Goal: Task Accomplishment & Management: Manage account settings

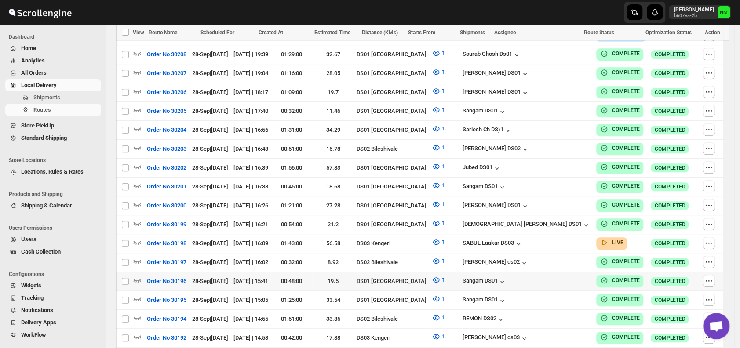
scroll to position [336, 0]
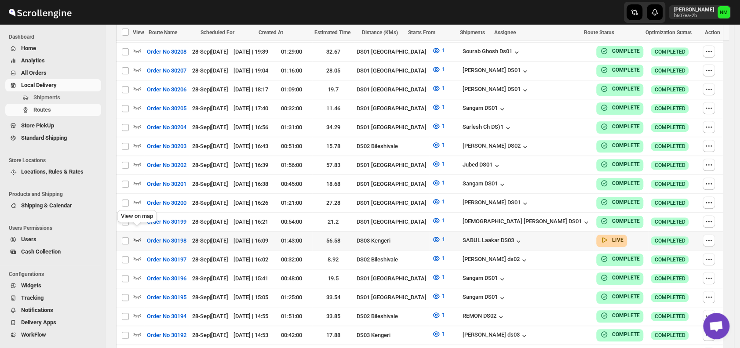
click at [134, 238] on icon "button" at bounding box center [137, 240] width 7 height 4
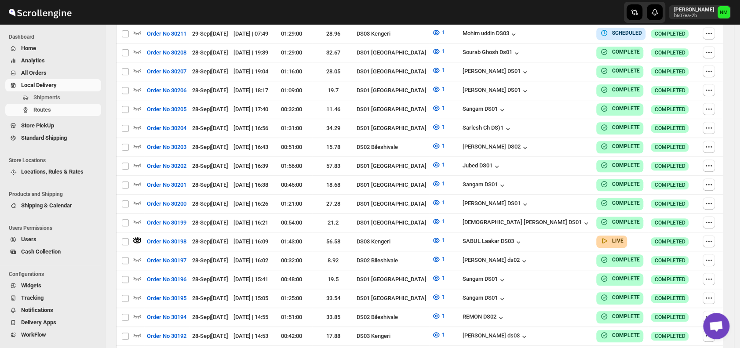
scroll to position [0, 0]
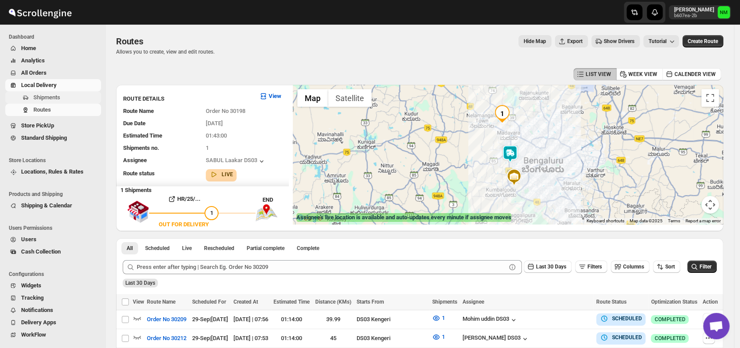
click at [72, 95] on span "Shipments" at bounding box center [66, 97] width 66 height 9
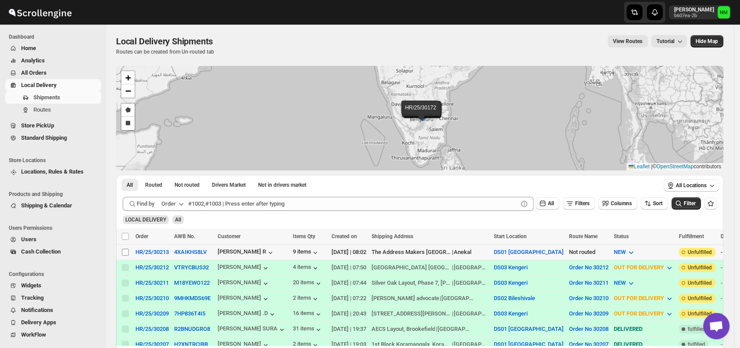
click at [126, 250] on input "Select shipment" at bounding box center [125, 252] width 7 height 7
checkbox input "true"
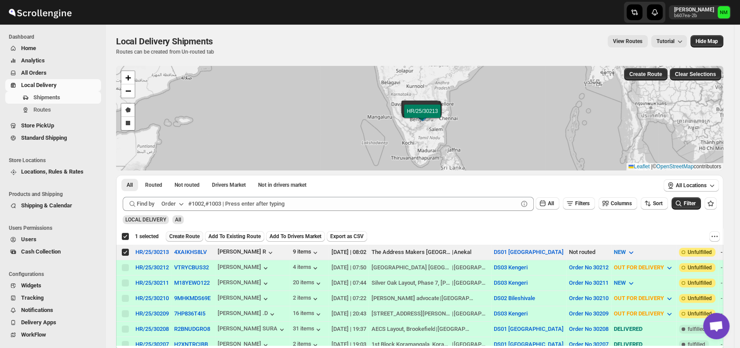
click at [186, 236] on span "Create Route" at bounding box center [184, 236] width 30 height 7
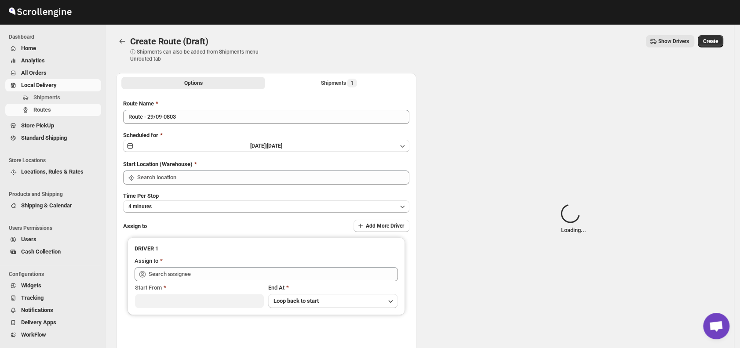
type input "DS01 [GEOGRAPHIC_DATA]"
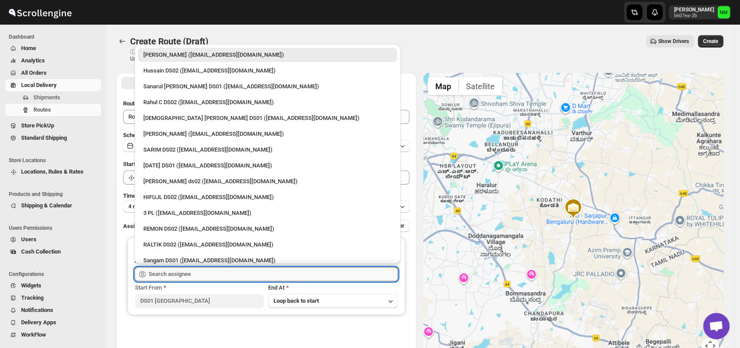
click at [201, 279] on input "text" at bounding box center [273, 274] width 249 height 14
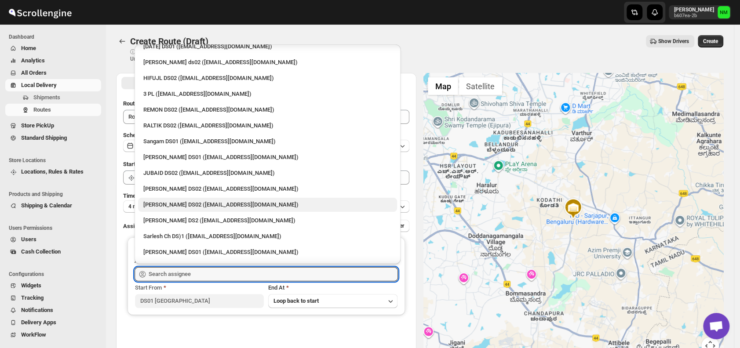
scroll to position [120, 0]
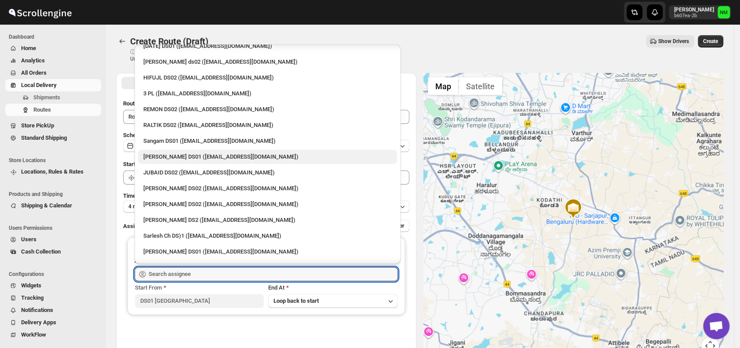
click at [163, 156] on div "[PERSON_NAME] DS01 ([EMAIL_ADDRESS][DOMAIN_NAME])" at bounding box center [267, 157] width 248 height 9
type input "[PERSON_NAME] DS01 ([EMAIL_ADDRESS][DOMAIN_NAME])"
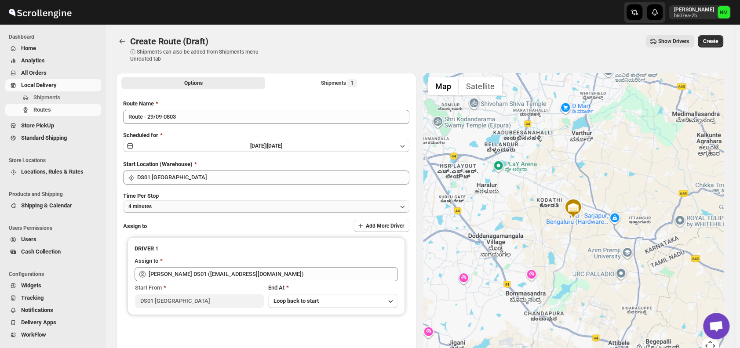
click at [242, 206] on button "4 minutes" at bounding box center [266, 206] width 286 height 12
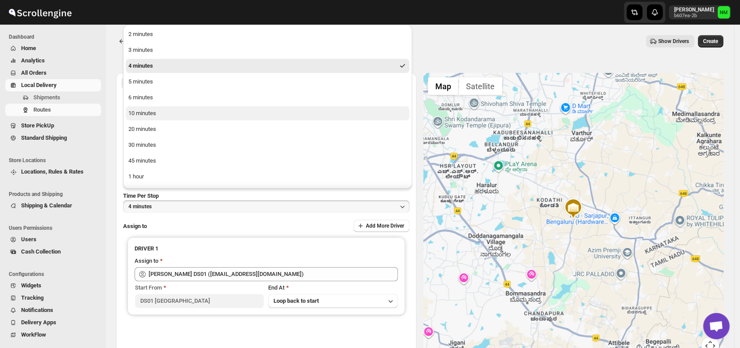
click at [152, 116] on div "10 minutes" at bounding box center [142, 113] width 28 height 9
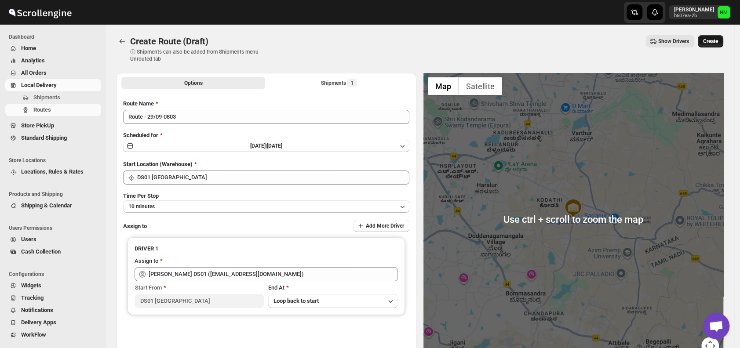
click at [712, 44] on span "Create" at bounding box center [710, 41] width 15 height 7
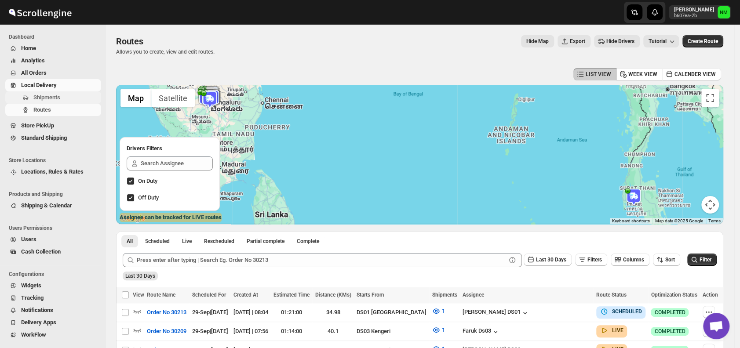
click at [43, 97] on span "Shipments" at bounding box center [46, 97] width 27 height 7
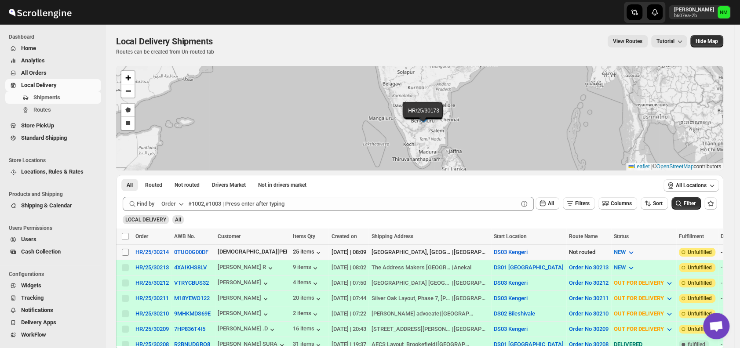
click at [122, 251] on input "Select shipment" at bounding box center [125, 252] width 7 height 7
checkbox input "true"
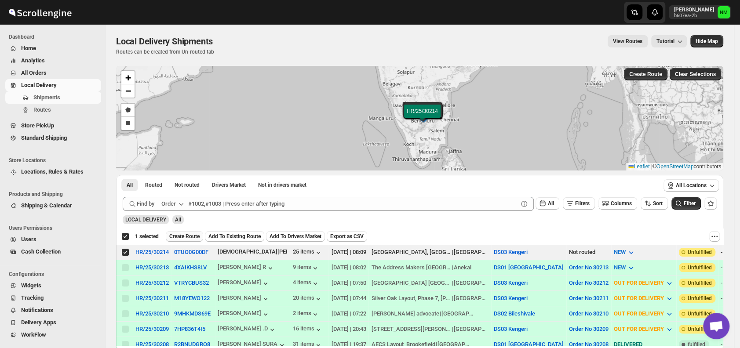
click at [178, 231] on button "Create Route" at bounding box center [184, 236] width 37 height 11
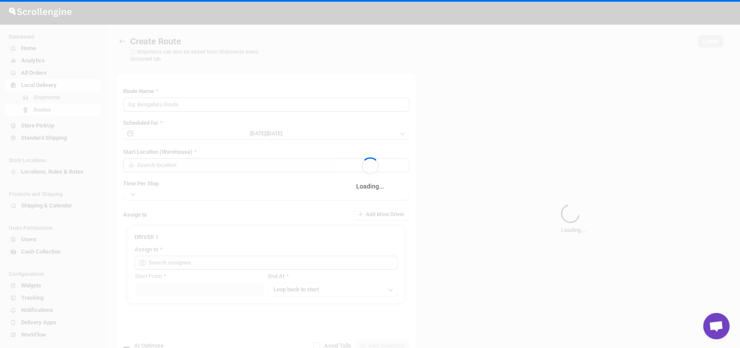
type input "Route - 29/09-0813"
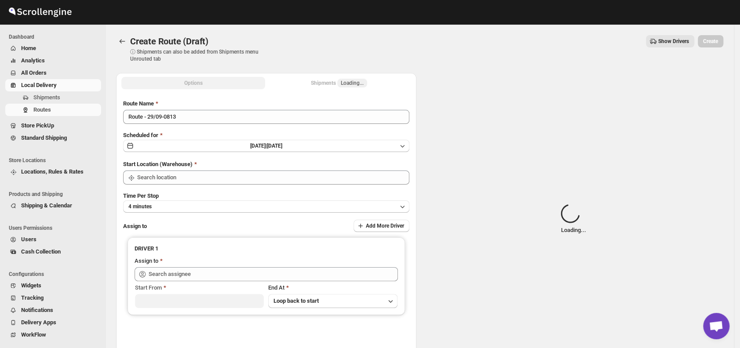
type input "DS03 Kengeri"
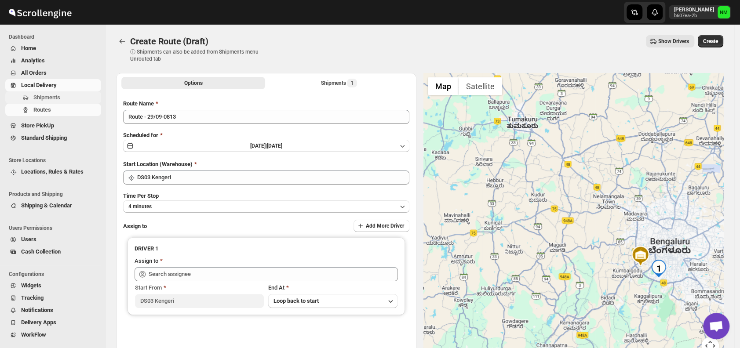
click at [42, 96] on span "Shipments" at bounding box center [46, 97] width 27 height 7
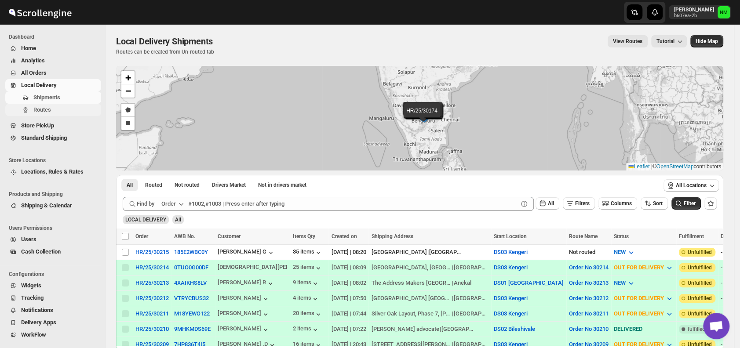
click at [58, 110] on span "Routes" at bounding box center [66, 110] width 66 height 9
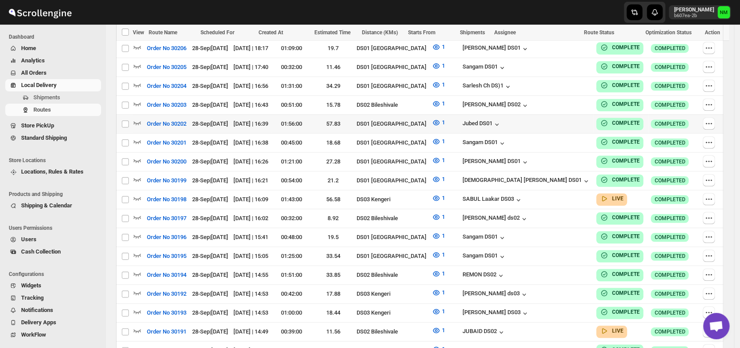
scroll to position [422, 0]
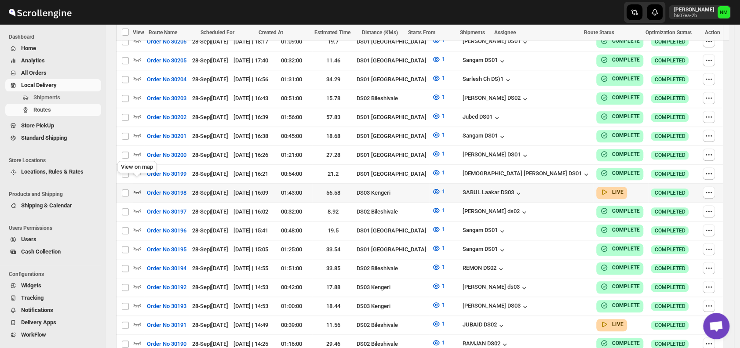
click at [140, 190] on icon "button" at bounding box center [137, 192] width 7 height 4
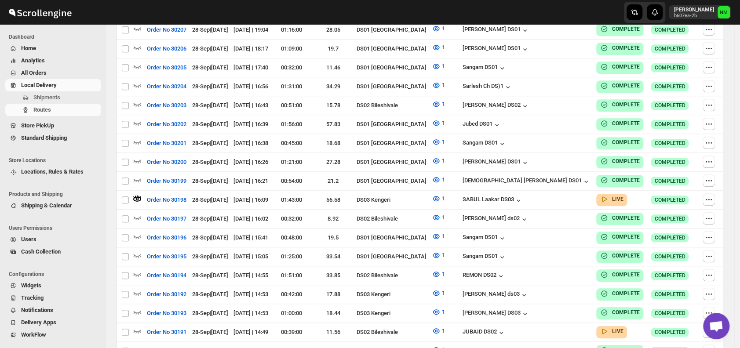
scroll to position [0, 0]
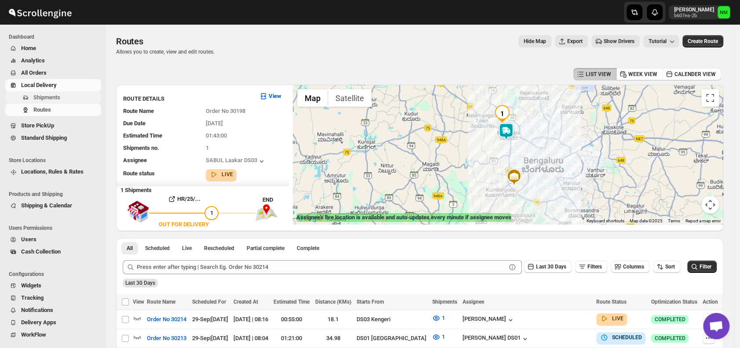
click at [69, 98] on span "Shipments" at bounding box center [66, 97] width 66 height 9
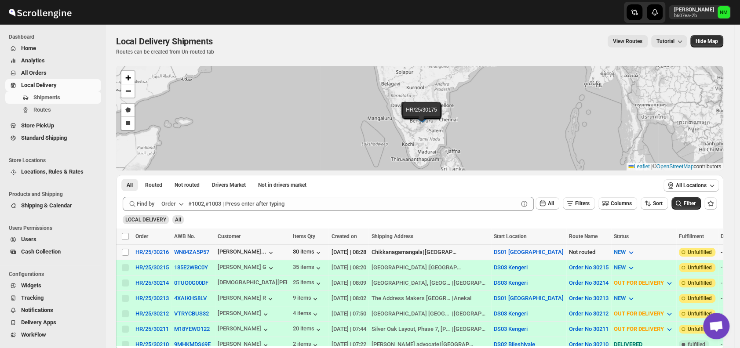
click at [129, 249] on div "Select shipment" at bounding box center [125, 252] width 9 height 8
checkbox input "true"
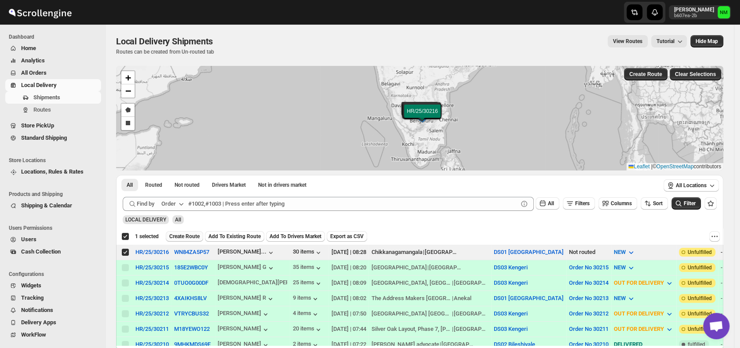
click at [182, 236] on span "Create Route" at bounding box center [184, 236] width 30 height 7
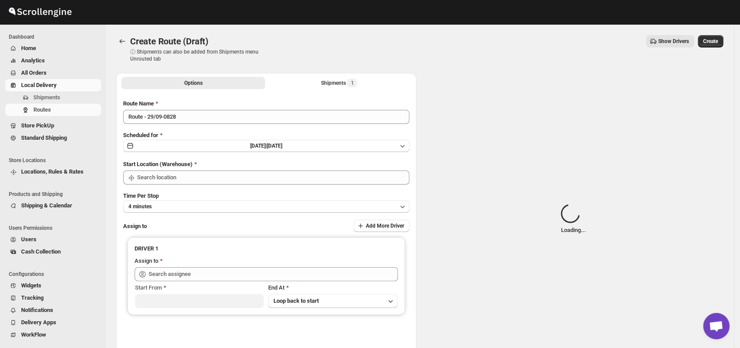
type input "DS01 Sarjapur"
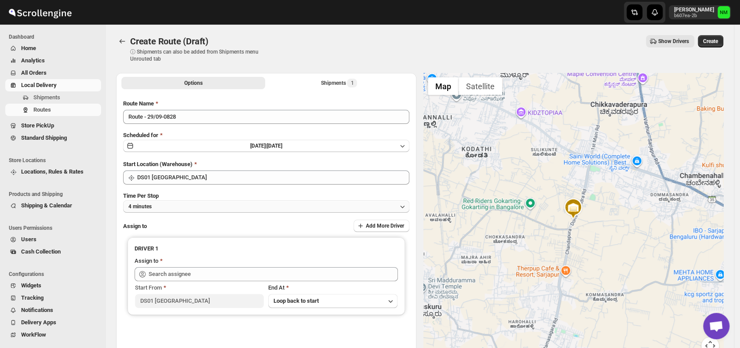
click at [200, 208] on button "4 minutes" at bounding box center [266, 206] width 286 height 12
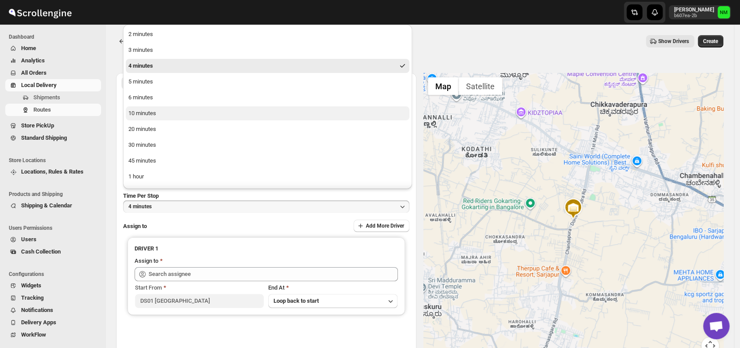
click at [175, 117] on button "10 minutes" at bounding box center [268, 113] width 284 height 14
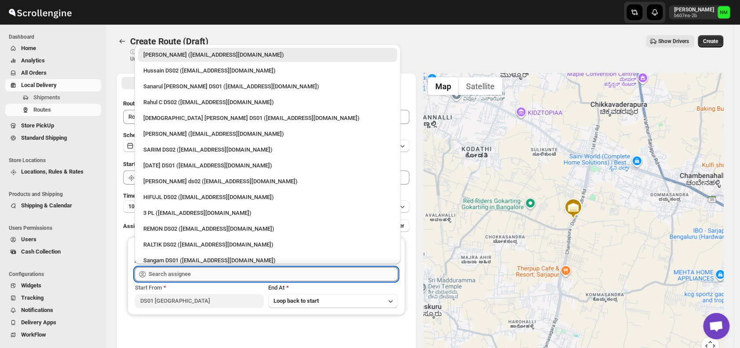
click at [206, 268] on input "text" at bounding box center [273, 274] width 249 height 14
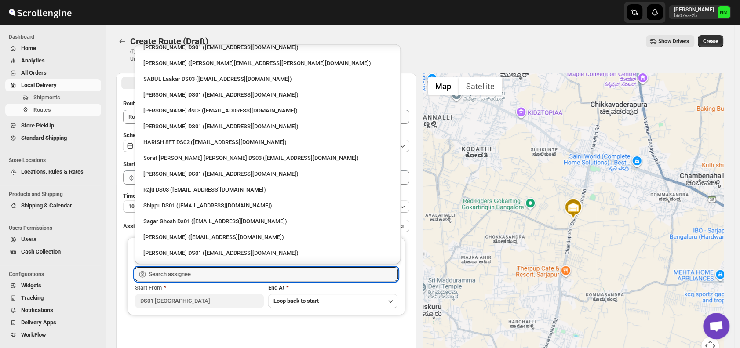
scroll to position [578, 0]
click at [187, 174] on div "[PERSON_NAME] DS01 ([EMAIL_ADDRESS][DOMAIN_NAME])" at bounding box center [267, 173] width 248 height 9
type input "[PERSON_NAME] DS01 ([EMAIL_ADDRESS][DOMAIN_NAME])"
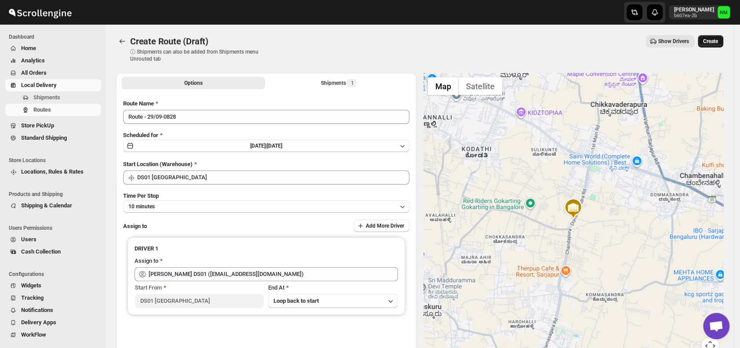
click at [718, 42] on span "Create" at bounding box center [710, 41] width 15 height 7
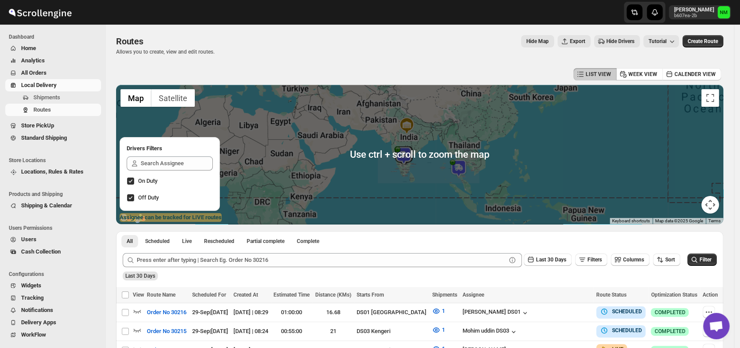
scroll to position [88, 0]
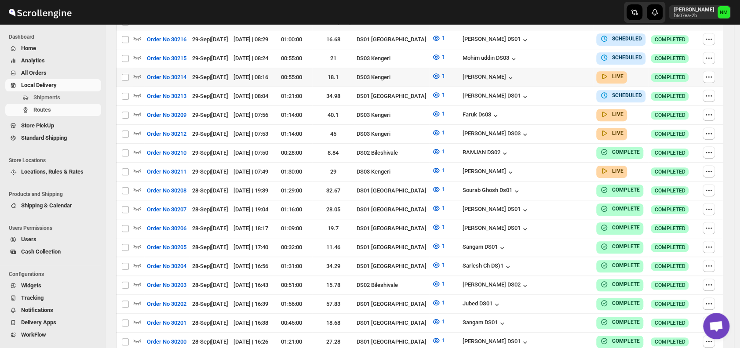
scroll to position [201, 0]
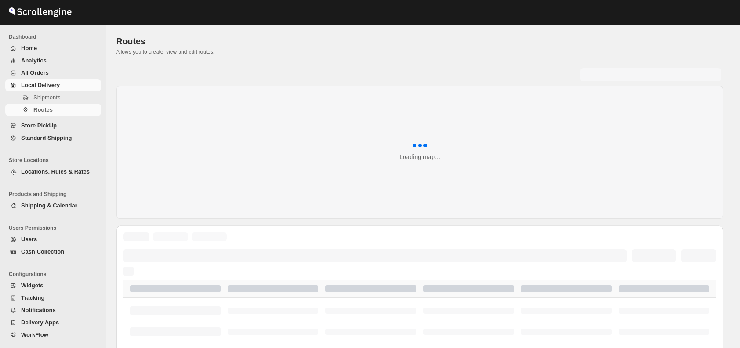
scroll to position [201, 0]
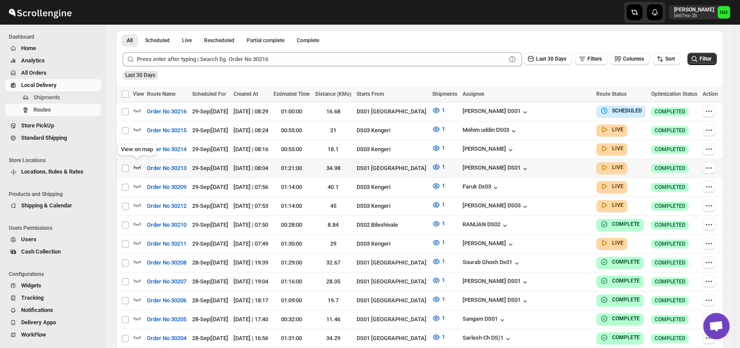
click at [139, 165] on icon "button" at bounding box center [137, 167] width 9 height 9
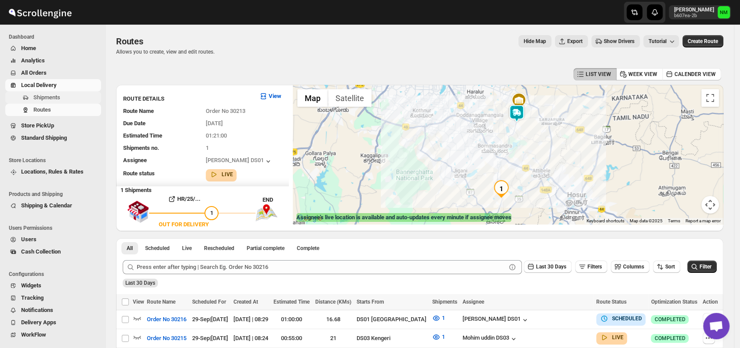
click at [70, 97] on span "Shipments" at bounding box center [66, 97] width 66 height 9
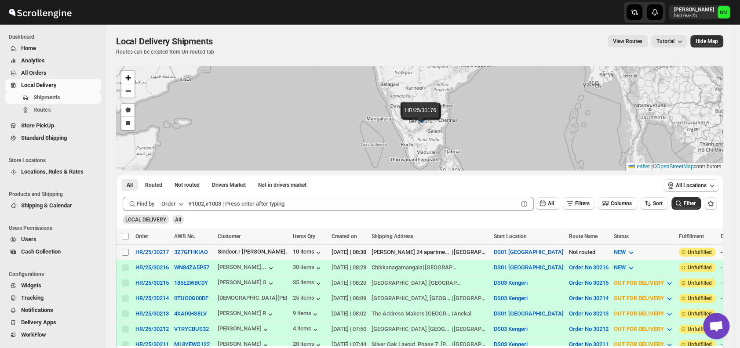
click at [126, 252] on input "Select shipment" at bounding box center [125, 252] width 7 height 7
checkbox input "true"
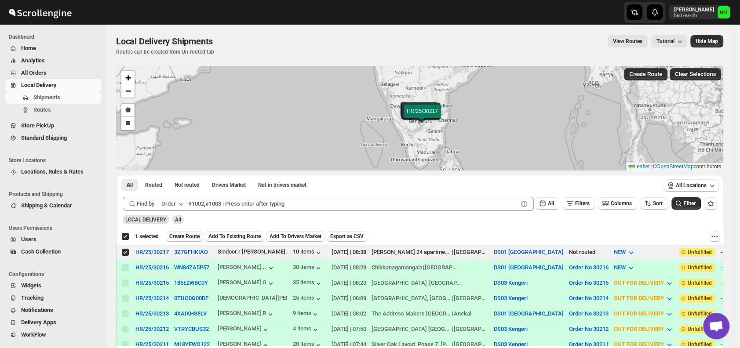
click at [181, 236] on span "Create Route" at bounding box center [184, 236] width 30 height 7
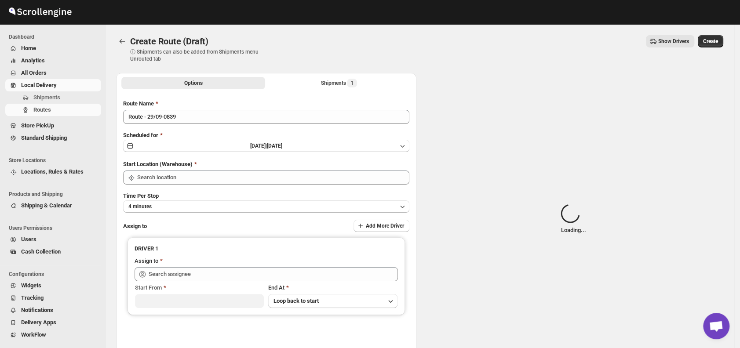
type input "DS01 [GEOGRAPHIC_DATA]"
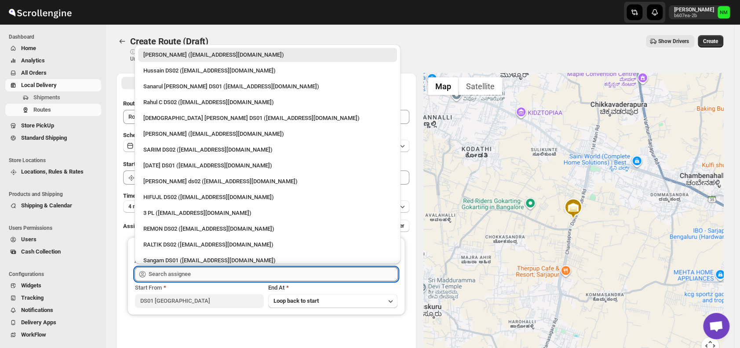
click at [204, 269] on input "text" at bounding box center [273, 274] width 249 height 14
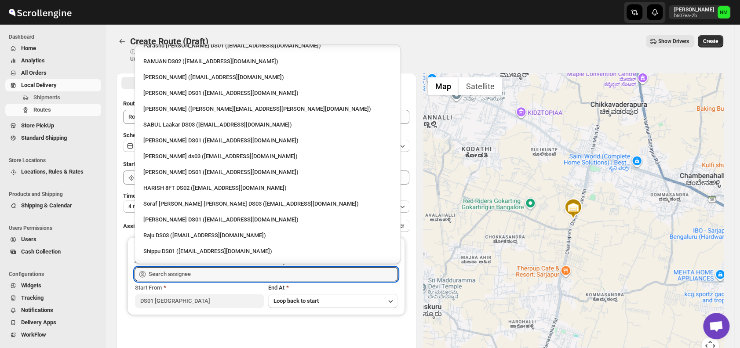
scroll to position [672, 0]
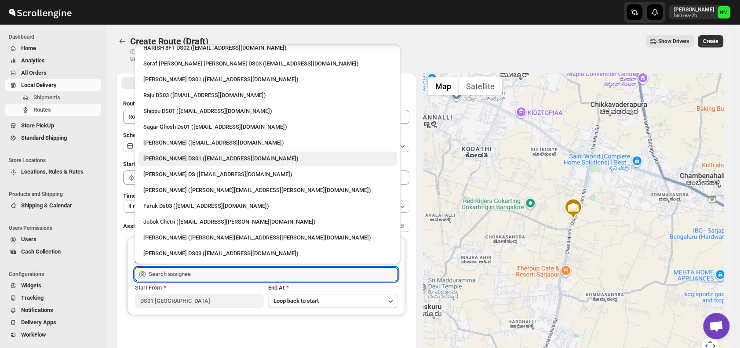
click at [176, 159] on div "[PERSON_NAME] DS01 ([EMAIL_ADDRESS][DOMAIN_NAME])" at bounding box center [267, 158] width 248 height 9
type input "[PERSON_NAME] DS01 ([EMAIL_ADDRESS][DOMAIN_NAME])"
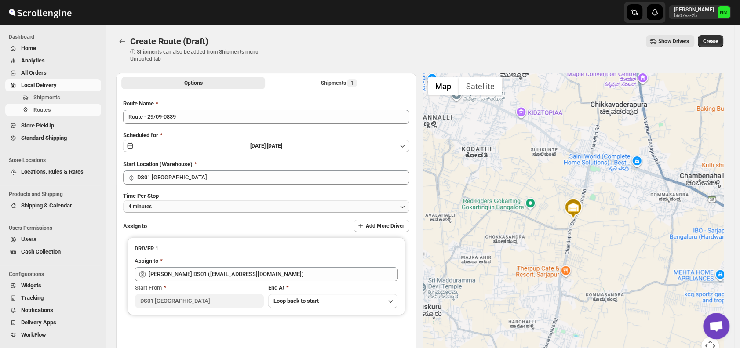
click at [235, 206] on button "4 minutes" at bounding box center [266, 206] width 286 height 12
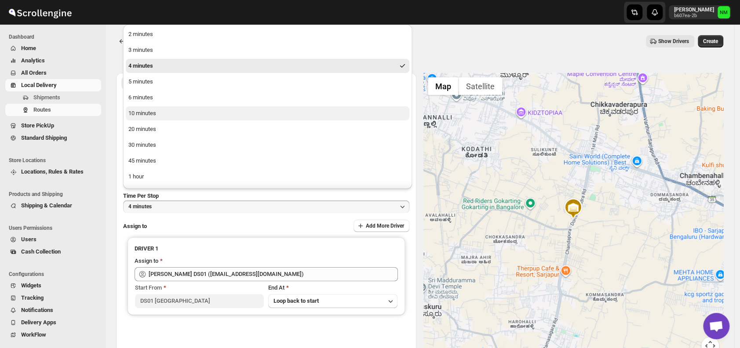
click at [198, 113] on button "10 minutes" at bounding box center [268, 113] width 284 height 14
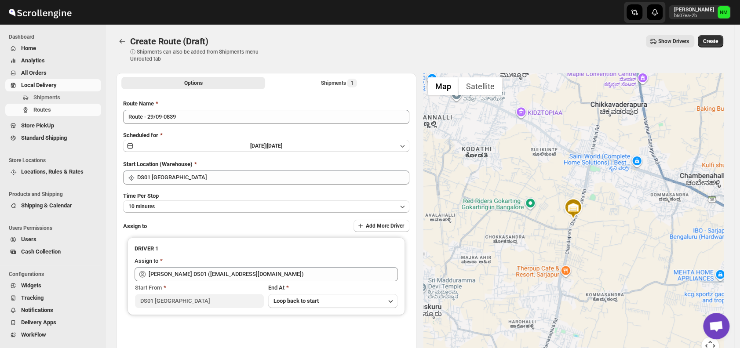
click at [723, 35] on div "Create Route (Draft). This page is ready Create Route (Draft) ⓘ Shipments can a…" at bounding box center [419, 49] width 607 height 48
click at [718, 40] on span "Create" at bounding box center [710, 41] width 15 height 7
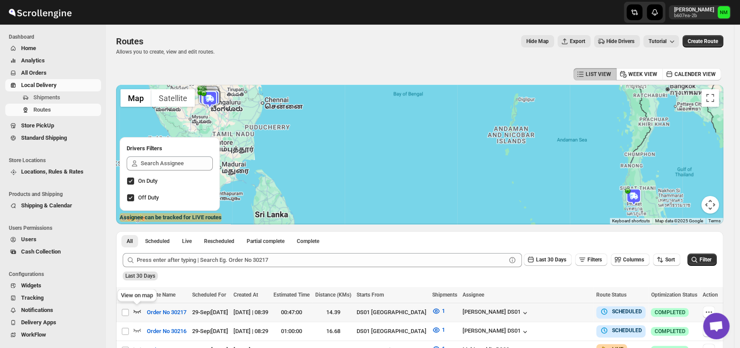
click at [138, 310] on icon "button" at bounding box center [137, 311] width 9 height 9
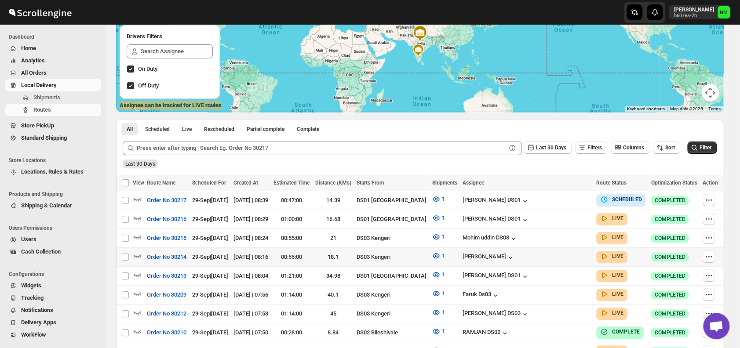
scroll to position [113, 0]
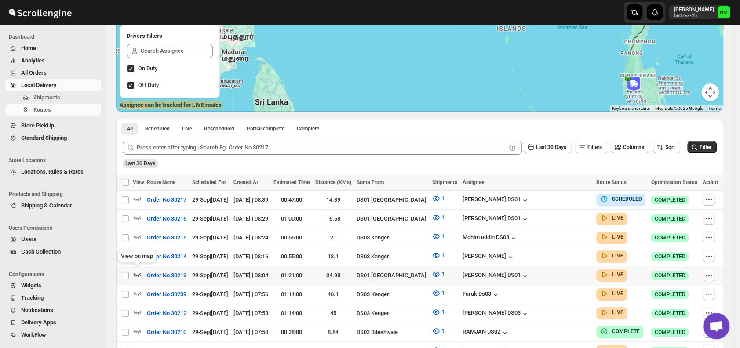
click at [136, 271] on icon "button" at bounding box center [137, 274] width 9 height 9
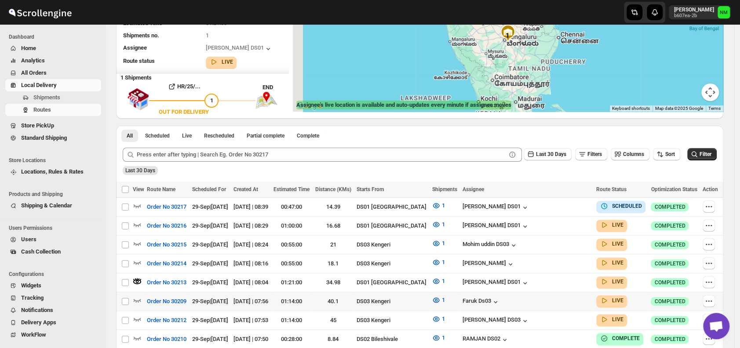
scroll to position [0, 0]
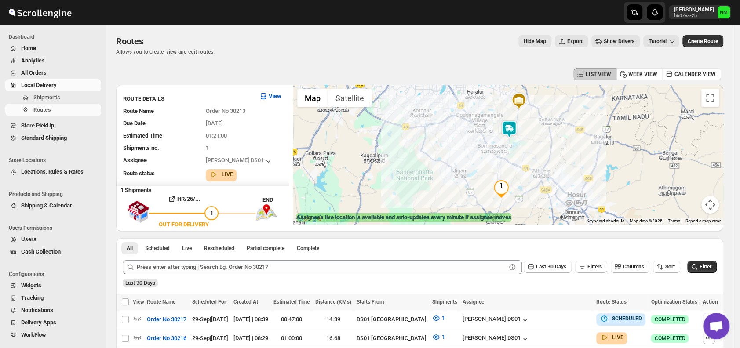
click at [513, 134] on img at bounding box center [509, 129] width 18 height 18
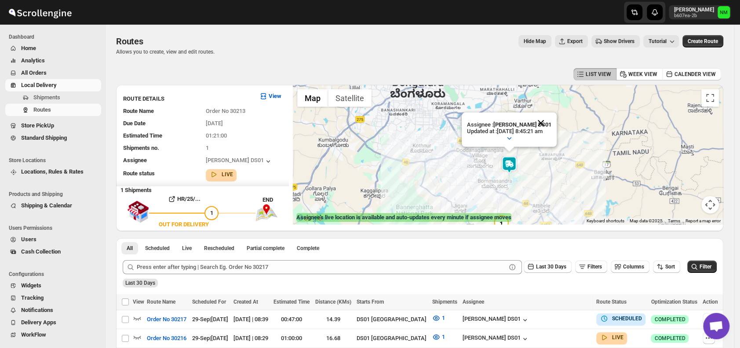
click at [551, 118] on button "Close" at bounding box center [540, 123] width 21 height 21
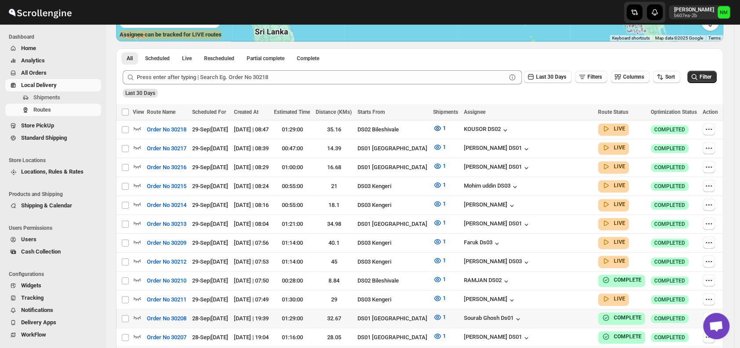
scroll to position [205, 0]
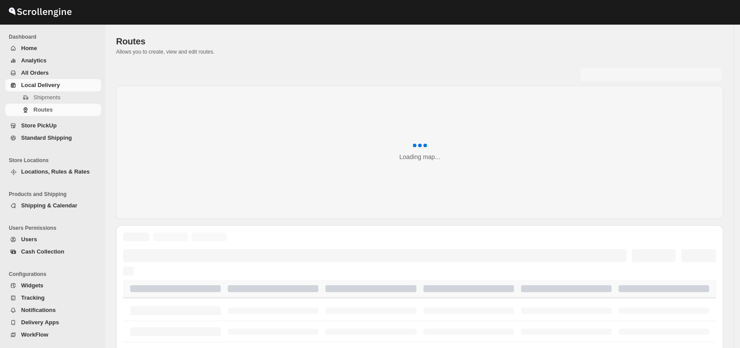
scroll to position [205, 0]
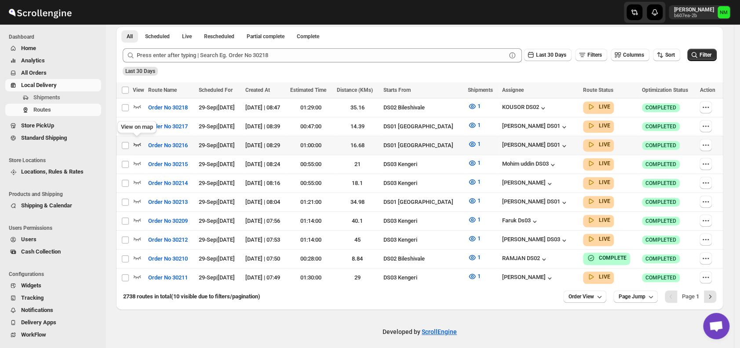
click at [138, 142] on icon "button" at bounding box center [137, 144] width 9 height 9
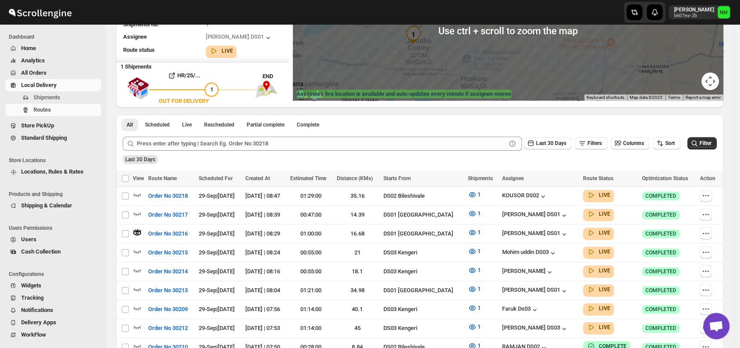
scroll to position [127, 0]
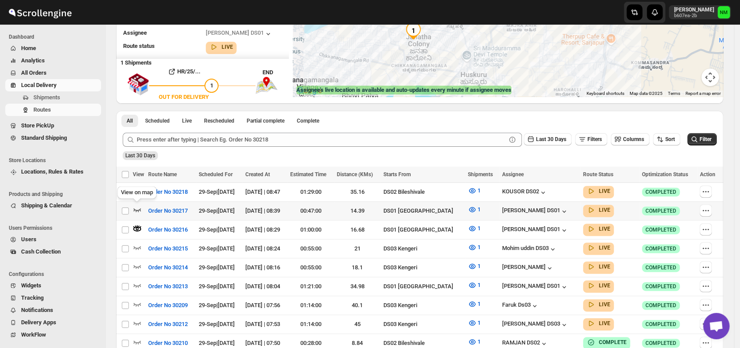
click at [136, 208] on icon "button" at bounding box center [137, 209] width 9 height 9
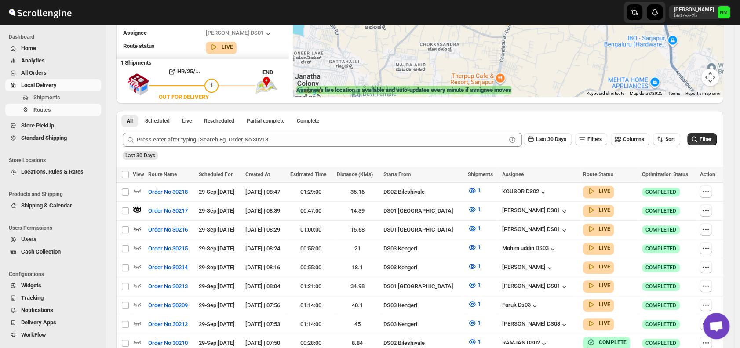
scroll to position [0, 0]
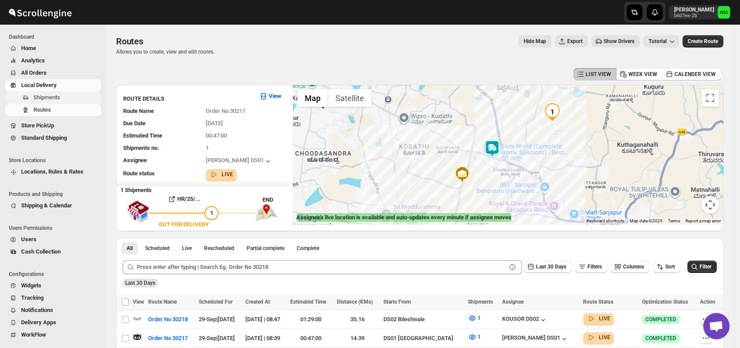
click at [60, 98] on span "Shipments" at bounding box center [46, 97] width 27 height 7
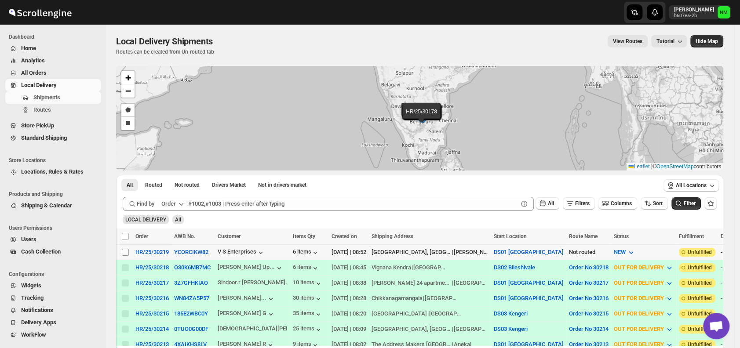
click at [123, 251] on input "Select shipment" at bounding box center [125, 252] width 7 height 7
checkbox input "true"
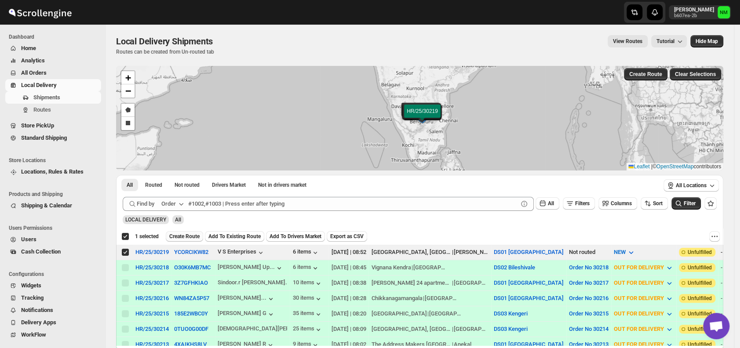
click at [172, 235] on span "Create Route" at bounding box center [184, 236] width 30 height 7
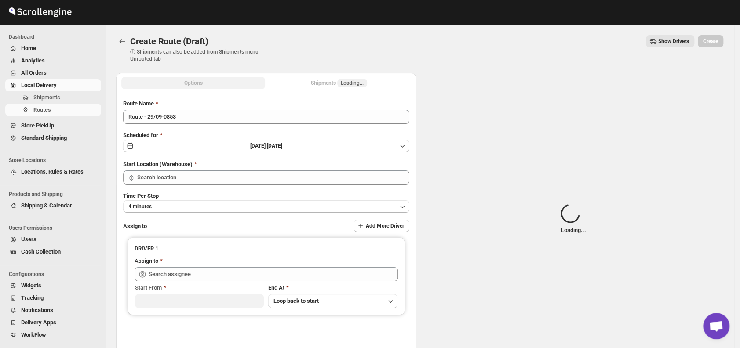
type input "DS01 [GEOGRAPHIC_DATA]"
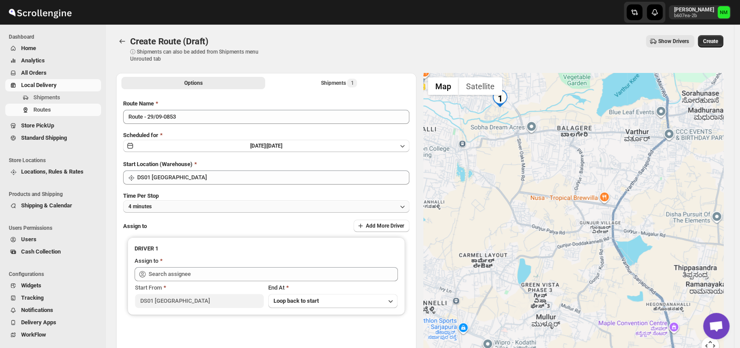
click at [193, 212] on div "Route Name Route - 29/09-0853 Scheduled for Mon Sep 29 2025 | Today Start Locat…" at bounding box center [266, 223] width 286 height 248
click at [191, 209] on button "4 minutes" at bounding box center [266, 206] width 286 height 12
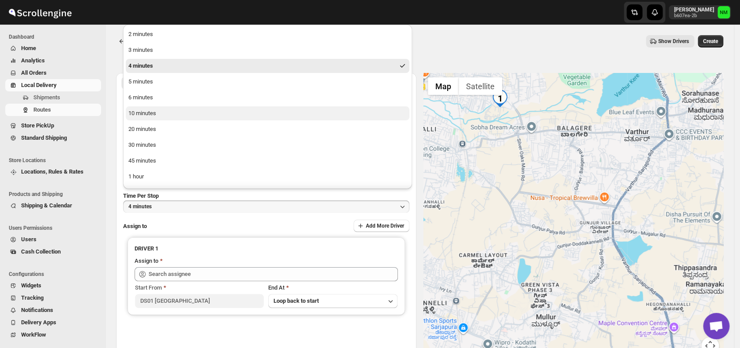
click at [165, 115] on button "10 minutes" at bounding box center [268, 113] width 284 height 14
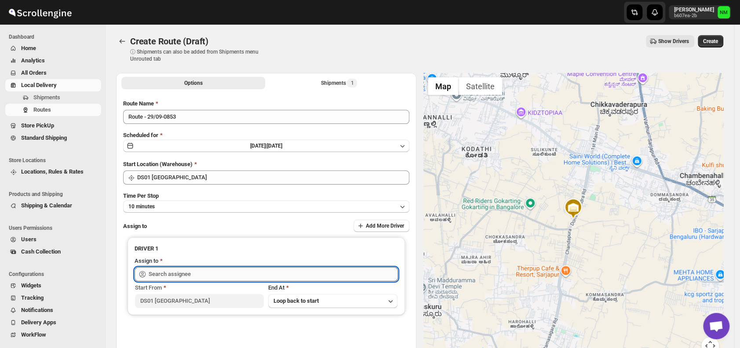
click at [204, 274] on input "text" at bounding box center [273, 274] width 249 height 14
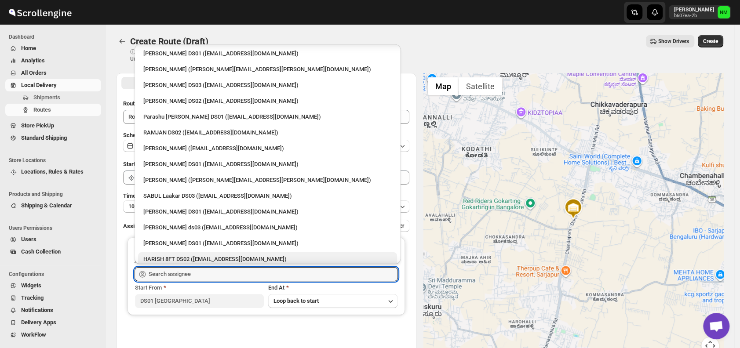
scroll to position [455, 0]
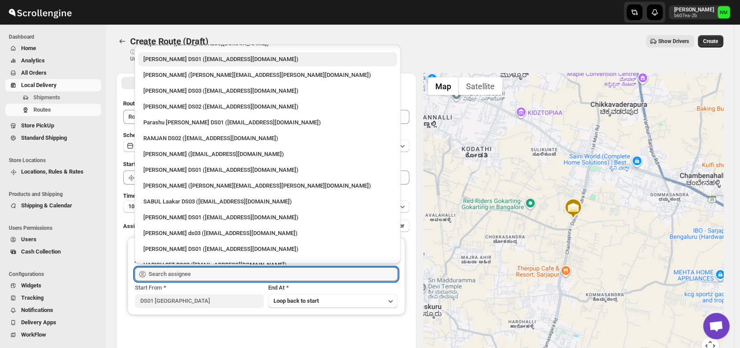
click at [154, 60] on div "[PERSON_NAME] DS01 ([EMAIL_ADDRESS][DOMAIN_NAME])" at bounding box center [267, 59] width 248 height 9
type input "[PERSON_NAME] DS01 ([EMAIL_ADDRESS][DOMAIN_NAME])"
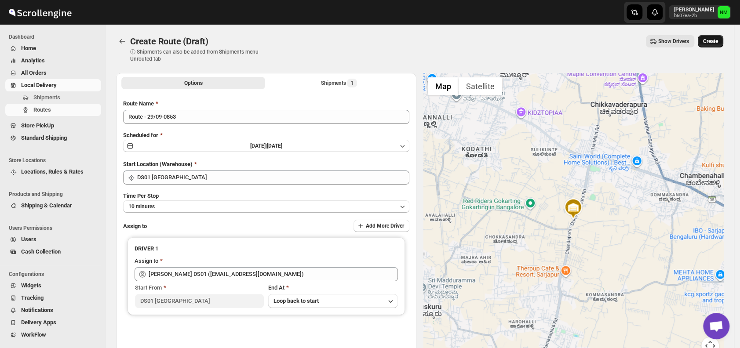
click at [716, 42] on span "Create" at bounding box center [710, 41] width 15 height 7
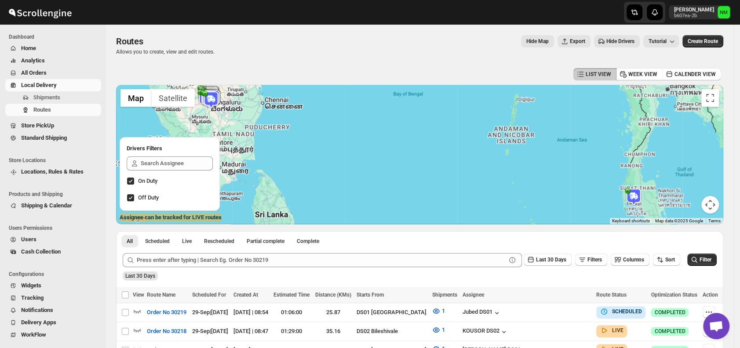
click at [27, 240] on span "Users" at bounding box center [28, 239] width 15 height 7
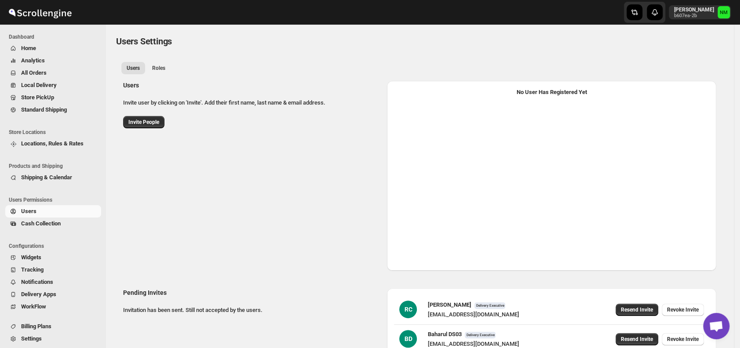
select select "637b767fbaab0276b10c91d5"
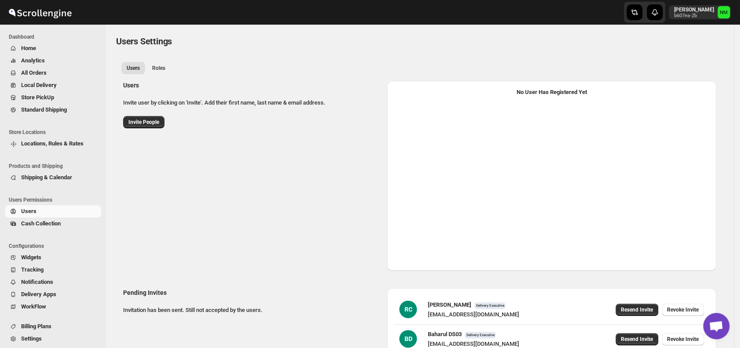
select select "637b767fbaab0276b10c91d5"
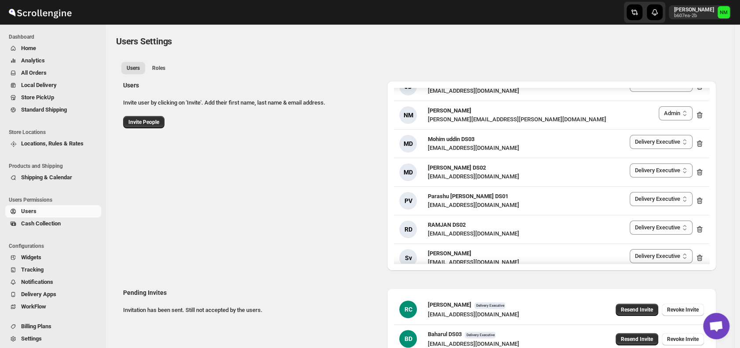
scroll to position [845, 0]
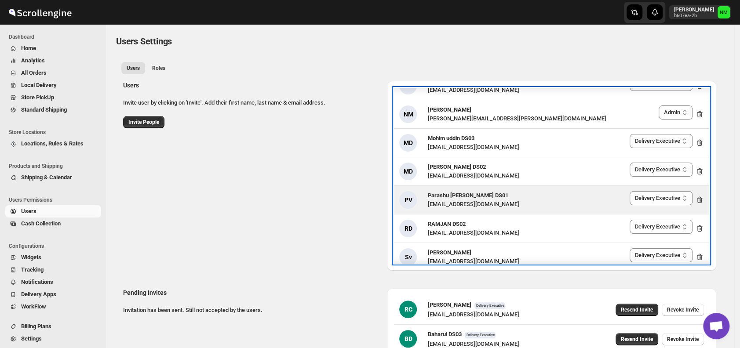
click at [700, 200] on icon at bounding box center [700, 200] width 1 height 3
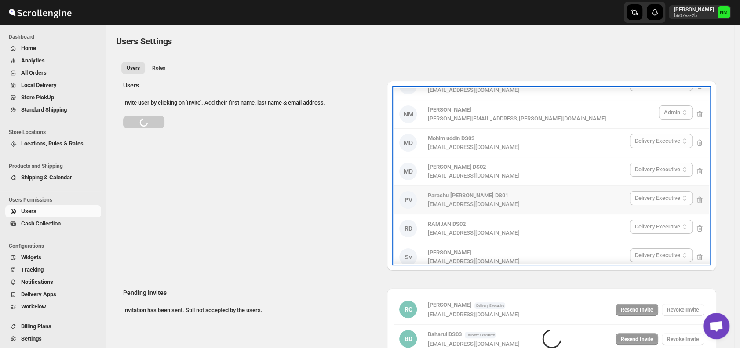
select select "637b767fbaab0276b10c91d5"
select select "637b767fbaab0276b10c91d8"
select select "637b767fbaab0276b10c91d5"
select select "637b767fbaab0276b10c91d8"
select select "637b767fbaab0276b10c91d5"
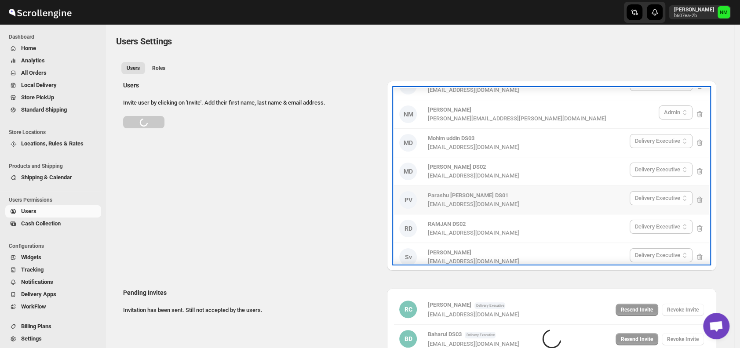
select select "637b767fbaab0276b10c91d8"
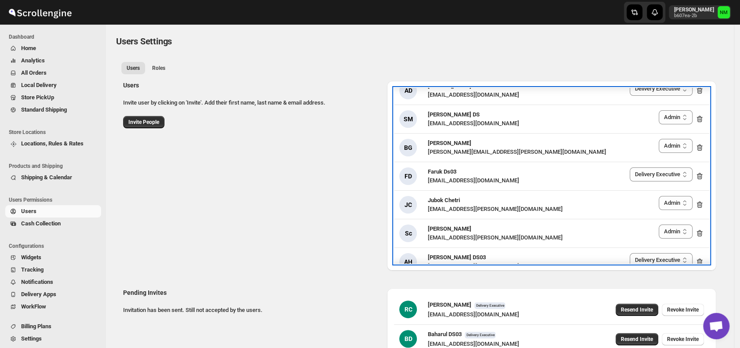
scroll to position [1393, 0]
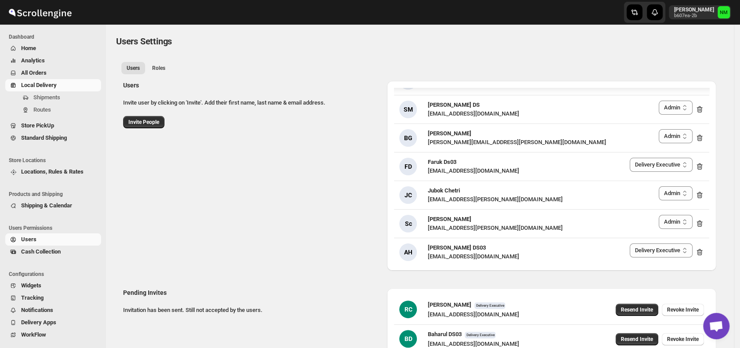
click at [53, 87] on span "Local Delivery" at bounding box center [39, 85] width 36 height 7
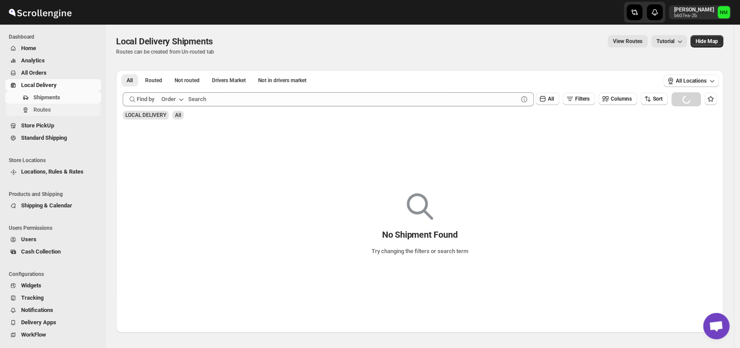
click at [51, 109] on span "Routes" at bounding box center [66, 110] width 66 height 9
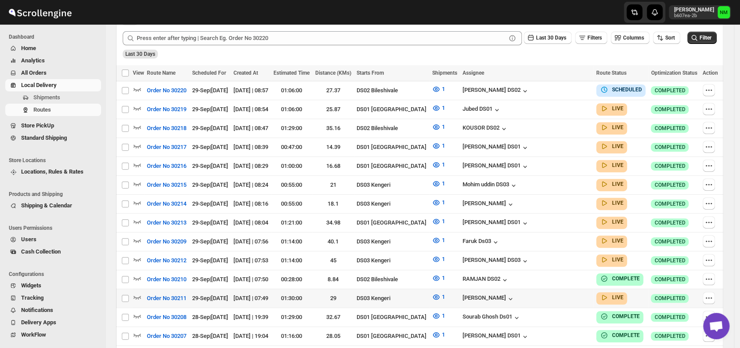
scroll to position [222, 0]
click at [139, 217] on icon "button" at bounding box center [137, 221] width 9 height 9
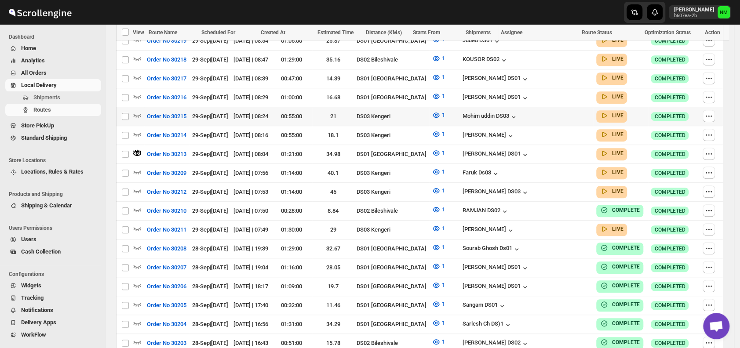
scroll to position [262, 0]
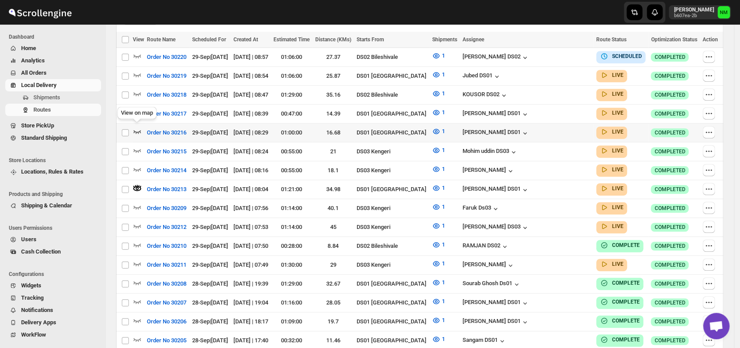
click at [139, 130] on icon "button" at bounding box center [137, 131] width 9 height 9
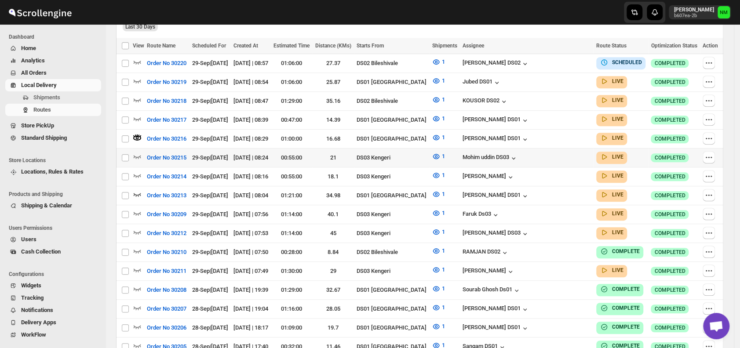
scroll to position [259, 0]
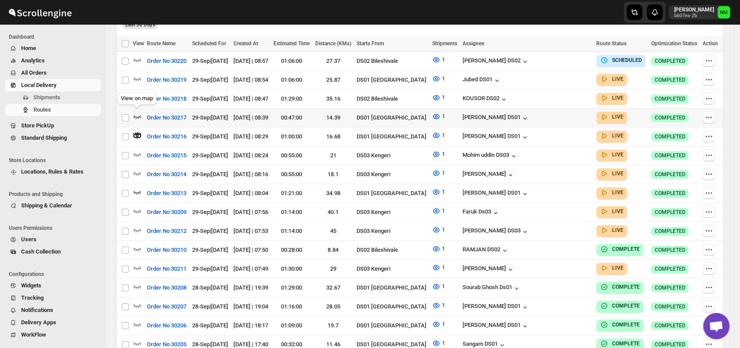
click at [135, 115] on icon "button" at bounding box center [137, 117] width 7 height 4
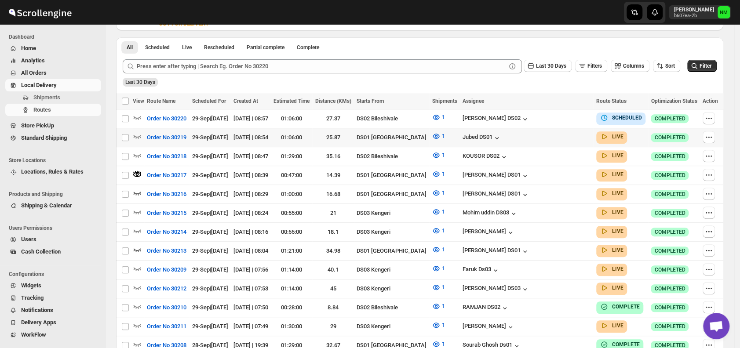
scroll to position [199, 0]
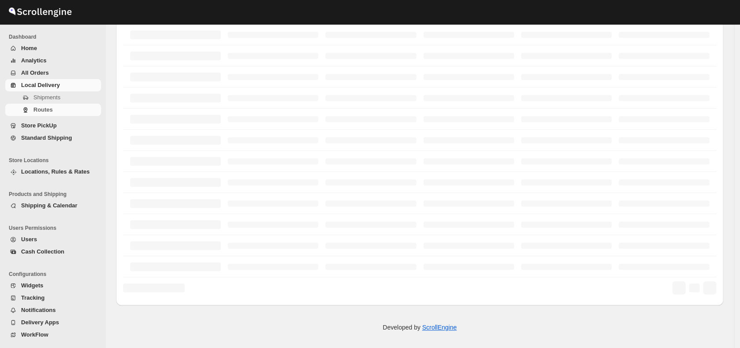
scroll to position [199, 0]
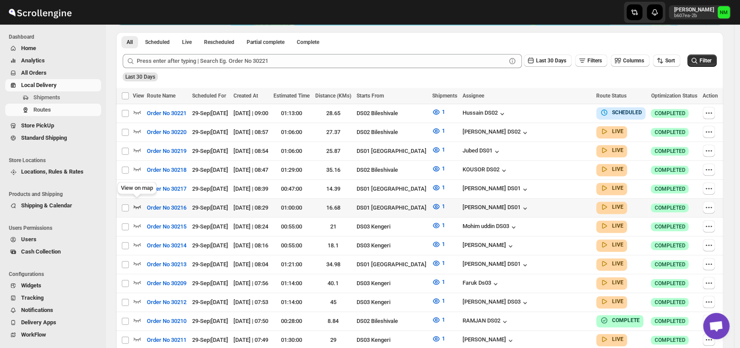
click at [136, 203] on icon "button" at bounding box center [137, 206] width 9 height 9
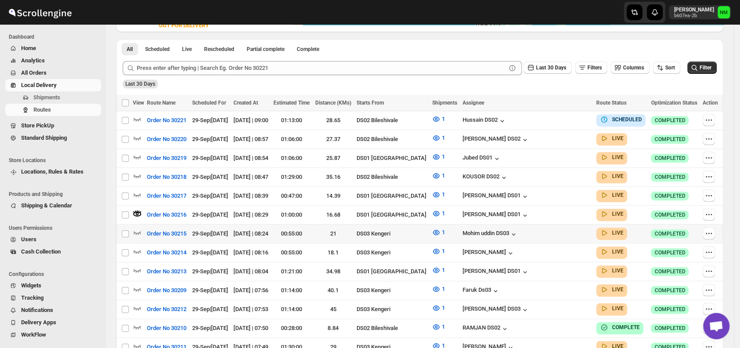
scroll to position [0, 0]
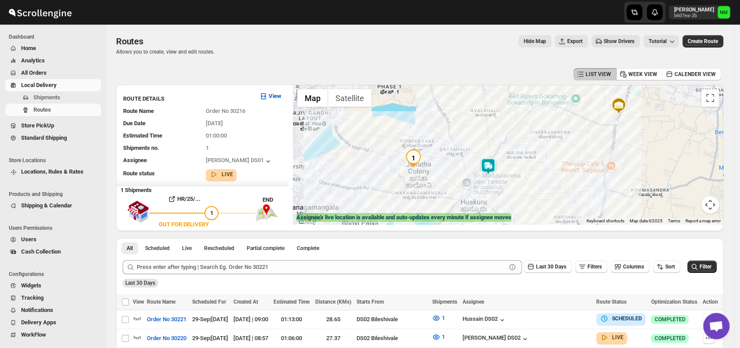
click at [497, 164] on img at bounding box center [488, 167] width 18 height 18
click at [530, 122] on button "Close" at bounding box center [519, 124] width 21 height 21
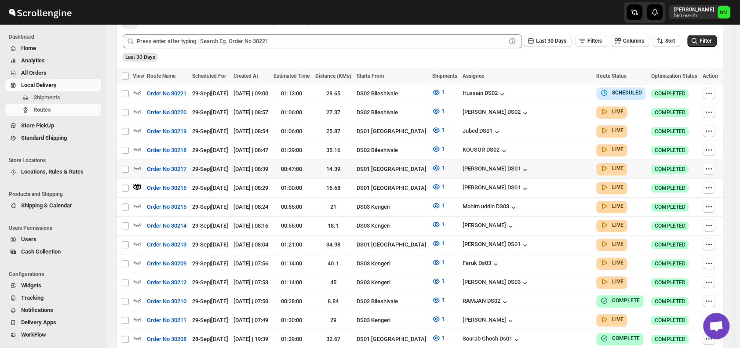
scroll to position [227, 0]
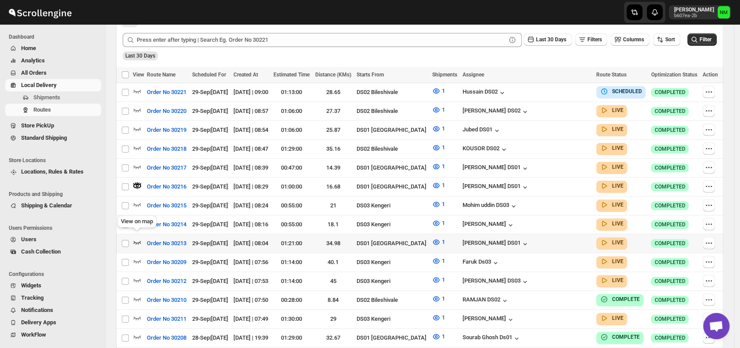
click at [138, 240] on icon "button" at bounding box center [137, 242] width 9 height 9
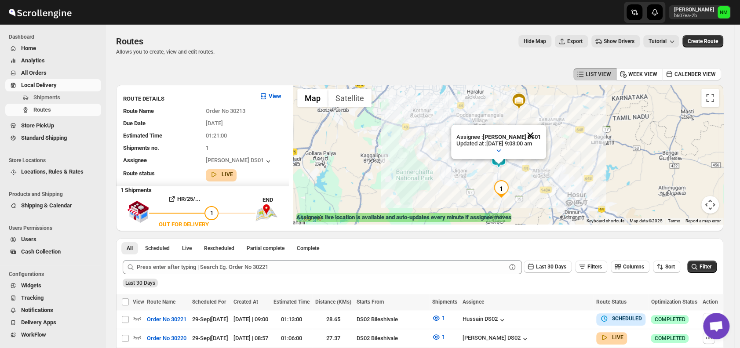
click at [541, 132] on button "Close" at bounding box center [530, 135] width 21 height 21
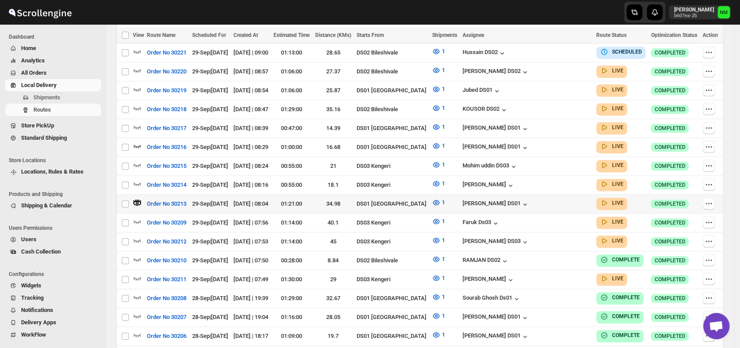
scroll to position [266, 0]
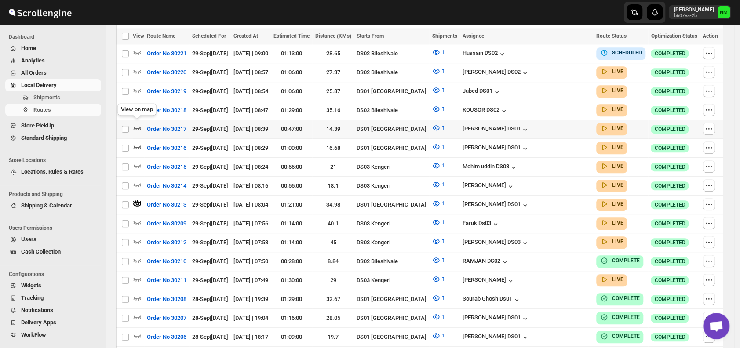
click at [138, 124] on icon "button" at bounding box center [137, 128] width 9 height 9
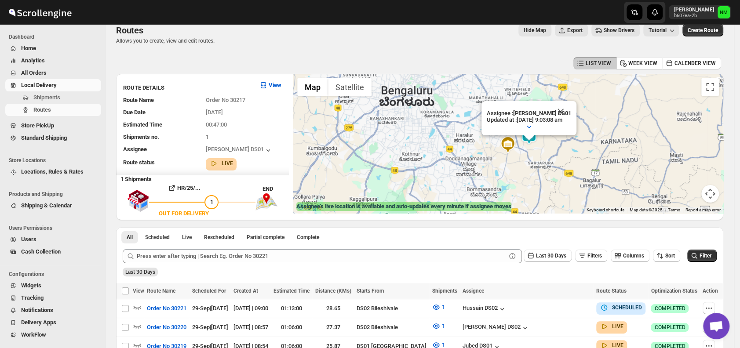
scroll to position [0, 0]
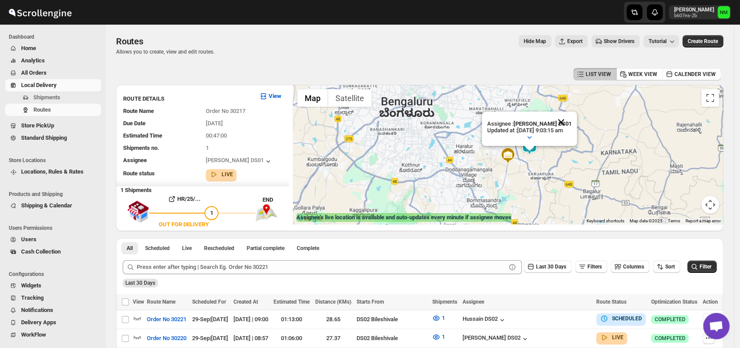
click at [572, 119] on button "Close" at bounding box center [560, 122] width 21 height 21
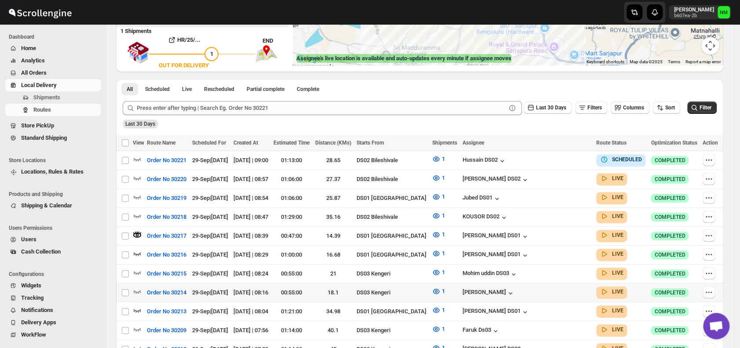
scroll to position [160, 0]
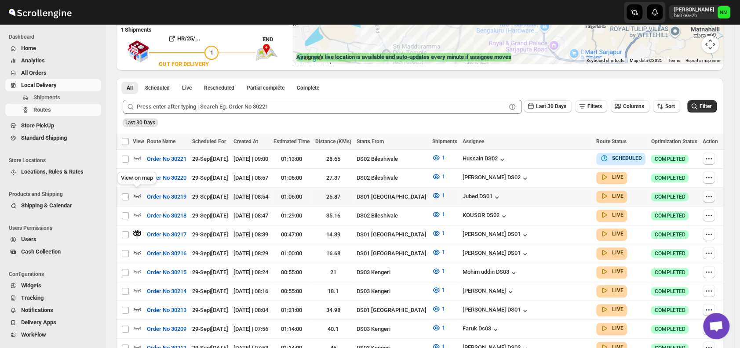
click at [140, 194] on icon "button" at bounding box center [137, 196] width 7 height 4
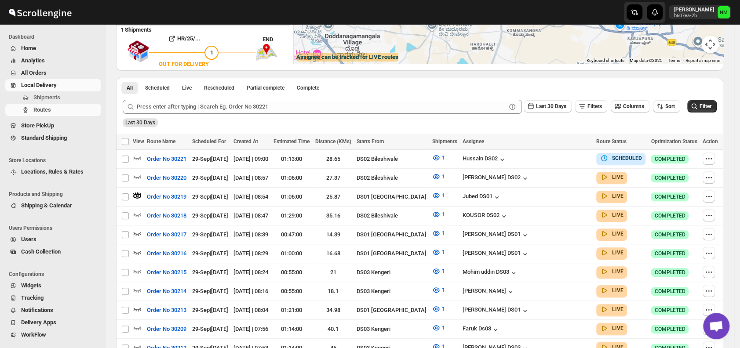
scroll to position [0, 0]
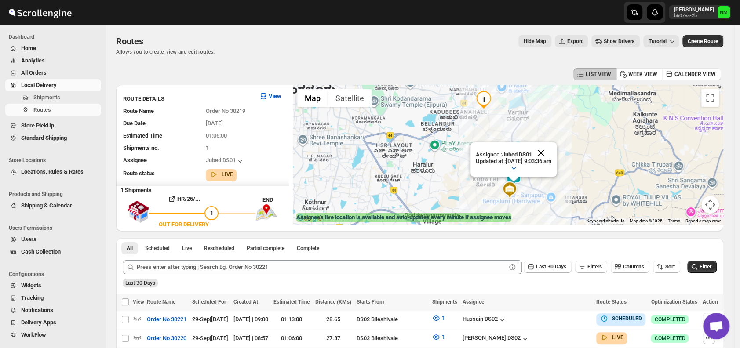
click at [551, 152] on button "Close" at bounding box center [540, 152] width 21 height 21
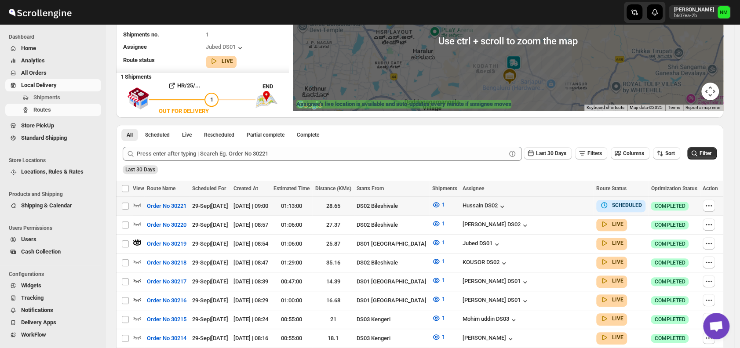
scroll to position [114, 0]
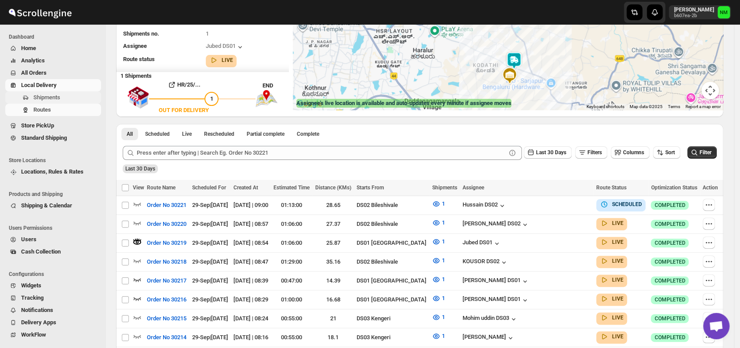
click at [58, 95] on span "Shipments" at bounding box center [46, 97] width 27 height 7
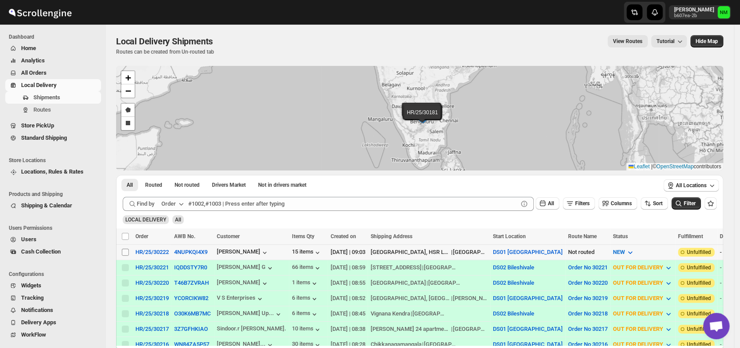
click at [128, 251] on input "Select shipment" at bounding box center [125, 252] width 7 height 7
checkbox input "true"
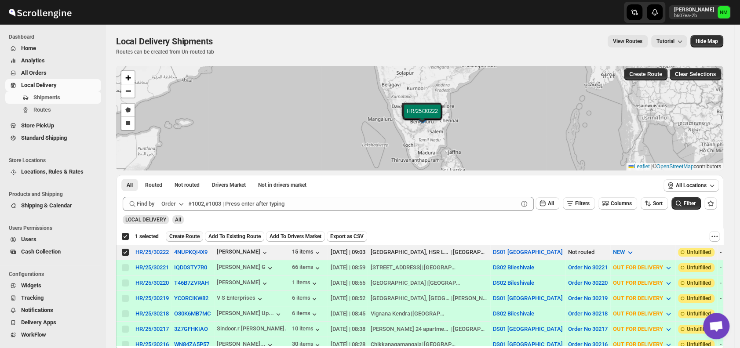
click at [182, 239] on span "Create Route" at bounding box center [184, 236] width 30 height 7
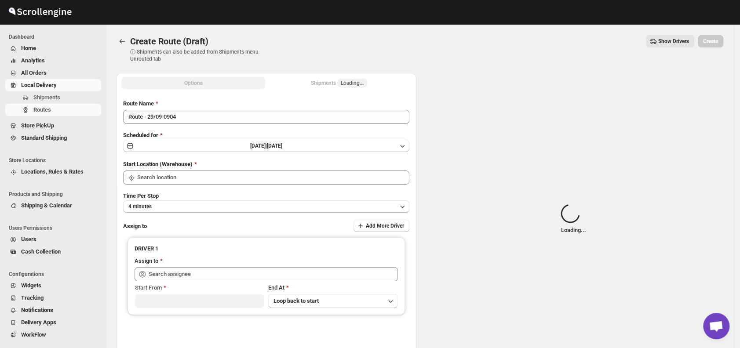
type input "DS01 [GEOGRAPHIC_DATA]"
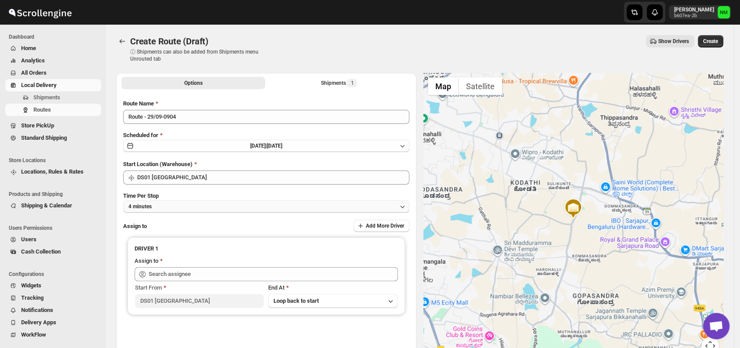
click at [184, 206] on button "4 minutes" at bounding box center [266, 206] width 286 height 12
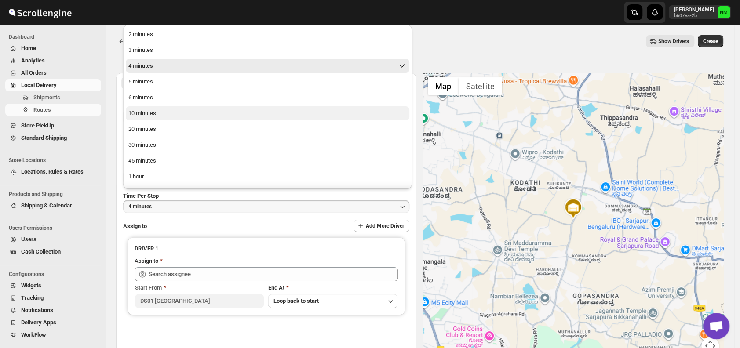
click at [161, 113] on button "10 minutes" at bounding box center [268, 113] width 284 height 14
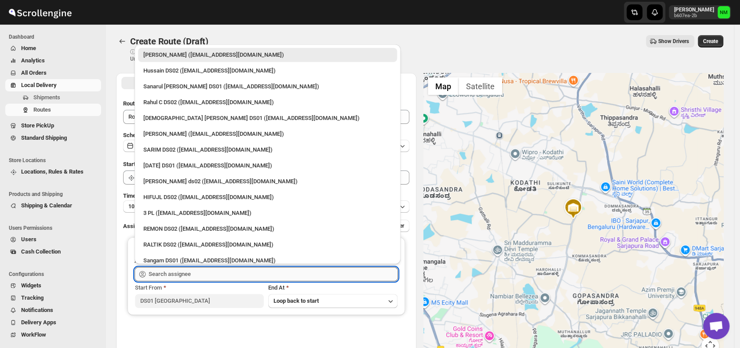
click at [206, 274] on input "text" at bounding box center [273, 274] width 249 height 14
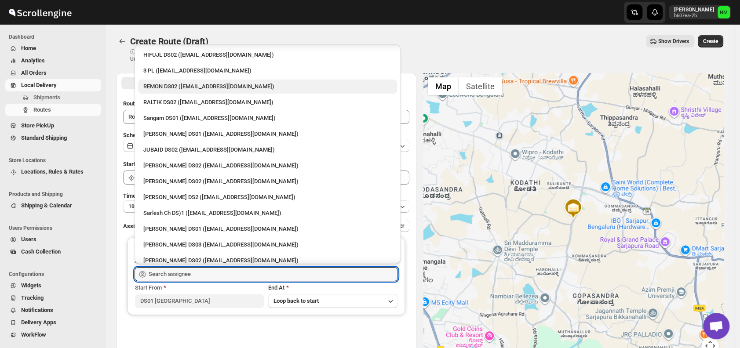
scroll to position [143, 0]
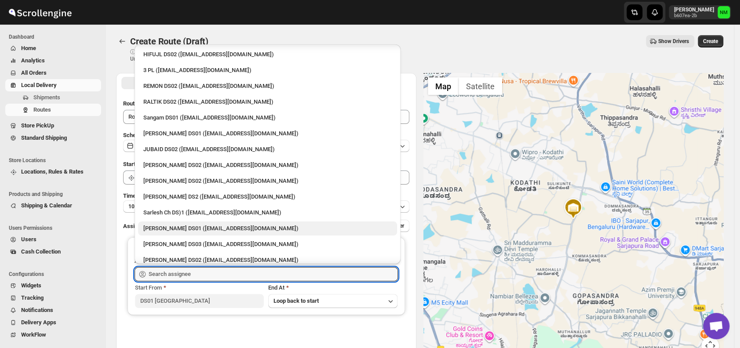
click at [174, 222] on div "[PERSON_NAME] DS01 ([EMAIL_ADDRESS][DOMAIN_NAME])" at bounding box center [267, 229] width 259 height 14
type input "[PERSON_NAME] DS01 ([EMAIL_ADDRESS][DOMAIN_NAME])"
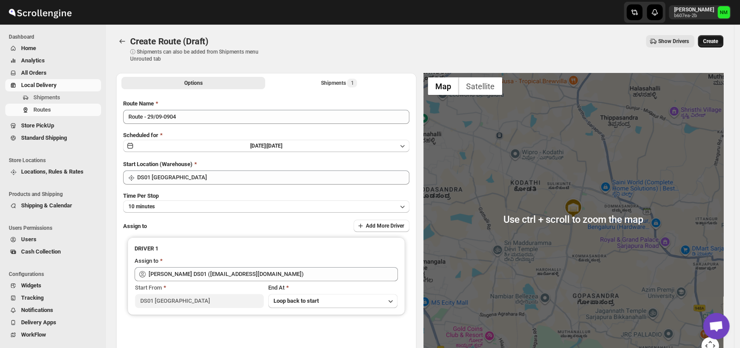
click at [718, 38] on span "Create" at bounding box center [710, 41] width 15 height 7
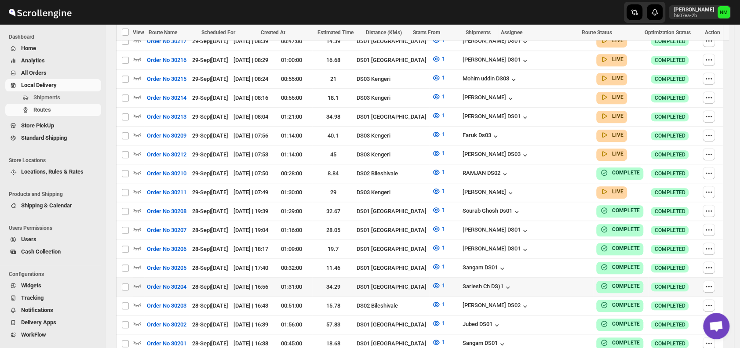
scroll to position [481, 0]
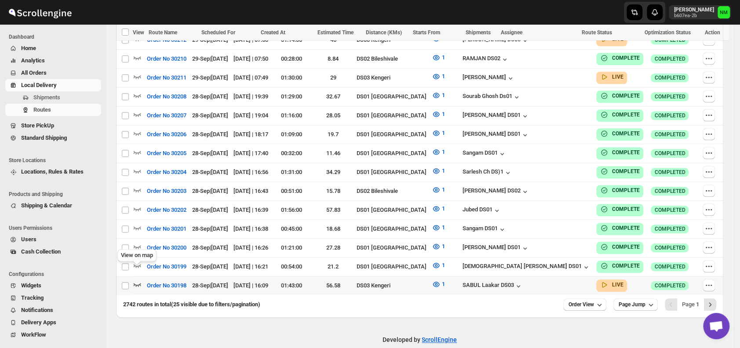
click at [138, 280] on icon "button" at bounding box center [137, 284] width 9 height 9
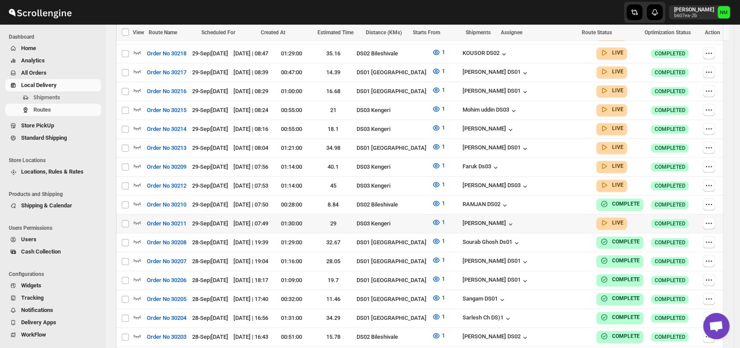
scroll to position [342, 0]
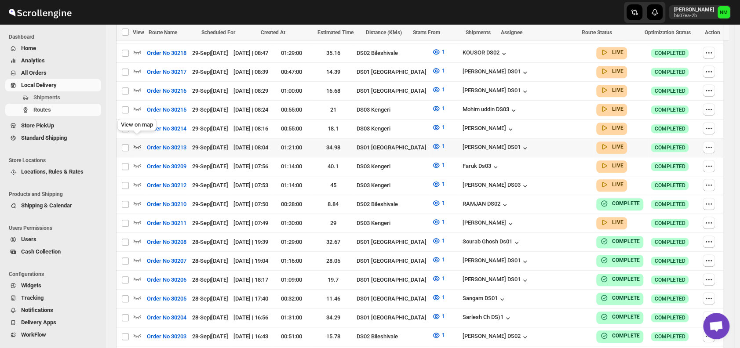
click at [137, 142] on icon "button" at bounding box center [137, 146] width 9 height 9
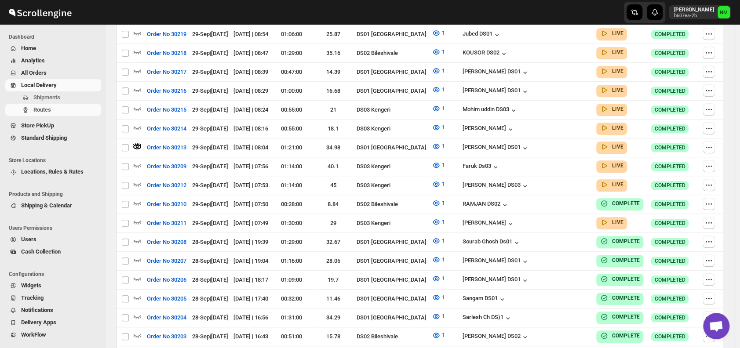
scroll to position [0, 0]
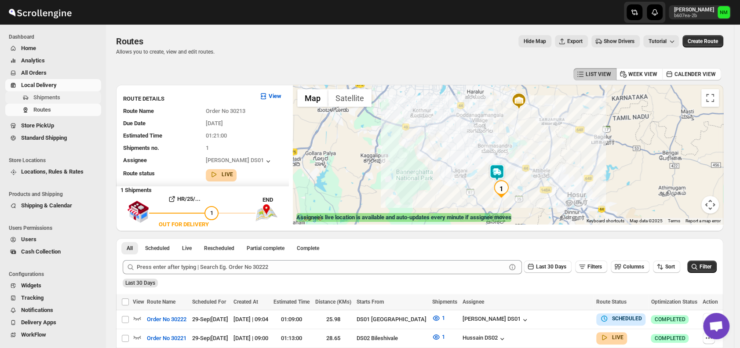
click at [65, 97] on span "Shipments" at bounding box center [66, 97] width 66 height 9
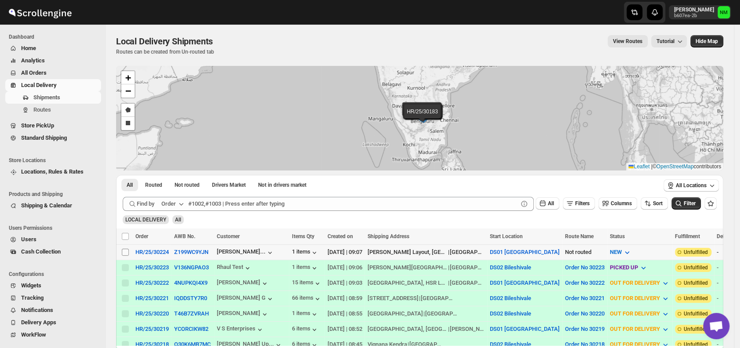
click at [123, 254] on input "Select shipment" at bounding box center [125, 252] width 7 height 7
checkbox input "true"
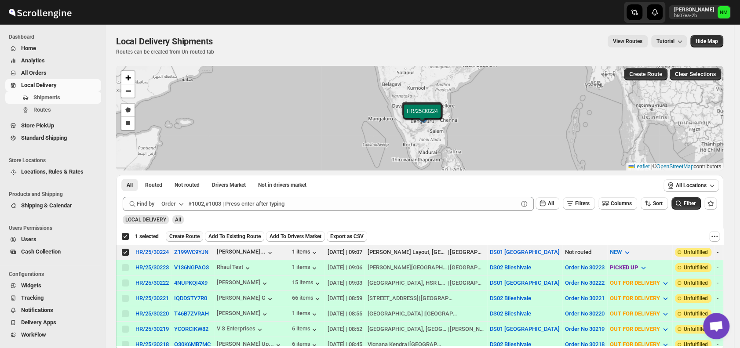
click at [175, 235] on span "Create Route" at bounding box center [184, 236] width 30 height 7
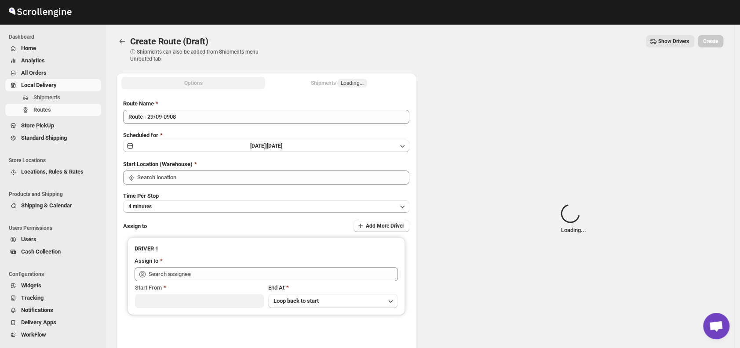
type input "DS01 [GEOGRAPHIC_DATA]"
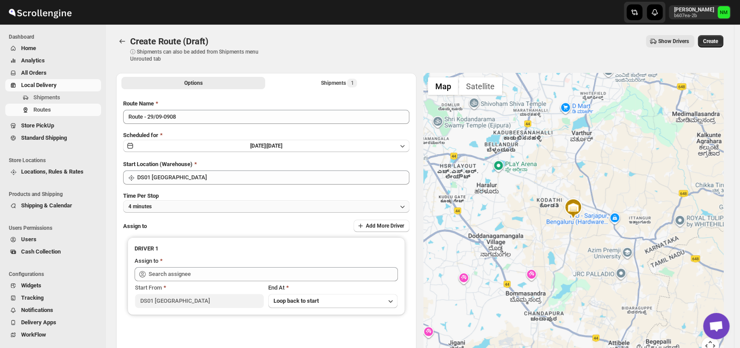
click at [186, 208] on button "4 minutes" at bounding box center [266, 206] width 286 height 12
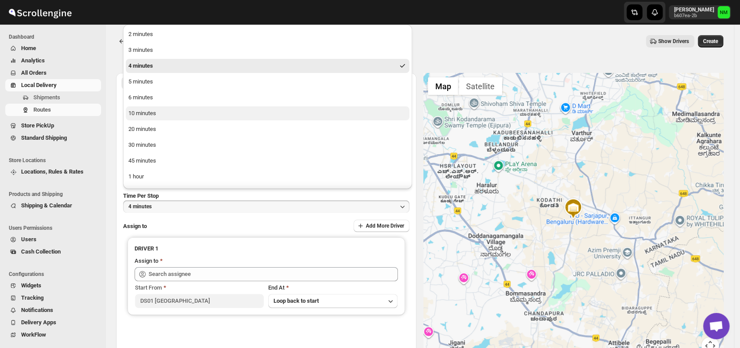
click at [166, 113] on button "10 minutes" at bounding box center [268, 113] width 284 height 14
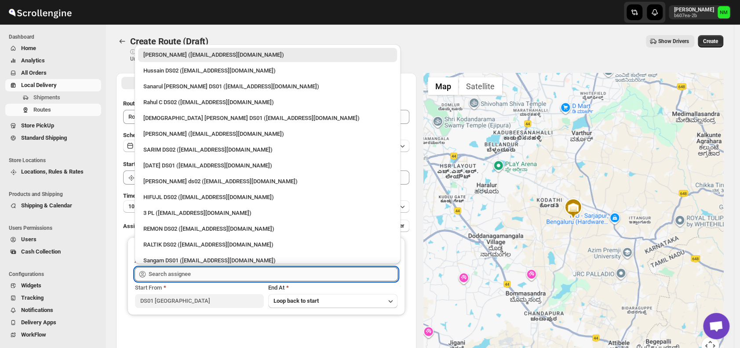
click at [200, 272] on input "text" at bounding box center [273, 274] width 249 height 14
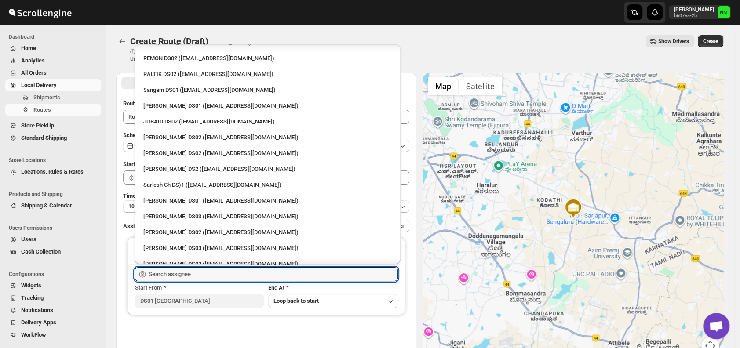
scroll to position [172, 0]
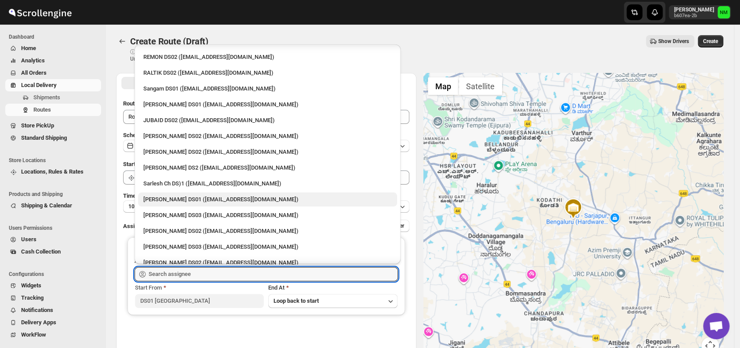
click at [170, 199] on div "[PERSON_NAME] DS01 ([EMAIL_ADDRESS][DOMAIN_NAME])" at bounding box center [267, 199] width 248 height 9
type input "[PERSON_NAME] DS01 ([EMAIL_ADDRESS][DOMAIN_NAME])"
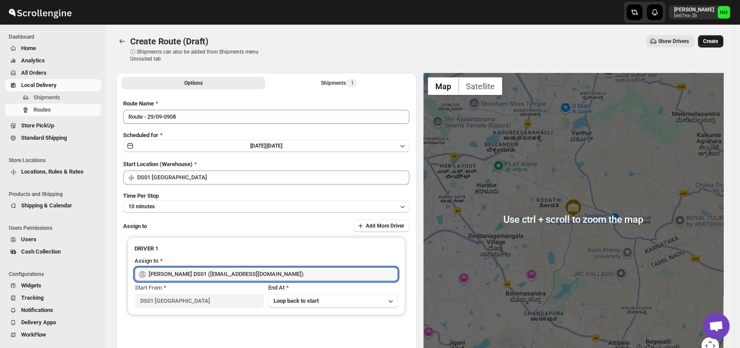
click at [711, 40] on span "Create" at bounding box center [710, 41] width 15 height 7
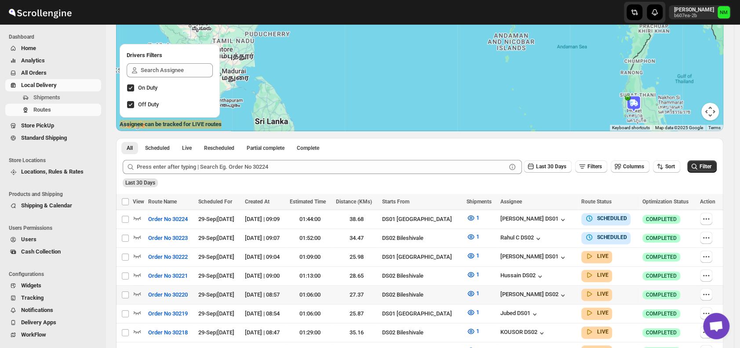
scroll to position [95, 0]
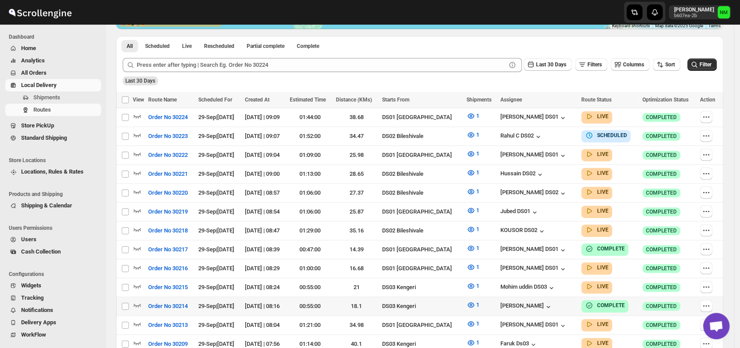
scroll to position [267, 0]
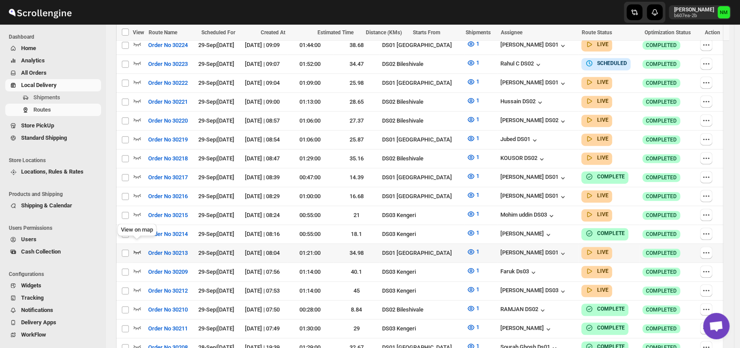
click at [136, 251] on icon "button" at bounding box center [137, 253] width 7 height 4
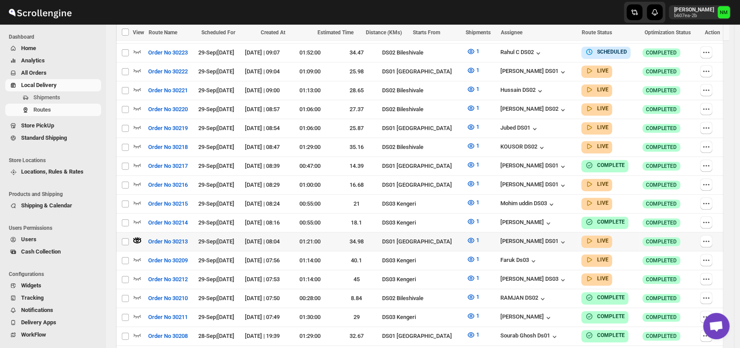
scroll to position [298, 0]
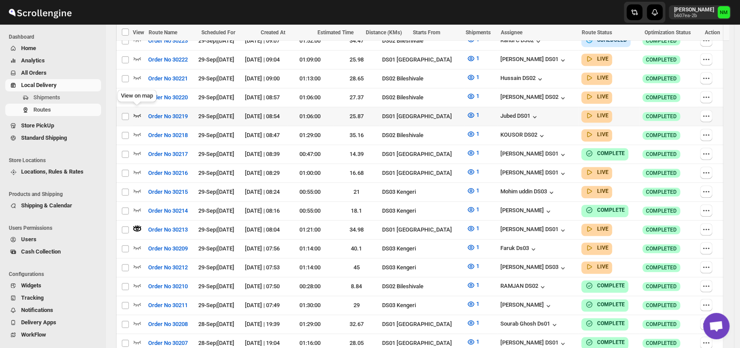
click at [138, 112] on icon "button" at bounding box center [137, 115] width 9 height 9
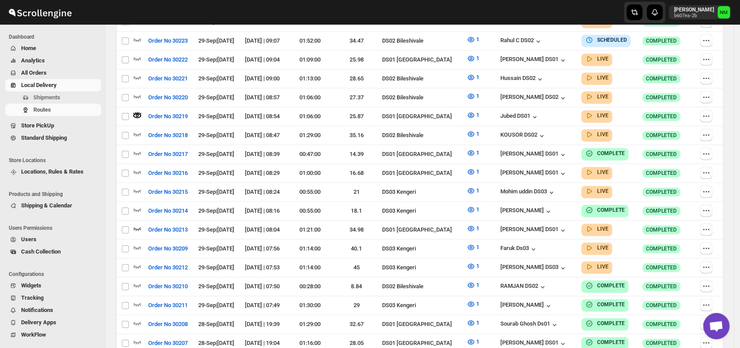
scroll to position [0, 0]
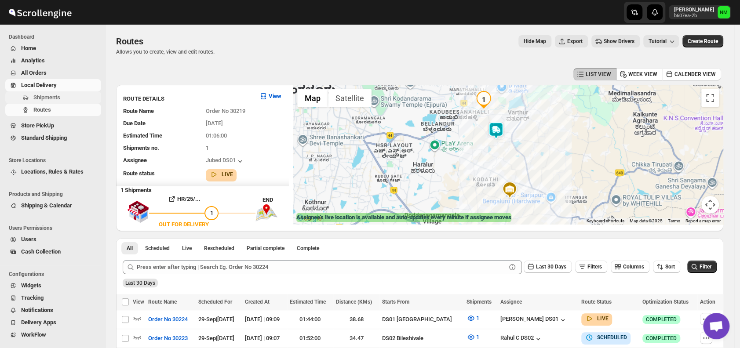
click at [64, 93] on span "Shipments" at bounding box center [66, 97] width 66 height 9
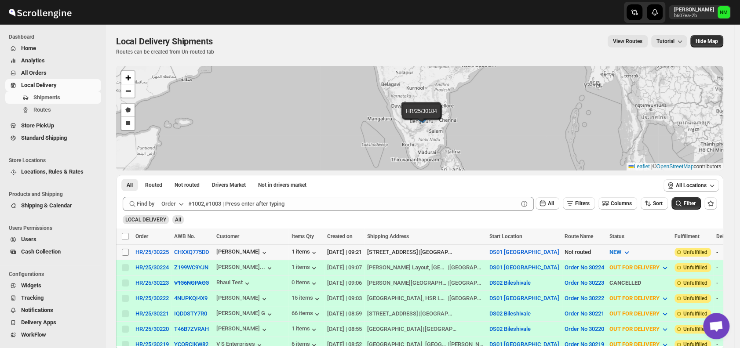
click at [128, 252] on input "Select shipment" at bounding box center [125, 252] width 7 height 7
checkbox input "true"
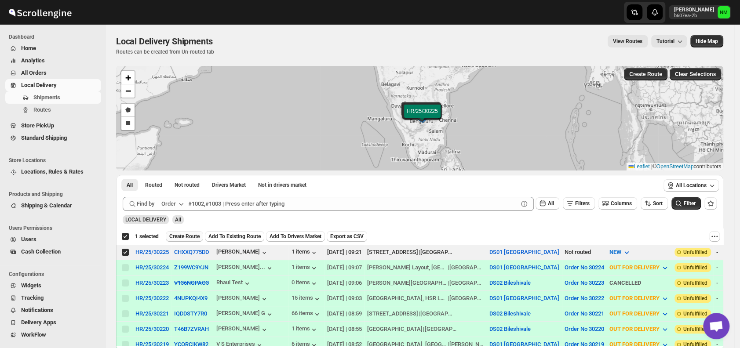
click at [193, 236] on span "Create Route" at bounding box center [184, 236] width 30 height 7
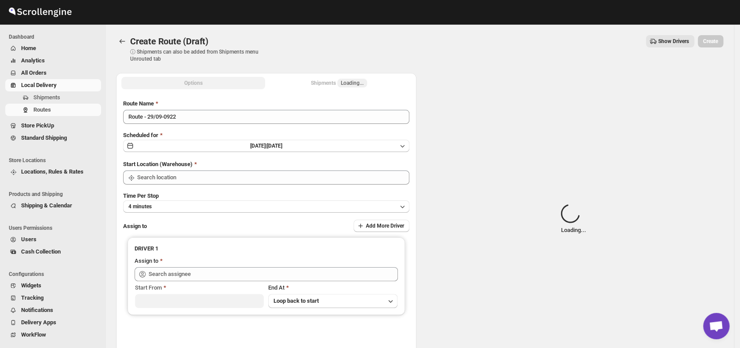
type input "DS01 [GEOGRAPHIC_DATA]"
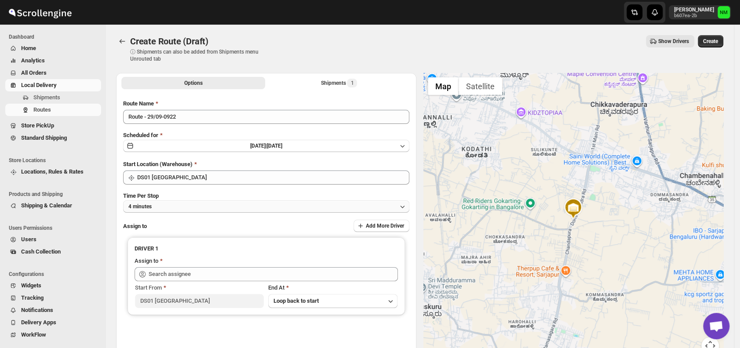
click at [183, 204] on button "4 minutes" at bounding box center [266, 206] width 286 height 12
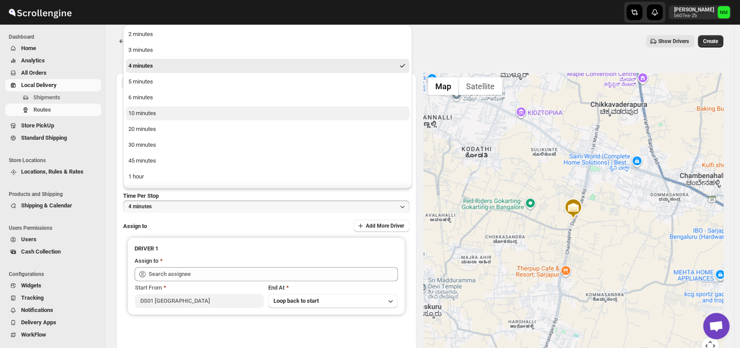
click at [157, 116] on button "10 minutes" at bounding box center [268, 113] width 284 height 14
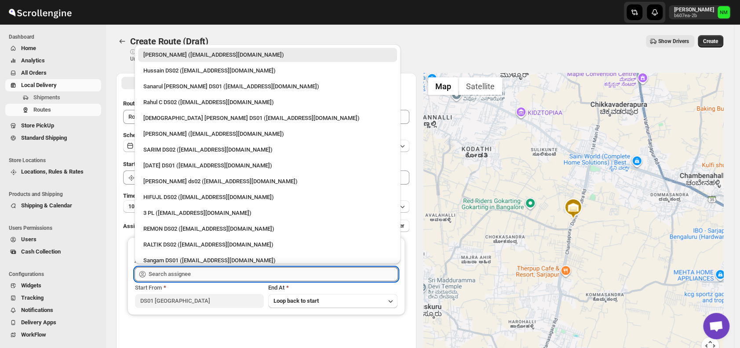
click at [193, 270] on input "text" at bounding box center [273, 274] width 249 height 14
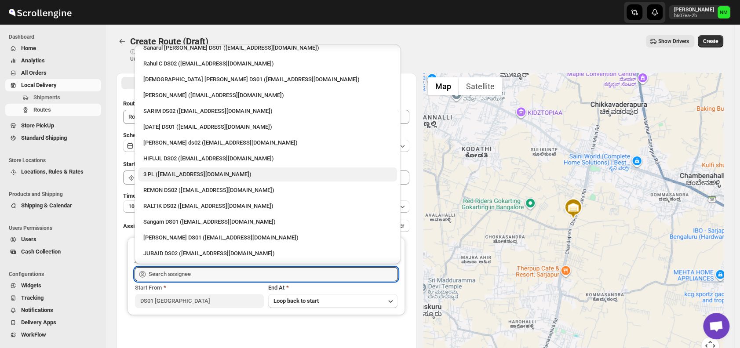
scroll to position [40, 0]
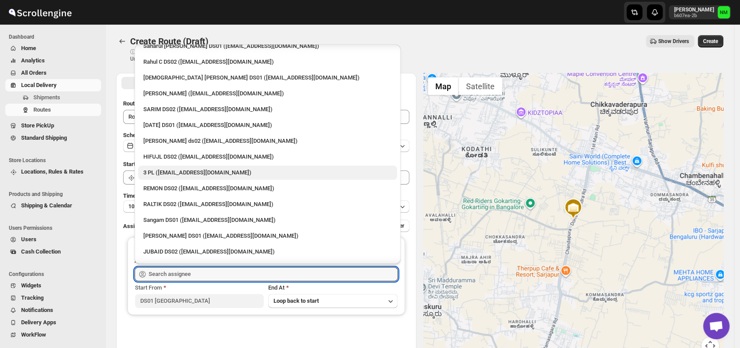
click at [187, 219] on div "Sangam DS01 ([EMAIL_ADDRESS][DOMAIN_NAME])" at bounding box center [267, 220] width 248 height 9
type input "Sangam DS01 ([EMAIL_ADDRESS][DOMAIN_NAME])"
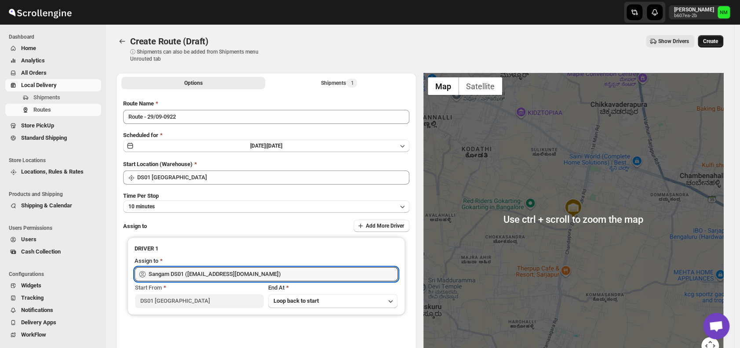
click at [711, 42] on span "Create" at bounding box center [710, 41] width 15 height 7
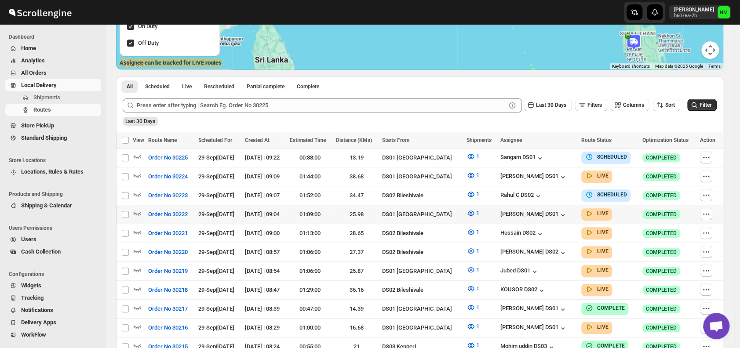
scroll to position [164, 0]
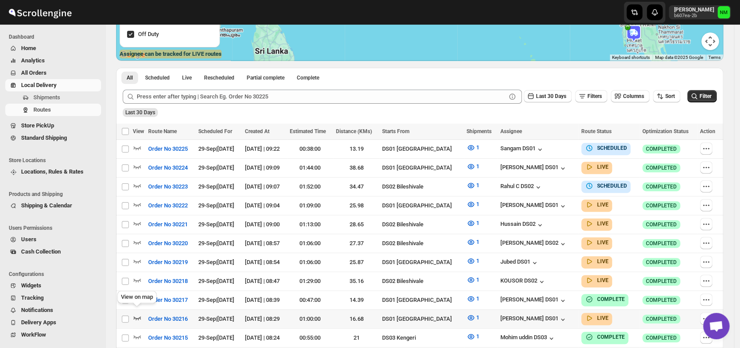
click at [139, 313] on icon "button" at bounding box center [137, 317] width 9 height 9
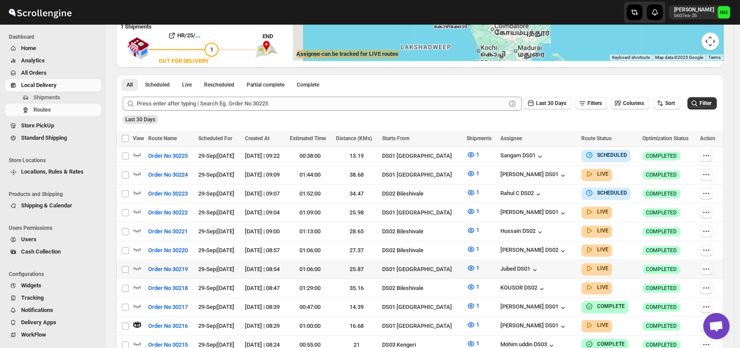
scroll to position [0, 0]
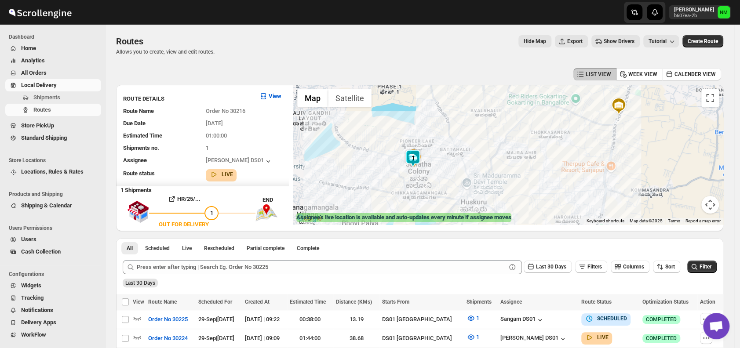
click at [29, 237] on span "Users" at bounding box center [28, 239] width 15 height 7
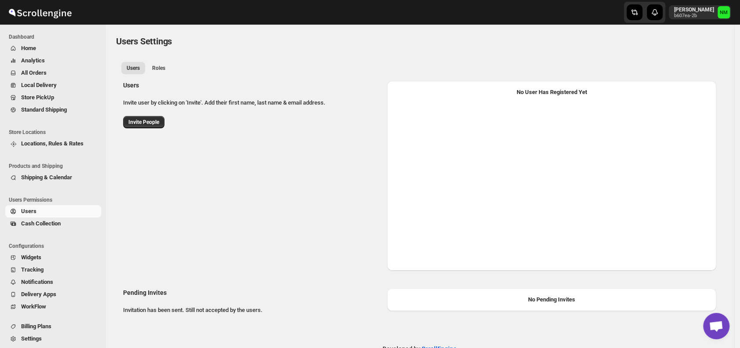
select select "637b767fbaab0276b10c91d5"
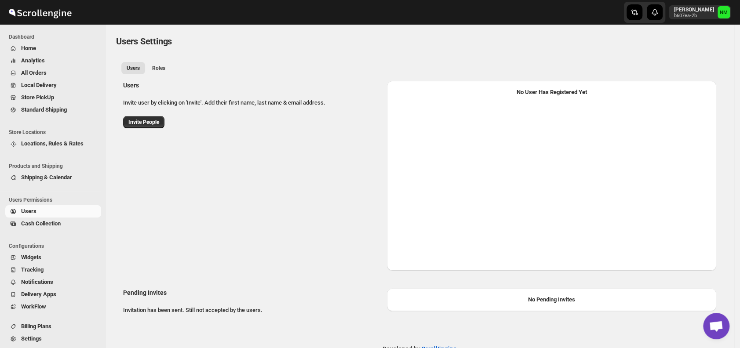
select select "637b767fbaab0276b10c91d5"
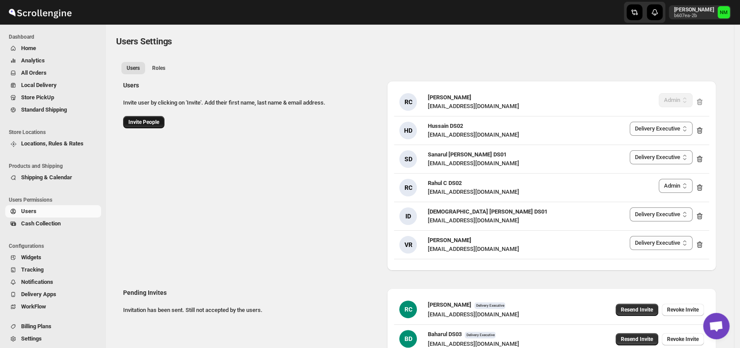
click at [147, 121] on span "Invite People" at bounding box center [143, 122] width 31 height 7
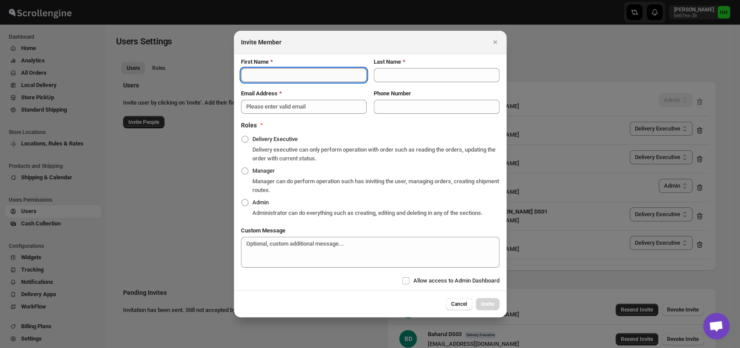
click at [269, 74] on input "First Name" at bounding box center [304, 75] width 126 height 14
type input "Muktar"
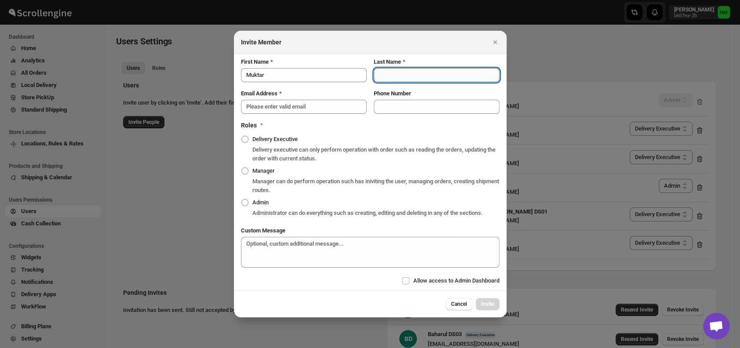
click at [389, 69] on input "Last Name" at bounding box center [437, 75] width 126 height 14
type input "Laskar DS01"
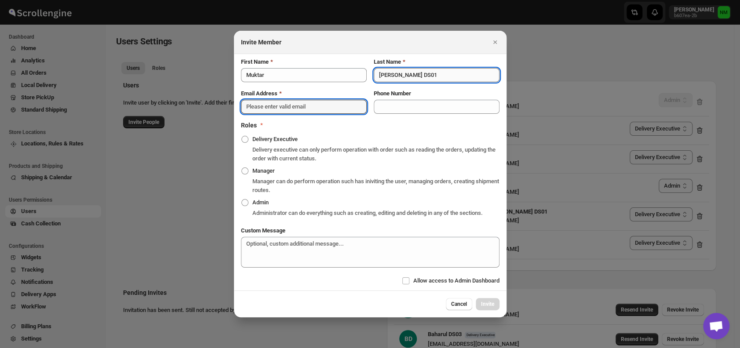
type input "yeteni5386@excederm.com"
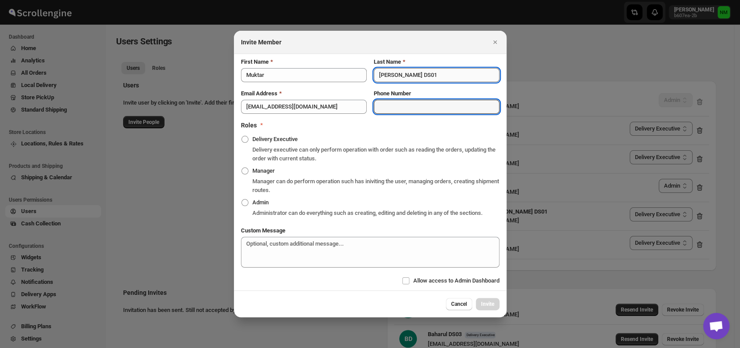
type input "06003563239"
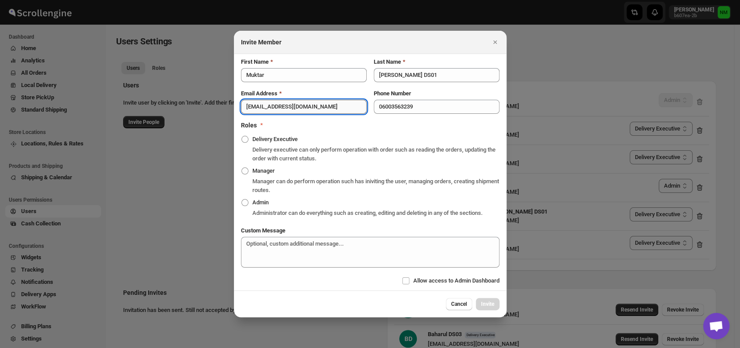
click at [345, 109] on input "yeteni5386@excederm.com" at bounding box center [304, 107] width 126 height 14
type input "y"
paste input "tawite4383@auslank.com"
type input "tawite4383@auslank.com"
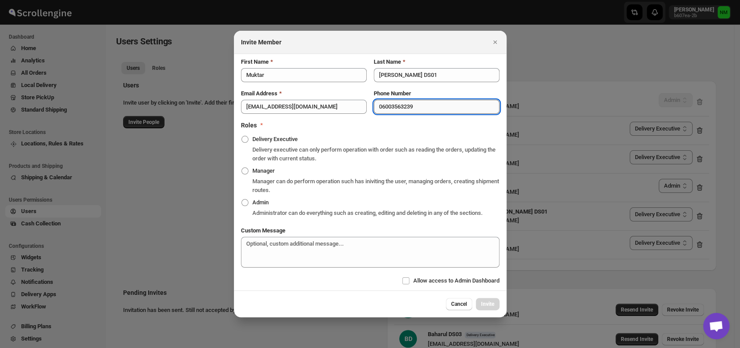
click at [383, 107] on input "06003563239" at bounding box center [437, 107] width 126 height 14
click at [421, 107] on input "003563239" at bounding box center [437, 107] width 126 height 14
type input "0"
type input "8822100663"
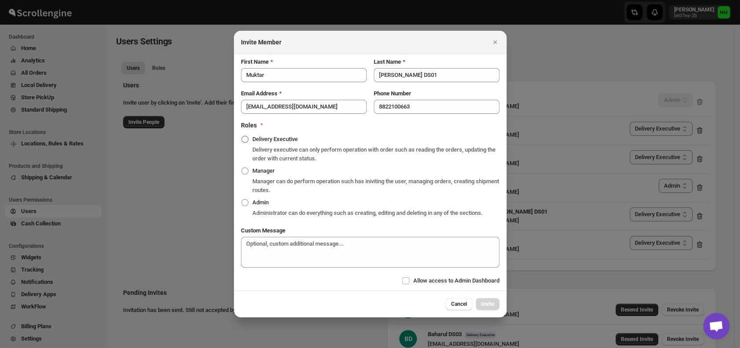
click at [244, 138] on span ":r4s3:" at bounding box center [244, 139] width 7 height 7
click at [242, 136] on input "Delivery Executive" at bounding box center [241, 136] width 0 height 0
radio input "true"
click at [406, 280] on input "Allow access to Admin Dashboard" at bounding box center [405, 280] width 7 height 7
checkbox input "true"
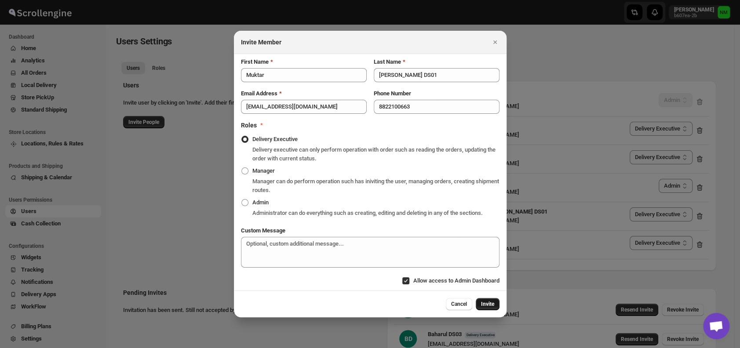
click at [482, 304] on span "Invite" at bounding box center [487, 304] width 13 height 7
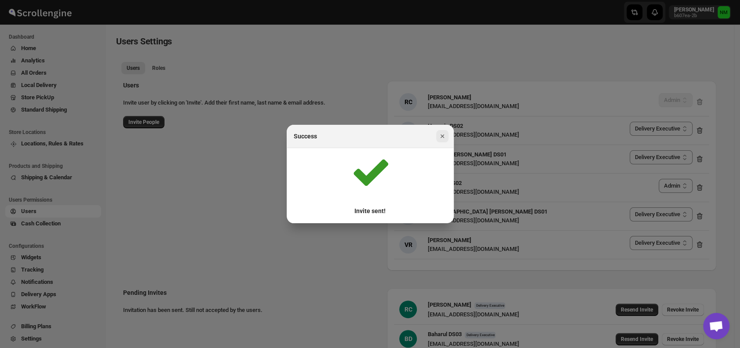
click at [441, 136] on icon "Close" at bounding box center [442, 136] width 9 height 9
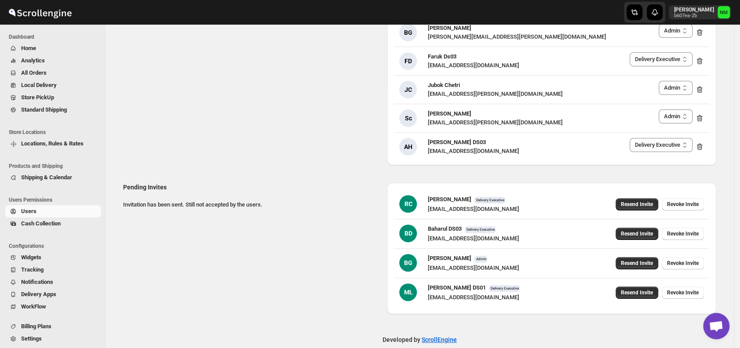
scroll to position [119, 0]
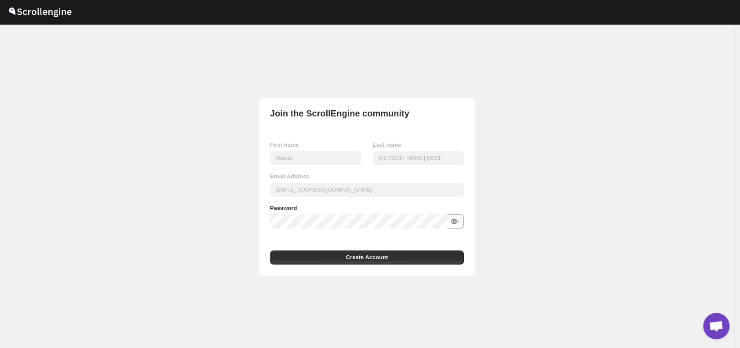
click at [457, 225] on icon "button" at bounding box center [454, 221] width 9 height 9
click at [379, 257] on span "Create Account" at bounding box center [367, 257] width 42 height 9
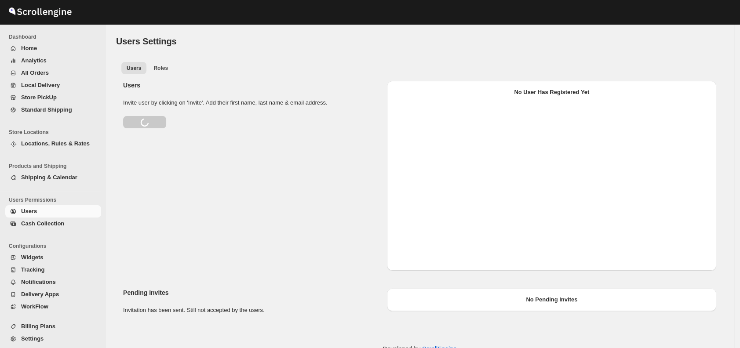
scroll to position [23, 0]
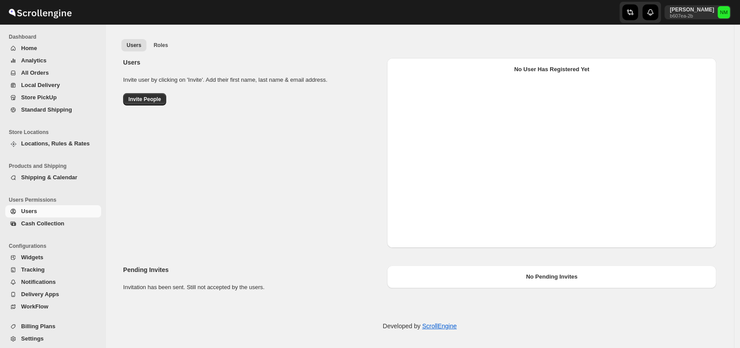
select select "637b767fbaab0276b10c91d5"
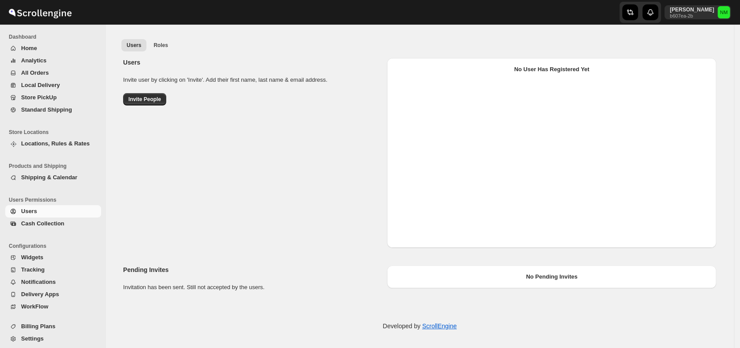
select select "637b767fbaab0276b10c91d5"
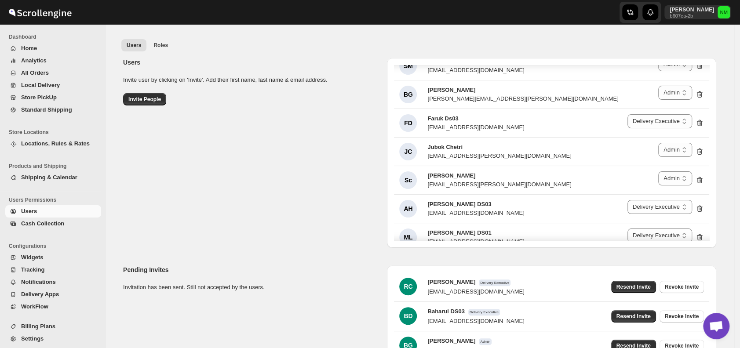
scroll to position [1421, 0]
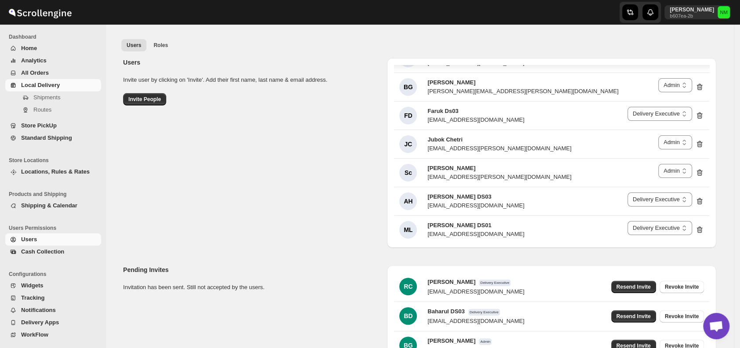
click at [49, 87] on span "Local Delivery" at bounding box center [40, 85] width 39 height 7
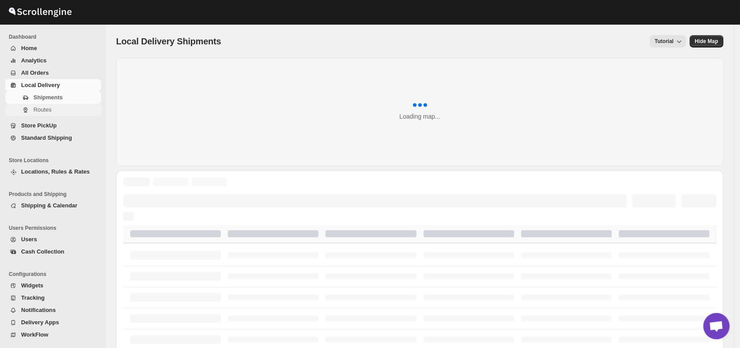
click at [50, 112] on span "Routes" at bounding box center [42, 109] width 18 height 7
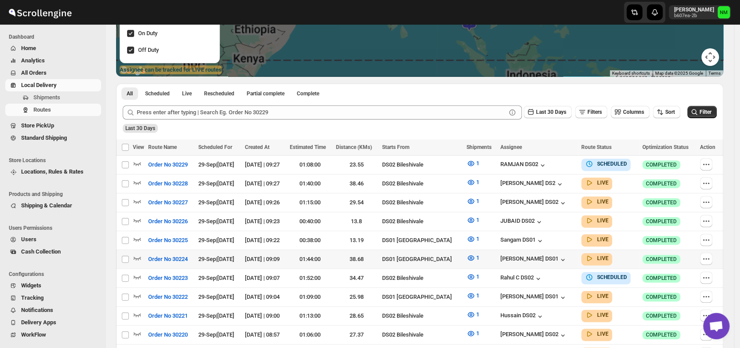
scroll to position [222, 0]
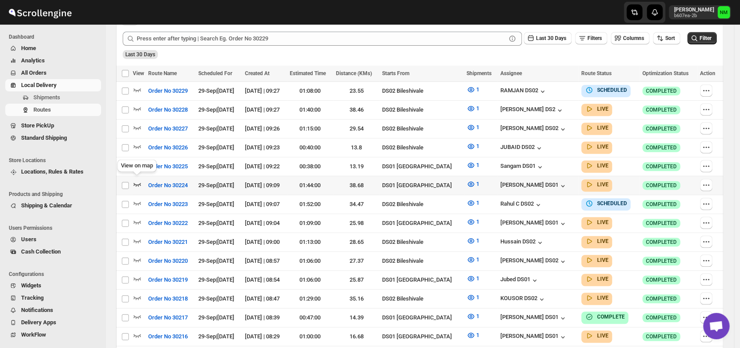
click at [138, 181] on icon "button" at bounding box center [137, 184] width 9 height 9
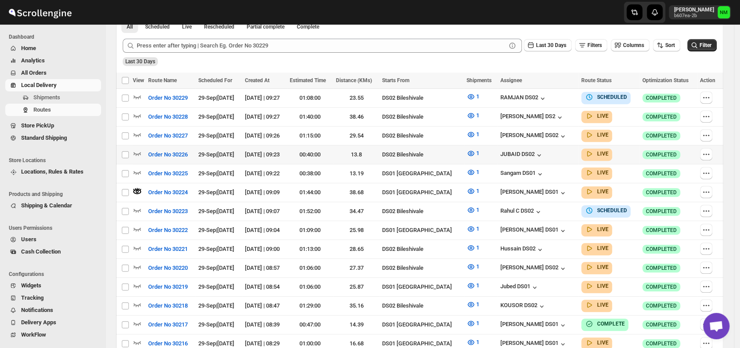
scroll to position [0, 0]
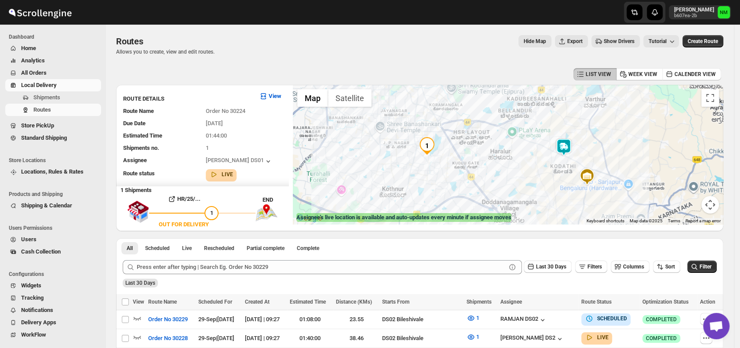
click at [565, 147] on img at bounding box center [564, 147] width 18 height 18
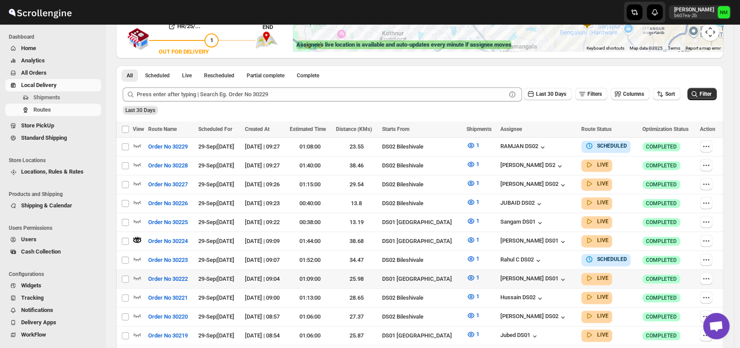
scroll to position [225, 0]
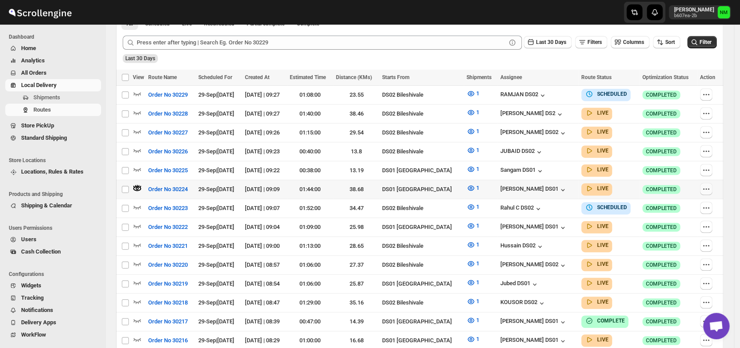
click at [710, 186] on icon "button" at bounding box center [706, 189] width 9 height 9
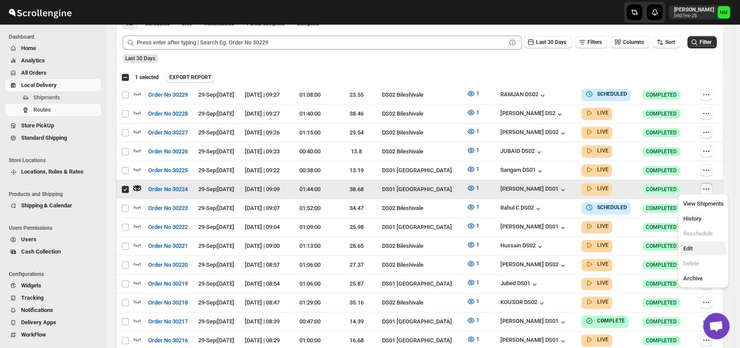
click at [691, 249] on span "Edit" at bounding box center [687, 248] width 9 height 7
checkbox input "false"
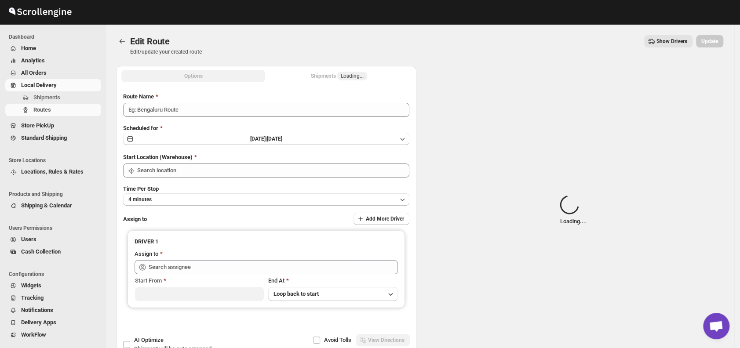
type input "Order No 30224"
type input "DS01 [GEOGRAPHIC_DATA]"
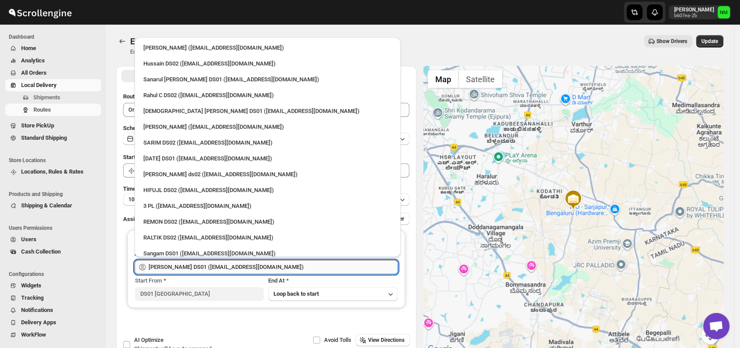
click at [313, 262] on input "[PERSON_NAME] DS01 ([EMAIL_ADDRESS][DOMAIN_NAME])" at bounding box center [273, 267] width 249 height 14
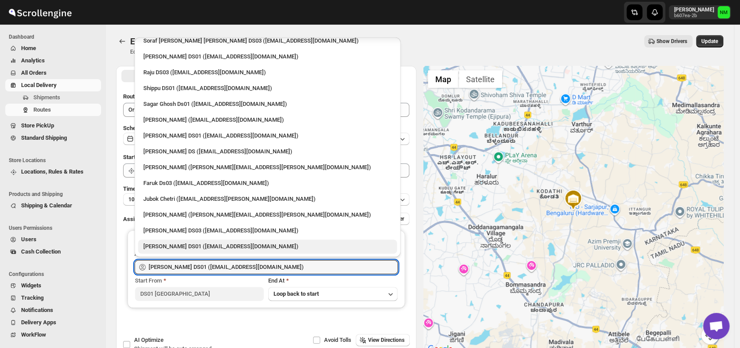
click at [216, 245] on div "[PERSON_NAME] DS01 ([EMAIL_ADDRESS][DOMAIN_NAME])" at bounding box center [267, 246] width 248 height 9
type input "[PERSON_NAME] DS01 ([EMAIL_ADDRESS][DOMAIN_NAME])"
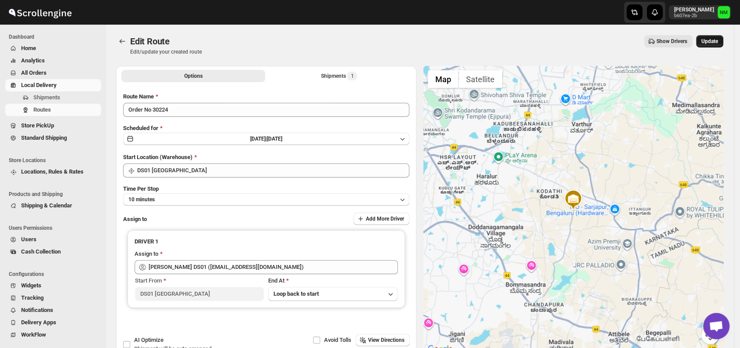
click at [714, 40] on span "Update" at bounding box center [709, 41] width 17 height 7
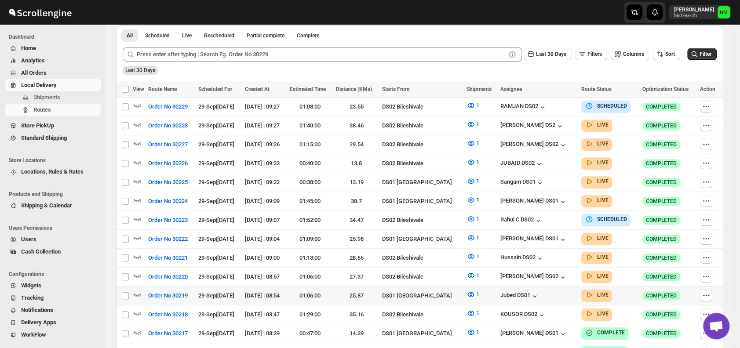
scroll to position [208, 0]
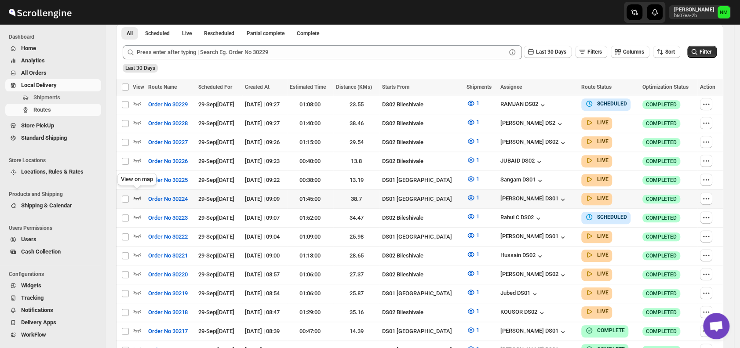
click at [137, 197] on icon "button" at bounding box center [137, 199] width 7 height 4
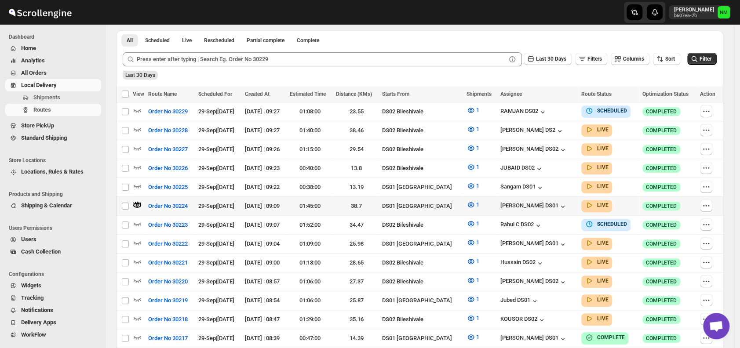
scroll to position [0, 0]
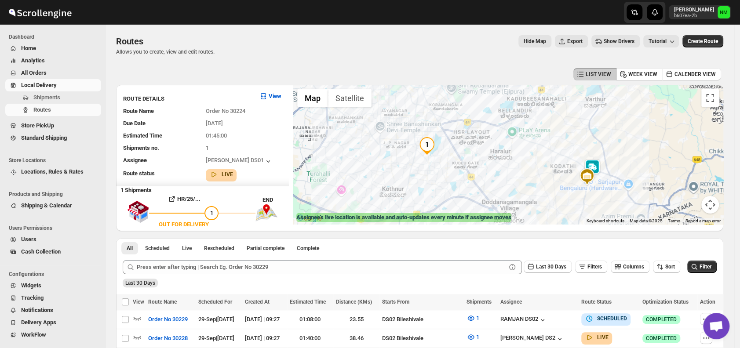
click at [601, 163] on img at bounding box center [592, 168] width 18 height 18
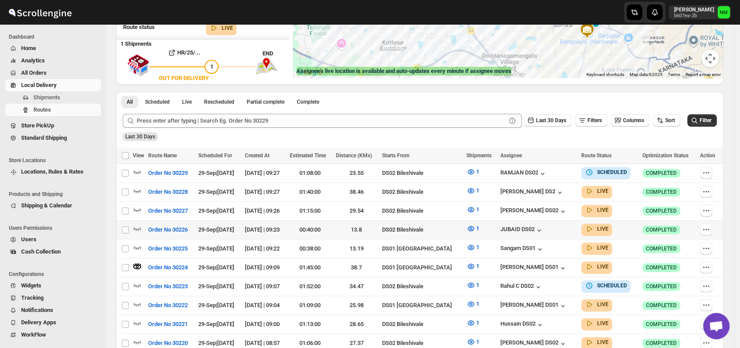
scroll to position [147, 0]
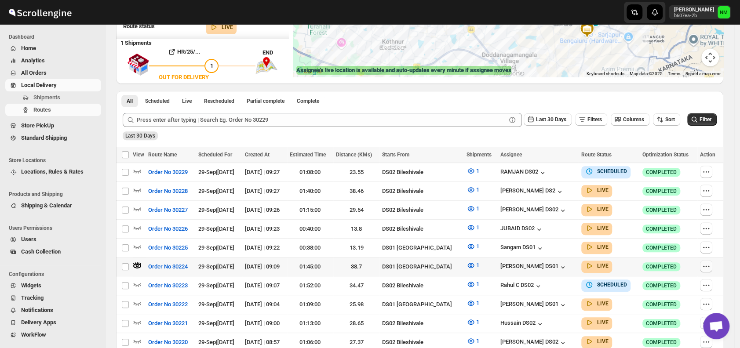
click at [710, 265] on icon "button" at bounding box center [706, 266] width 9 height 9
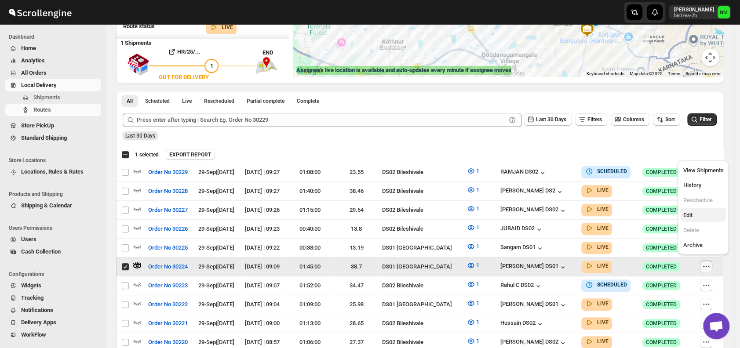
click at [689, 215] on span "Edit" at bounding box center [687, 215] width 9 height 7
checkbox input "false"
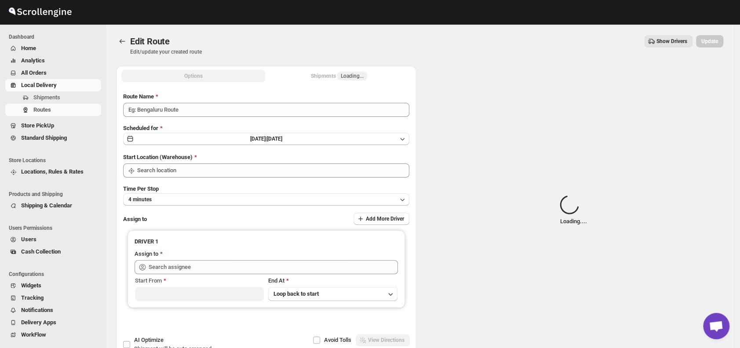
type input "Order No 30224"
type input "DS01 [GEOGRAPHIC_DATA]"
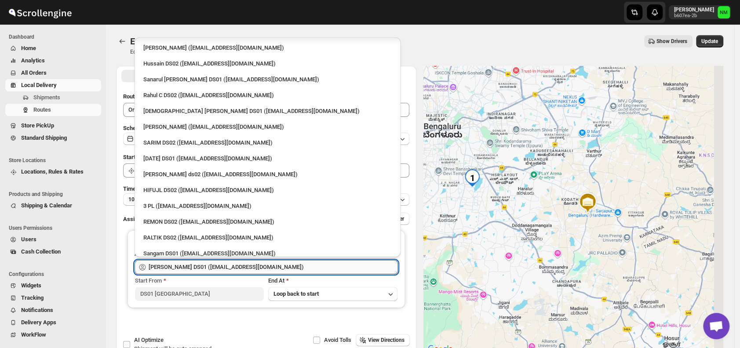
click at [267, 266] on input "Muktar Laskar DS01 (tawite4383@auslank.com)" at bounding box center [273, 267] width 249 height 14
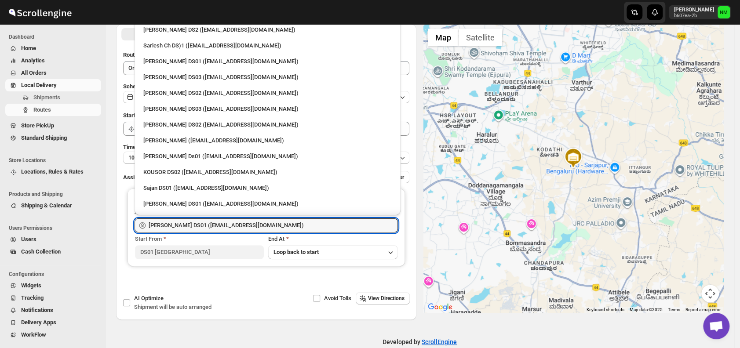
scroll to position [262, 0]
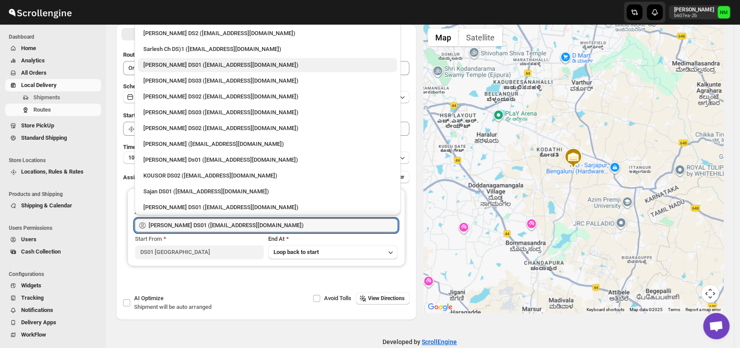
click at [171, 62] on div "Siraj Uddin DS01 (sopom53870@leabro.com)" at bounding box center [267, 65] width 248 height 9
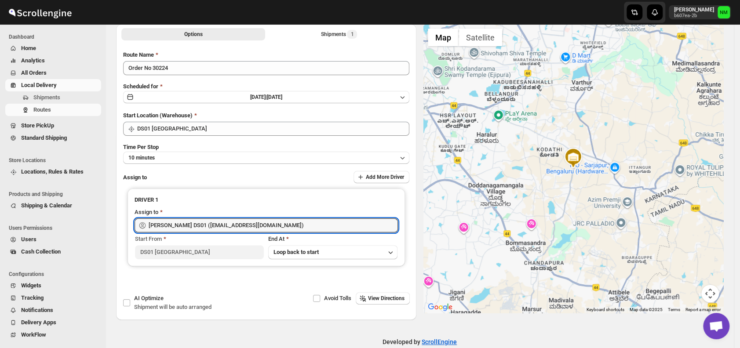
type input "Siraj Uddin DS01 (sopom53870@leabro.com)"
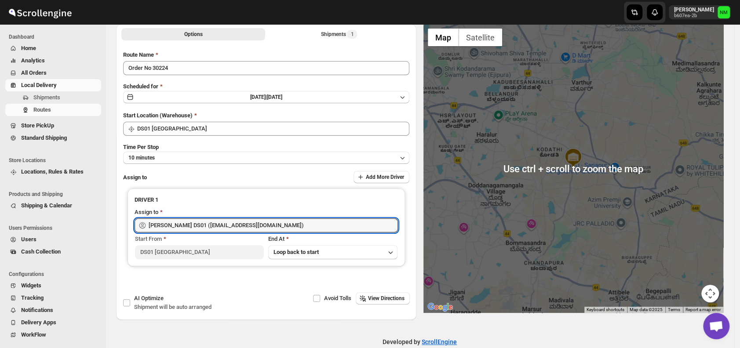
scroll to position [0, 0]
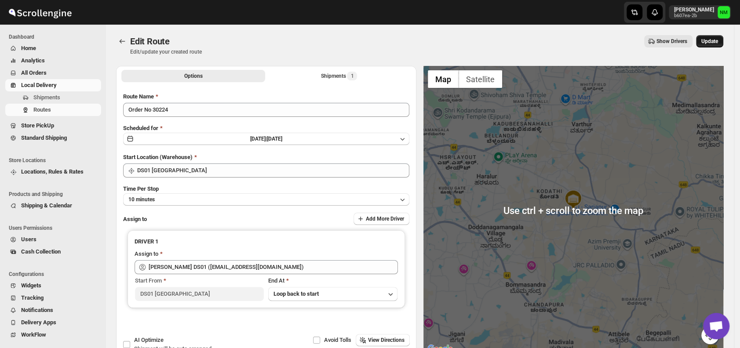
click at [718, 46] on button "Update" at bounding box center [709, 41] width 27 height 12
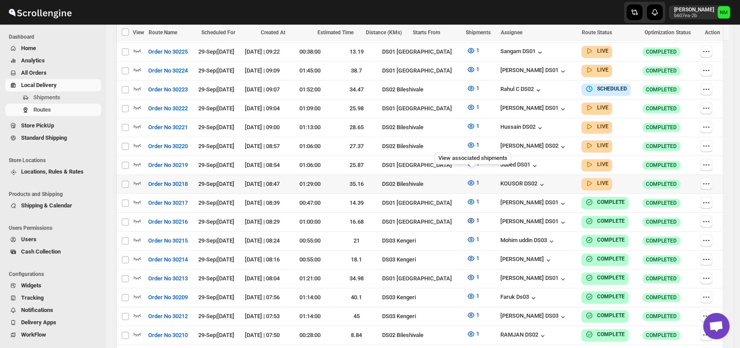
scroll to position [335, 0]
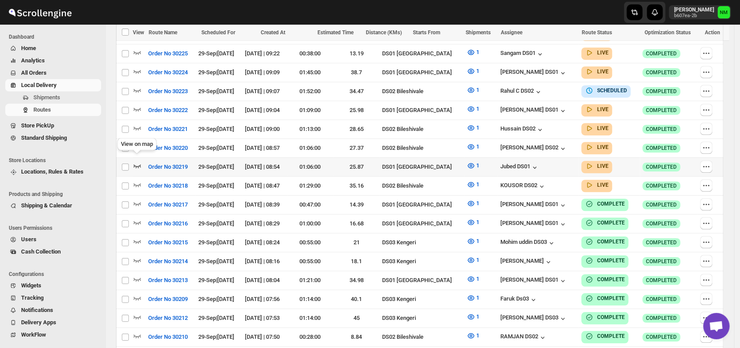
click at [135, 162] on icon "button" at bounding box center [137, 165] width 9 height 9
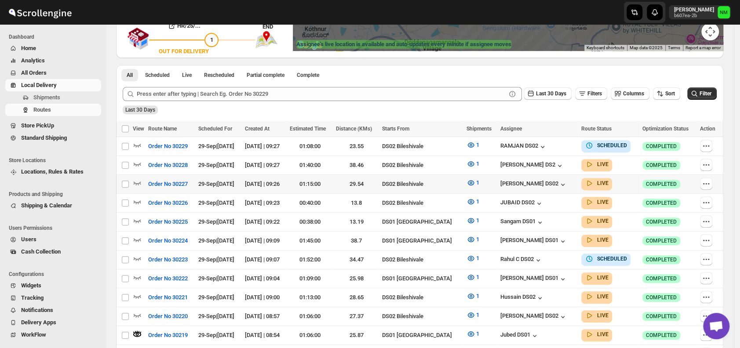
scroll to position [175, 0]
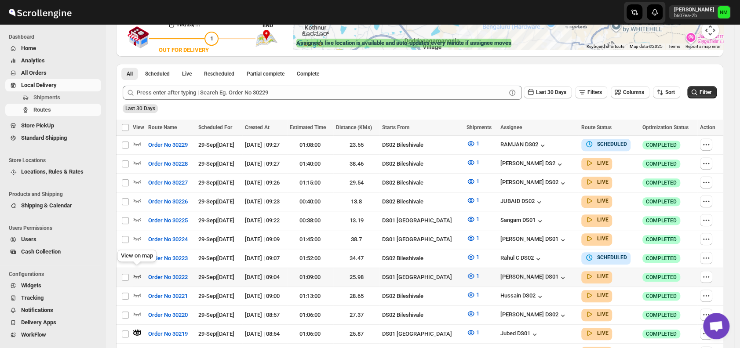
click at [139, 272] on icon "button" at bounding box center [137, 276] width 9 height 9
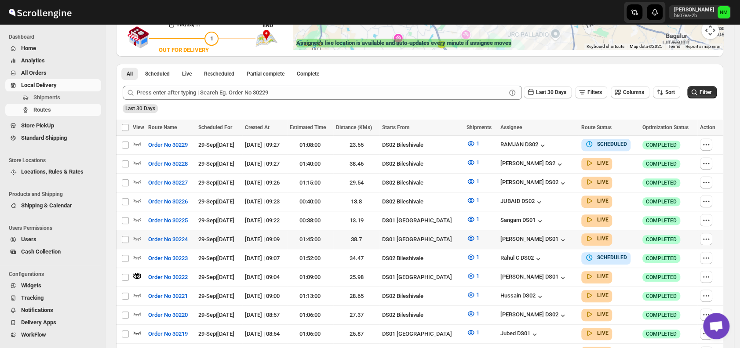
scroll to position [0, 0]
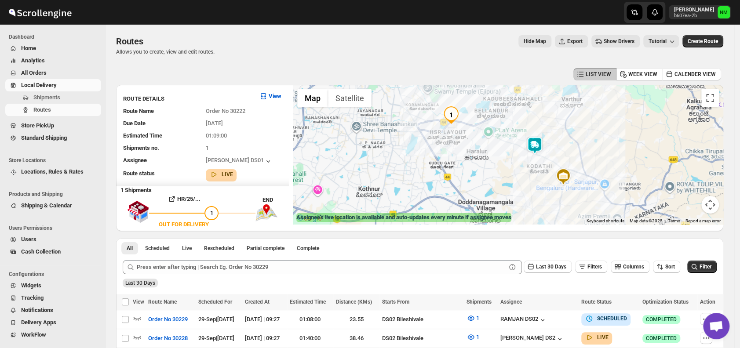
click at [535, 146] on img at bounding box center [535, 146] width 18 height 18
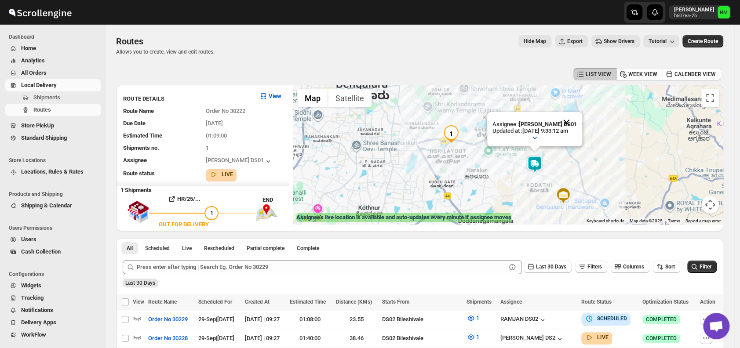
click at [577, 120] on button "Close" at bounding box center [566, 122] width 21 height 21
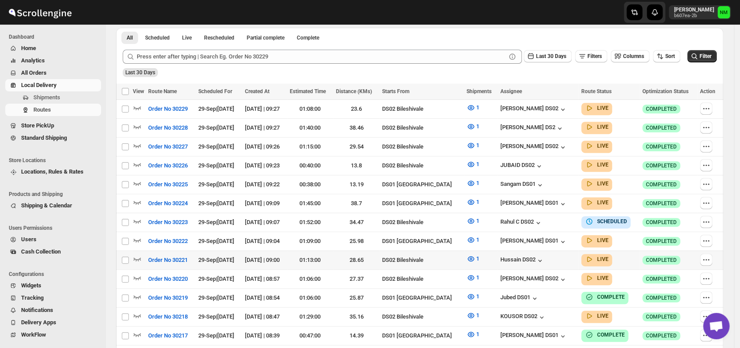
scroll to position [204, 0]
click at [138, 235] on icon "button" at bounding box center [137, 239] width 9 height 9
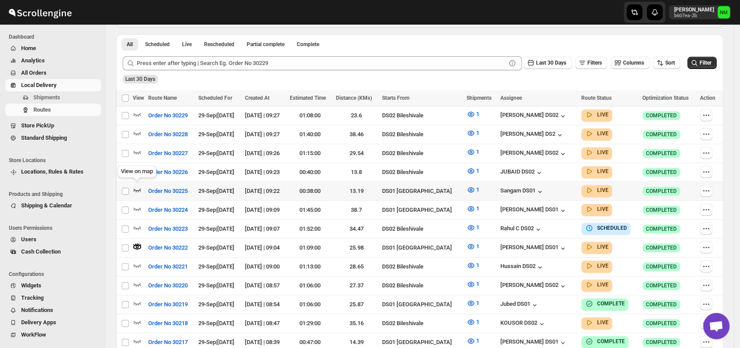
click at [137, 189] on icon "button" at bounding box center [137, 190] width 9 height 9
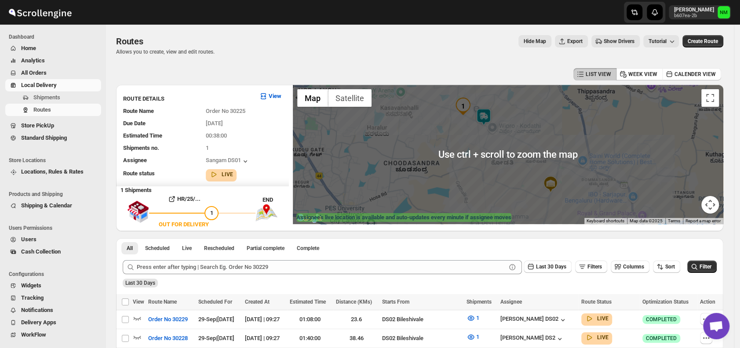
scroll to position [107, 0]
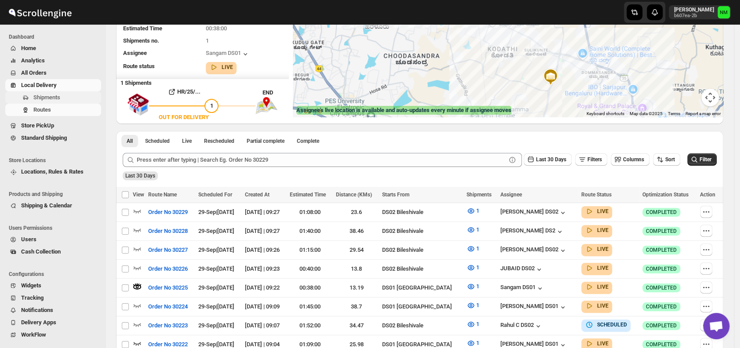
click at [59, 94] on span "Shipments" at bounding box center [46, 97] width 27 height 7
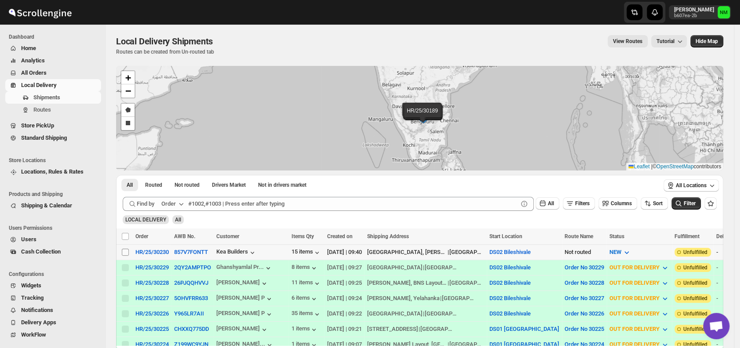
click at [125, 251] on input "Select shipment" at bounding box center [125, 252] width 7 height 7
checkbox input "true"
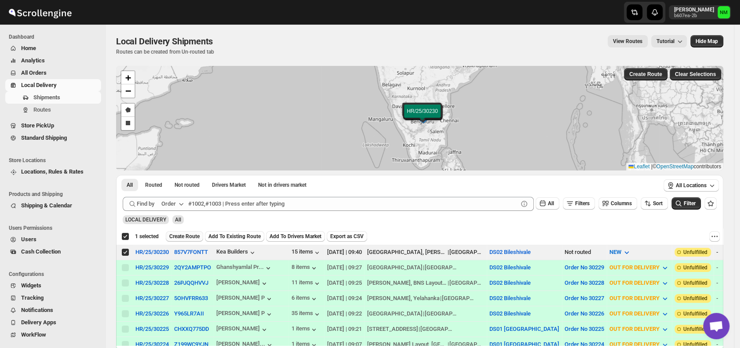
click at [183, 234] on span "Create Route" at bounding box center [184, 236] width 30 height 7
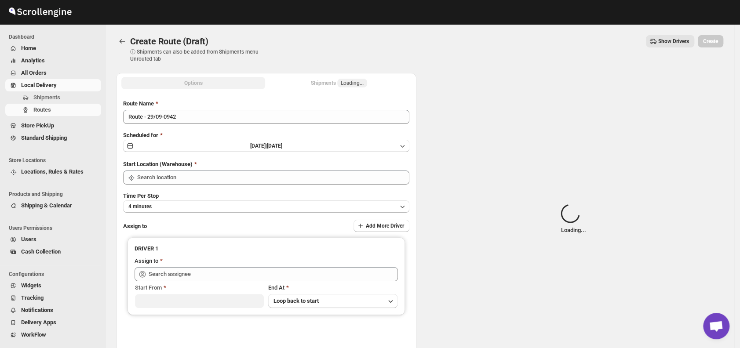
type input "DS02 Bileshivale"
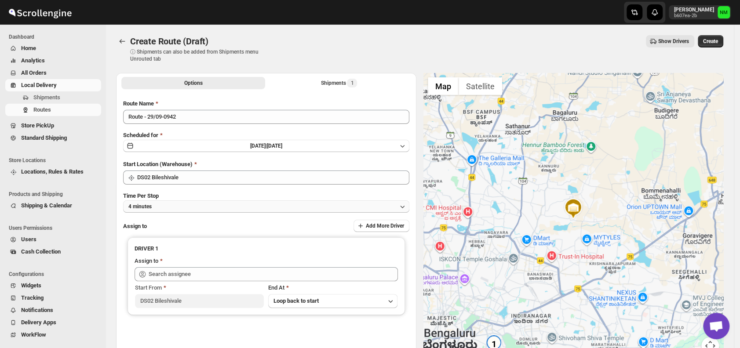
click at [183, 207] on button "4 minutes" at bounding box center [266, 206] width 286 height 12
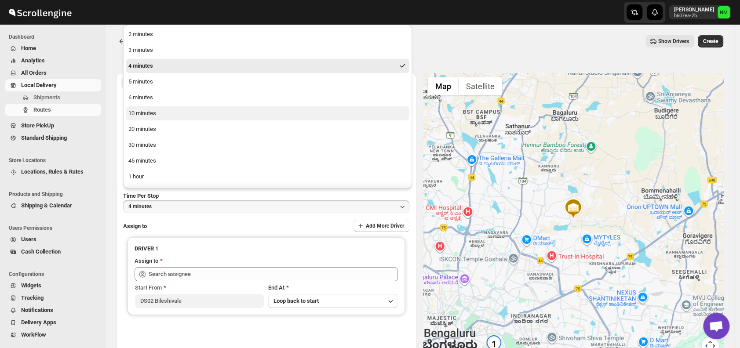
click at [150, 116] on div "10 minutes" at bounding box center [142, 113] width 28 height 9
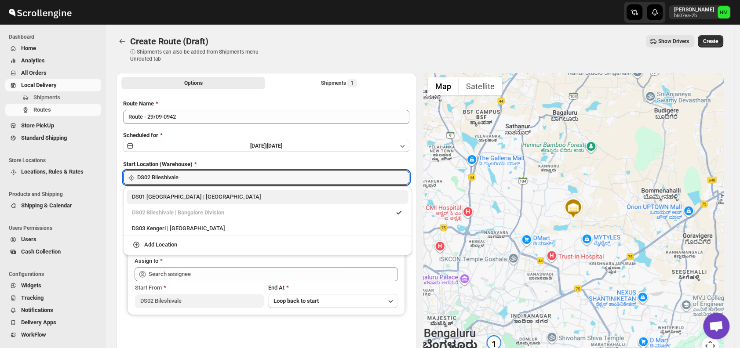
click at [143, 198] on div "DS01 [GEOGRAPHIC_DATA] | [GEOGRAPHIC_DATA]" at bounding box center [267, 197] width 271 height 9
type input "DS01 [GEOGRAPHIC_DATA]"
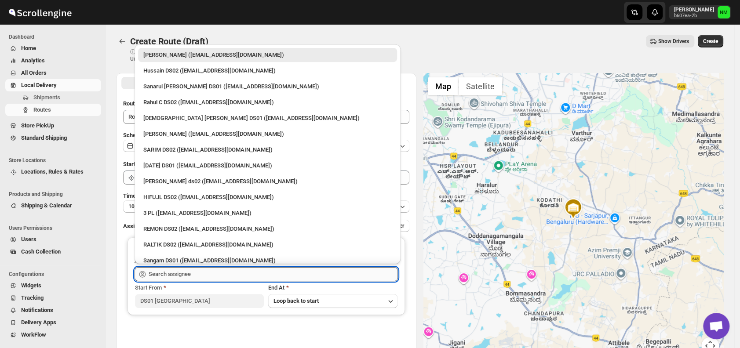
click at [225, 278] on input "text" at bounding box center [273, 274] width 249 height 14
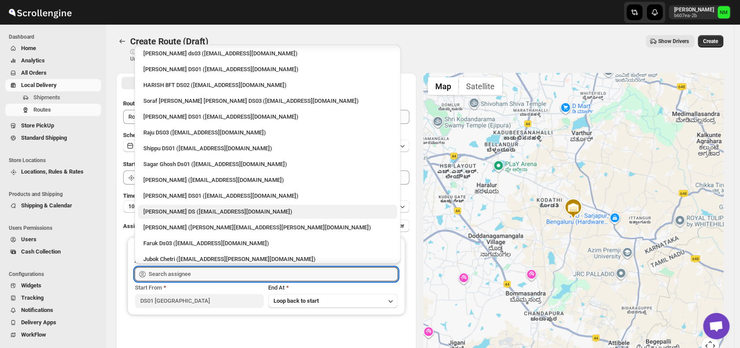
scroll to position [617, 0]
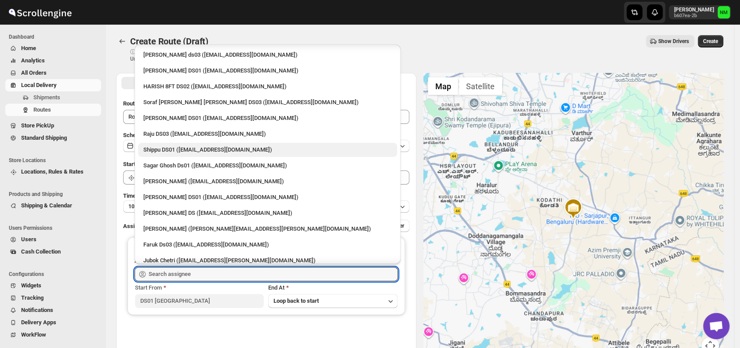
click at [163, 149] on div "Shippu DS01 ([EMAIL_ADDRESS][DOMAIN_NAME])" at bounding box center [267, 150] width 248 height 9
type input "Shippu DS01 ([EMAIL_ADDRESS][DOMAIN_NAME])"
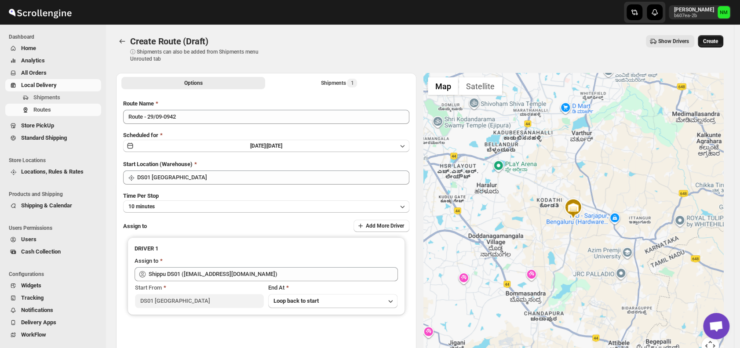
click at [707, 45] on button "Create" at bounding box center [710, 41] width 25 height 12
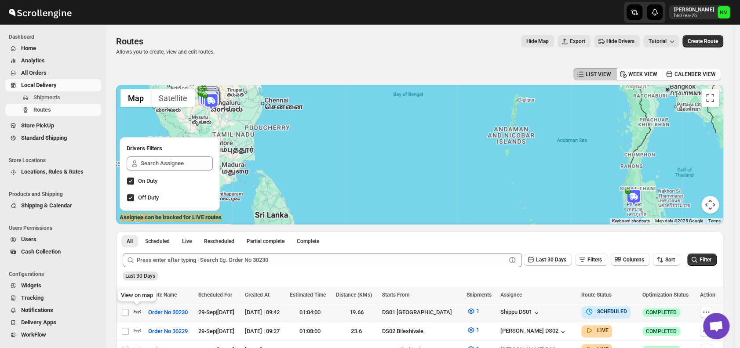
click at [136, 313] on icon "button" at bounding box center [137, 312] width 7 height 4
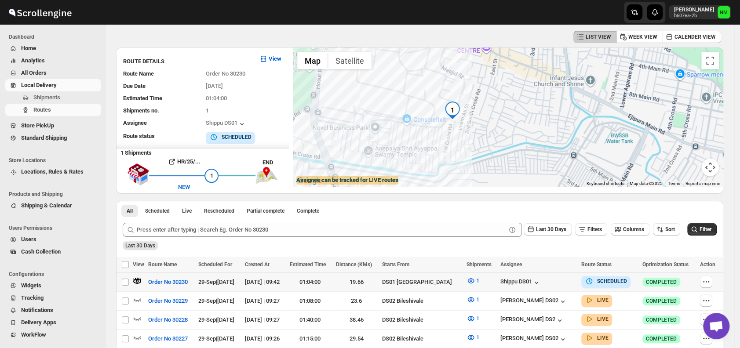
scroll to position [165, 0]
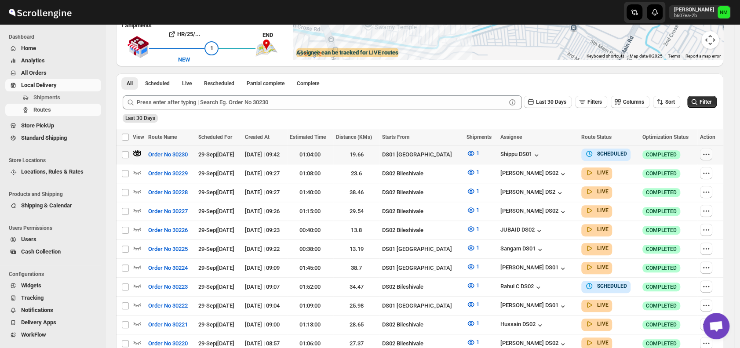
click at [708, 154] on icon "button" at bounding box center [706, 154] width 9 height 9
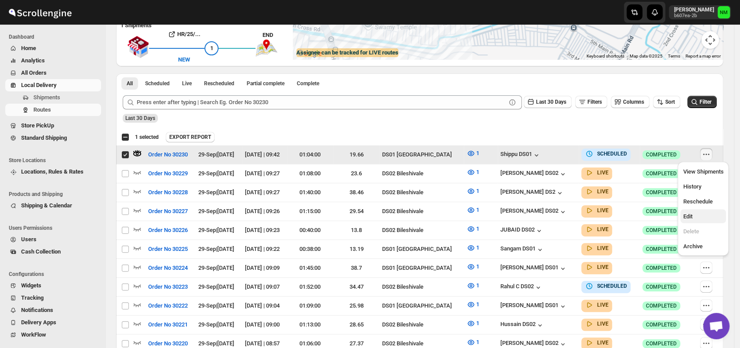
click at [694, 215] on span "Edit" at bounding box center [703, 216] width 40 height 9
checkbox input "false"
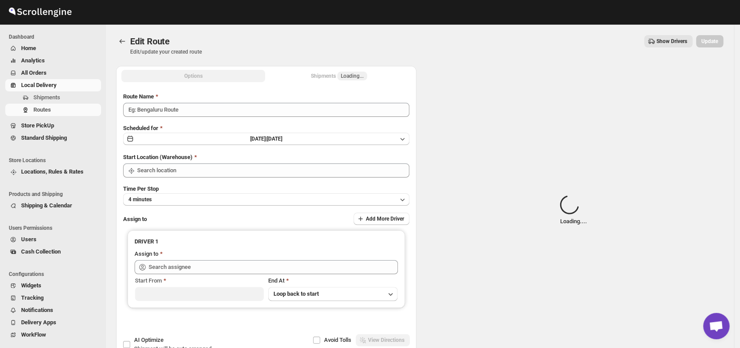
type input "Order No 30230"
type input "DS01 [GEOGRAPHIC_DATA]"
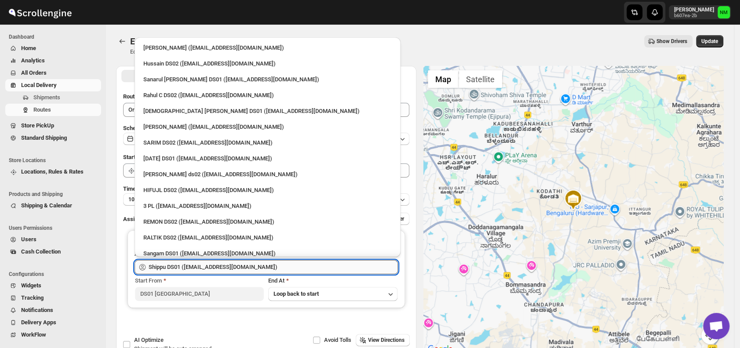
click at [277, 262] on input "Shippu DS01 ([EMAIL_ADDRESS][DOMAIN_NAME])" at bounding box center [273, 267] width 249 height 14
click at [156, 108] on div "[DEMOGRAPHIC_DATA] [PERSON_NAME] DS01 ([EMAIL_ADDRESS][DOMAIN_NAME])" at bounding box center [267, 111] width 248 height 9
type input "[DEMOGRAPHIC_DATA] [PERSON_NAME] DS01 ([EMAIL_ADDRESS][DOMAIN_NAME])"
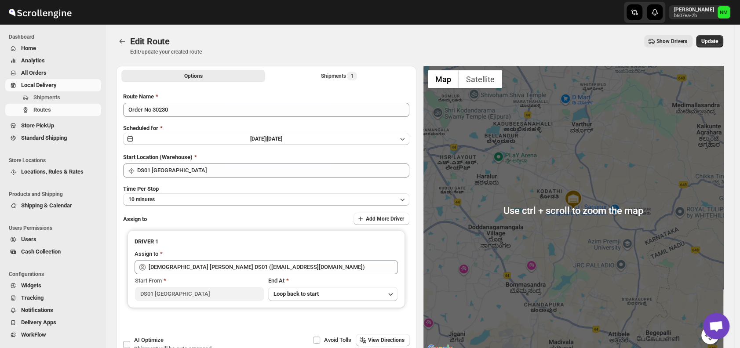
click at [709, 47] on div "Edit Route Edit/update your created route Show Drivers More actions Show Driver…" at bounding box center [419, 45] width 607 height 20
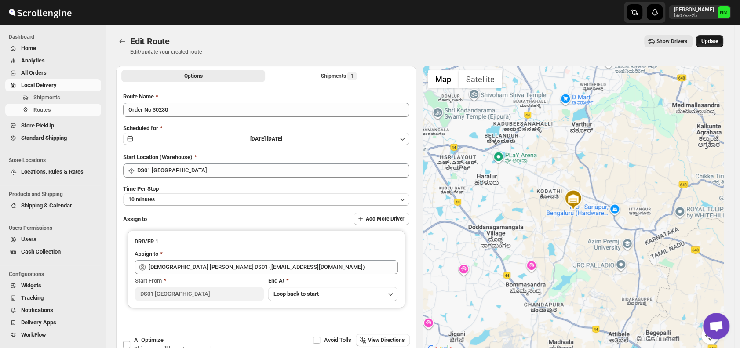
click at [718, 38] on span "Update" at bounding box center [709, 41] width 17 height 7
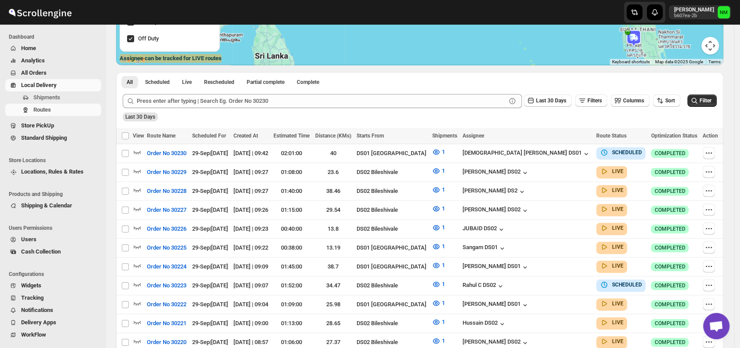
scroll to position [247, 0]
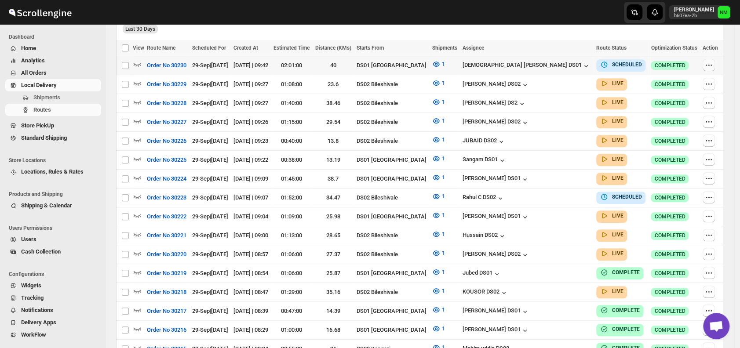
click at [713, 65] on icon "button" at bounding box center [708, 65] width 9 height 9
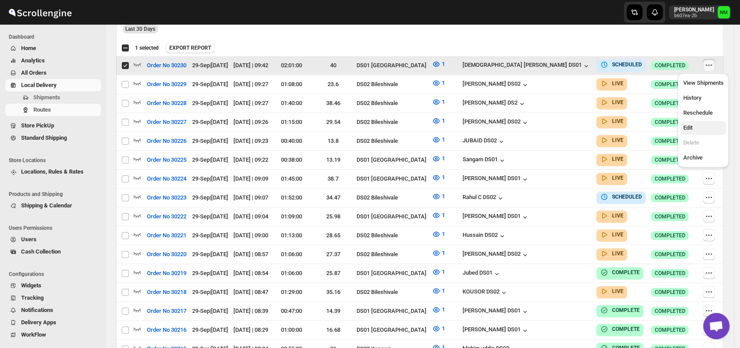
click at [703, 127] on span "Edit" at bounding box center [703, 128] width 40 height 9
checkbox input "false"
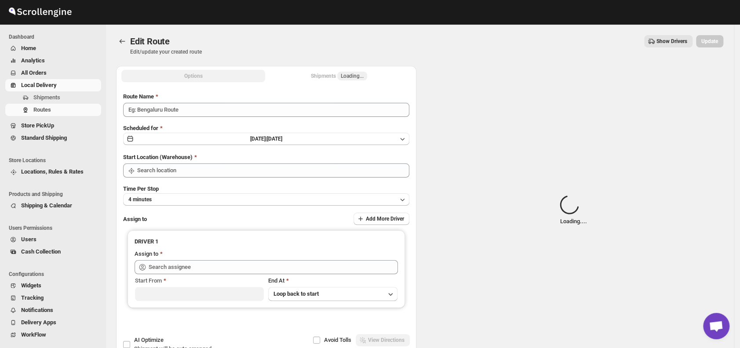
type input "Order No 30230"
type input "DS01 [GEOGRAPHIC_DATA]"
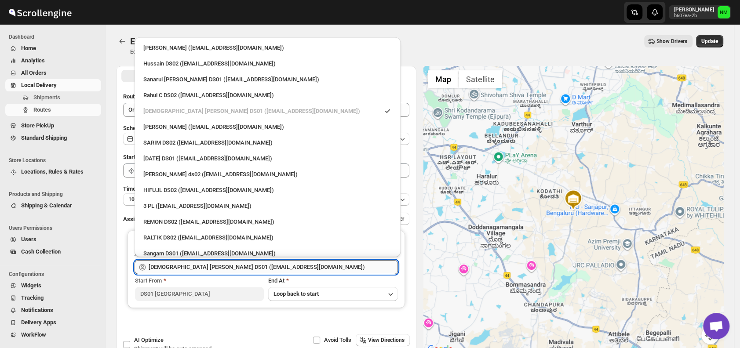
click at [263, 266] on input "[DEMOGRAPHIC_DATA] [PERSON_NAME] DS01 ([EMAIL_ADDRESS][DOMAIN_NAME])" at bounding box center [273, 267] width 249 height 14
click at [153, 130] on div "[PERSON_NAME] ([EMAIL_ADDRESS][DOMAIN_NAME])" at bounding box center [267, 127] width 248 height 9
type input "[PERSON_NAME] ([EMAIL_ADDRESS][DOMAIN_NAME])"
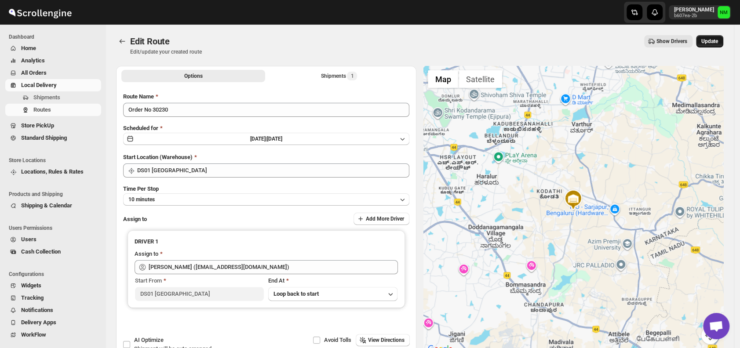
click at [714, 47] on button "Update" at bounding box center [709, 41] width 27 height 12
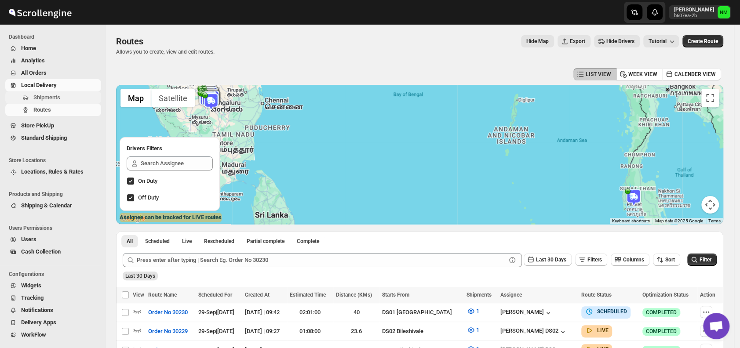
click at [63, 94] on span "Shipments" at bounding box center [66, 97] width 66 height 9
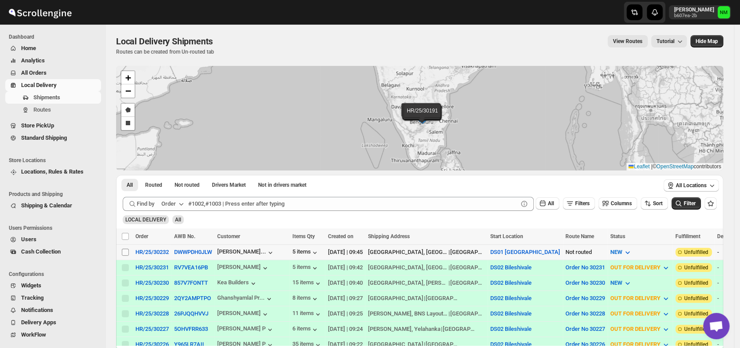
click at [125, 251] on input "Select shipment" at bounding box center [125, 252] width 7 height 7
checkbox input "true"
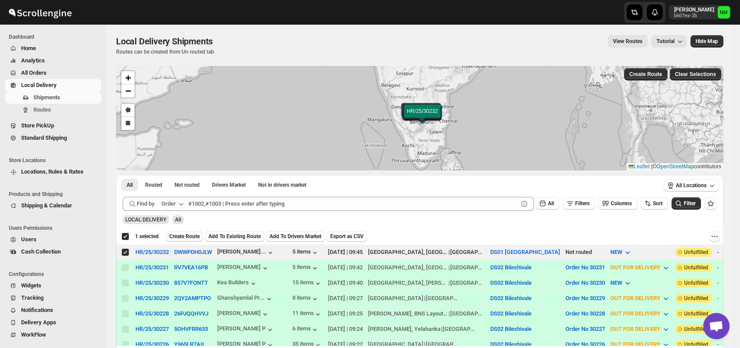
click at [178, 239] on span "Create Route" at bounding box center [184, 236] width 30 height 7
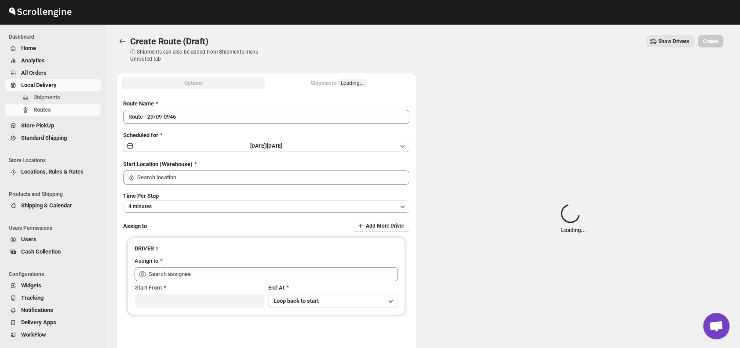
type input "DS01 [GEOGRAPHIC_DATA]"
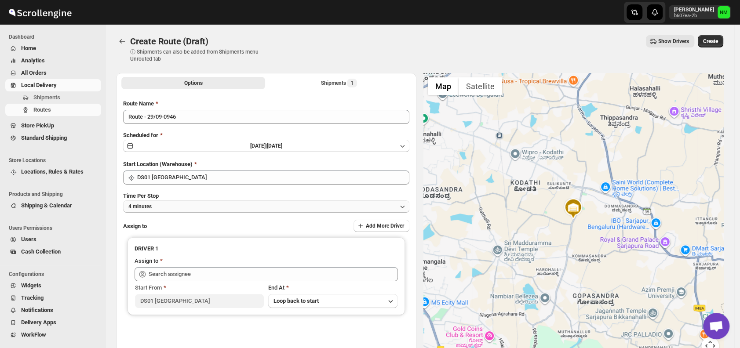
click at [212, 206] on button "4 minutes" at bounding box center [266, 206] width 286 height 12
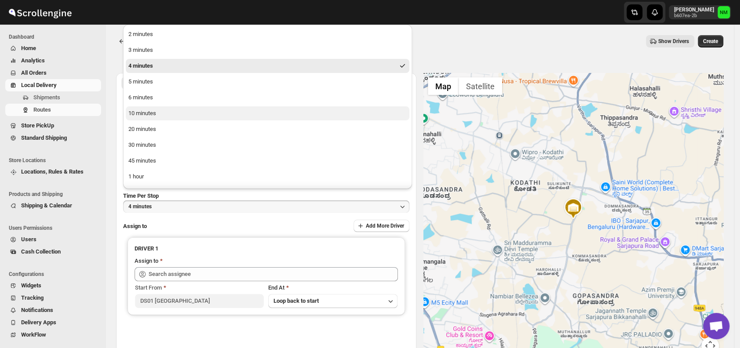
click at [171, 112] on button "10 minutes" at bounding box center [268, 113] width 284 height 14
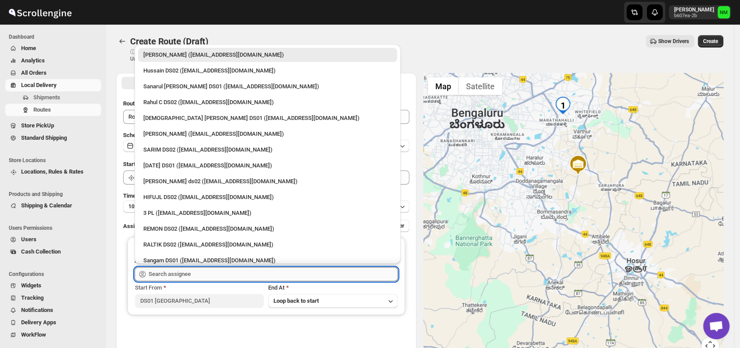
click at [240, 274] on input "text" at bounding box center [273, 274] width 249 height 14
click at [179, 118] on div "Islam Laskar DS01 (vixib74172@ikowat.com)" at bounding box center [267, 118] width 248 height 9
type input "Islam Laskar DS01 (vixib74172@ikowat.com)"
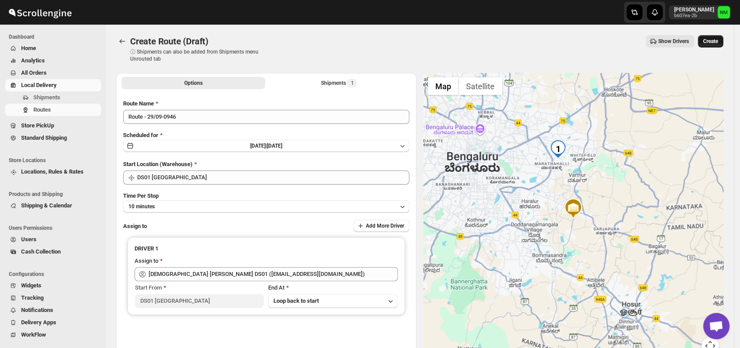
click at [721, 45] on button "Create" at bounding box center [710, 41] width 25 height 12
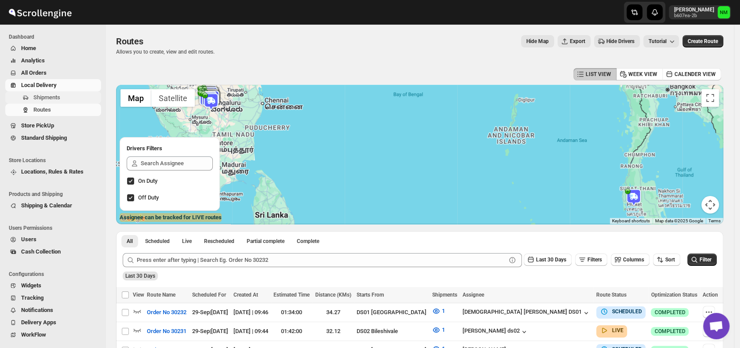
click at [77, 95] on span "Shipments" at bounding box center [66, 97] width 66 height 9
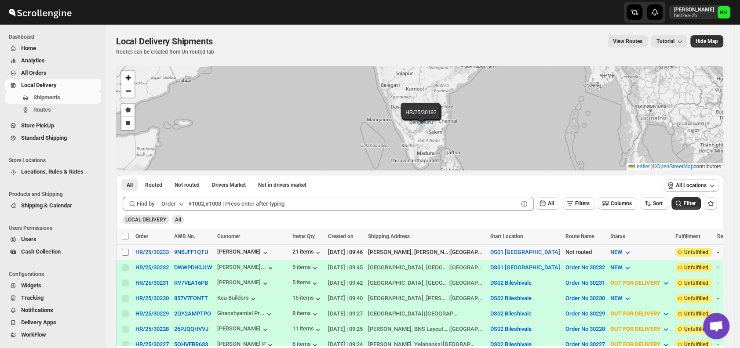
click at [126, 252] on input "Select shipment" at bounding box center [125, 252] width 7 height 7
checkbox input "true"
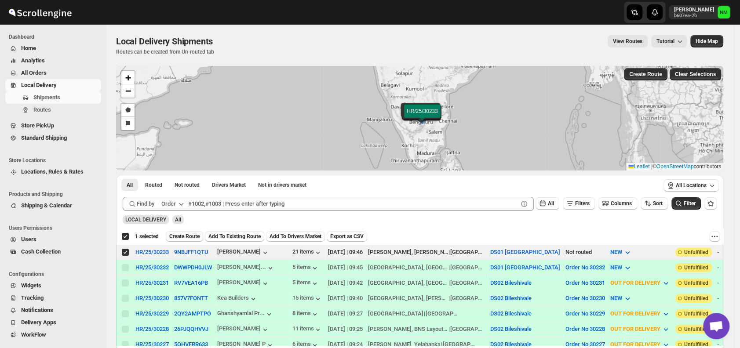
click at [182, 234] on span "Create Route" at bounding box center [184, 236] width 30 height 7
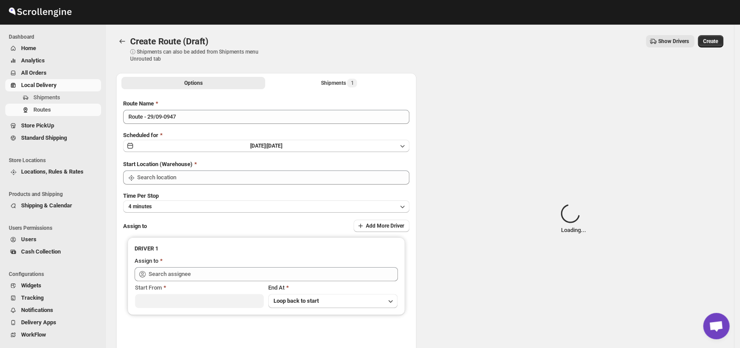
type input "DS01 [GEOGRAPHIC_DATA]"
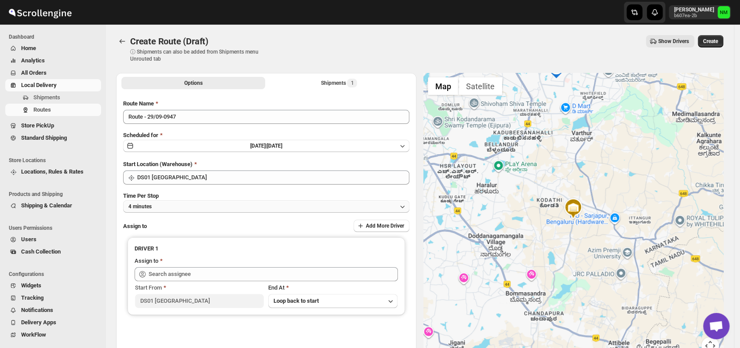
click at [188, 204] on button "4 minutes" at bounding box center [266, 206] width 286 height 12
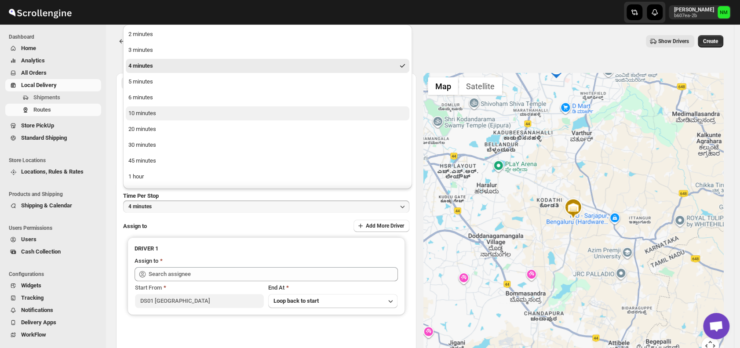
click at [167, 114] on button "10 minutes" at bounding box center [268, 113] width 284 height 14
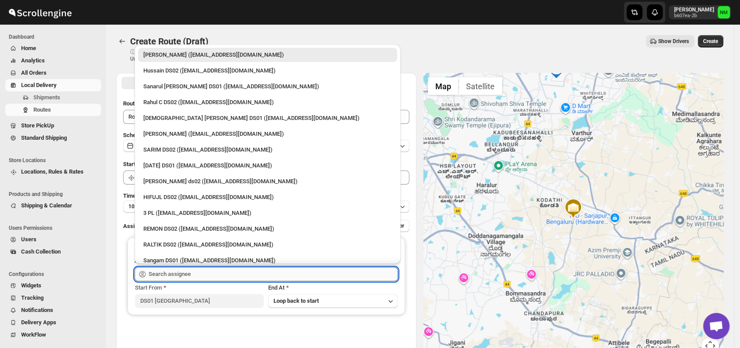
click at [186, 272] on input "text" at bounding box center [273, 274] width 249 height 14
click at [161, 116] on div "Islam Laskar DS01 (vixib74172@ikowat.com)" at bounding box center [267, 118] width 248 height 9
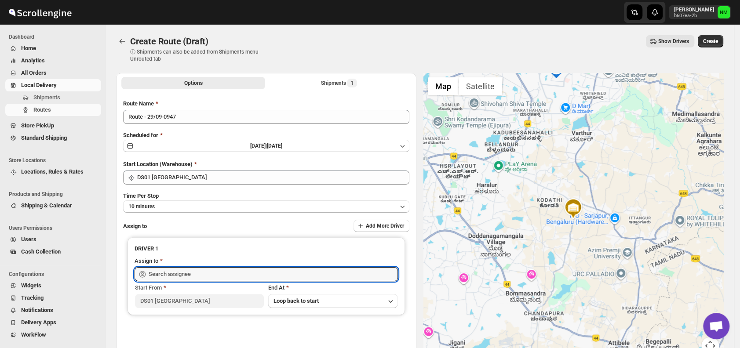
type input "Islam Laskar DS01 (vixib74172@ikowat.com)"
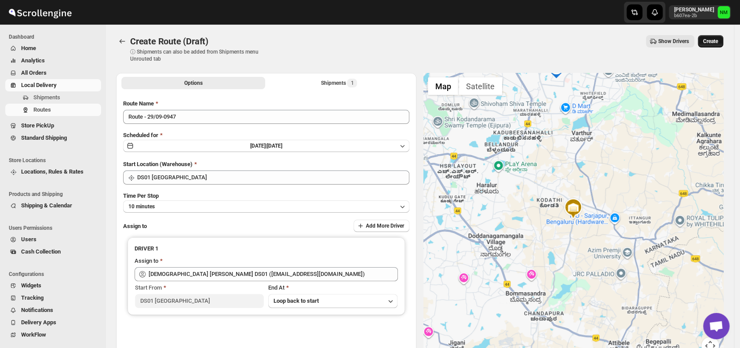
click at [710, 42] on span "Create" at bounding box center [710, 41] width 15 height 7
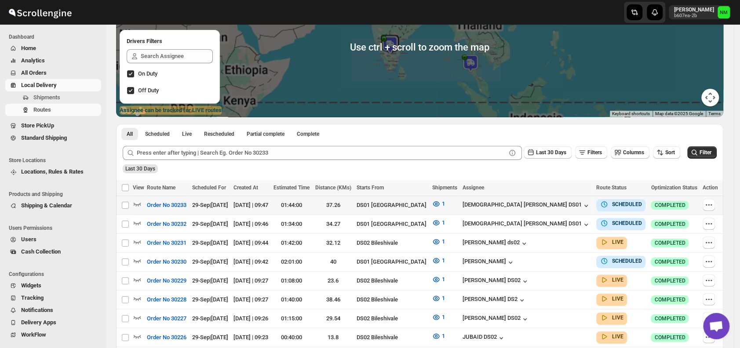
scroll to position [108, 0]
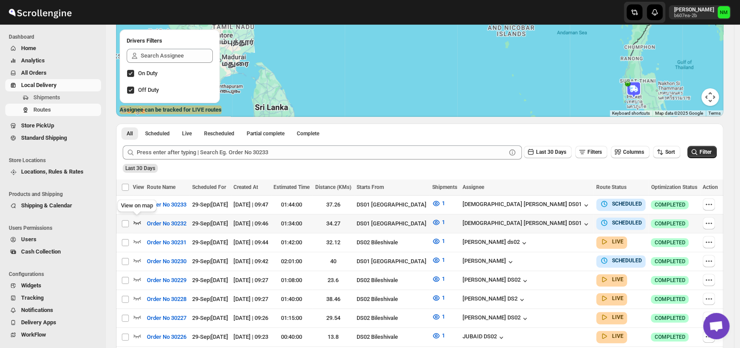
click at [139, 221] on icon "button" at bounding box center [137, 222] width 9 height 9
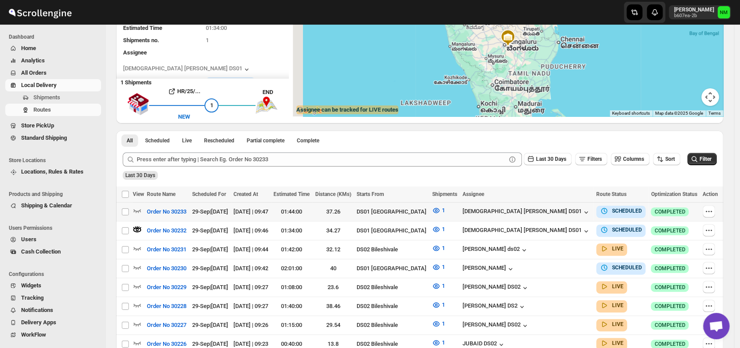
scroll to position [0, 0]
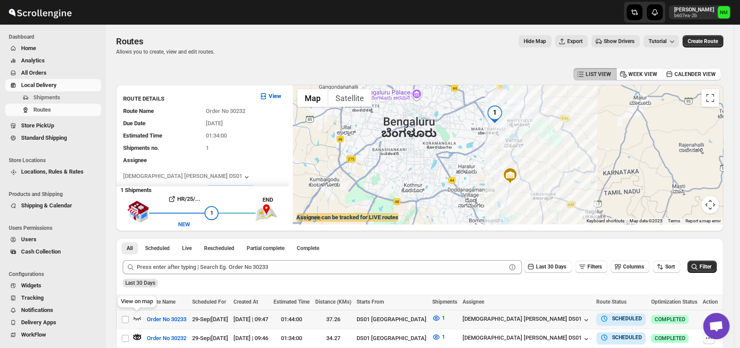
click at [137, 318] on icon "button" at bounding box center [137, 319] width 7 height 4
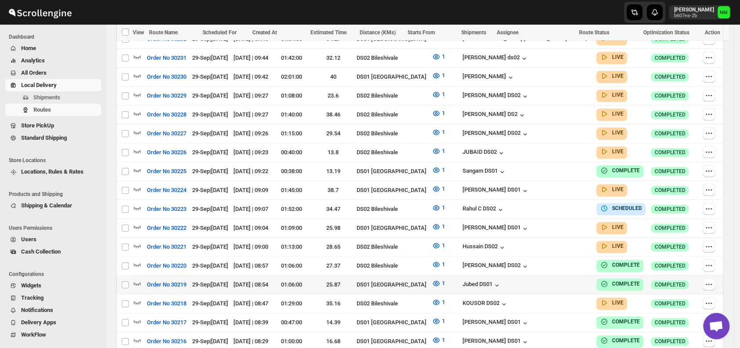
scroll to position [296, 0]
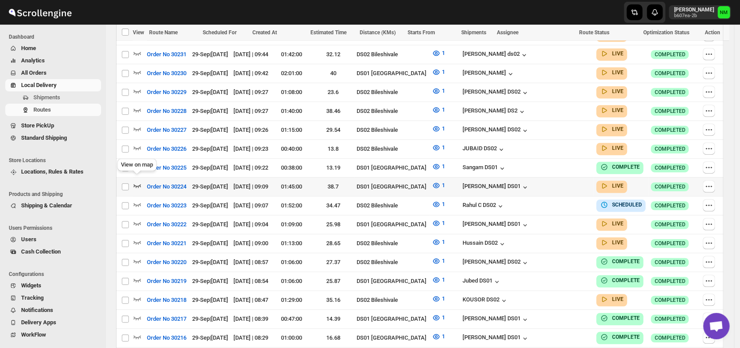
click at [136, 181] on icon "button" at bounding box center [137, 185] width 9 height 9
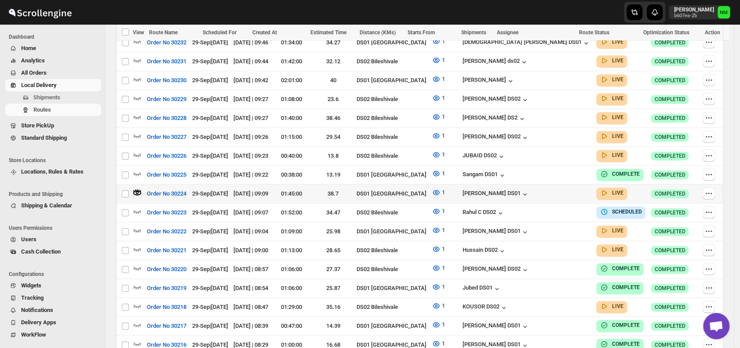
scroll to position [0, 0]
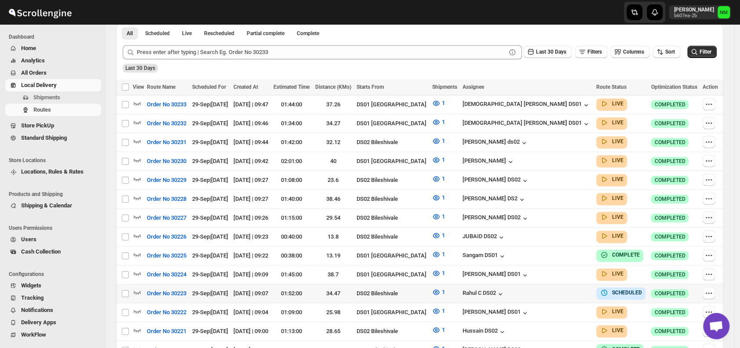
scroll to position [220, 0]
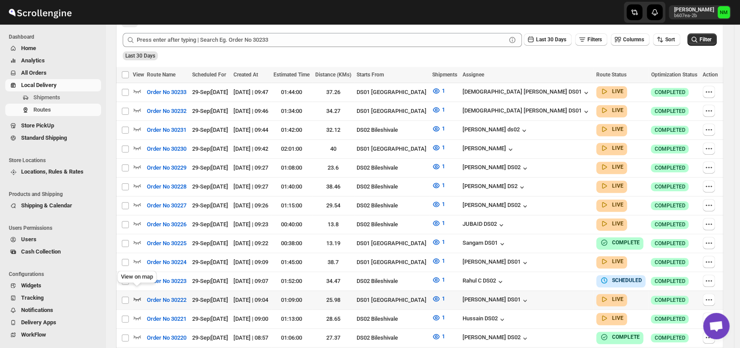
click at [137, 295] on icon "button" at bounding box center [137, 299] width 9 height 9
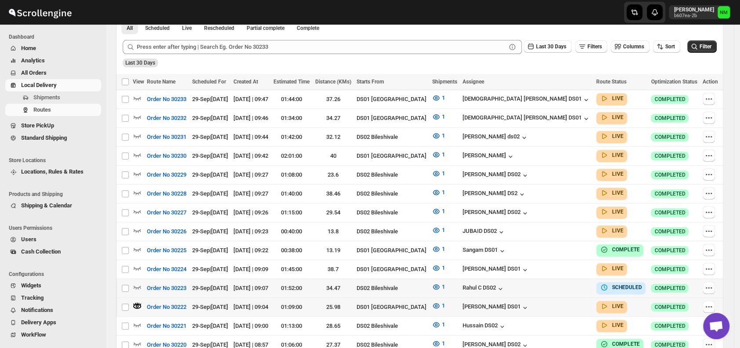
scroll to position [0, 0]
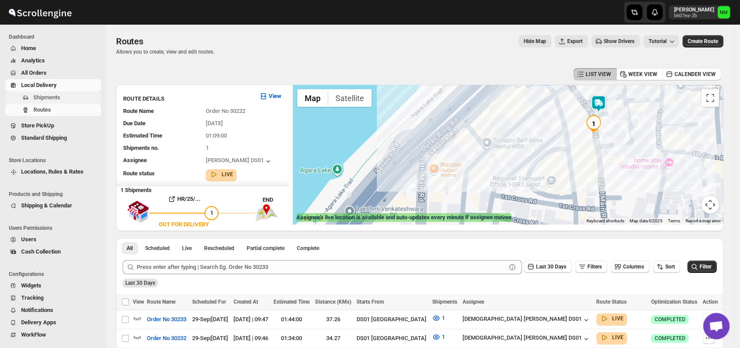
click at [77, 98] on span "Shipments" at bounding box center [66, 97] width 66 height 9
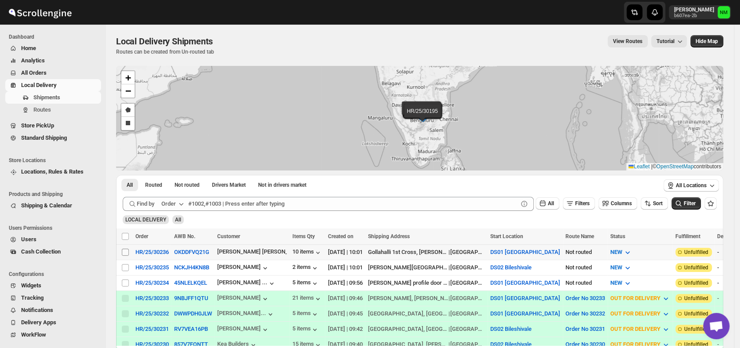
click at [124, 251] on input "Select shipment" at bounding box center [125, 252] width 7 height 7
checkbox input "true"
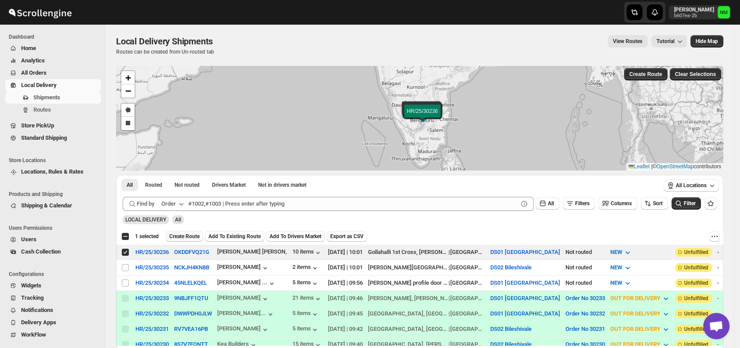
click at [176, 240] on button "Create Route" at bounding box center [184, 236] width 37 height 11
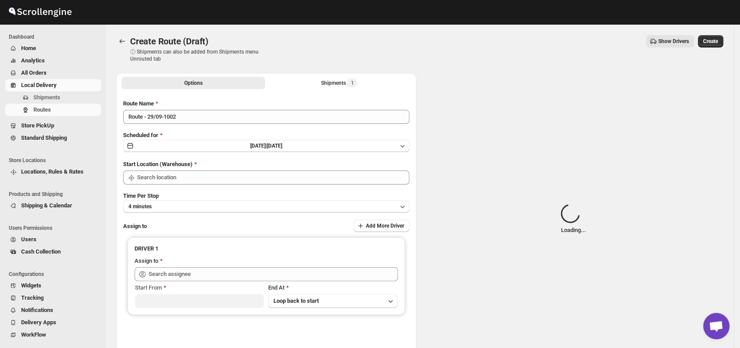
type input "DS01 [GEOGRAPHIC_DATA]"
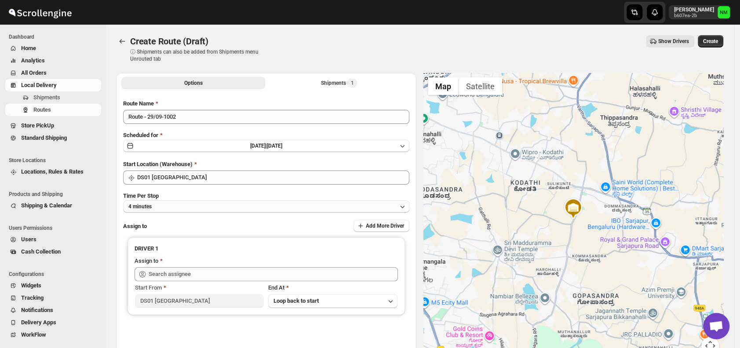
click at [200, 210] on button "4 minutes" at bounding box center [266, 206] width 286 height 12
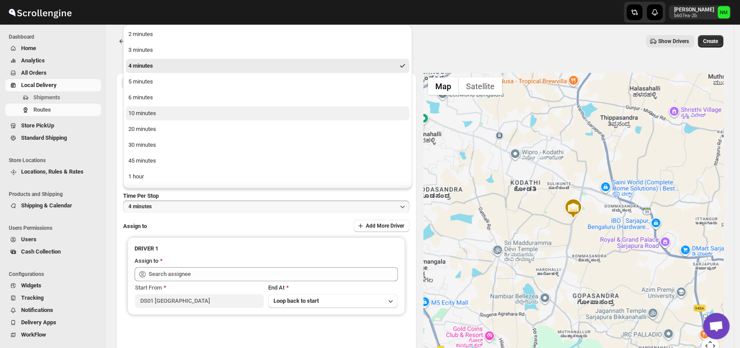
click at [169, 119] on button "10 minutes" at bounding box center [268, 113] width 284 height 14
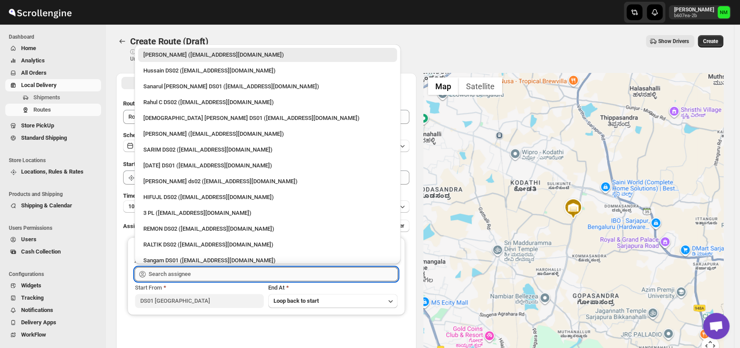
click at [211, 276] on input "text" at bounding box center [273, 274] width 249 height 14
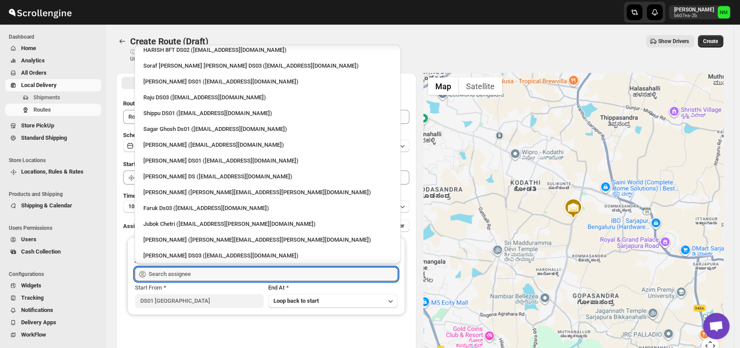
scroll to position [672, 0]
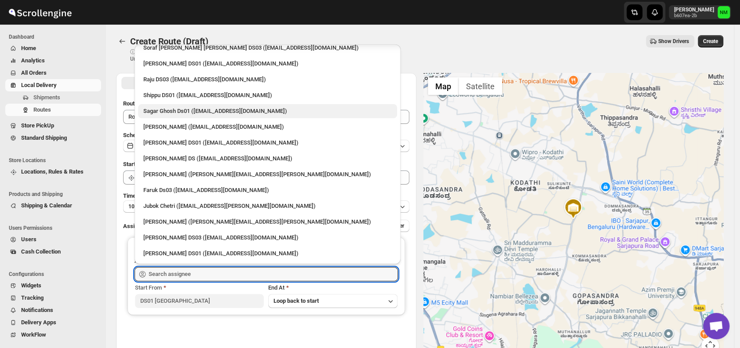
click at [184, 113] on div "Sagar Ghosh Ds01 ([EMAIL_ADDRESS][DOMAIN_NAME])" at bounding box center [267, 111] width 248 height 9
type input "Sagar Ghosh Ds01 ([EMAIL_ADDRESS][DOMAIN_NAME])"
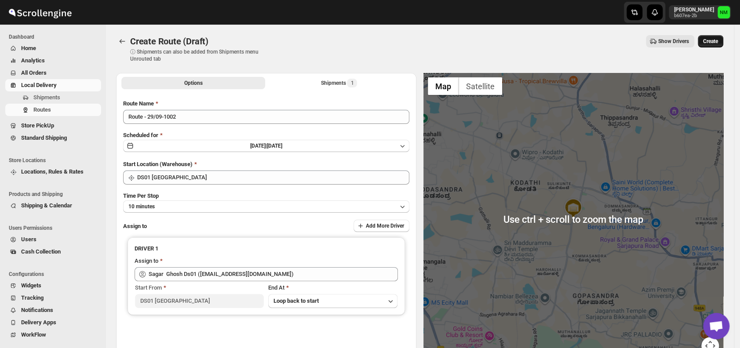
click at [715, 44] on span "Create" at bounding box center [710, 41] width 15 height 7
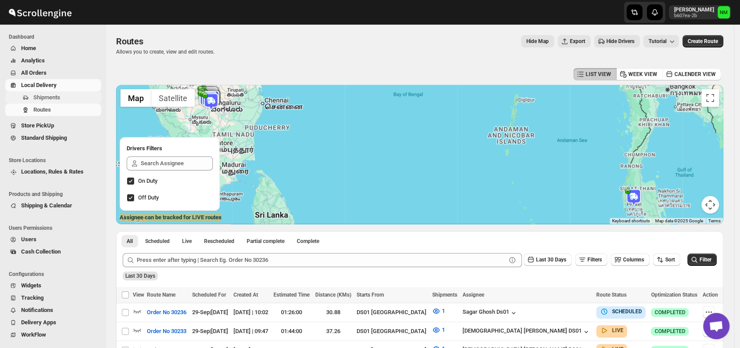
click at [56, 98] on span "Shipments" at bounding box center [46, 97] width 27 height 7
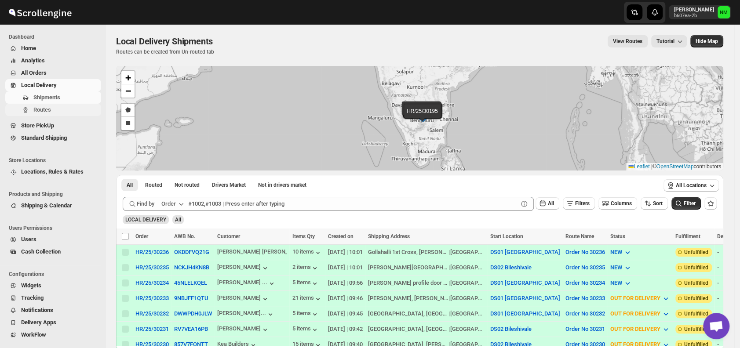
click at [58, 111] on span "Routes" at bounding box center [66, 110] width 66 height 9
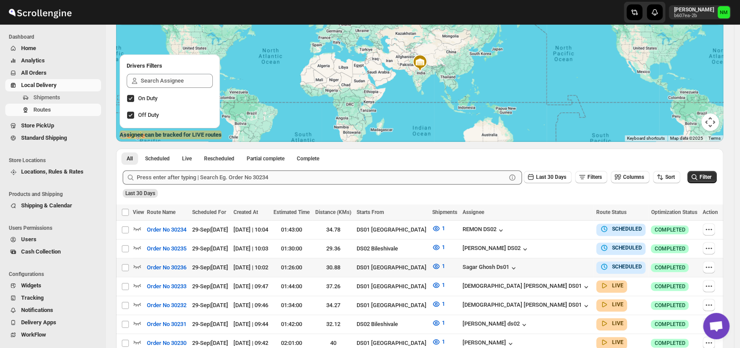
scroll to position [89, 0]
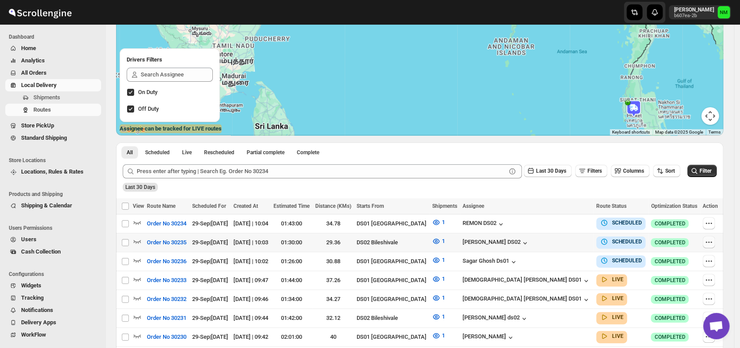
click at [712, 241] on icon "button" at bounding box center [710, 241] width 1 height 1
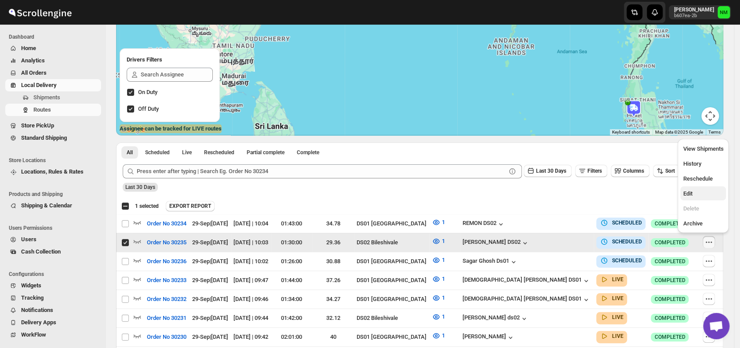
click at [689, 191] on span "Edit" at bounding box center [687, 193] width 9 height 7
checkbox input "false"
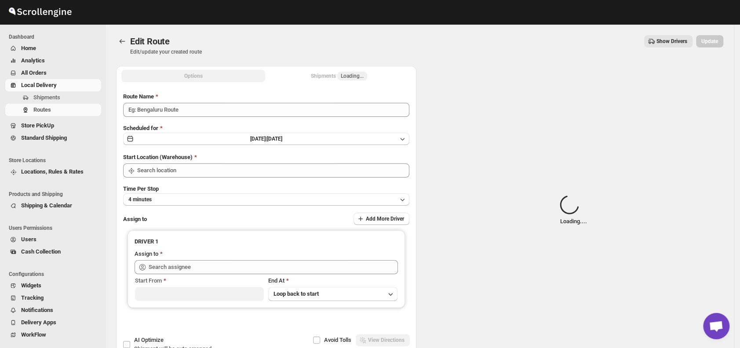
type input "Order No 30235"
type input "DS02 Bileshivale"
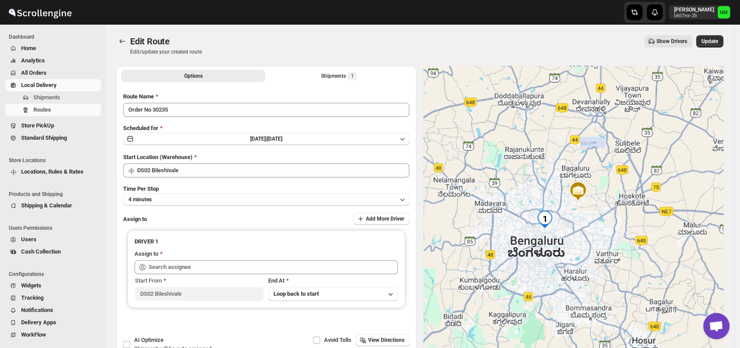
type input "[PERSON_NAME] DS02 ([EMAIL_ADDRESS][DOMAIN_NAME])"
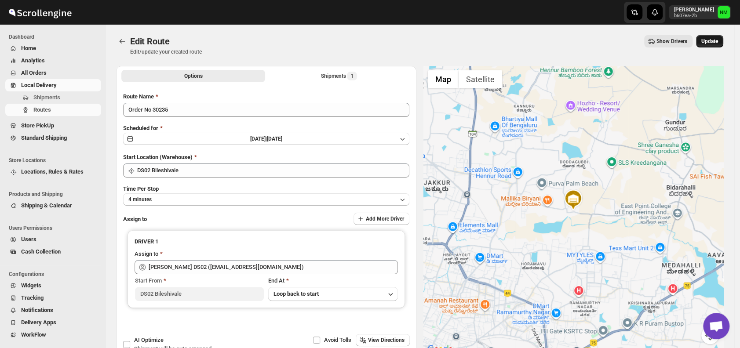
click at [715, 42] on span "Update" at bounding box center [709, 41] width 17 height 7
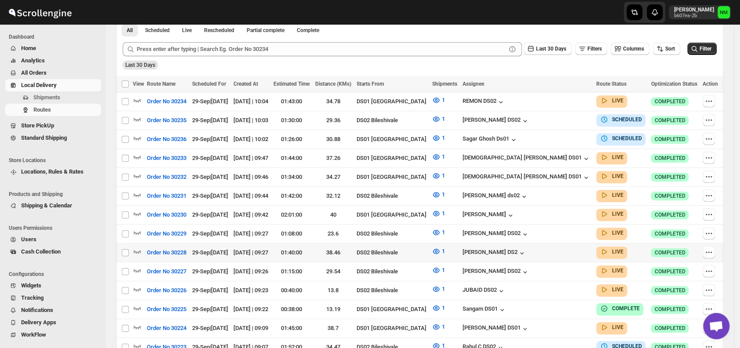
scroll to position [211, 0]
click at [136, 209] on icon "button" at bounding box center [137, 213] width 9 height 9
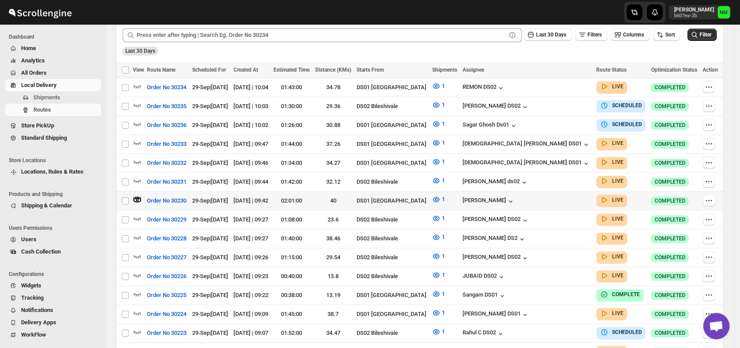
scroll to position [233, 0]
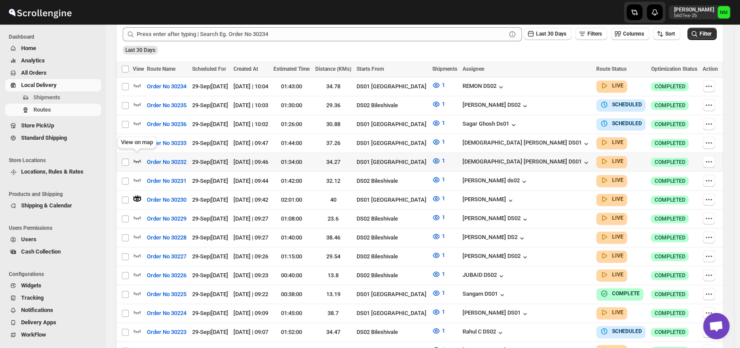
click at [135, 160] on icon "button" at bounding box center [137, 162] width 7 height 4
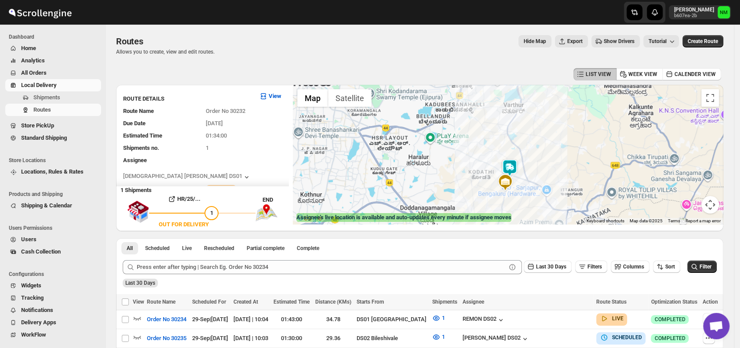
click at [515, 168] on img at bounding box center [510, 168] width 18 height 18
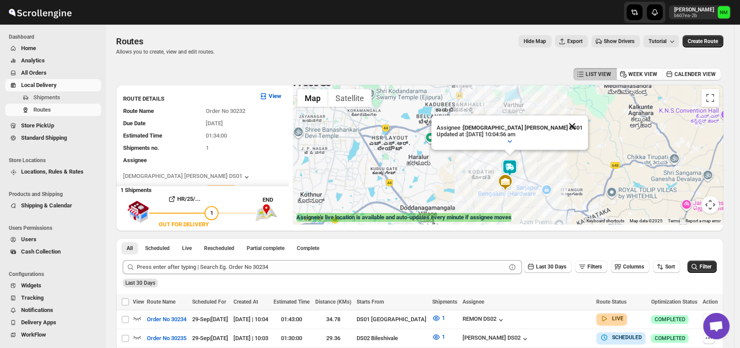
click at [561, 120] on button "Close" at bounding box center [571, 126] width 21 height 21
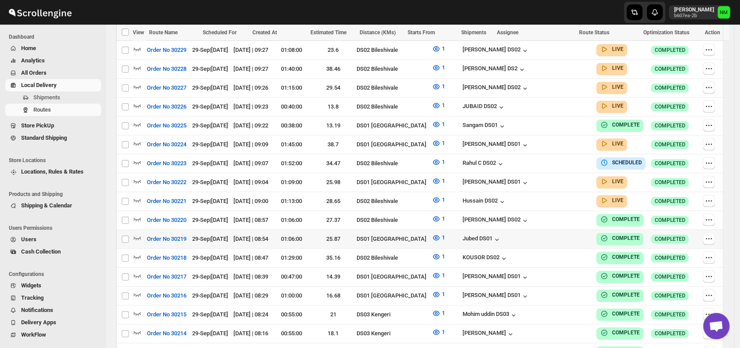
scroll to position [487, 0]
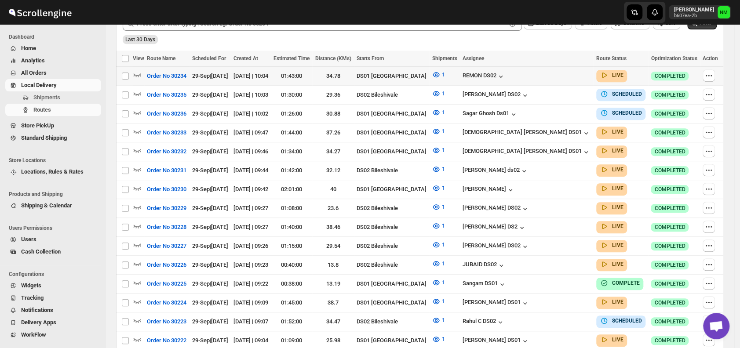
scroll to position [236, 0]
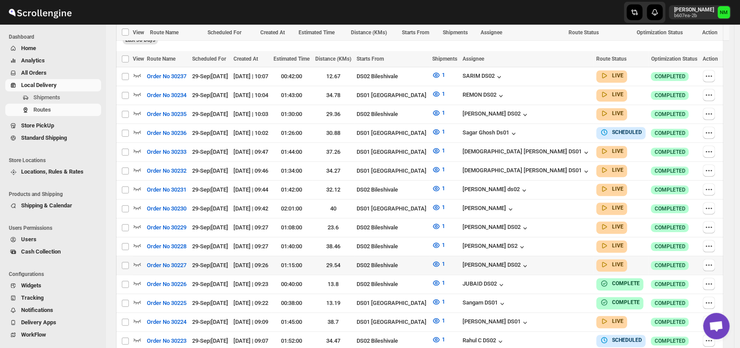
scroll to position [275, 0]
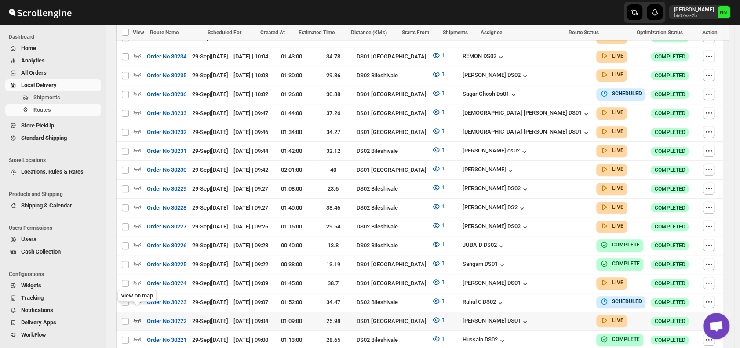
click at [137, 316] on icon "button" at bounding box center [137, 320] width 9 height 9
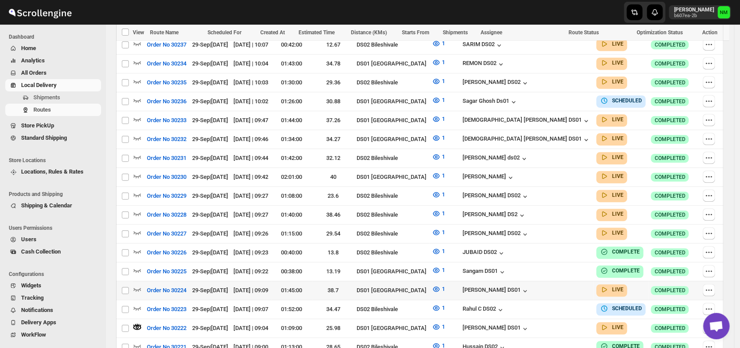
scroll to position [0, 0]
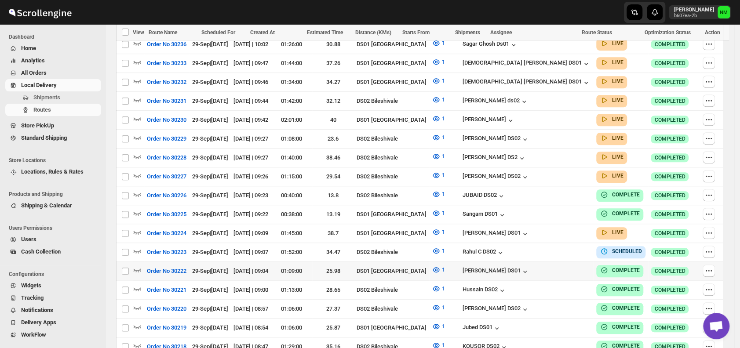
scroll to position [379, 0]
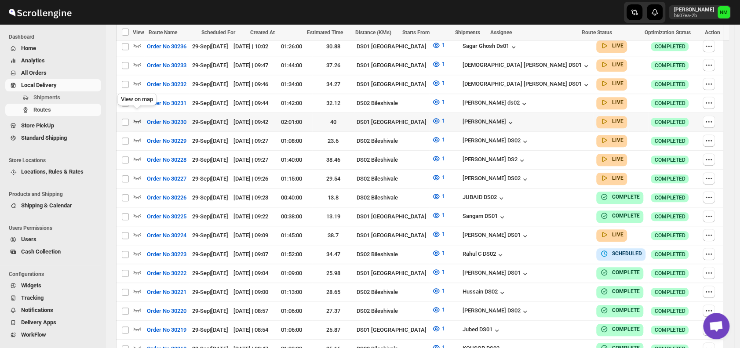
click at [138, 117] on icon "button" at bounding box center [137, 121] width 9 height 9
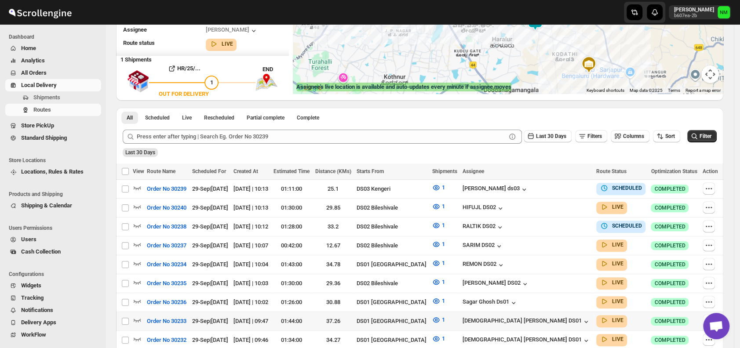
scroll to position [193, 0]
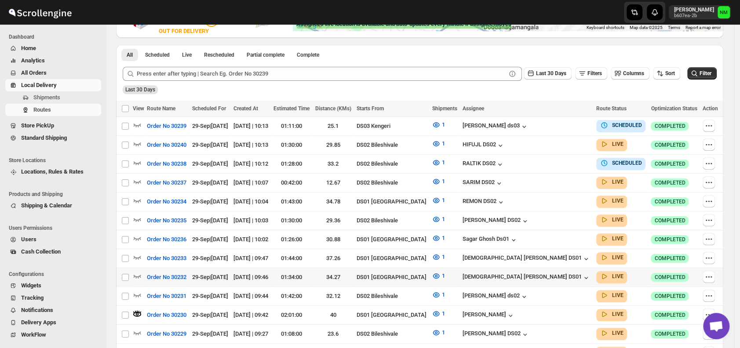
click at [142, 272] on div at bounding box center [138, 277] width 11 height 11
click at [138, 272] on icon "button" at bounding box center [137, 276] width 9 height 9
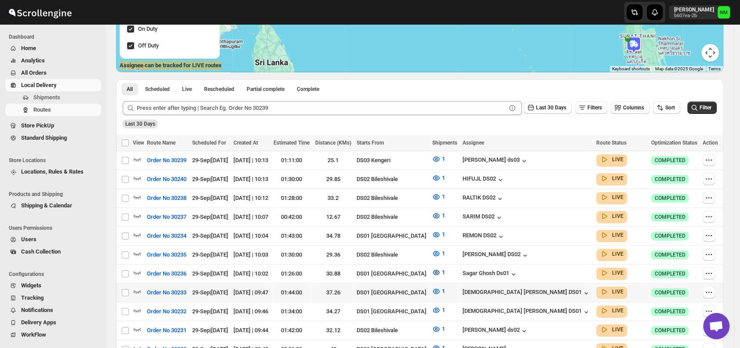
scroll to position [192, 0]
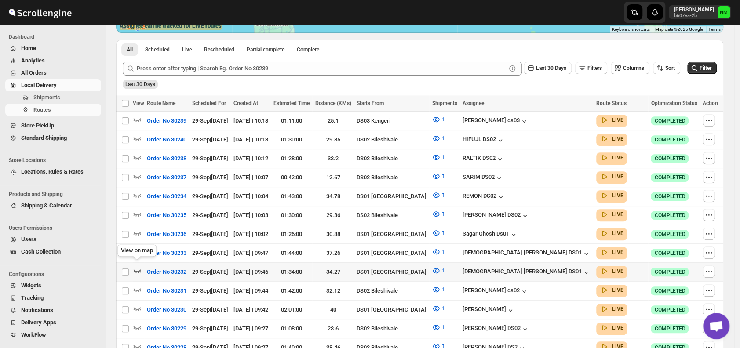
click at [138, 269] on icon "button" at bounding box center [137, 271] width 7 height 4
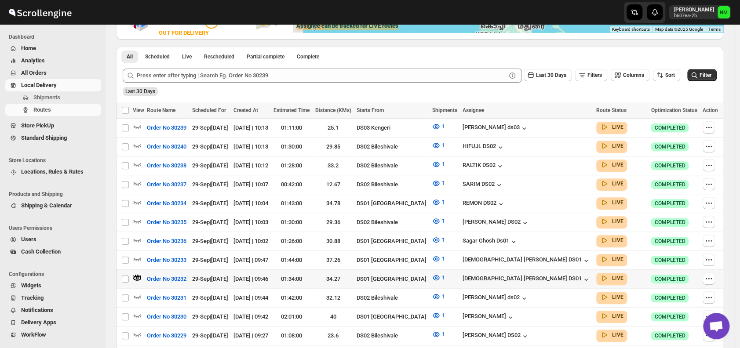
scroll to position [0, 0]
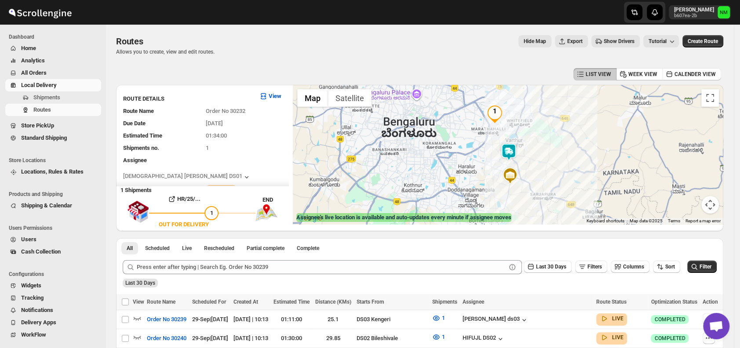
click at [517, 149] on img at bounding box center [509, 152] width 18 height 18
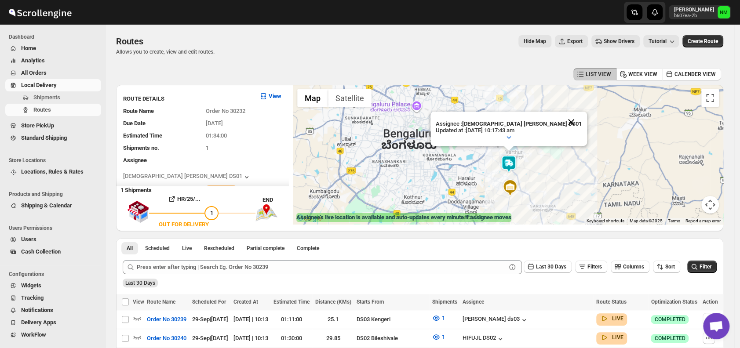
click at [561, 120] on button "Close" at bounding box center [571, 122] width 21 height 21
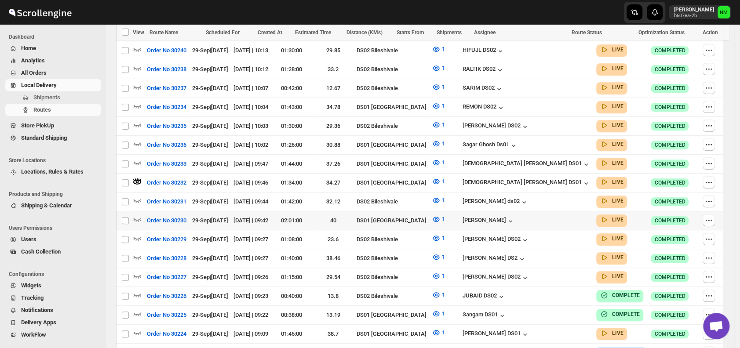
scroll to position [287, 0]
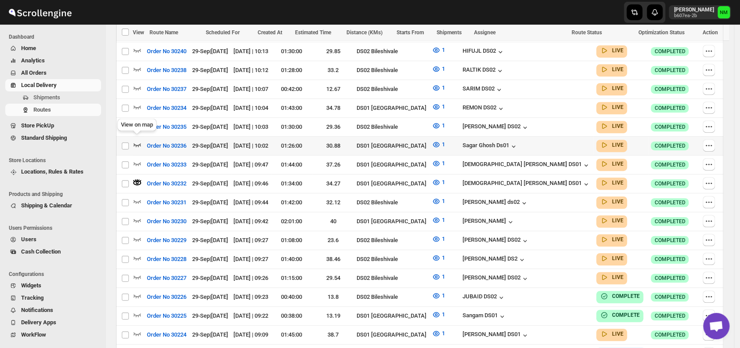
click at [140, 143] on icon "button" at bounding box center [137, 145] width 7 height 4
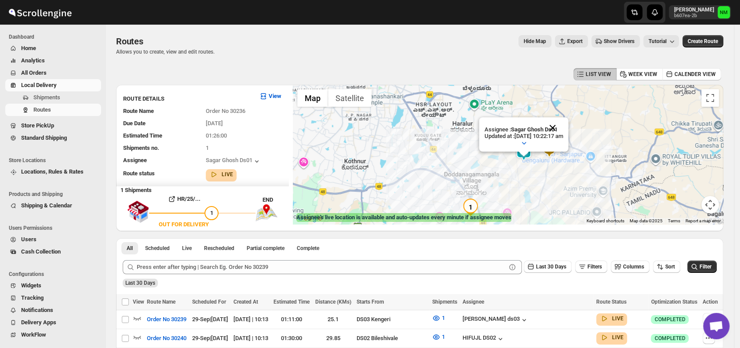
click at [563, 126] on button "Close" at bounding box center [552, 127] width 21 height 21
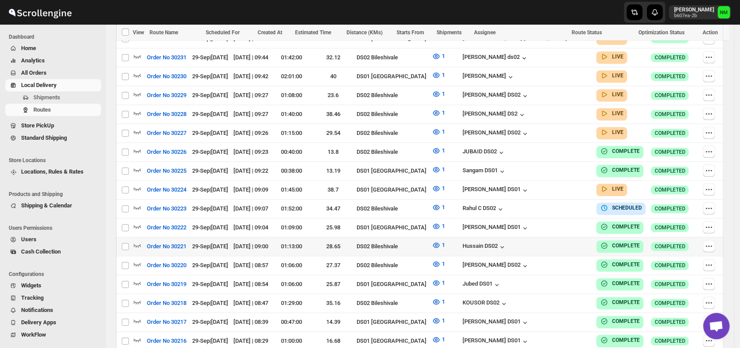
scroll to position [433, 0]
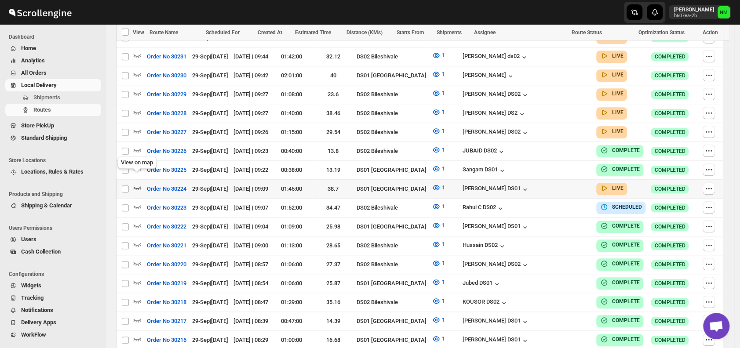
click at [138, 183] on icon "button" at bounding box center [137, 187] width 9 height 9
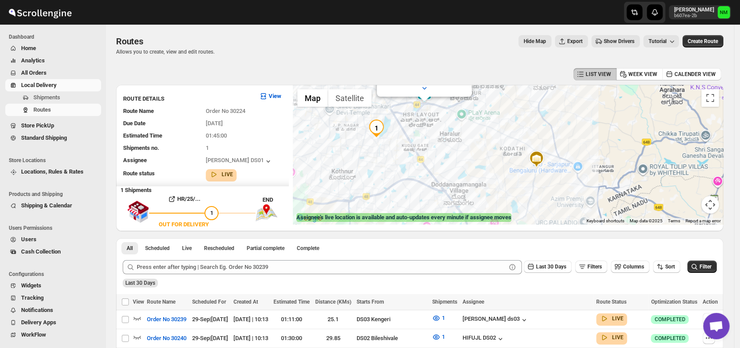
scroll to position [0, 0]
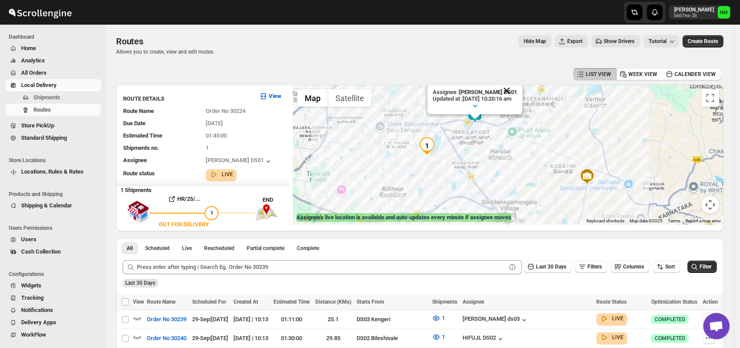
click at [516, 91] on button "Close" at bounding box center [506, 90] width 21 height 21
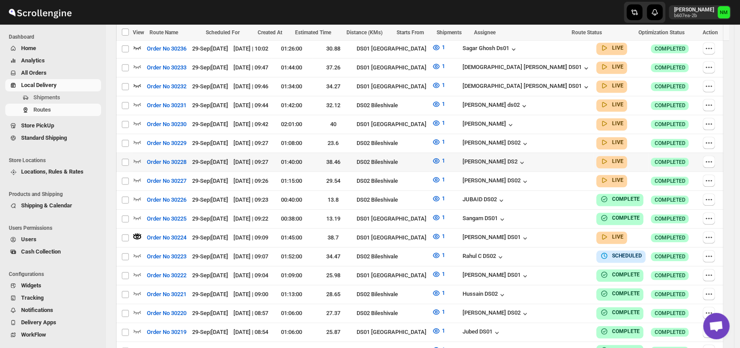
scroll to position [394, 0]
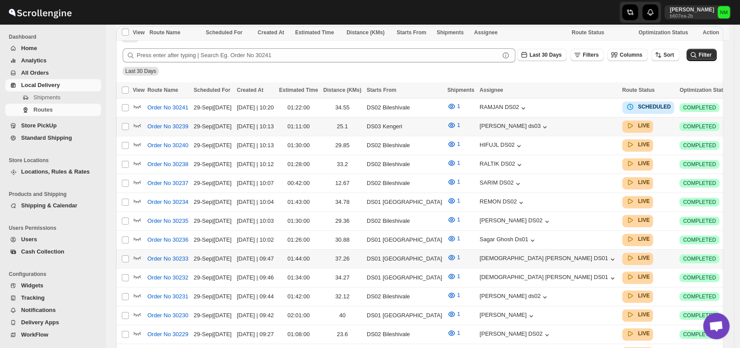
scroll to position [341, 0]
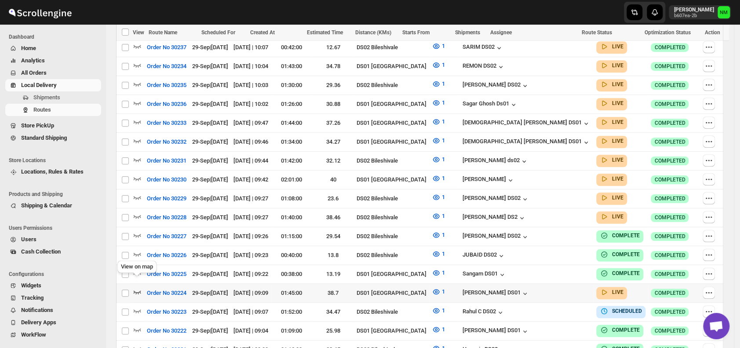
click at [140, 288] on icon "button" at bounding box center [137, 292] width 9 height 9
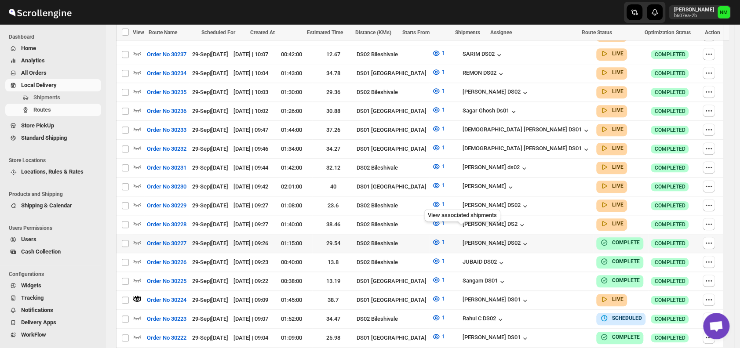
scroll to position [0, 0]
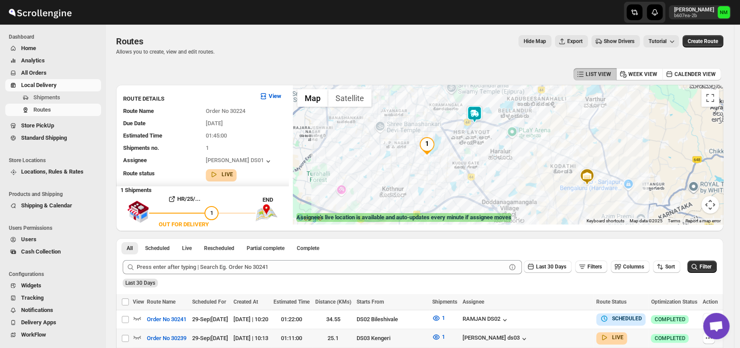
click at [481, 117] on img at bounding box center [475, 115] width 18 height 18
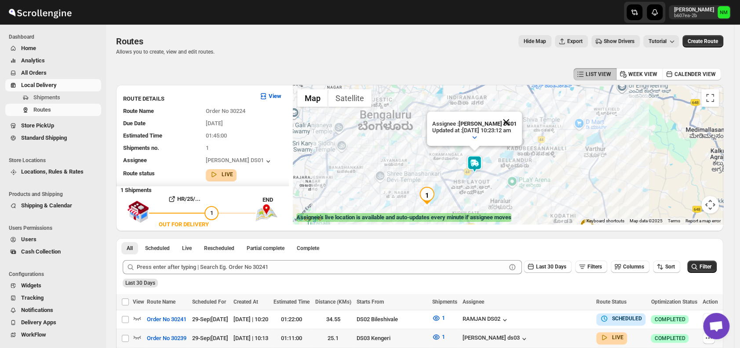
click at [517, 117] on button "Close" at bounding box center [505, 122] width 21 height 21
click at [51, 98] on span "Shipments" at bounding box center [46, 97] width 27 height 7
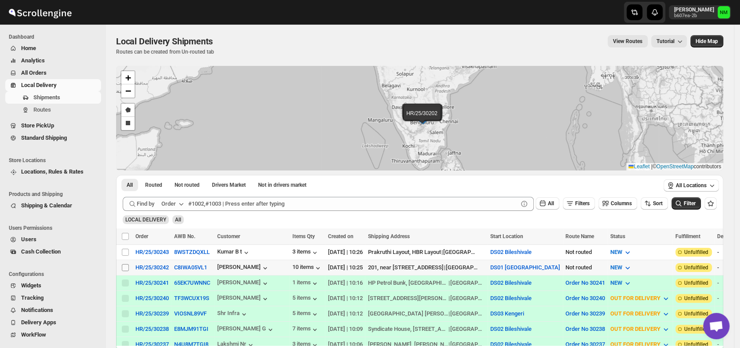
click at [128, 265] on input "Select shipment" at bounding box center [125, 267] width 7 height 7
checkbox input "true"
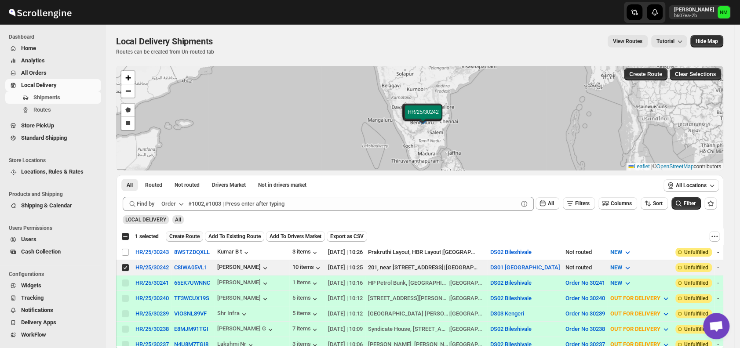
click at [180, 236] on span "Create Route" at bounding box center [184, 236] width 30 height 7
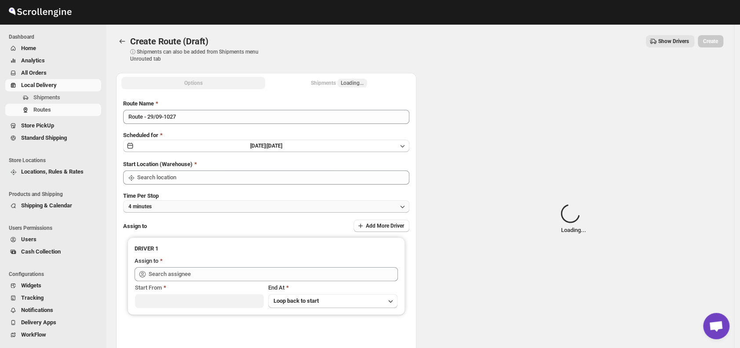
type input "DS01 [GEOGRAPHIC_DATA]"
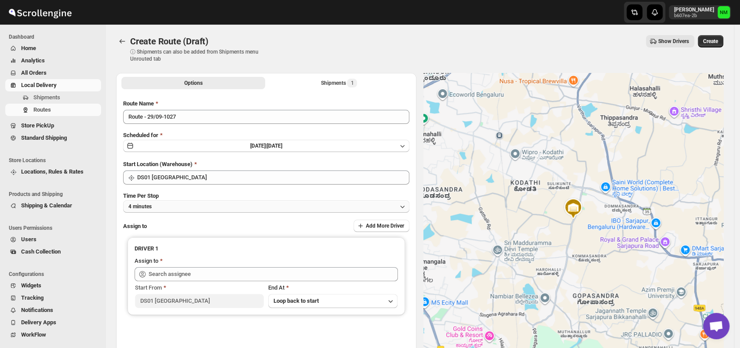
click at [184, 205] on button "4 minutes" at bounding box center [266, 206] width 286 height 12
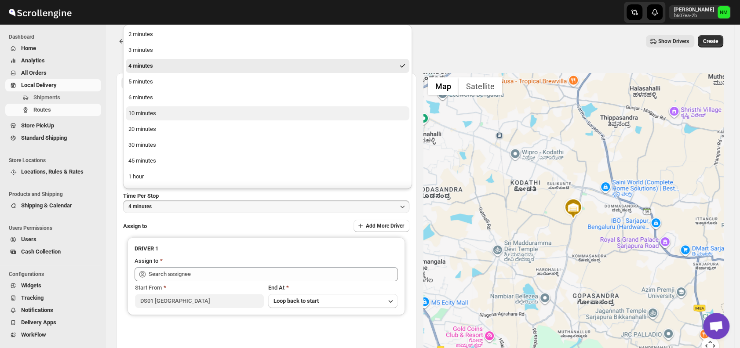
click at [159, 116] on button "10 minutes" at bounding box center [268, 113] width 284 height 14
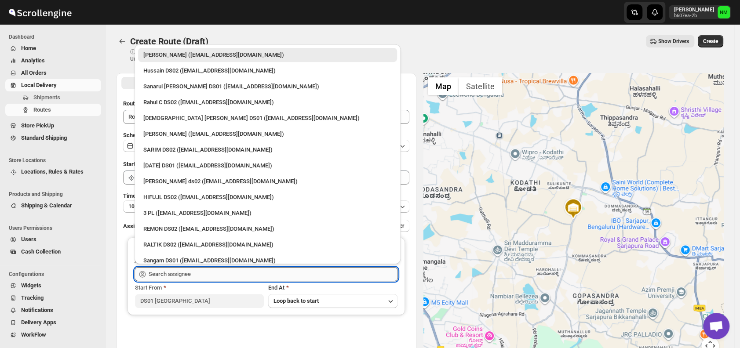
click at [184, 273] on input "text" at bounding box center [273, 274] width 249 height 14
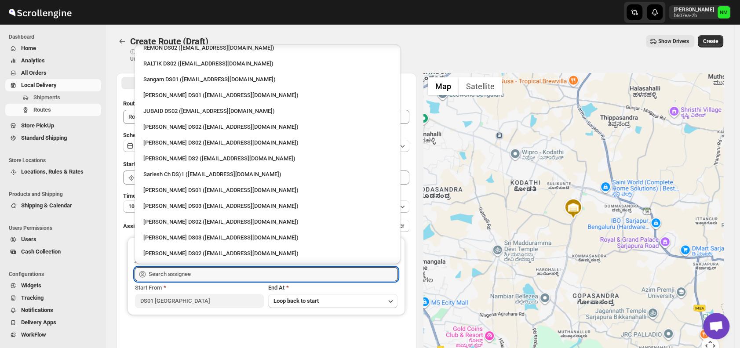
scroll to position [672, 0]
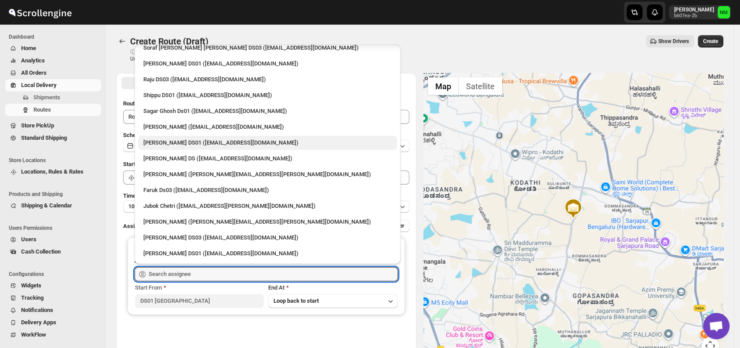
click at [178, 144] on div "[PERSON_NAME] DS01 ([EMAIL_ADDRESS][DOMAIN_NAME])" at bounding box center [267, 142] width 248 height 9
type input "[PERSON_NAME] DS01 ([EMAIL_ADDRESS][DOMAIN_NAME])"
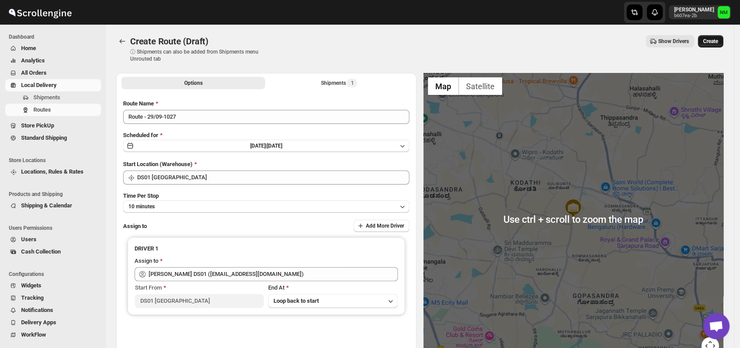
click at [714, 42] on span "Create" at bounding box center [710, 41] width 15 height 7
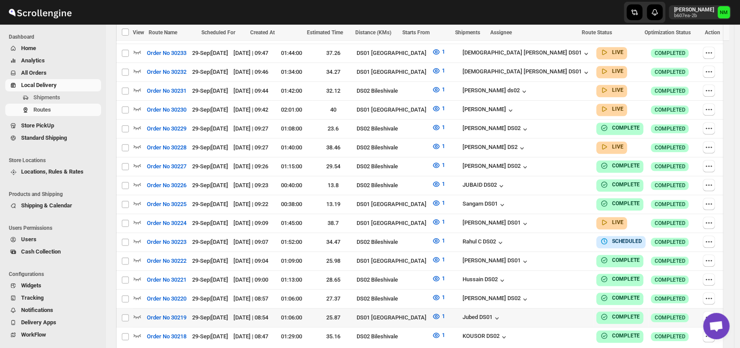
scroll to position [436, 0]
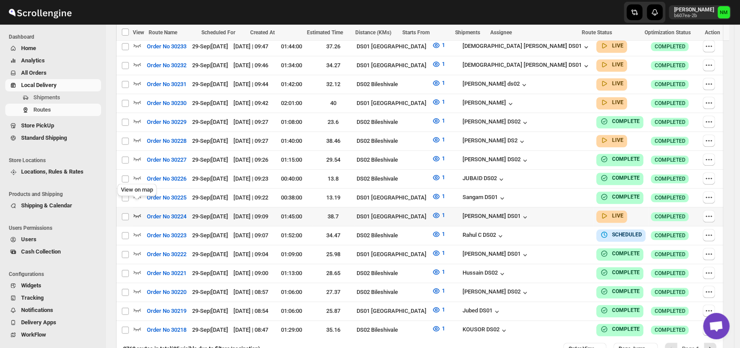
click at [139, 211] on icon "button" at bounding box center [137, 215] width 9 height 9
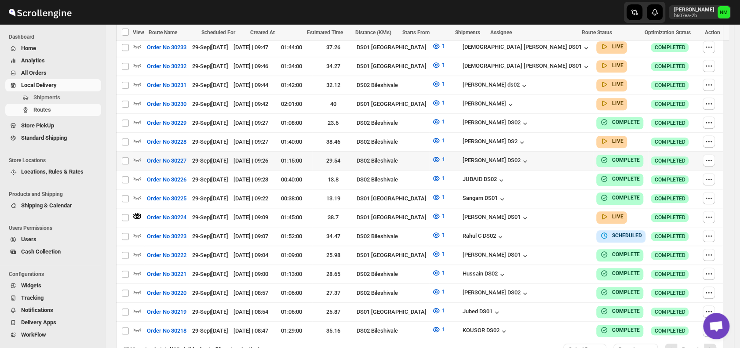
scroll to position [0, 0]
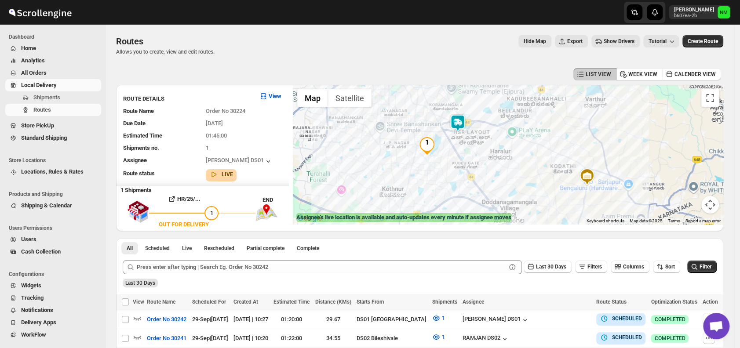
click at [456, 117] on img at bounding box center [458, 123] width 18 height 18
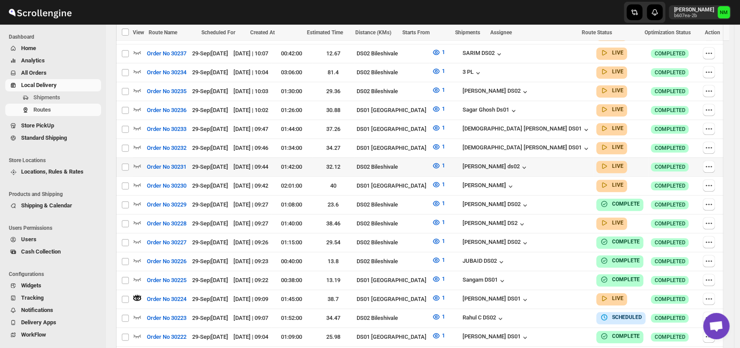
scroll to position [362, 0]
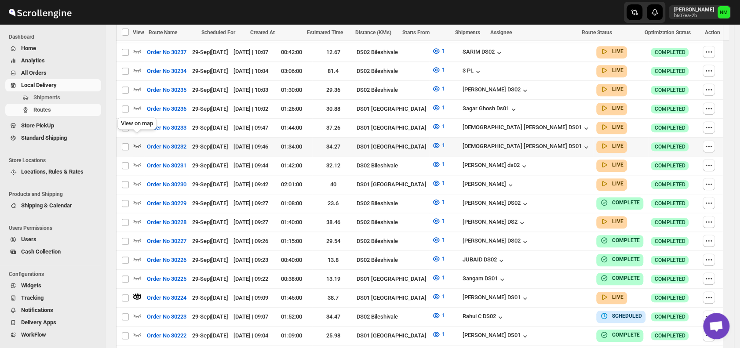
click at [137, 141] on icon "button" at bounding box center [137, 145] width 9 height 9
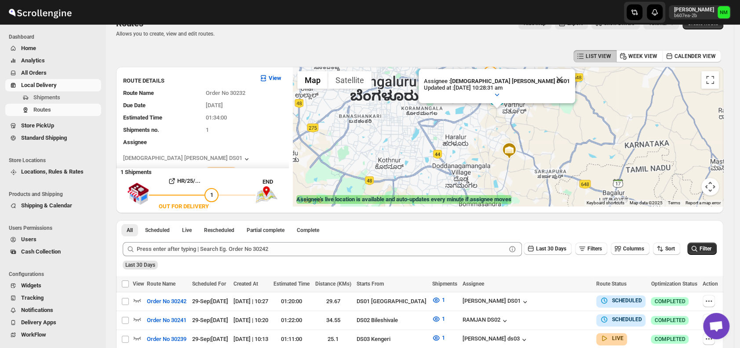
scroll to position [0, 0]
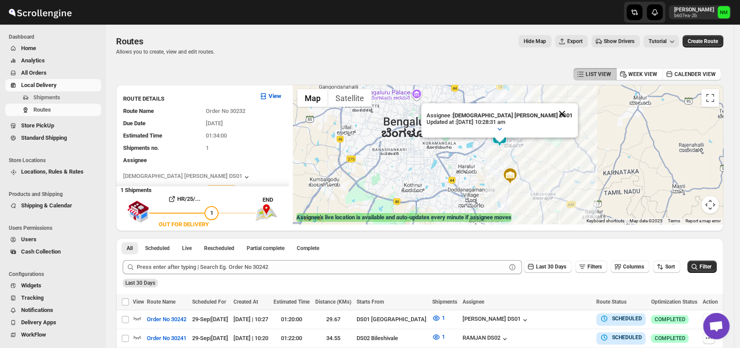
click at [551, 113] on button "Close" at bounding box center [561, 113] width 21 height 21
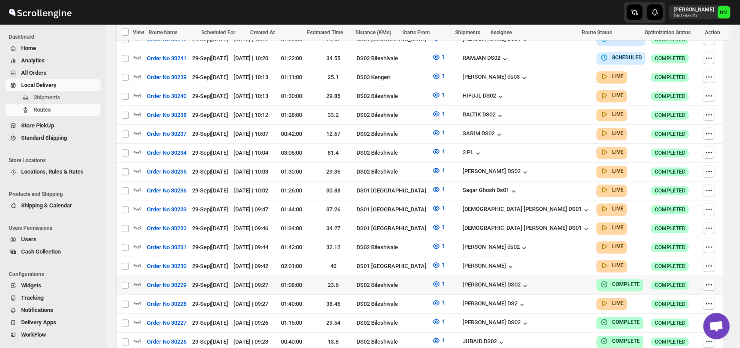
scroll to position [292, 0]
click at [137, 222] on icon "button" at bounding box center [137, 226] width 9 height 9
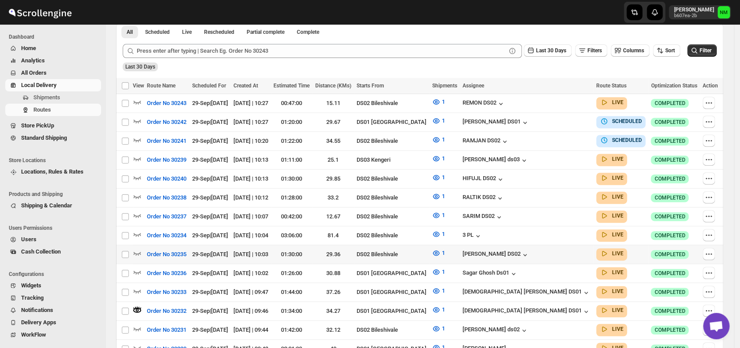
scroll to position [222, 0]
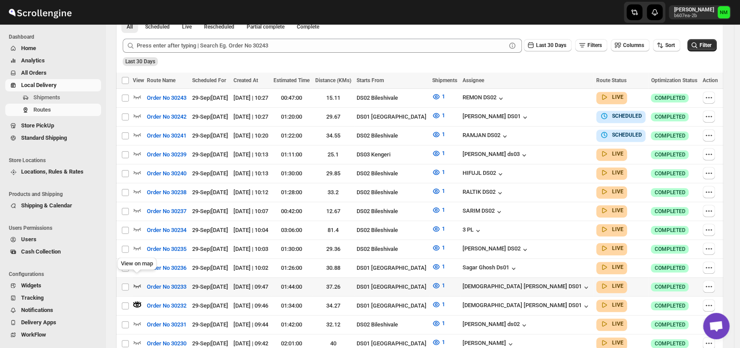
click at [137, 281] on icon "button" at bounding box center [137, 285] width 9 height 9
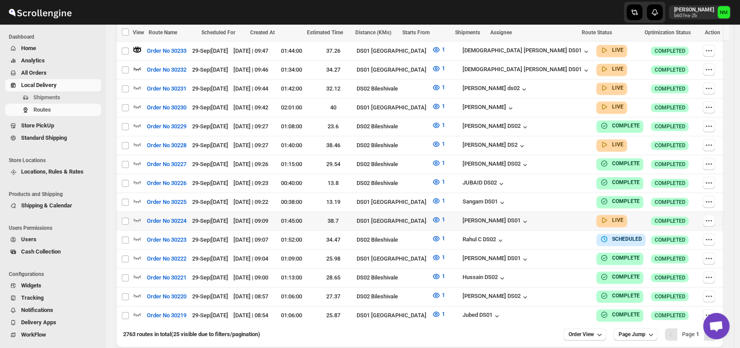
scroll to position [458, 0]
click at [136, 215] on icon "button" at bounding box center [137, 219] width 9 height 9
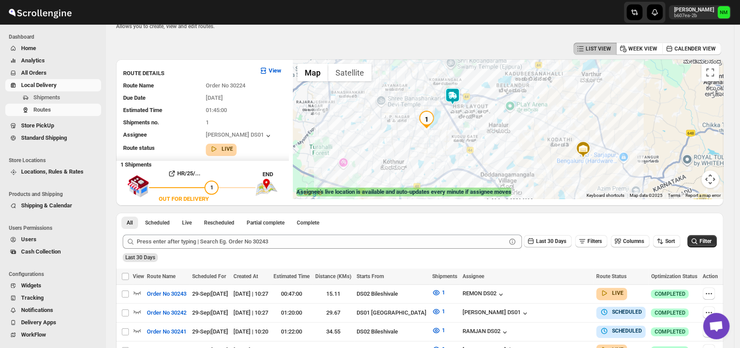
scroll to position [0, 0]
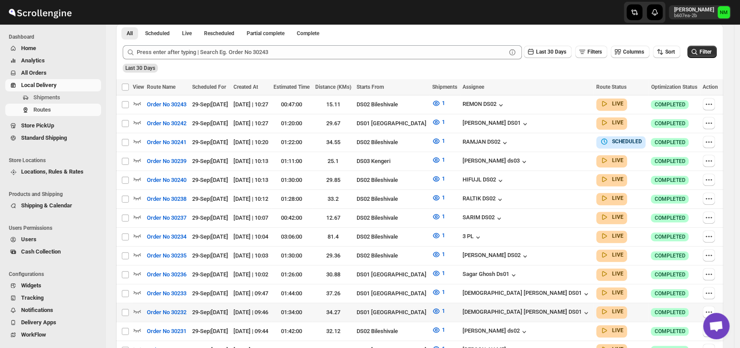
scroll to position [218, 0]
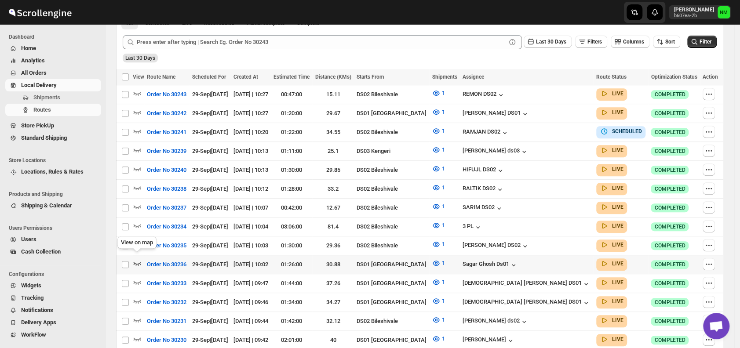
click at [137, 259] on icon "button" at bounding box center [137, 263] width 9 height 9
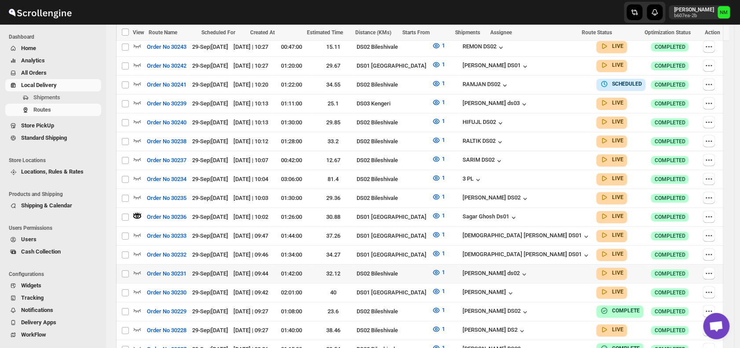
scroll to position [276, 0]
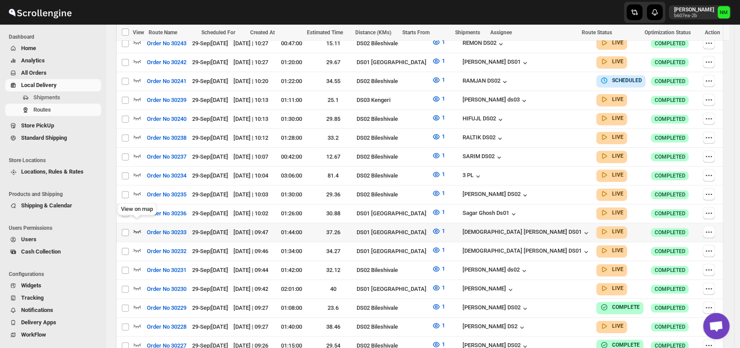
click at [138, 230] on icon "button" at bounding box center [137, 232] width 7 height 4
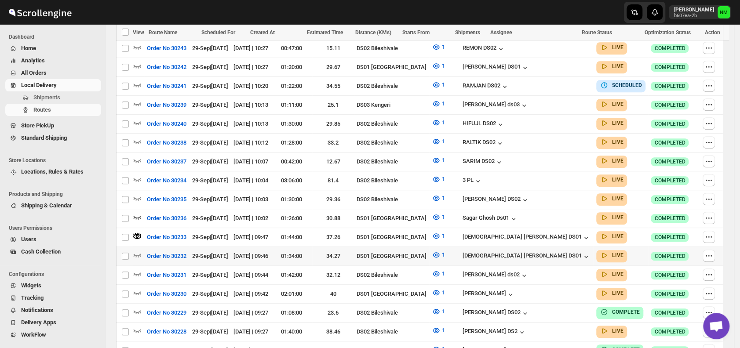
scroll to position [272, 0]
click at [134, 250] on icon "button" at bounding box center [137, 254] width 9 height 9
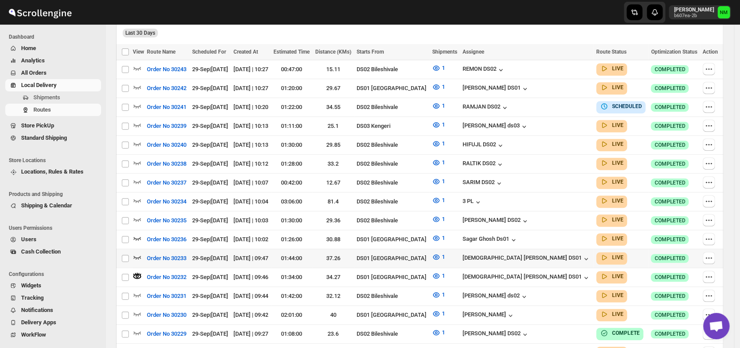
scroll to position [252, 0]
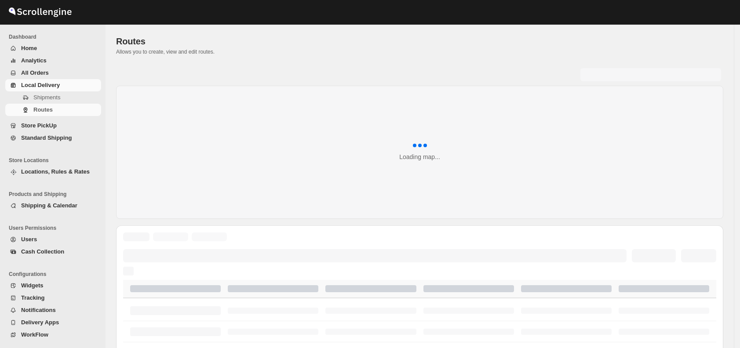
scroll to position [252, 0]
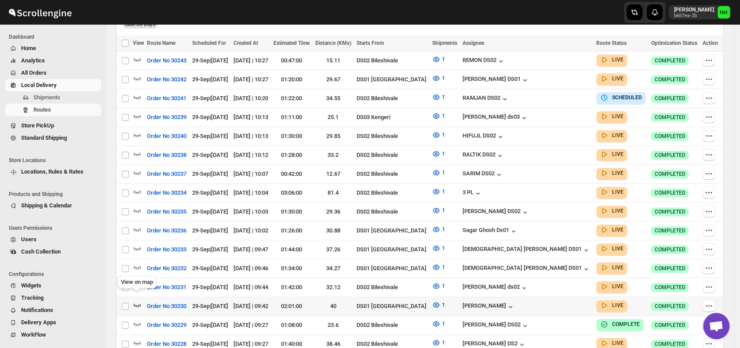
click at [138, 301] on icon "button" at bounding box center [137, 305] width 9 height 9
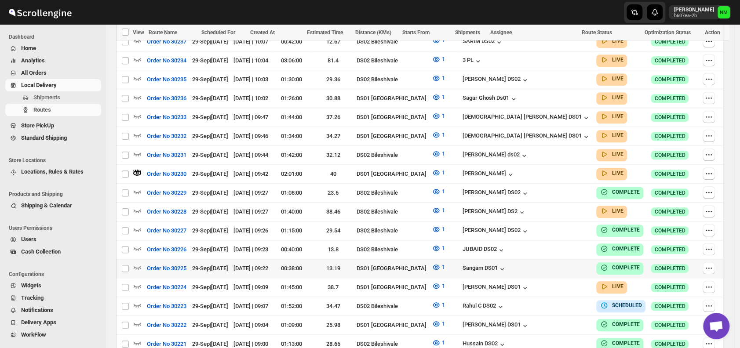
scroll to position [392, 0]
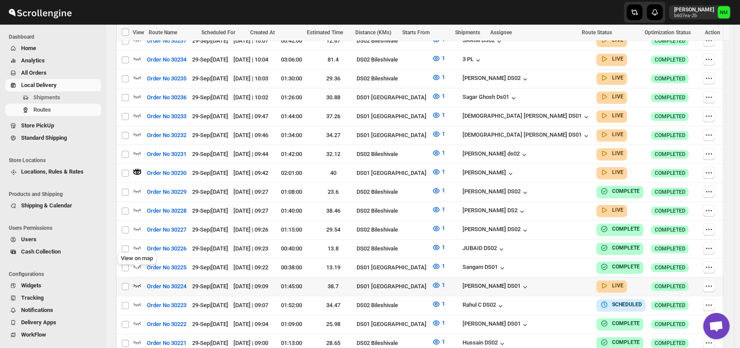
click at [137, 281] on icon "button" at bounding box center [137, 285] width 9 height 9
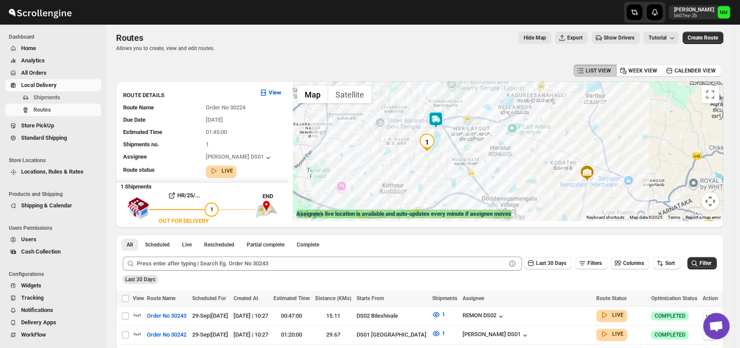
scroll to position [0, 0]
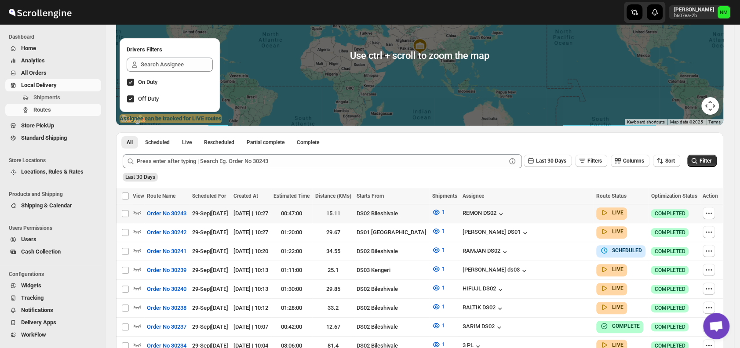
scroll to position [111, 0]
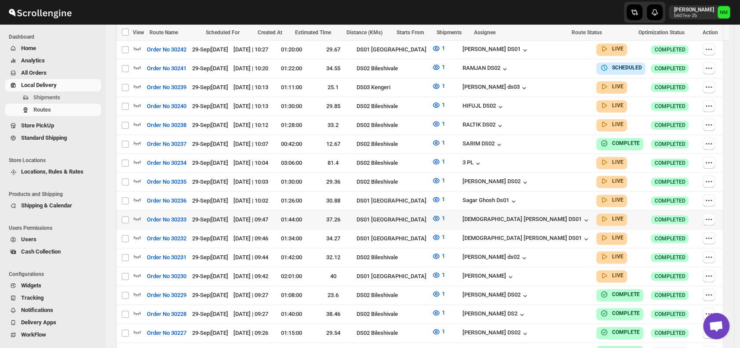
scroll to position [304, 0]
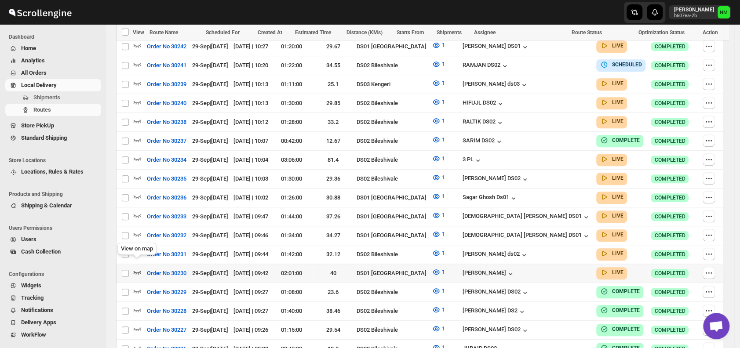
click at [137, 271] on icon "button" at bounding box center [137, 273] width 7 height 4
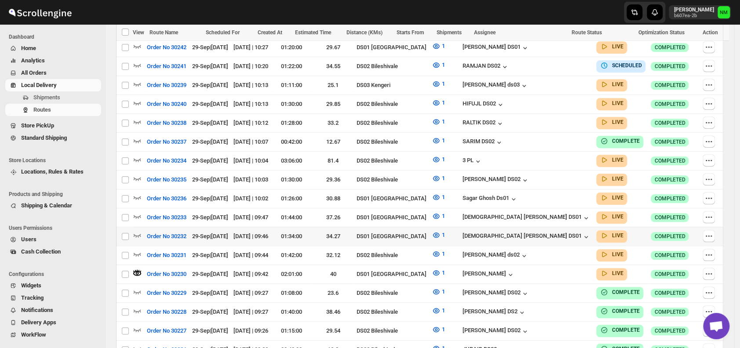
scroll to position [0, 0]
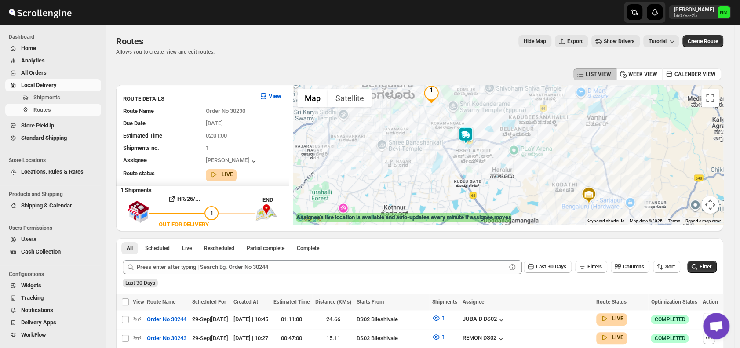
click at [468, 132] on img at bounding box center [466, 136] width 18 height 18
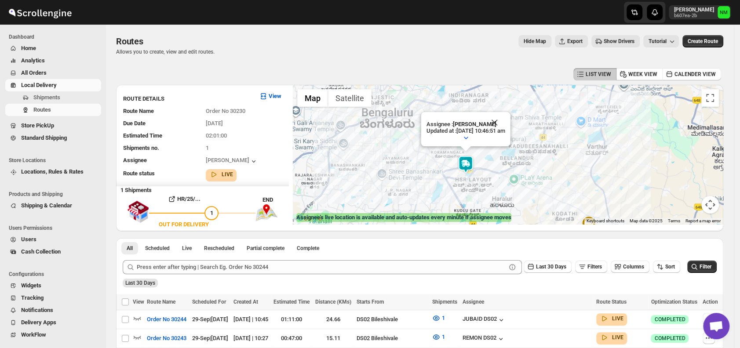
scroll to position [3, 0]
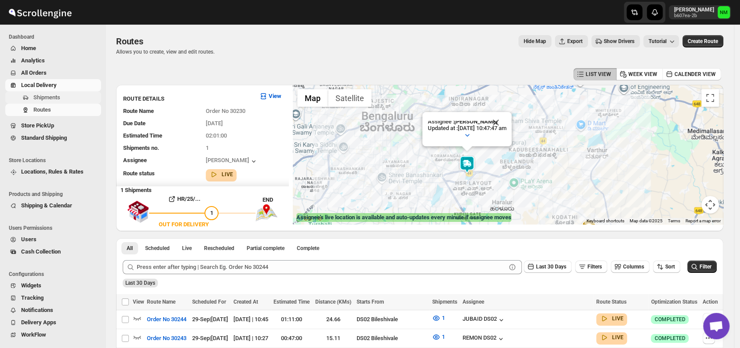
click at [60, 96] on span "Shipments" at bounding box center [66, 97] width 66 height 9
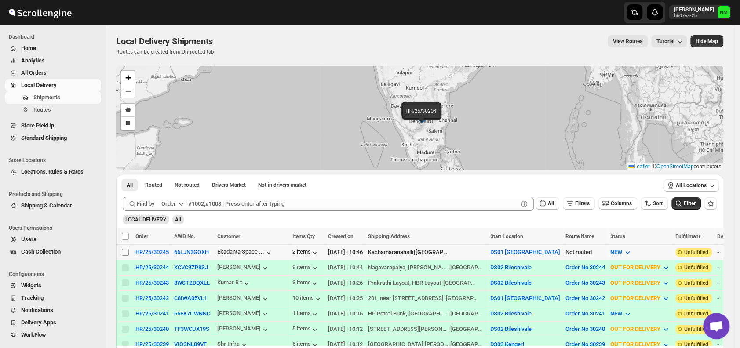
click at [127, 250] on input "Select shipment" at bounding box center [125, 252] width 7 height 7
checkbox input "true"
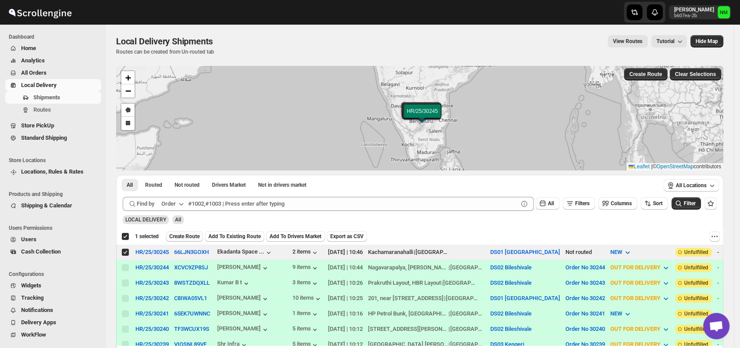
click at [181, 235] on span "Create Route" at bounding box center [184, 236] width 30 height 7
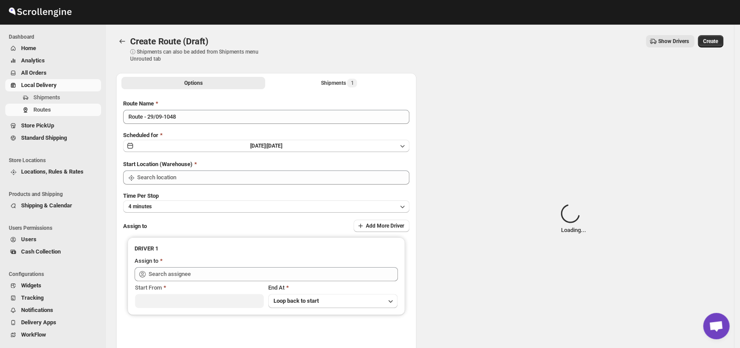
type input "DS01 [GEOGRAPHIC_DATA]"
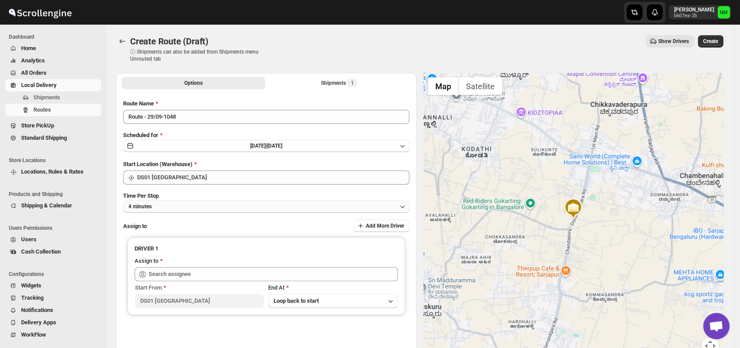
click at [193, 204] on button "4 minutes" at bounding box center [266, 206] width 286 height 12
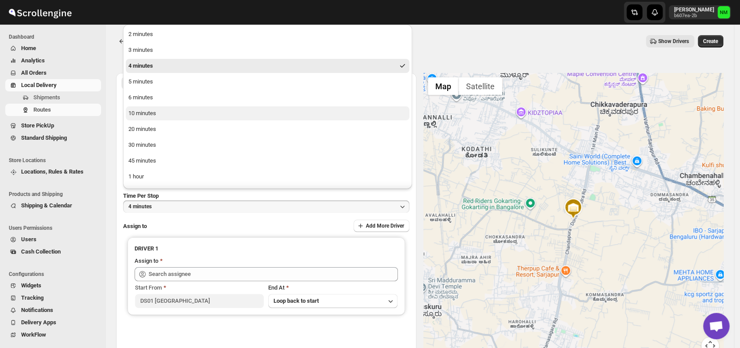
click at [154, 113] on div "10 minutes" at bounding box center [142, 113] width 28 height 9
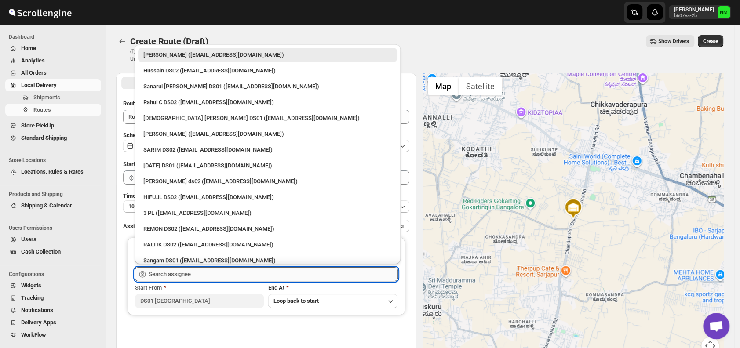
click at [204, 270] on input "text" at bounding box center [273, 274] width 249 height 14
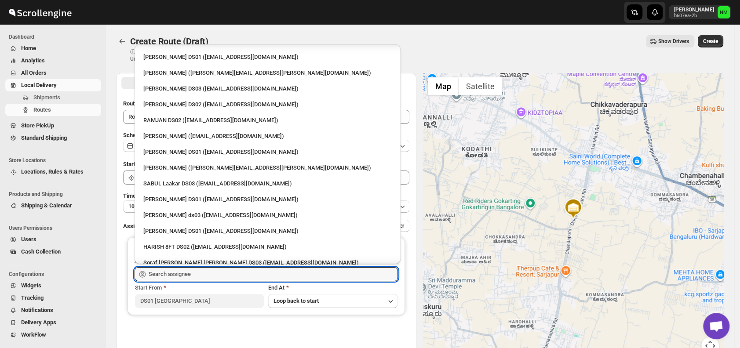
scroll to position [672, 0]
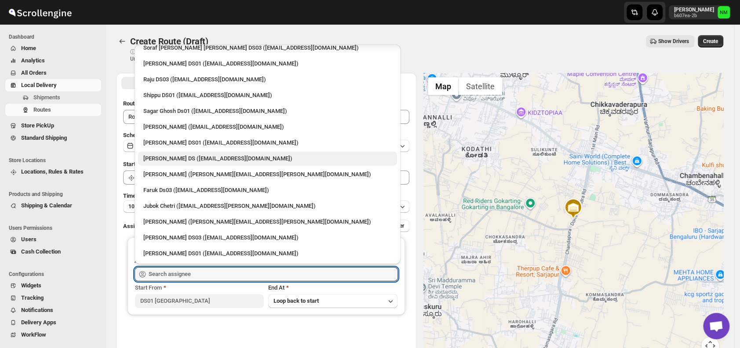
drag, startPoint x: 187, startPoint y: 141, endPoint x: 189, endPoint y: 154, distance: 12.9
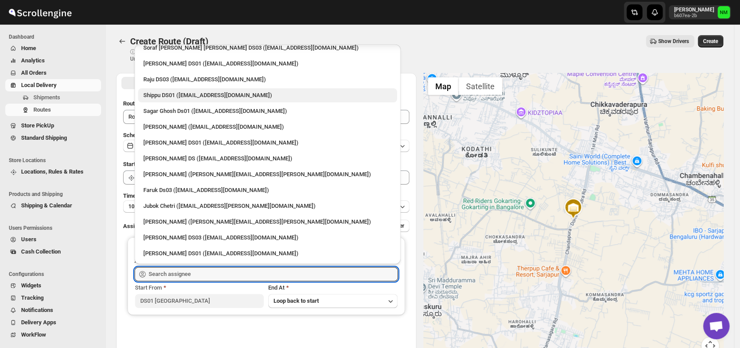
click at [162, 95] on div "Shippu DS01 (lahaye5487@certve.com)" at bounding box center [267, 95] width 248 height 9
type input "Shippu DS01 (lahaye5487@certve.com)"
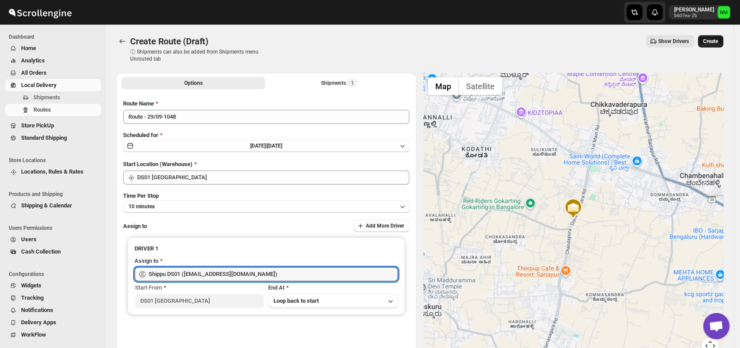
click at [717, 43] on span "Create" at bounding box center [710, 41] width 15 height 7
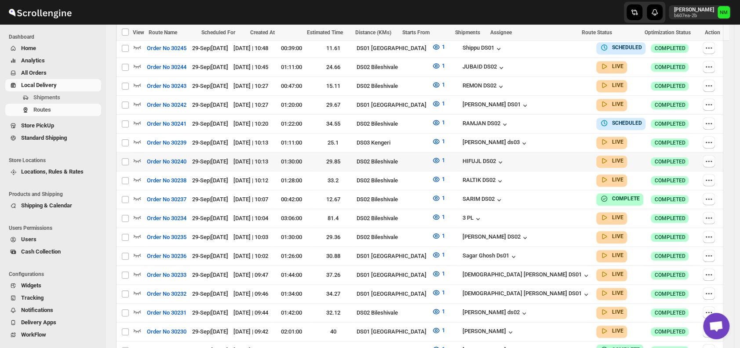
scroll to position [265, 0]
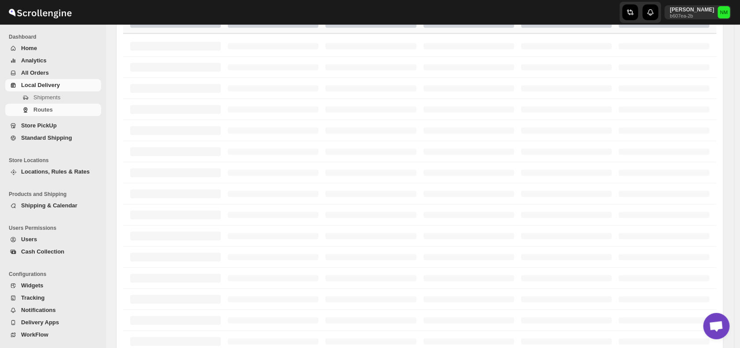
scroll to position [205, 0]
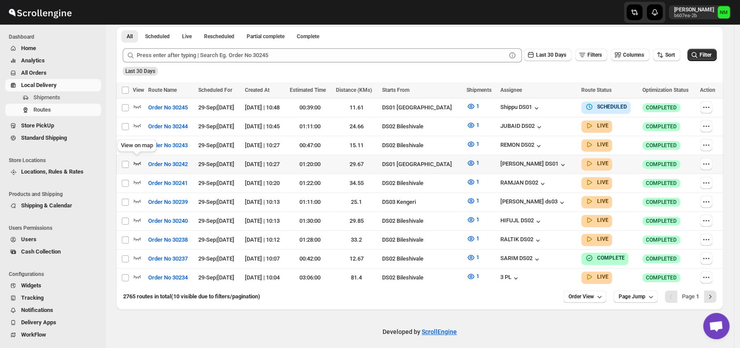
click at [138, 159] on icon "button" at bounding box center [137, 163] width 9 height 9
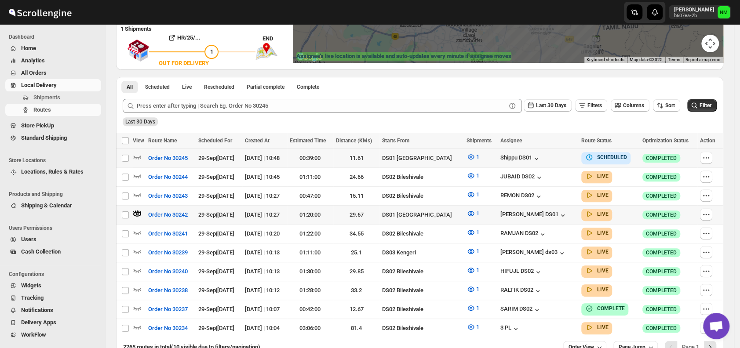
scroll to position [211, 0]
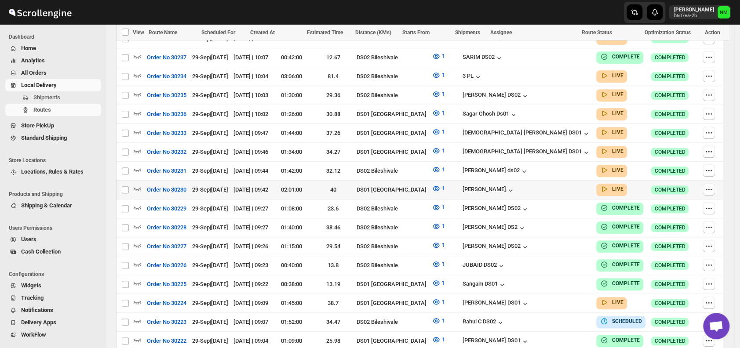
scroll to position [407, 0]
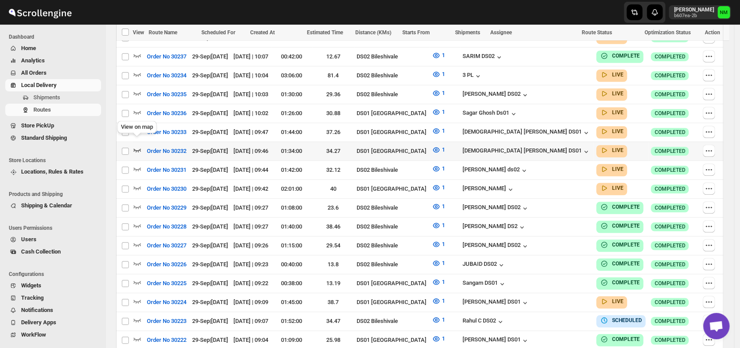
click at [140, 146] on icon "button" at bounding box center [137, 150] width 9 height 9
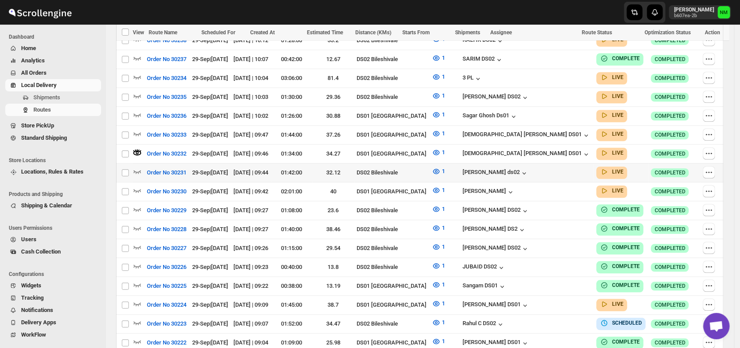
scroll to position [412, 0]
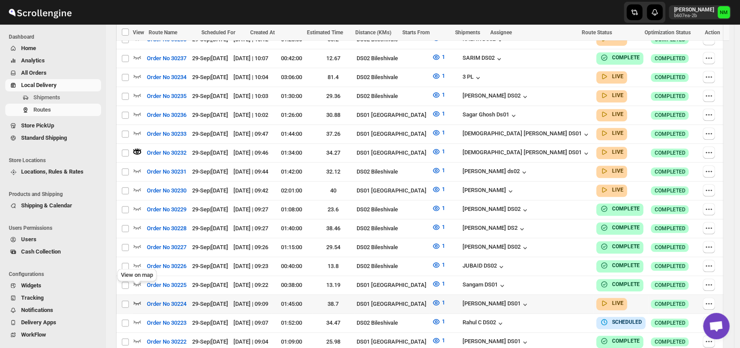
click at [139, 299] on icon "button" at bounding box center [137, 303] width 9 height 9
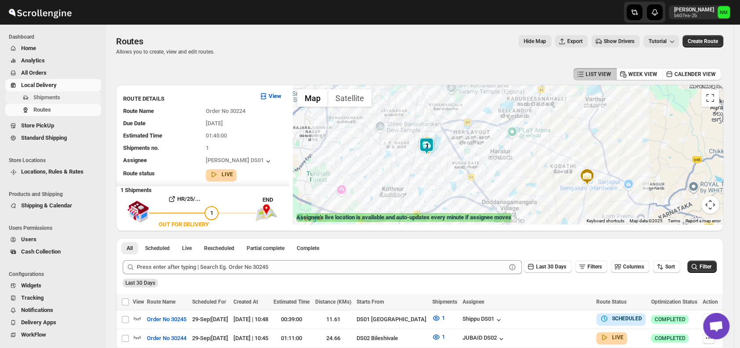
click at [47, 96] on span "Shipments" at bounding box center [46, 97] width 27 height 7
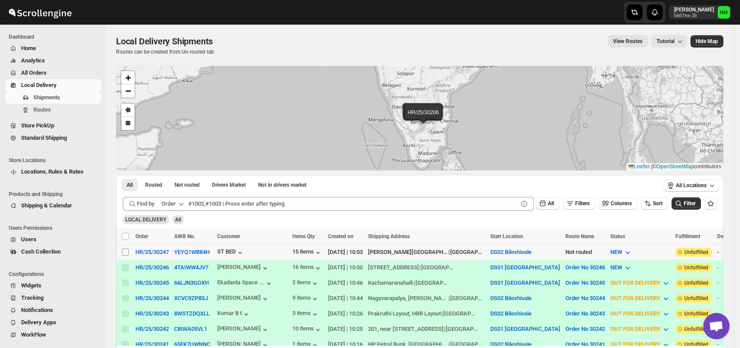
click at [127, 255] on span at bounding box center [125, 252] width 8 height 8
click at [127, 255] on input "Select shipment" at bounding box center [125, 252] width 7 height 7
checkbox input "false"
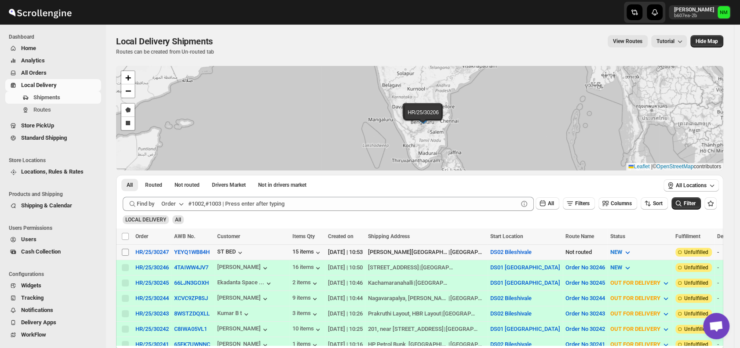
checkbox input "false"
click at [126, 251] on input "Select shipment" at bounding box center [125, 252] width 7 height 7
checkbox input "true"
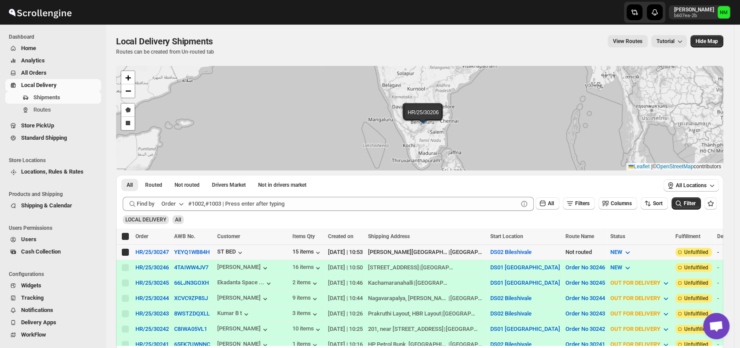
checkbox input "true"
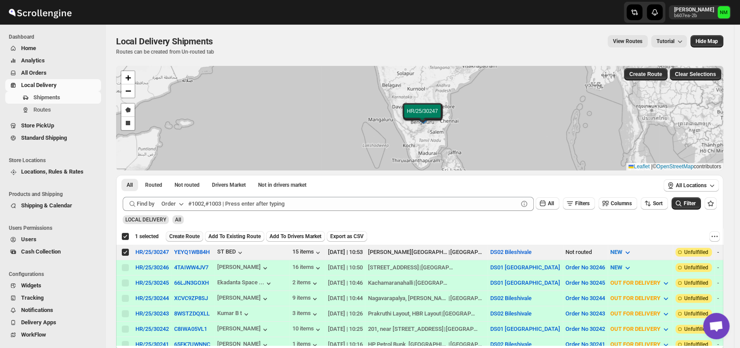
click at [181, 237] on span "Create Route" at bounding box center [184, 236] width 30 height 7
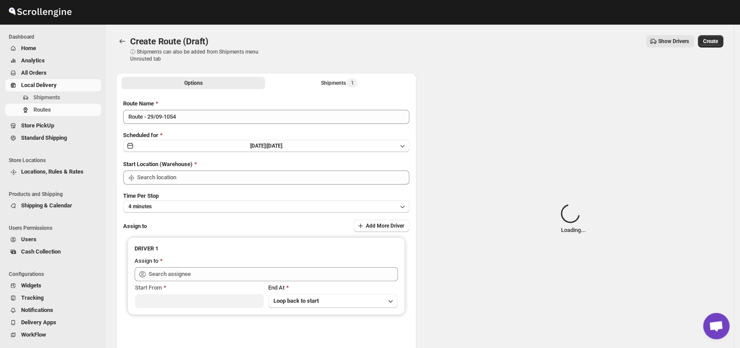
type input "DS02 Bileshivale"
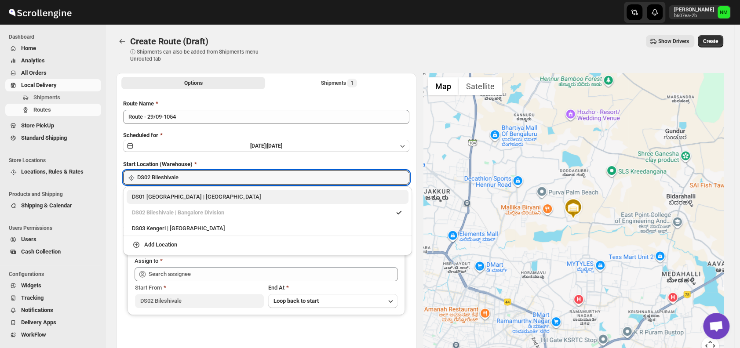
click at [134, 200] on div "DS01 Sarjapur | Bengaluru" at bounding box center [267, 197] width 271 height 9
type input "DS01 [GEOGRAPHIC_DATA]"
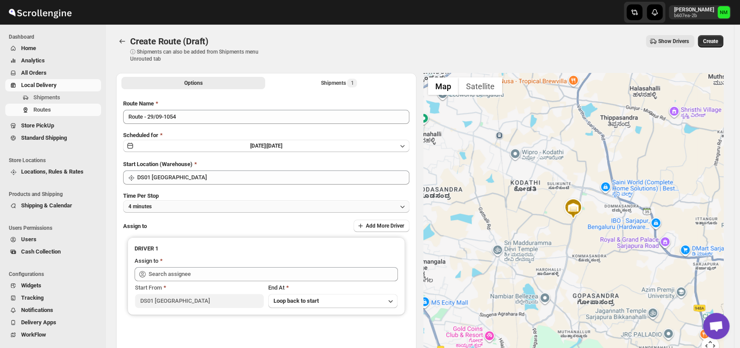
click at [212, 207] on button "4 minutes" at bounding box center [266, 206] width 286 height 12
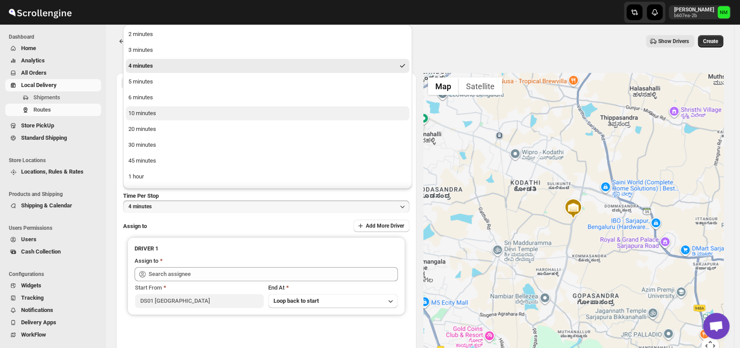
click at [166, 114] on button "10 minutes" at bounding box center [268, 113] width 284 height 14
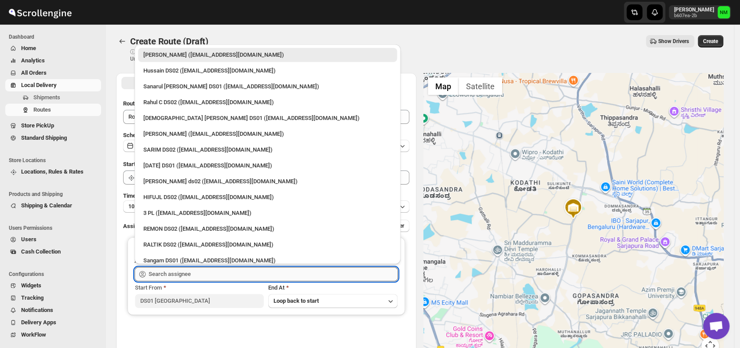
click at [218, 273] on input "text" at bounding box center [273, 274] width 249 height 14
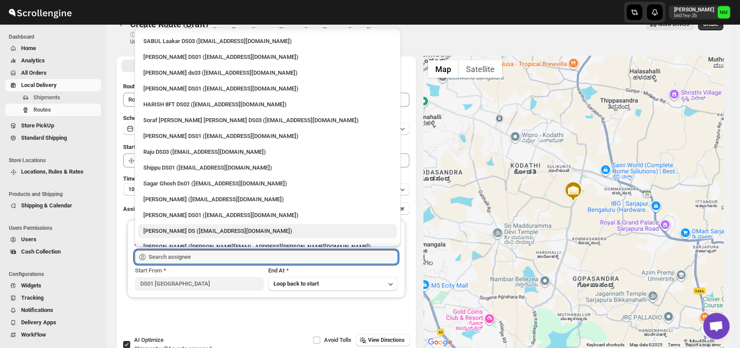
scroll to position [578, 0]
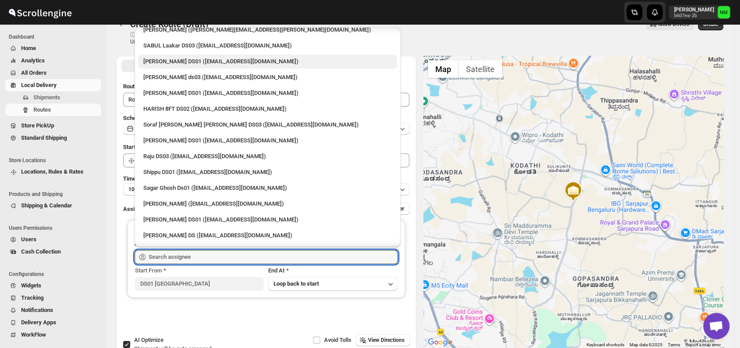
click at [162, 66] on div "[PERSON_NAME] DS01 ([EMAIL_ADDRESS][DOMAIN_NAME])" at bounding box center [267, 62] width 259 height 14
type input "[PERSON_NAME] DS01 ([EMAIL_ADDRESS][DOMAIN_NAME])"
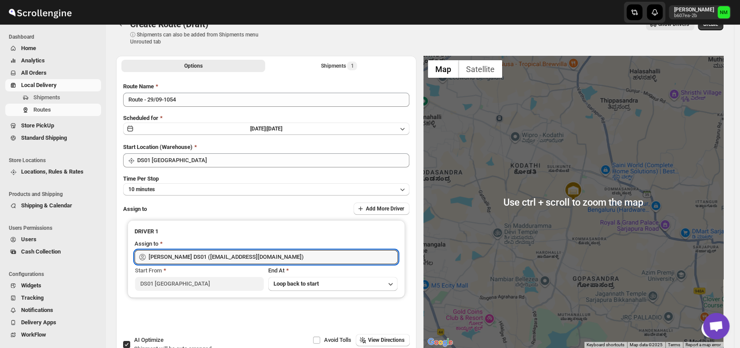
scroll to position [0, 0]
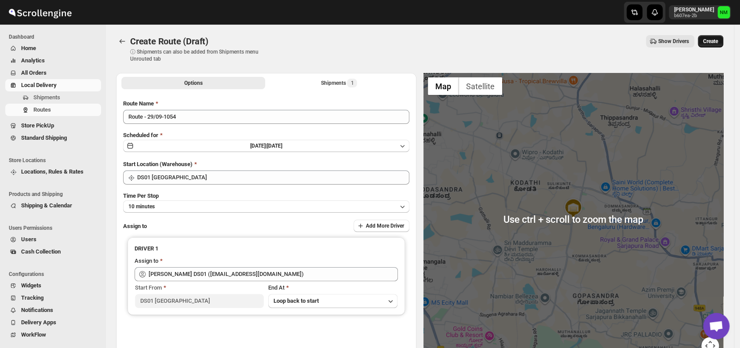
click at [707, 44] on button "Create" at bounding box center [710, 41] width 25 height 12
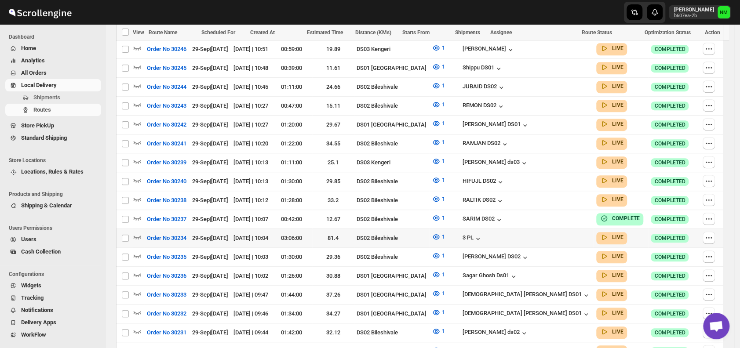
scroll to position [283, 0]
click at [74, 96] on span "Shipments" at bounding box center [66, 97] width 66 height 9
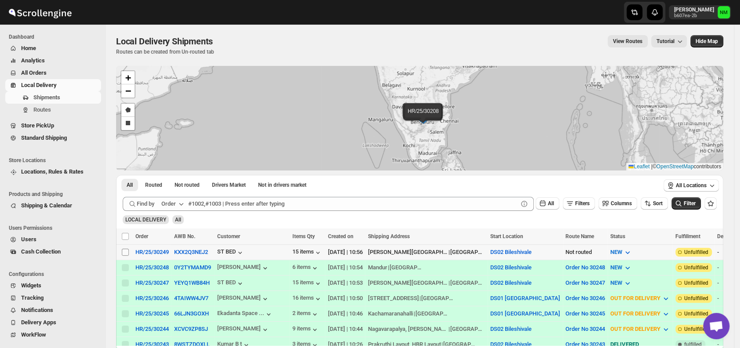
click at [124, 249] on input "Select shipment" at bounding box center [125, 252] width 7 height 7
checkbox input "true"
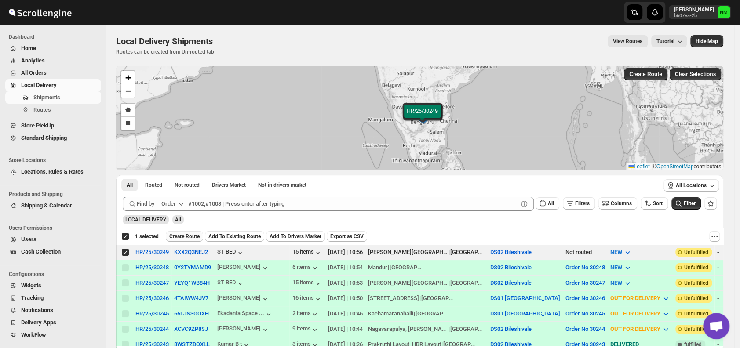
click at [184, 236] on span "Create Route" at bounding box center [184, 236] width 30 height 7
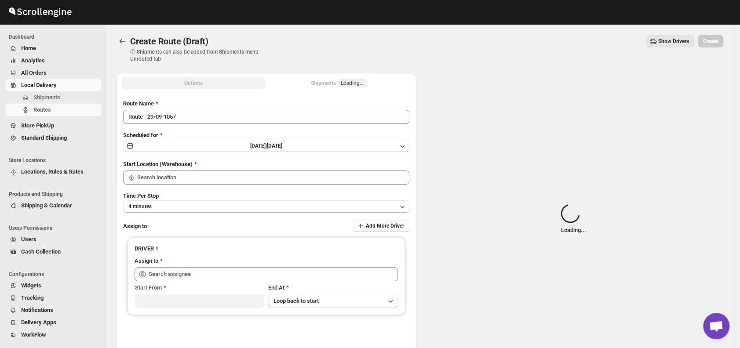
type input "DS02 Bileshivale"
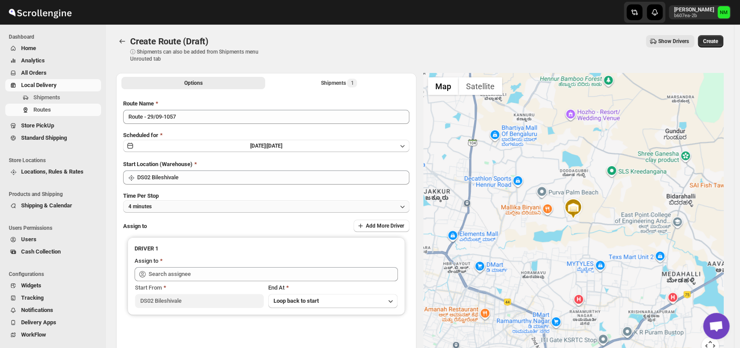
click at [201, 209] on button "4 minutes" at bounding box center [266, 206] width 286 height 12
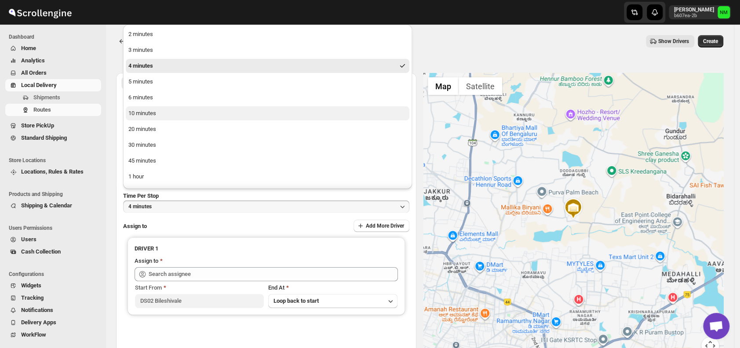
click at [155, 119] on button "10 minutes" at bounding box center [268, 113] width 284 height 14
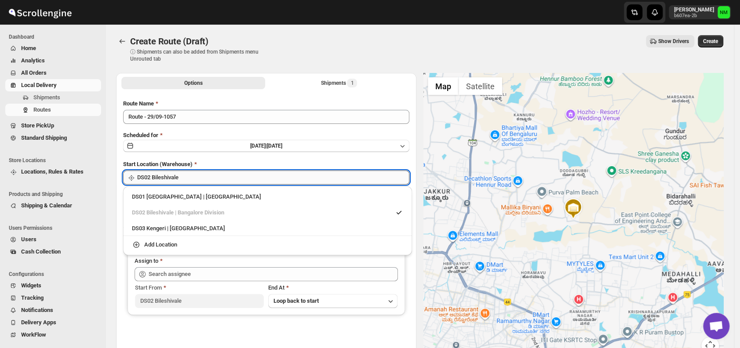
click at [212, 178] on input "DS02 Bileshivale" at bounding box center [273, 178] width 272 height 14
click at [149, 197] on div "DS01 Sarjapur | Bengaluru" at bounding box center [267, 197] width 271 height 9
type input "DS01 [GEOGRAPHIC_DATA]"
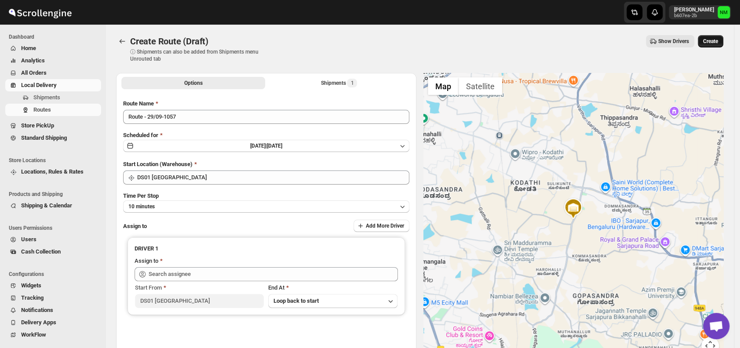
click at [717, 39] on span "Create" at bounding box center [710, 41] width 15 height 7
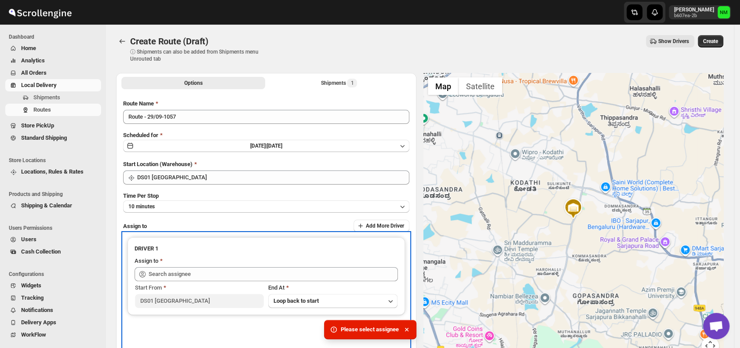
click at [251, 282] on div "Start From DS01 Sarjapur End At Loop back to start" at bounding box center [266, 294] width 263 height 27
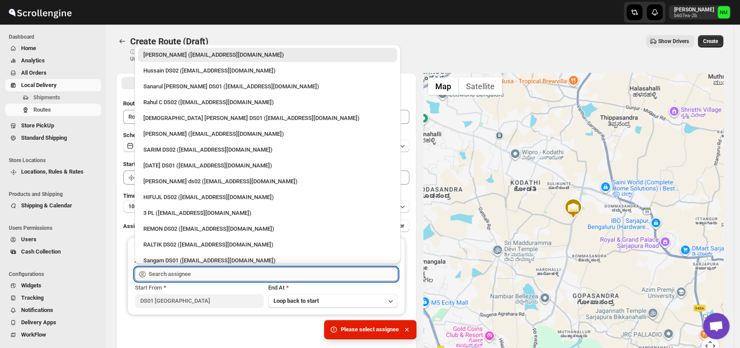
click at [248, 279] on input "text" at bounding box center [273, 274] width 249 height 14
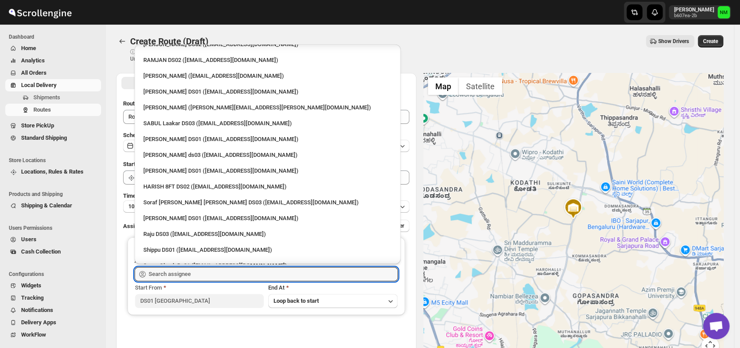
scroll to position [510, 0]
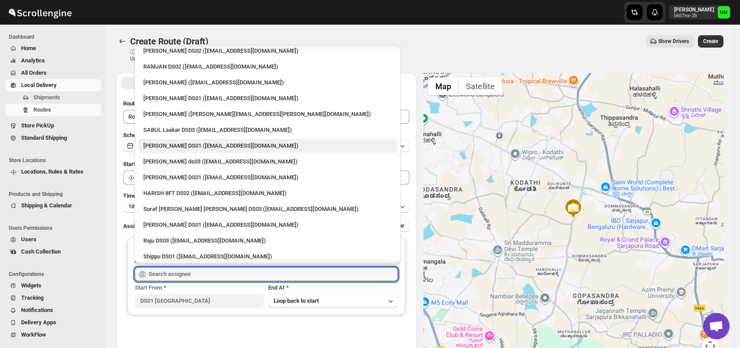
click at [188, 143] on div "[PERSON_NAME] DS01 ([EMAIL_ADDRESS][DOMAIN_NAME])" at bounding box center [267, 146] width 248 height 9
type input "[PERSON_NAME] DS01 ([EMAIL_ADDRESS][DOMAIN_NAME])"
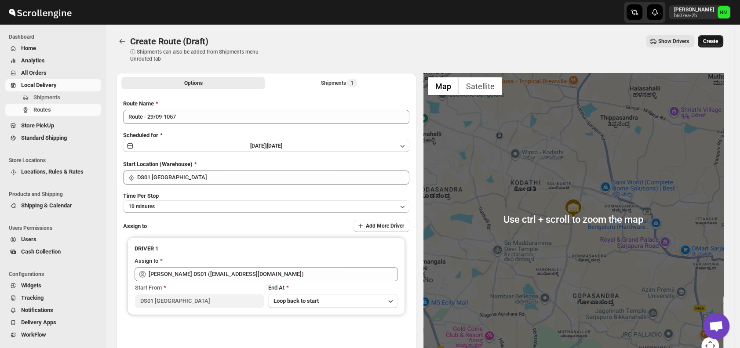
click at [711, 42] on span "Create" at bounding box center [710, 41] width 15 height 7
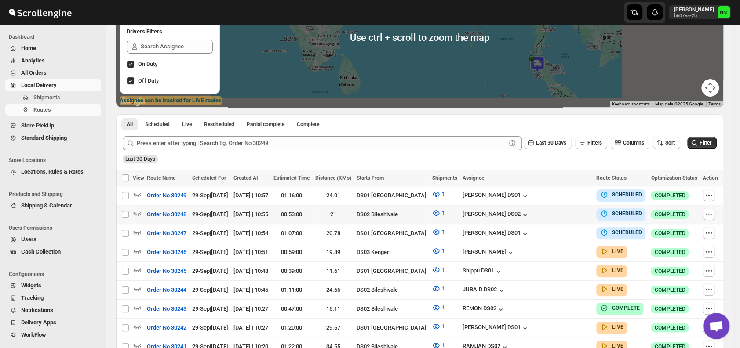
scroll to position [118, 0]
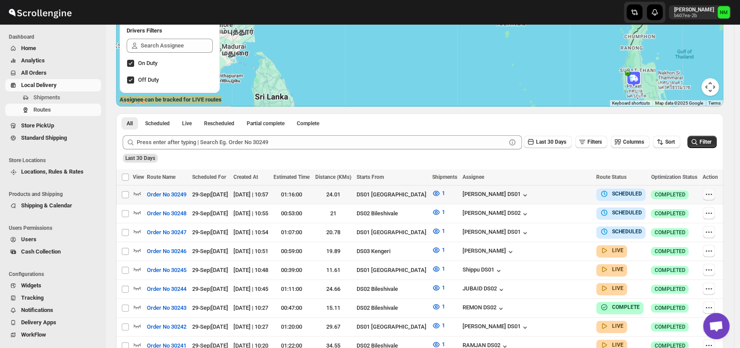
click at [708, 195] on icon "button" at bounding box center [708, 194] width 9 height 9
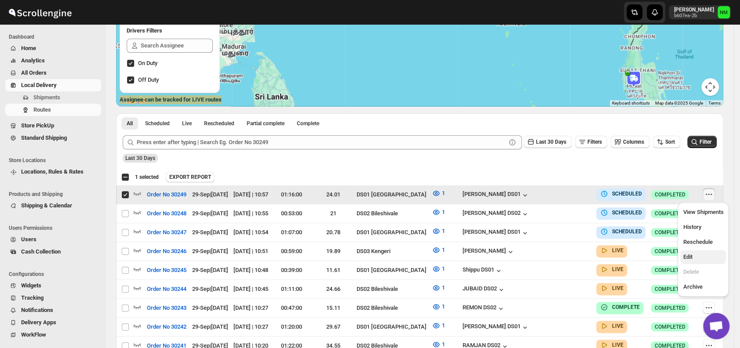
click at [693, 255] on span "Edit" at bounding box center [703, 257] width 40 height 9
checkbox input "false"
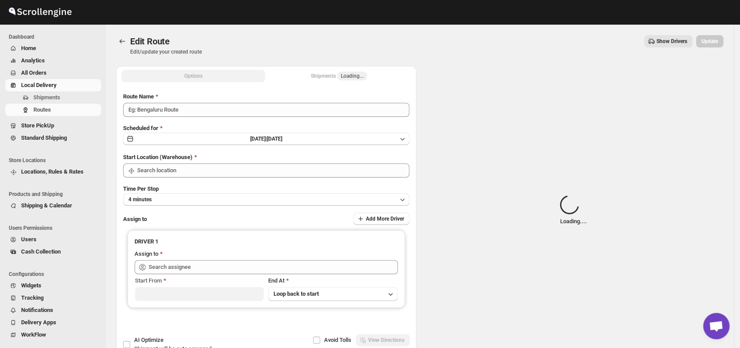
type input "Order No 30249"
type input "DS01 [GEOGRAPHIC_DATA]"
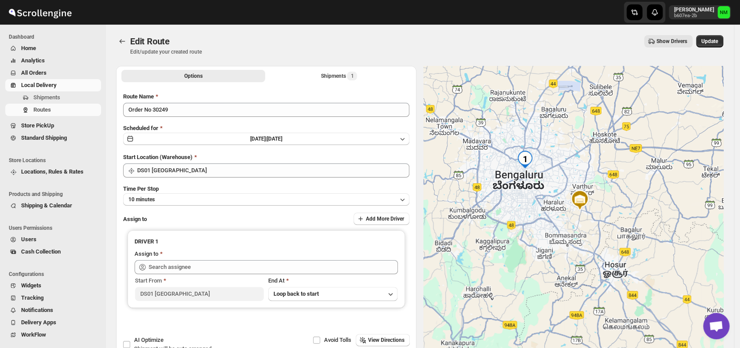
type input "[PERSON_NAME] DS01 ([EMAIL_ADDRESS][DOMAIN_NAME])"
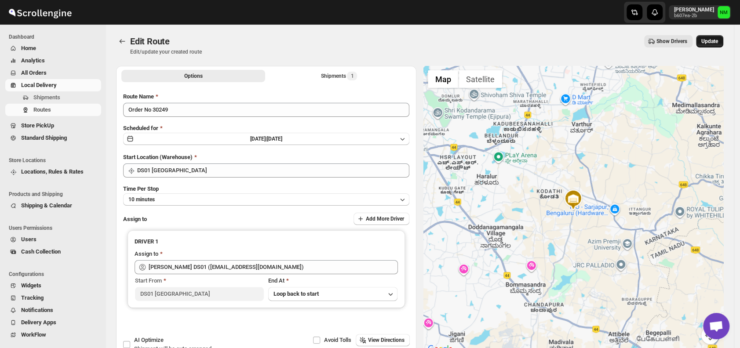
click at [710, 44] on span "Update" at bounding box center [709, 41] width 17 height 7
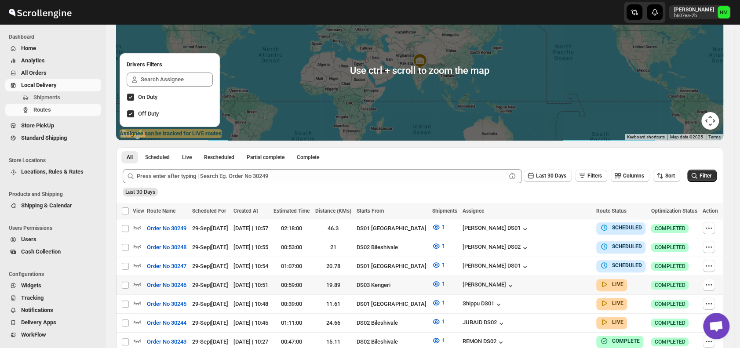
scroll to position [84, 0]
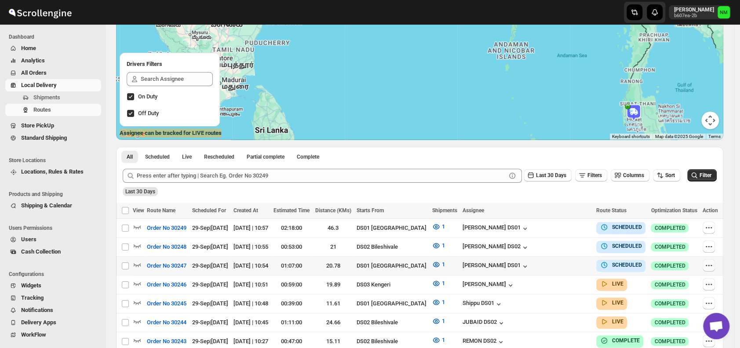
click at [706, 268] on button "button" at bounding box center [709, 265] width 12 height 12
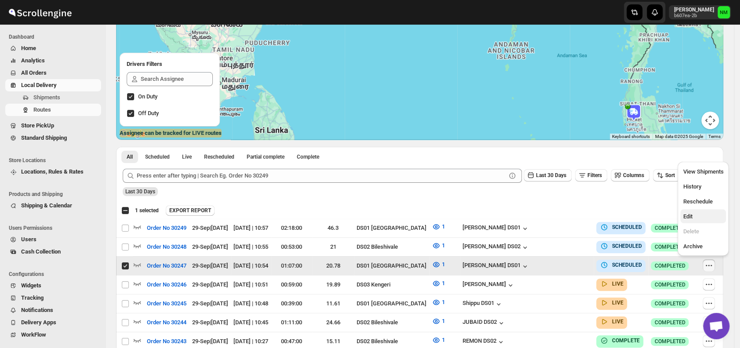
click at [690, 218] on span "Edit" at bounding box center [687, 216] width 9 height 7
checkbox input "false"
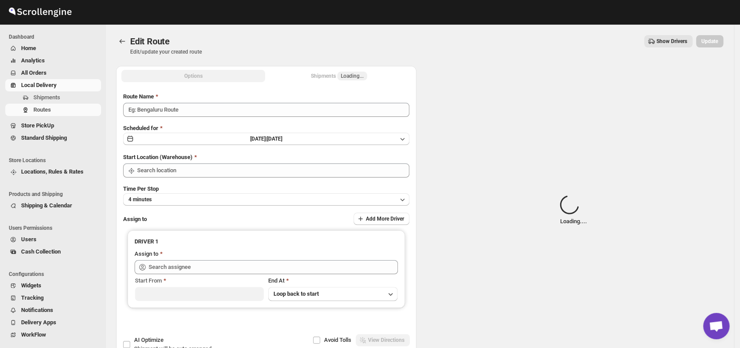
type input "Order No 30247"
type input "DS01 [GEOGRAPHIC_DATA]"
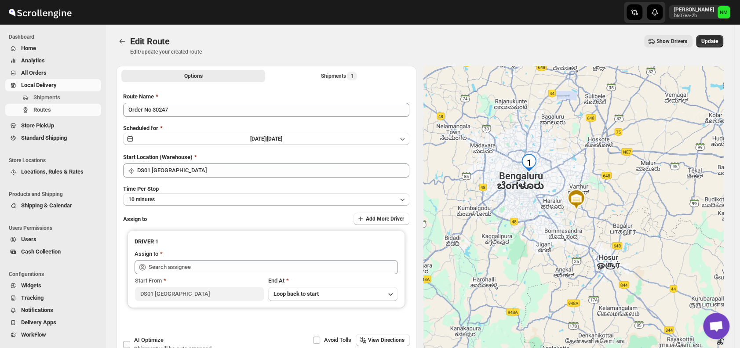
type input "[PERSON_NAME] DS01 ([EMAIL_ADDRESS][DOMAIN_NAME])"
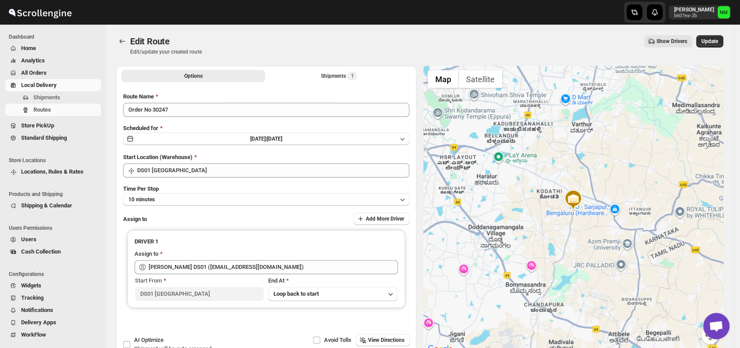
click at [710, 35] on div "Edit Route. This page is ready Edit Route Edit/update your created route Show D…" at bounding box center [419, 45] width 607 height 41
click at [710, 41] on span "Update" at bounding box center [709, 41] width 17 height 7
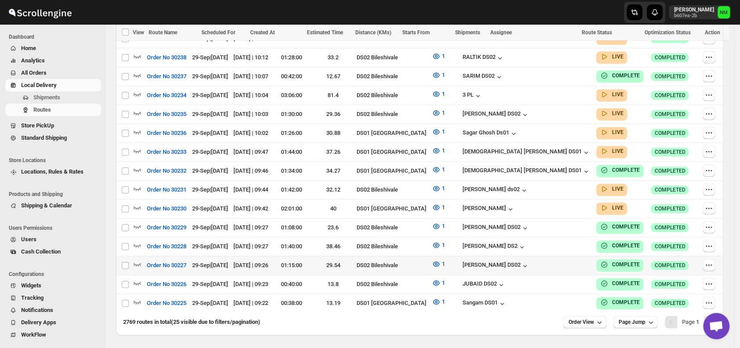
scroll to position [481, 0]
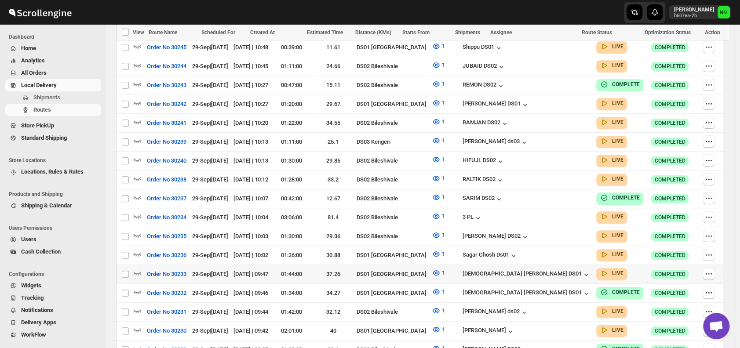
scroll to position [404, 0]
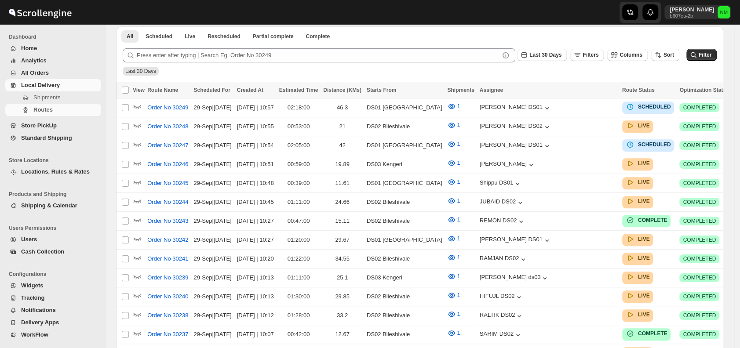
scroll to position [341, 0]
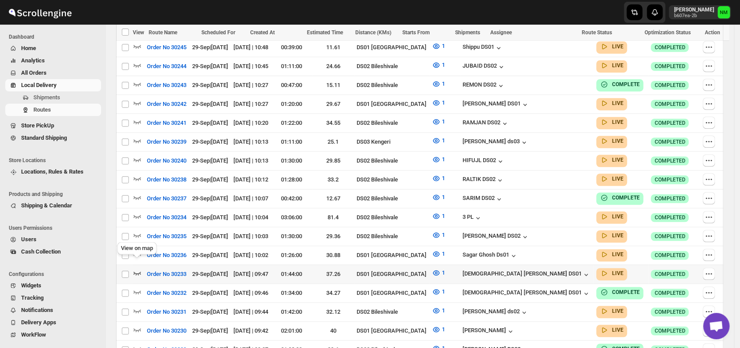
click at [137, 269] on icon "button" at bounding box center [137, 273] width 9 height 9
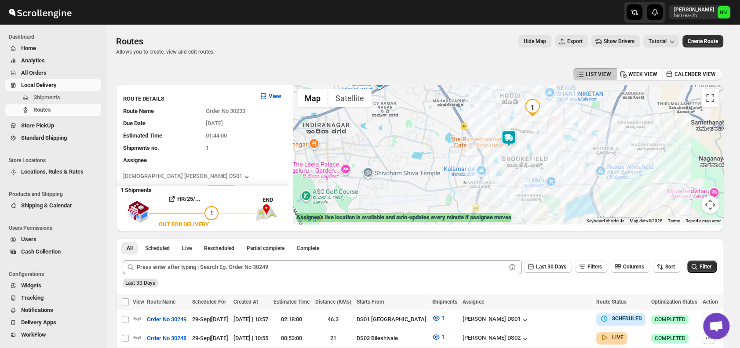
scroll to position [9, 0]
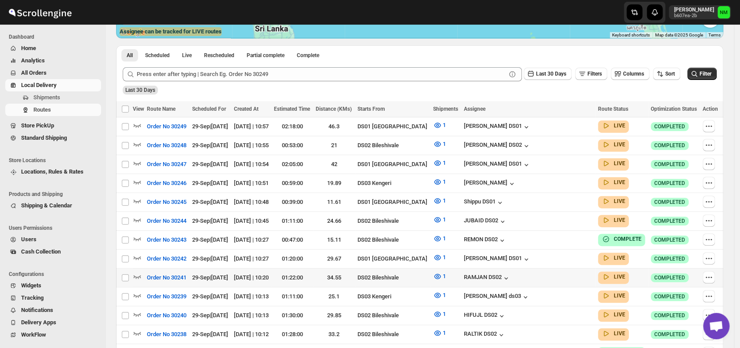
scroll to position [186, 0]
click at [144, 200] on button "Order No 30245" at bounding box center [167, 202] width 50 height 14
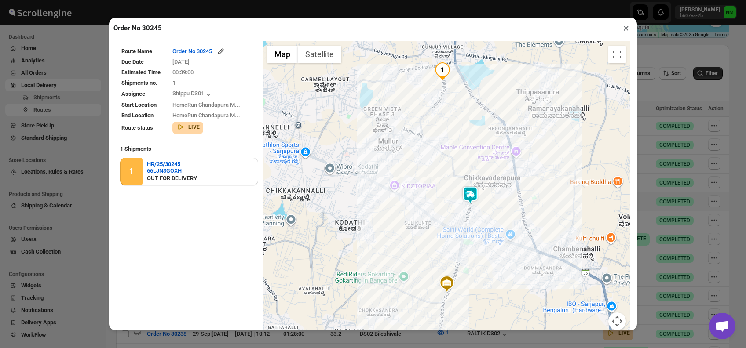
click at [461, 199] on img at bounding box center [470, 195] width 18 height 18
click at [503, 157] on button "Close" at bounding box center [498, 153] width 21 height 21
click at [625, 36] on div "Order No 30245 ×" at bounding box center [373, 29] width 528 height 22
click at [625, 31] on button "×" at bounding box center [625, 28] width 13 height 12
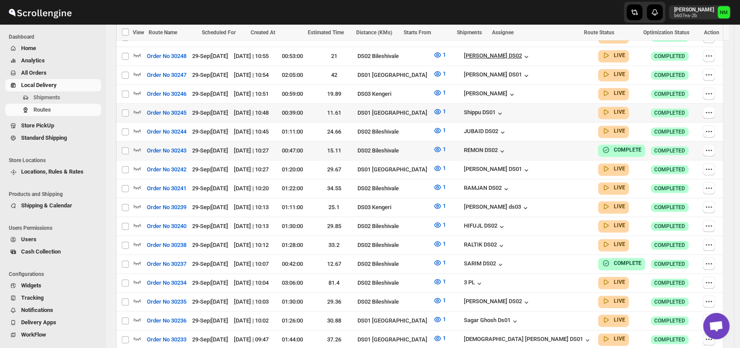
scroll to position [277, 0]
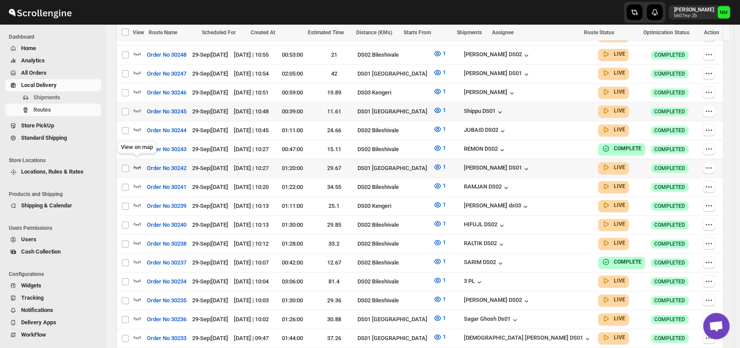
click at [137, 163] on icon "button" at bounding box center [137, 167] width 9 height 9
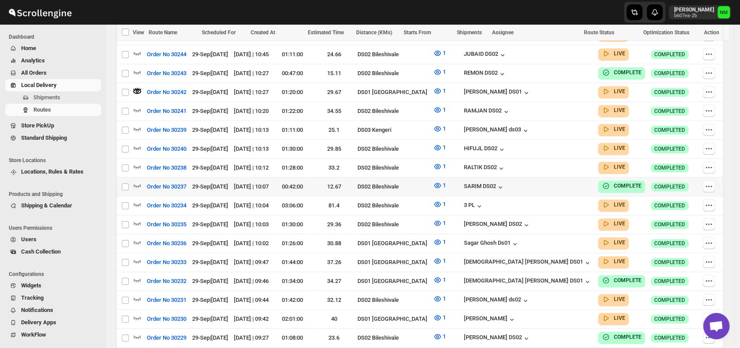
scroll to position [362, 0]
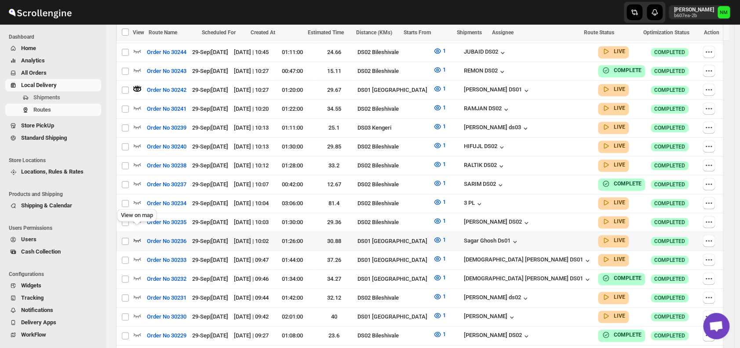
click at [137, 236] on icon "button" at bounding box center [137, 240] width 9 height 9
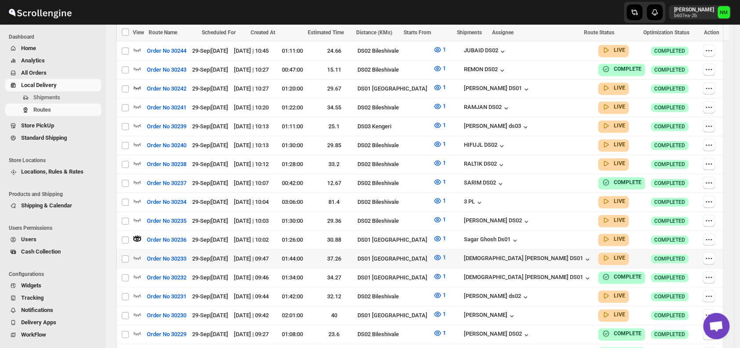
scroll to position [390, 0]
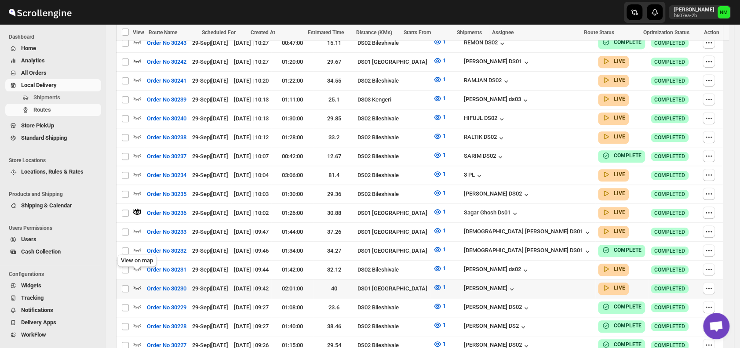
click at [137, 283] on icon "button" at bounding box center [137, 287] width 9 height 9
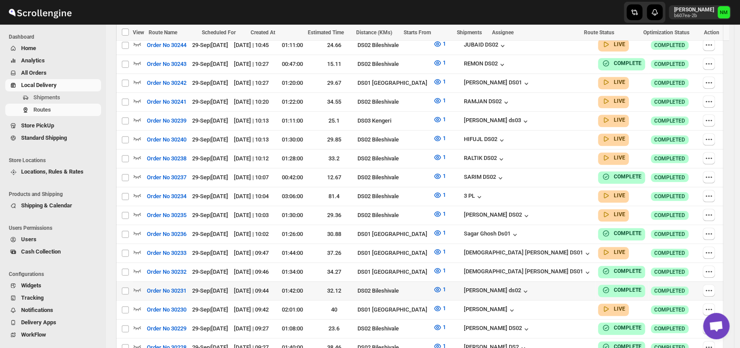
scroll to position [382, 0]
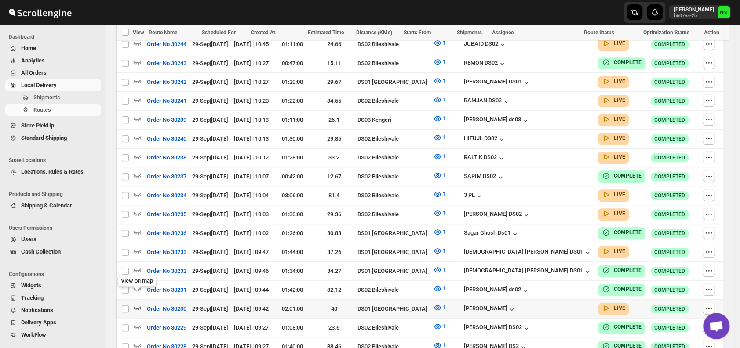
click at [137, 306] on icon "button" at bounding box center [137, 308] width 7 height 4
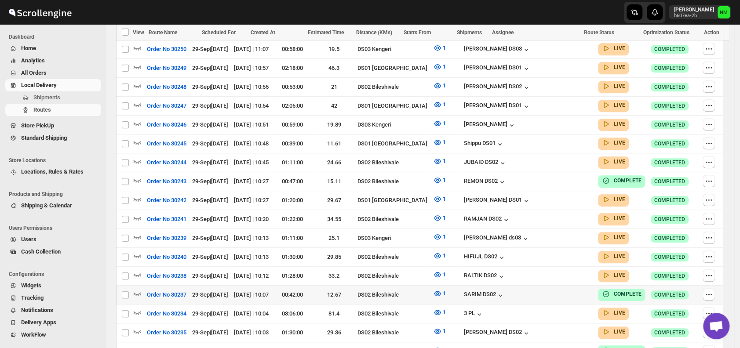
scroll to position [271, 0]
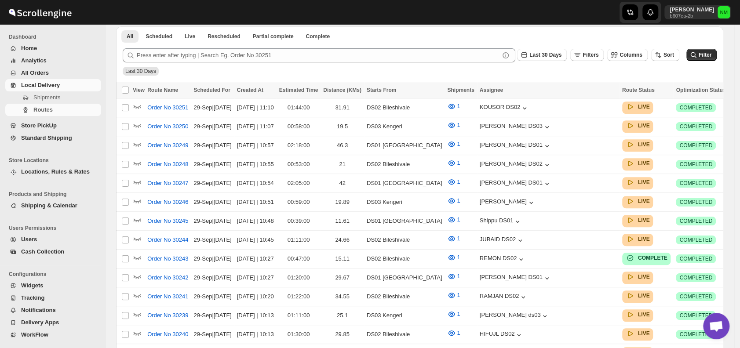
scroll to position [271, 0]
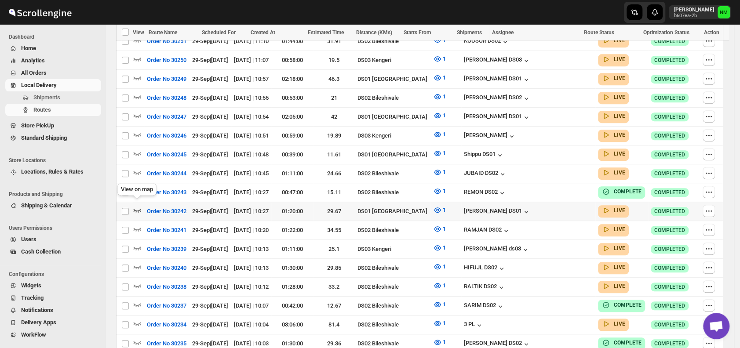
click at [135, 207] on icon "button" at bounding box center [137, 210] width 9 height 9
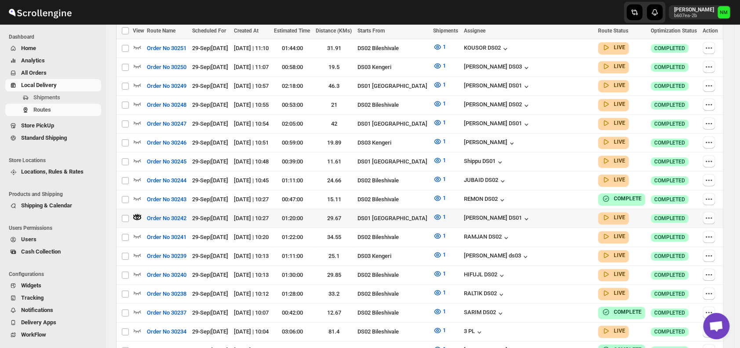
scroll to position [0, 0]
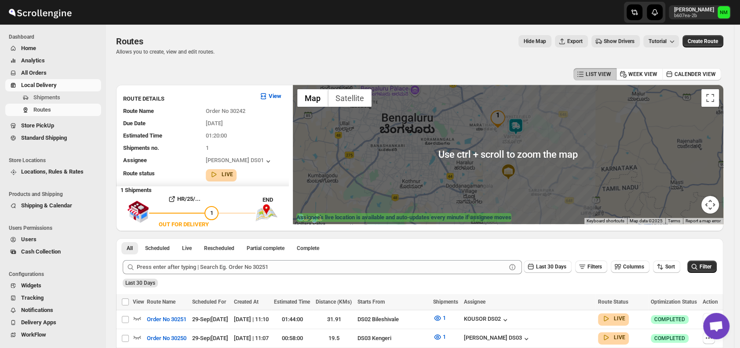
click at [521, 126] on img at bounding box center [516, 127] width 18 height 18
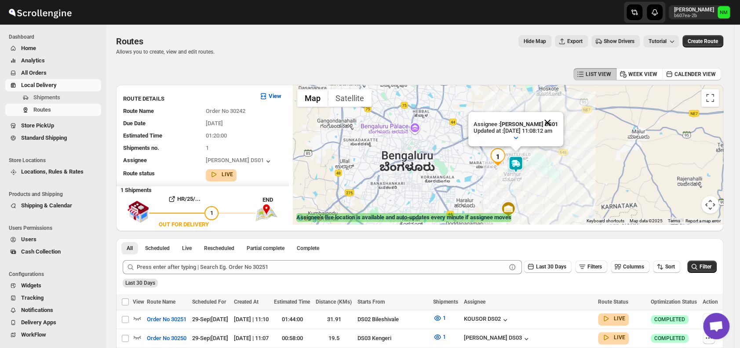
click at [558, 117] on button "Close" at bounding box center [547, 122] width 21 height 21
click at [524, 165] on img at bounding box center [516, 165] width 18 height 18
click at [558, 121] on button "Close" at bounding box center [547, 122] width 21 height 21
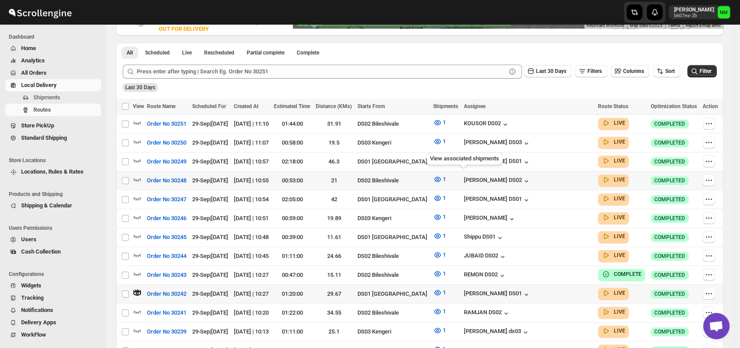
scroll to position [197, 0]
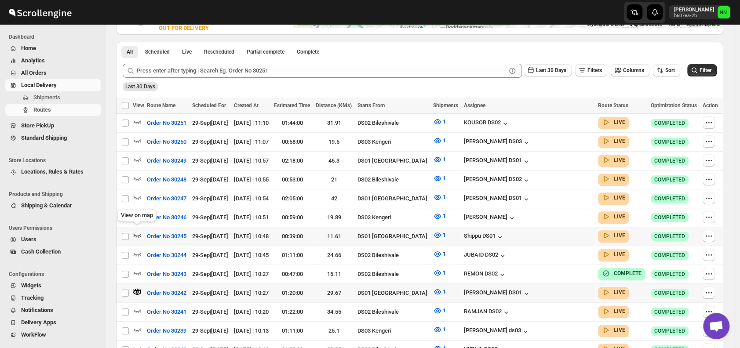
click at [137, 231] on icon "button" at bounding box center [137, 235] width 9 height 9
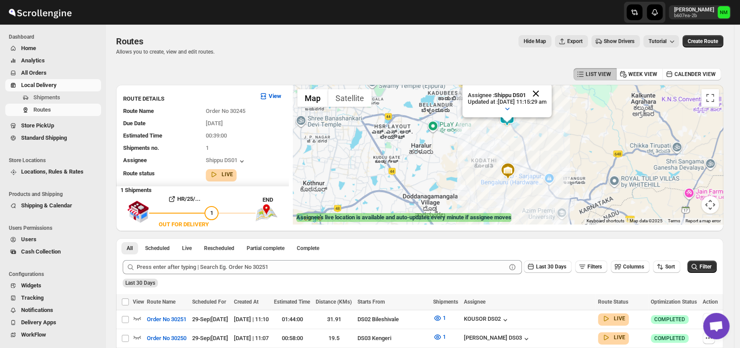
click at [546, 91] on button "Close" at bounding box center [535, 93] width 21 height 21
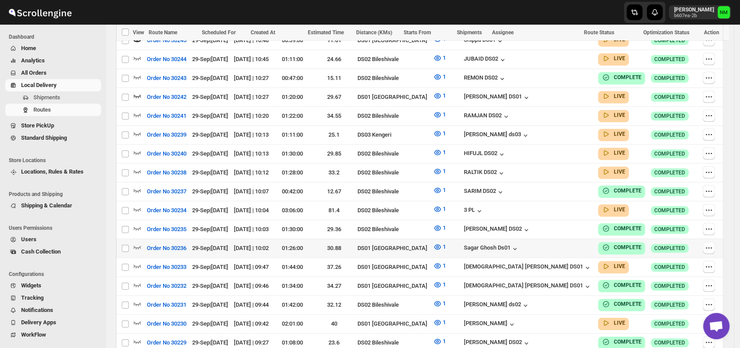
scroll to position [393, 0]
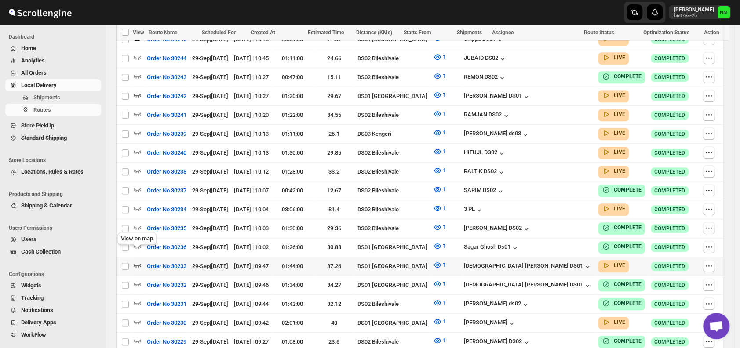
click at [138, 261] on icon "button" at bounding box center [137, 265] width 9 height 9
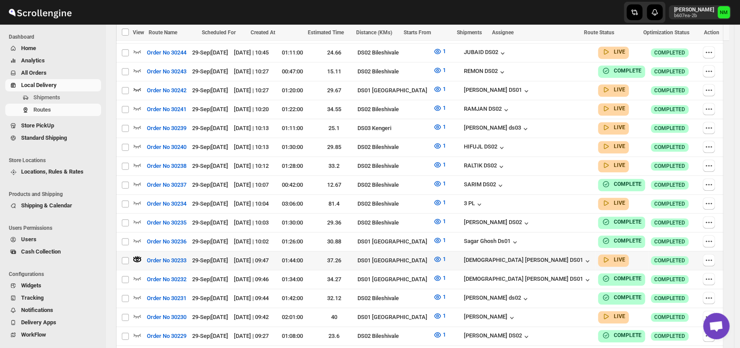
scroll to position [401, 0]
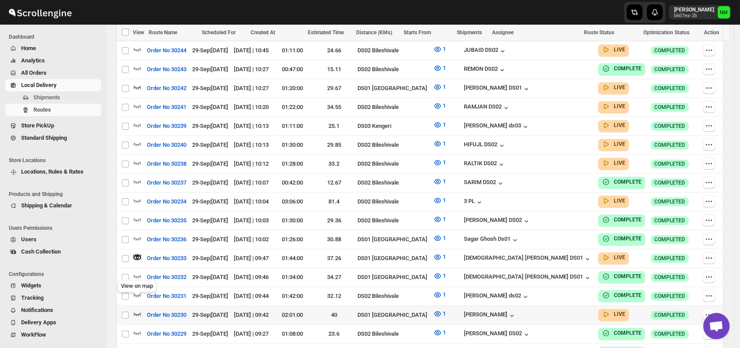
click at [138, 313] on icon "button" at bounding box center [137, 315] width 7 height 4
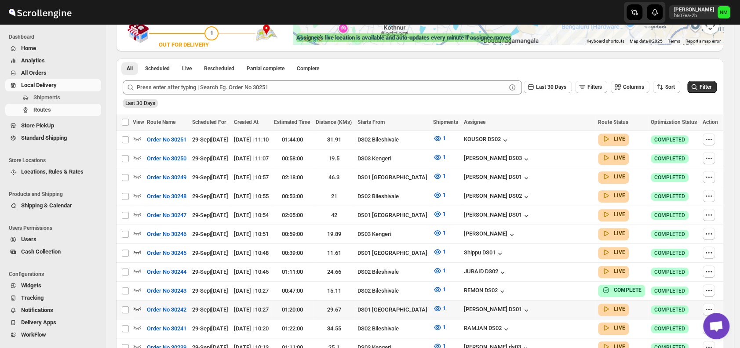
scroll to position [202, 0]
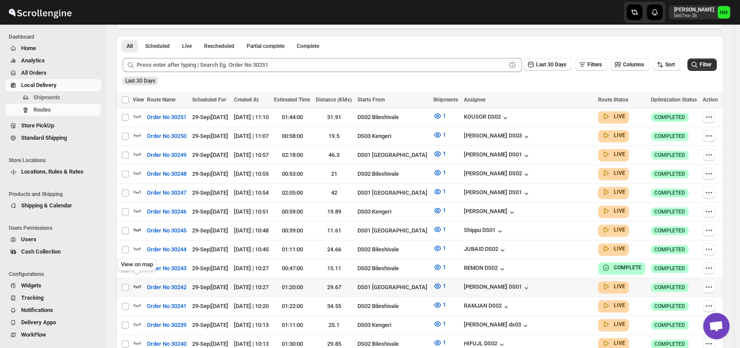
click at [140, 285] on icon "button" at bounding box center [137, 287] width 7 height 4
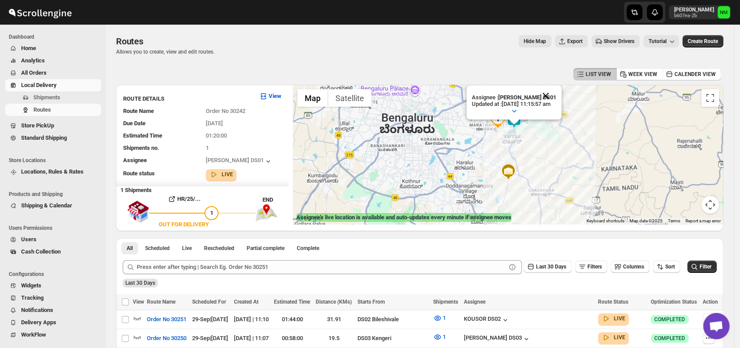
click at [556, 93] on button "Close" at bounding box center [545, 95] width 21 height 21
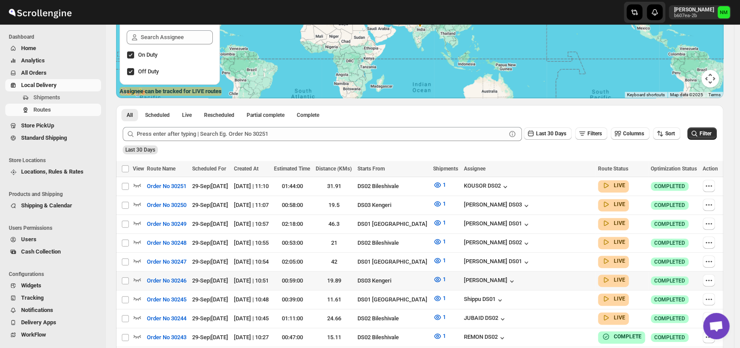
scroll to position [127, 0]
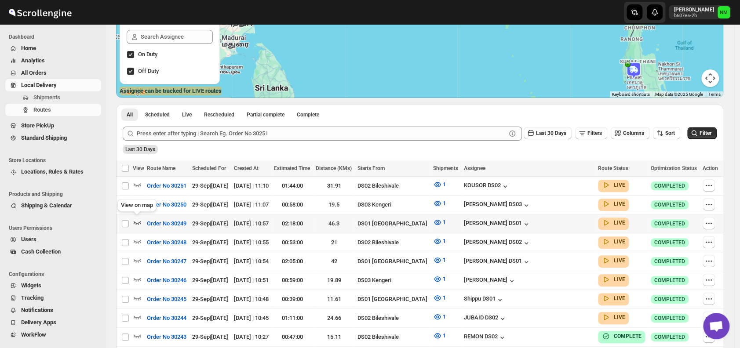
click at [140, 222] on icon "button" at bounding box center [137, 223] width 7 height 4
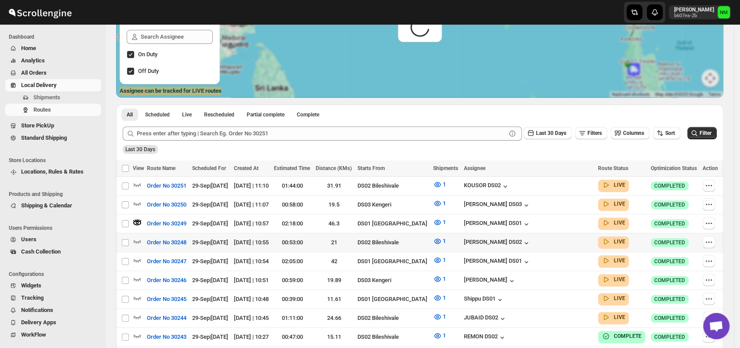
scroll to position [0, 0]
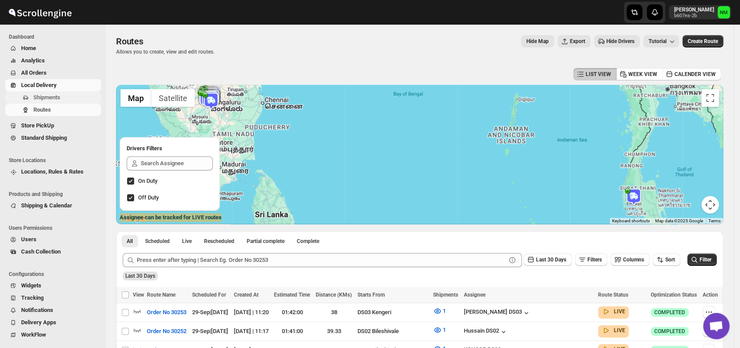
click at [51, 95] on span "Shipments" at bounding box center [46, 97] width 27 height 7
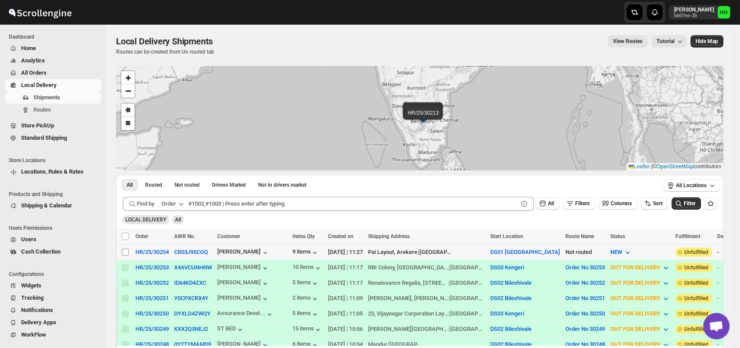
click at [126, 250] on input "Select shipment" at bounding box center [125, 252] width 7 height 7
checkbox input "true"
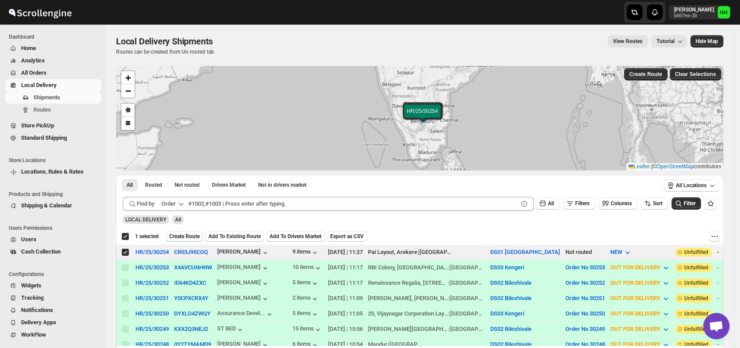
click at [179, 236] on span "Create Route" at bounding box center [184, 236] width 30 height 7
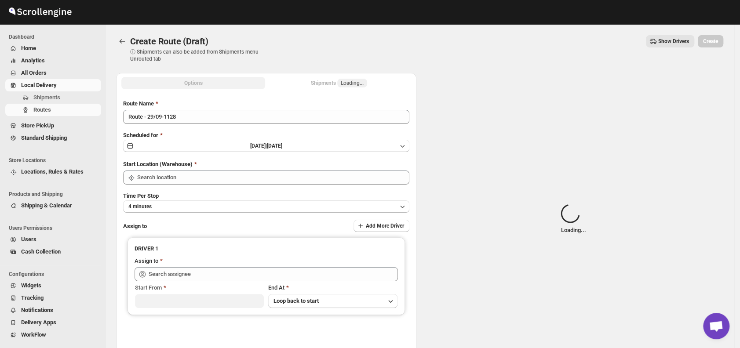
type input "DS01 [GEOGRAPHIC_DATA]"
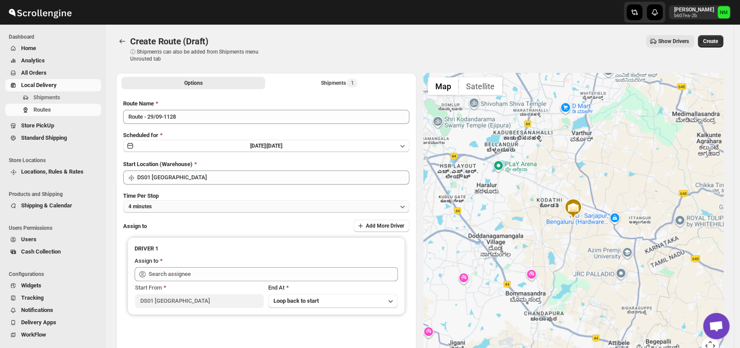
click at [200, 204] on button "4 minutes" at bounding box center [266, 206] width 286 height 12
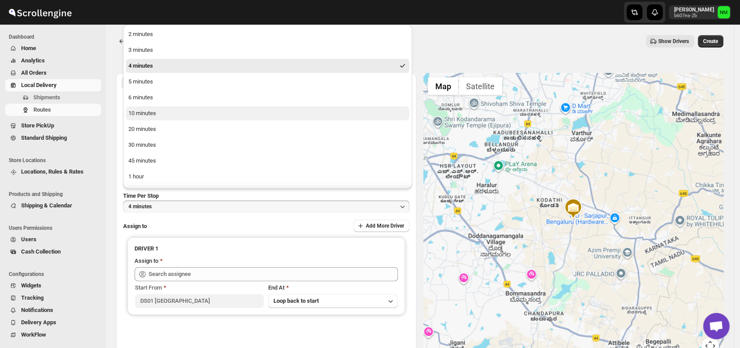
click at [173, 115] on button "10 minutes" at bounding box center [268, 113] width 284 height 14
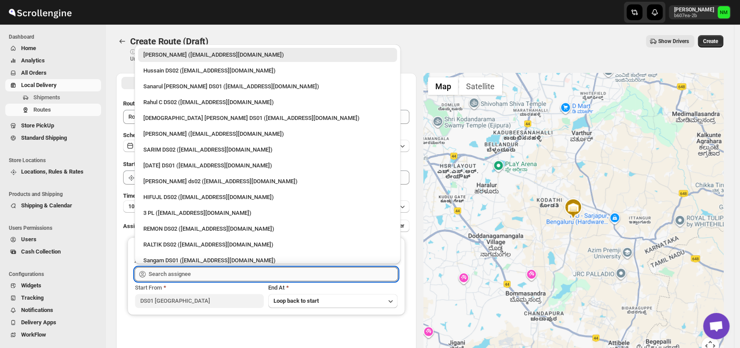
click at [226, 274] on input "text" at bounding box center [273, 274] width 249 height 14
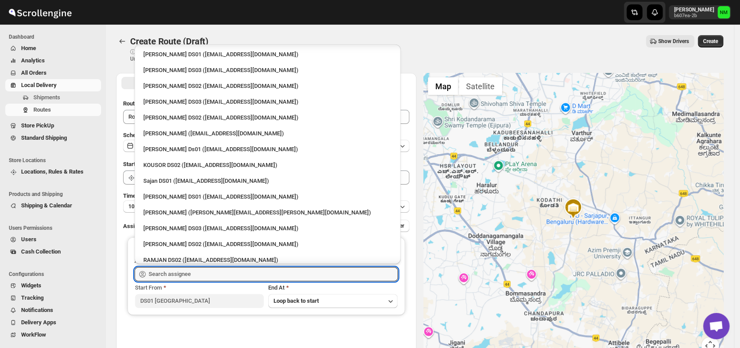
scroll to position [317, 0]
click at [197, 194] on div "[PERSON_NAME] DS01 ([EMAIL_ADDRESS][DOMAIN_NAME])" at bounding box center [267, 196] width 248 height 9
type input "[PERSON_NAME] DS01 ([EMAIL_ADDRESS][DOMAIN_NAME])"
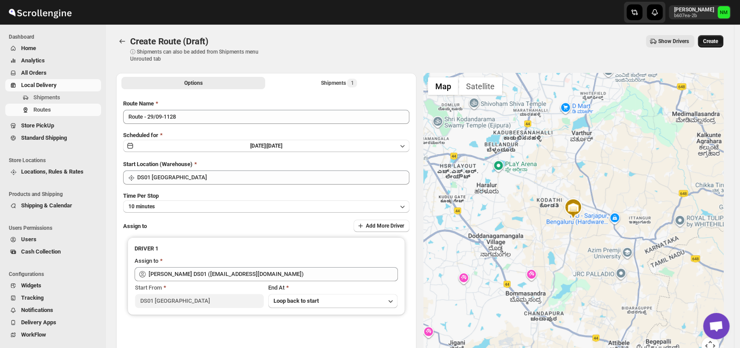
click at [717, 40] on span "Create" at bounding box center [710, 41] width 15 height 7
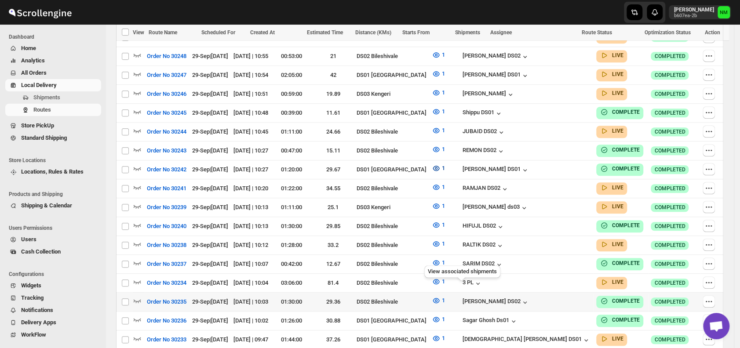
scroll to position [370, 0]
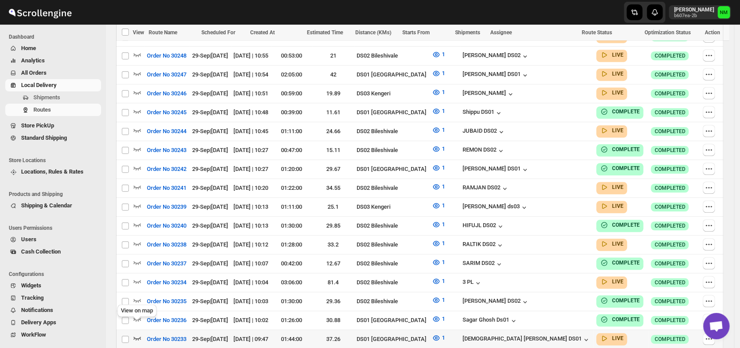
click at [139, 334] on icon "button" at bounding box center [137, 338] width 9 height 9
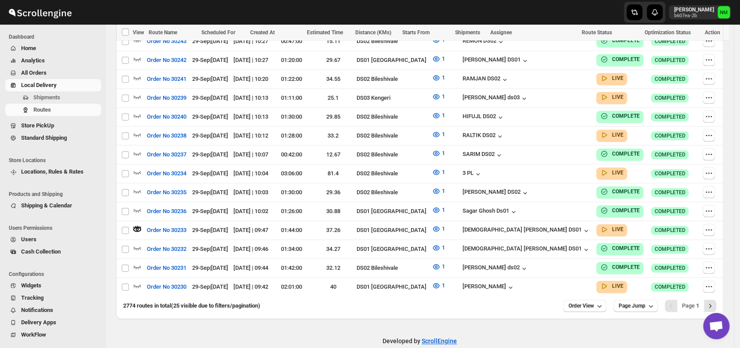
scroll to position [487, 0]
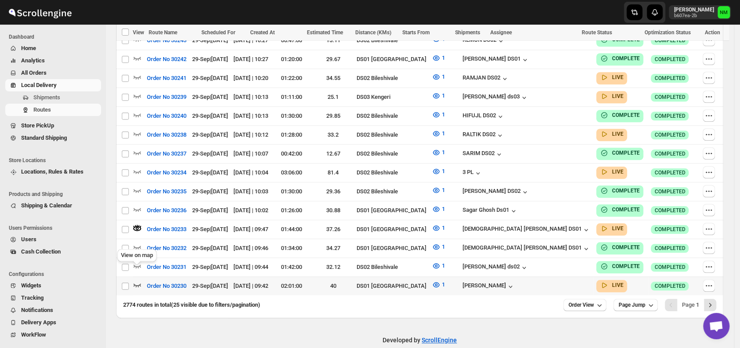
click at [138, 280] on icon "button" at bounding box center [137, 284] width 9 height 9
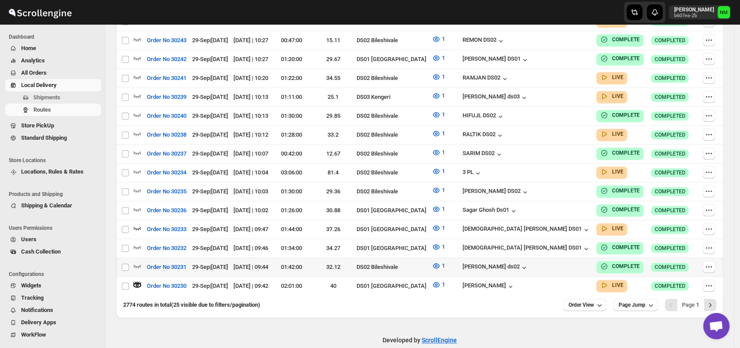
scroll to position [0, 0]
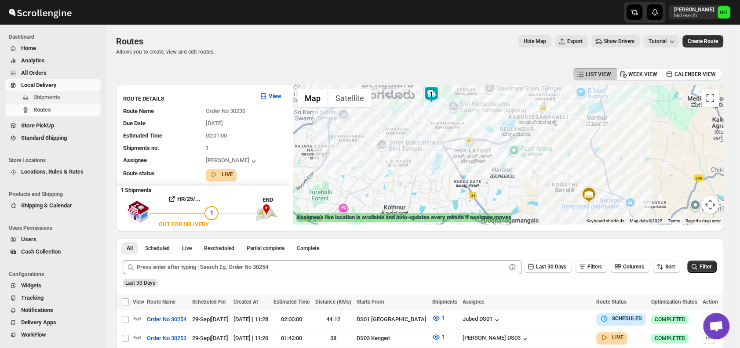
click at [66, 93] on span "Shipments" at bounding box center [66, 97] width 66 height 9
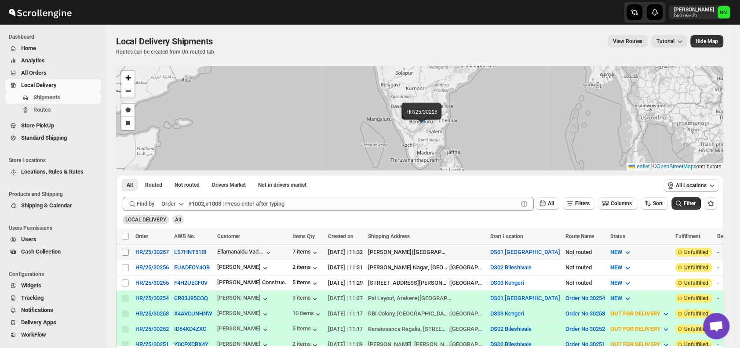
click at [127, 251] on input "Select shipment" at bounding box center [125, 252] width 7 height 7
checkbox input "true"
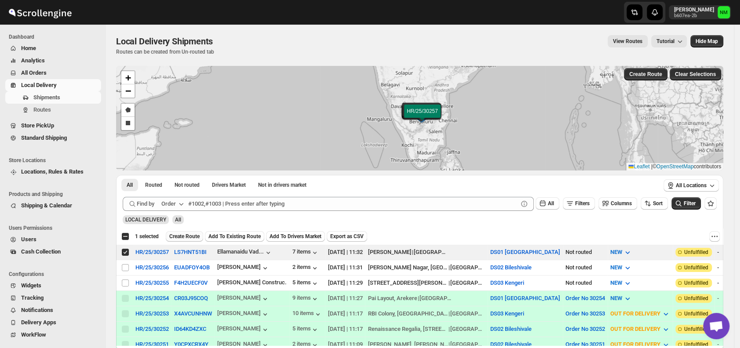
click at [179, 234] on span "Create Route" at bounding box center [184, 236] width 30 height 7
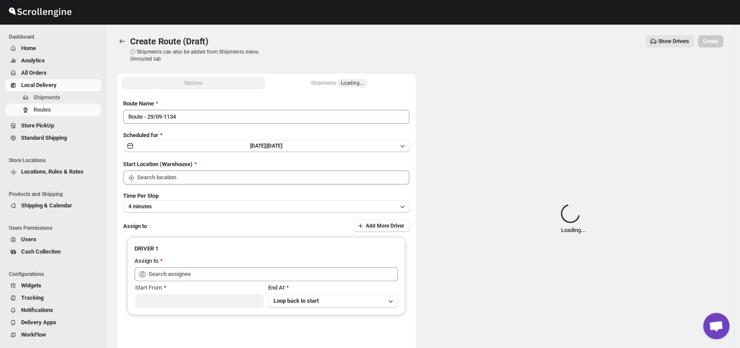
type input "DS01 [GEOGRAPHIC_DATA]"
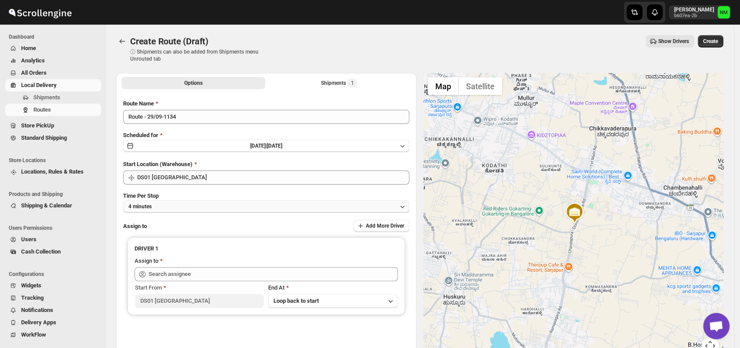
click at [193, 208] on button "4 minutes" at bounding box center [266, 206] width 286 height 12
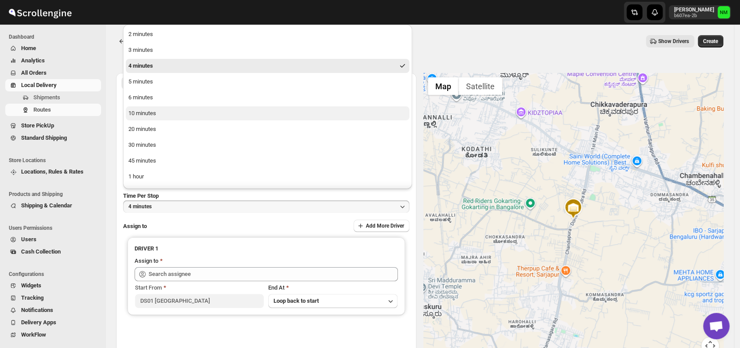
click at [158, 112] on button "10 minutes" at bounding box center [268, 113] width 284 height 14
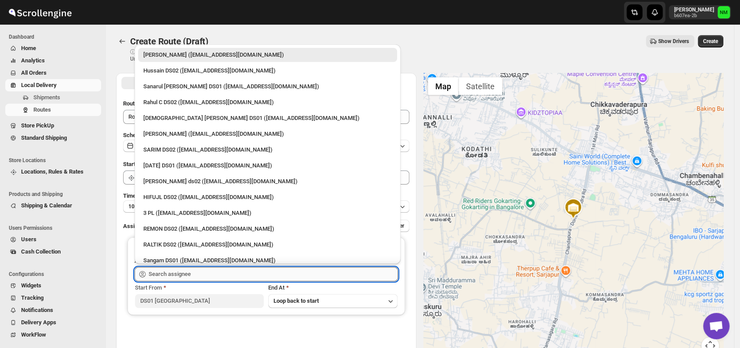
click at [208, 269] on input "text" at bounding box center [273, 274] width 249 height 14
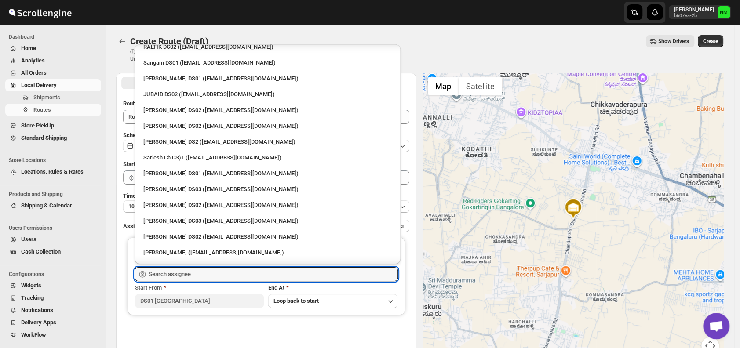
scroll to position [199, 0]
click at [177, 160] on div "Sarlesh Ch DS)1 ([EMAIL_ADDRESS][DOMAIN_NAME])" at bounding box center [267, 157] width 248 height 9
type input "Sarlesh Ch DS)1 ([EMAIL_ADDRESS][DOMAIN_NAME])"
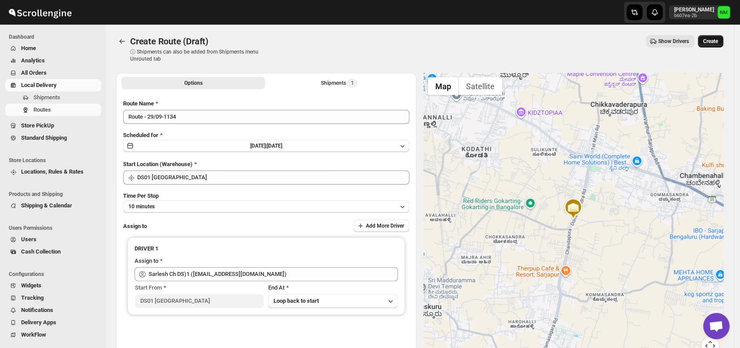
click at [723, 42] on button "Create" at bounding box center [710, 41] width 25 height 12
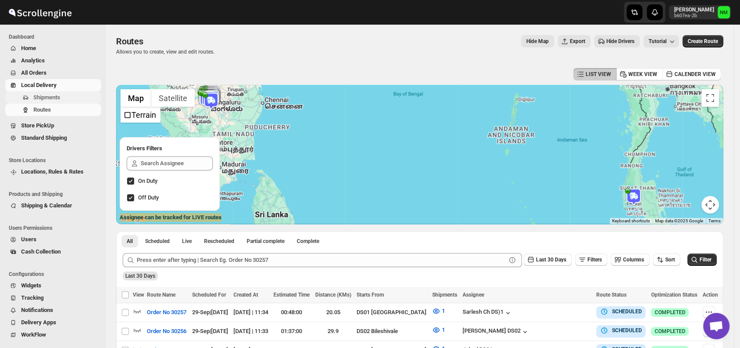
click at [55, 95] on span "Shipments" at bounding box center [46, 97] width 27 height 7
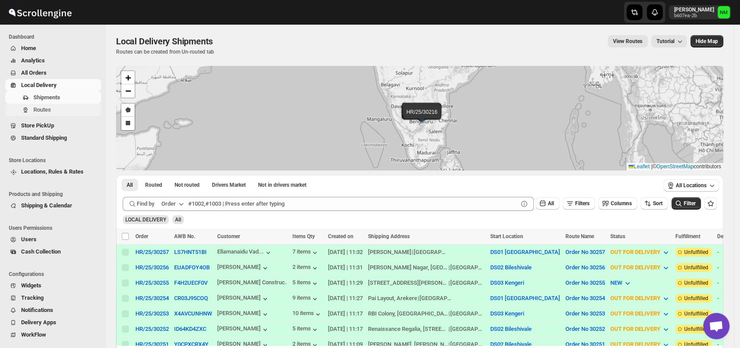
click at [55, 107] on span "Routes" at bounding box center [66, 110] width 66 height 9
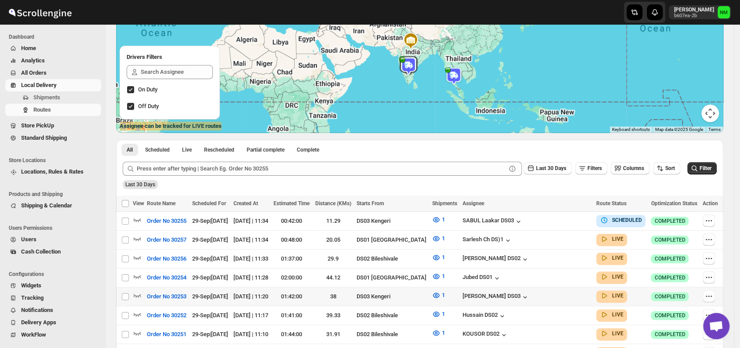
scroll to position [95, 0]
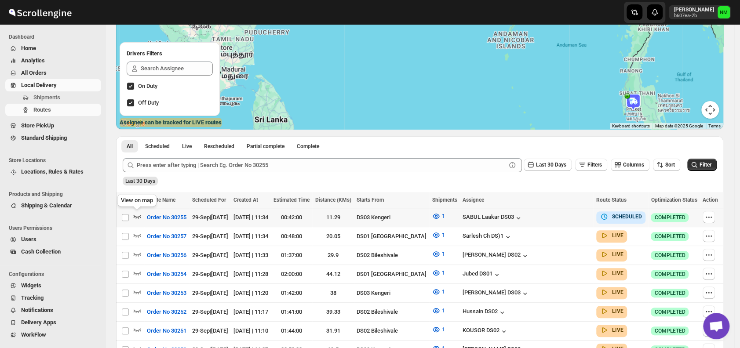
click at [136, 217] on icon "button" at bounding box center [137, 217] width 7 height 4
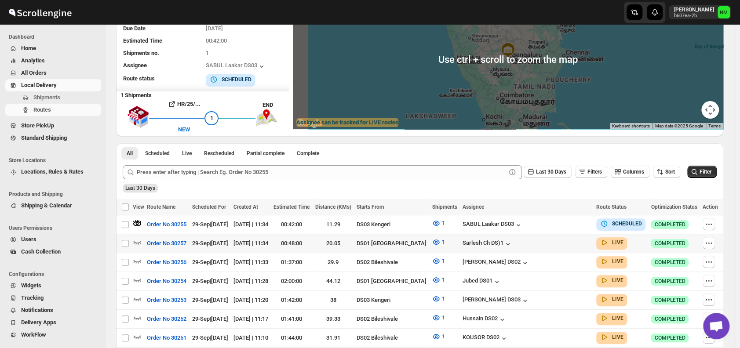
scroll to position [0, 0]
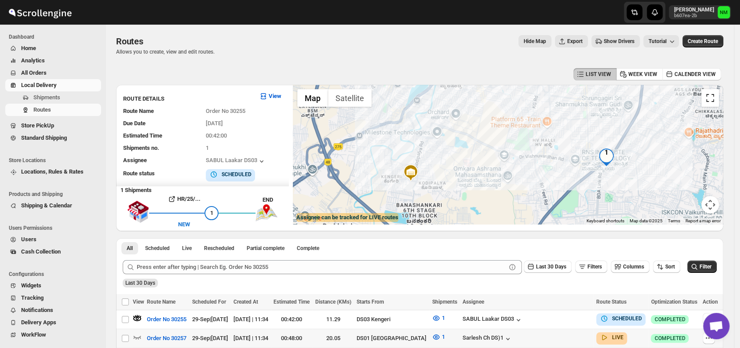
click at [710, 98] on button "Toggle fullscreen view" at bounding box center [710, 98] width 18 height 18
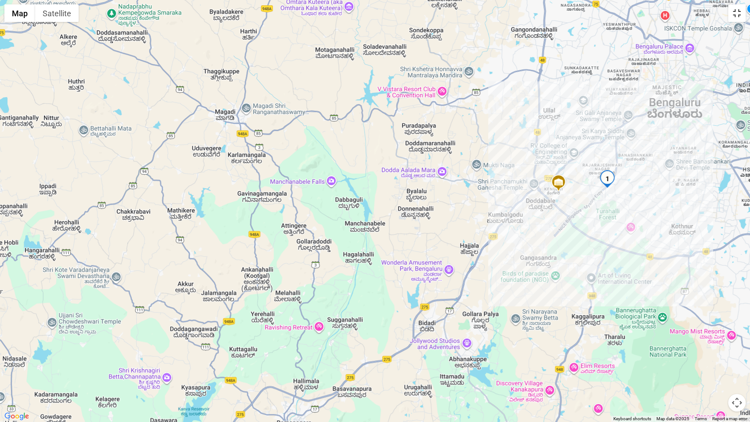
click at [731, 19] on button "Toggle fullscreen view" at bounding box center [737, 13] width 18 height 18
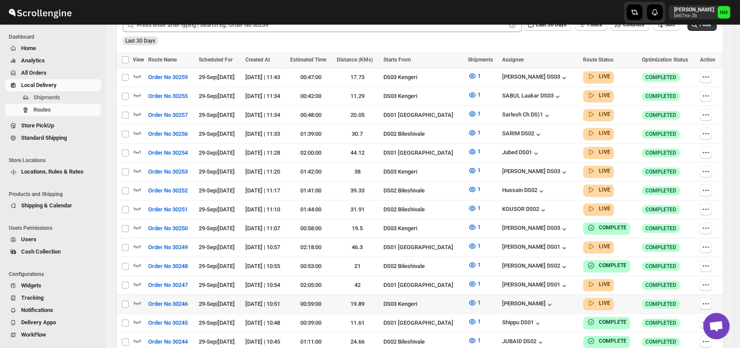
scroll to position [236, 0]
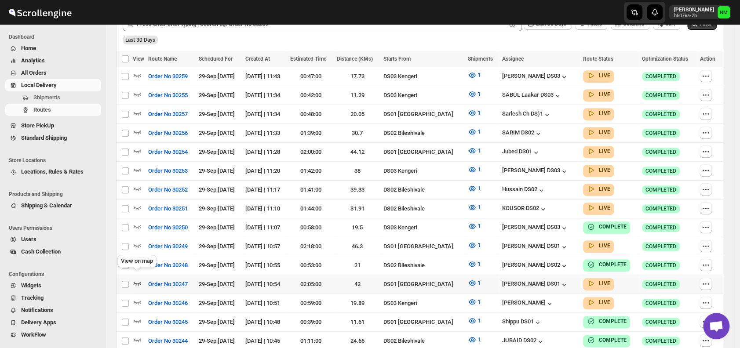
click at [137, 279] on icon "button" at bounding box center [137, 283] width 9 height 9
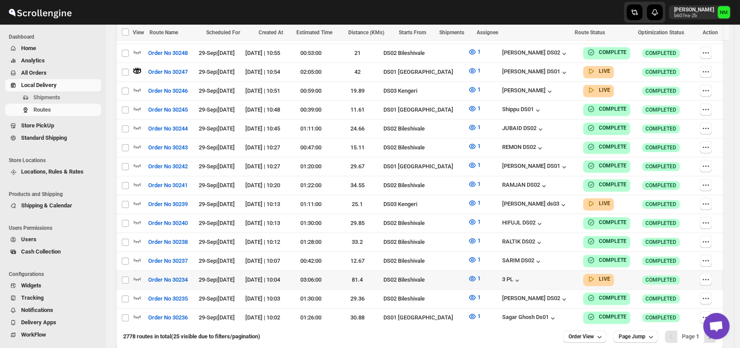
scroll to position [464, 0]
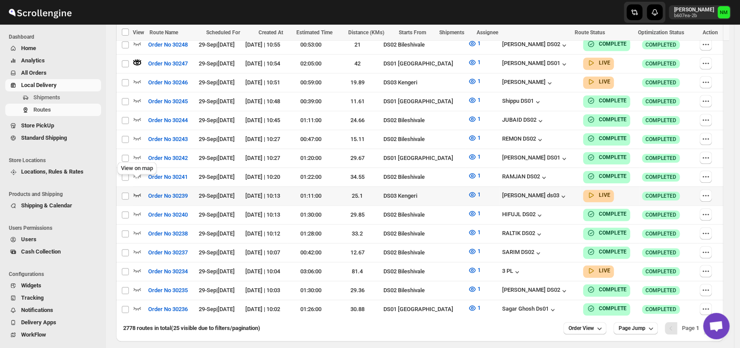
click at [137, 190] on icon "button" at bounding box center [137, 194] width 9 height 9
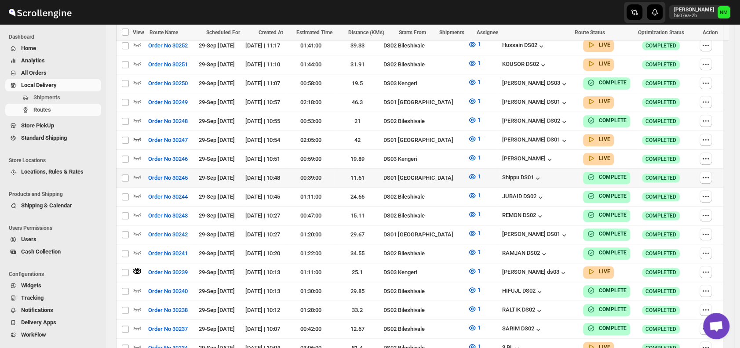
scroll to position [397, 0]
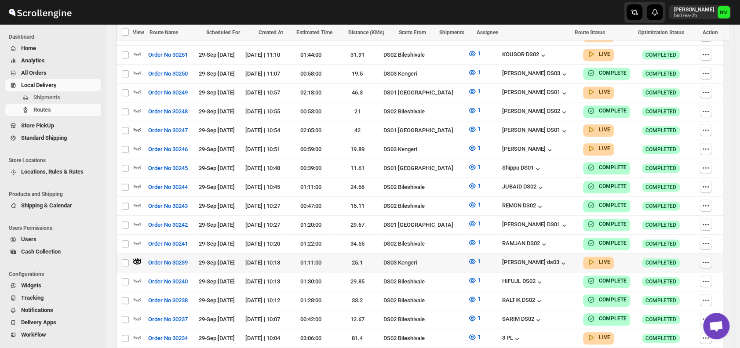
click at [710, 258] on icon "button" at bounding box center [705, 262] width 9 height 9
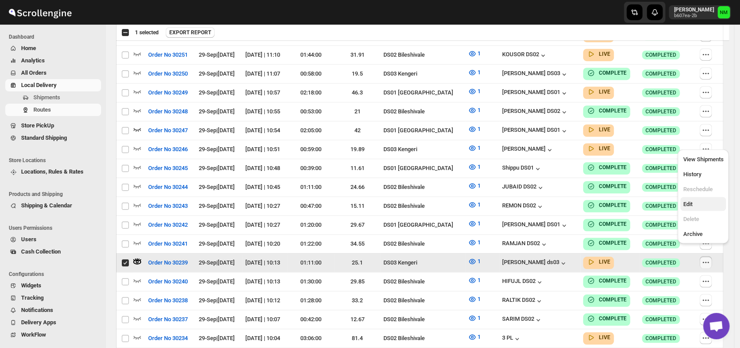
click at [696, 206] on span "Edit" at bounding box center [703, 204] width 40 height 9
checkbox input "false"
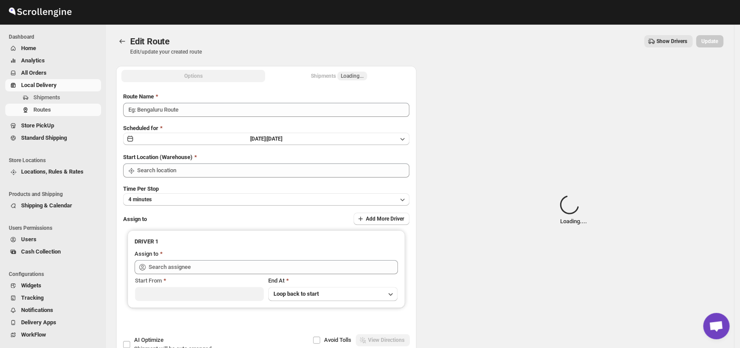
type input "Order No 30239"
type input "DS03 Kengeri"
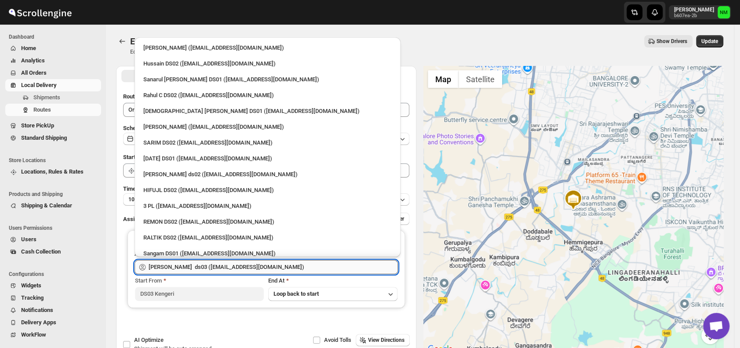
click at [320, 260] on input "[PERSON_NAME] ds03 ([EMAIL_ADDRESS][DOMAIN_NAME])" at bounding box center [273, 267] width 249 height 14
click at [186, 208] on div "3 PL ([EMAIL_ADDRESS][DOMAIN_NAME])" at bounding box center [267, 206] width 248 height 9
type input "3 PL ([EMAIL_ADDRESS][DOMAIN_NAME])"
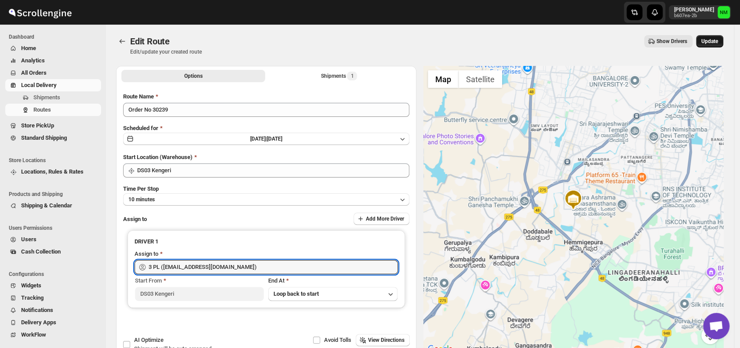
click at [714, 42] on span "Update" at bounding box center [709, 41] width 17 height 7
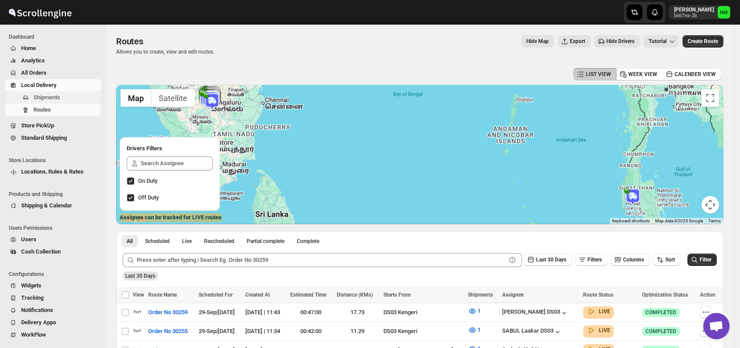
click at [62, 93] on span "Shipments" at bounding box center [66, 97] width 66 height 9
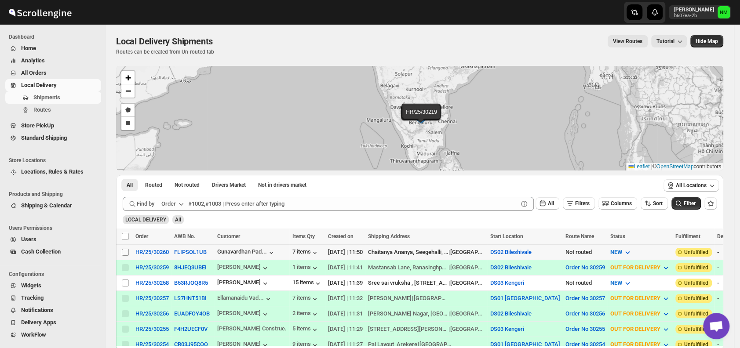
click at [124, 250] on input "Select shipment" at bounding box center [125, 252] width 7 height 7
checkbox input "true"
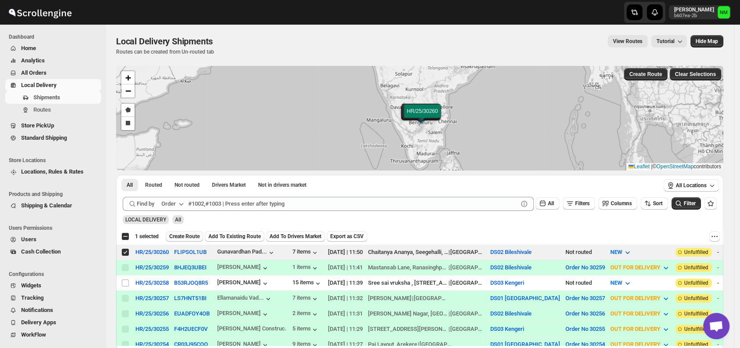
click at [179, 236] on span "Create Route" at bounding box center [184, 236] width 30 height 7
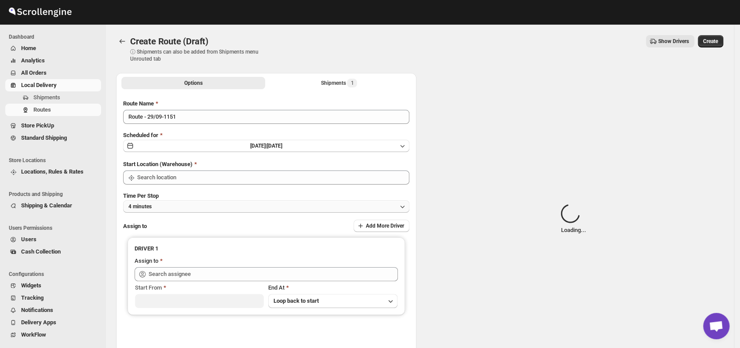
type input "DS02 Bileshivale"
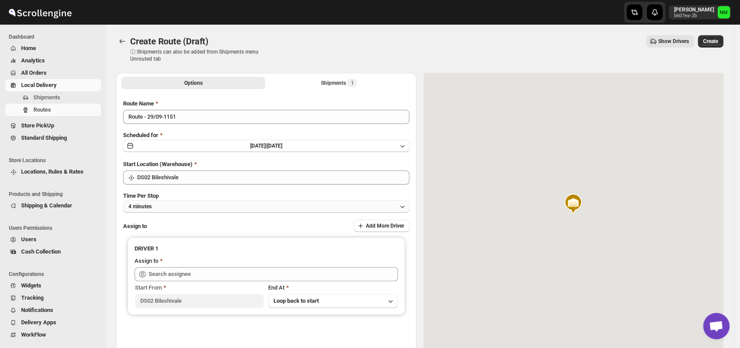
click at [170, 204] on button "4 minutes" at bounding box center [266, 206] width 286 height 12
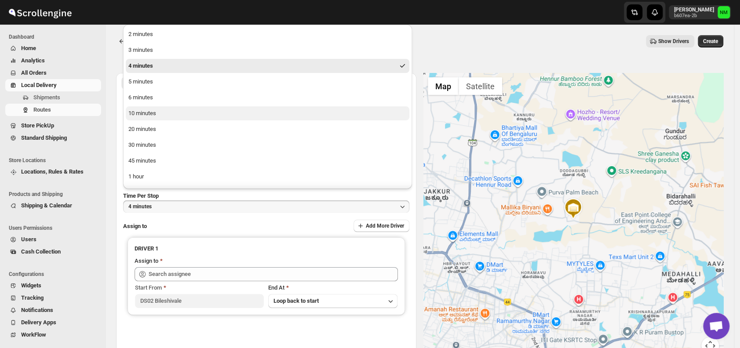
click at [155, 113] on div "10 minutes" at bounding box center [142, 113] width 28 height 9
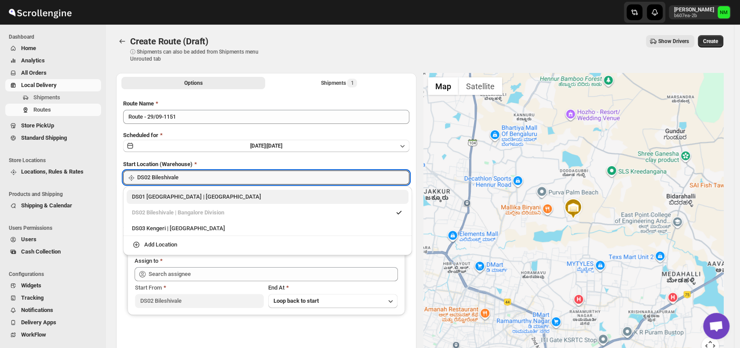
click at [138, 197] on div "DS01 Sarjapur | Bengaluru" at bounding box center [267, 197] width 271 height 9
type input "DS01 [GEOGRAPHIC_DATA]"
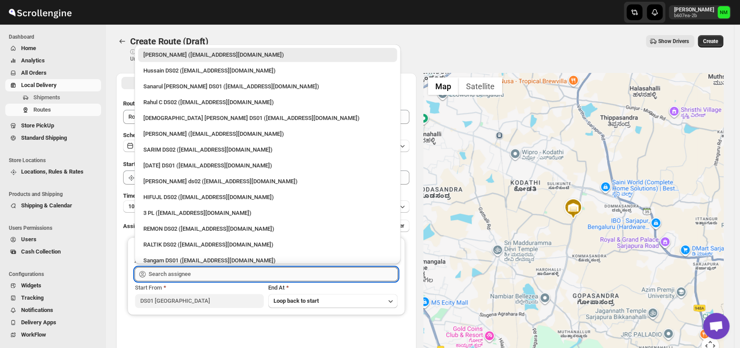
click at [264, 274] on input "text" at bounding box center [273, 274] width 249 height 14
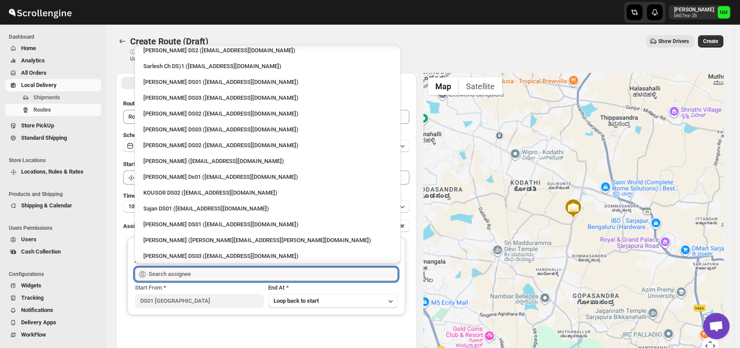
scroll to position [298, 0]
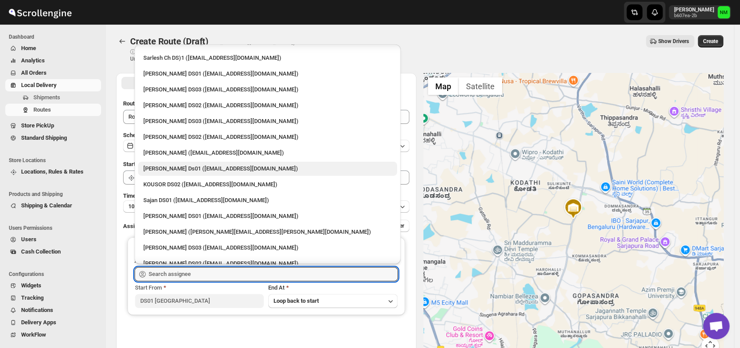
click at [188, 166] on div "[PERSON_NAME] Ds01 ([EMAIL_ADDRESS][DOMAIN_NAME])" at bounding box center [267, 168] width 248 height 9
type input "[PERSON_NAME] Ds01 ([EMAIL_ADDRESS][DOMAIN_NAME])"
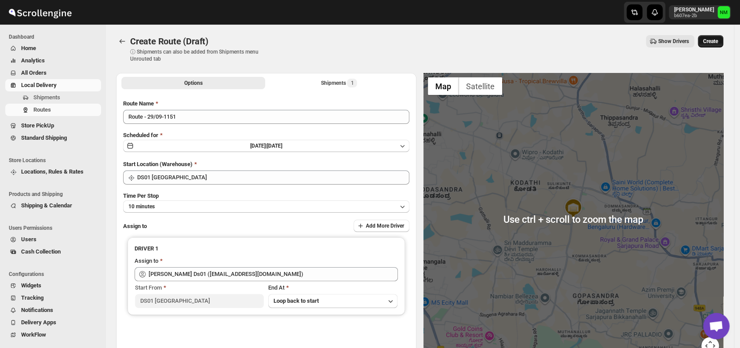
click at [714, 46] on button "Create" at bounding box center [710, 41] width 25 height 12
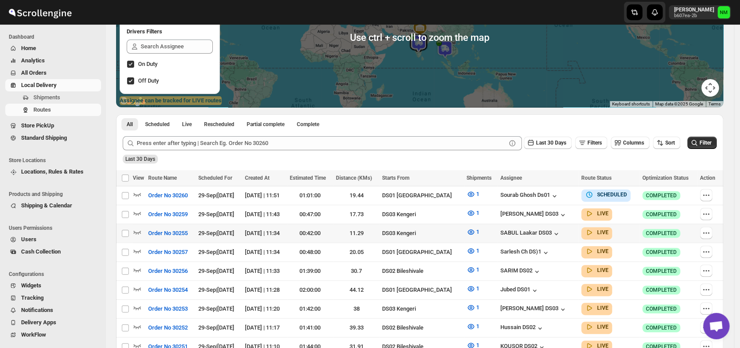
scroll to position [126, 0]
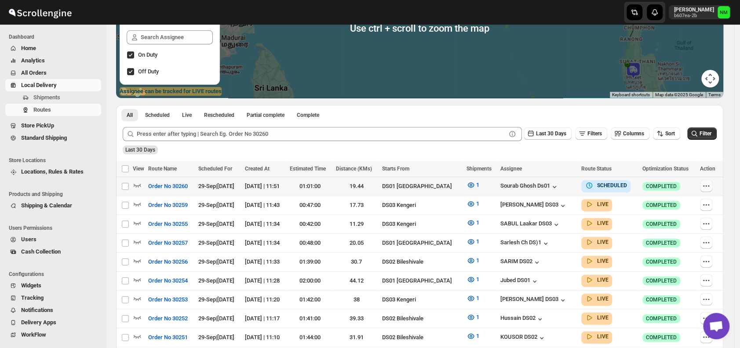
click at [710, 186] on icon "button" at bounding box center [706, 186] width 9 height 9
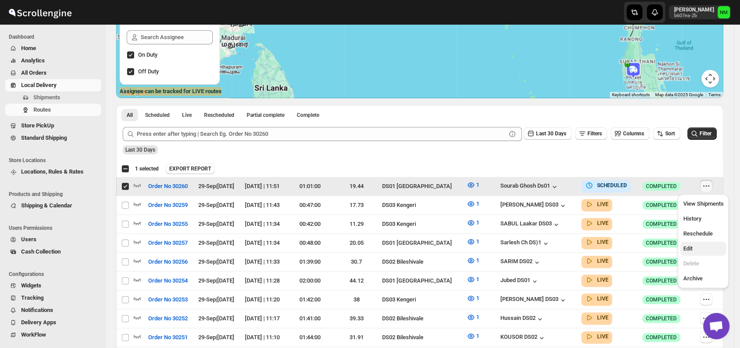
click at [694, 245] on span "Edit" at bounding box center [703, 248] width 40 height 9
checkbox input "false"
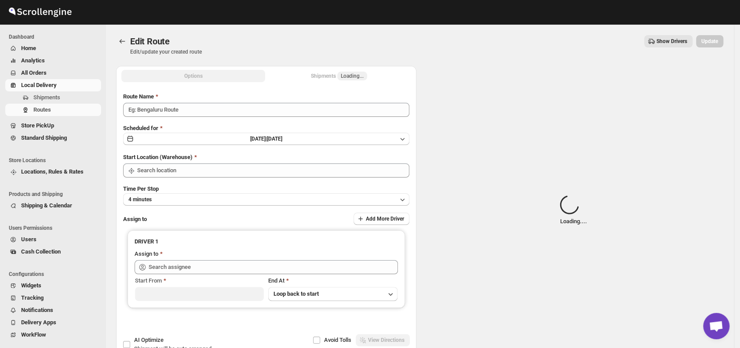
type input "Order No 30260"
type input "DS01 [GEOGRAPHIC_DATA]"
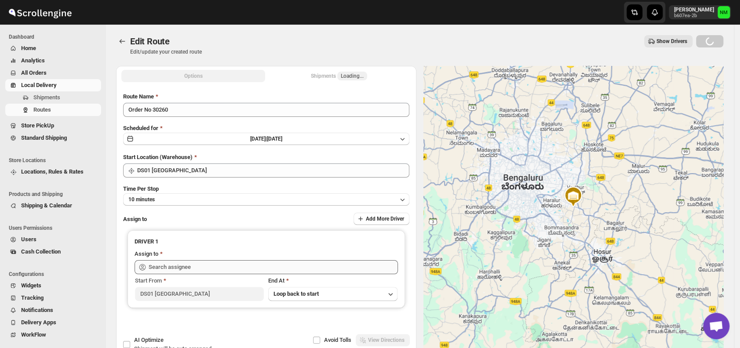
type input "[PERSON_NAME] Ds01 ([EMAIL_ADDRESS][DOMAIN_NAME])"
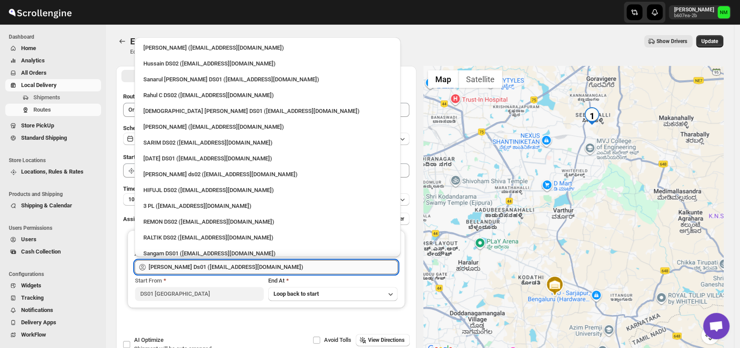
click at [284, 262] on input "[PERSON_NAME] Ds01 ([EMAIL_ADDRESS][DOMAIN_NAME])" at bounding box center [273, 267] width 249 height 14
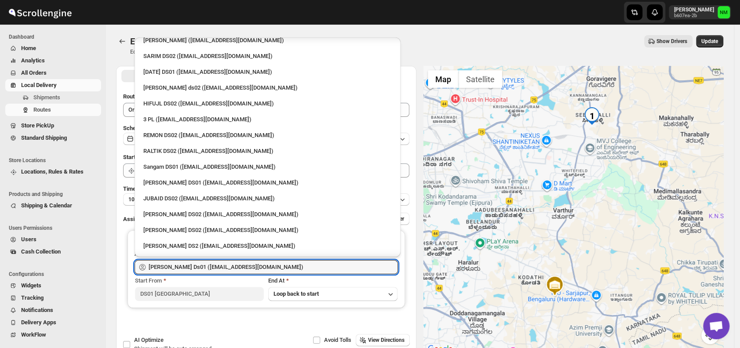
scroll to position [88, 0]
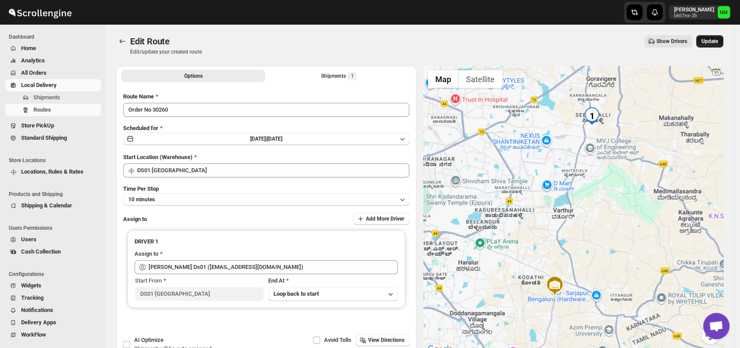
click at [709, 45] on button "Update" at bounding box center [709, 41] width 27 height 12
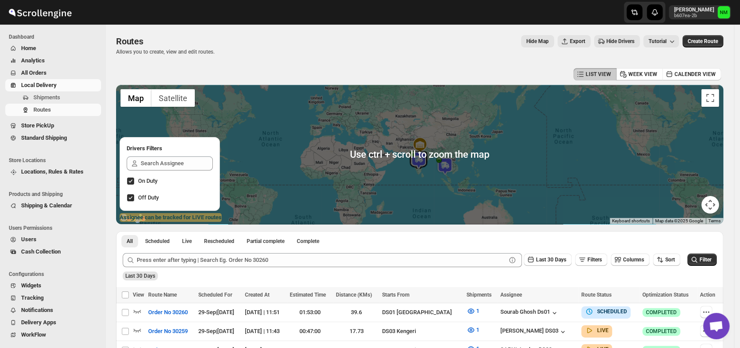
scroll to position [109, 0]
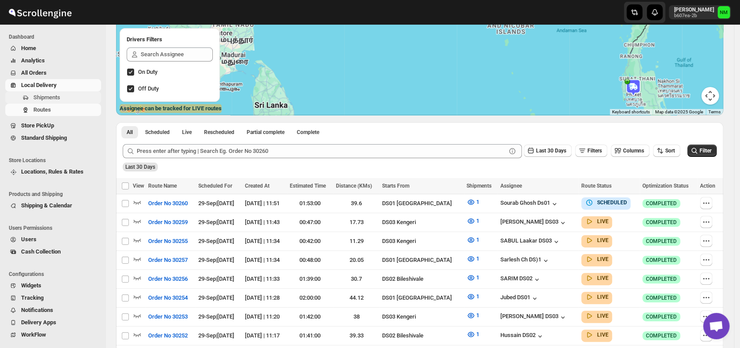
click at [67, 102] on span "Shipments" at bounding box center [66, 97] width 66 height 9
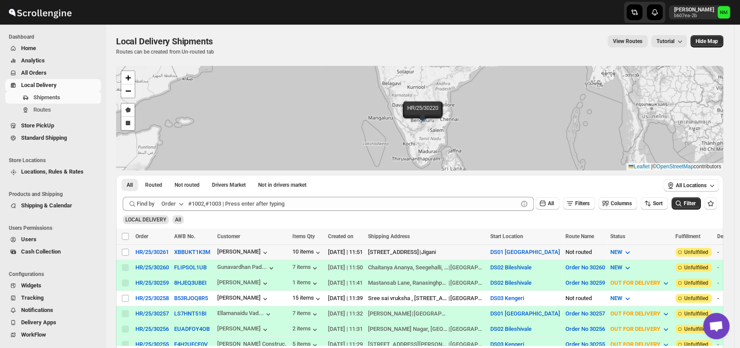
click at [130, 249] on td "Select shipment" at bounding box center [124, 251] width 17 height 15
checkbox input "true"
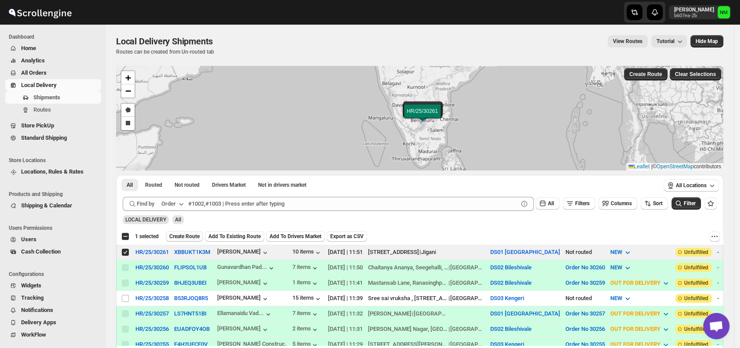
click at [186, 237] on span "Create Route" at bounding box center [184, 236] width 30 height 7
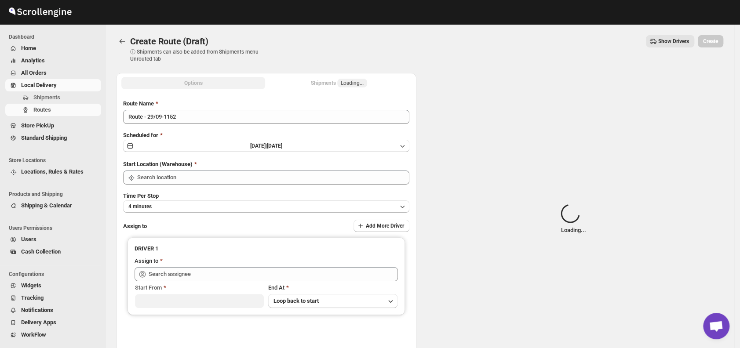
type input "DS01 [GEOGRAPHIC_DATA]"
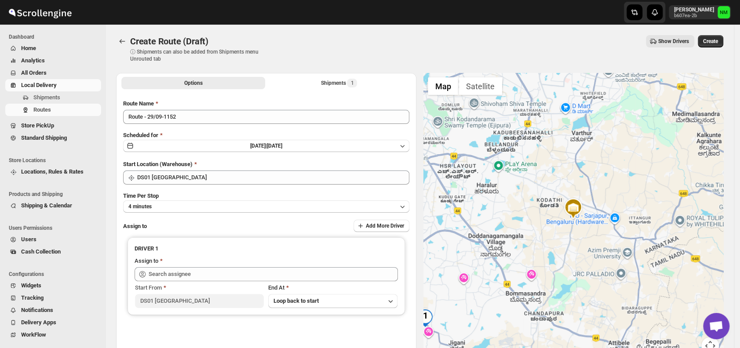
click at [193, 213] on div "Route Name Route - 29/09-1152 Scheduled for Mon Sep 29 2025 | Today Start Locat…" at bounding box center [266, 223] width 286 height 248
click at [187, 206] on button "4 minutes" at bounding box center [266, 206] width 286 height 12
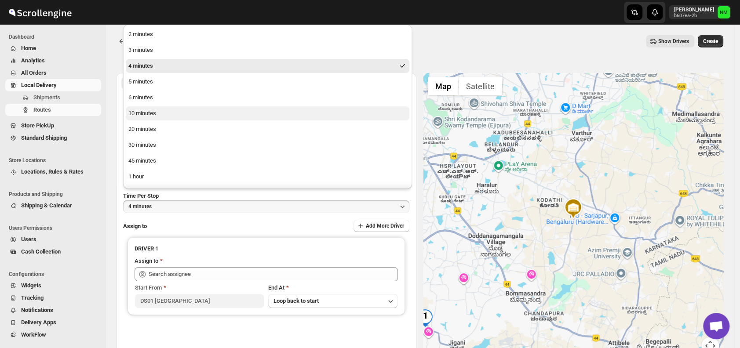
click at [170, 111] on button "10 minutes" at bounding box center [268, 113] width 284 height 14
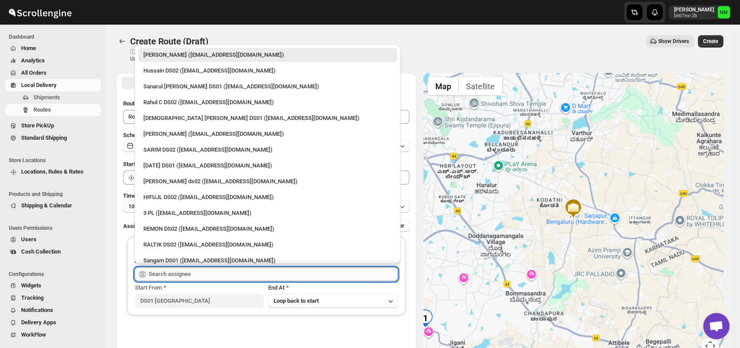
click at [250, 269] on input "text" at bounding box center [273, 274] width 249 height 14
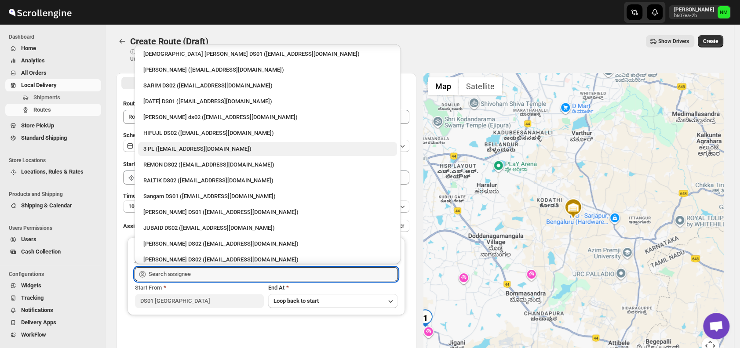
scroll to position [82, 0]
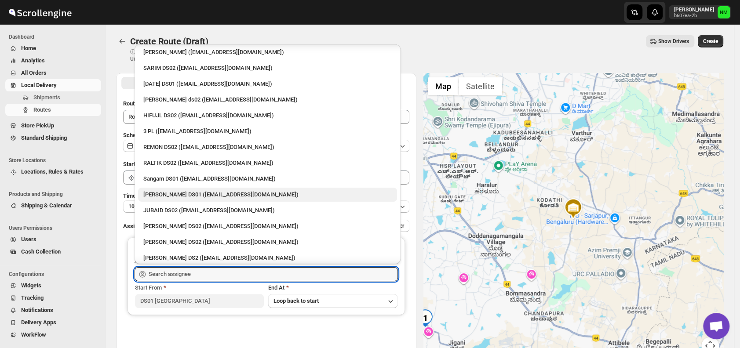
click at [178, 194] on div "[PERSON_NAME] DS01 ([EMAIL_ADDRESS][DOMAIN_NAME])" at bounding box center [267, 194] width 248 height 9
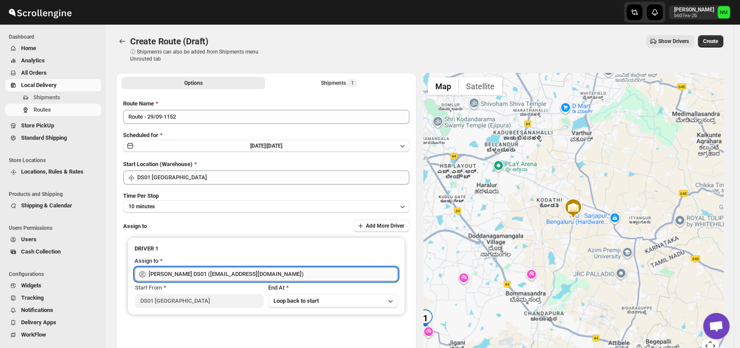
click at [310, 272] on input "[PERSON_NAME] DS01 ([EMAIL_ADDRESS][DOMAIN_NAME])" at bounding box center [273, 274] width 249 height 14
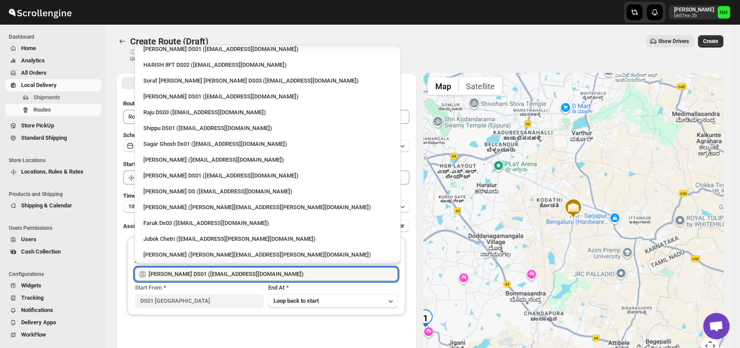
scroll to position [672, 0]
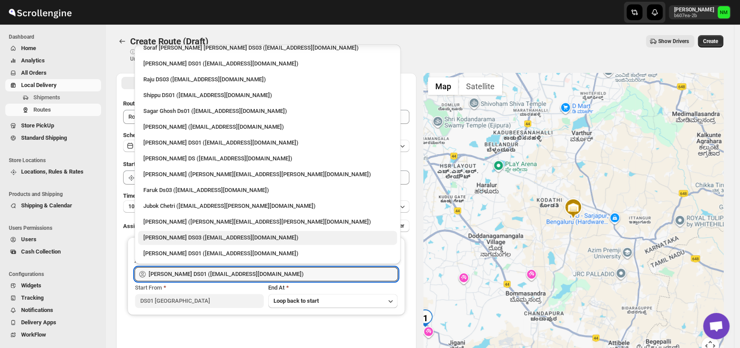
click at [240, 243] on div "[PERSON_NAME] DS03 ([EMAIL_ADDRESS][DOMAIN_NAME])" at bounding box center [267, 238] width 259 height 14
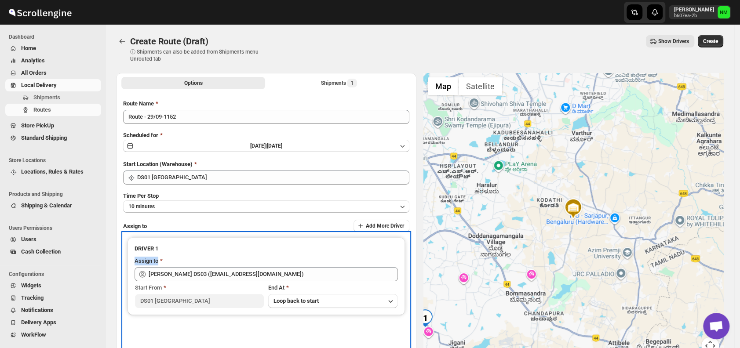
drag, startPoint x: 240, startPoint y: 243, endPoint x: 302, endPoint y: 261, distance: 65.1
click at [302, 261] on div "DRIVER 1 Assign to ALIM HUSSAIN DS03 (dokeda1264@hiepth.com) Start From DS01 Sa…" at bounding box center [265, 276] width 277 height 78
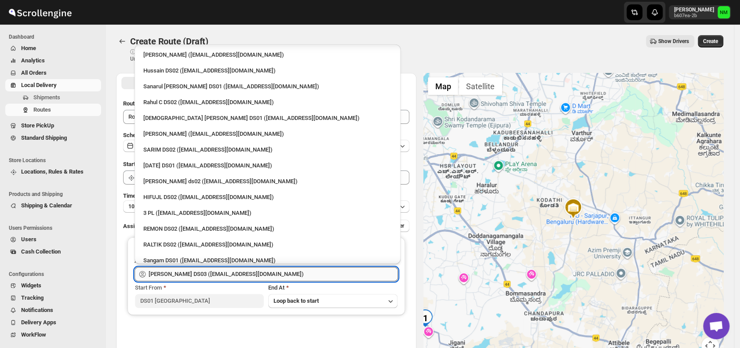
drag, startPoint x: 302, startPoint y: 261, endPoint x: 299, endPoint y: 271, distance: 10.6
click at [299, 271] on input "[PERSON_NAME] DS03 ([EMAIL_ADDRESS][DOMAIN_NAME])" at bounding box center [273, 274] width 249 height 14
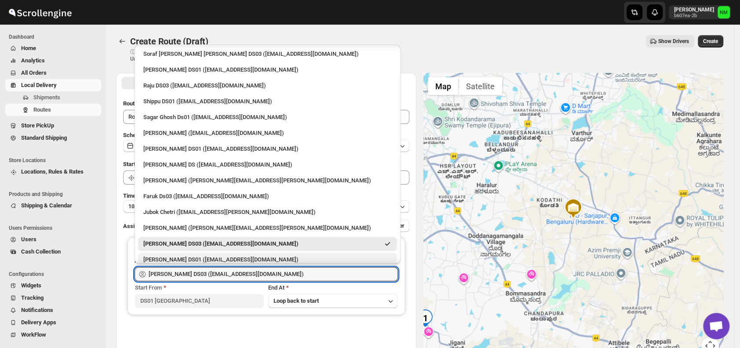
click at [208, 257] on div "[PERSON_NAME] DS01 ([EMAIL_ADDRESS][DOMAIN_NAME])" at bounding box center [267, 259] width 248 height 9
type input "[PERSON_NAME] DS01 ([EMAIL_ADDRESS][DOMAIN_NAME])"
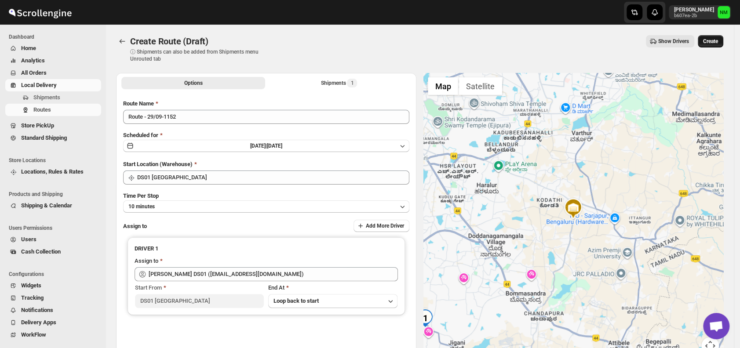
click at [718, 40] on span "Create" at bounding box center [710, 41] width 15 height 7
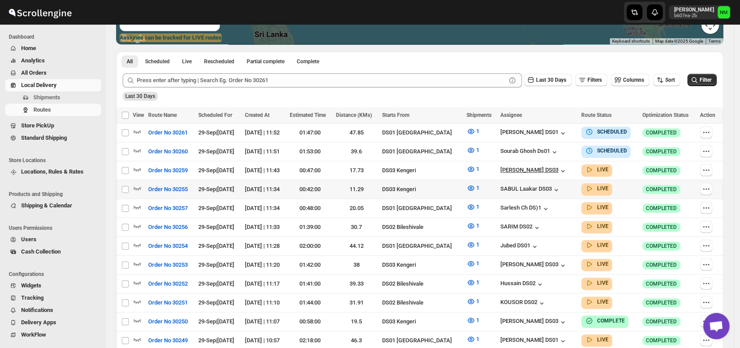
scroll to position [186, 0]
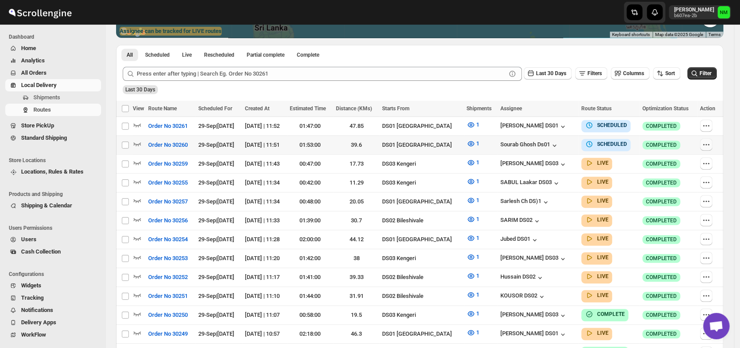
click at [707, 144] on icon "button" at bounding box center [706, 144] width 9 height 9
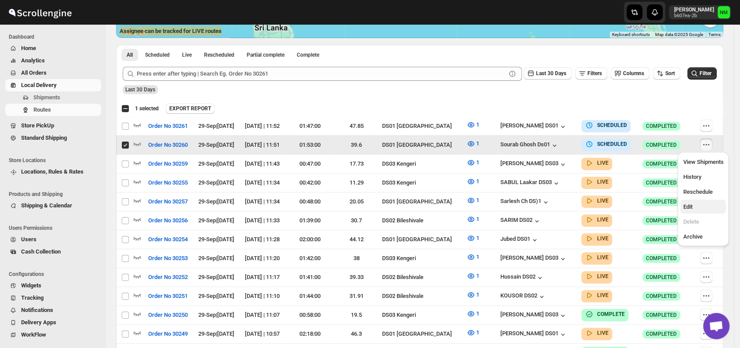
click at [686, 206] on span "Edit" at bounding box center [687, 207] width 9 height 7
checkbox input "false"
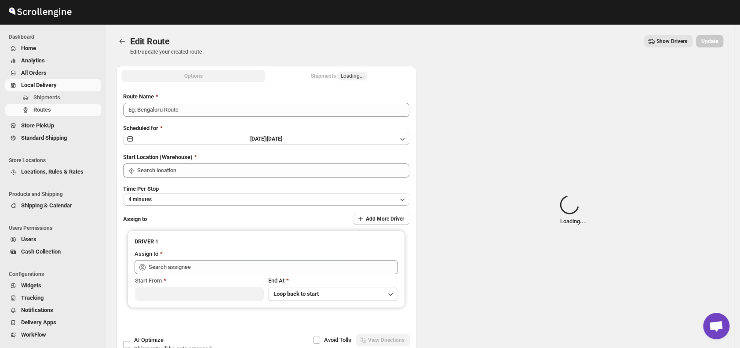
type input "Order No 30260"
type input "DS01 [GEOGRAPHIC_DATA]"
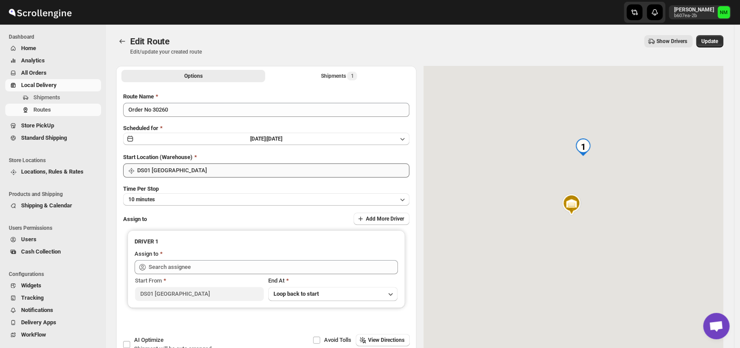
type input "[PERSON_NAME] Ds01 ([EMAIL_ADDRESS][DOMAIN_NAME])"
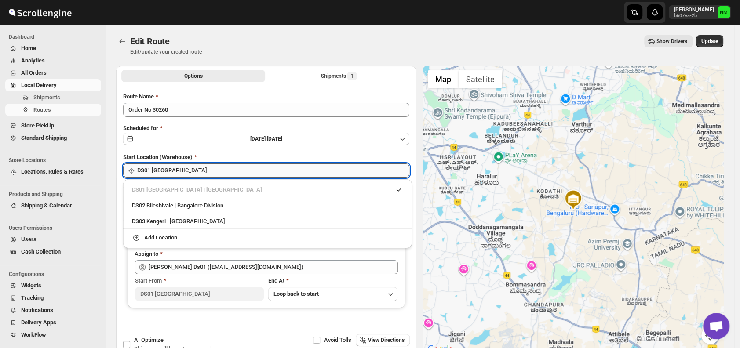
click at [221, 165] on input "DS01 [GEOGRAPHIC_DATA]" at bounding box center [273, 171] width 272 height 14
click at [137, 209] on div "DS02 Bileshivale | Bangalore Division" at bounding box center [267, 205] width 271 height 9
type input "DS02 Bileshivale"
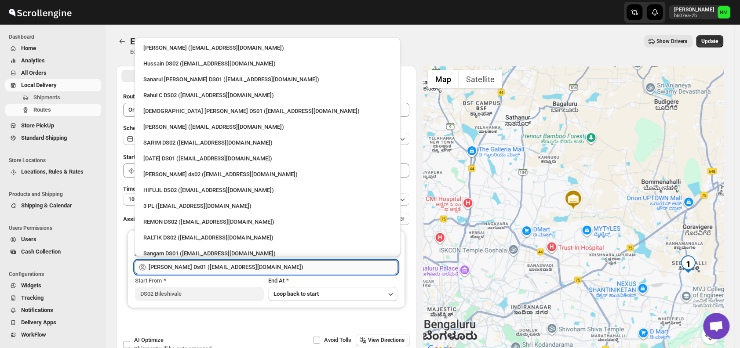
click at [274, 269] on input "[PERSON_NAME] Ds01 ([EMAIL_ADDRESS][DOMAIN_NAME])" at bounding box center [273, 267] width 249 height 14
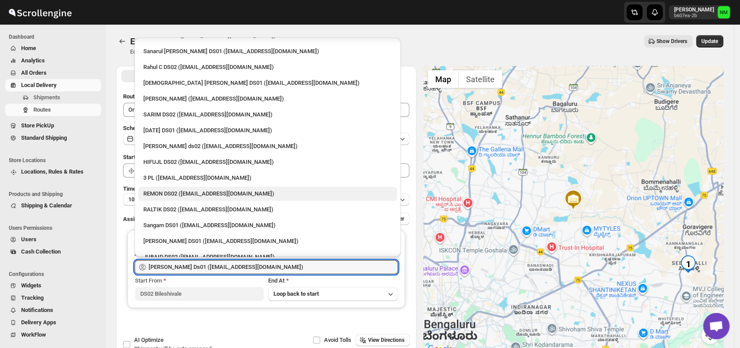
scroll to position [32, 0]
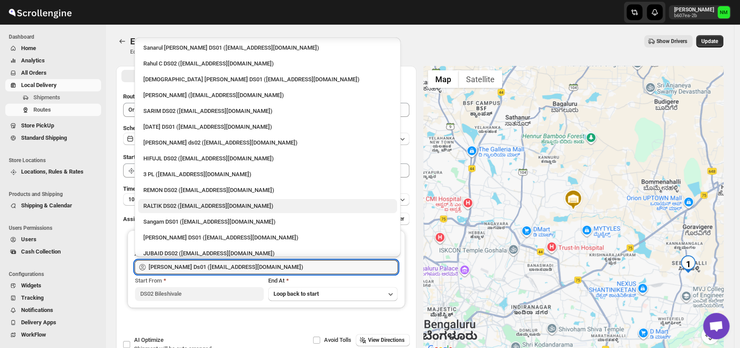
click at [164, 206] on div "RALTIK DS02 ([EMAIL_ADDRESS][DOMAIN_NAME])" at bounding box center [267, 206] width 248 height 9
type input "RALTIK DS02 ([EMAIL_ADDRESS][DOMAIN_NAME])"
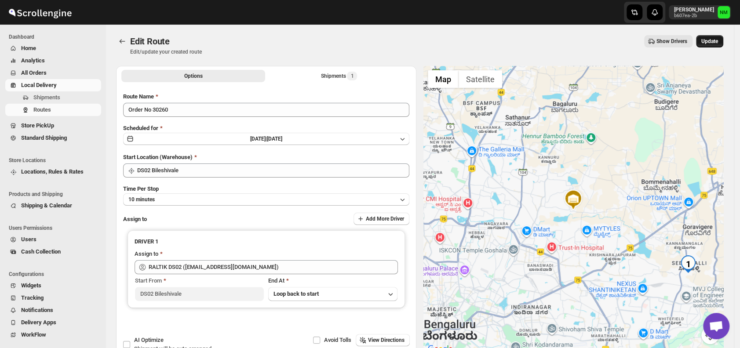
click at [706, 44] on span "Update" at bounding box center [709, 41] width 17 height 7
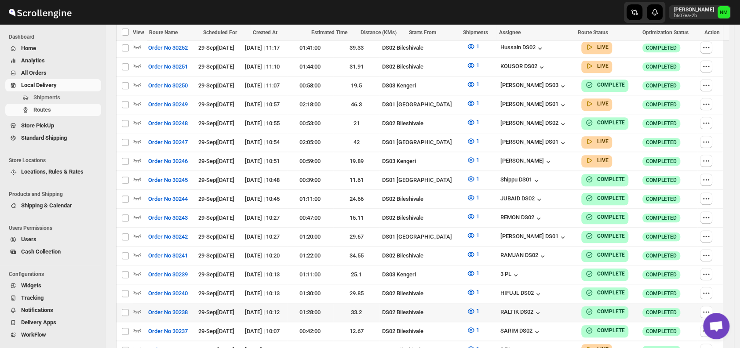
scroll to position [417, 0]
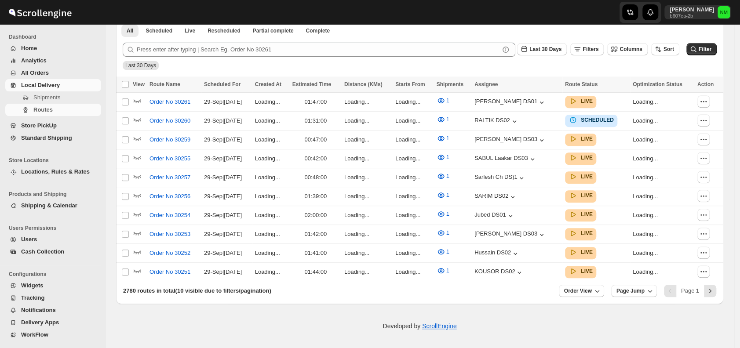
scroll to position [205, 0]
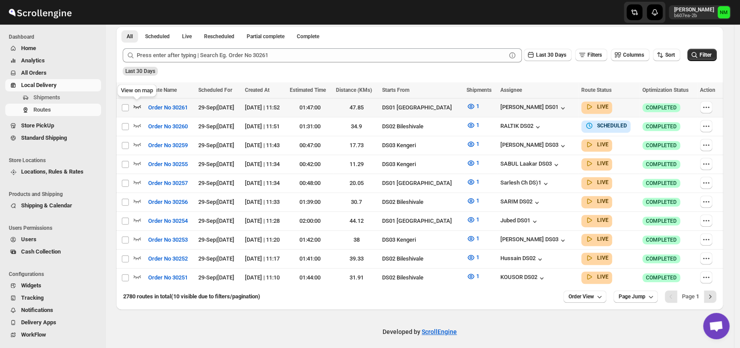
click at [138, 104] on icon "button" at bounding box center [137, 106] width 9 height 9
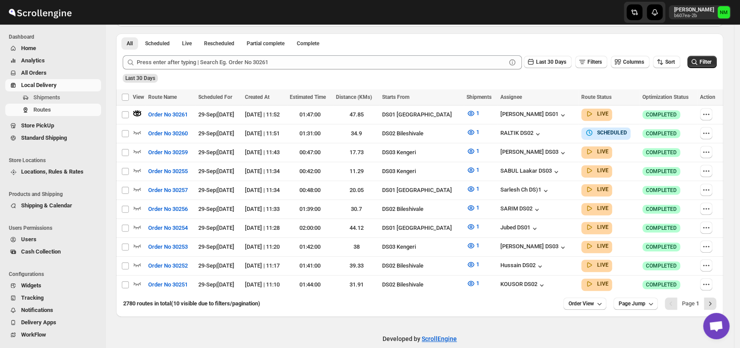
scroll to position [0, 0]
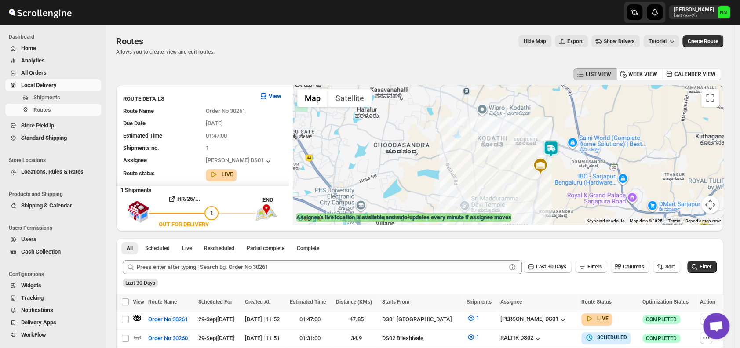
click at [559, 149] on img at bounding box center [551, 149] width 18 height 18
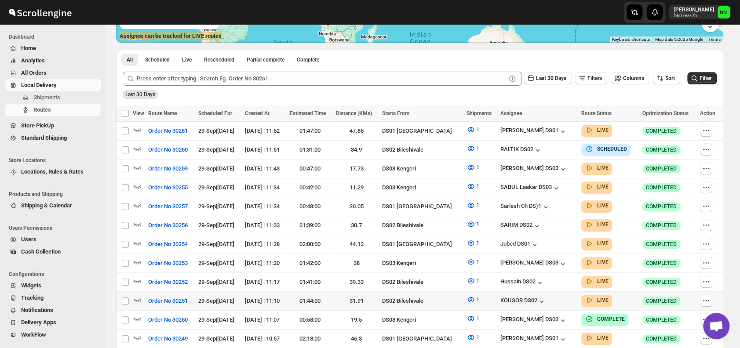
scroll to position [200, 0]
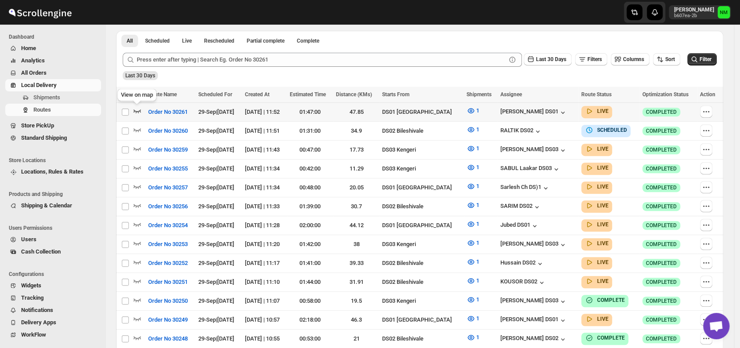
click at [137, 111] on icon "button" at bounding box center [137, 111] width 7 height 4
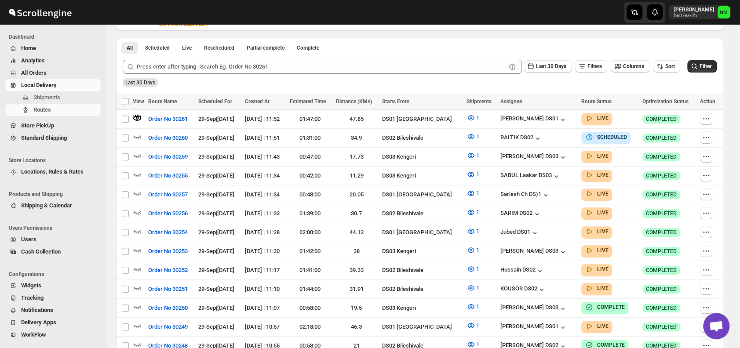
scroll to position [0, 0]
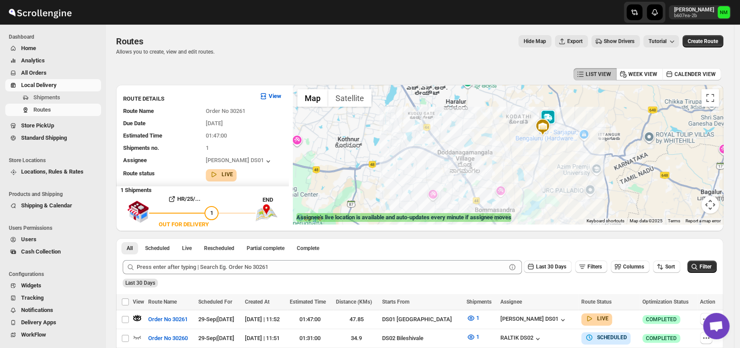
click at [555, 114] on img at bounding box center [548, 118] width 18 height 18
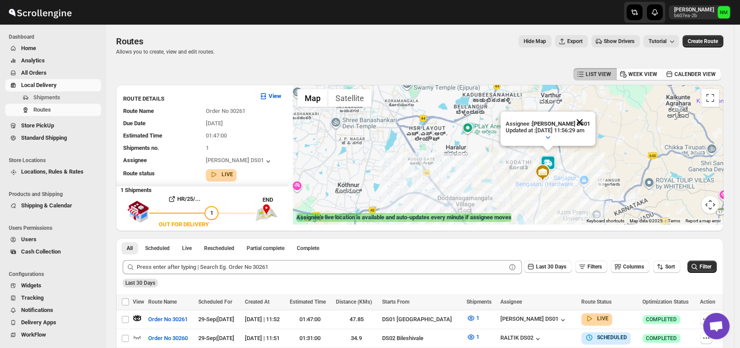
click at [589, 120] on button "Close" at bounding box center [579, 122] width 21 height 21
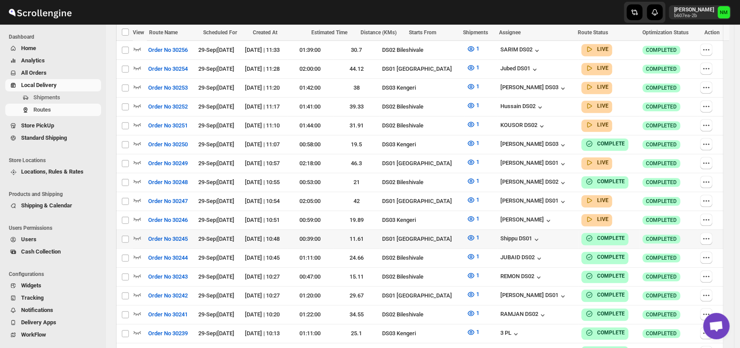
scroll to position [364, 0]
click at [141, 195] on icon "button" at bounding box center [137, 199] width 9 height 9
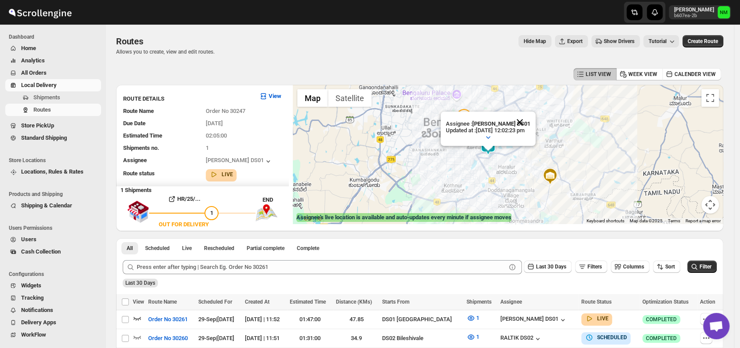
click at [529, 119] on button "Close" at bounding box center [519, 122] width 21 height 21
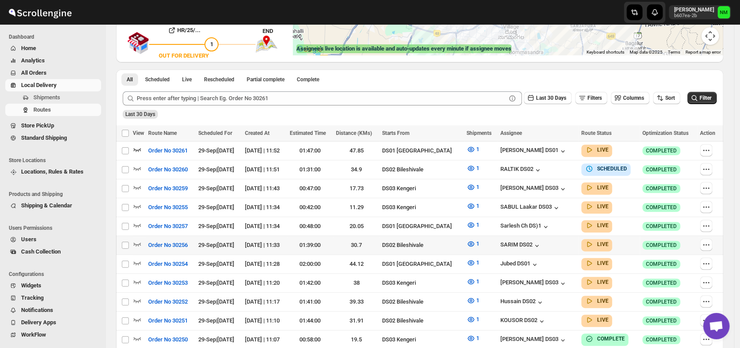
scroll to position [176, 0]
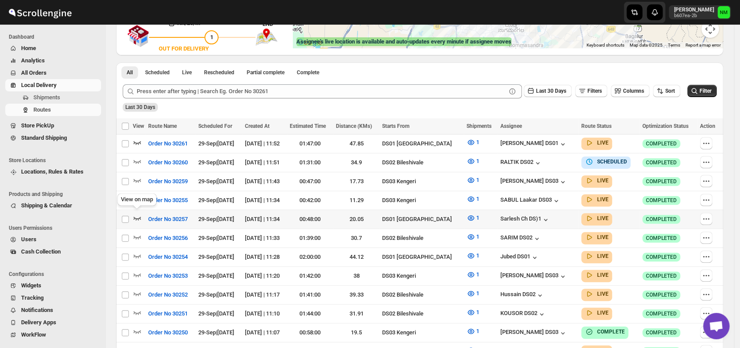
click at [138, 214] on icon "button" at bounding box center [137, 218] width 9 height 9
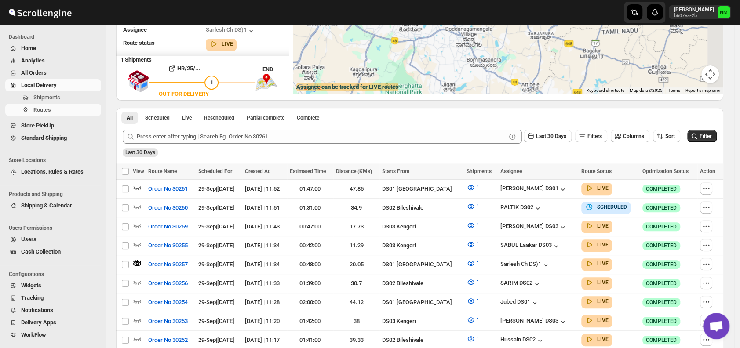
scroll to position [0, 0]
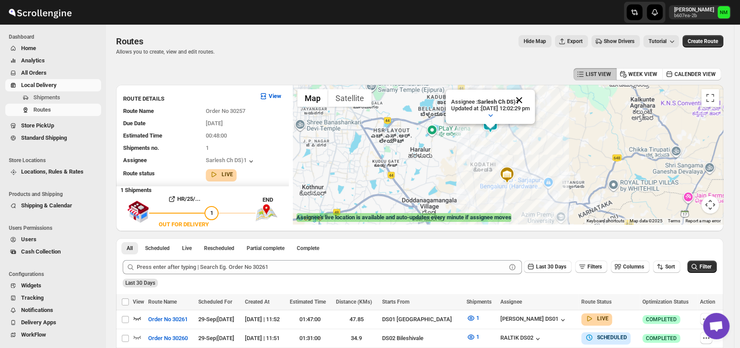
click at [530, 93] on button "Close" at bounding box center [519, 100] width 21 height 21
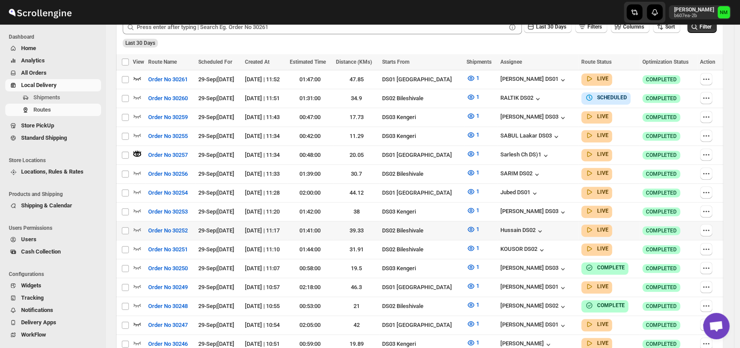
scroll to position [241, 0]
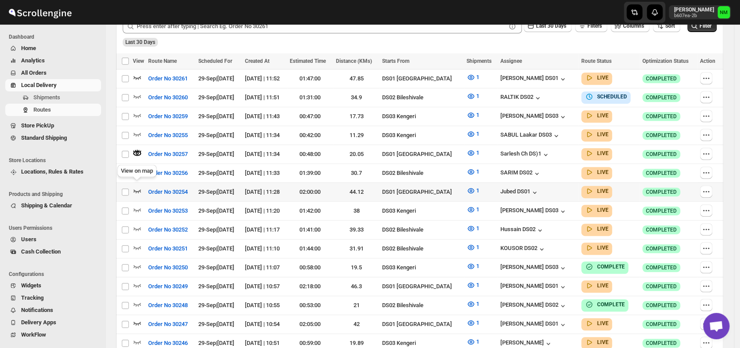
click at [135, 189] on icon "button" at bounding box center [137, 190] width 9 height 9
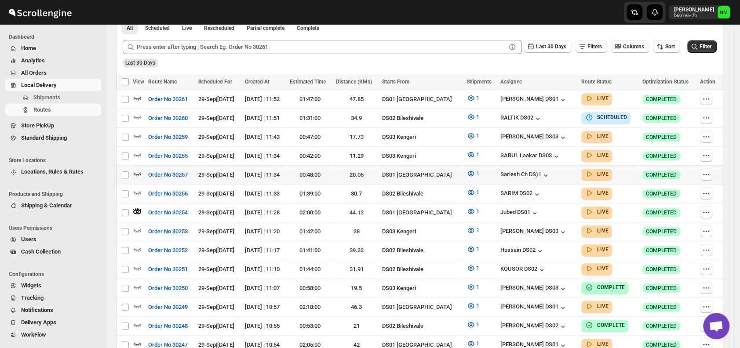
scroll to position [0, 0]
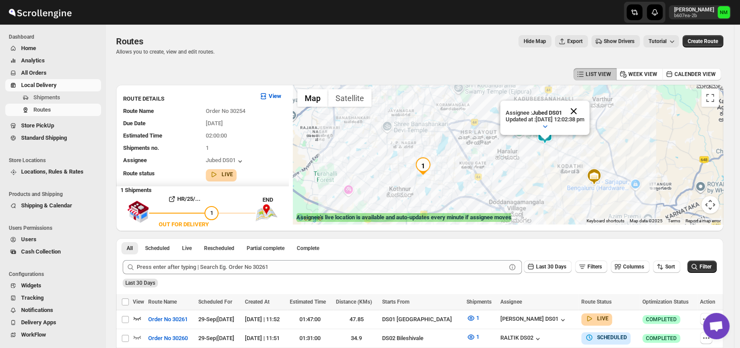
click at [584, 111] on button "Close" at bounding box center [573, 111] width 21 height 21
click at [51, 95] on span "Shipments" at bounding box center [46, 97] width 27 height 7
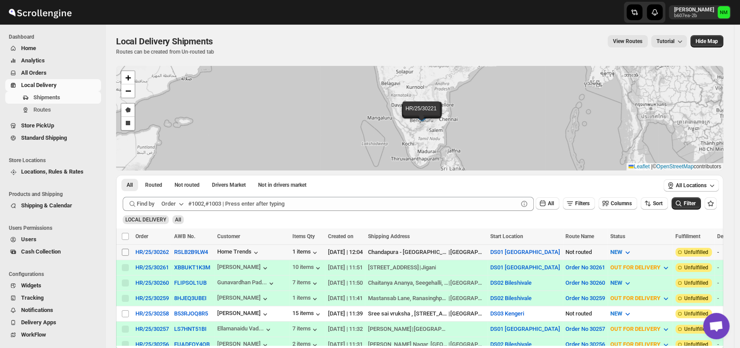
click at [123, 249] on input "Select shipment" at bounding box center [125, 252] width 7 height 7
checkbox input "true"
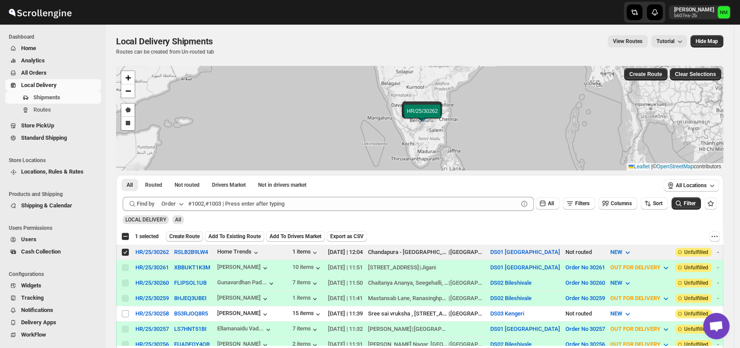
click at [185, 233] on span "Create Route" at bounding box center [184, 236] width 30 height 7
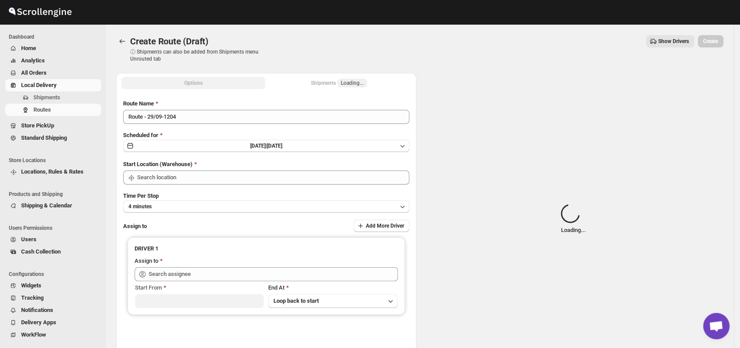
type input "DS01 [GEOGRAPHIC_DATA]"
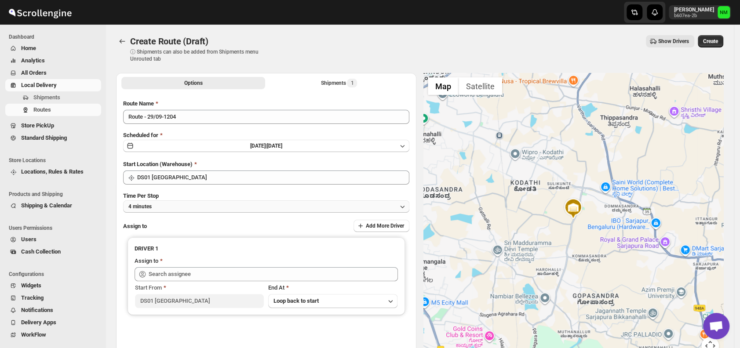
click at [250, 208] on button "4 minutes" at bounding box center [266, 206] width 286 height 12
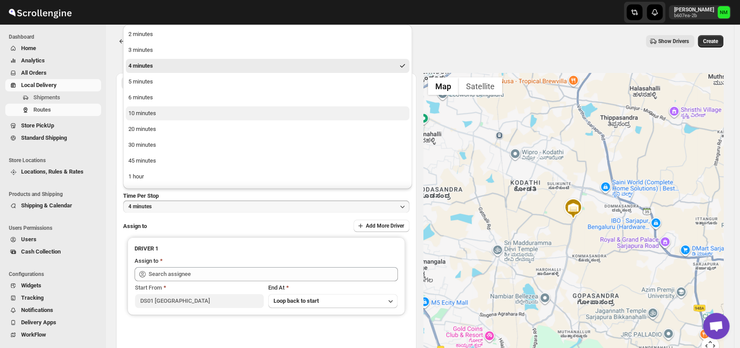
click at [156, 114] on button "10 minutes" at bounding box center [268, 113] width 284 height 14
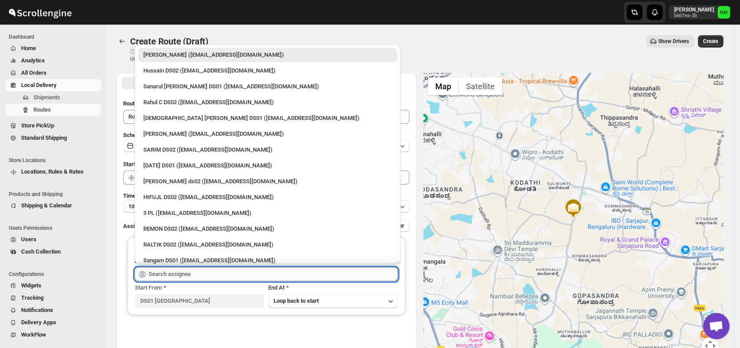
click at [227, 269] on input "text" at bounding box center [273, 274] width 249 height 14
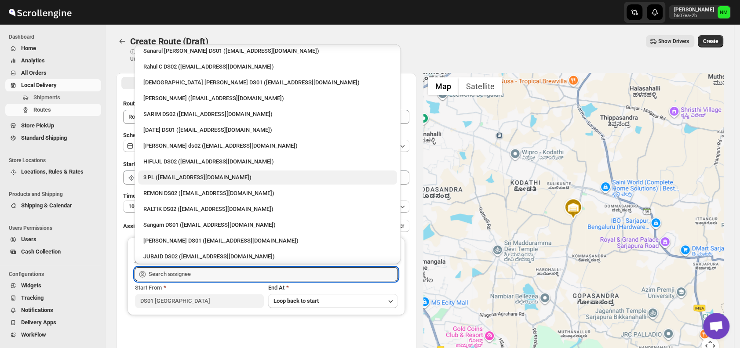
scroll to position [40, 0]
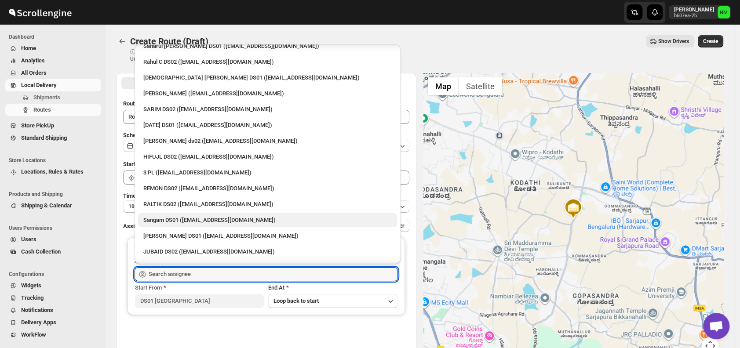
click at [223, 217] on div "Sangam DS01 ([EMAIL_ADDRESS][DOMAIN_NAME])" at bounding box center [267, 220] width 248 height 9
type input "Sangam DS01 ([EMAIL_ADDRESS][DOMAIN_NAME])"
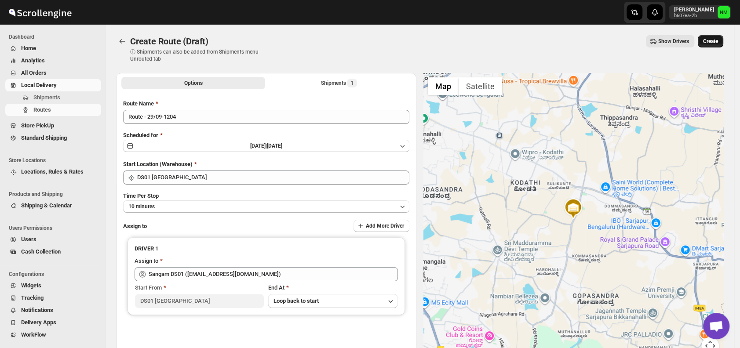
click at [713, 40] on span "Create" at bounding box center [710, 41] width 15 height 7
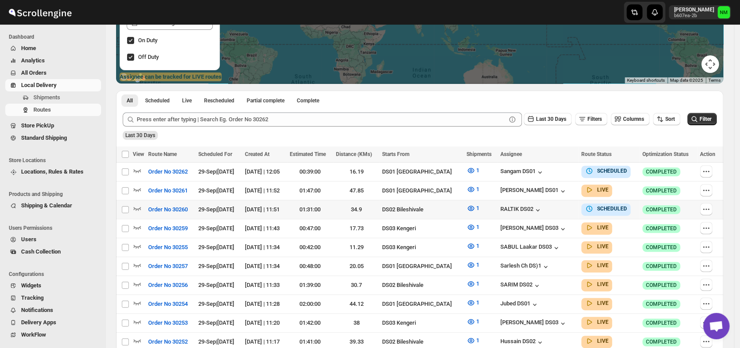
scroll to position [143, 0]
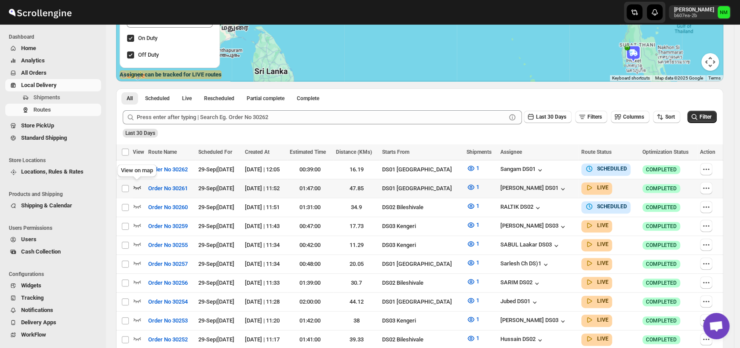
click at [137, 184] on icon "button" at bounding box center [137, 187] width 9 height 9
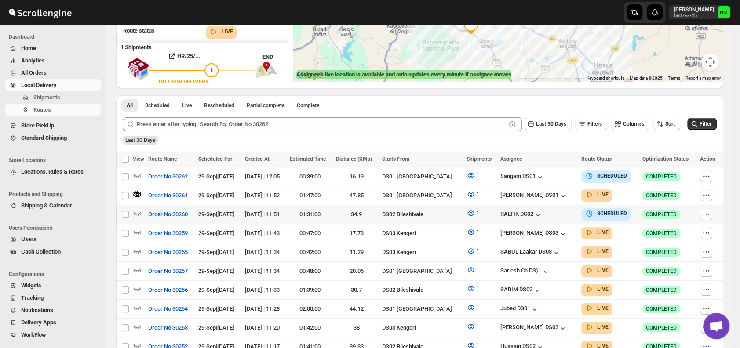
scroll to position [0, 0]
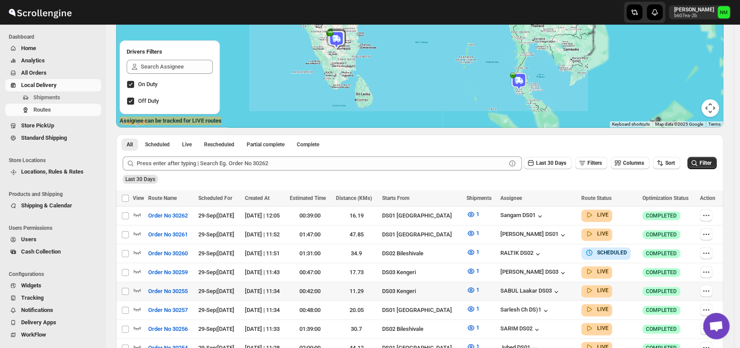
scroll to position [127, 0]
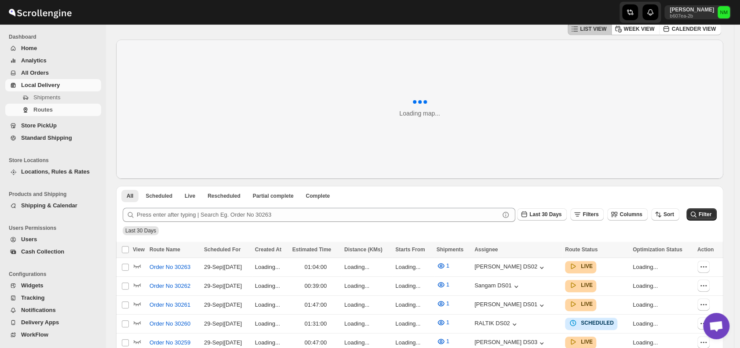
scroll to position [127, 0]
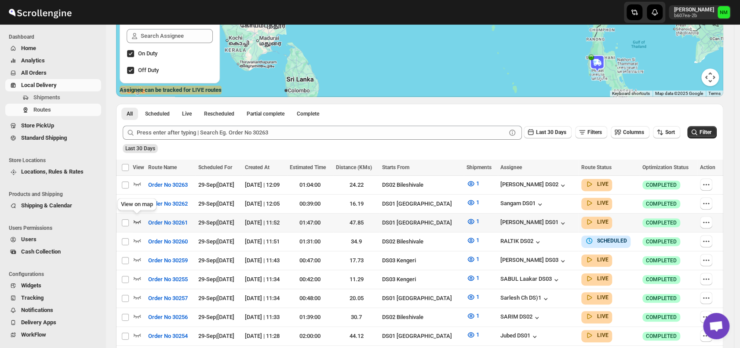
click at [137, 221] on icon "button" at bounding box center [137, 222] width 7 height 4
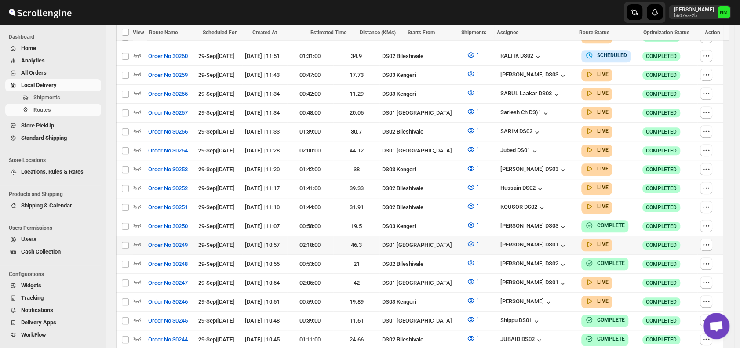
scroll to position [322, 0]
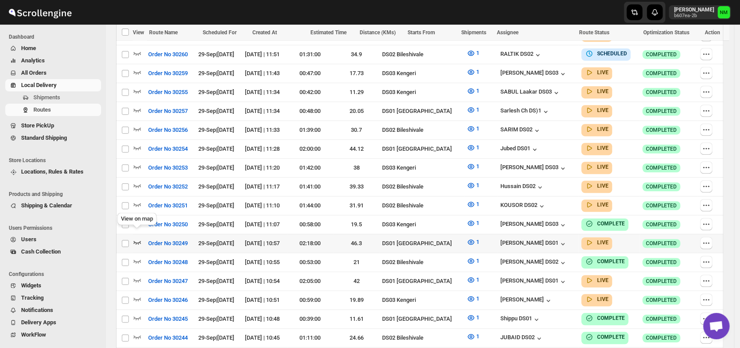
click at [137, 238] on icon "button" at bounding box center [137, 242] width 9 height 9
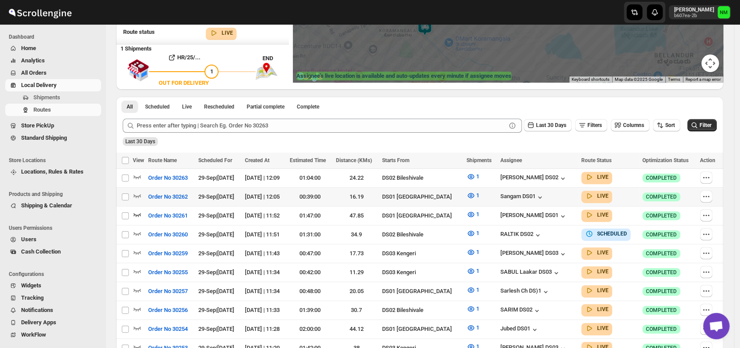
scroll to position [141, 0]
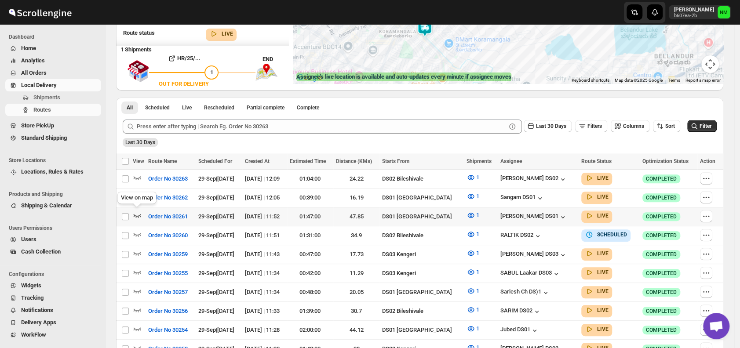
click at [136, 214] on icon "button" at bounding box center [137, 216] width 7 height 4
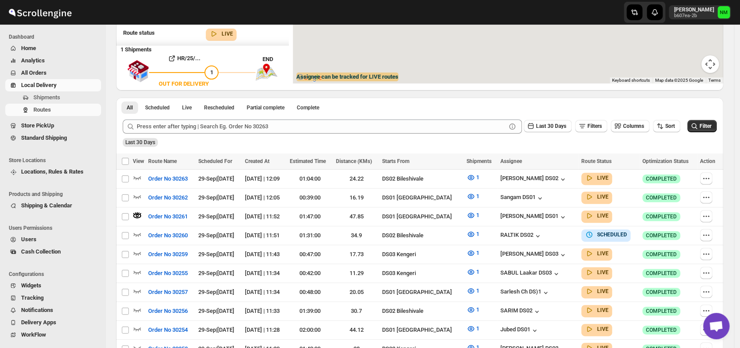
scroll to position [0, 0]
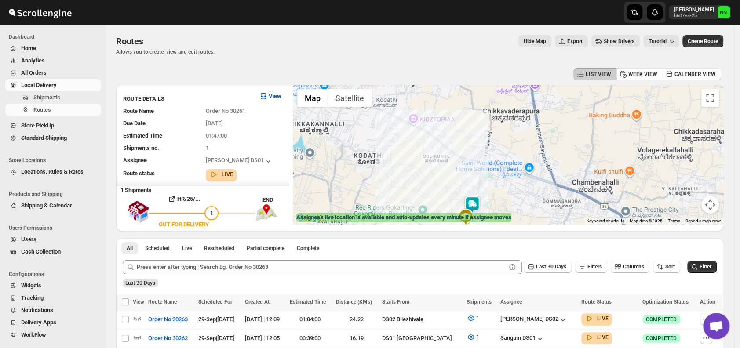
click at [481, 204] on img at bounding box center [472, 205] width 18 height 18
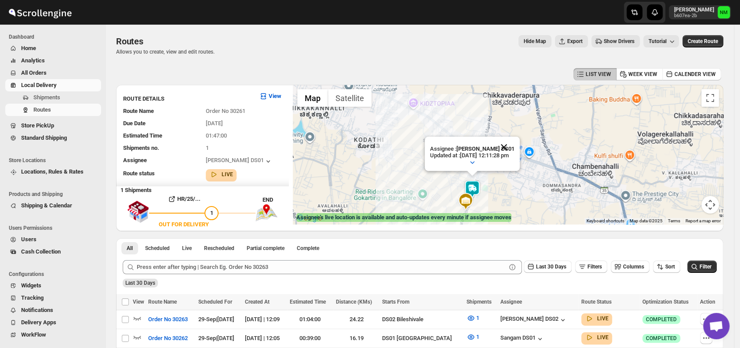
click at [514, 143] on button "Close" at bounding box center [503, 147] width 21 height 21
click at [62, 98] on span "Shipments" at bounding box center [66, 97] width 66 height 9
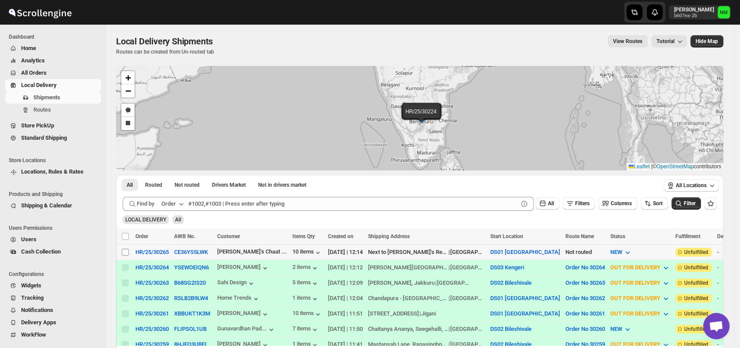
click at [126, 250] on input "Select shipment" at bounding box center [125, 252] width 7 height 7
checkbox input "true"
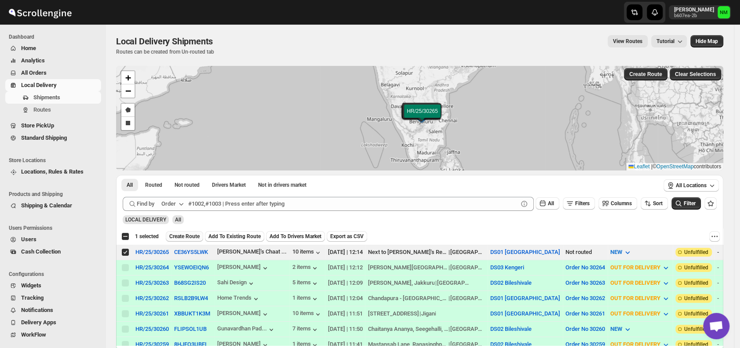
click at [178, 233] on span "Create Route" at bounding box center [184, 236] width 30 height 7
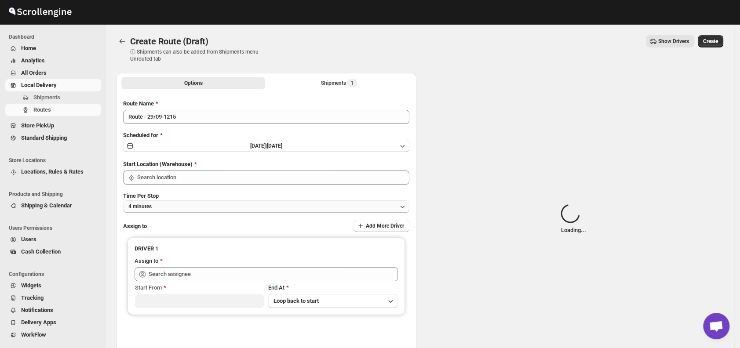
type input "DS01 [GEOGRAPHIC_DATA]"
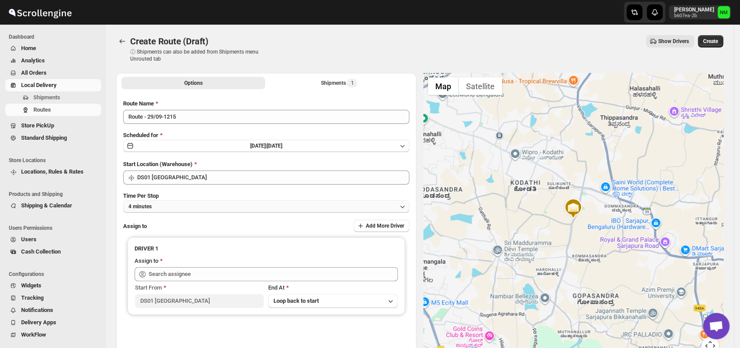
click at [202, 204] on button "4 minutes" at bounding box center [266, 206] width 286 height 12
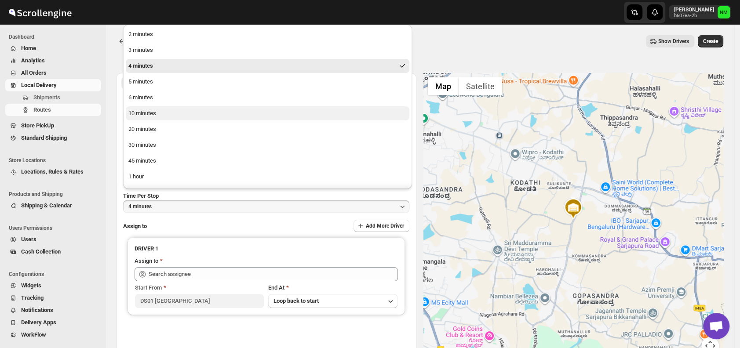
click at [166, 116] on button "10 minutes" at bounding box center [268, 113] width 284 height 14
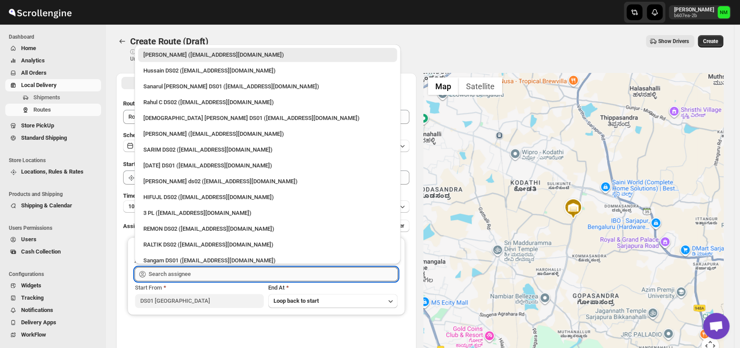
click at [202, 277] on input "text" at bounding box center [273, 274] width 249 height 14
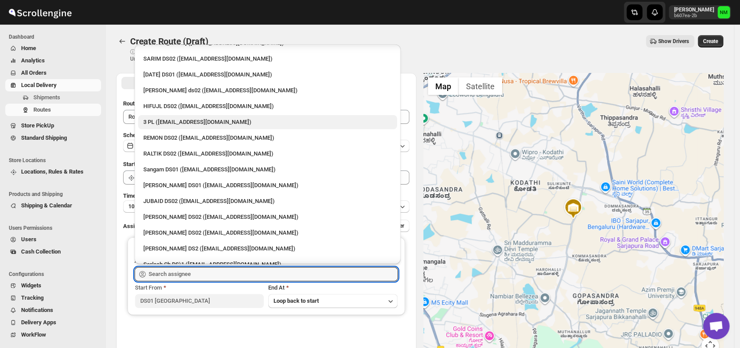
scroll to position [91, 0]
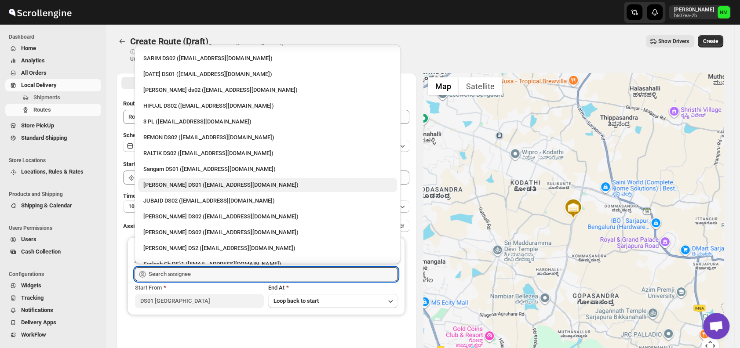
click at [172, 182] on div "Jahir Hussain DS01 (pegaya8076@excederm.com)" at bounding box center [267, 185] width 248 height 9
type input "Jahir Hussain DS01 (pegaya8076@excederm.com)"
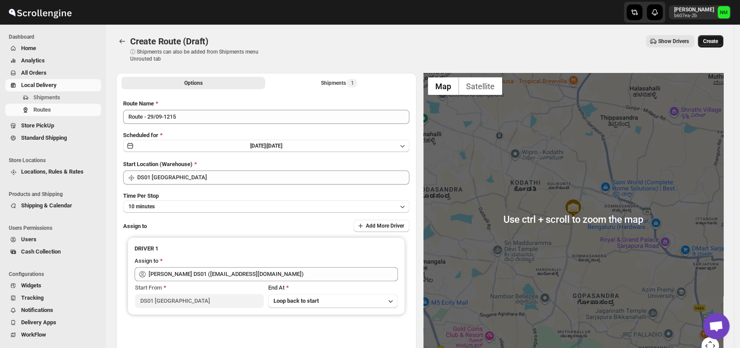
click at [710, 42] on span "Create" at bounding box center [710, 41] width 15 height 7
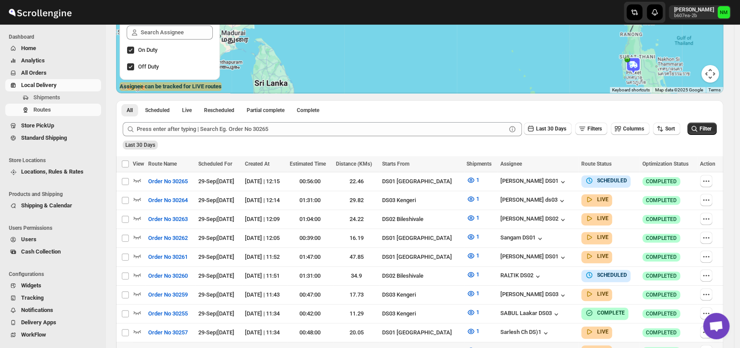
scroll to position [205, 0]
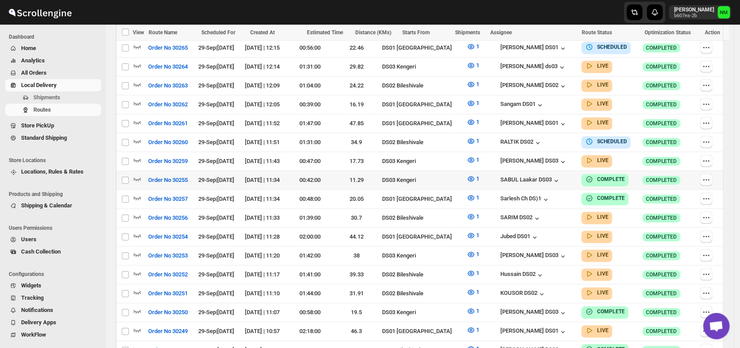
scroll to position [285, 0]
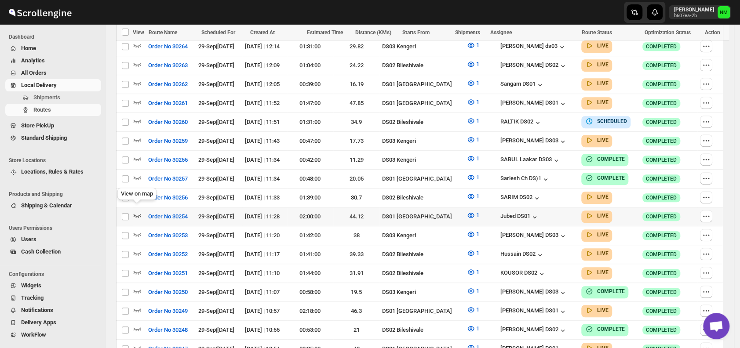
click at [136, 214] on icon "button" at bounding box center [137, 216] width 7 height 4
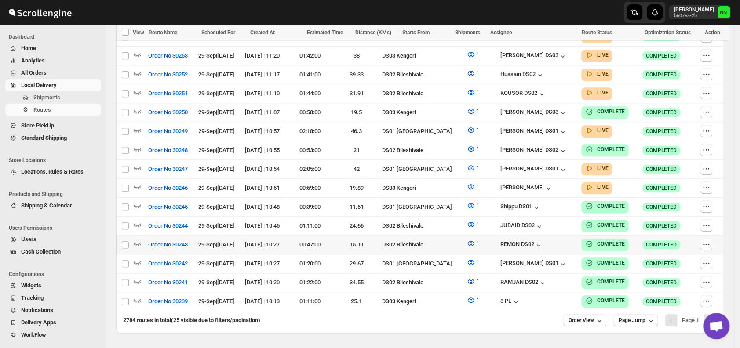
scroll to position [472, 0]
click at [138, 163] on icon "button" at bounding box center [137, 167] width 9 height 9
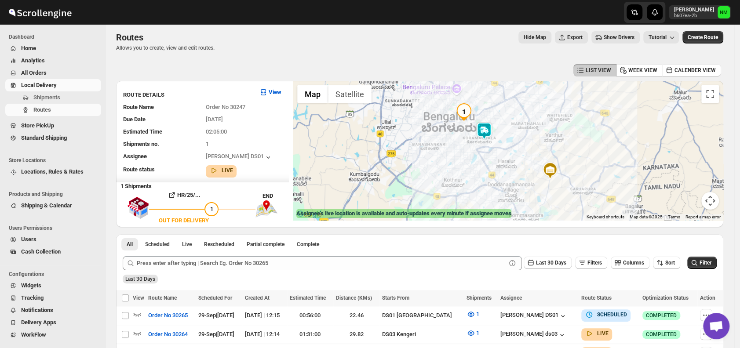
scroll to position [0, 0]
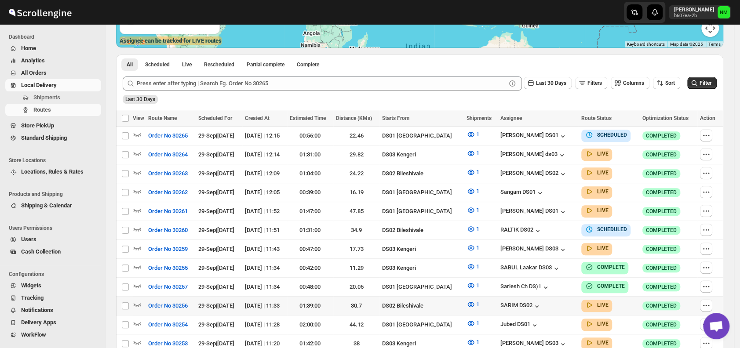
scroll to position [179, 0]
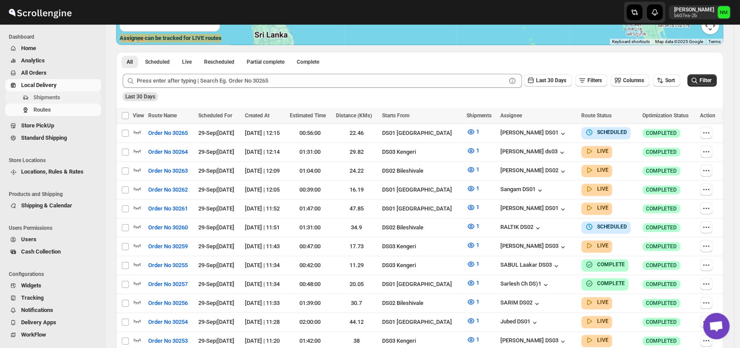
click at [58, 98] on span "Shipments" at bounding box center [46, 97] width 27 height 7
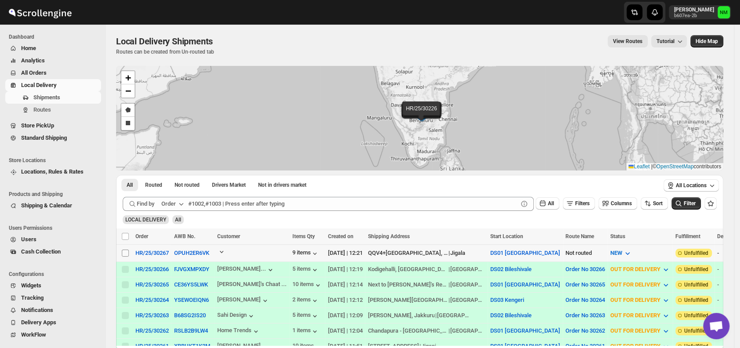
click at [125, 254] on input "Select shipment" at bounding box center [125, 253] width 7 height 7
checkbox input "true"
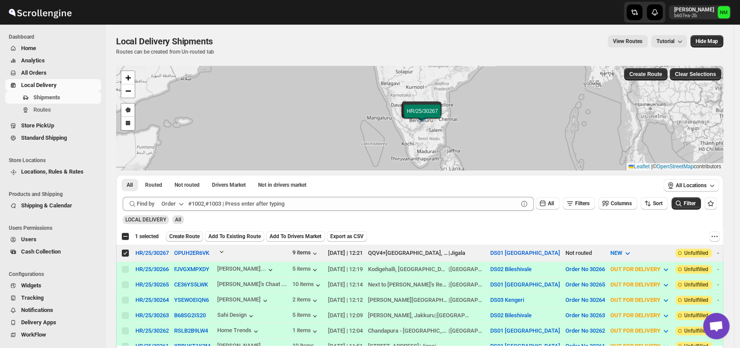
click at [174, 239] on span "Create Route" at bounding box center [184, 236] width 30 height 7
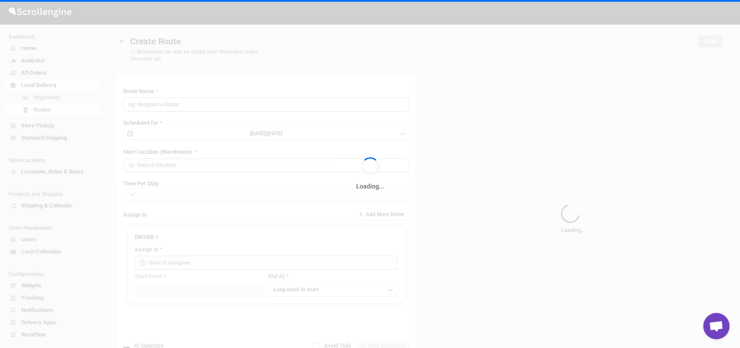
type input "Route - 29/09-1222"
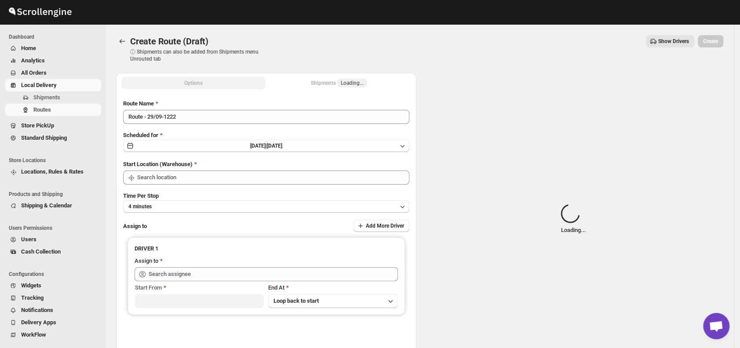
type input "DS01 [GEOGRAPHIC_DATA]"
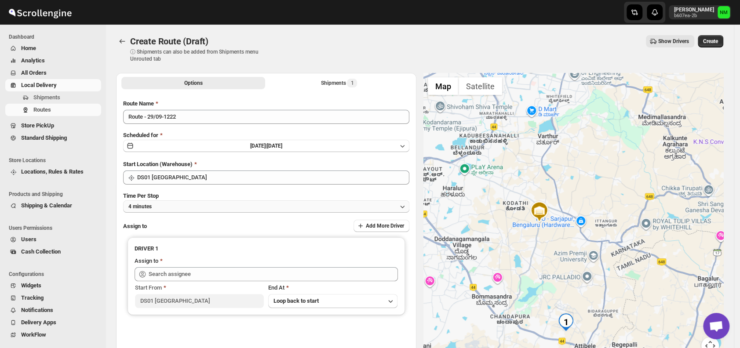
click at [213, 210] on button "4 minutes" at bounding box center [266, 206] width 286 height 12
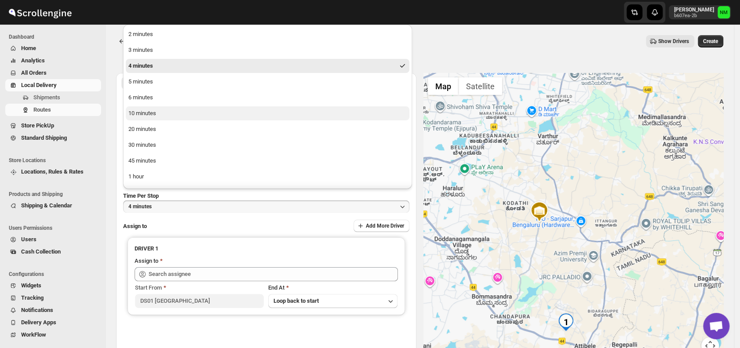
click at [161, 113] on button "10 minutes" at bounding box center [268, 113] width 284 height 14
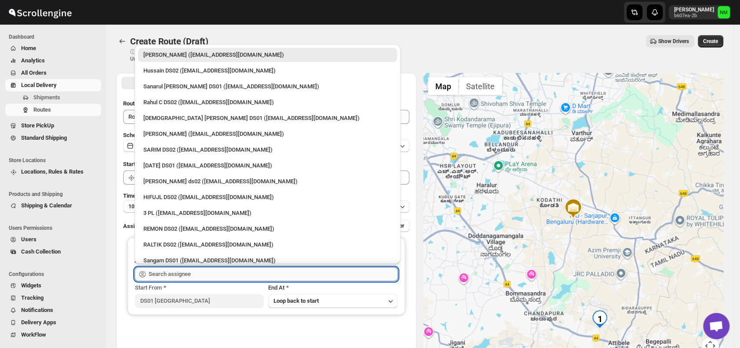
click at [220, 275] on input "text" at bounding box center [273, 274] width 249 height 14
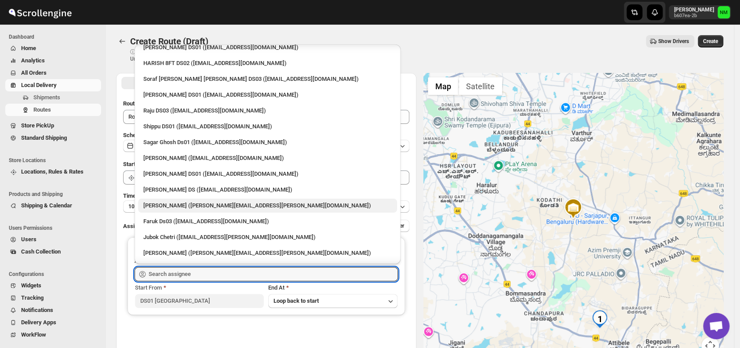
scroll to position [637, 0]
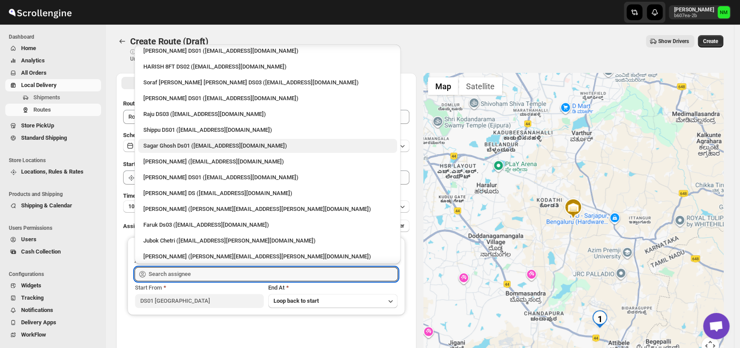
click at [172, 148] on div "Sagar Ghosh Ds01 ([EMAIL_ADDRESS][DOMAIN_NAME])" at bounding box center [267, 146] width 248 height 9
type input "Sagar Ghosh Ds01 ([EMAIL_ADDRESS][DOMAIN_NAME])"
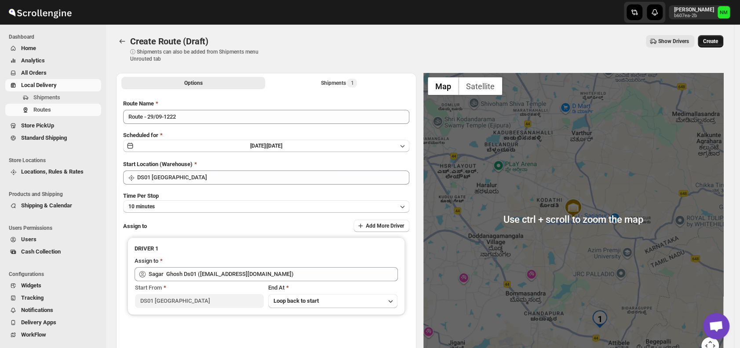
click at [712, 42] on span "Create" at bounding box center [710, 41] width 15 height 7
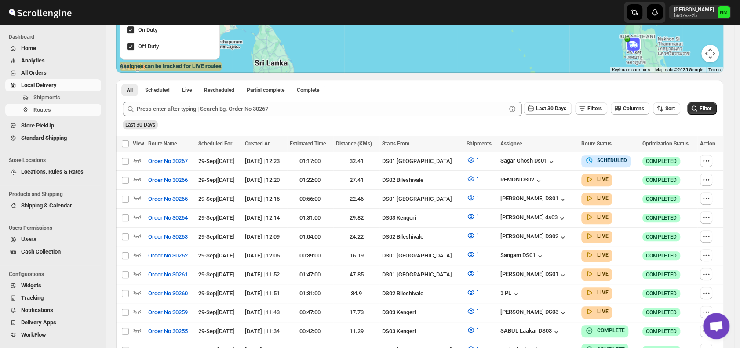
scroll to position [208, 0]
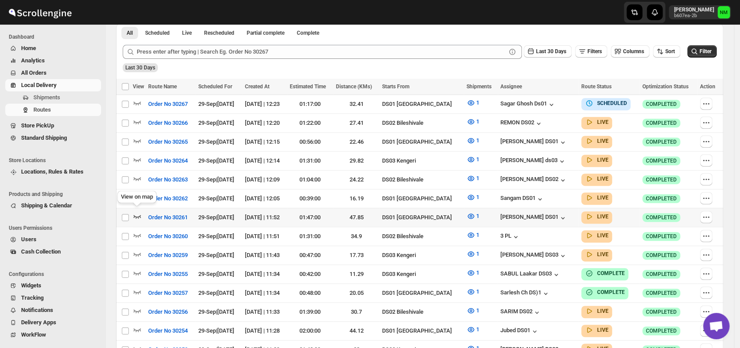
click at [137, 212] on icon "button" at bounding box center [137, 216] width 9 height 9
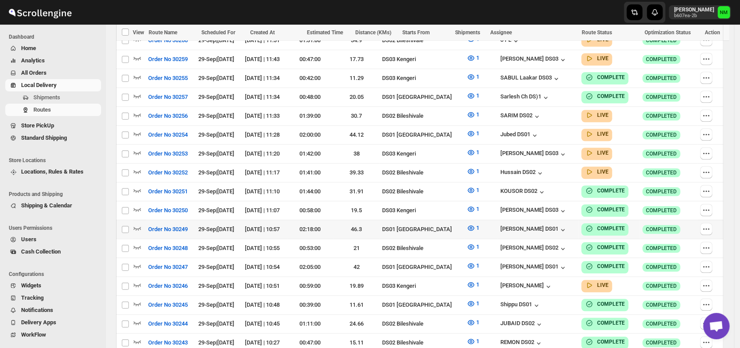
scroll to position [411, 0]
click at [138, 130] on icon "button" at bounding box center [137, 134] width 9 height 9
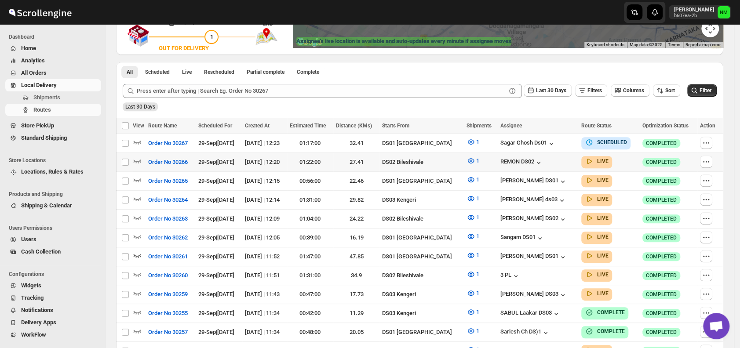
scroll to position [178, 0]
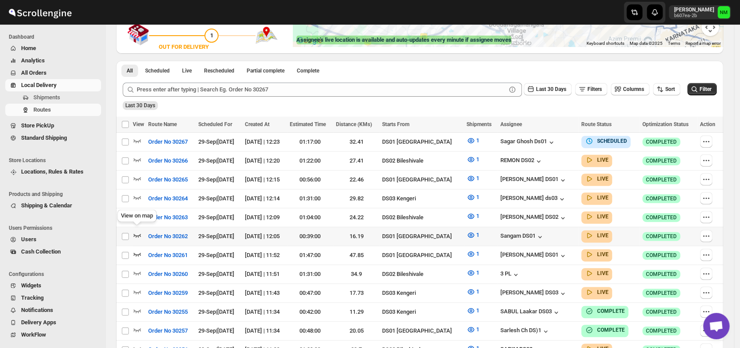
click at [137, 231] on icon "button" at bounding box center [137, 235] width 9 height 9
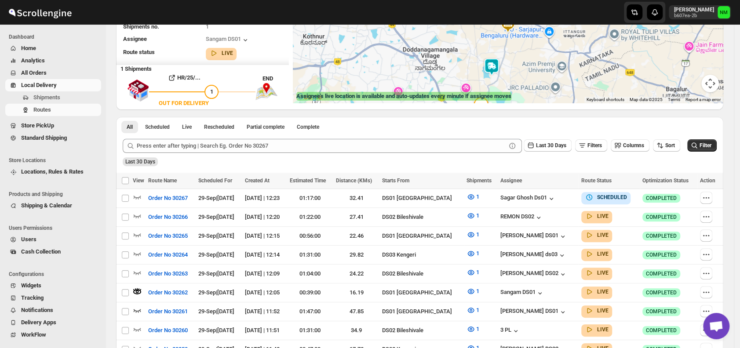
scroll to position [0, 0]
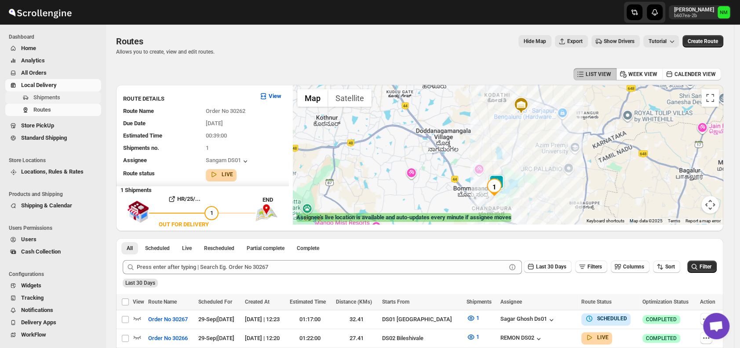
click at [57, 99] on span "Shipments" at bounding box center [46, 97] width 27 height 7
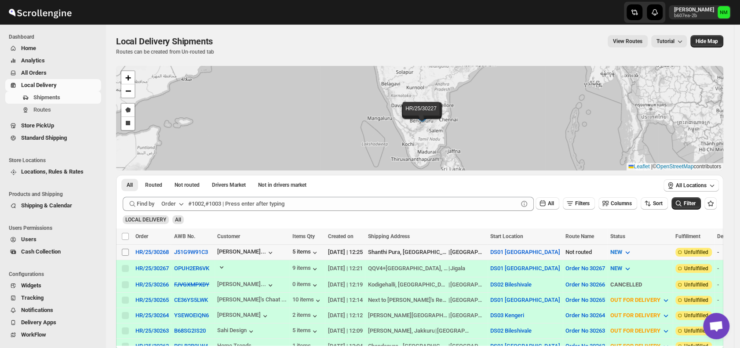
click at [126, 249] on input "Select shipment" at bounding box center [125, 252] width 7 height 7
checkbox input "true"
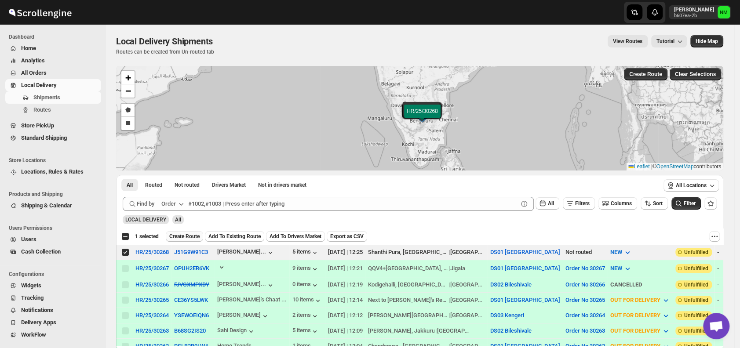
click at [186, 234] on span "Create Route" at bounding box center [184, 236] width 30 height 7
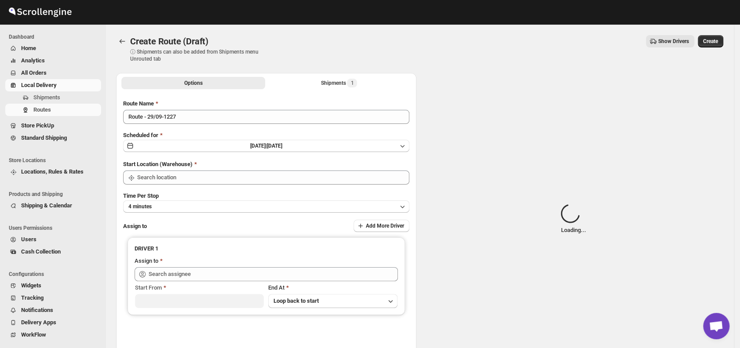
type input "DS01 [GEOGRAPHIC_DATA]"
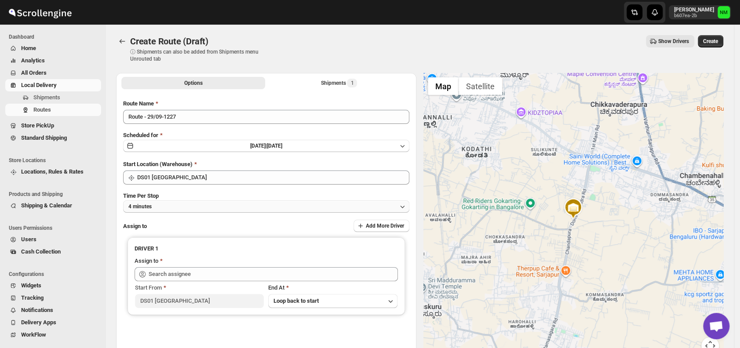
click at [174, 209] on button "4 minutes" at bounding box center [266, 206] width 286 height 12
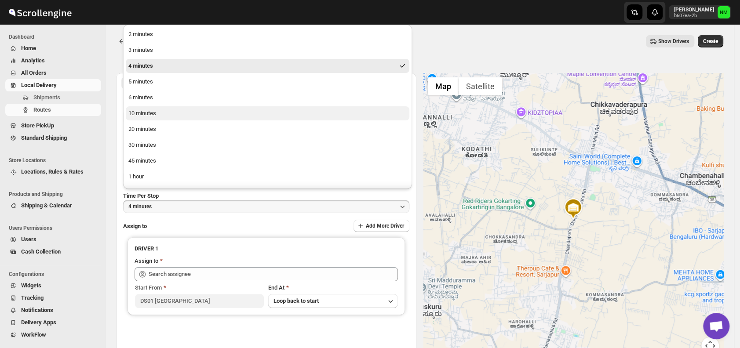
click at [160, 115] on button "10 minutes" at bounding box center [268, 113] width 284 height 14
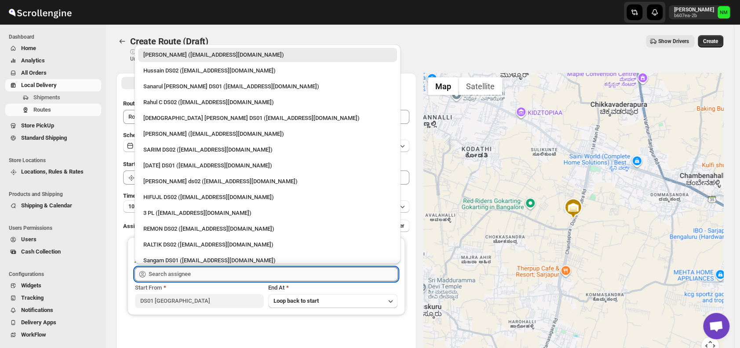
click at [206, 276] on input "text" at bounding box center [273, 274] width 249 height 14
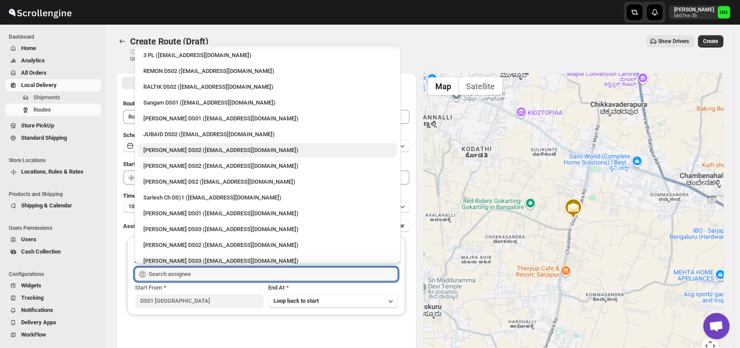
scroll to position [161, 0]
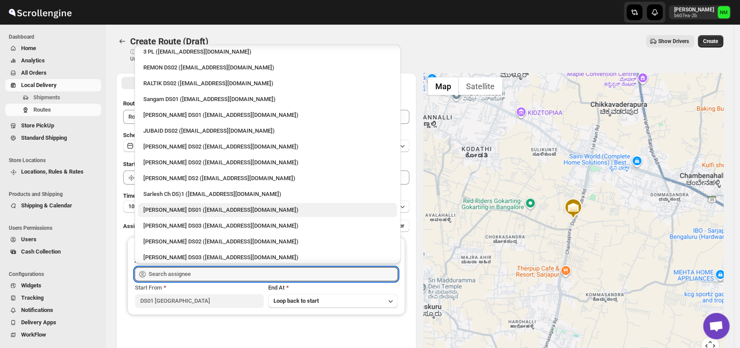
click at [190, 209] on div "Siraj Uddin DS01 (sopom53870@leabro.com)" at bounding box center [267, 210] width 248 height 9
type input "Siraj Uddin DS01 (sopom53870@leabro.com)"
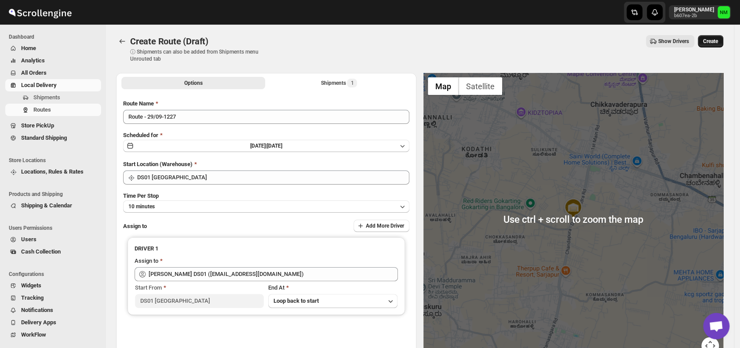
click at [715, 46] on button "Create" at bounding box center [710, 41] width 25 height 12
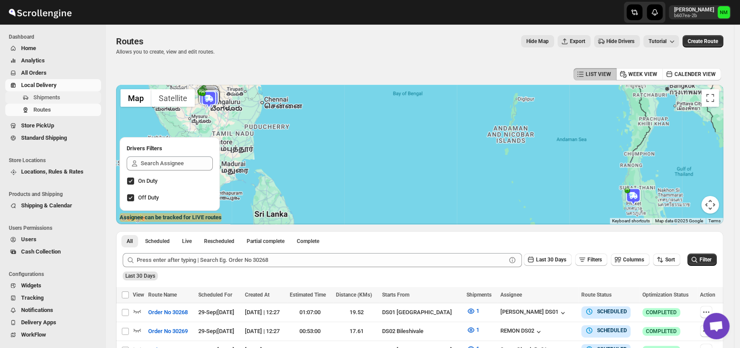
click at [63, 100] on span "Shipments" at bounding box center [66, 97] width 66 height 9
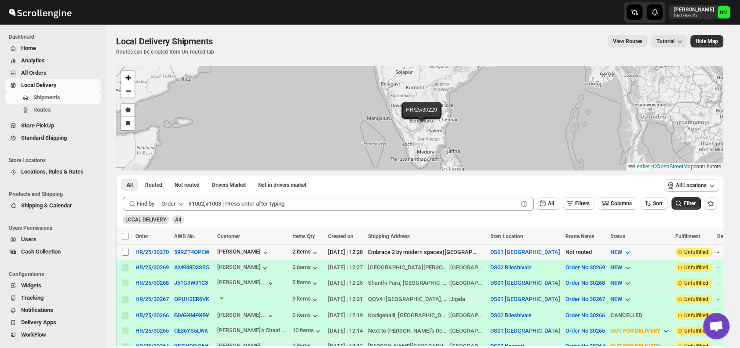
click at [127, 254] on input "Select shipment" at bounding box center [125, 252] width 7 height 7
checkbox input "true"
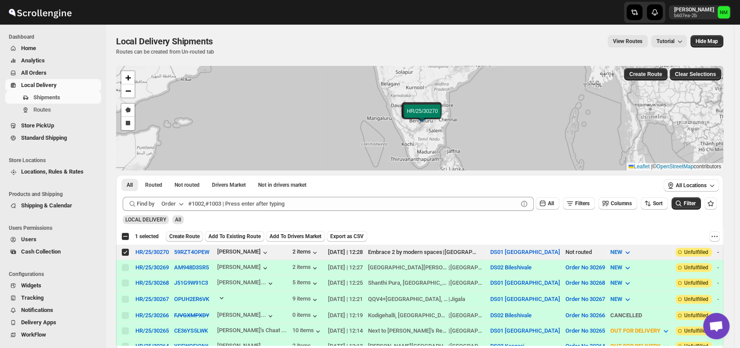
click at [178, 237] on span "Create Route" at bounding box center [184, 236] width 30 height 7
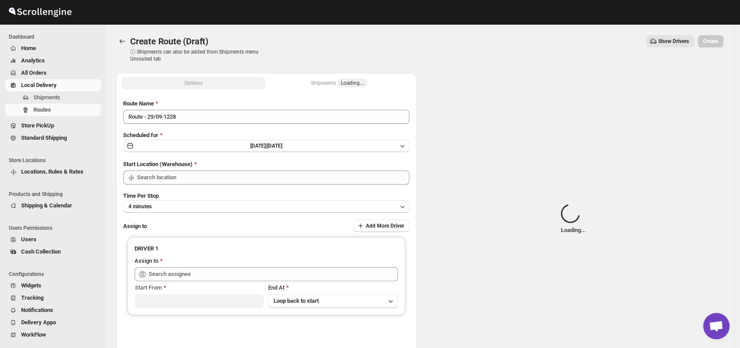
type input "DS01 [GEOGRAPHIC_DATA]"
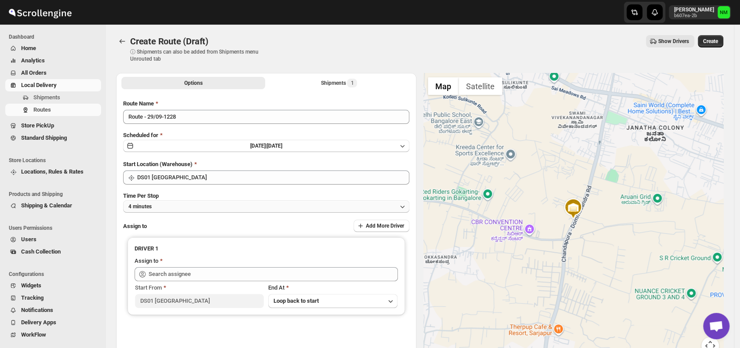
click at [199, 203] on button "4 minutes" at bounding box center [266, 206] width 286 height 12
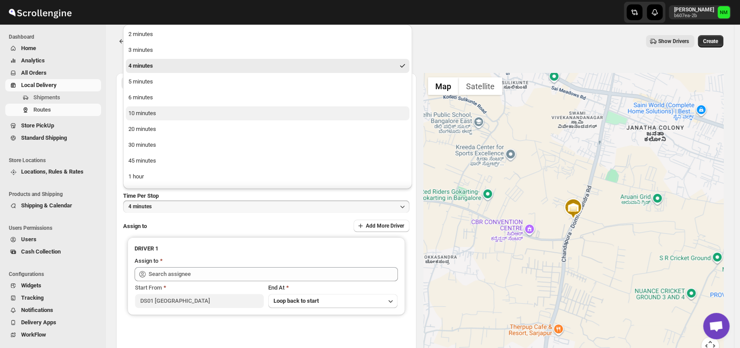
click at [172, 111] on button "10 minutes" at bounding box center [268, 113] width 284 height 14
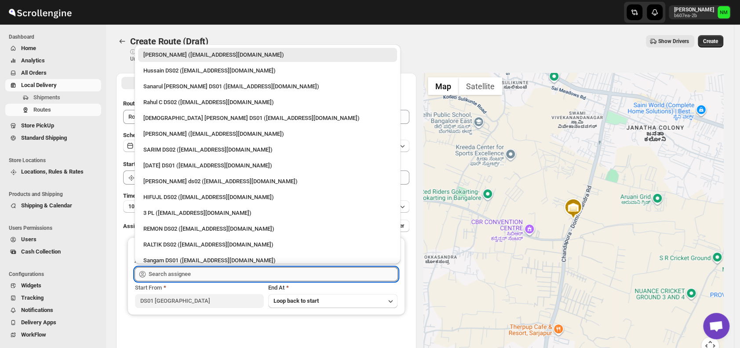
click at [215, 277] on input "text" at bounding box center [273, 274] width 249 height 14
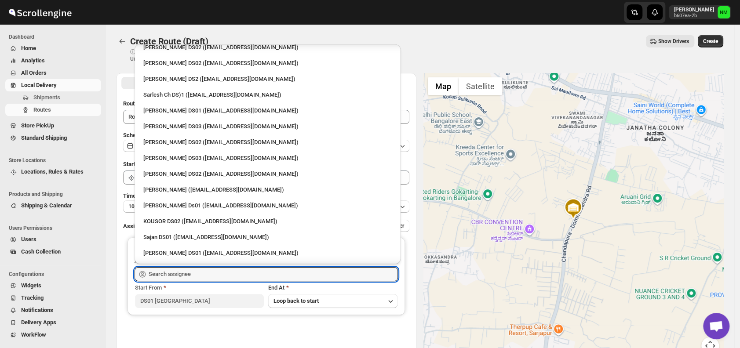
scroll to position [264, 0]
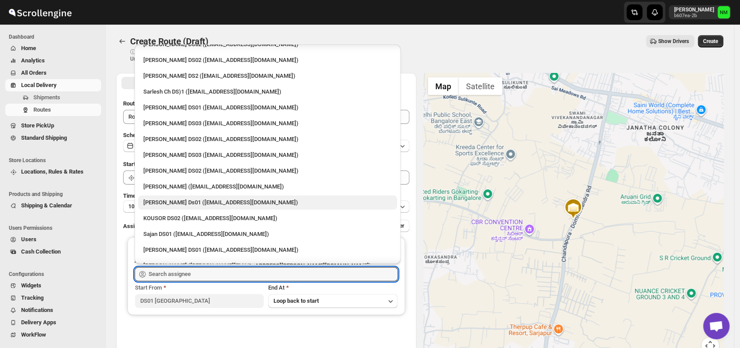
click at [212, 199] on div "[PERSON_NAME] Ds01 ([EMAIL_ADDRESS][DOMAIN_NAME])" at bounding box center [267, 202] width 248 height 9
type input "[PERSON_NAME] Ds01 ([EMAIL_ADDRESS][DOMAIN_NAME])"
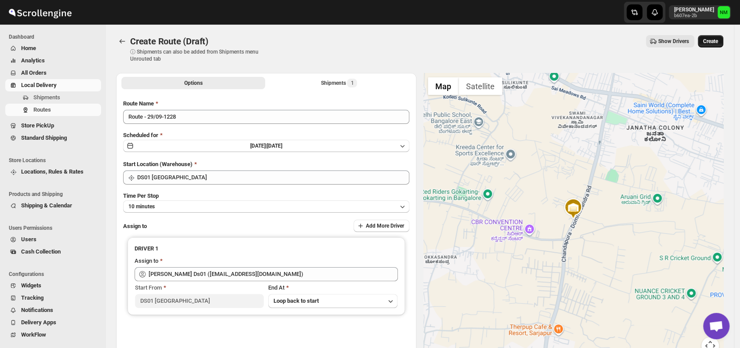
click at [718, 45] on button "Create" at bounding box center [710, 41] width 25 height 12
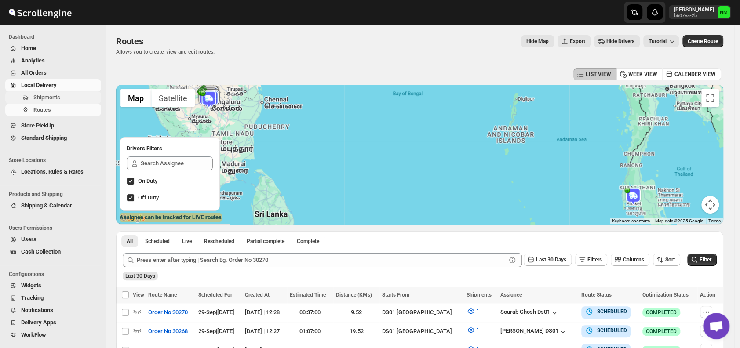
click at [63, 96] on span "Shipments" at bounding box center [66, 97] width 66 height 9
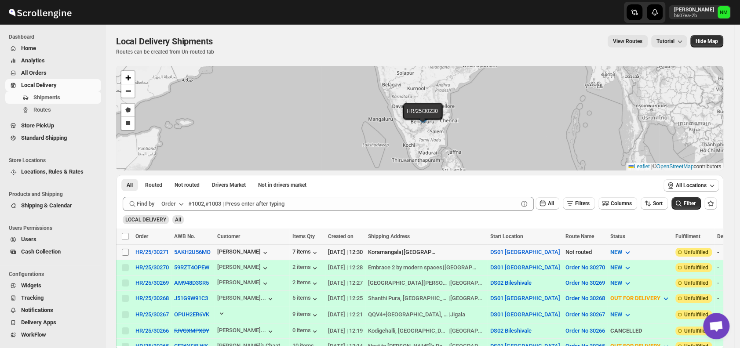
click at [126, 249] on input "Select shipment" at bounding box center [125, 252] width 7 height 7
checkbox input "true"
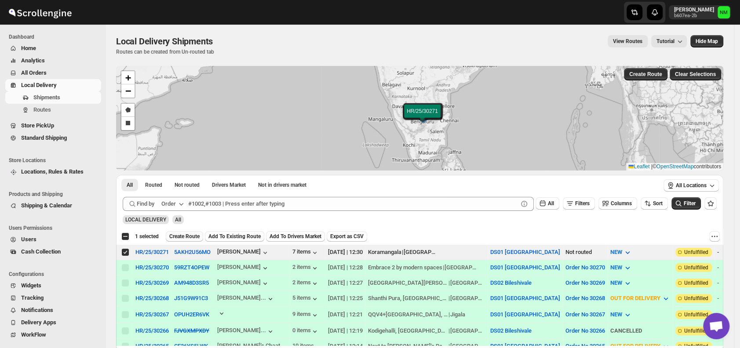
click at [171, 235] on span "Create Route" at bounding box center [184, 236] width 30 height 7
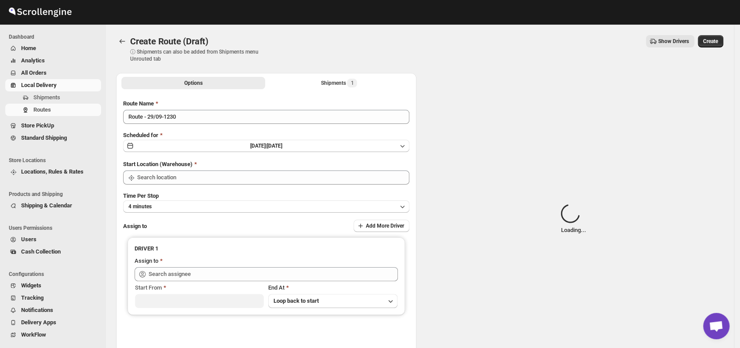
type input "DS01 [GEOGRAPHIC_DATA]"
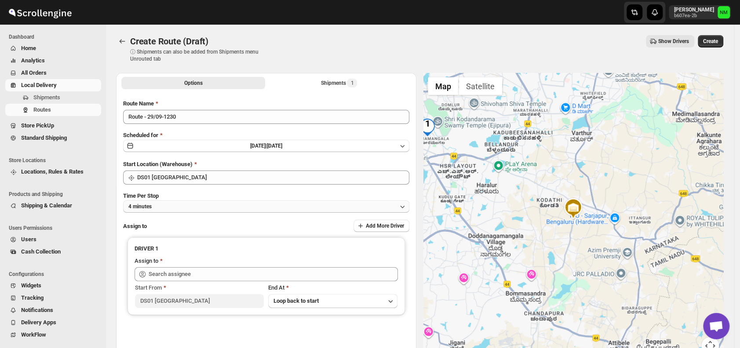
click at [193, 201] on button "4 minutes" at bounding box center [266, 206] width 286 height 12
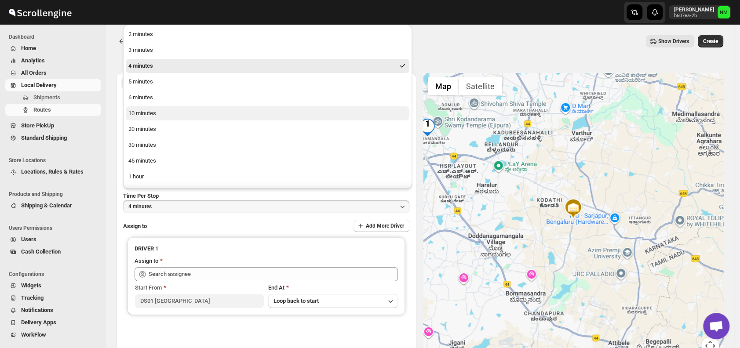
click at [163, 113] on button "10 minutes" at bounding box center [268, 113] width 284 height 14
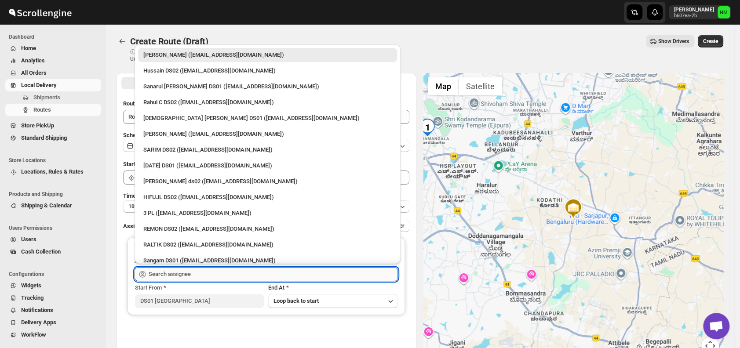
click at [196, 274] on input "text" at bounding box center [273, 274] width 249 height 14
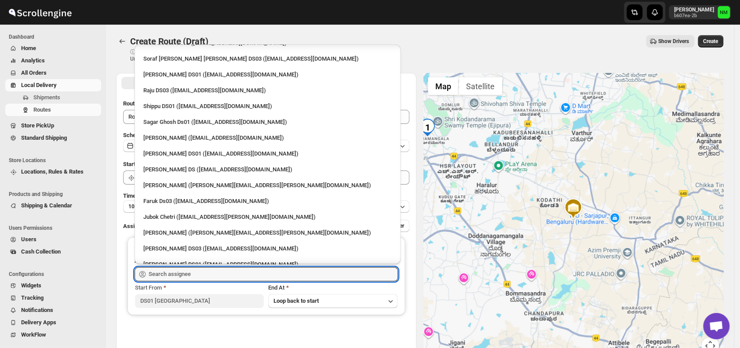
scroll to position [672, 0]
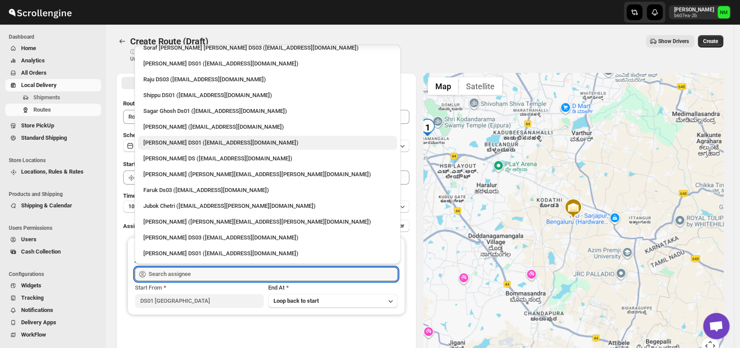
click at [178, 143] on div "Ashraf Ali DS01 (matice5369@anysilo.com)" at bounding box center [267, 142] width 248 height 9
type input "Ashraf Ali DS01 (matice5369@anysilo.com)"
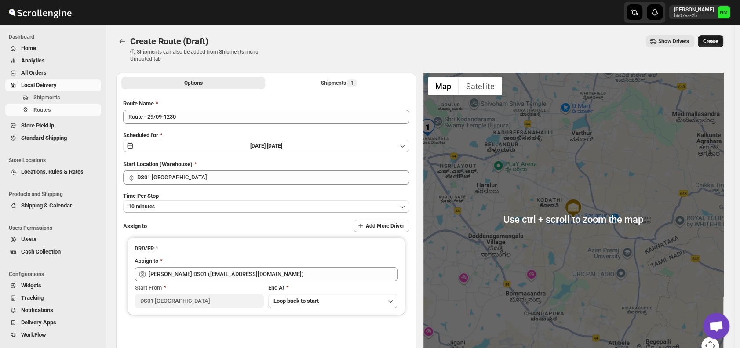
click at [717, 43] on span "Create" at bounding box center [710, 41] width 15 height 7
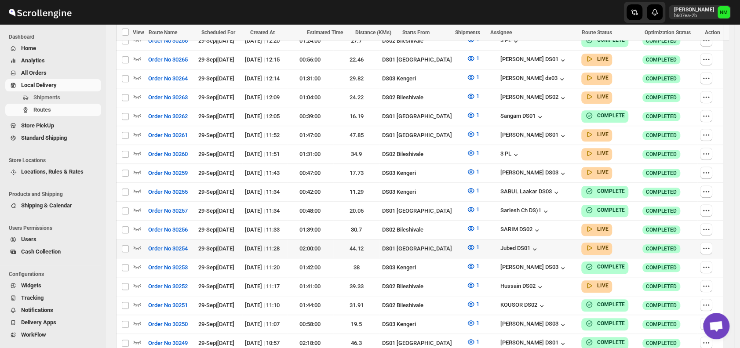
scroll to position [367, 0]
click at [138, 246] on icon "button" at bounding box center [137, 248] width 7 height 4
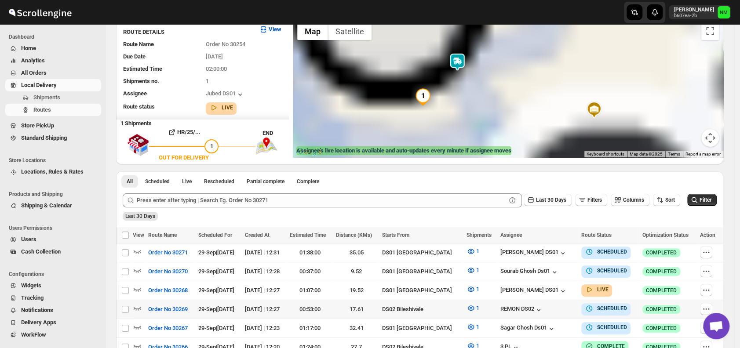
scroll to position [0, 0]
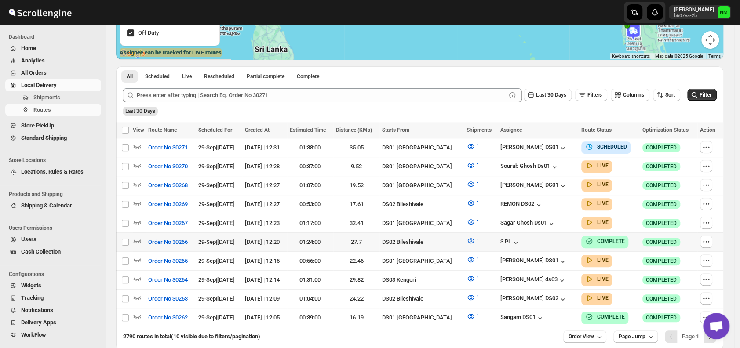
scroll to position [169, 0]
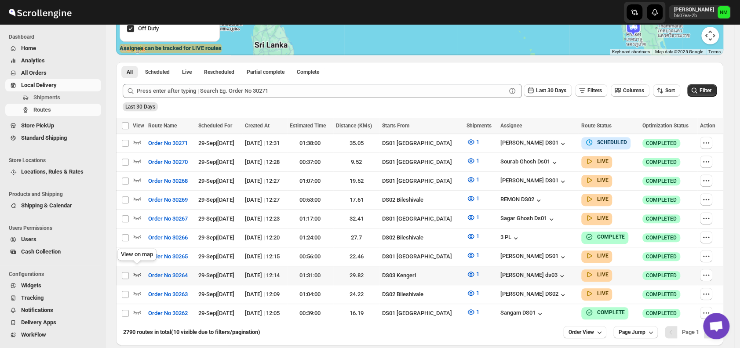
click at [139, 270] on icon "button" at bounding box center [137, 274] width 9 height 9
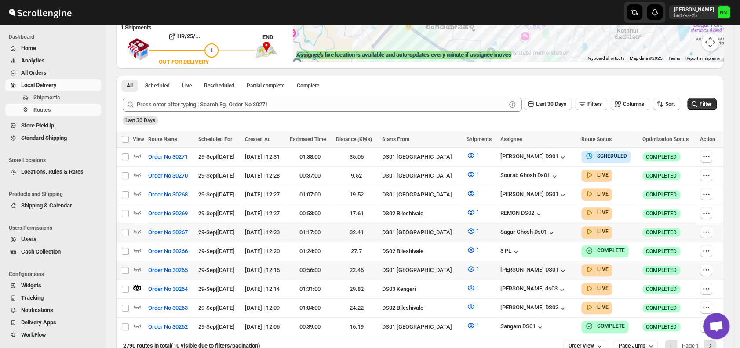
scroll to position [211, 0]
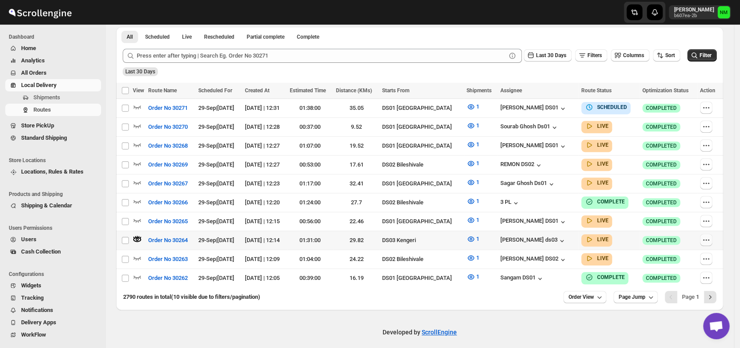
click at [708, 237] on icon "button" at bounding box center [706, 240] width 9 height 9
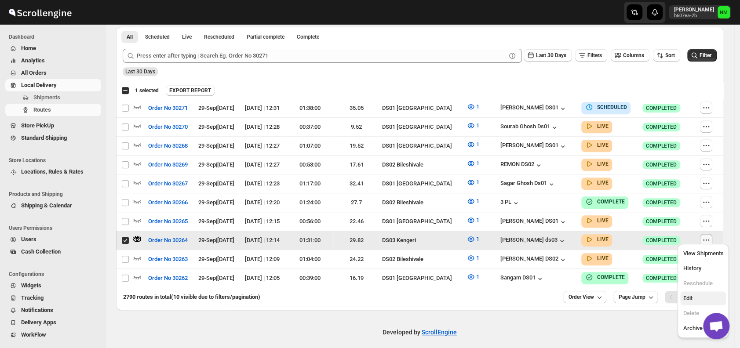
click at [692, 297] on span "Edit" at bounding box center [687, 298] width 9 height 7
checkbox input "false"
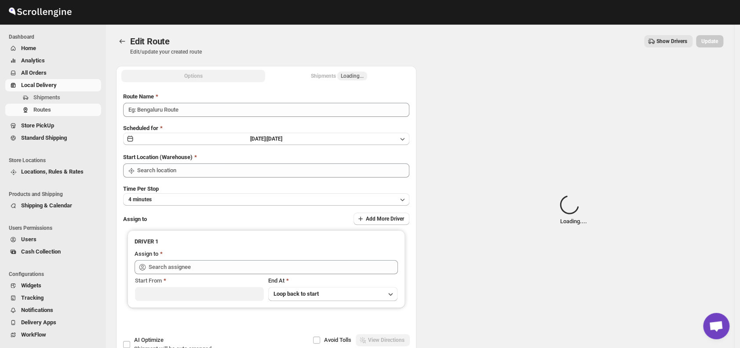
type input "Order No 30264"
type input "DS03 Kengeri"
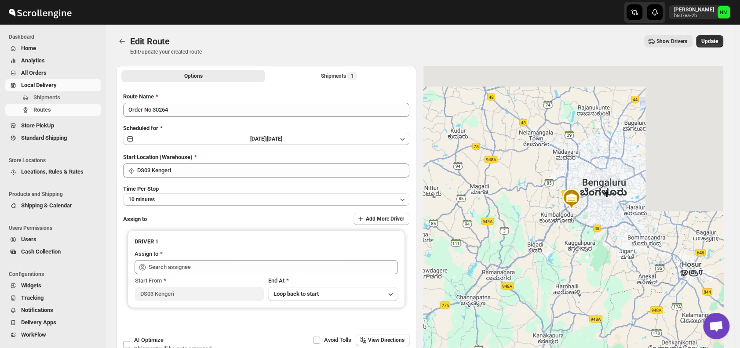
type input "[PERSON_NAME] ds03 ([EMAIL_ADDRESS][DOMAIN_NAME])"
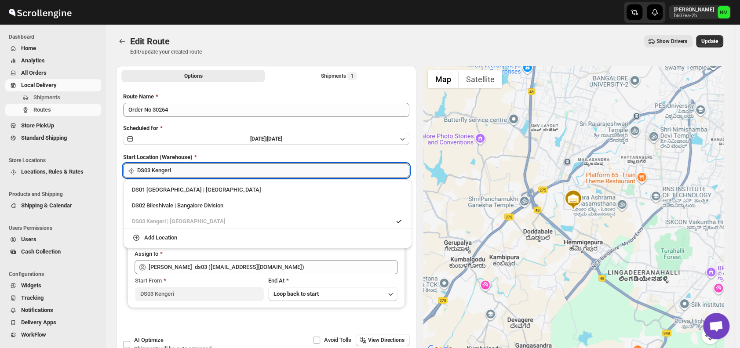
click at [223, 171] on input "DS03 Kengeri" at bounding box center [273, 171] width 272 height 14
click at [144, 188] on div "DS01 [GEOGRAPHIC_DATA] | [GEOGRAPHIC_DATA]" at bounding box center [267, 190] width 271 height 9
type input "DS01 [GEOGRAPHIC_DATA]"
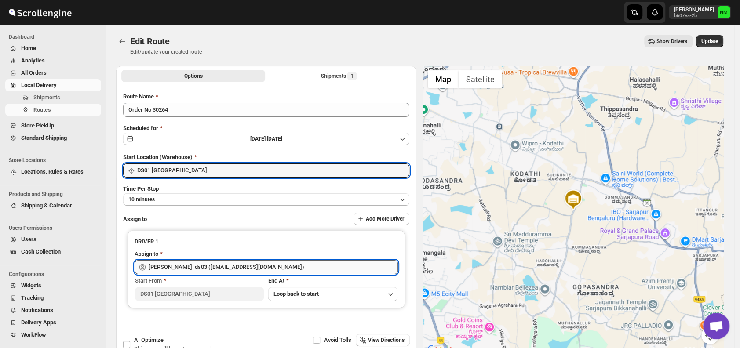
click at [307, 266] on input "[PERSON_NAME] ds03 ([EMAIL_ADDRESS][DOMAIN_NAME])" at bounding box center [273, 267] width 249 height 14
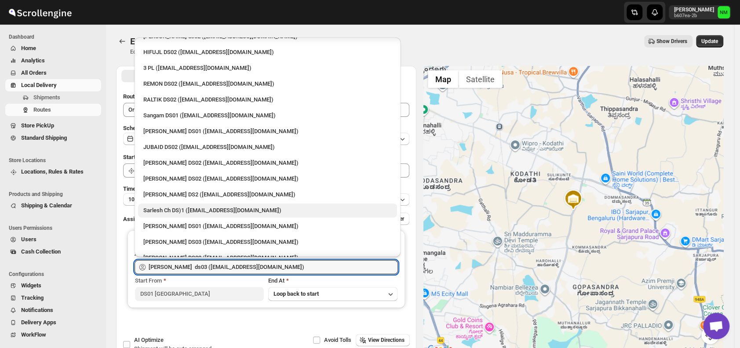
scroll to position [139, 0]
click at [206, 205] on div "Sarlesh Ch DS)1 ([EMAIL_ADDRESS][DOMAIN_NAME])" at bounding box center [267, 209] width 248 height 9
type input "Sarlesh Ch DS)1 ([EMAIL_ADDRESS][DOMAIN_NAME])"
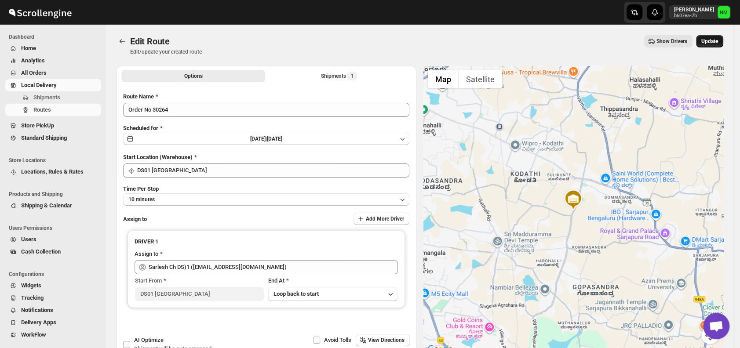
click at [711, 39] on span "Update" at bounding box center [709, 41] width 17 height 7
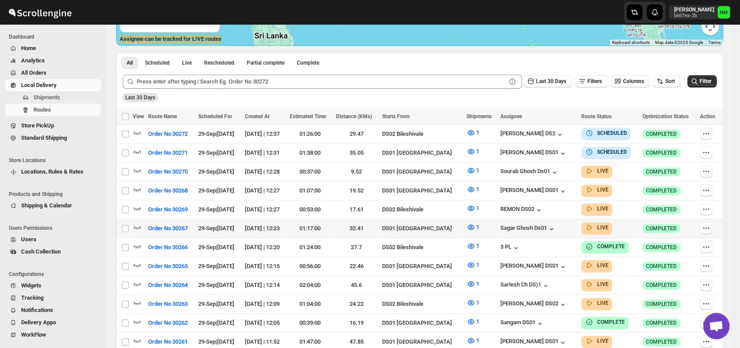
scroll to position [193, 0]
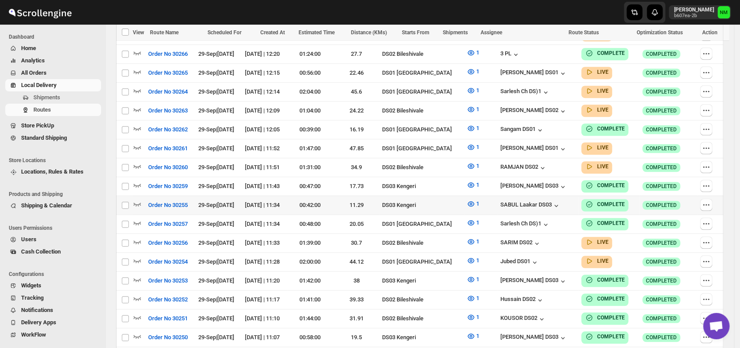
scroll to position [373, 0]
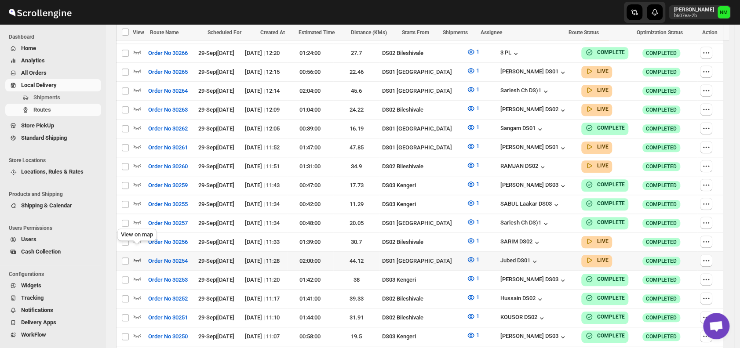
click at [137, 255] on icon "button" at bounding box center [137, 259] width 9 height 9
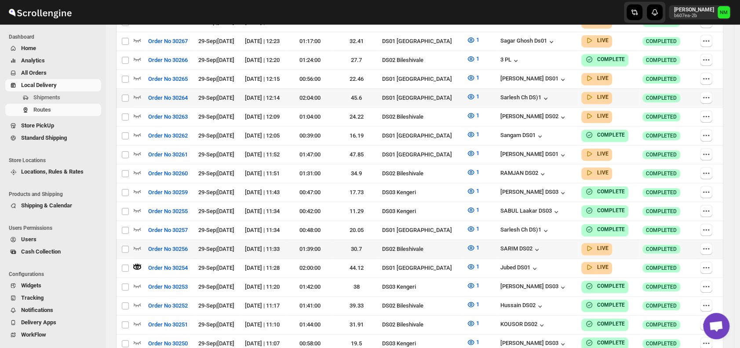
scroll to position [0, 0]
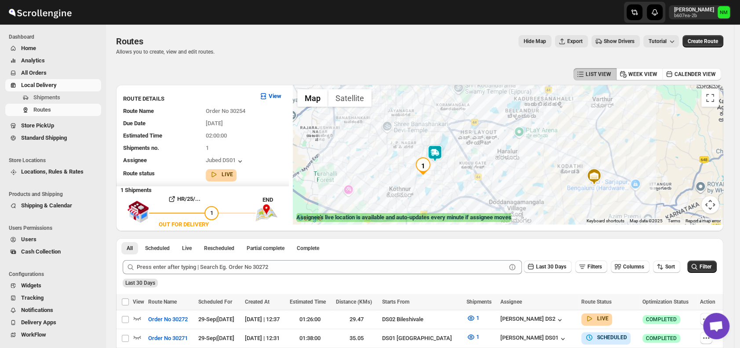
click at [434, 155] on img at bounding box center [435, 154] width 18 height 18
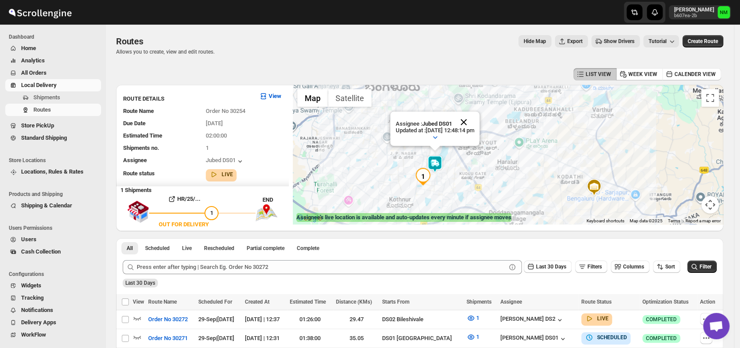
click at [474, 117] on button "Close" at bounding box center [463, 122] width 21 height 21
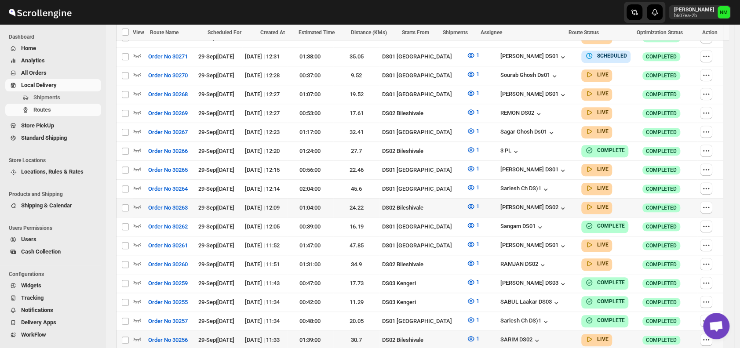
scroll to position [282, 0]
click at [139, 240] on icon "button" at bounding box center [137, 244] width 9 height 9
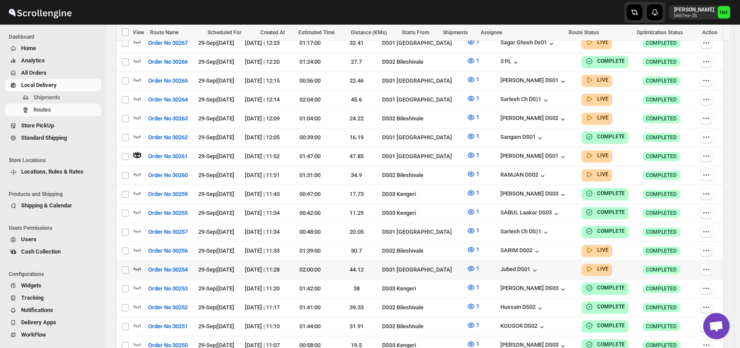
scroll to position [487, 0]
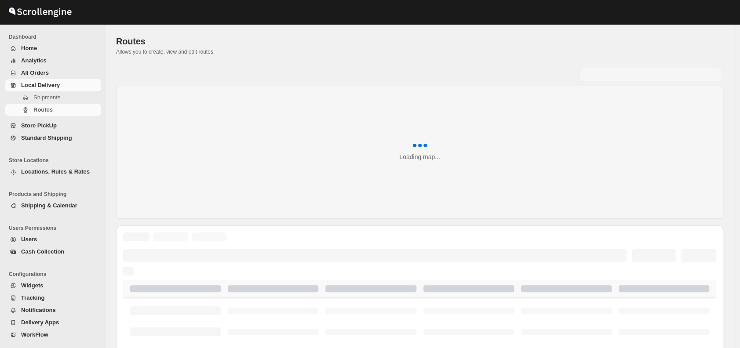
scroll to position [341, 0]
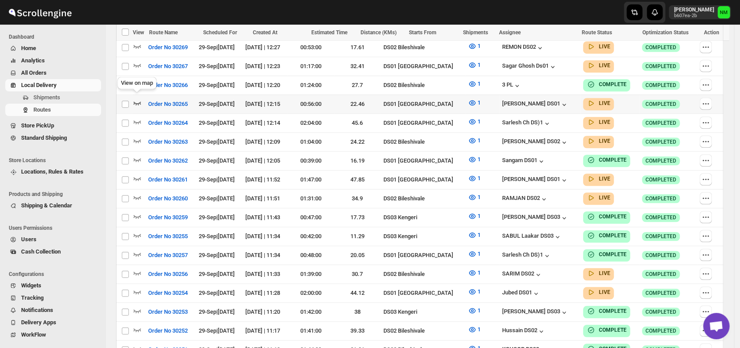
click at [135, 102] on icon "button" at bounding box center [137, 104] width 7 height 4
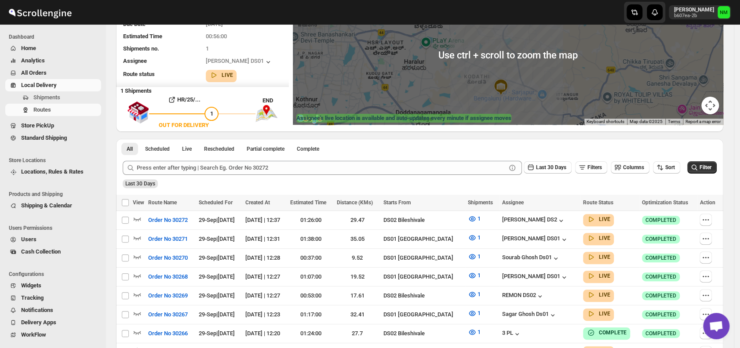
scroll to position [138, 0]
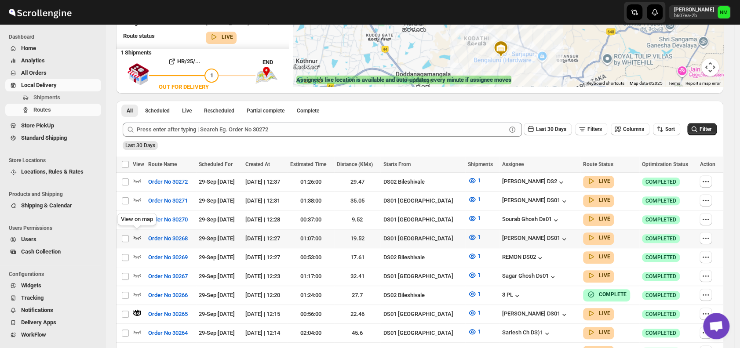
click at [139, 233] on icon "button" at bounding box center [137, 237] width 9 height 9
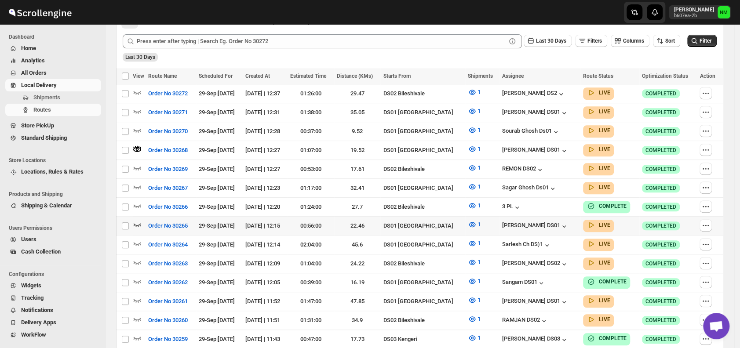
scroll to position [227, 0]
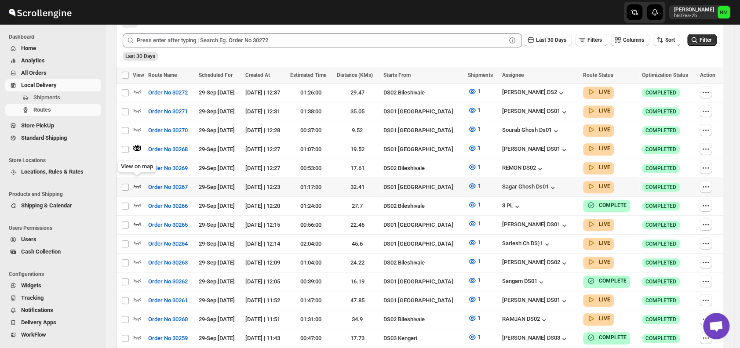
click at [137, 182] on icon "button" at bounding box center [137, 186] width 9 height 9
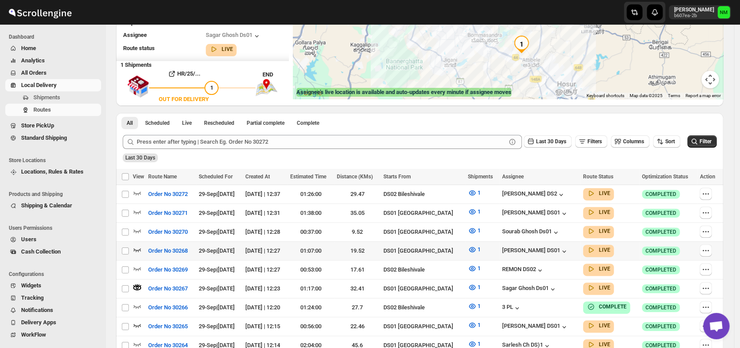
scroll to position [127, 0]
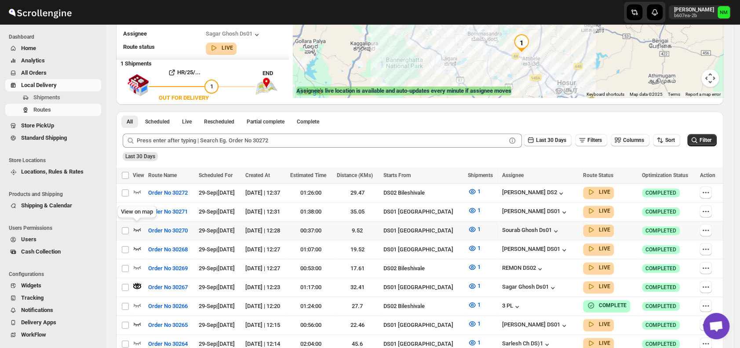
click at [140, 226] on icon "button" at bounding box center [137, 229] width 9 height 9
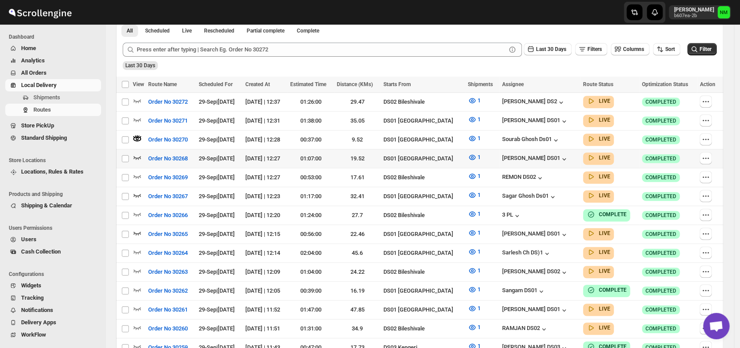
scroll to position [218, 0]
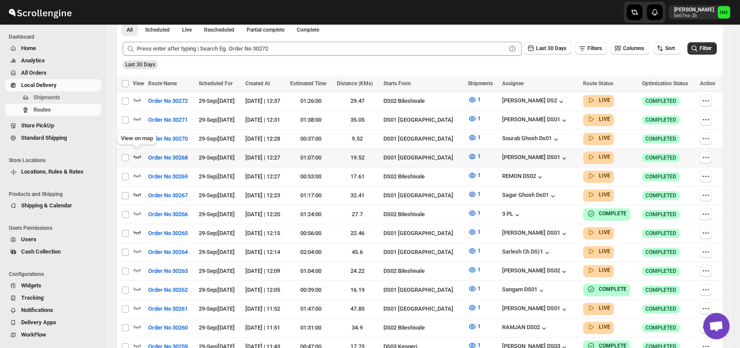
click at [138, 155] on icon "button" at bounding box center [137, 157] width 7 height 4
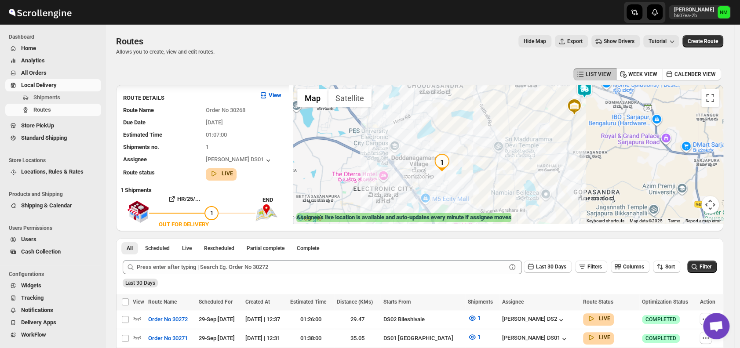
click at [582, 97] on img at bounding box center [584, 90] width 18 height 18
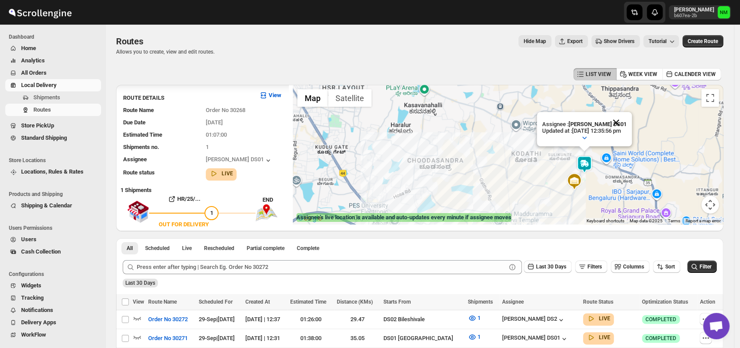
click at [626, 120] on button "Close" at bounding box center [615, 122] width 21 height 21
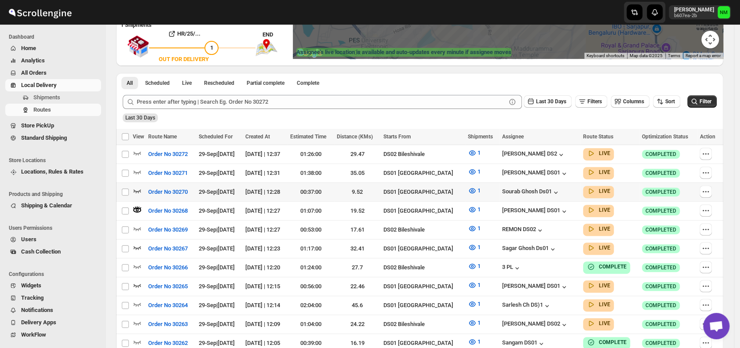
scroll to position [166, 0]
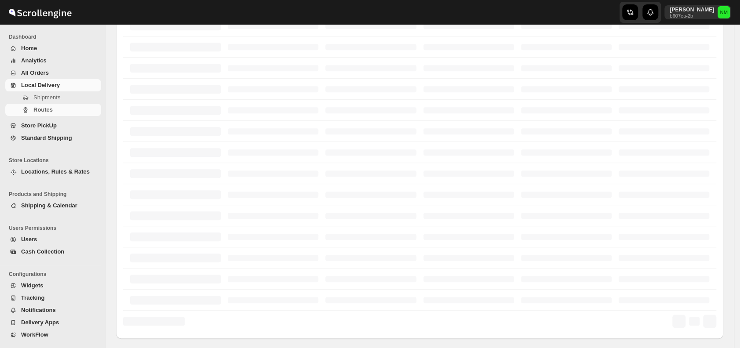
scroll to position [166, 0]
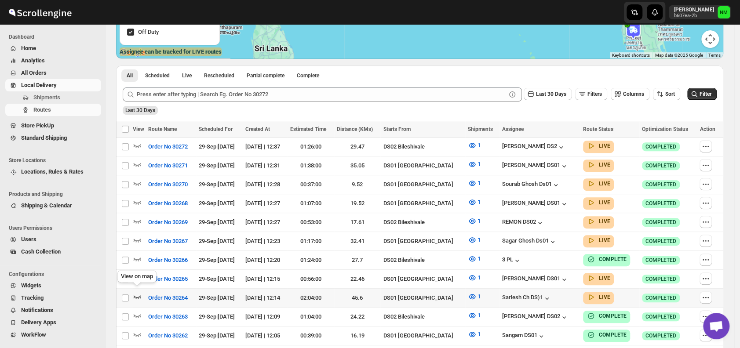
click at [137, 292] on icon "button" at bounding box center [137, 296] width 9 height 9
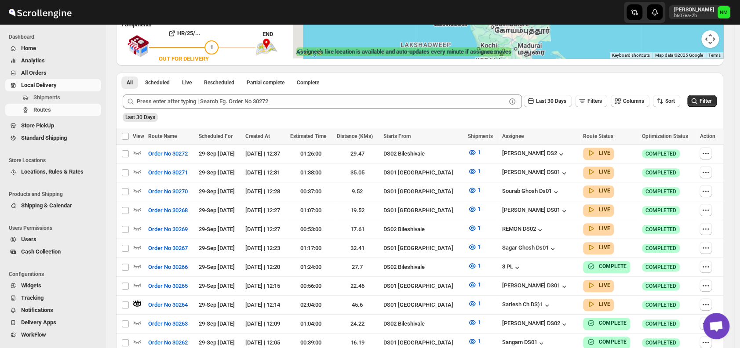
scroll to position [0, 0]
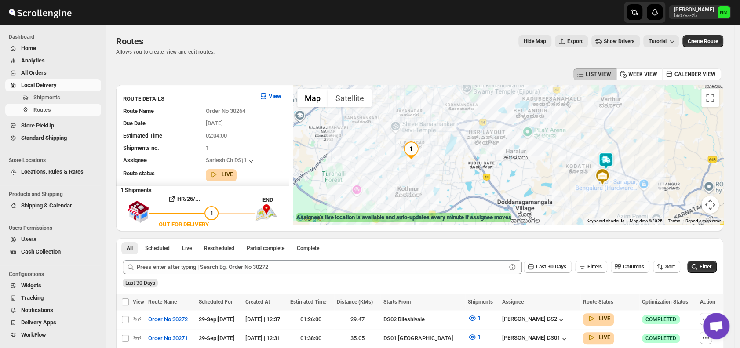
click at [613, 160] on img at bounding box center [606, 161] width 18 height 18
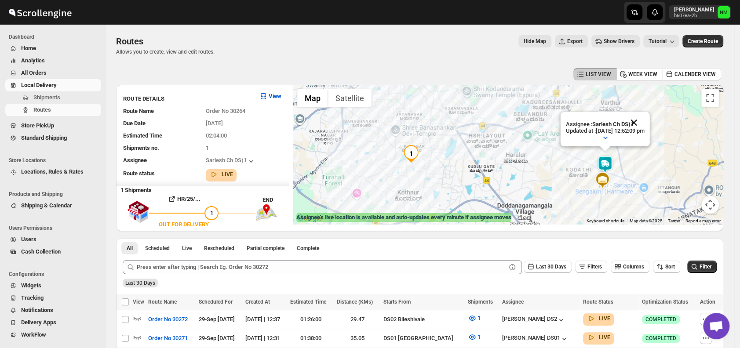
click at [645, 120] on button "Close" at bounding box center [633, 122] width 21 height 21
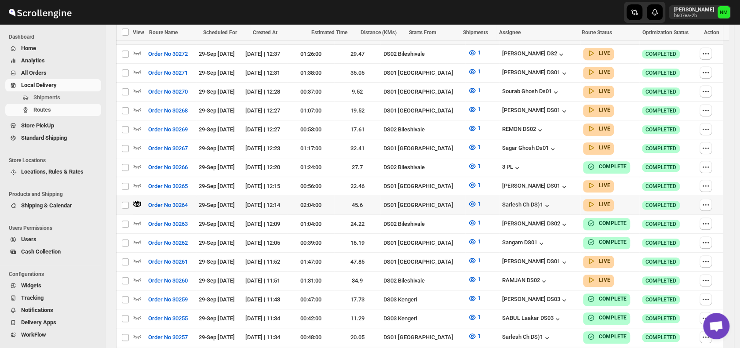
scroll to position [299, 0]
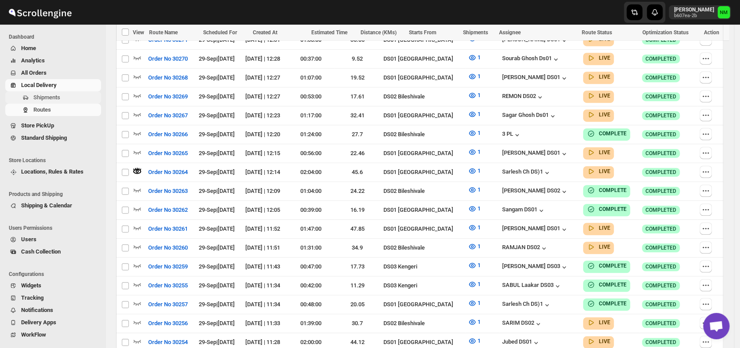
click at [60, 94] on span "Shipments" at bounding box center [46, 97] width 27 height 7
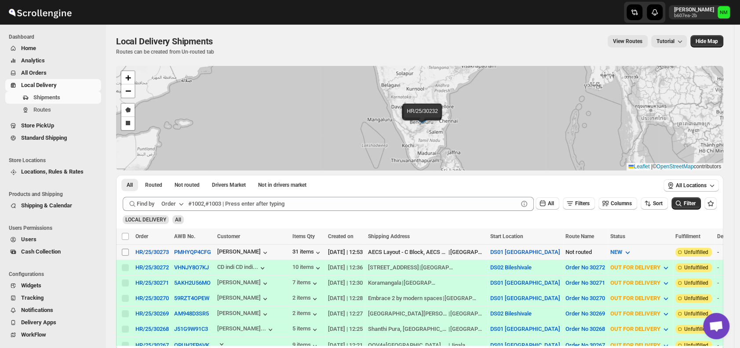
click at [125, 250] on input "Select shipment" at bounding box center [125, 252] width 7 height 7
checkbox input "true"
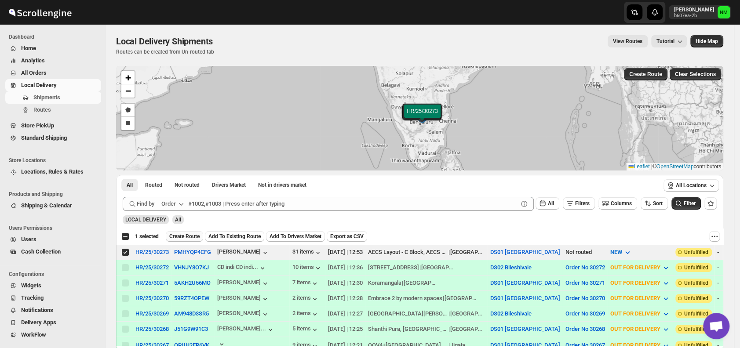
click at [186, 235] on span "Create Route" at bounding box center [184, 236] width 30 height 7
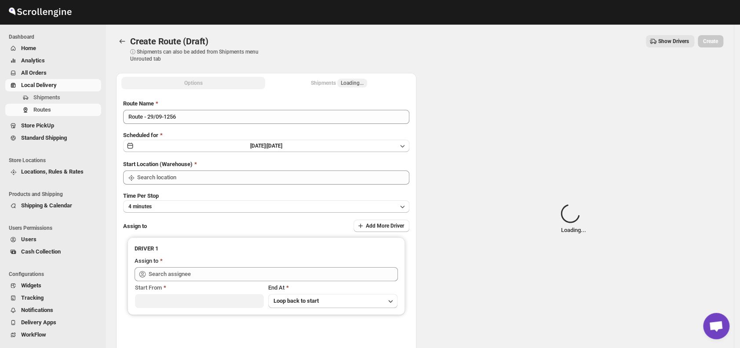
type input "DS01 [GEOGRAPHIC_DATA]"
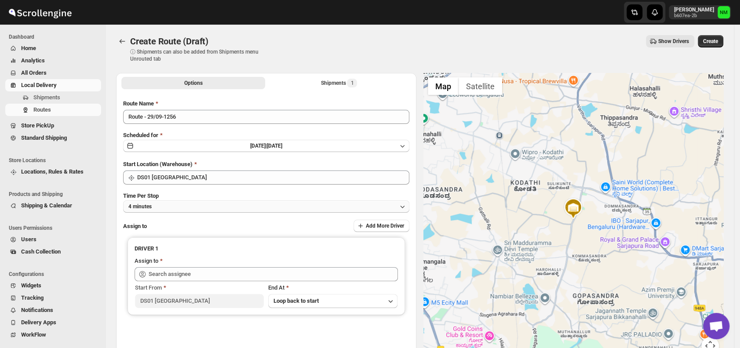
click at [184, 207] on button "4 minutes" at bounding box center [266, 206] width 286 height 12
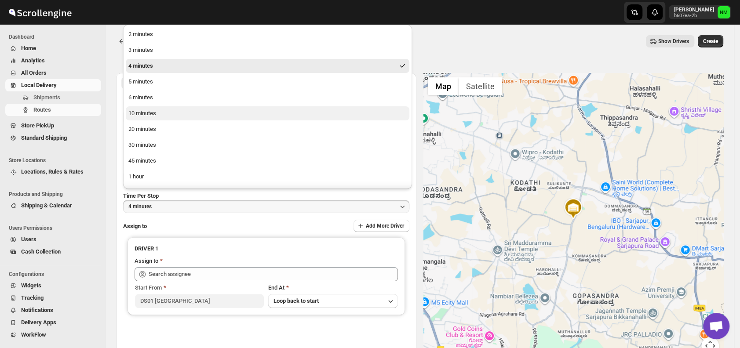
click at [151, 117] on div "10 minutes" at bounding box center [142, 113] width 28 height 9
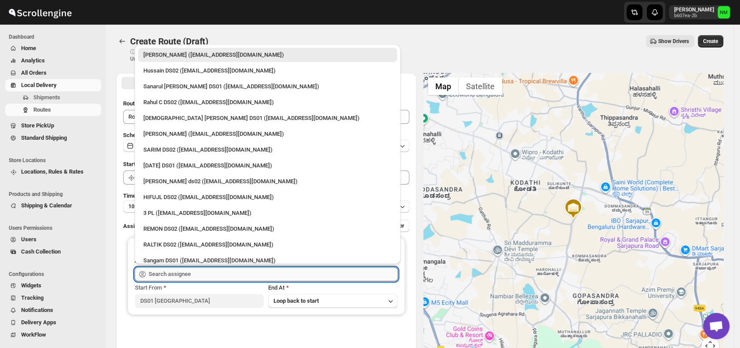
click at [194, 278] on input "text" at bounding box center [273, 274] width 249 height 14
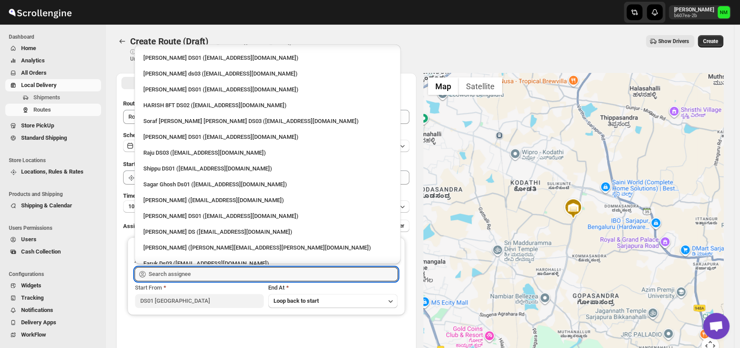
scroll to position [597, 0]
click at [162, 138] on div "Faijal Khan DS01 (tadij98822@cspaus.com)" at bounding box center [267, 138] width 248 height 9
type input "Faijal Khan DS01 (tadij98822@cspaus.com)"
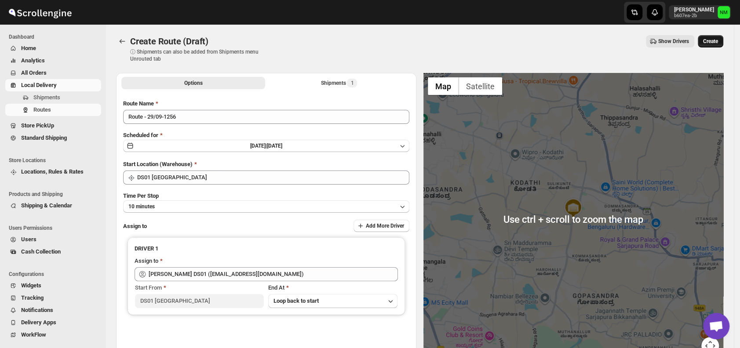
click at [718, 40] on span "Create" at bounding box center [710, 41] width 15 height 7
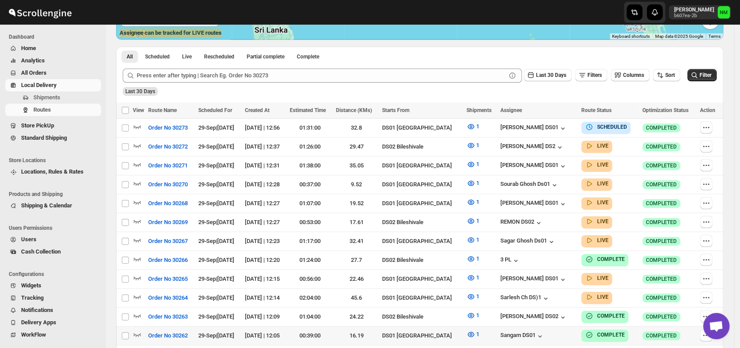
scroll to position [246, 0]
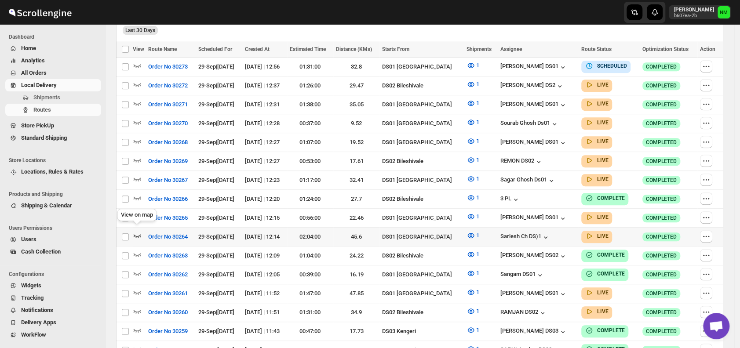
click at [137, 231] on icon "button" at bounding box center [137, 235] width 9 height 9
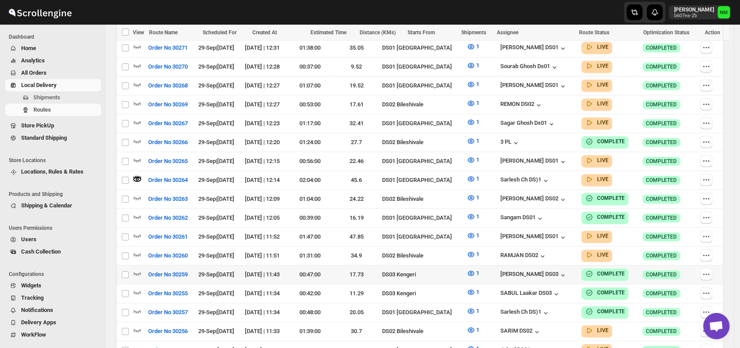
scroll to position [340, 0]
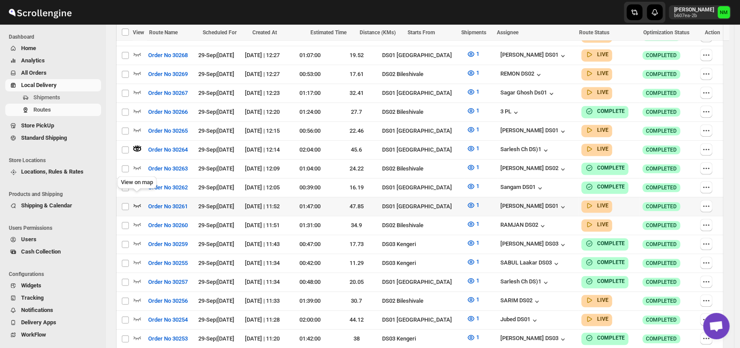
click at [138, 201] on icon "button" at bounding box center [137, 205] width 9 height 9
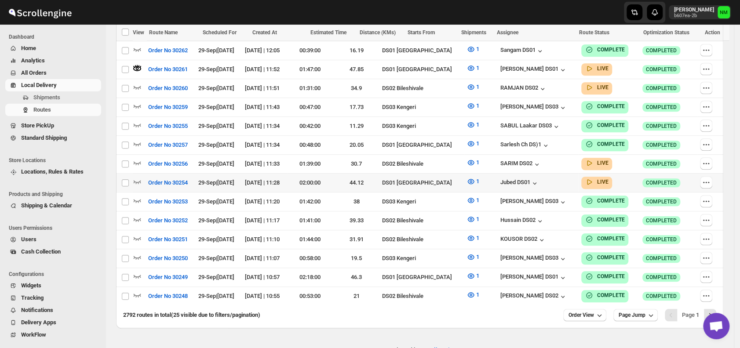
scroll to position [482, 0]
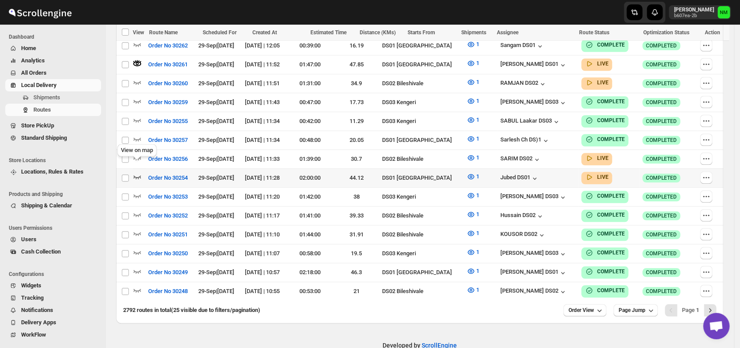
click at [140, 172] on icon "button" at bounding box center [137, 176] width 9 height 9
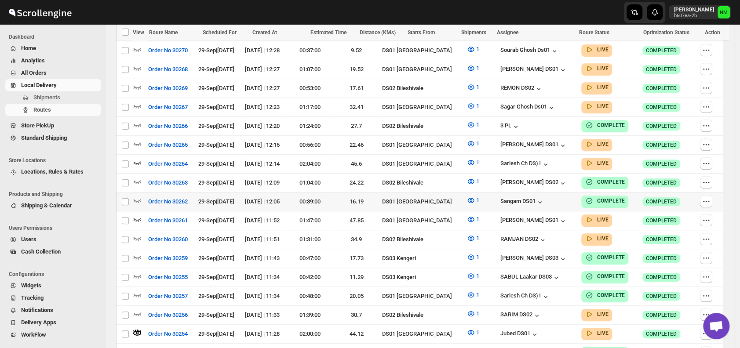
scroll to position [328, 0]
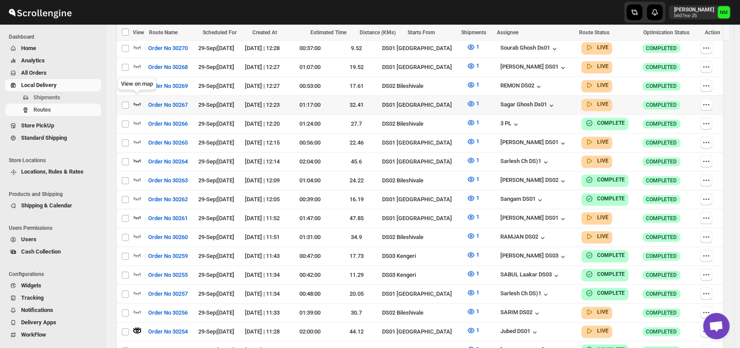
click at [141, 102] on icon "button" at bounding box center [137, 104] width 7 height 4
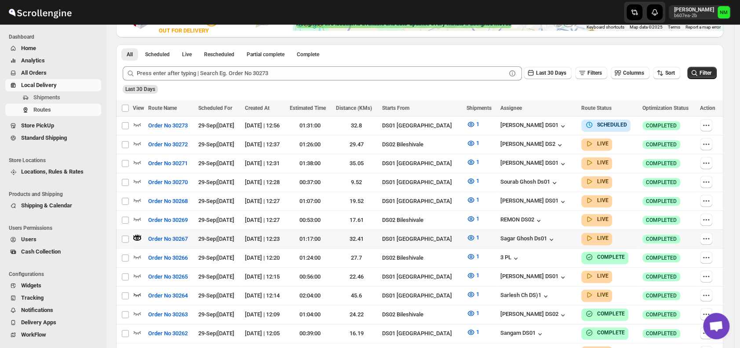
scroll to position [193, 0]
click at [137, 178] on icon "button" at bounding box center [137, 181] width 9 height 9
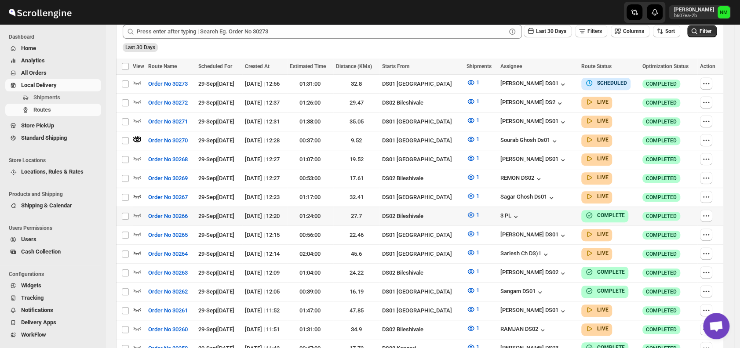
scroll to position [237, 0]
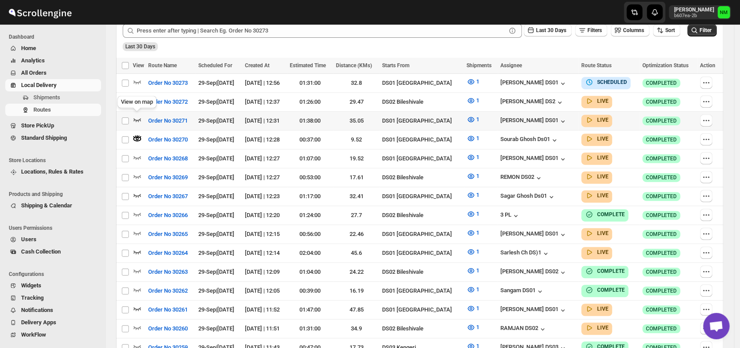
click at [139, 118] on icon "button" at bounding box center [137, 120] width 7 height 4
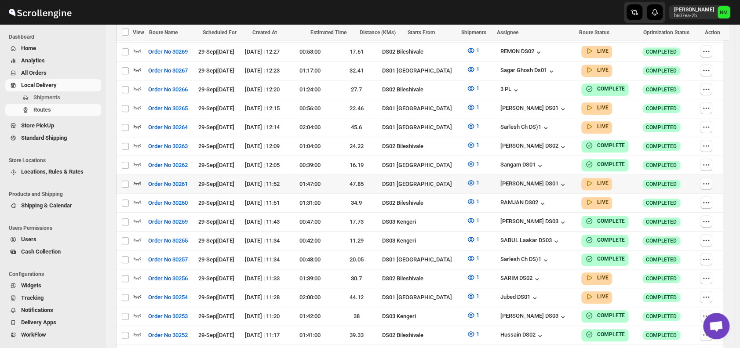
scroll to position [363, 0]
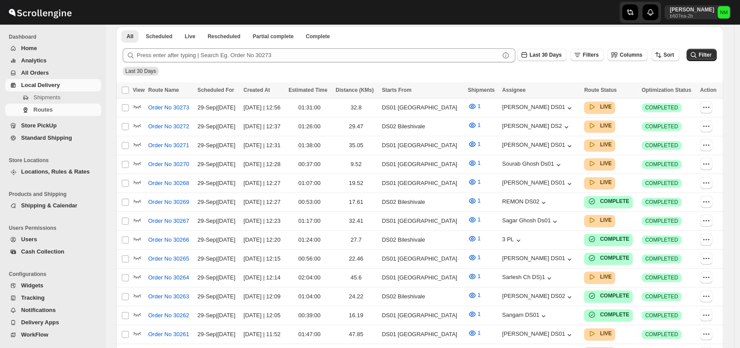
scroll to position [341, 0]
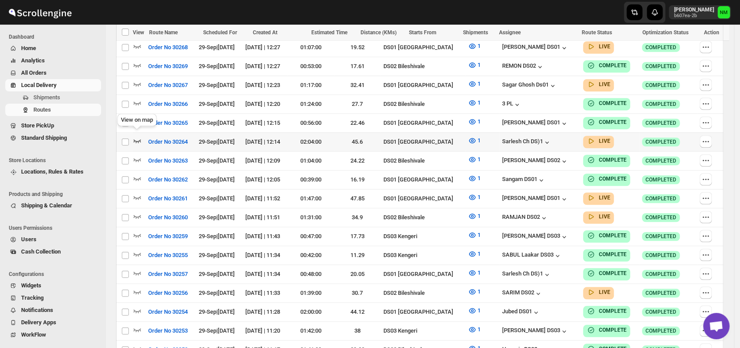
click at [135, 139] on icon "button" at bounding box center [137, 141] width 7 height 4
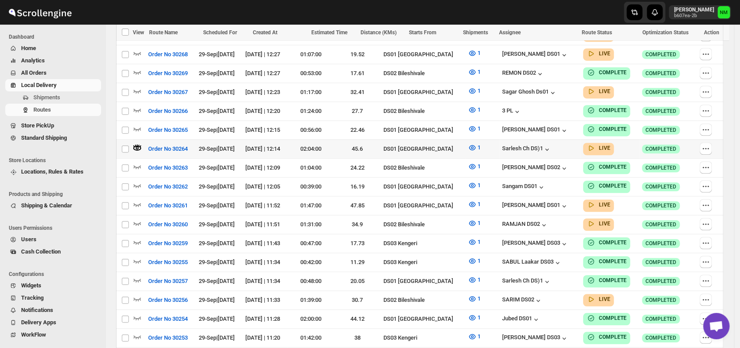
scroll to position [0, 0]
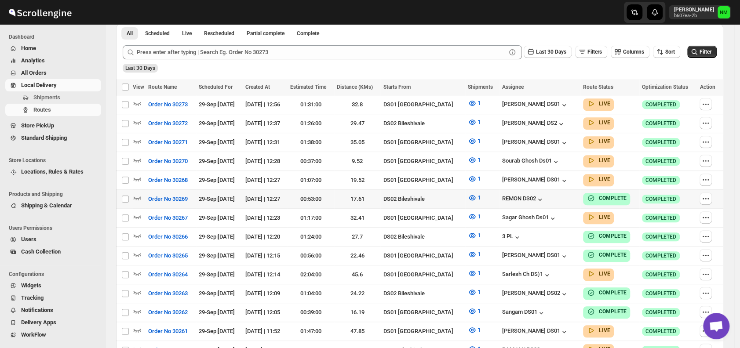
scroll to position [208, 0]
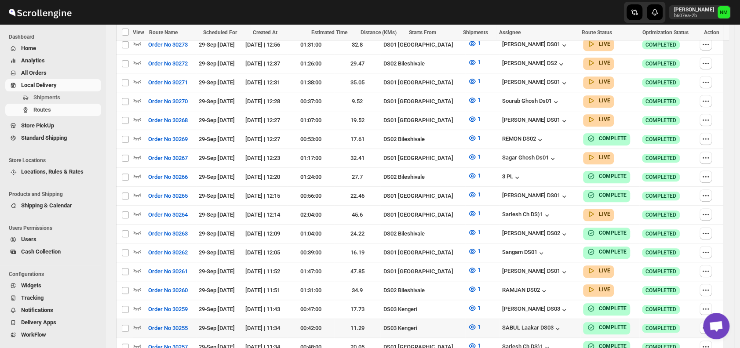
scroll to position [268, 0]
click at [138, 269] on icon "button" at bounding box center [137, 271] width 7 height 4
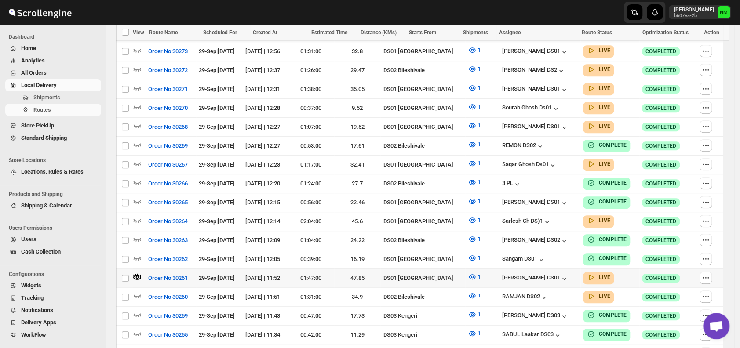
scroll to position [0, 0]
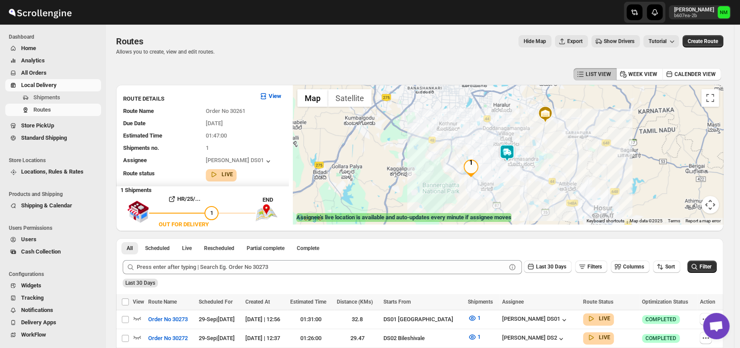
click at [513, 154] on img at bounding box center [507, 153] width 18 height 18
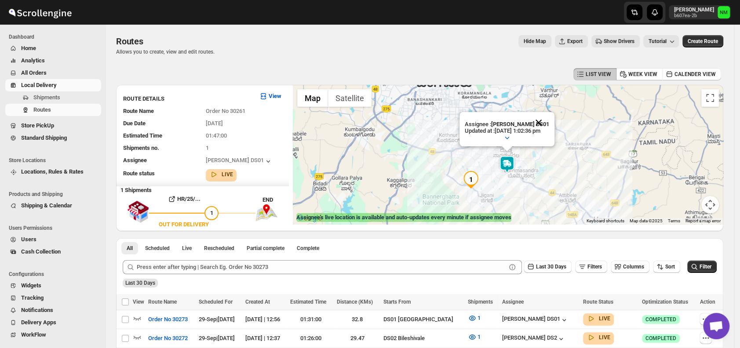
click at [549, 126] on button "Close" at bounding box center [538, 122] width 21 height 21
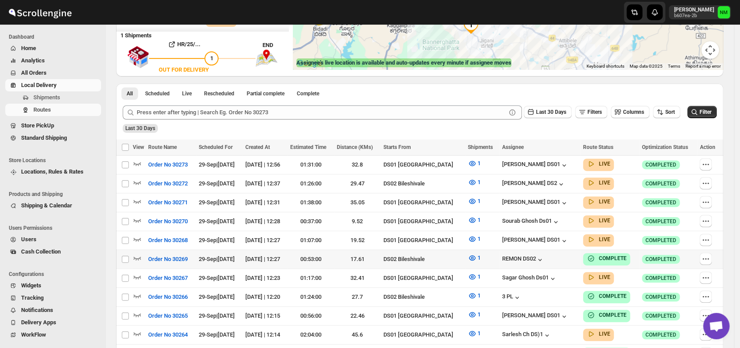
scroll to position [155, 0]
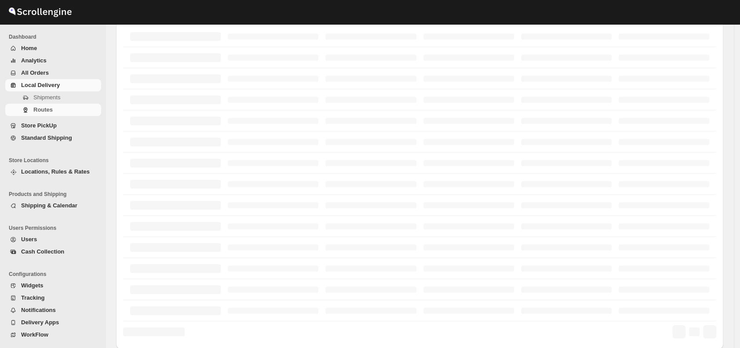
scroll to position [155, 0]
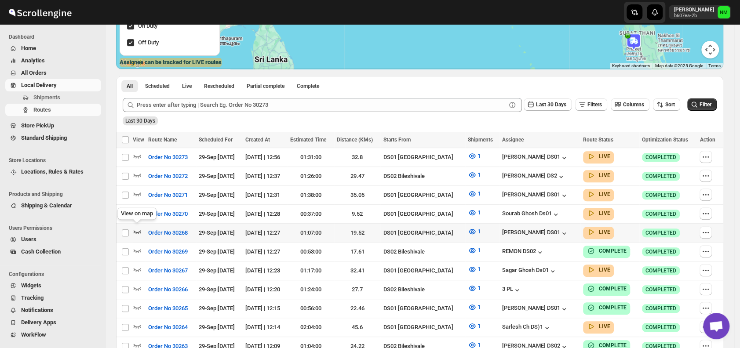
click at [138, 228] on icon "button" at bounding box center [137, 231] width 9 height 9
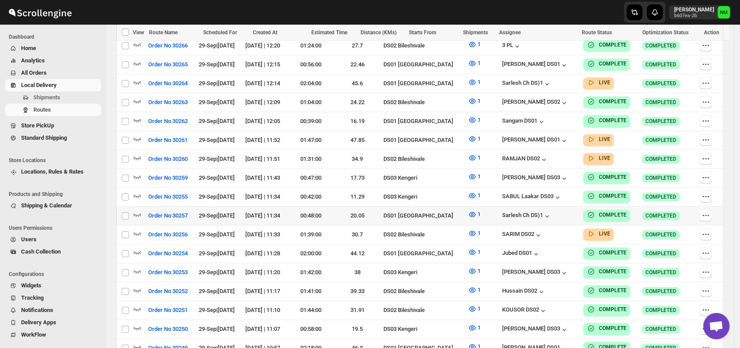
scroll to position [357, 0]
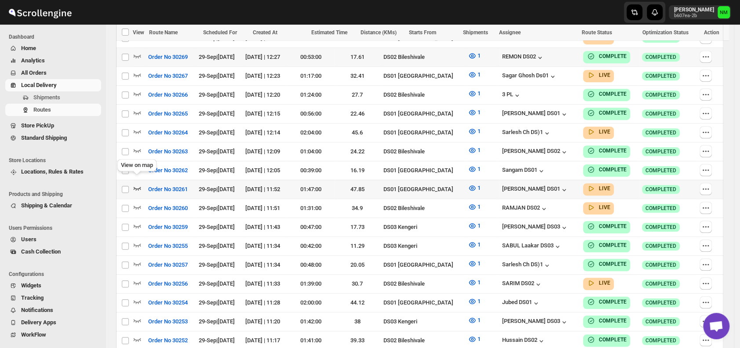
click at [138, 184] on icon "button" at bounding box center [137, 188] width 9 height 9
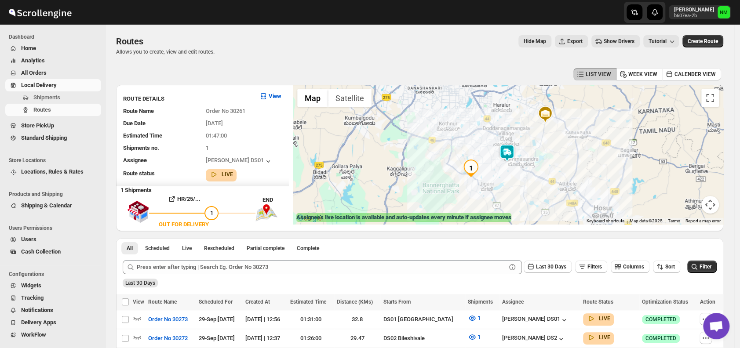
click at [509, 152] on img at bounding box center [507, 153] width 18 height 18
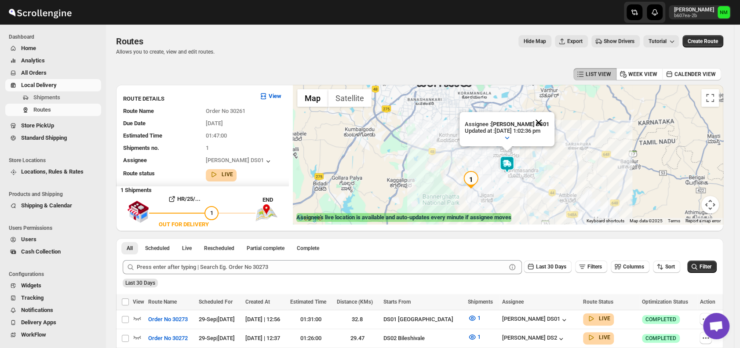
click at [549, 123] on button "Close" at bounding box center [538, 122] width 21 height 21
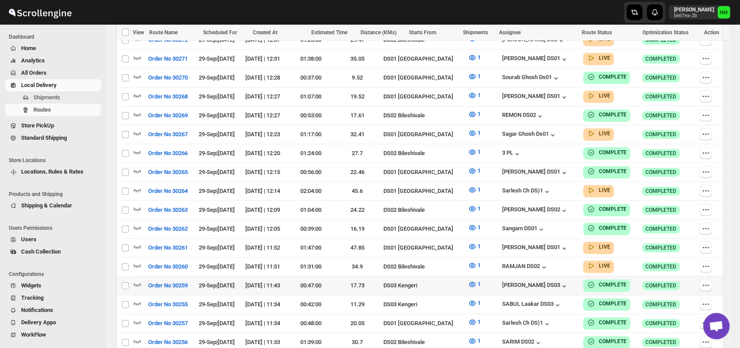
scroll to position [293, 0]
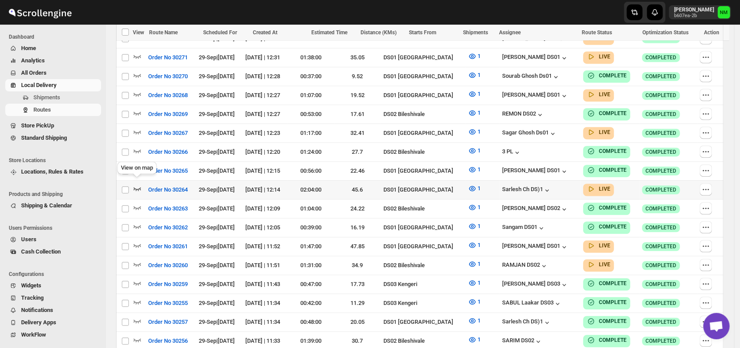
click at [138, 187] on icon "button" at bounding box center [137, 189] width 7 height 4
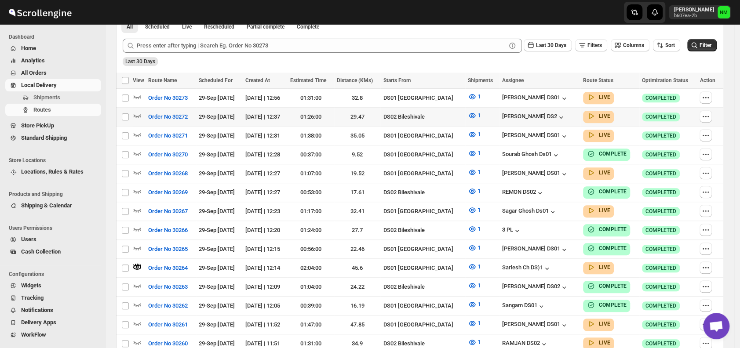
scroll to position [0, 0]
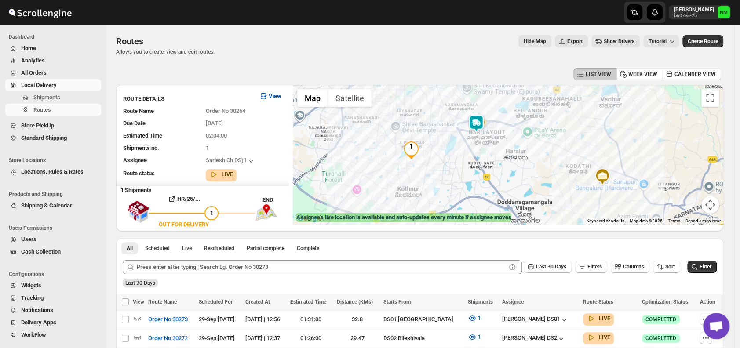
click at [477, 117] on img at bounding box center [476, 124] width 18 height 18
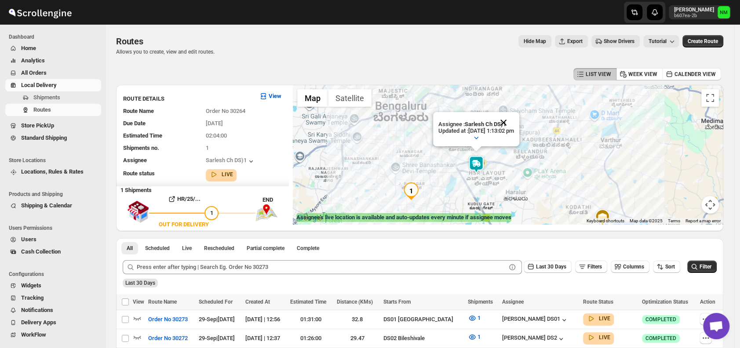
click at [514, 117] on button "Close" at bounding box center [503, 122] width 21 height 21
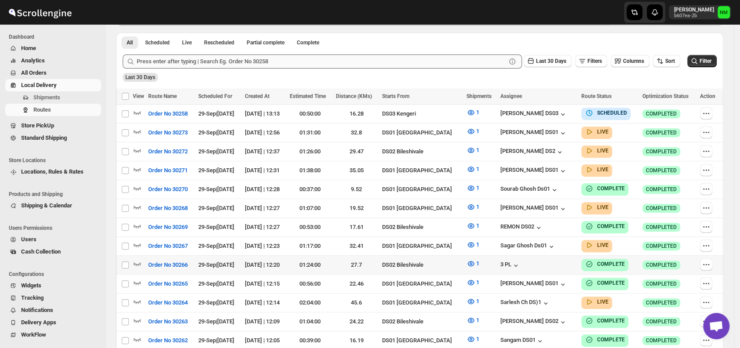
scroll to position [199, 0]
click at [139, 165] on icon "button" at bounding box center [137, 168] width 9 height 9
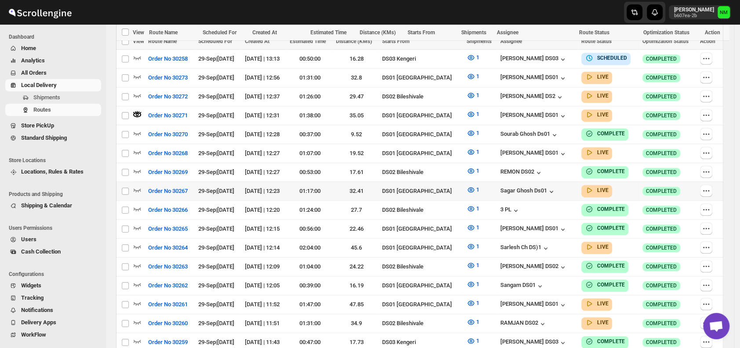
scroll to position [271, 0]
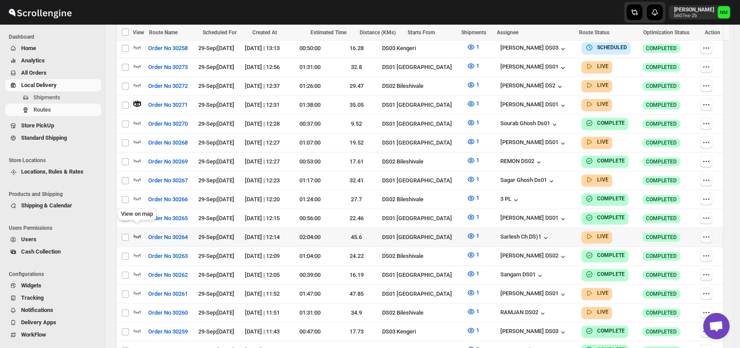
click at [139, 232] on icon "button" at bounding box center [137, 236] width 9 height 9
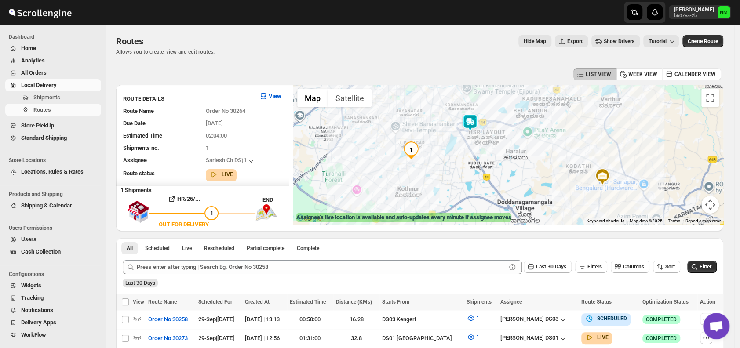
click at [475, 126] on img at bounding box center [470, 123] width 18 height 18
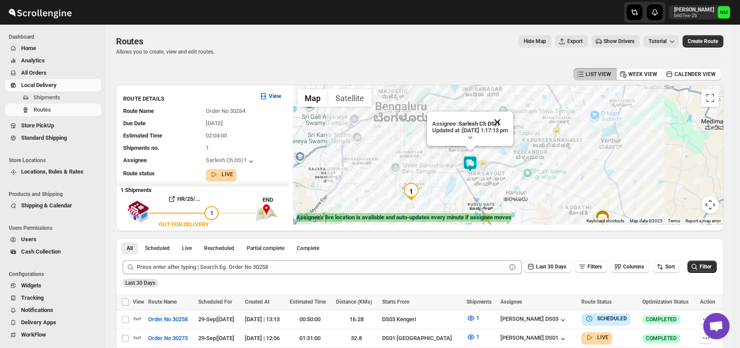
click at [508, 120] on button "Close" at bounding box center [497, 122] width 21 height 21
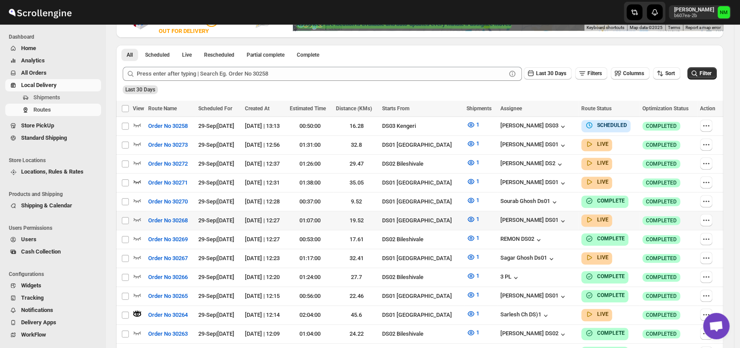
scroll to position [194, 0]
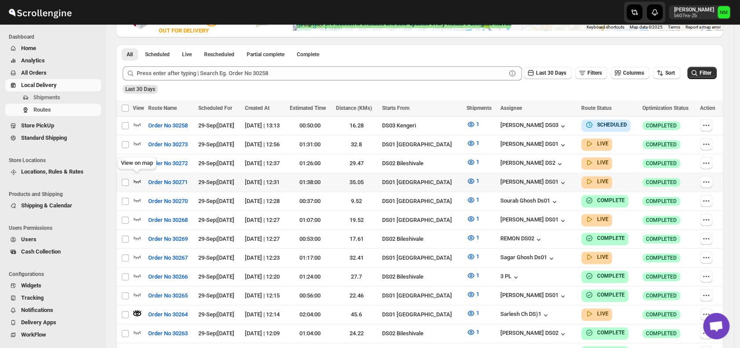
click at [137, 180] on icon "button" at bounding box center [137, 182] width 7 height 4
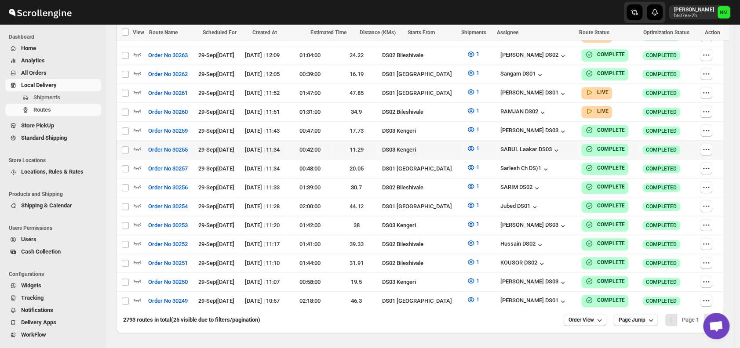
scroll to position [391, 0]
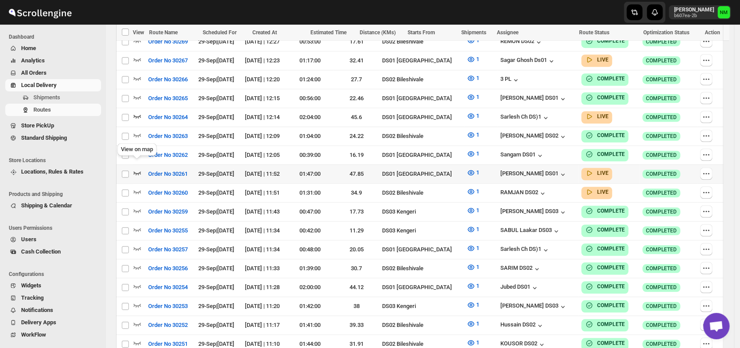
click at [138, 168] on icon "button" at bounding box center [137, 172] width 9 height 9
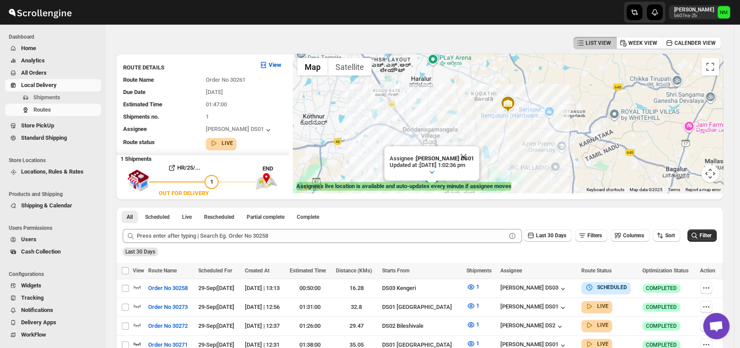
scroll to position [0, 0]
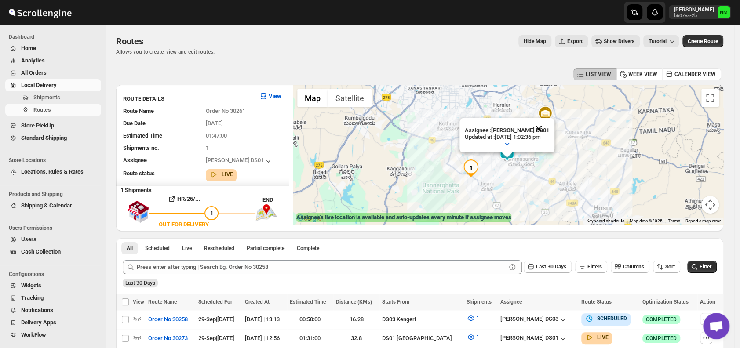
click at [549, 130] on button "Close" at bounding box center [538, 128] width 21 height 21
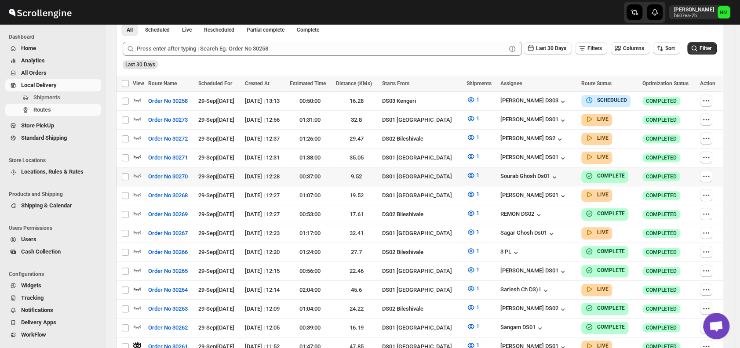
scroll to position [224, 0]
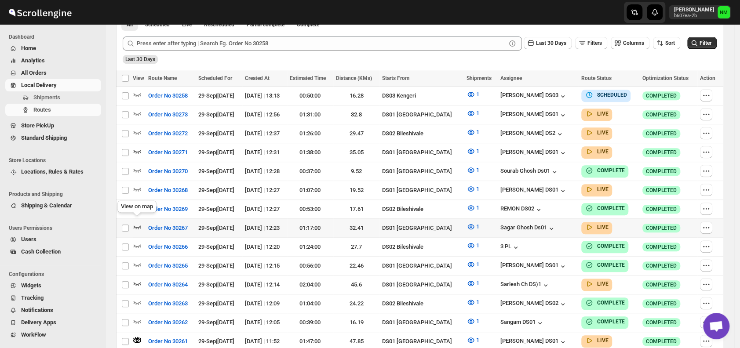
click at [139, 222] on icon "button" at bounding box center [137, 226] width 9 height 9
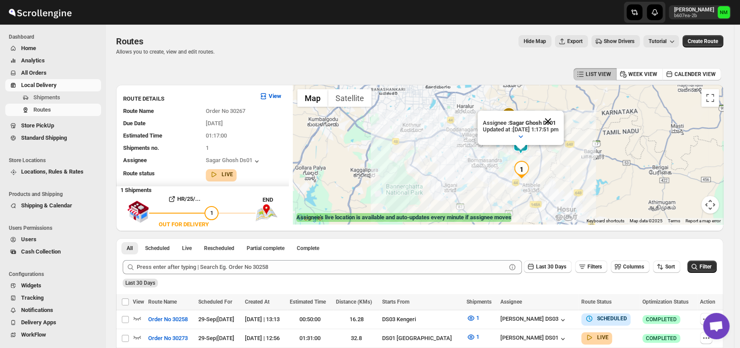
click at [558, 121] on button "Close" at bounding box center [547, 121] width 21 height 21
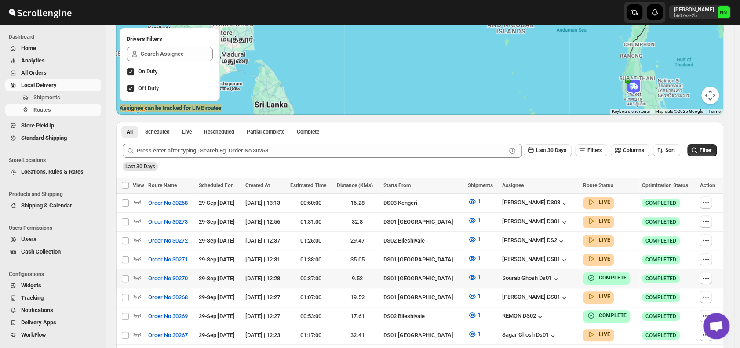
scroll to position [111, 0]
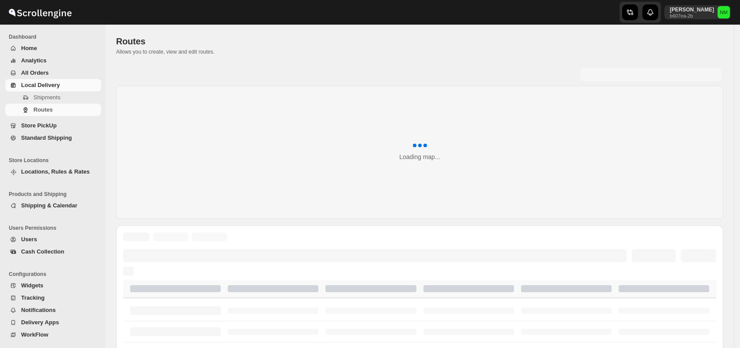
scroll to position [111, 0]
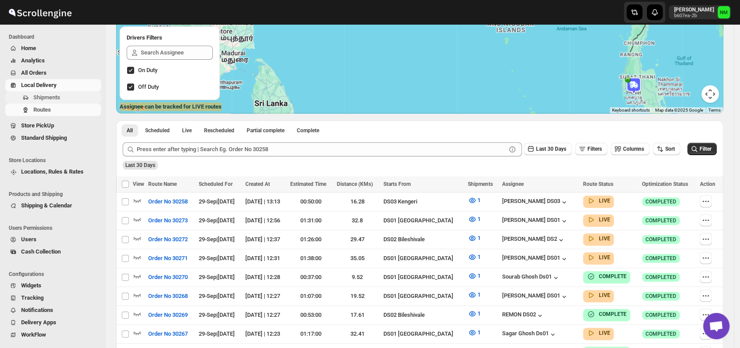
click at [48, 98] on span "Shipments" at bounding box center [46, 97] width 27 height 7
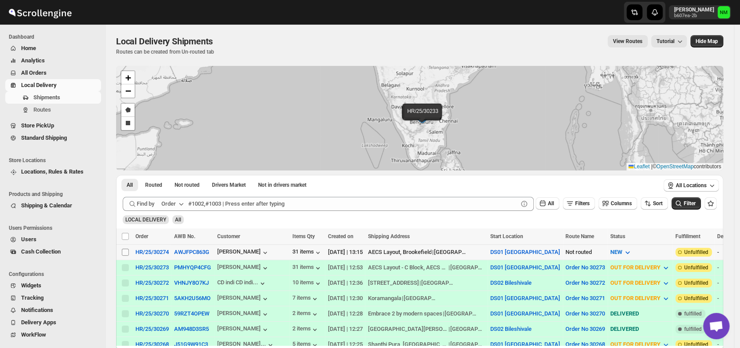
click at [125, 249] on input "Select shipment" at bounding box center [125, 252] width 7 height 7
checkbox input "true"
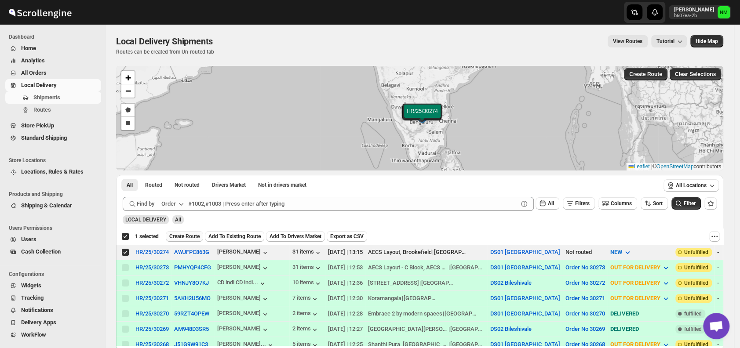
click at [188, 235] on span "Create Route" at bounding box center [184, 236] width 30 height 7
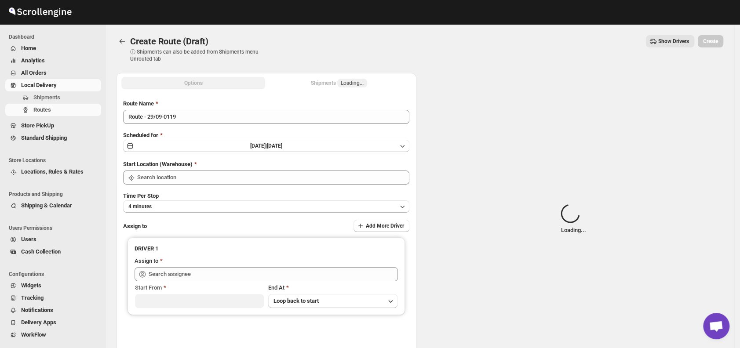
type input "DS01 [GEOGRAPHIC_DATA]"
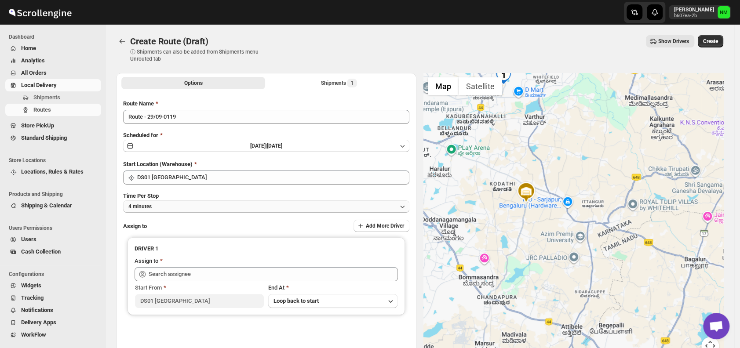
click at [205, 207] on button "4 minutes" at bounding box center [266, 206] width 286 height 12
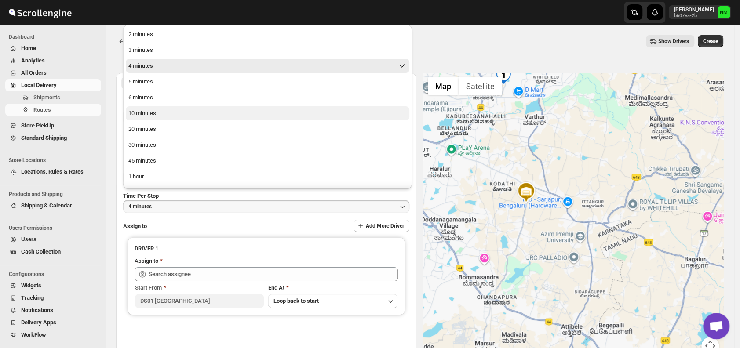
click at [150, 116] on div "10 minutes" at bounding box center [142, 113] width 28 height 9
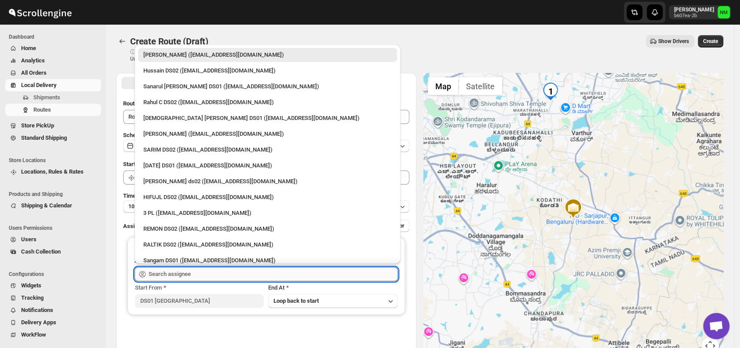
click at [199, 273] on input "text" at bounding box center [273, 274] width 249 height 14
click at [154, 115] on div "Islam Laskar DS01 (vixib74172@ikowat.com)" at bounding box center [267, 118] width 248 height 9
type input "Islam Laskar DS01 (vixib74172@ikowat.com)"
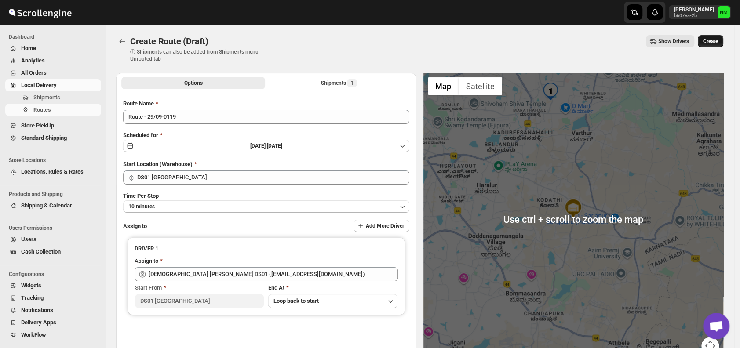
click at [716, 42] on span "Create" at bounding box center [710, 41] width 15 height 7
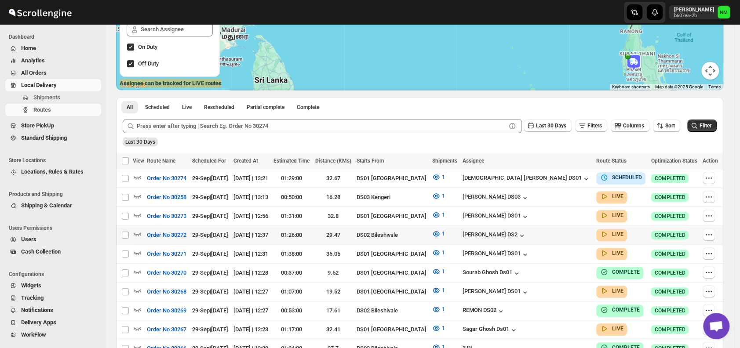
scroll to position [135, 0]
click at [137, 211] on icon "button" at bounding box center [137, 214] width 9 height 9
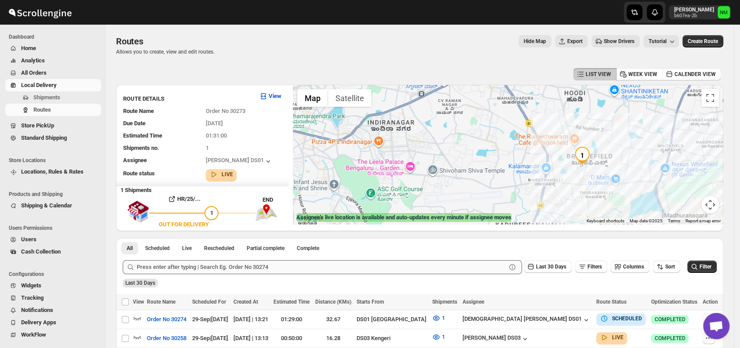
scroll to position [39, 0]
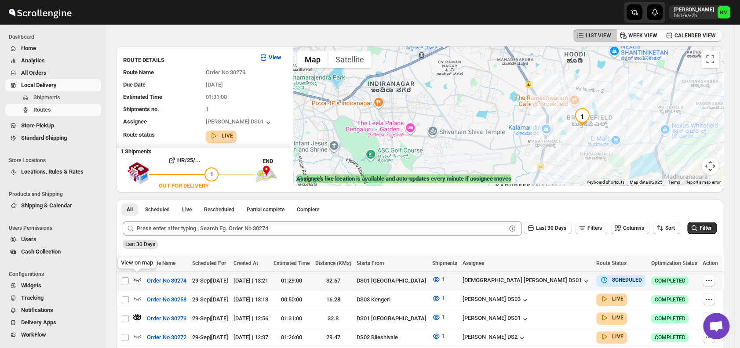
click at [135, 278] on icon "button" at bounding box center [137, 279] width 9 height 9
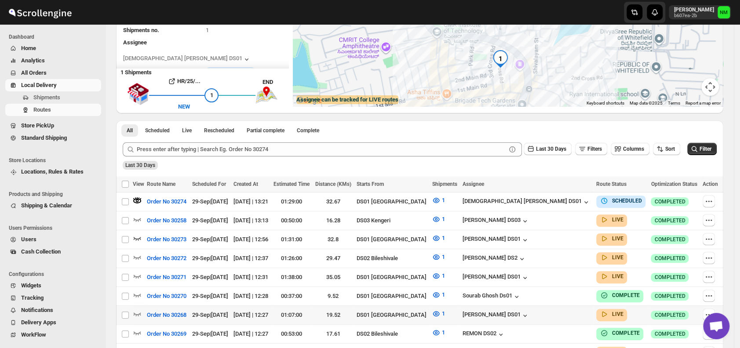
scroll to position [168, 0]
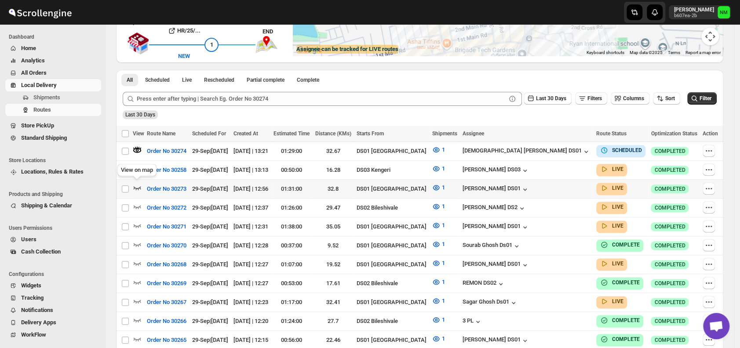
click at [139, 184] on icon "button" at bounding box center [137, 187] width 9 height 9
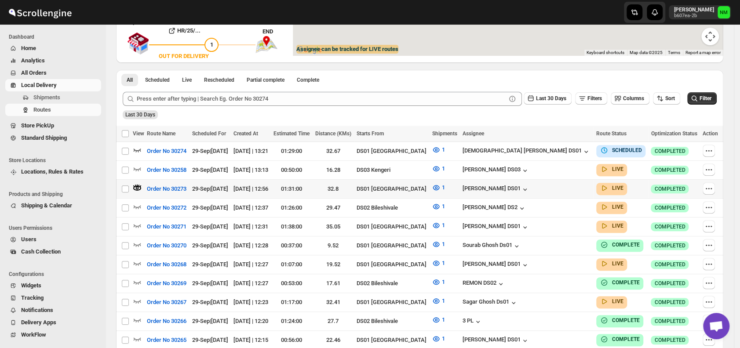
scroll to position [0, 0]
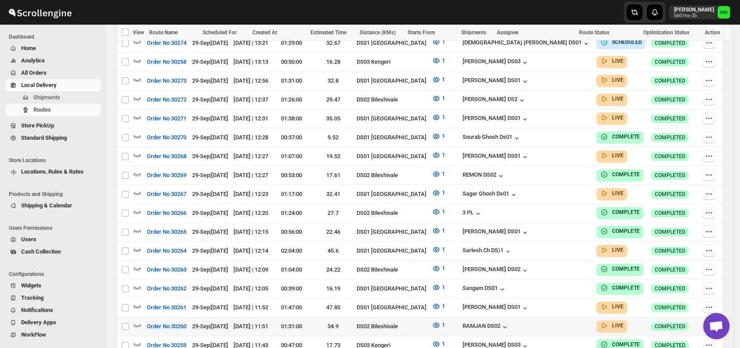
scroll to position [297, 0]
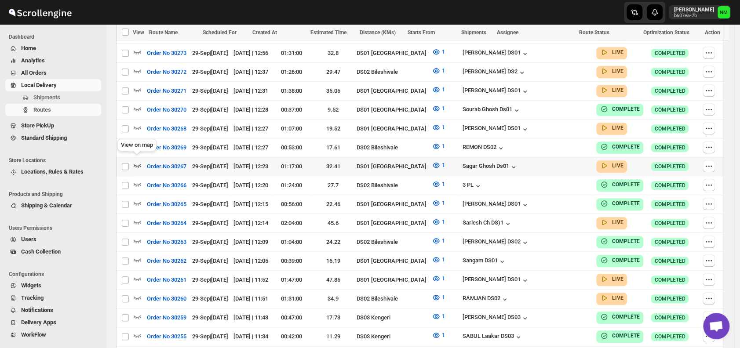
click at [134, 161] on icon "button" at bounding box center [137, 165] width 9 height 9
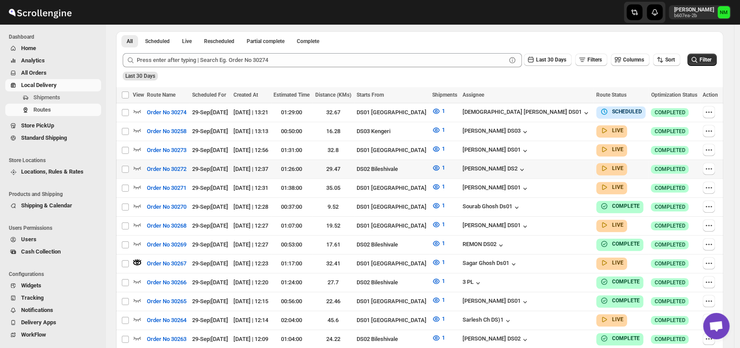
scroll to position [208, 0]
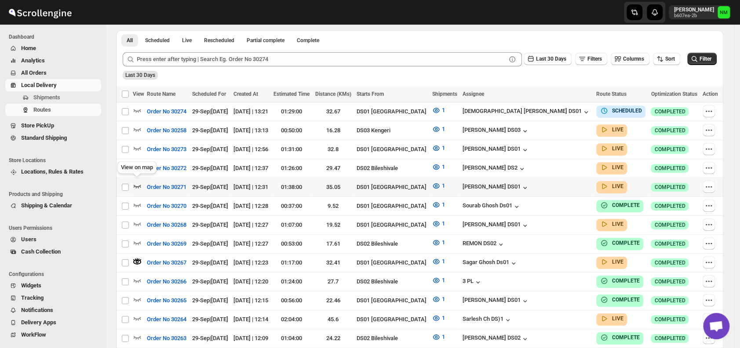
click at [136, 185] on icon "button" at bounding box center [137, 187] width 7 height 4
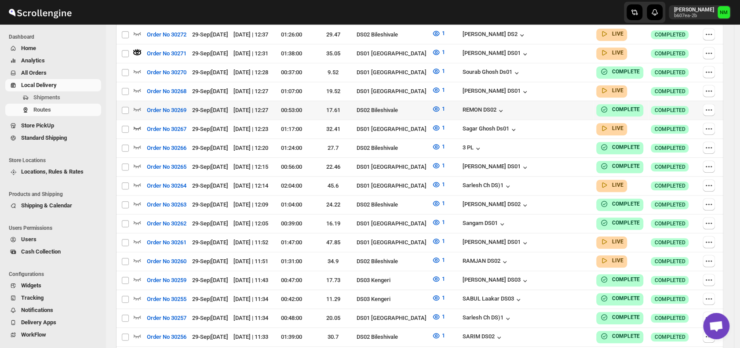
scroll to position [249, 0]
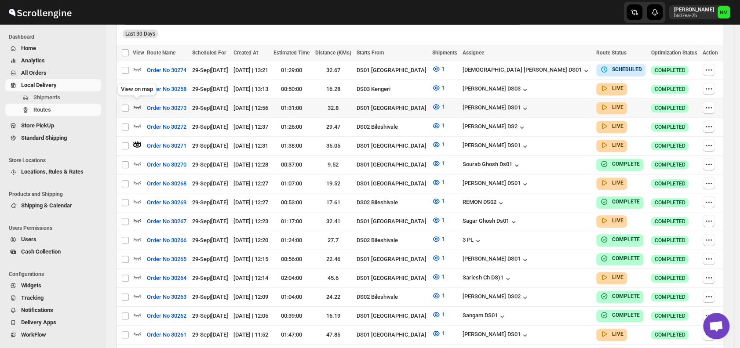
click at [140, 106] on icon "button" at bounding box center [137, 108] width 7 height 4
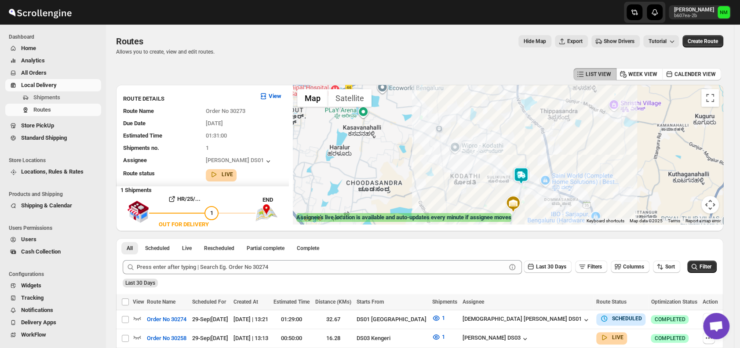
click at [527, 176] on img at bounding box center [521, 176] width 18 height 18
click at [563, 131] on button "Close" at bounding box center [552, 134] width 21 height 21
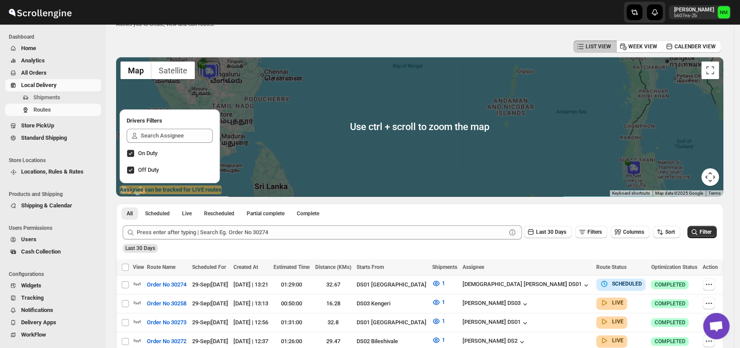
scroll to position [175, 0]
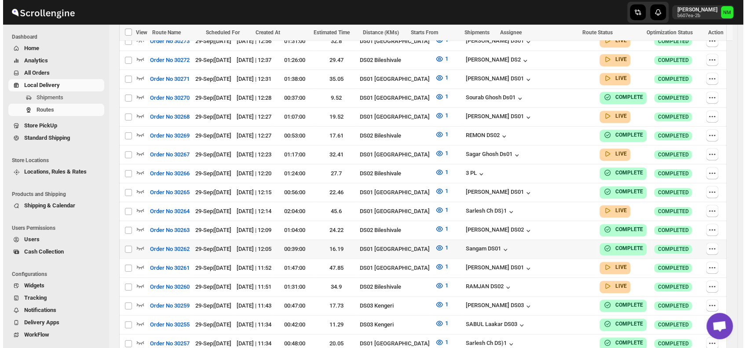
scroll to position [310, 0]
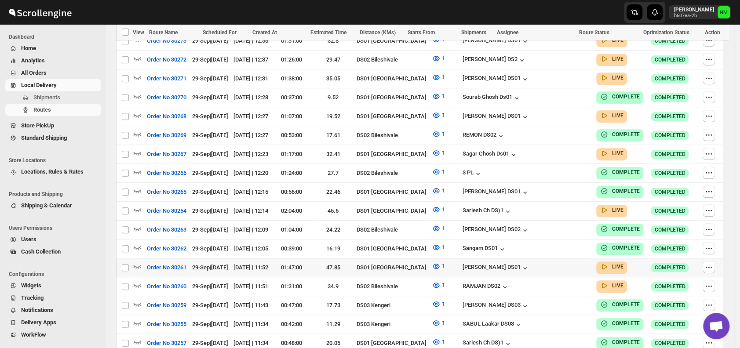
click at [143, 261] on button "Order No 30261" at bounding box center [167, 268] width 50 height 14
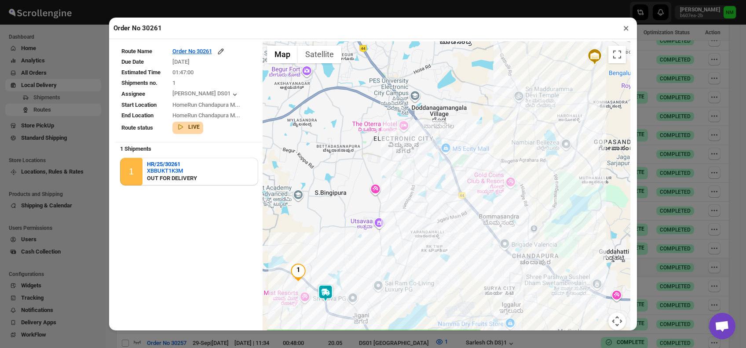
click at [326, 295] on img at bounding box center [326, 293] width 18 height 18
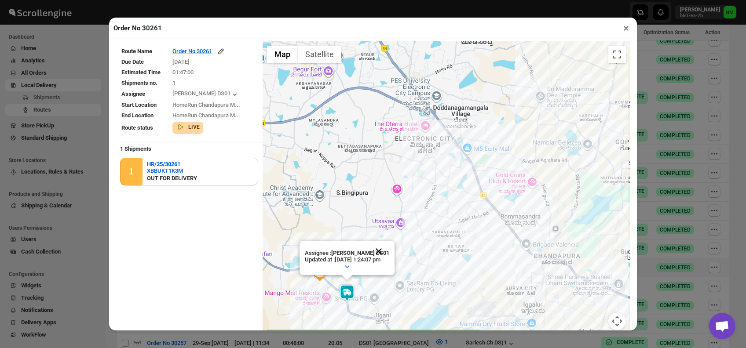
click at [383, 250] on button "Close" at bounding box center [378, 251] width 21 height 21
click at [610, 57] on button "Toggle fullscreen view" at bounding box center [617, 55] width 18 height 18
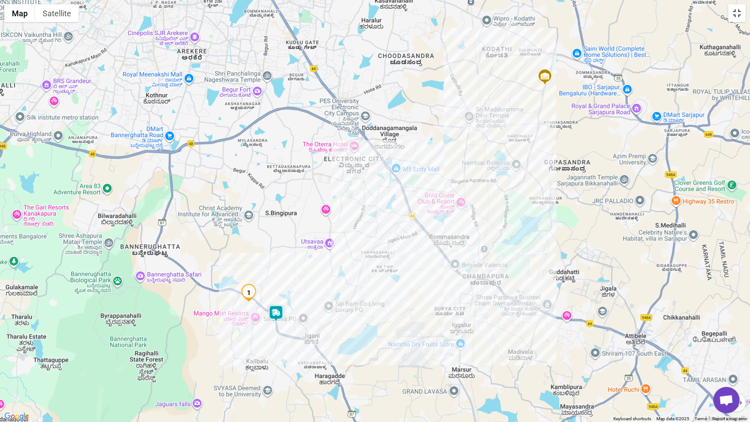
click at [736, 22] on button "Toggle fullscreen view" at bounding box center [737, 13] width 18 height 18
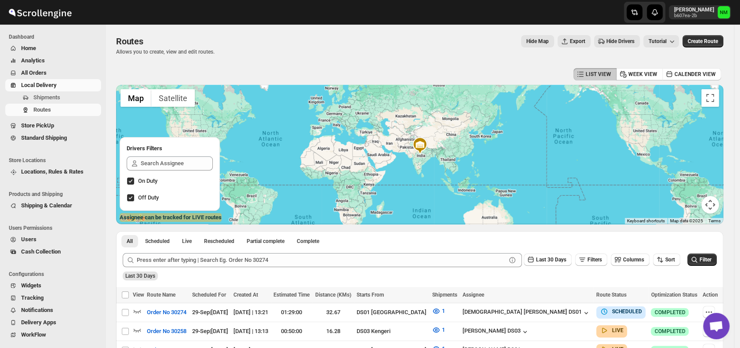
scroll to position [124, 0]
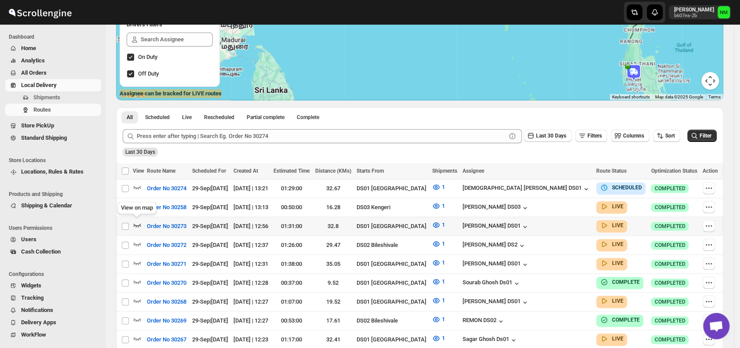
click at [138, 224] on icon "button" at bounding box center [137, 226] width 7 height 4
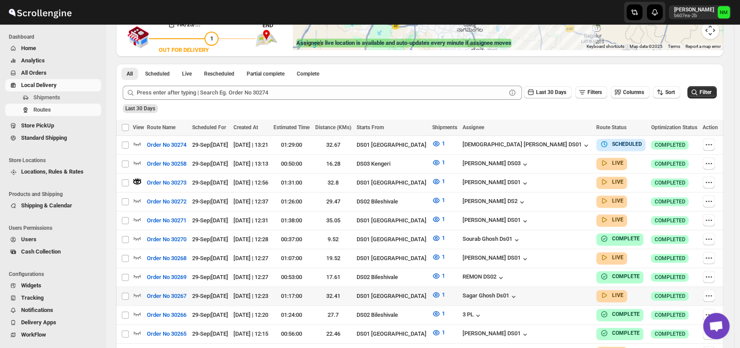
scroll to position [176, 0]
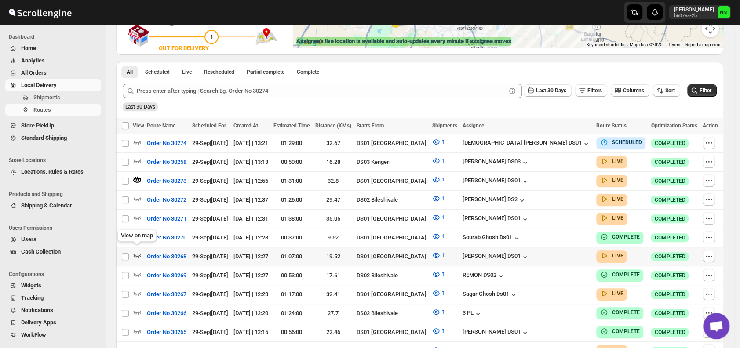
click at [140, 251] on icon "button" at bounding box center [137, 255] width 9 height 9
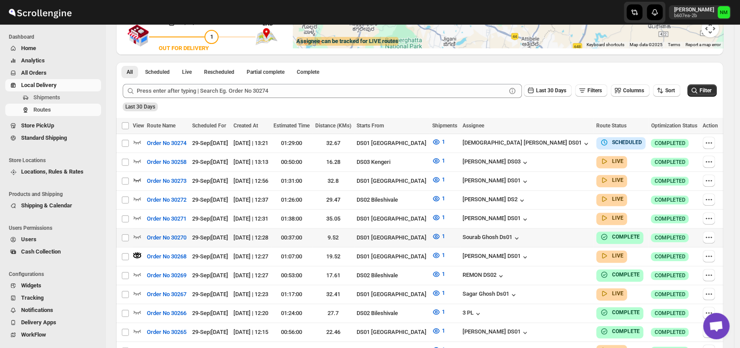
scroll to position [0, 0]
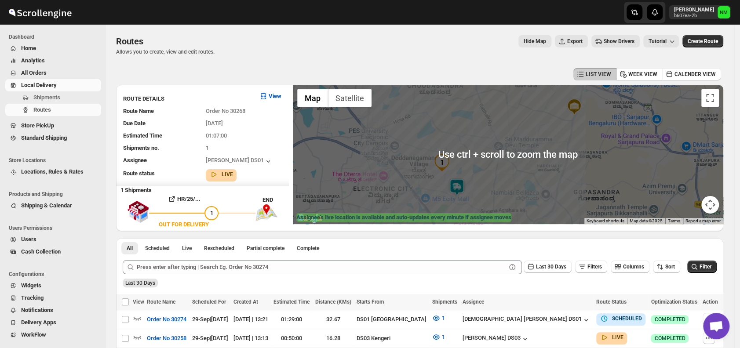
click at [466, 190] on img at bounding box center [457, 187] width 18 height 18
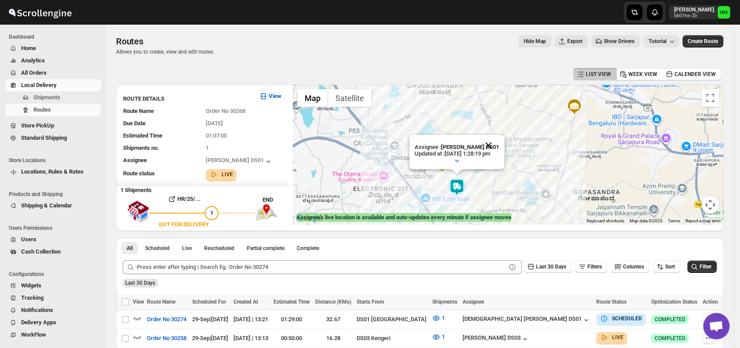
click at [499, 144] on button "Close" at bounding box center [488, 145] width 21 height 21
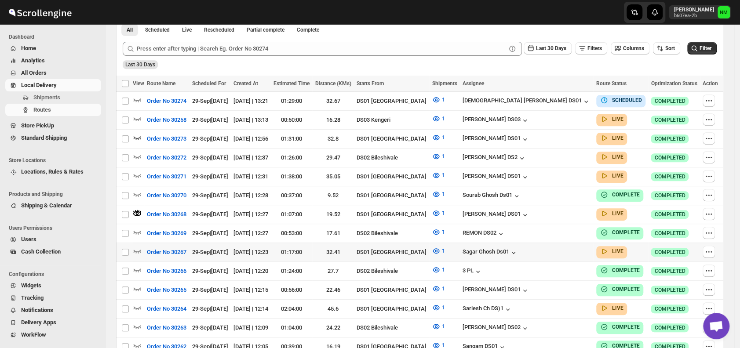
scroll to position [222, 0]
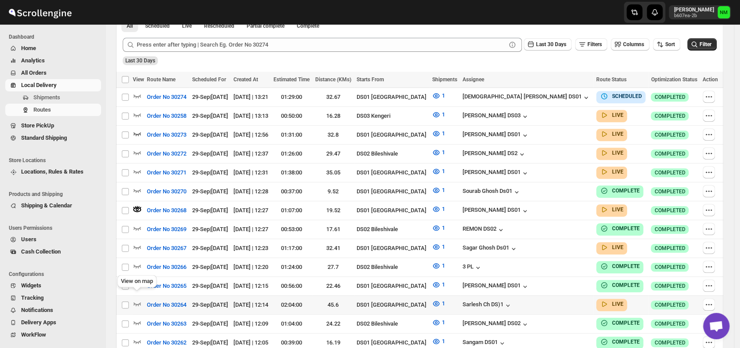
click at [137, 291] on div "View on map" at bounding box center [137, 282] width 43 height 19
click at [137, 299] on icon "button" at bounding box center [137, 303] width 9 height 9
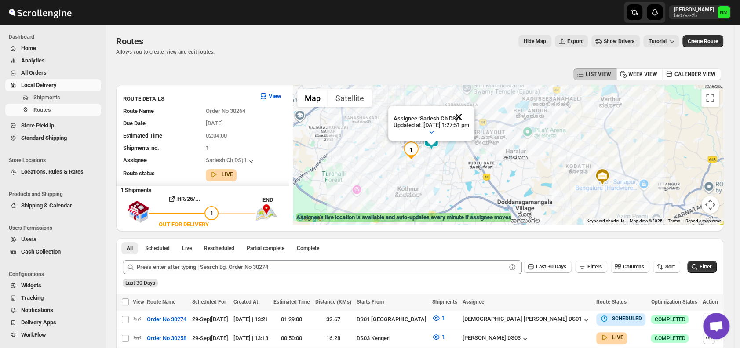
click at [469, 114] on button "Close" at bounding box center [458, 116] width 21 height 21
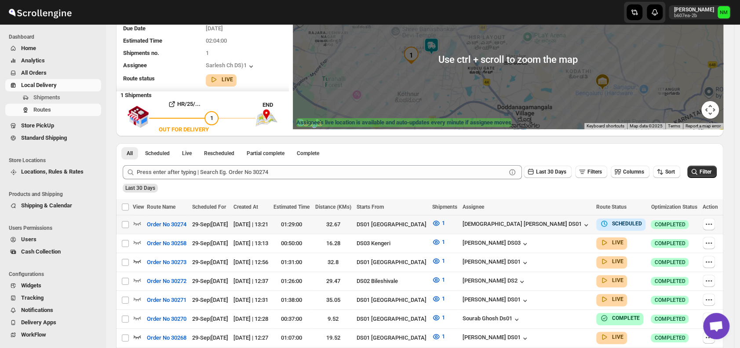
scroll to position [124, 0]
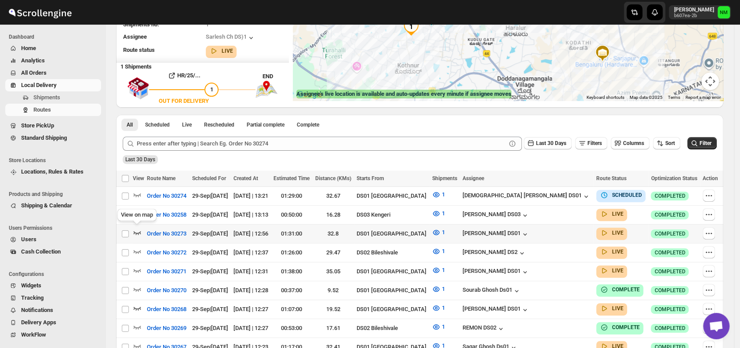
click at [140, 228] on icon "button" at bounding box center [137, 232] width 9 height 9
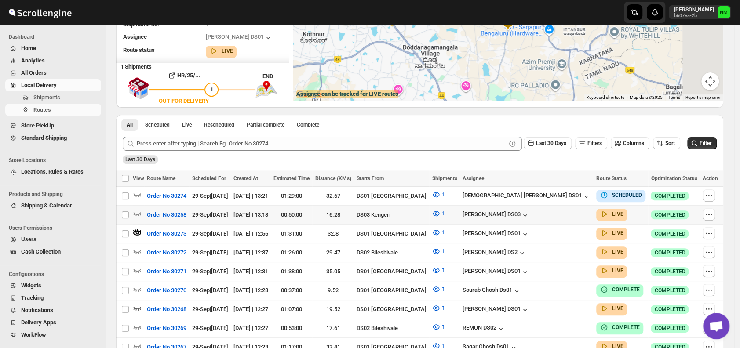
scroll to position [0, 0]
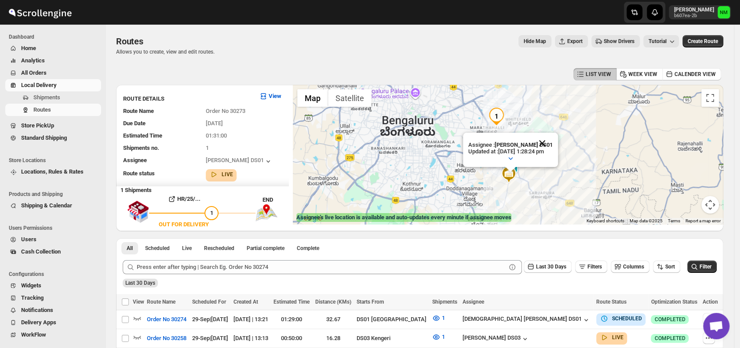
click at [552, 138] on button "Close" at bounding box center [542, 143] width 21 height 21
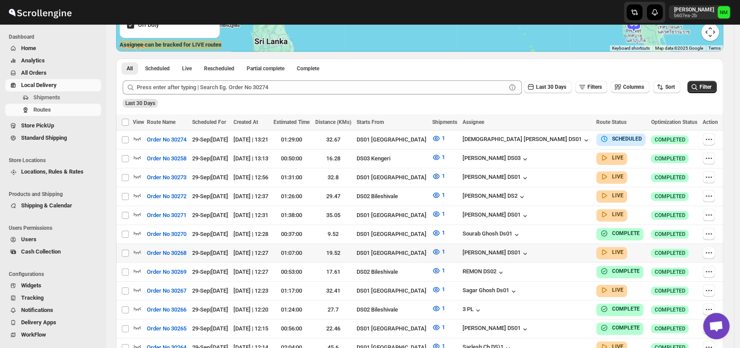
scroll to position [179, 0]
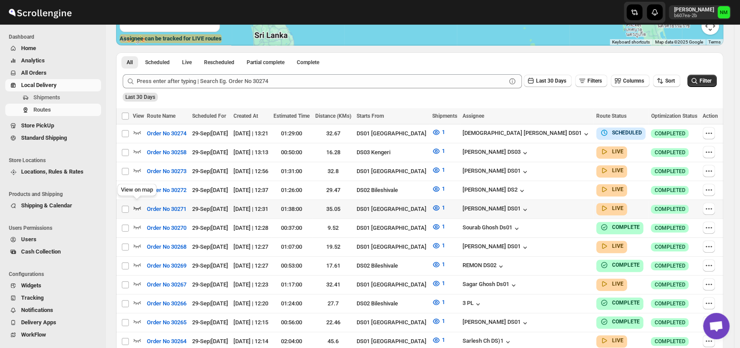
click at [141, 207] on icon "button" at bounding box center [137, 208] width 9 height 9
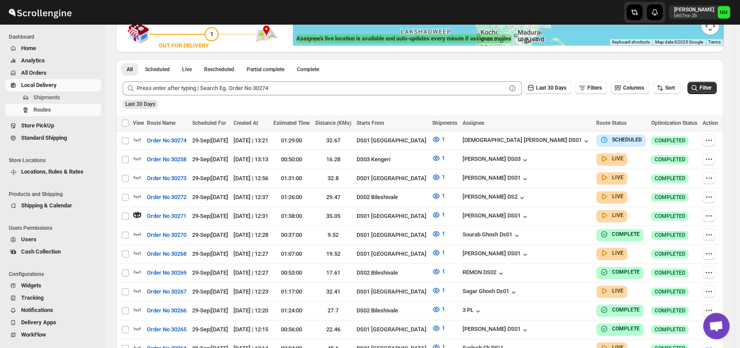
scroll to position [0, 0]
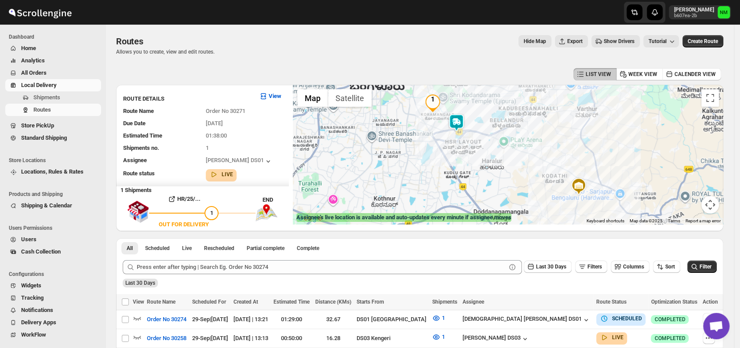
click at [462, 115] on img at bounding box center [457, 123] width 18 height 18
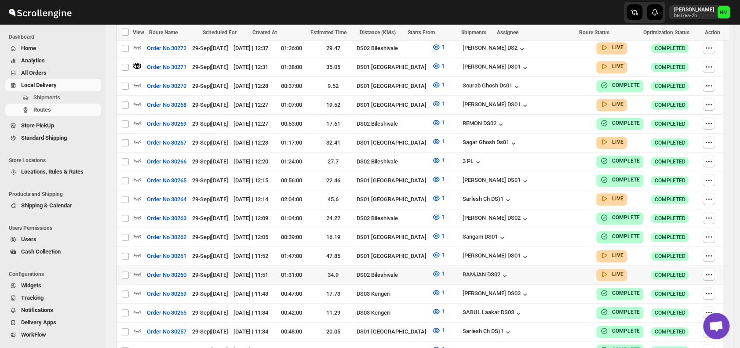
scroll to position [329, 0]
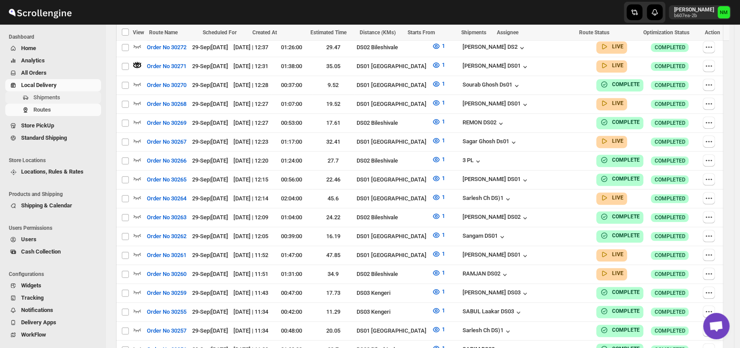
click at [71, 94] on span "Shipments" at bounding box center [66, 97] width 66 height 9
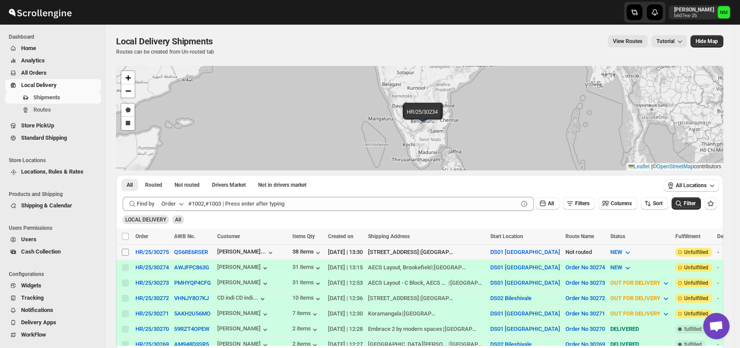
click at [125, 248] on span at bounding box center [125, 252] width 8 height 8
click at [125, 249] on input "Select shipment" at bounding box center [125, 252] width 7 height 7
checkbox input "false"
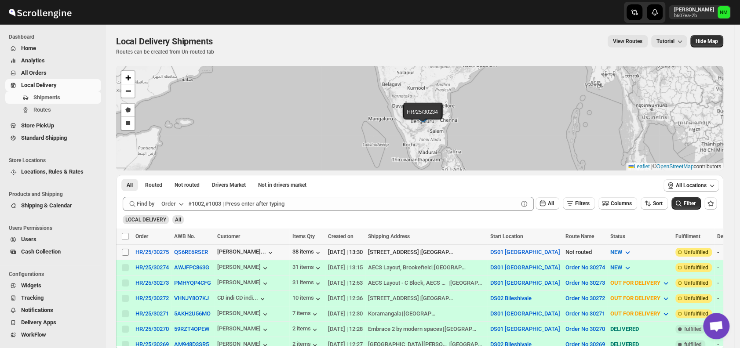
checkbox input "false"
click at [126, 252] on input "Select shipment" at bounding box center [125, 252] width 7 height 7
checkbox input "true"
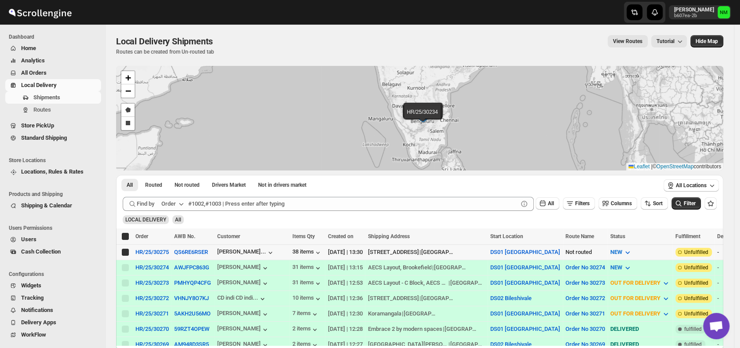
checkbox input "true"
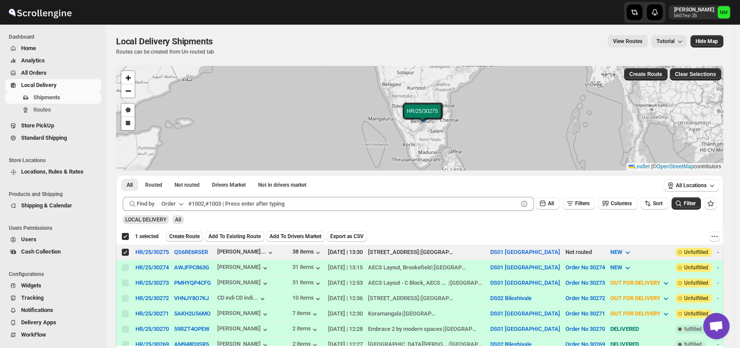
click at [186, 238] on span "Create Route" at bounding box center [184, 236] width 30 height 7
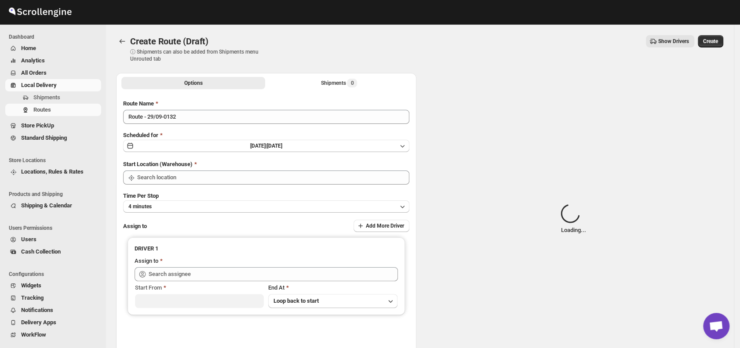
type input "DS01 [GEOGRAPHIC_DATA]"
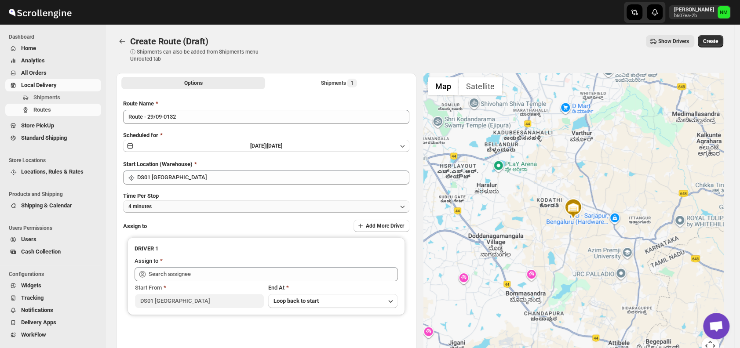
click at [200, 208] on button "4 minutes" at bounding box center [266, 206] width 286 height 12
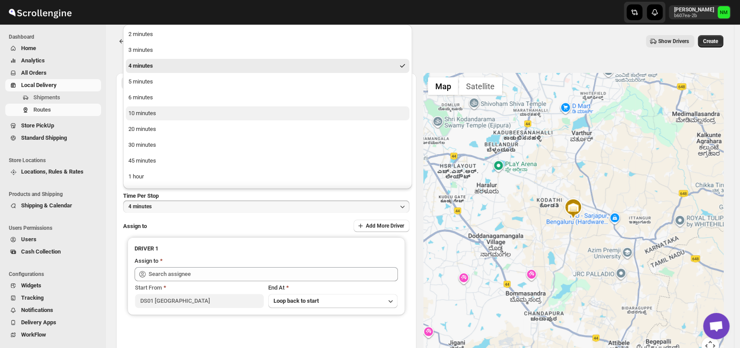
click at [149, 115] on div "10 minutes" at bounding box center [142, 113] width 28 height 9
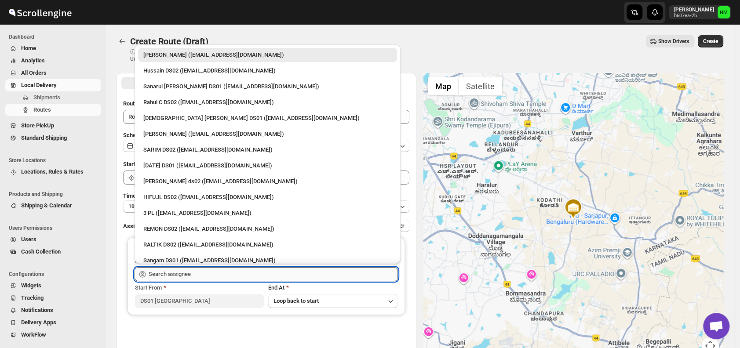
click at [204, 274] on input "text" at bounding box center [273, 274] width 249 height 14
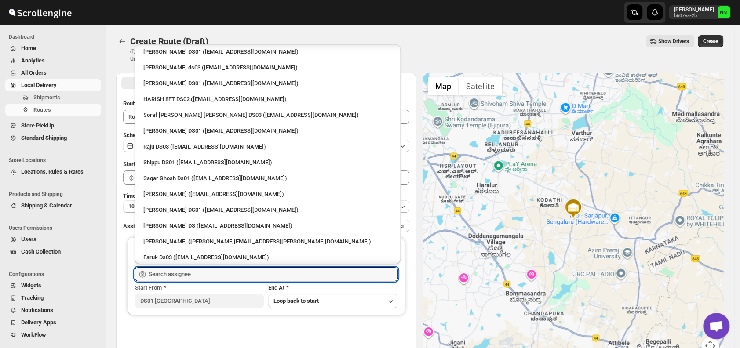
scroll to position [672, 0]
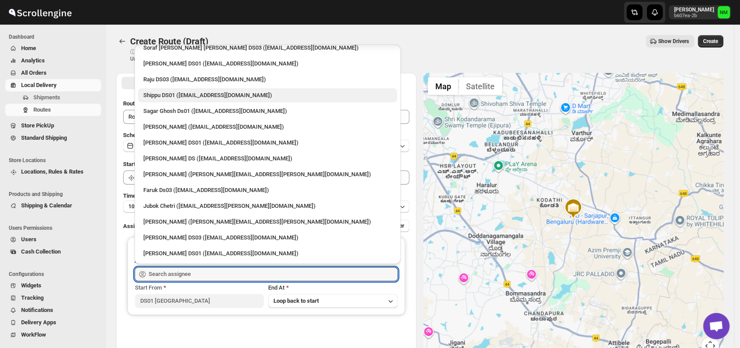
click at [166, 94] on div "Shippu DS01 (lahaye5487@certve.com)" at bounding box center [267, 95] width 248 height 9
type input "Shippu DS01 (lahaye5487@certve.com)"
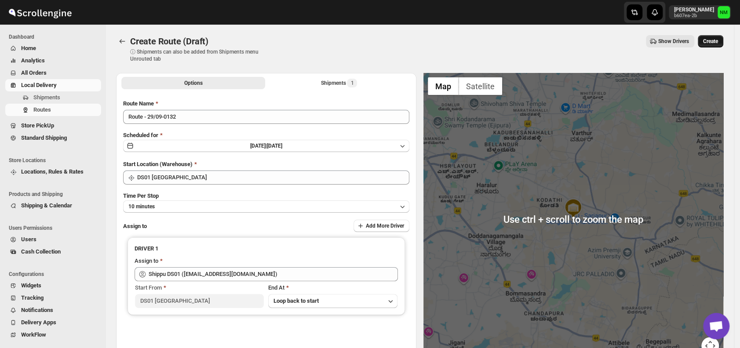
click at [710, 41] on span "Create" at bounding box center [710, 41] width 15 height 7
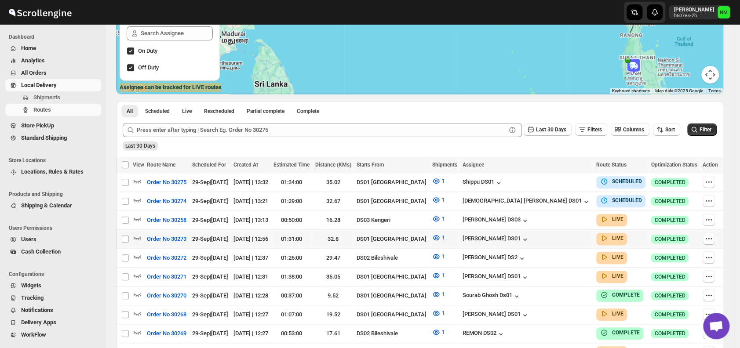
scroll to position [135, 0]
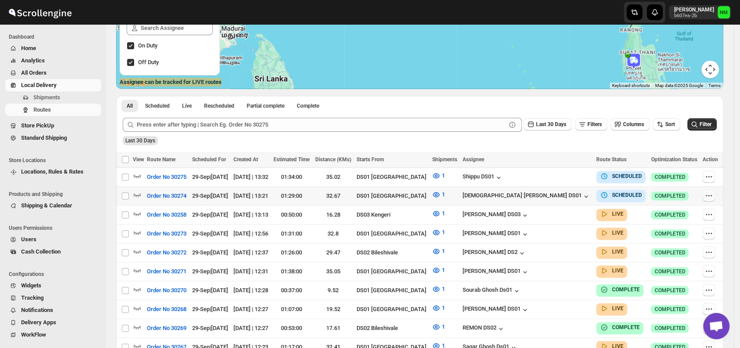
click at [708, 196] on icon "button" at bounding box center [708, 195] width 9 height 9
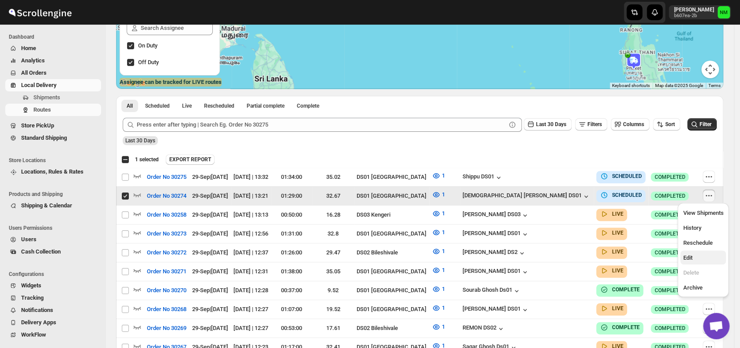
click at [691, 255] on span "Edit" at bounding box center [687, 258] width 9 height 7
checkbox input "false"
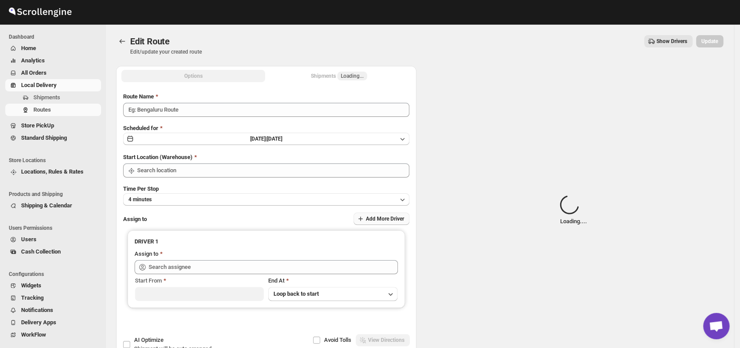
type input "Order No 30274"
type input "DS01 [GEOGRAPHIC_DATA]"
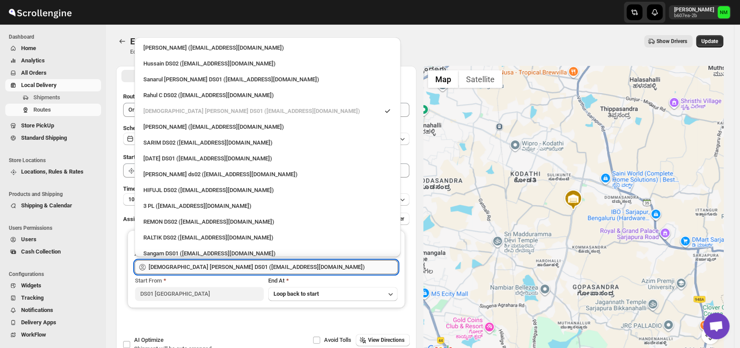
click at [269, 265] on input "Islam Laskar DS01 (vixib74172@ikowat.com)" at bounding box center [273, 267] width 249 height 14
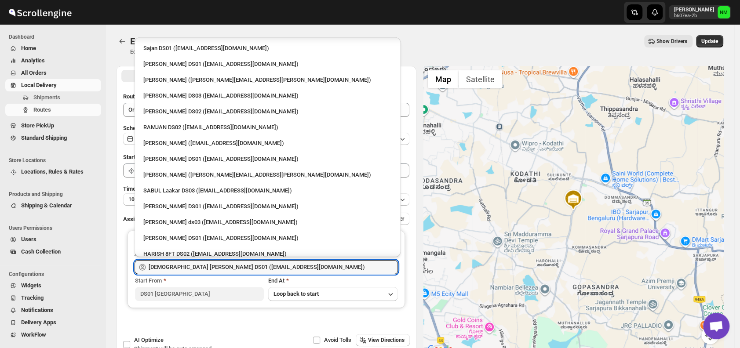
scroll to position [443, 0]
click at [202, 199] on div "Kousar Khan DS01 (kifikak673@cspaus.com)" at bounding box center [267, 206] width 259 height 14
type input "Kousar Khan DS01 (kifikak673@cspaus.com)"
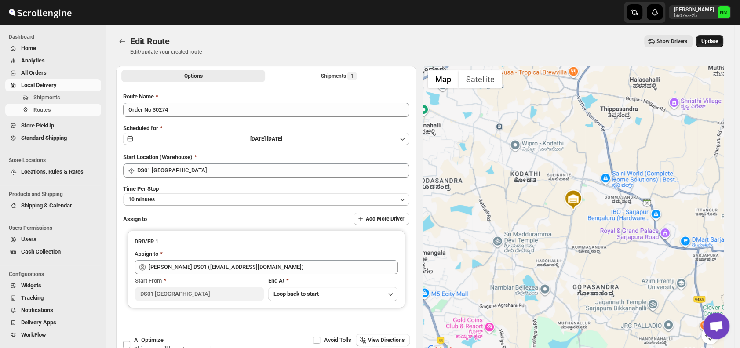
click at [710, 43] on span "Update" at bounding box center [709, 41] width 17 height 7
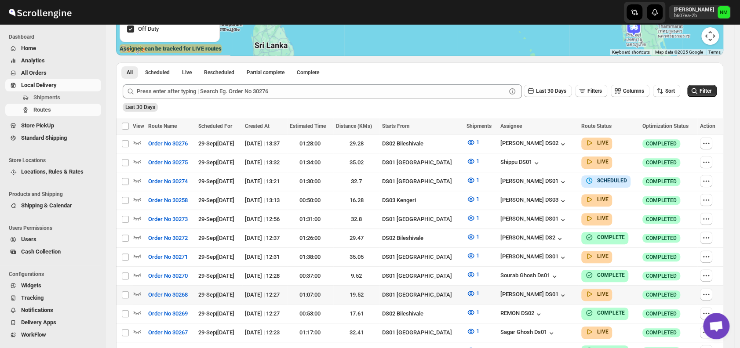
scroll to position [179, 0]
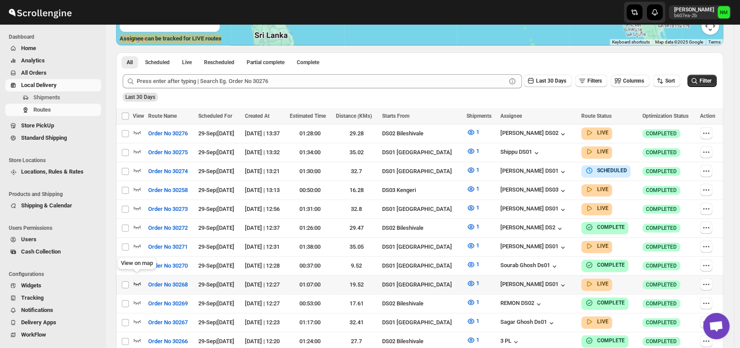
click at [138, 279] on icon "button" at bounding box center [137, 283] width 9 height 9
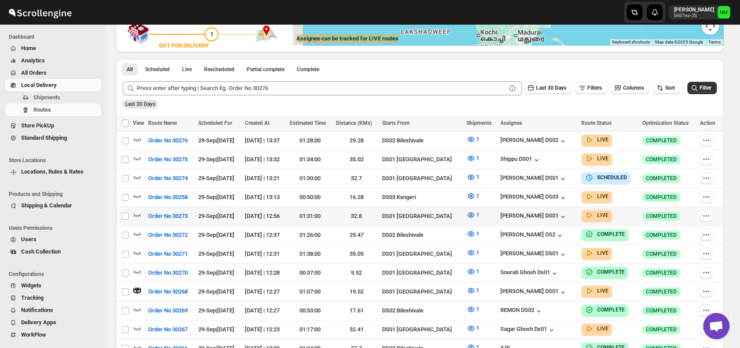
scroll to position [0, 0]
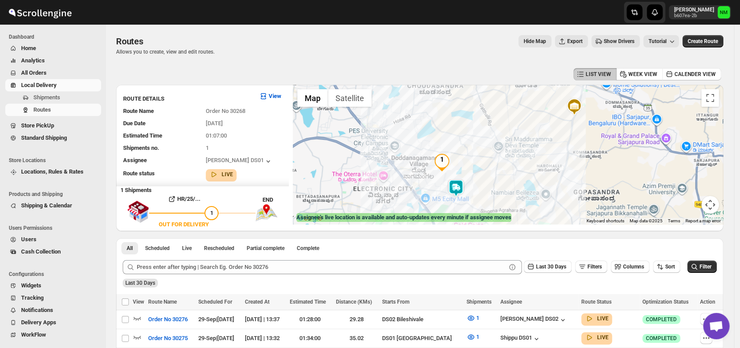
click at [465, 179] on img at bounding box center [456, 188] width 18 height 18
click at [495, 146] on button "Close" at bounding box center [487, 146] width 21 height 21
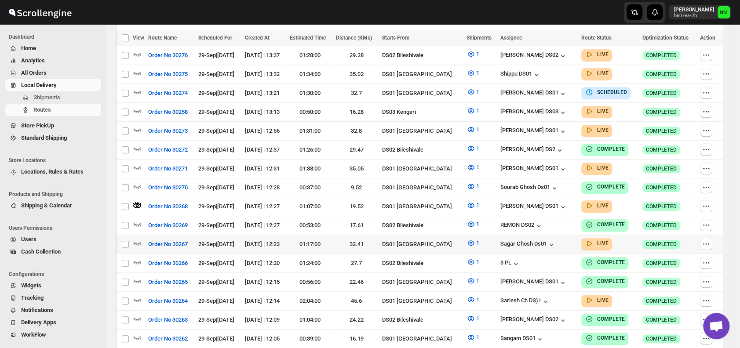
scroll to position [265, 0]
click at [138, 238] on icon "button" at bounding box center [137, 242] width 9 height 9
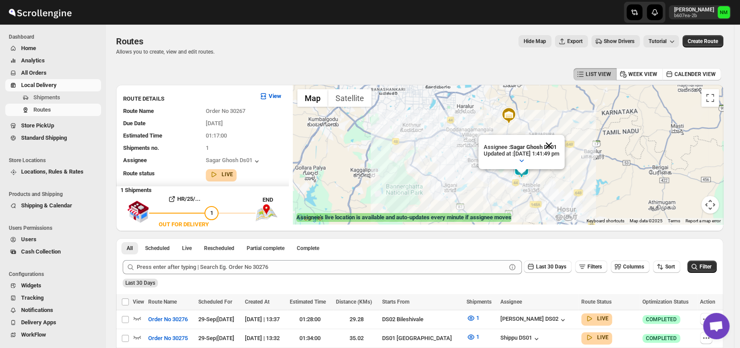
click at [559, 143] on button "Close" at bounding box center [548, 145] width 21 height 21
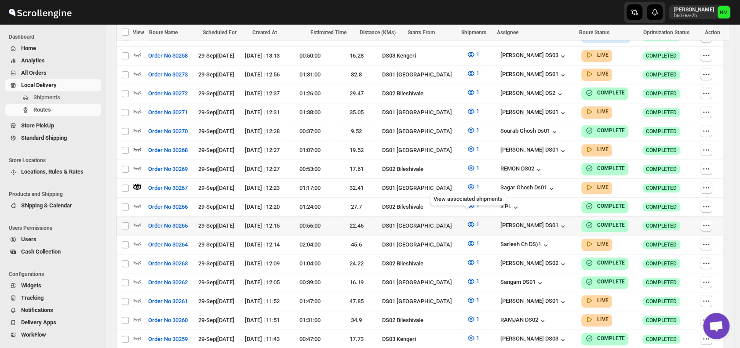
scroll to position [321, 0]
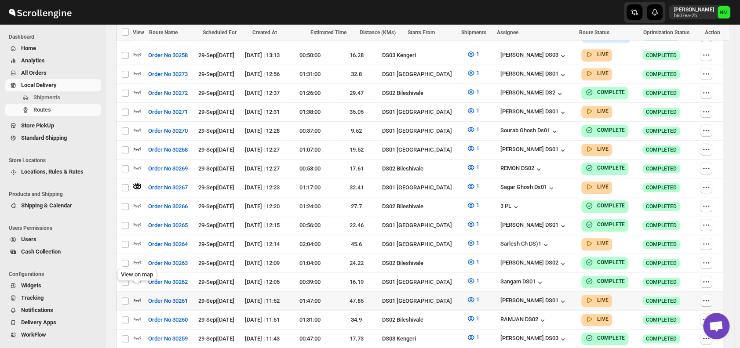
click at [137, 295] on icon "button" at bounding box center [137, 299] width 9 height 9
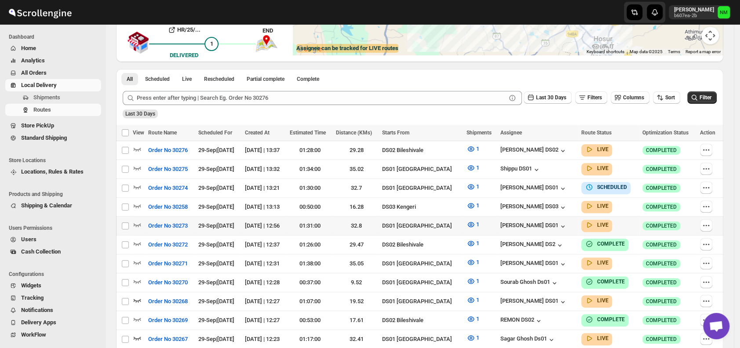
scroll to position [170, 0]
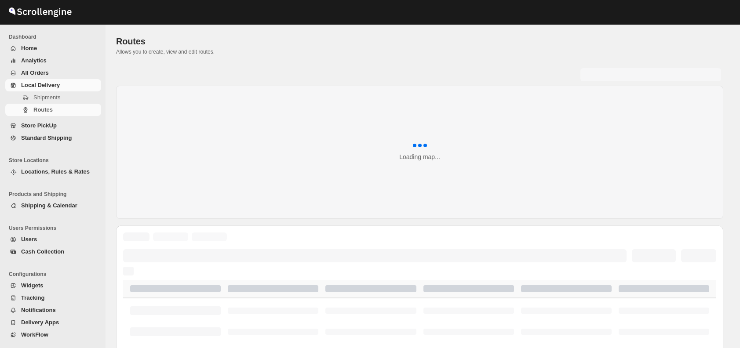
scroll to position [170, 0]
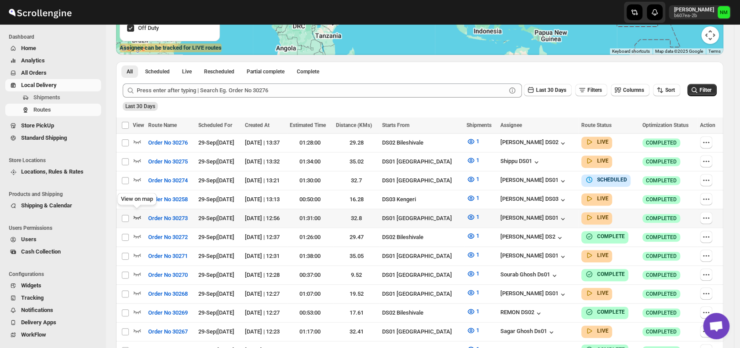
click at [136, 213] on icon "button" at bounding box center [137, 217] width 9 height 9
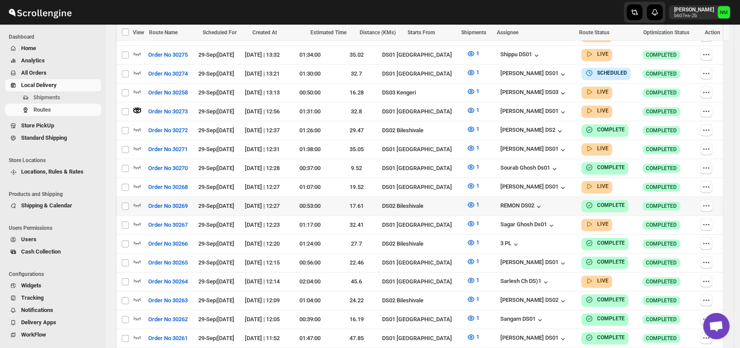
scroll to position [283, 0]
click at [135, 147] on icon "button" at bounding box center [137, 149] width 7 height 4
click at [135, 277] on icon "button" at bounding box center [137, 281] width 9 height 9
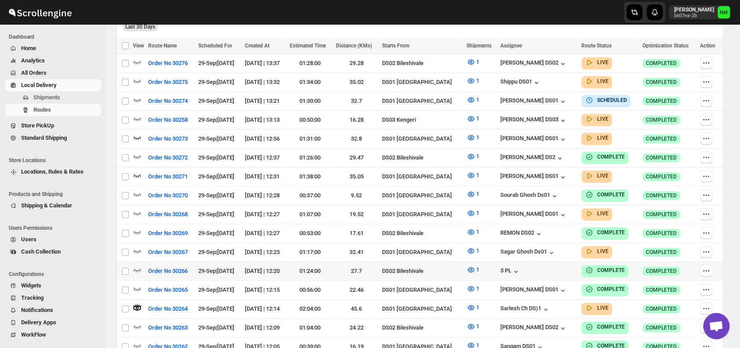
scroll to position [257, 0]
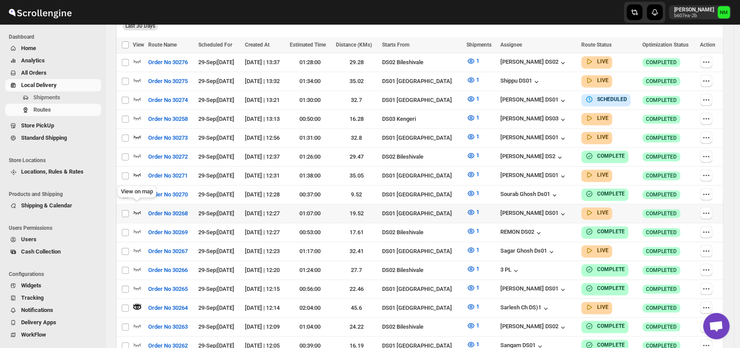
click at [138, 211] on icon "button" at bounding box center [137, 213] width 7 height 4
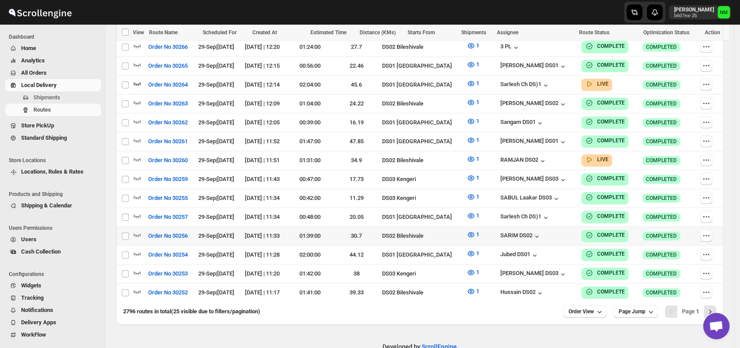
scroll to position [482, 0]
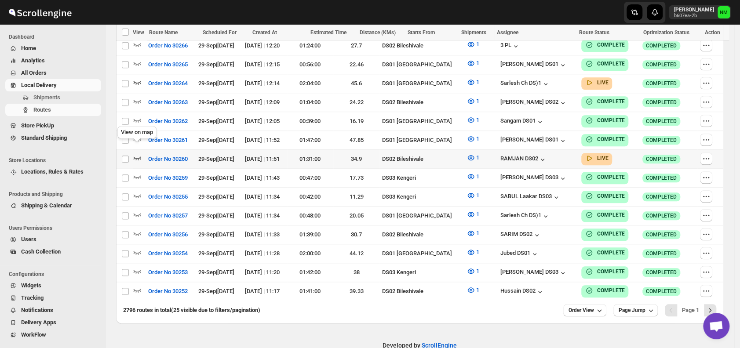
click at [138, 153] on icon "button" at bounding box center [137, 157] width 9 height 9
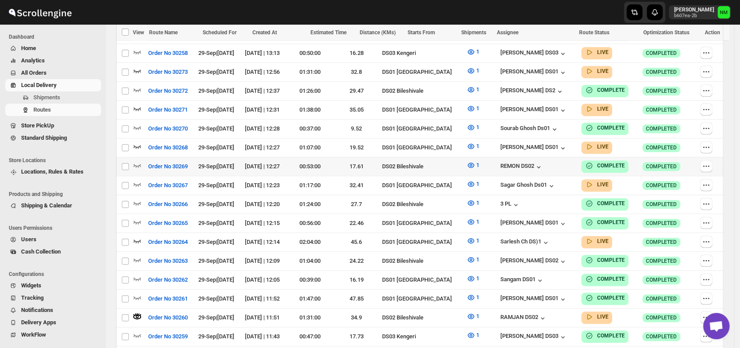
scroll to position [324, 0]
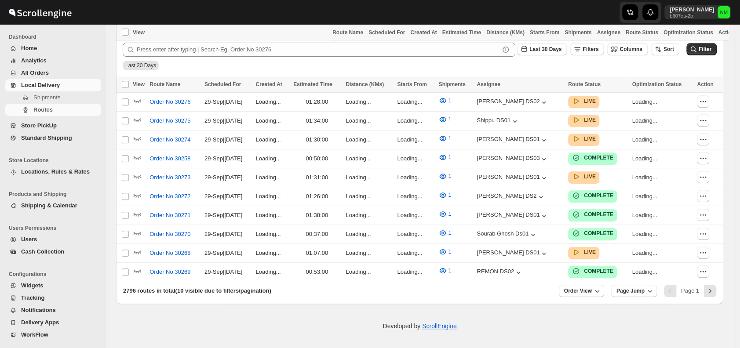
scroll to position [205, 0]
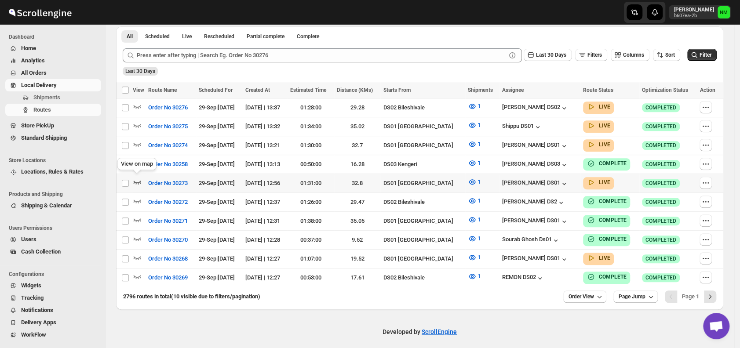
click at [134, 178] on icon "button" at bounding box center [137, 182] width 9 height 9
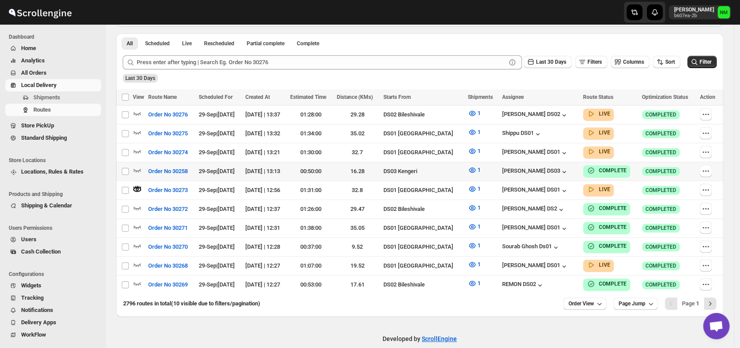
scroll to position [0, 0]
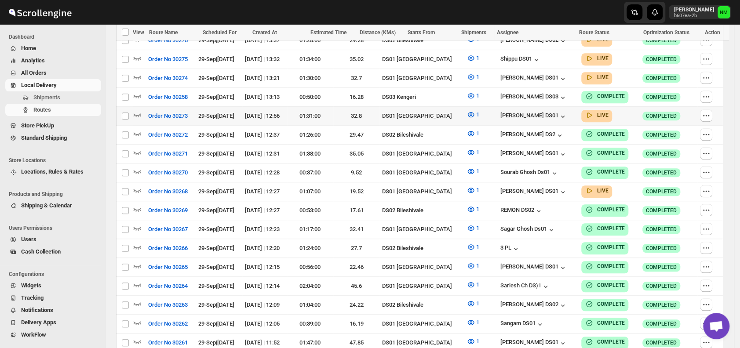
scroll to position [311, 0]
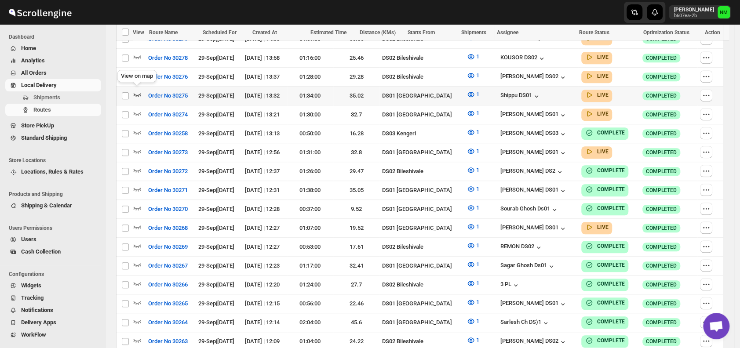
click at [137, 93] on icon "button" at bounding box center [137, 95] width 7 height 4
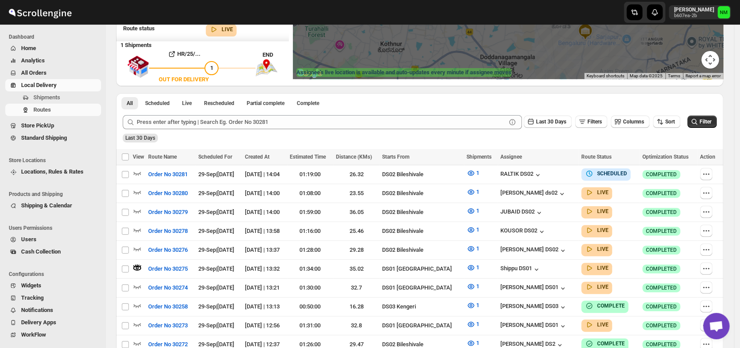
scroll to position [146, 0]
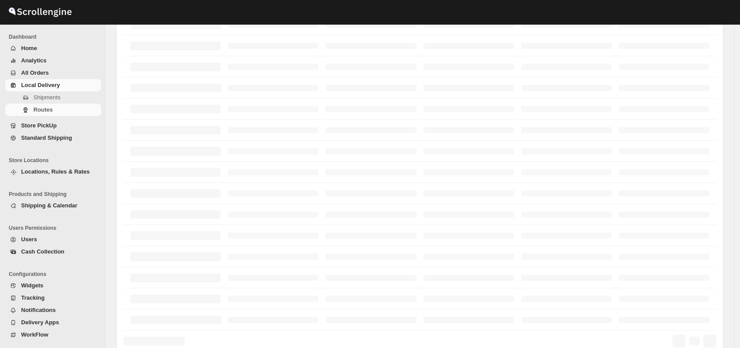
scroll to position [146, 0]
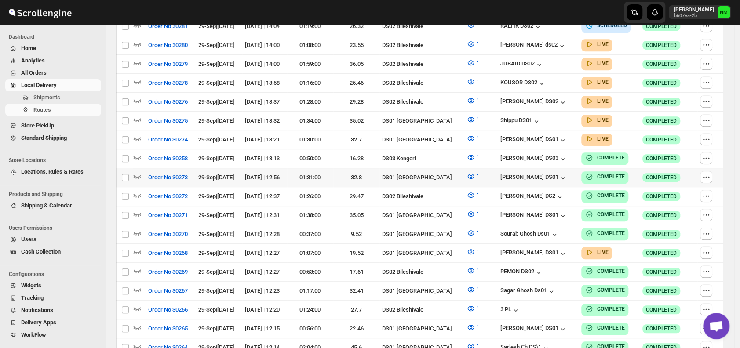
scroll to position [257, 0]
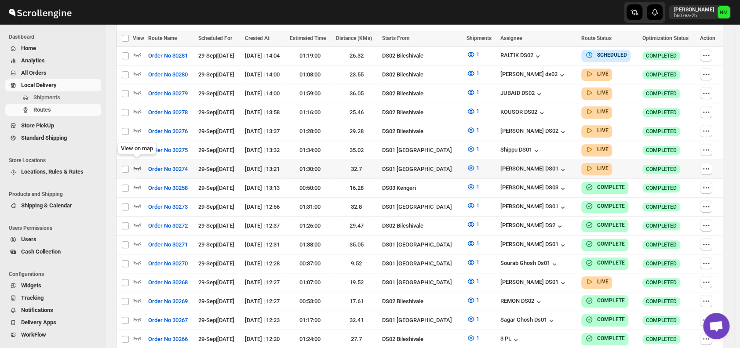
click at [136, 164] on icon "button" at bounding box center [137, 168] width 9 height 9
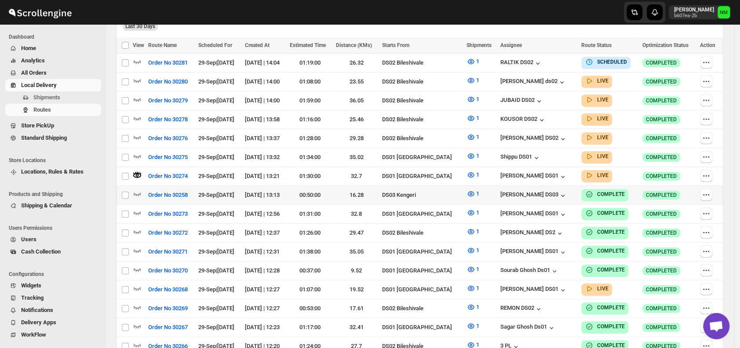
scroll to position [0, 0]
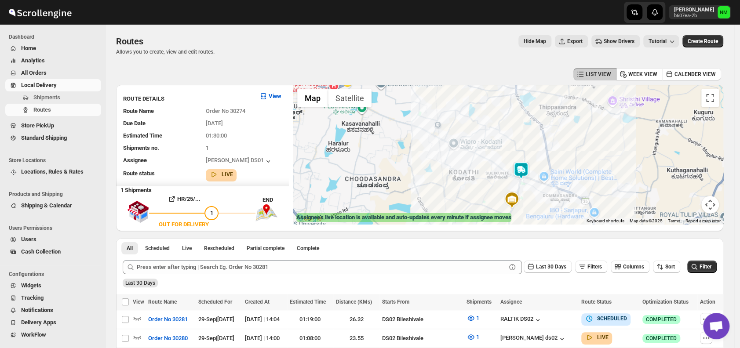
click at [530, 171] on img at bounding box center [521, 171] width 18 height 18
click at [562, 127] on button "Close" at bounding box center [552, 128] width 21 height 21
click at [61, 96] on span "Shipments" at bounding box center [66, 97] width 66 height 9
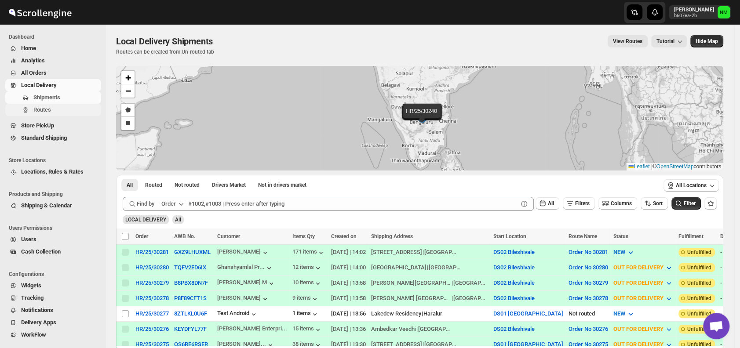
click at [52, 109] on span "Routes" at bounding box center [66, 110] width 66 height 9
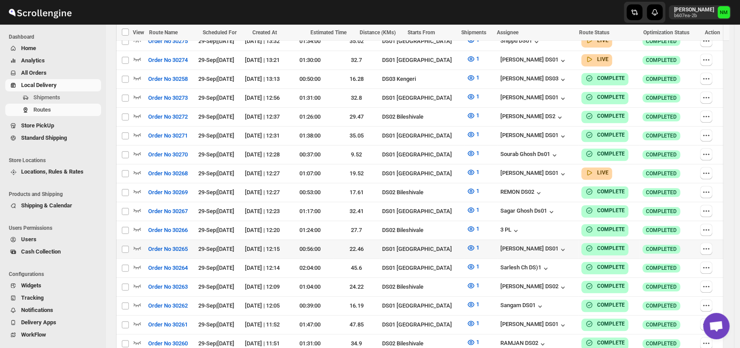
scroll to position [366, 0]
click at [139, 168] on icon "button" at bounding box center [137, 172] width 9 height 9
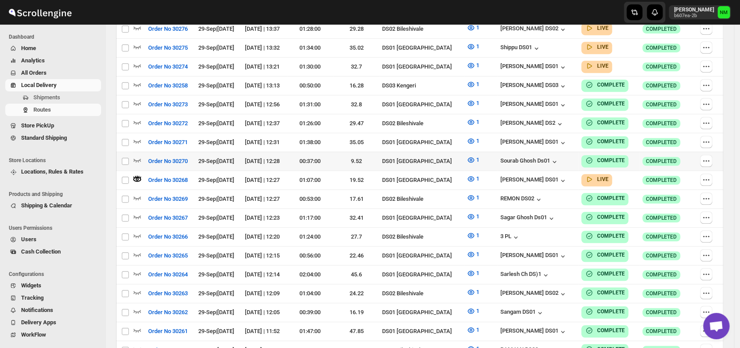
scroll to position [0, 0]
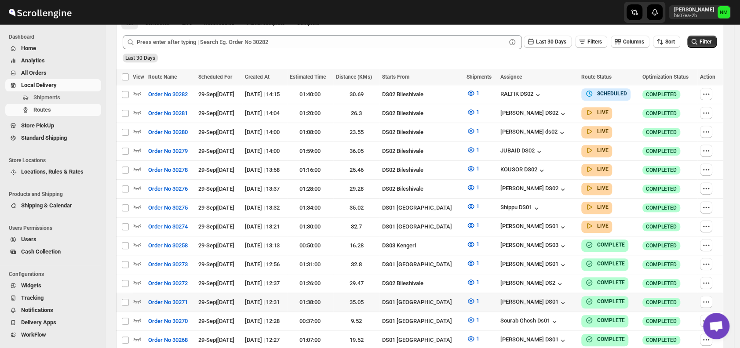
scroll to position [218, 0]
click at [139, 221] on icon "button" at bounding box center [137, 225] width 9 height 9
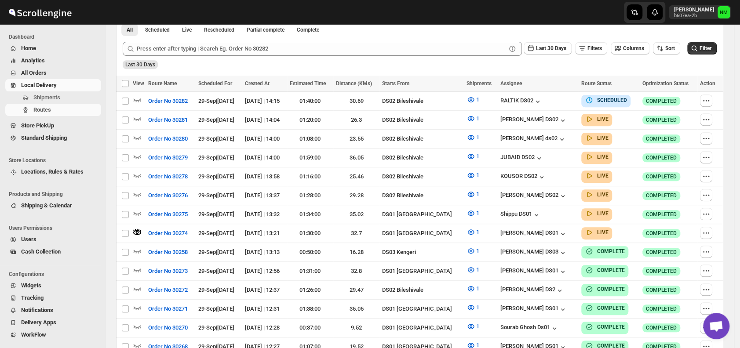
scroll to position [0, 0]
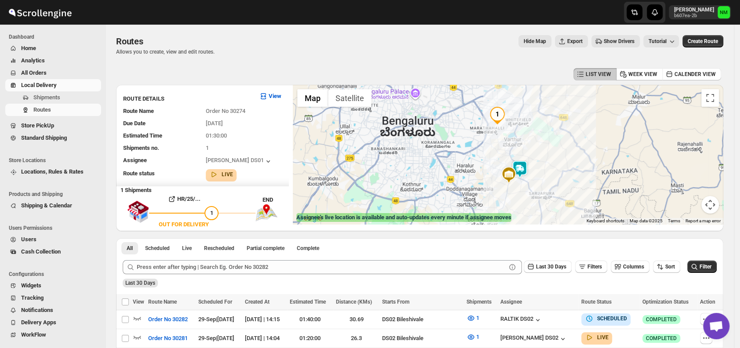
click at [527, 169] on img at bounding box center [520, 169] width 18 height 18
click at [562, 125] on button "Close" at bounding box center [551, 127] width 21 height 21
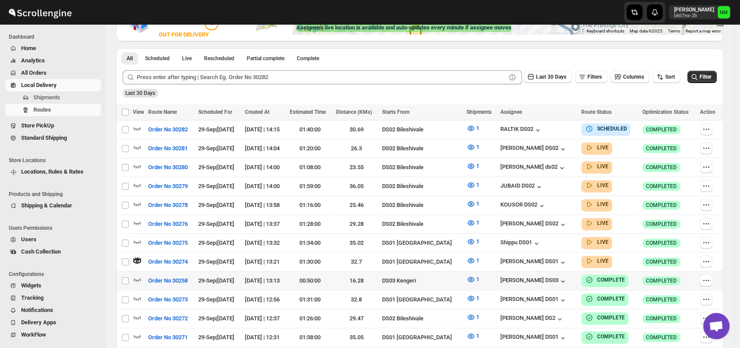
scroll to position [191, 0]
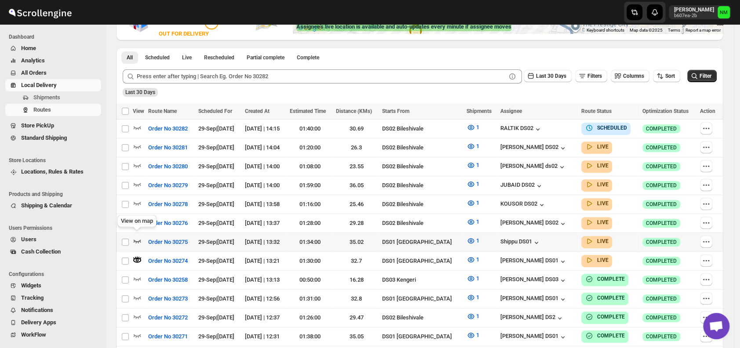
click at [139, 237] on icon "button" at bounding box center [137, 241] width 9 height 9
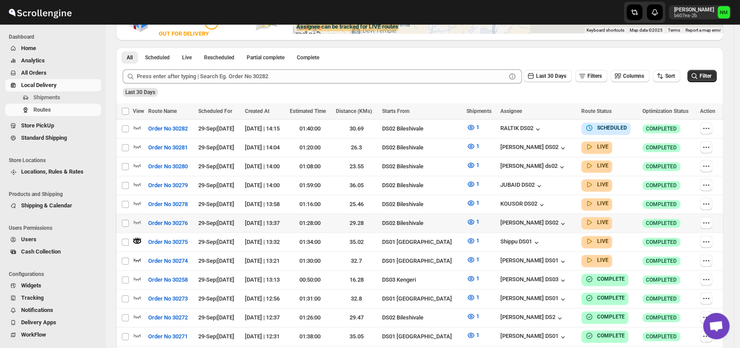
scroll to position [0, 0]
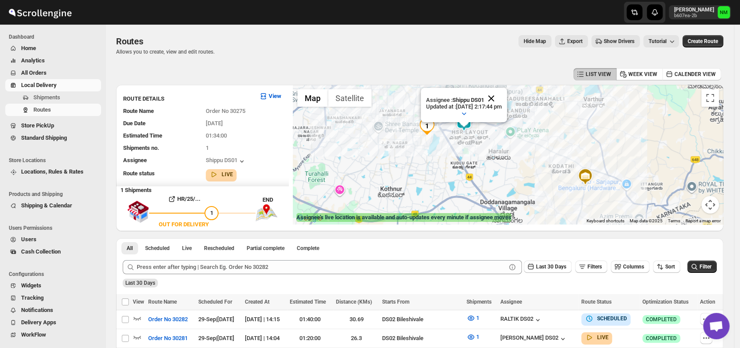
click at [502, 98] on button "Close" at bounding box center [491, 98] width 21 height 21
click at [57, 98] on span "Shipments" at bounding box center [46, 97] width 27 height 7
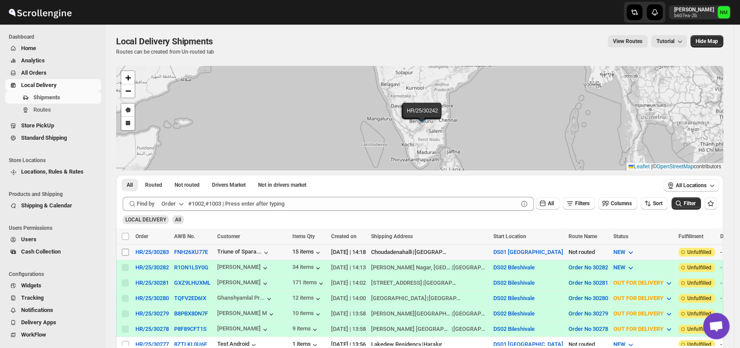
click at [124, 249] on input "Select shipment" at bounding box center [125, 252] width 7 height 7
checkbox input "true"
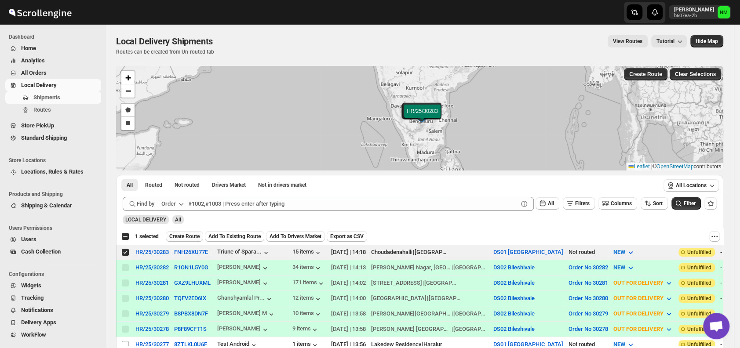
click at [186, 234] on span "Create Route" at bounding box center [184, 236] width 30 height 7
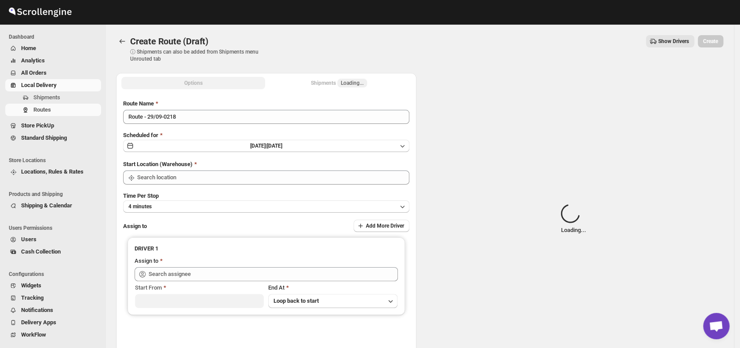
type input "DS01 [GEOGRAPHIC_DATA]"
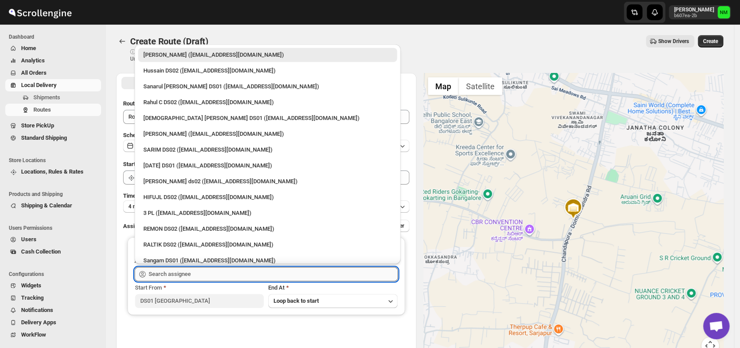
click at [198, 271] on input "text" at bounding box center [273, 274] width 249 height 14
click at [159, 118] on div "[DEMOGRAPHIC_DATA] [PERSON_NAME] DS01 ([EMAIL_ADDRESS][DOMAIN_NAME])" at bounding box center [267, 118] width 248 height 9
type input "[DEMOGRAPHIC_DATA] [PERSON_NAME] DS01 ([EMAIL_ADDRESS][DOMAIN_NAME])"
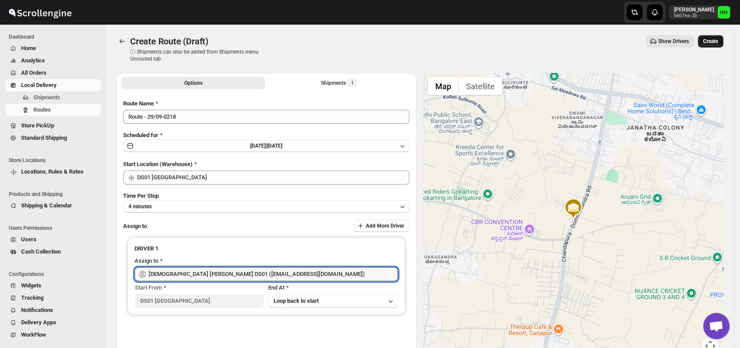
click at [712, 42] on span "Create" at bounding box center [710, 41] width 15 height 7
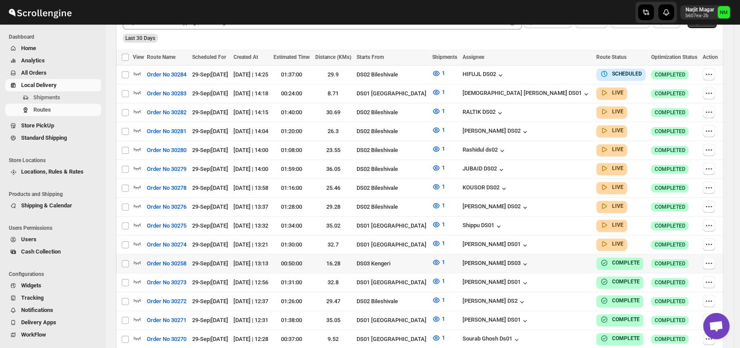
scroll to position [239, 0]
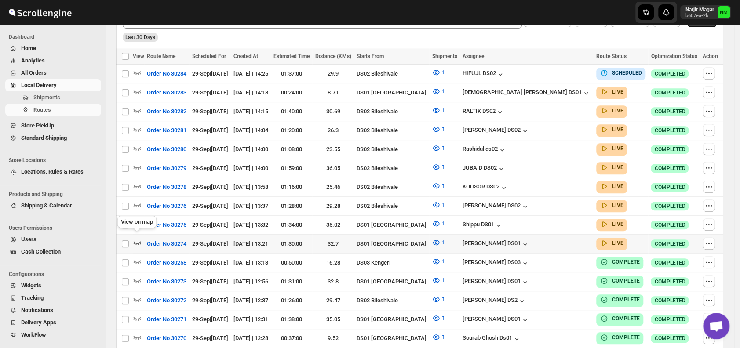
click at [136, 241] on icon "button" at bounding box center [137, 243] width 7 height 4
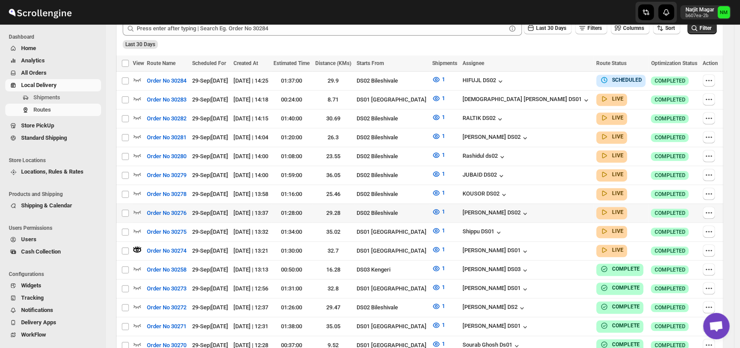
scroll to position [0, 0]
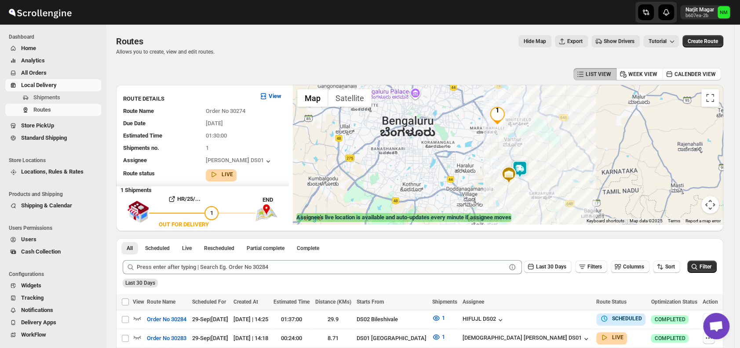
click at [528, 167] on img at bounding box center [520, 169] width 18 height 18
click at [63, 100] on span "Shipments" at bounding box center [66, 97] width 66 height 9
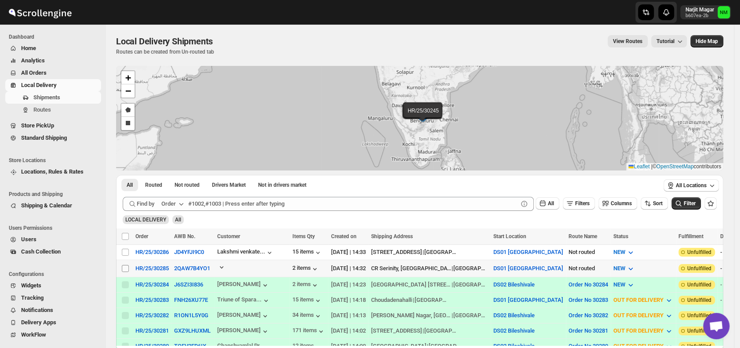
click at [129, 268] on span at bounding box center [125, 269] width 8 height 8
click at [129, 268] on input "Select shipment" at bounding box center [125, 268] width 7 height 7
click at [123, 267] on input "Select shipment" at bounding box center [125, 268] width 7 height 7
checkbox input "true"
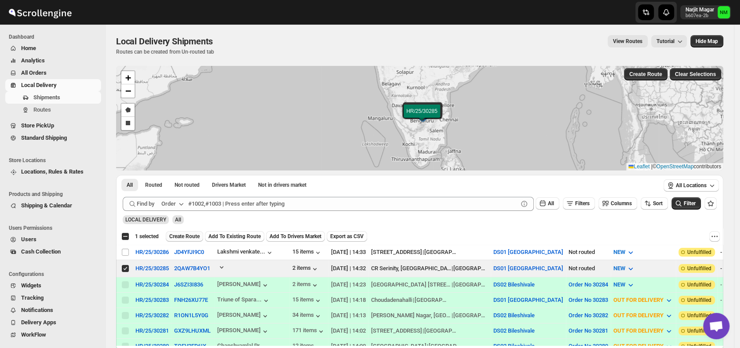
click at [191, 233] on span "Create Route" at bounding box center [184, 236] width 30 height 7
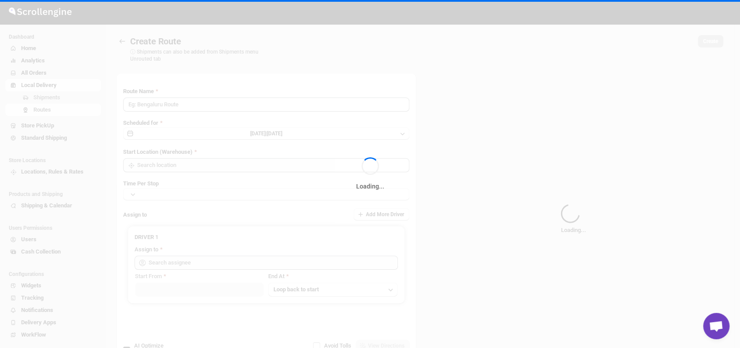
type input "Route - 29/09-0233"
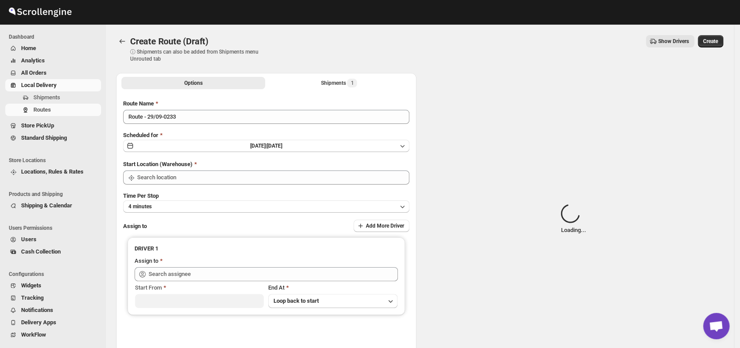
type input "DS01 [GEOGRAPHIC_DATA]"
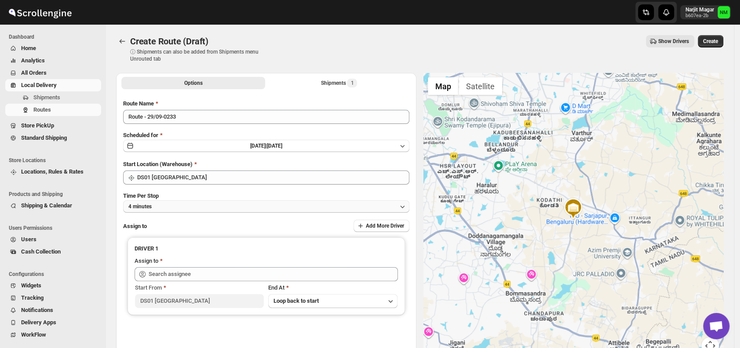
click at [194, 203] on button "4 minutes" at bounding box center [266, 206] width 286 height 12
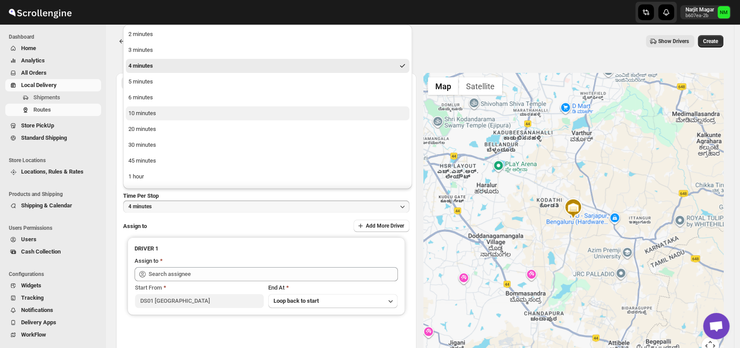
click at [161, 118] on button "10 minutes" at bounding box center [268, 113] width 284 height 14
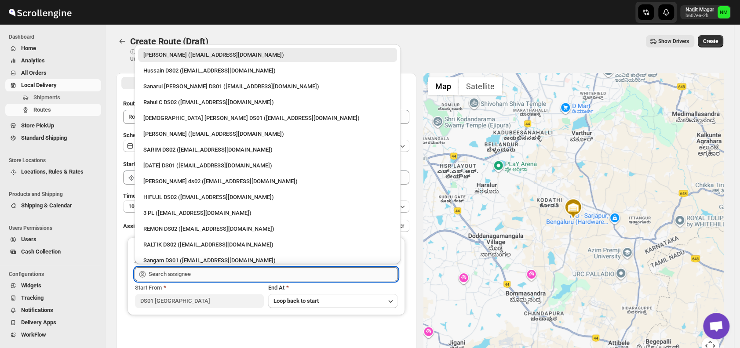
click at [194, 267] on input "text" at bounding box center [273, 274] width 249 height 14
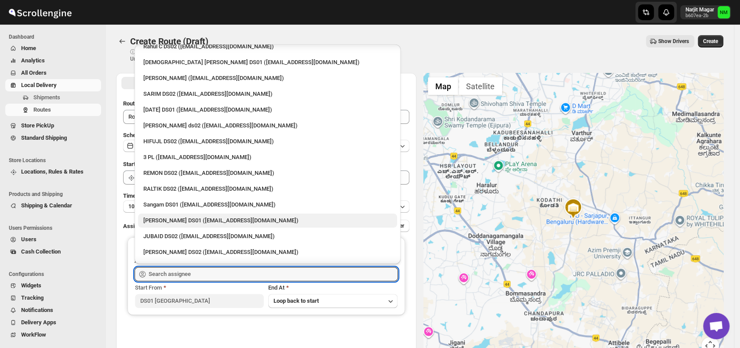
scroll to position [58, 0]
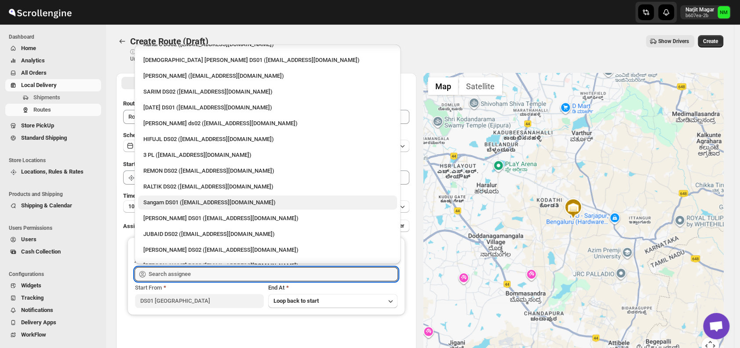
click at [162, 208] on div "Sangam DS01 (relov34542@lassora.com)" at bounding box center [267, 203] width 259 height 14
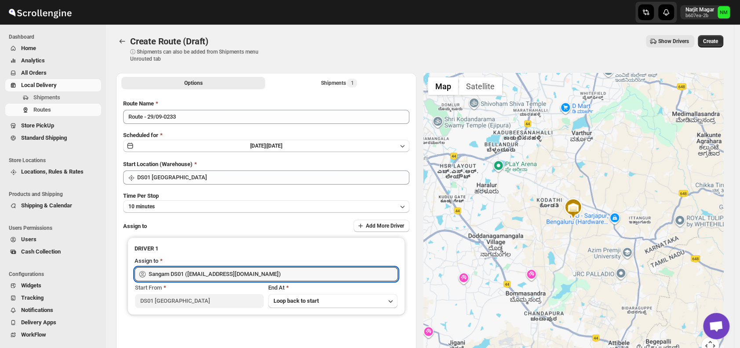
type input "Sangam DS01 (relov34542@lassora.com)"
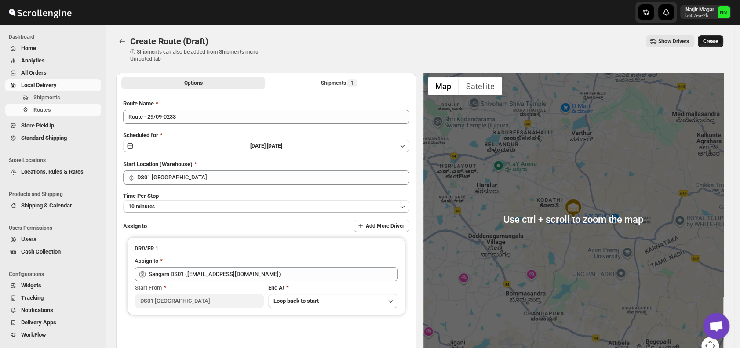
click at [719, 45] on button "Create" at bounding box center [710, 41] width 25 height 12
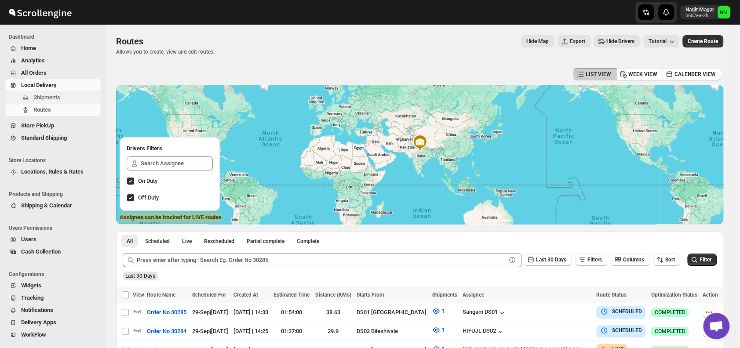
click at [74, 98] on span "Shipments" at bounding box center [66, 97] width 66 height 9
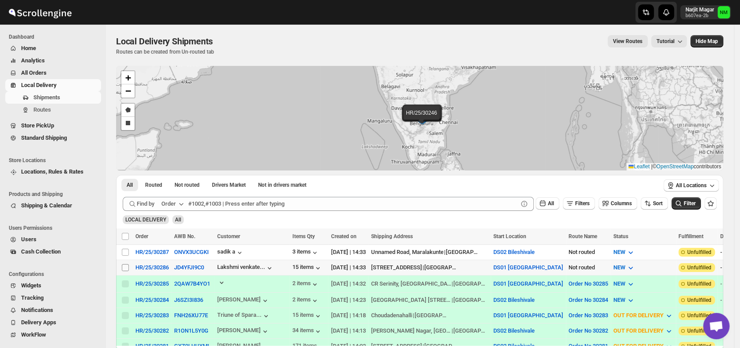
click at [126, 266] on input "Select shipment" at bounding box center [125, 267] width 7 height 7
checkbox input "true"
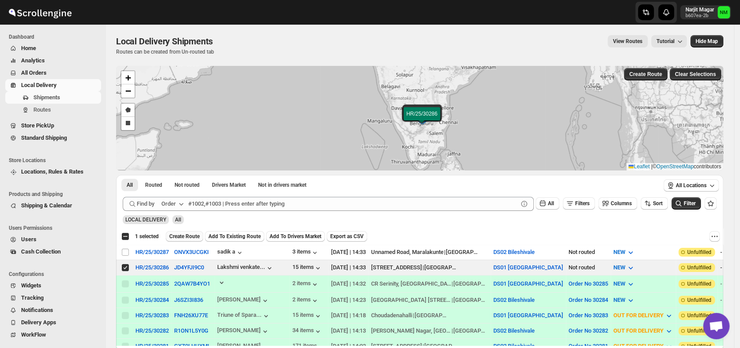
click at [187, 236] on span "Create Route" at bounding box center [184, 236] width 30 height 7
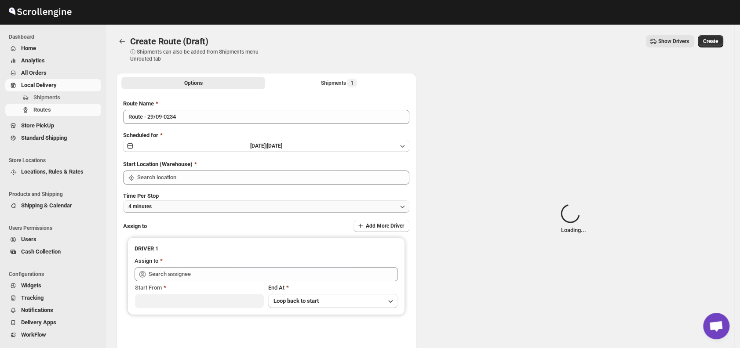
type input "DS01 [GEOGRAPHIC_DATA]"
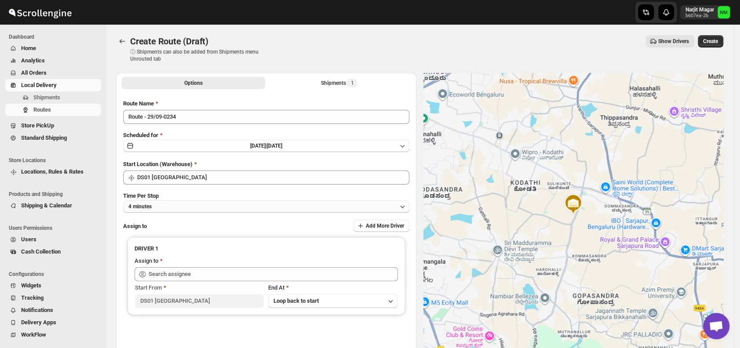
click at [191, 205] on button "4 minutes" at bounding box center [266, 206] width 286 height 12
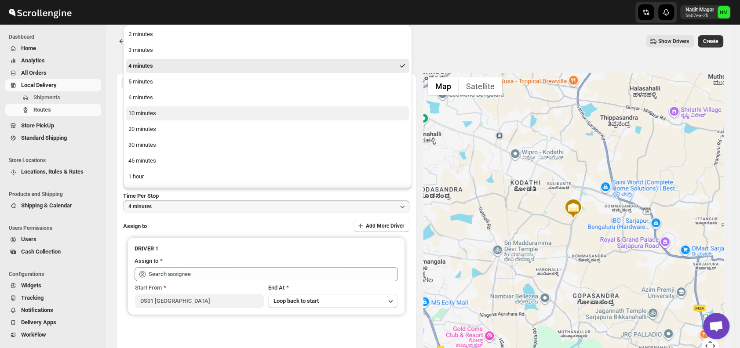
click at [158, 111] on button "10 minutes" at bounding box center [268, 113] width 284 height 14
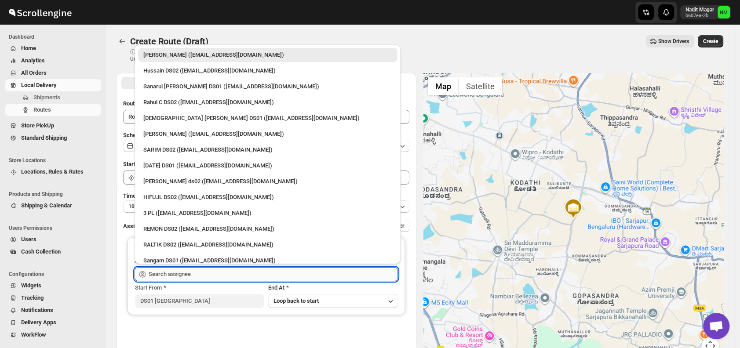
click at [192, 272] on input "text" at bounding box center [273, 274] width 249 height 14
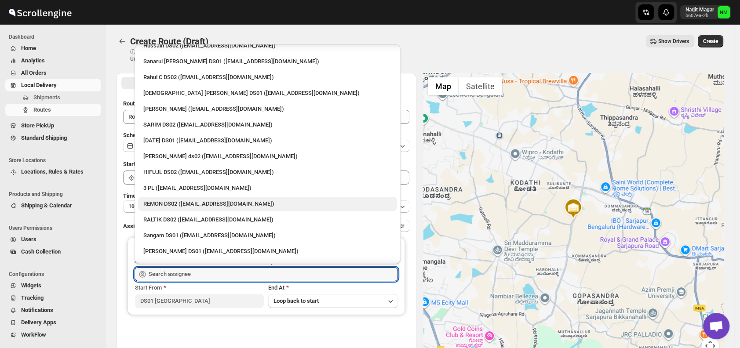
scroll to position [27, 0]
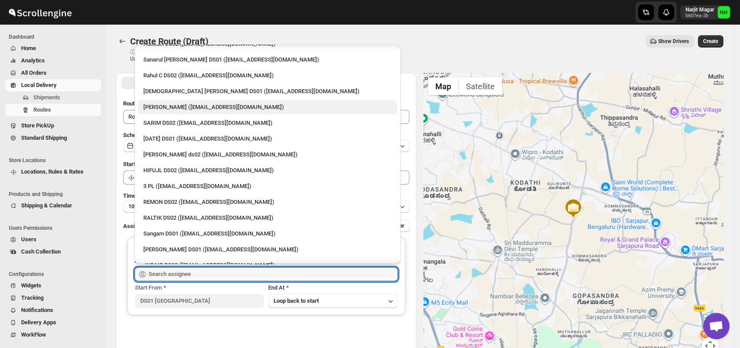
click at [163, 108] on div "Vikas Rathod (lolegiy458@nalwan.com)" at bounding box center [267, 107] width 248 height 9
type input "Vikas Rathod (lolegiy458@nalwan.com)"
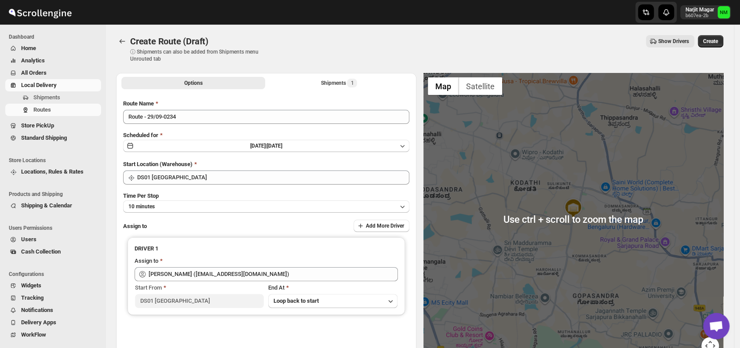
click at [709, 49] on div "Create Route (Draft) ⓘ Shipments can also be added from Shipments menu Unrouted…" at bounding box center [419, 48] width 607 height 27
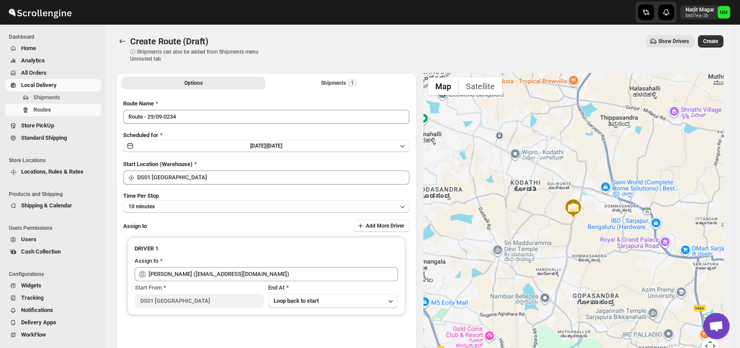
click at [710, 47] on div "Create Route (Draft) ⓘ Shipments can also be added from Shipments menu Unrouted…" at bounding box center [419, 48] width 607 height 27
click at [718, 41] on span "Create" at bounding box center [710, 41] width 15 height 7
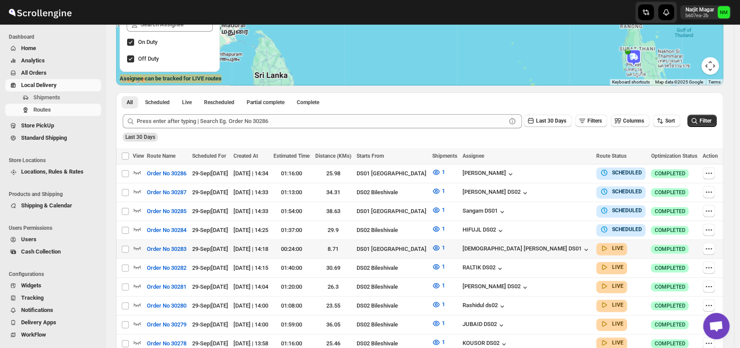
scroll to position [139, 0]
click at [141, 246] on icon "button" at bounding box center [137, 248] width 7 height 4
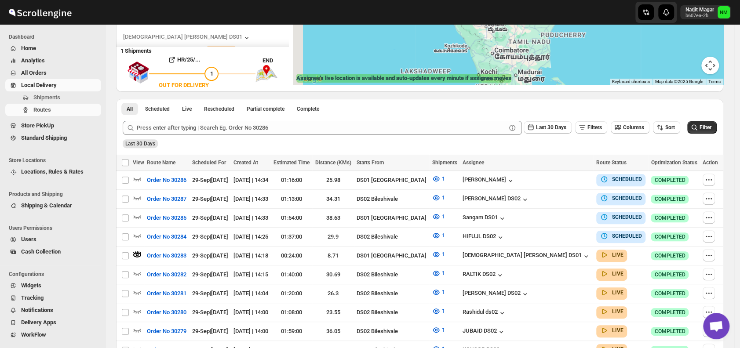
scroll to position [0, 0]
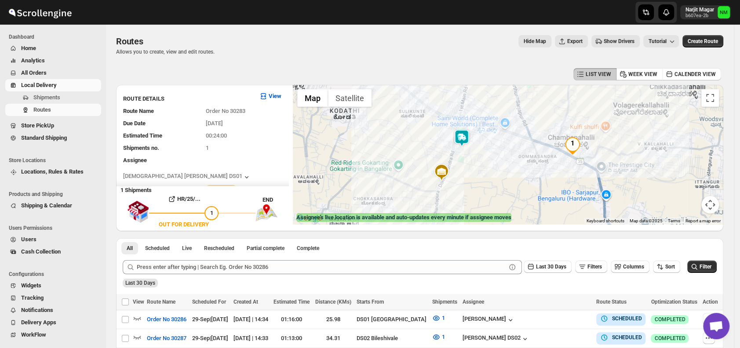
click at [466, 145] on img at bounding box center [462, 138] width 18 height 18
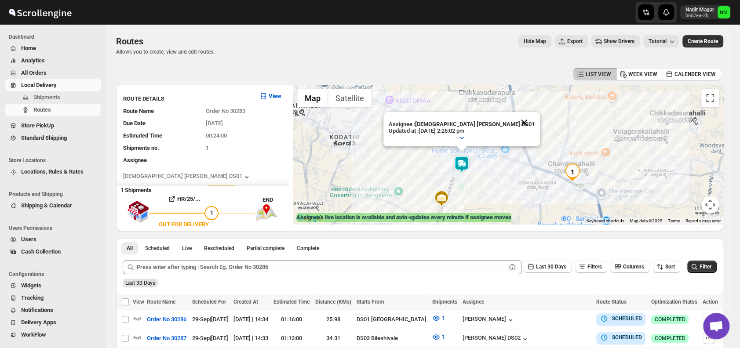
click at [513, 124] on button "Close" at bounding box center [523, 122] width 21 height 21
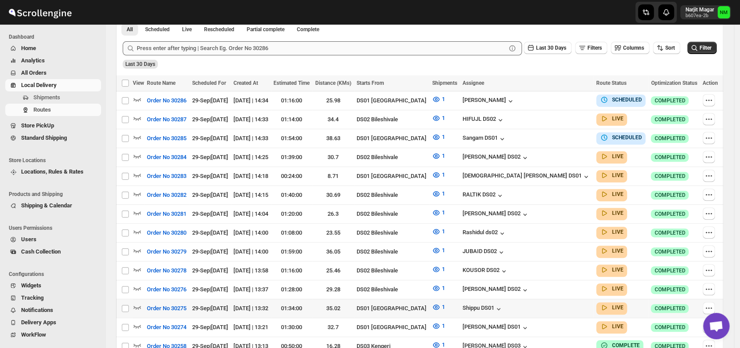
scroll to position [264, 0]
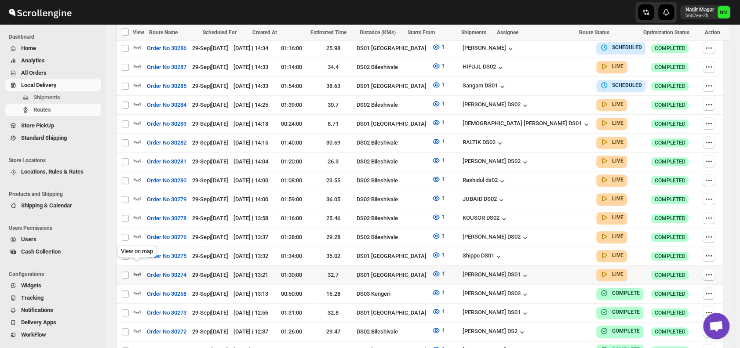
click at [139, 269] on icon "button" at bounding box center [137, 273] width 9 height 9
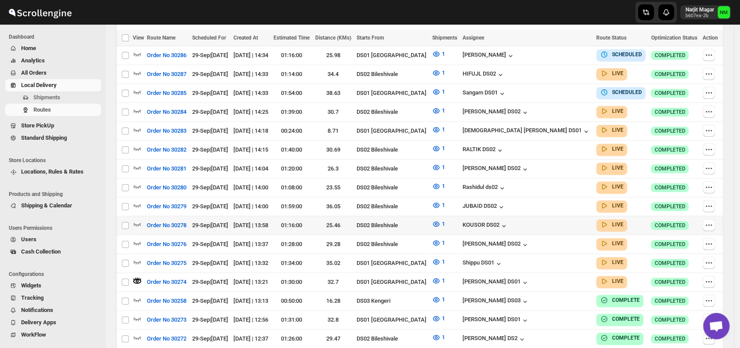
scroll to position [0, 0]
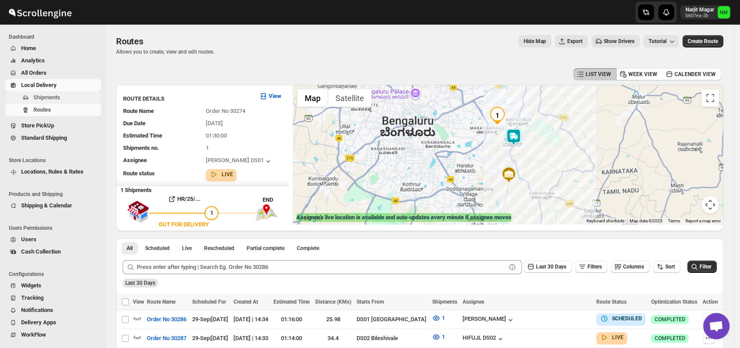
click at [44, 96] on span "Shipments" at bounding box center [46, 97] width 27 height 7
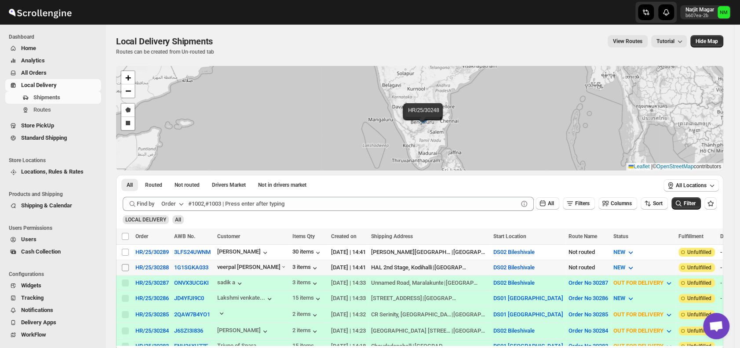
click at [126, 266] on input "Select shipment" at bounding box center [125, 267] width 7 height 7
checkbox input "true"
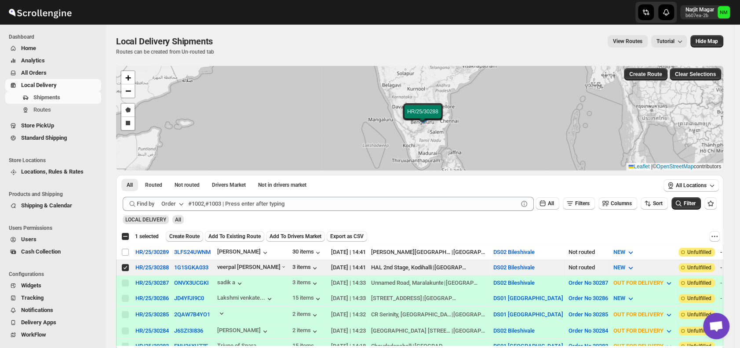
click at [189, 236] on span "Create Route" at bounding box center [184, 236] width 30 height 7
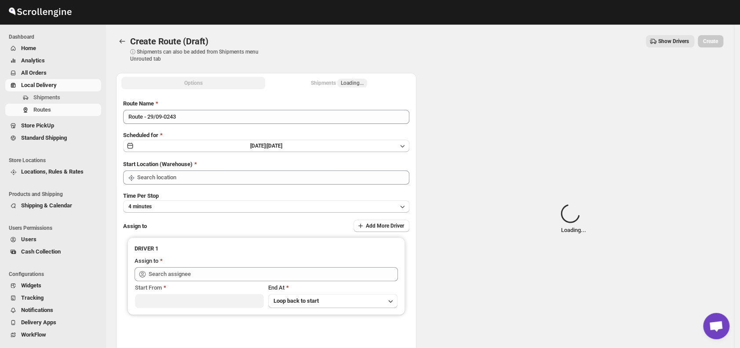
type input "DS02 Bileshivale"
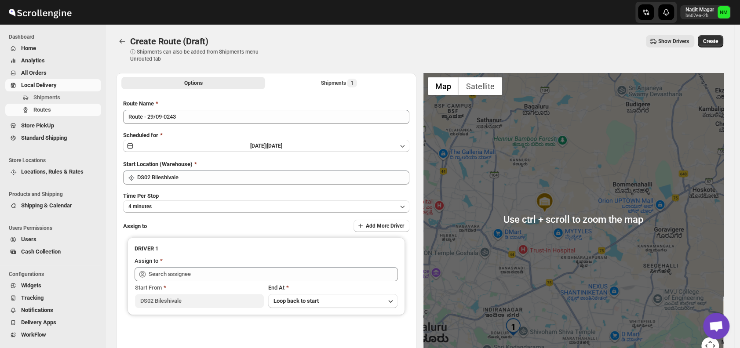
scroll to position [74, 0]
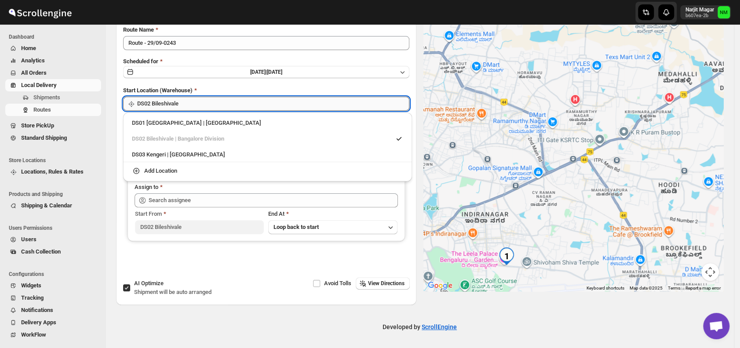
click at [266, 108] on input "DS02 Bileshivale" at bounding box center [273, 104] width 272 height 14
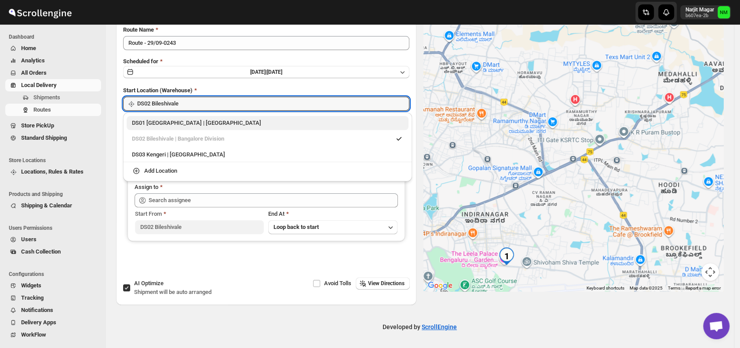
click at [141, 126] on div "DS01 Sarjapur | Bengaluru" at bounding box center [267, 123] width 271 height 9
type input "DS01 [GEOGRAPHIC_DATA]"
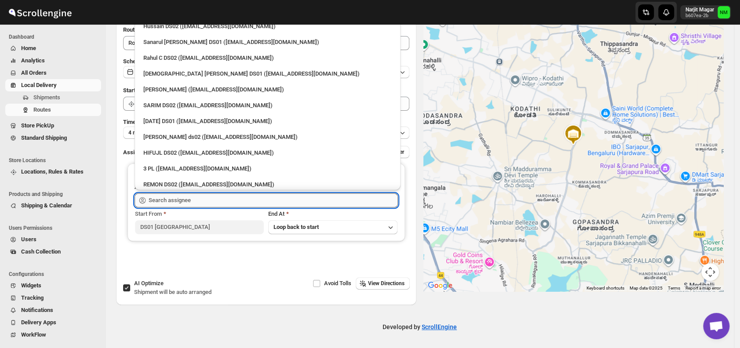
click at [208, 204] on input "text" at bounding box center [273, 200] width 249 height 14
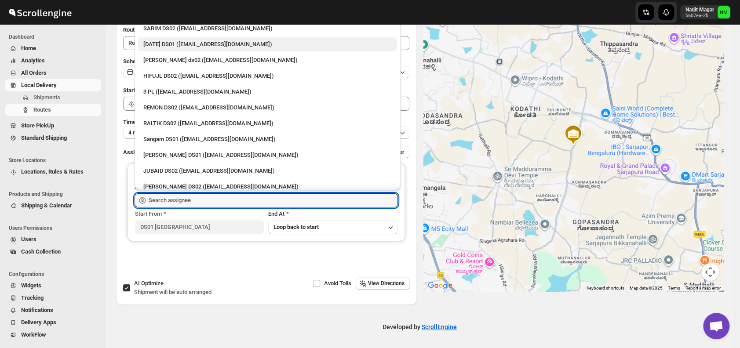
scroll to position [79, 0]
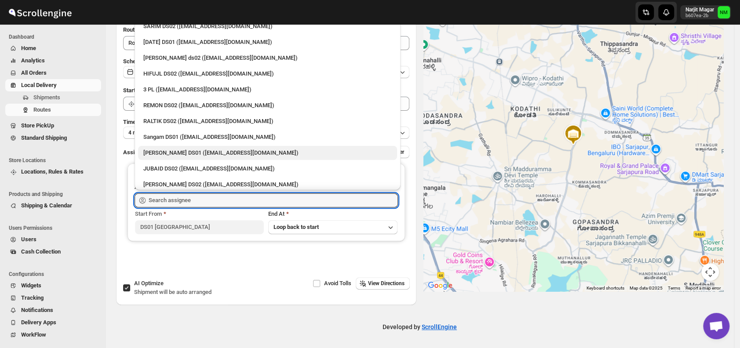
click at [157, 149] on div "[PERSON_NAME] DS01 ([EMAIL_ADDRESS][DOMAIN_NAME])" at bounding box center [267, 153] width 248 height 9
type input "[PERSON_NAME] DS01 ([EMAIL_ADDRESS][DOMAIN_NAME])"
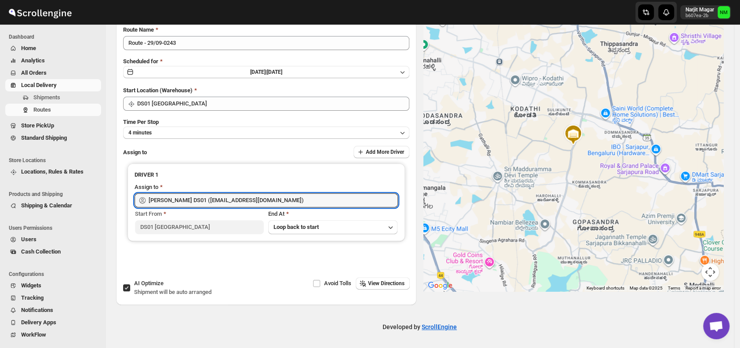
scroll to position [0, 0]
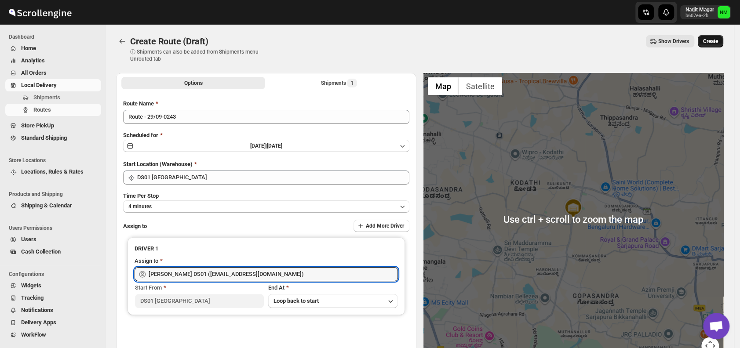
click at [723, 43] on button "Create" at bounding box center [710, 41] width 25 height 12
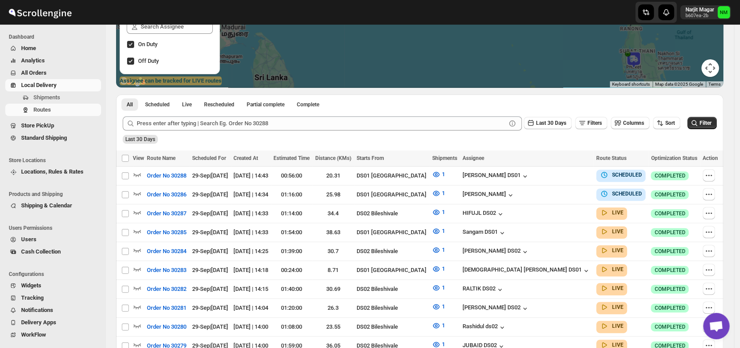
scroll to position [142, 0]
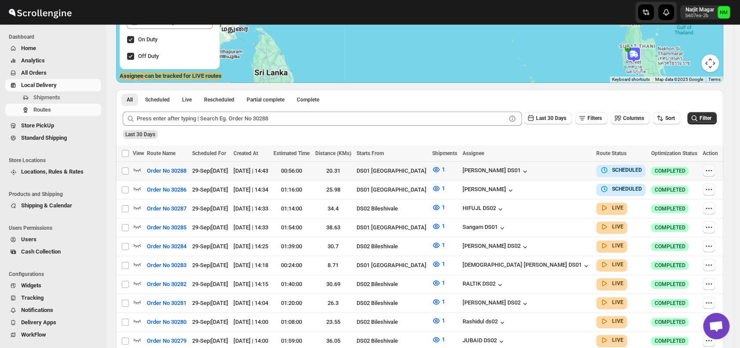
click at [712, 172] on icon "button" at bounding box center [708, 170] width 9 height 9
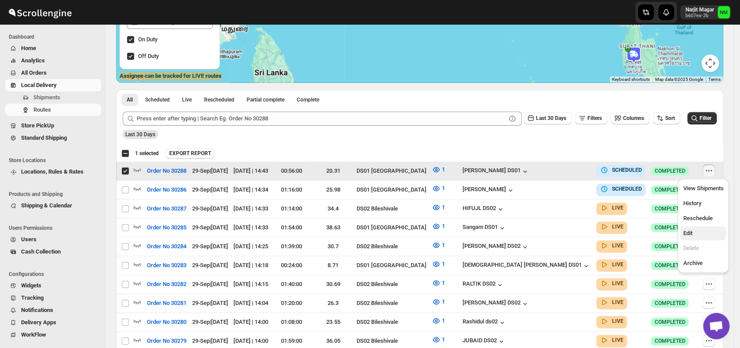
click at [688, 231] on span "Edit" at bounding box center [687, 233] width 9 height 7
checkbox input "false"
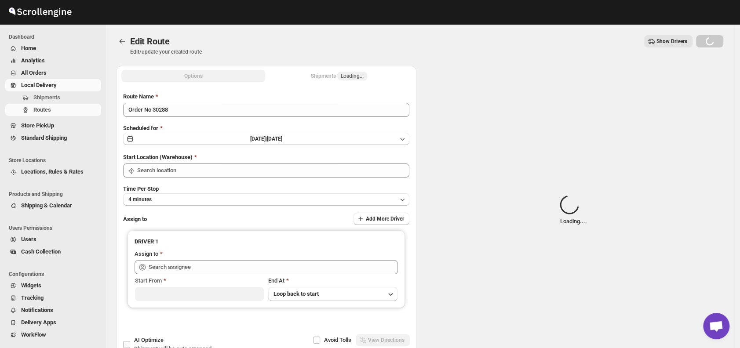
type input "Order No 30288"
type input "DS01 [GEOGRAPHIC_DATA]"
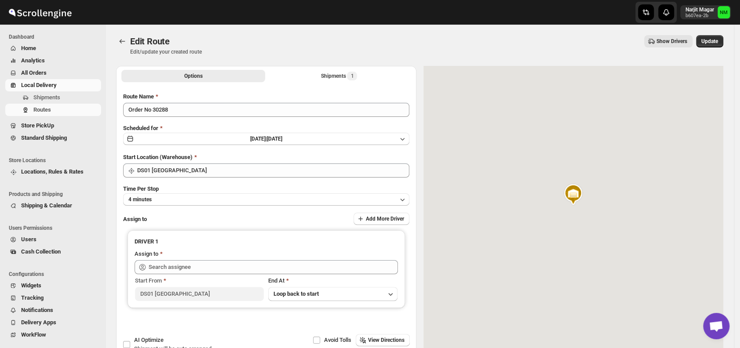
type input "Jahir Hussain DS01 (pegaya8076@excederm.com)"
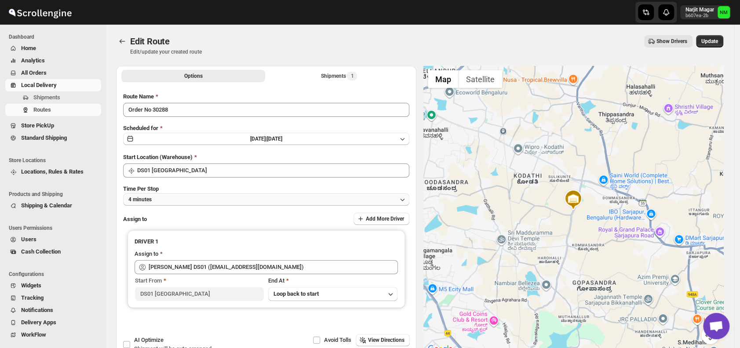
click at [220, 200] on button "4 minutes" at bounding box center [266, 199] width 286 height 12
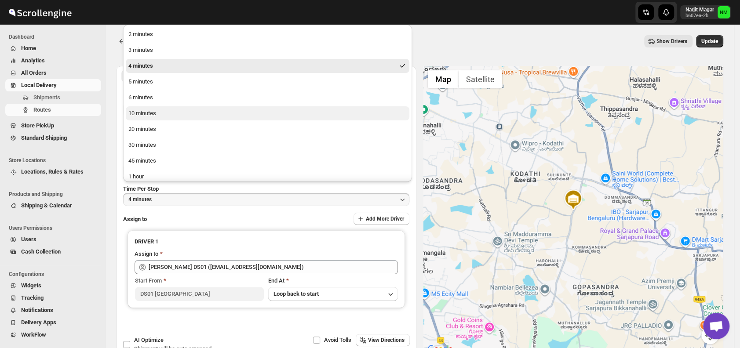
click at [144, 117] on div "10 minutes" at bounding box center [142, 113] width 28 height 9
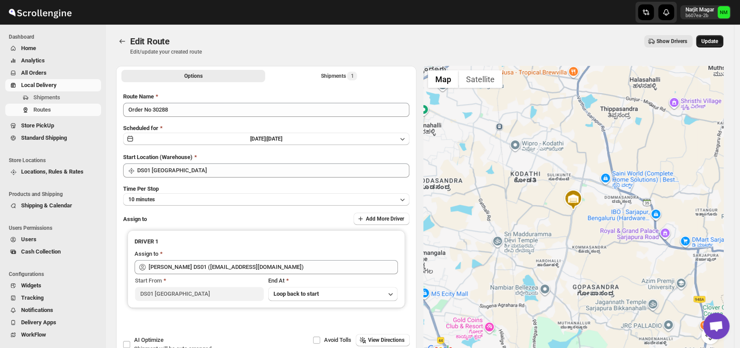
click at [714, 42] on span "Update" at bounding box center [709, 41] width 17 height 7
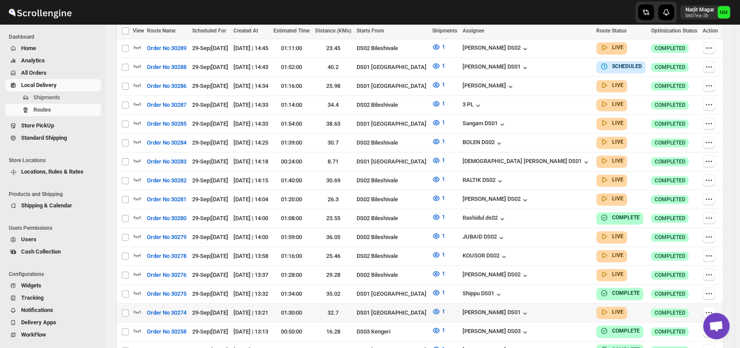
scroll to position [267, 0]
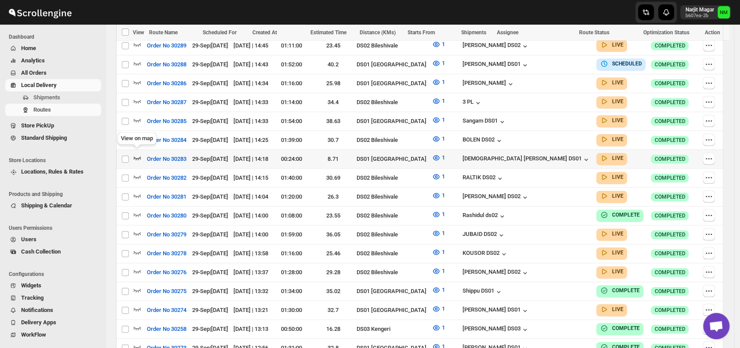
click at [138, 157] on icon "button" at bounding box center [137, 159] width 7 height 4
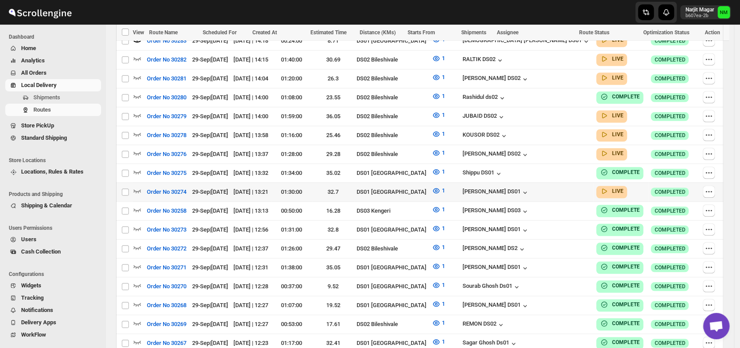
scroll to position [393, 0]
click at [137, 186] on icon "button" at bounding box center [137, 190] width 9 height 9
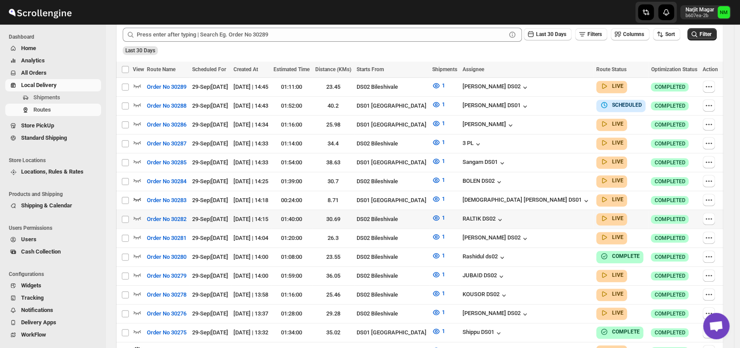
scroll to position [250, 0]
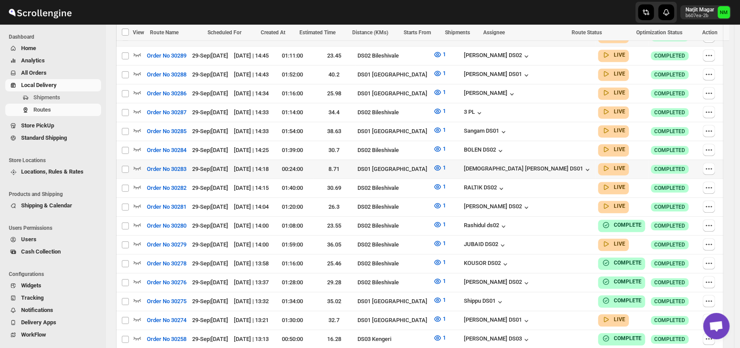
scroll to position [297, 0]
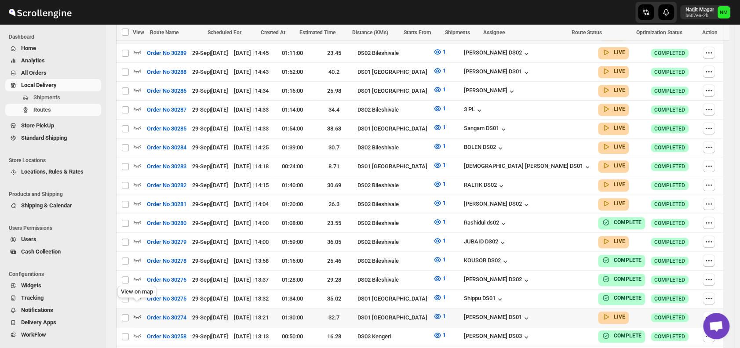
click at [135, 312] on icon "button" at bounding box center [137, 316] width 9 height 9
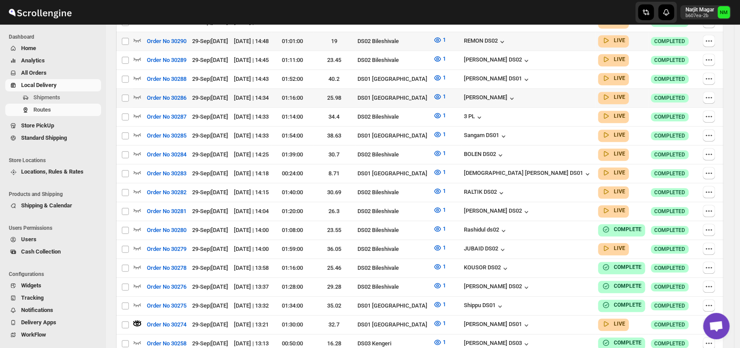
scroll to position [0, 0]
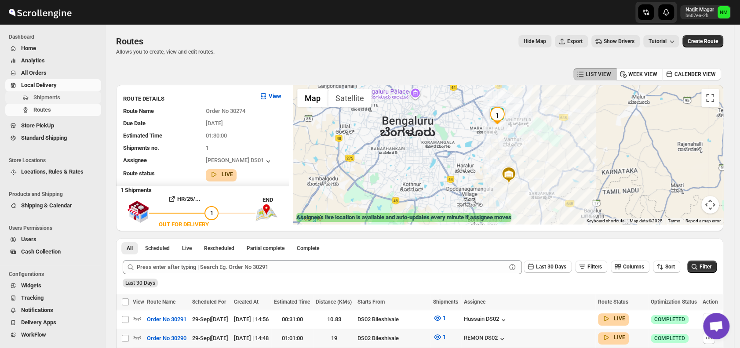
click at [62, 99] on span "Shipments" at bounding box center [66, 97] width 66 height 9
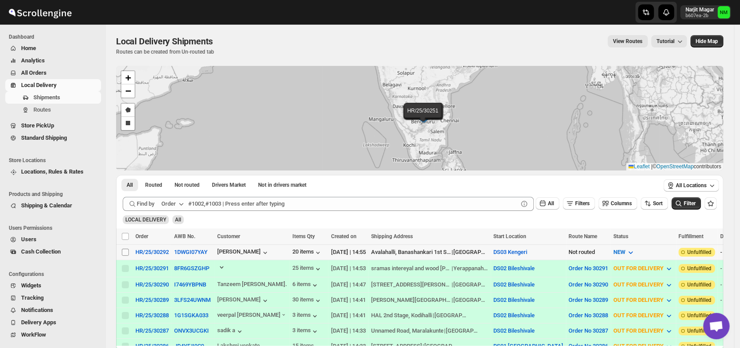
click at [128, 250] on input "Select shipment" at bounding box center [125, 252] width 7 height 7
checkbox input "true"
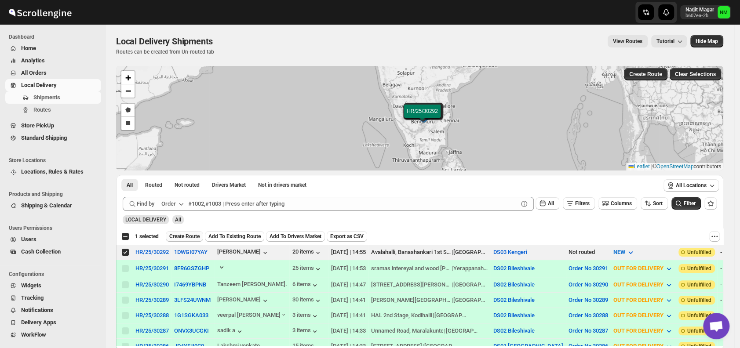
click at [178, 234] on span "Create Route" at bounding box center [184, 236] width 30 height 7
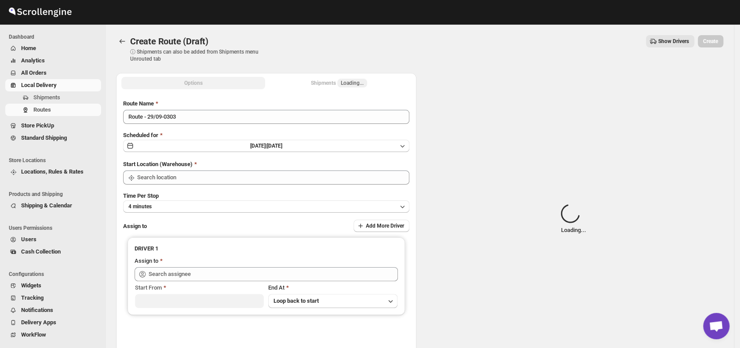
type input "DS03 Kengeri"
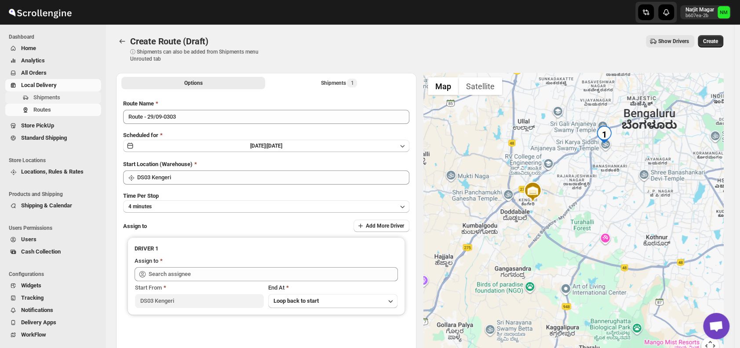
click at [58, 102] on button "Shipments" at bounding box center [53, 97] width 96 height 12
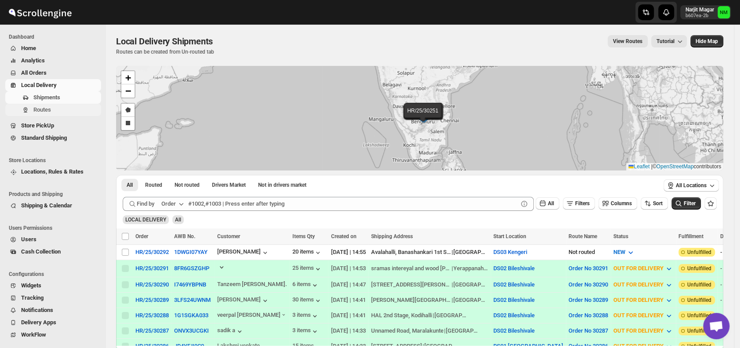
click at [69, 114] on span "Routes" at bounding box center [66, 110] width 66 height 9
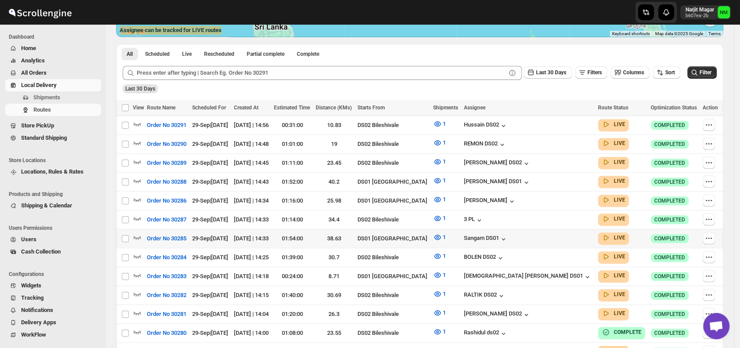
scroll to position [190, 0]
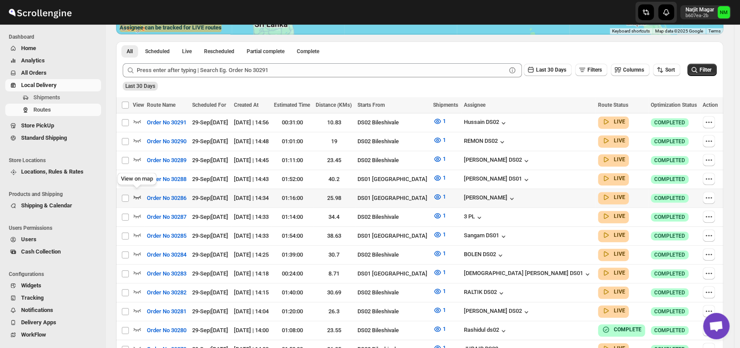
click at [139, 193] on icon "button" at bounding box center [137, 197] width 9 height 9
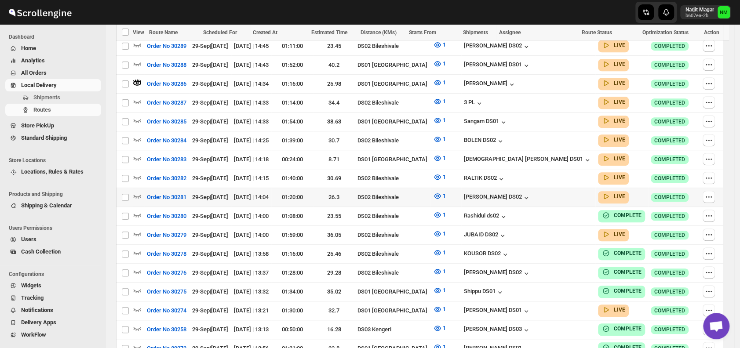
scroll to position [312, 0]
click at [63, 100] on span "Shipments" at bounding box center [66, 97] width 66 height 9
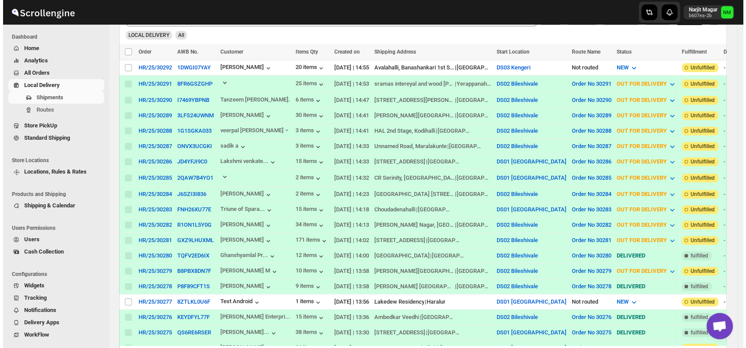
scroll to position [190, 0]
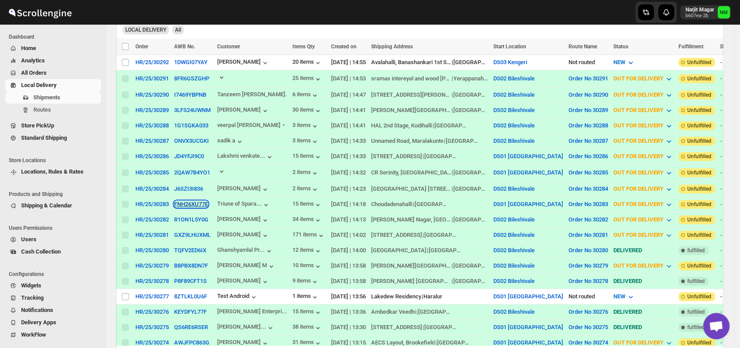
click at [186, 201] on button "FNH26XU77E" at bounding box center [191, 204] width 34 height 7
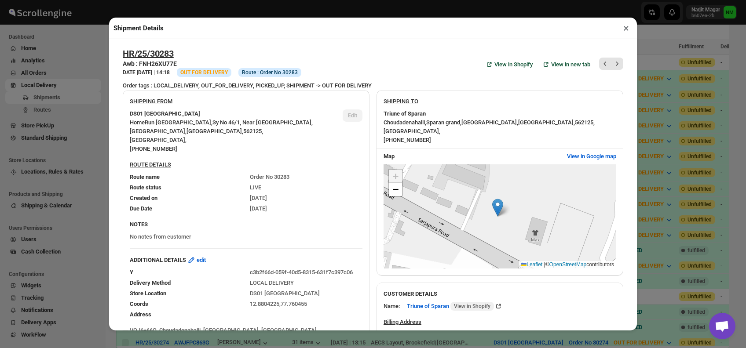
scroll to position [406, 0]
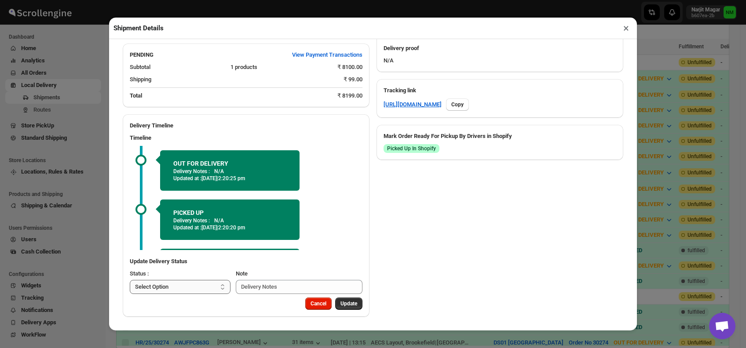
click at [204, 288] on select "Select Option PICKED UP OUT FOR DELIVERY RESCHEDULE DELIVERED CANCELLED" at bounding box center [180, 287] width 101 height 14
select select "DELIVERED"
click at [130, 280] on select "Select Option PICKED UP OUT FOR DELIVERY RESCHEDULE DELIVERED CANCELLED" at bounding box center [180, 287] width 101 height 14
click at [343, 299] on button "Update" at bounding box center [348, 304] width 27 height 12
select select
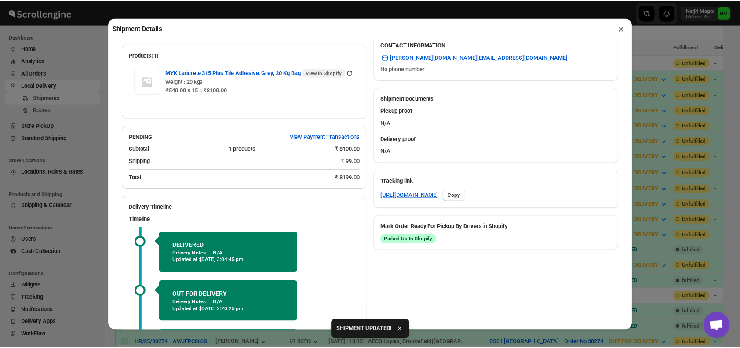
scroll to position [397, 0]
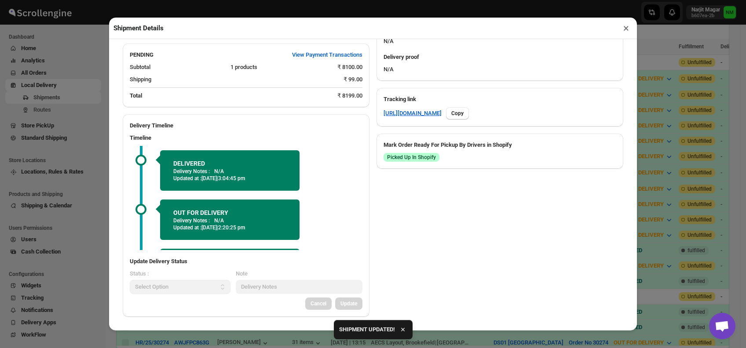
click at [628, 31] on button "×" at bounding box center [625, 28] width 13 height 12
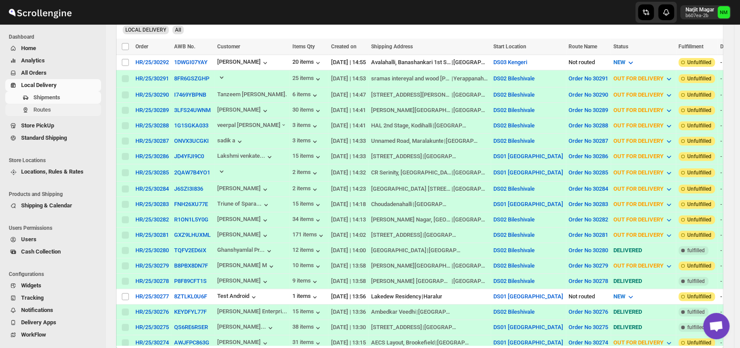
click at [65, 110] on span "Routes" at bounding box center [66, 110] width 66 height 9
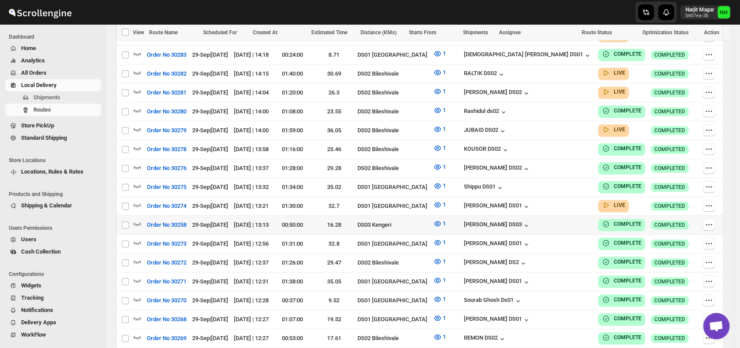
scroll to position [410, 0]
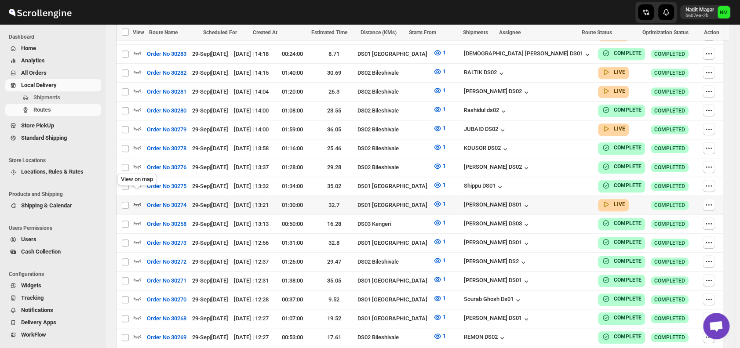
click at [137, 200] on icon "button" at bounding box center [137, 204] width 9 height 9
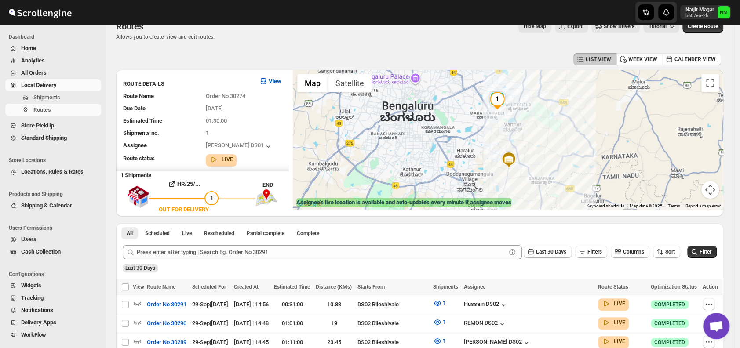
scroll to position [0, 0]
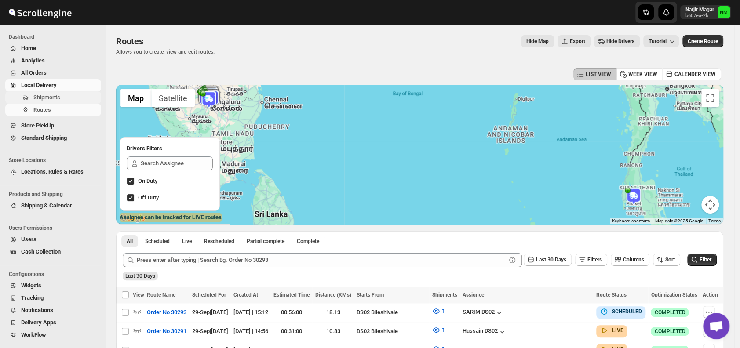
click at [42, 96] on span "Shipments" at bounding box center [46, 97] width 27 height 7
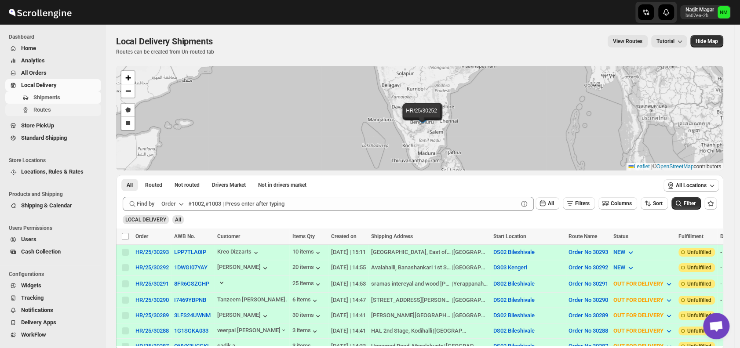
click at [58, 107] on span "Routes" at bounding box center [66, 110] width 66 height 9
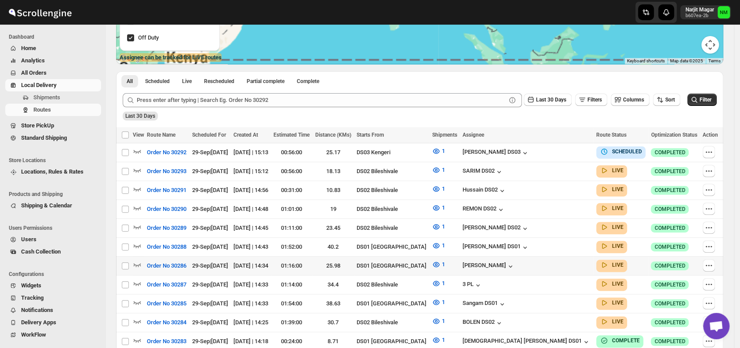
scroll to position [160, 0]
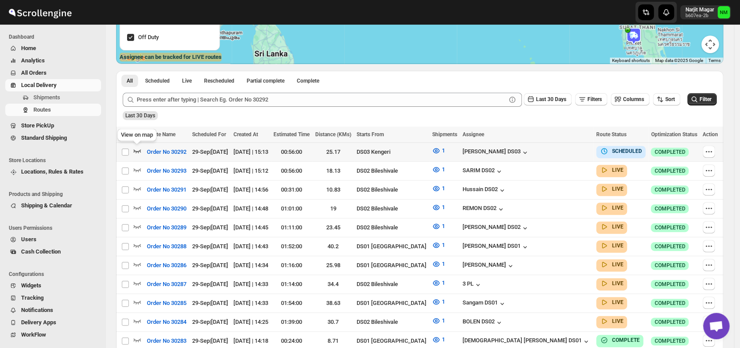
click at [136, 150] on icon "button" at bounding box center [137, 150] width 9 height 9
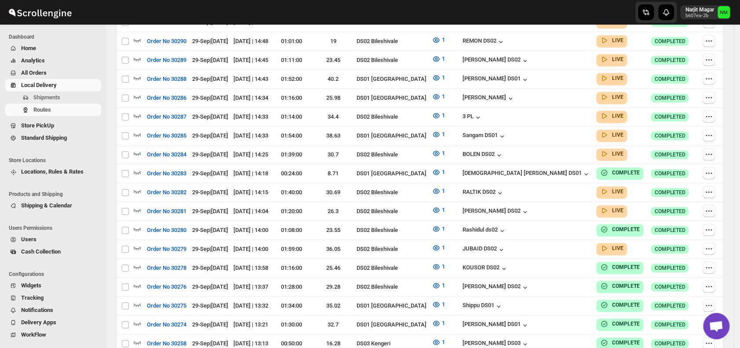
scroll to position [0, 0]
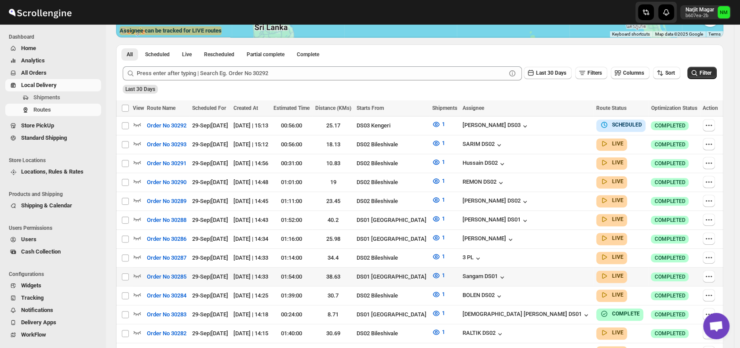
scroll to position [188, 0]
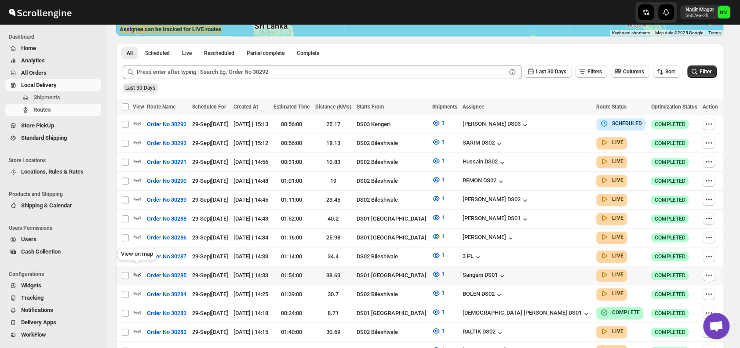
click at [141, 270] on icon "button" at bounding box center [137, 274] width 9 height 9
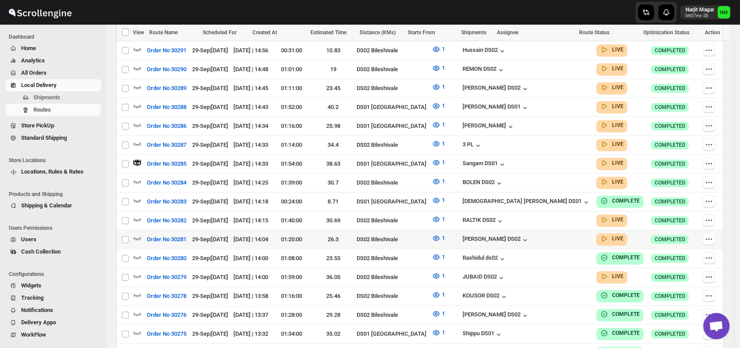
scroll to position [306, 0]
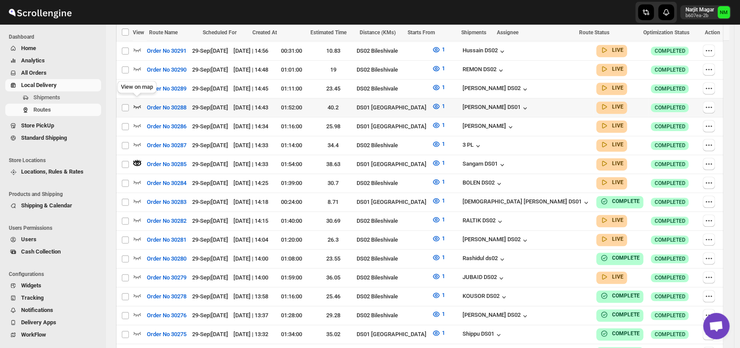
click at [135, 102] on icon "button" at bounding box center [137, 106] width 9 height 9
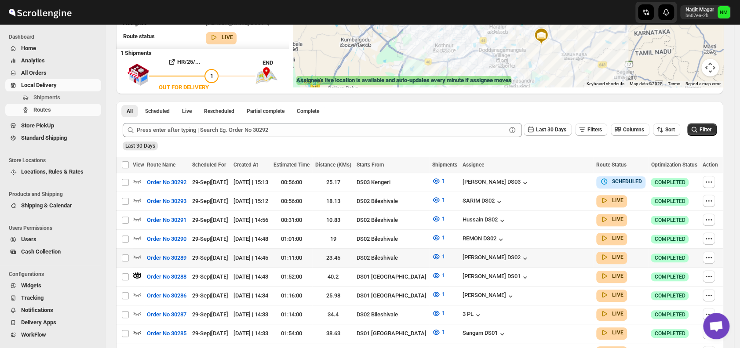
scroll to position [158, 0]
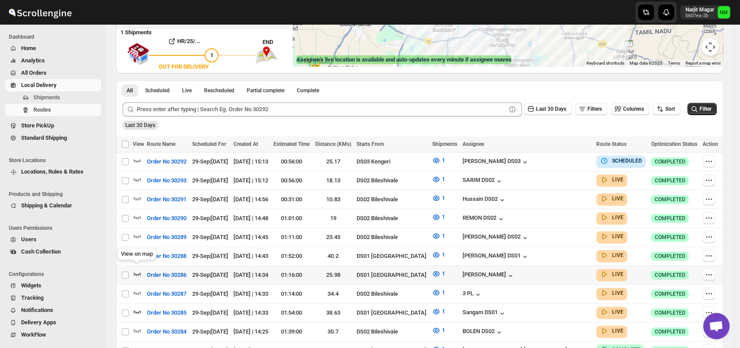
click at [138, 269] on icon "button" at bounding box center [137, 273] width 9 height 9
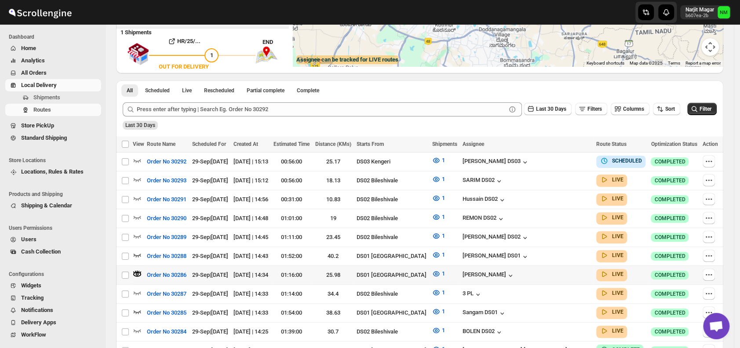
scroll to position [0, 0]
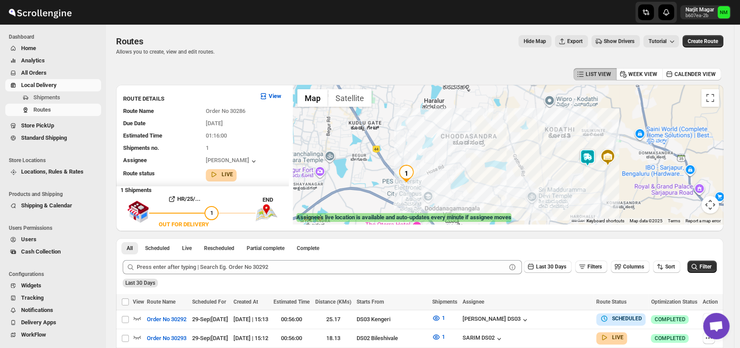
click at [596, 152] on img at bounding box center [588, 158] width 18 height 18
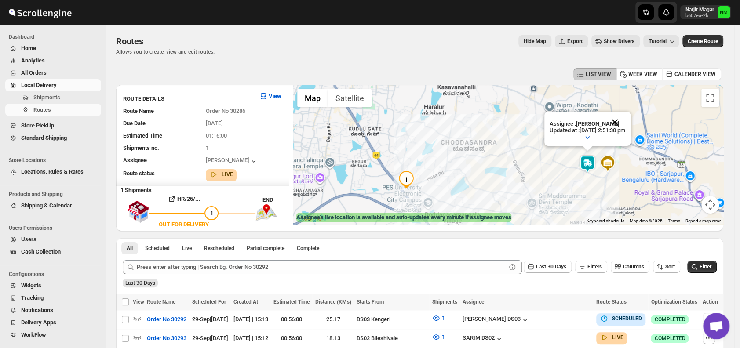
click at [625, 119] on button "Close" at bounding box center [614, 122] width 21 height 21
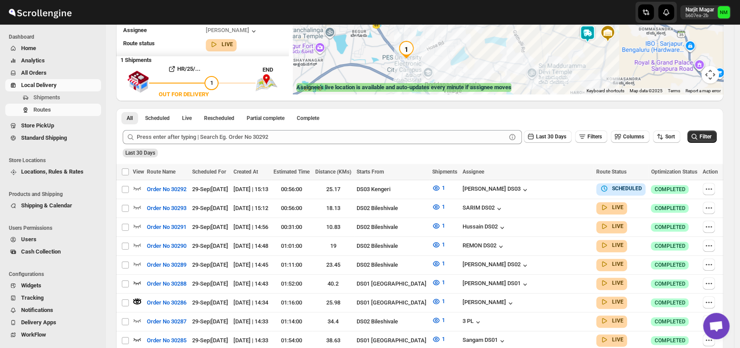
scroll to position [229, 0]
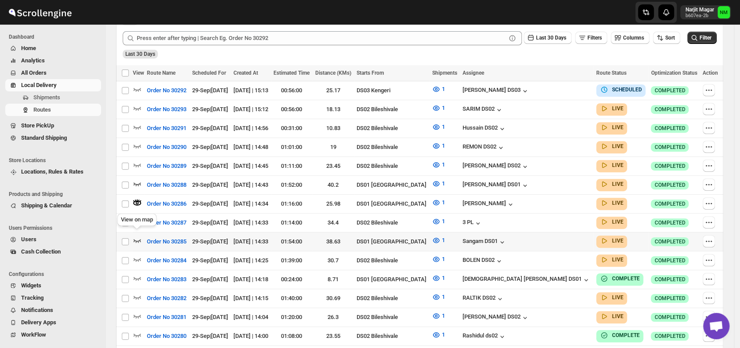
click at [136, 236] on icon "button" at bounding box center [137, 240] width 9 height 9
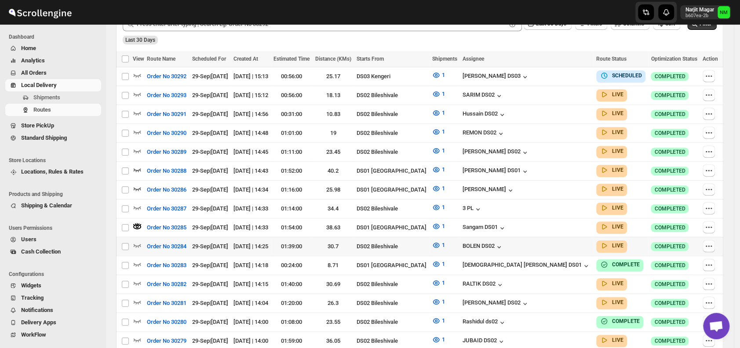
scroll to position [244, 0]
click at [63, 96] on span "Shipments" at bounding box center [66, 97] width 66 height 9
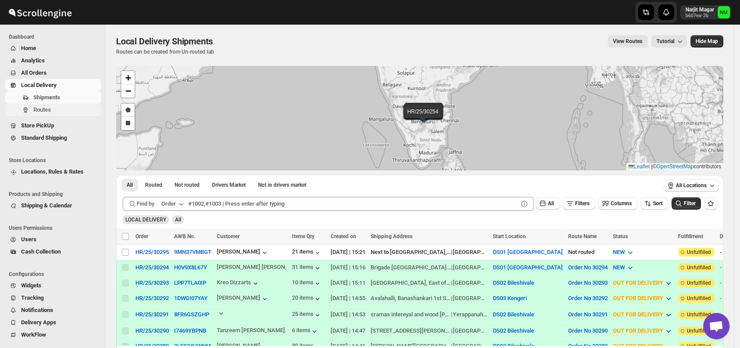
click at [40, 104] on button "Routes" at bounding box center [53, 110] width 96 height 12
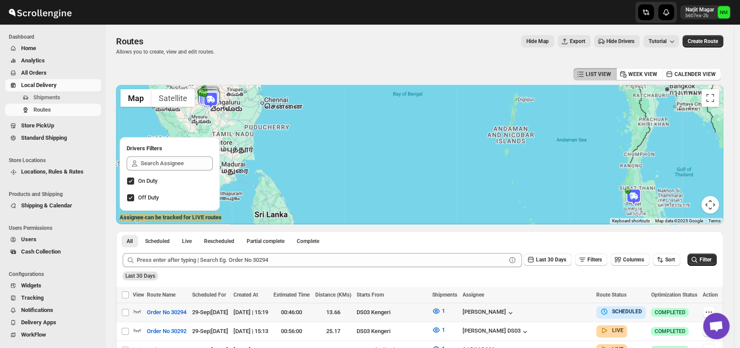
click at [138, 306] on td at bounding box center [138, 312] width 11 height 19
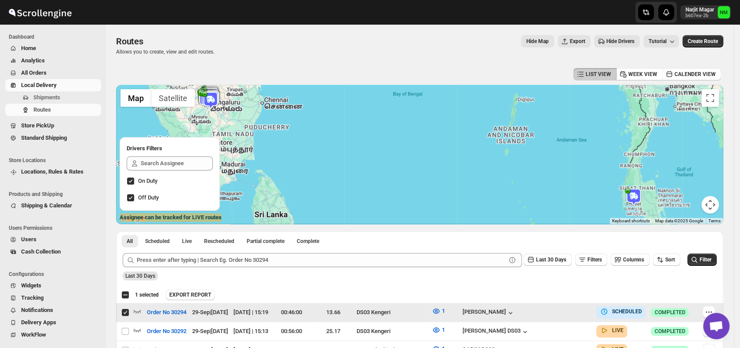
click at [124, 314] on input "Select route" at bounding box center [125, 312] width 7 height 7
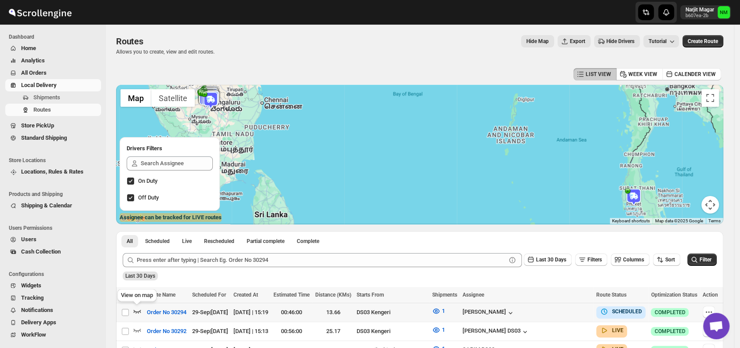
click at [138, 309] on icon "button" at bounding box center [137, 311] width 9 height 9
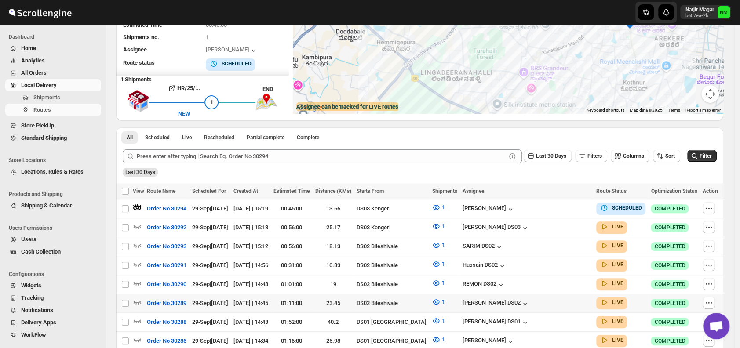
scroll to position [111, 0]
click at [713, 206] on icon "button" at bounding box center [708, 208] width 9 height 9
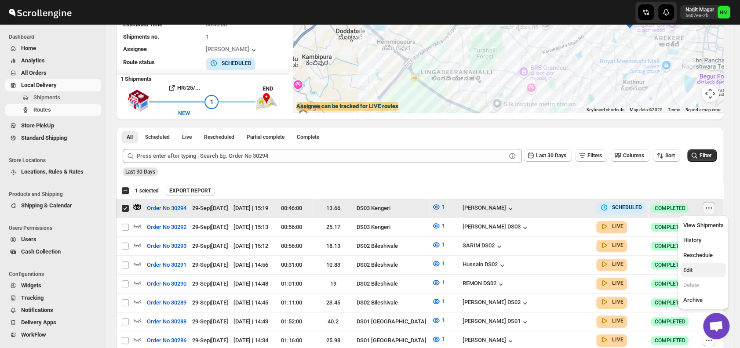
click at [693, 267] on span "Edit" at bounding box center [703, 270] width 40 height 9
checkbox input "false"
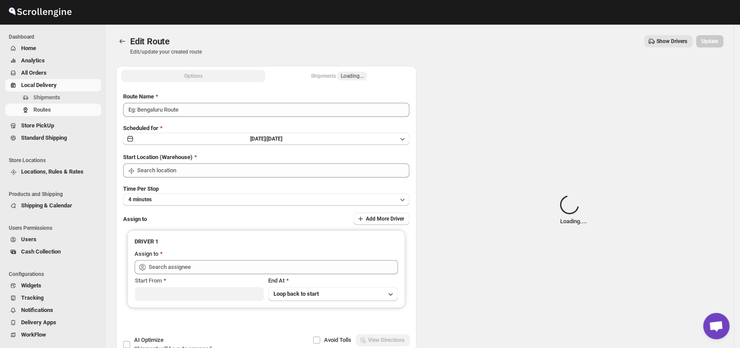
type input "Order No 30294"
type input "DS03 Kengeri"
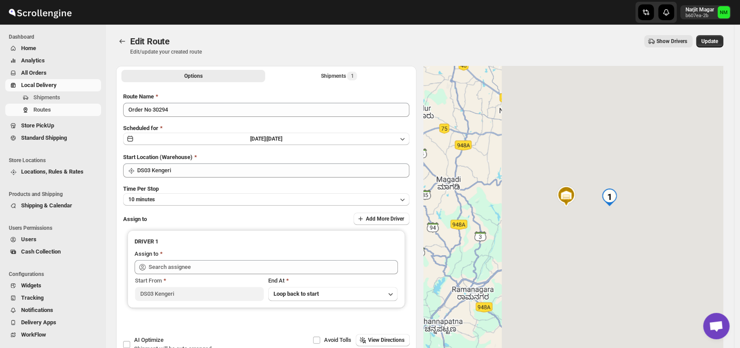
type input "[PERSON_NAME] ([EMAIL_ADDRESS][DOMAIN_NAME])"
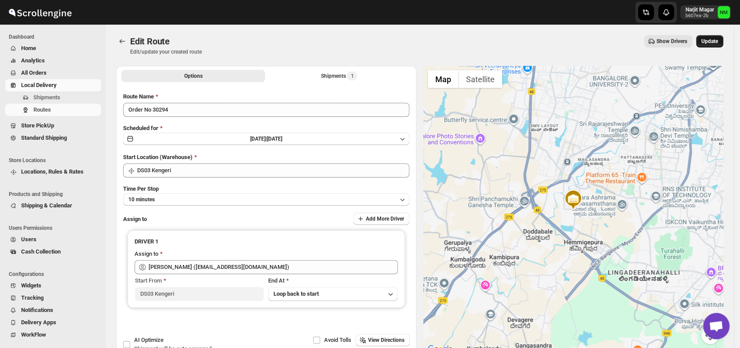
click at [718, 43] on span "Update" at bounding box center [709, 41] width 17 height 7
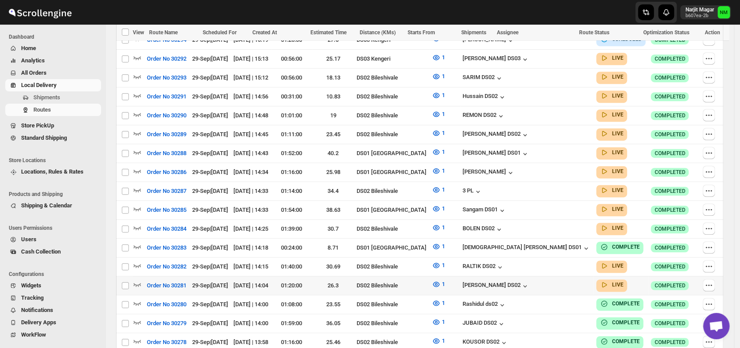
scroll to position [273, 0]
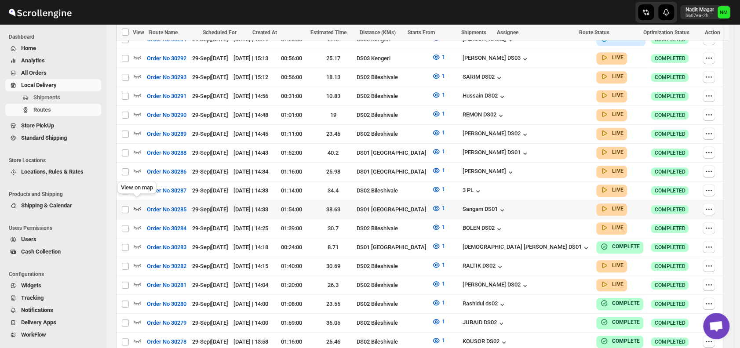
click at [135, 207] on icon "button" at bounding box center [137, 209] width 7 height 4
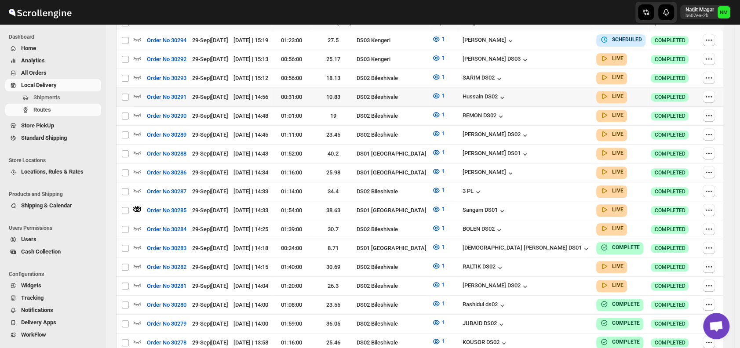
scroll to position [0, 0]
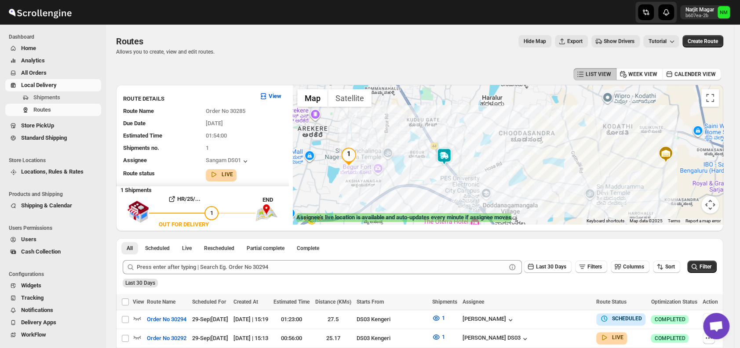
click at [449, 155] on img at bounding box center [444, 157] width 18 height 18
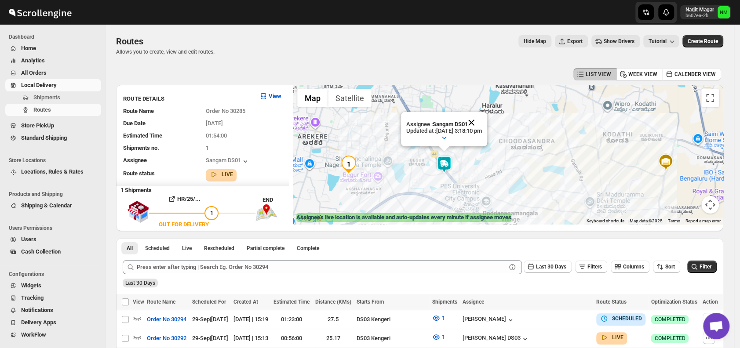
click at [482, 124] on button "Close" at bounding box center [471, 122] width 21 height 21
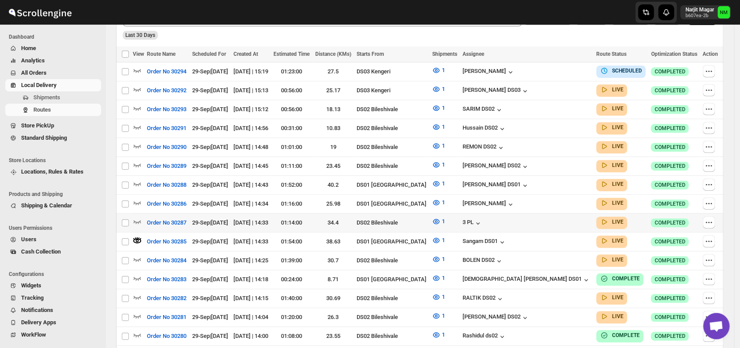
scroll to position [266, 0]
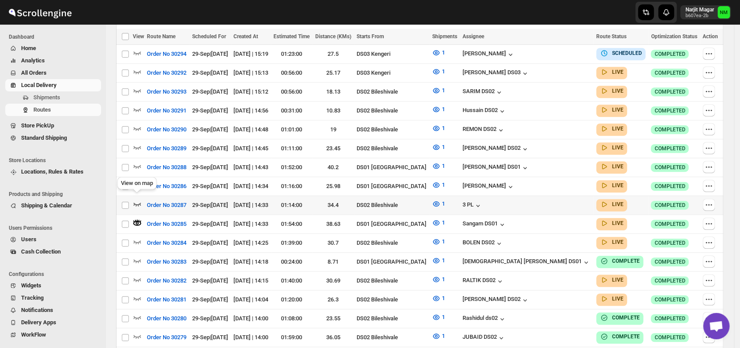
click at [138, 203] on icon "button" at bounding box center [137, 205] width 7 height 4
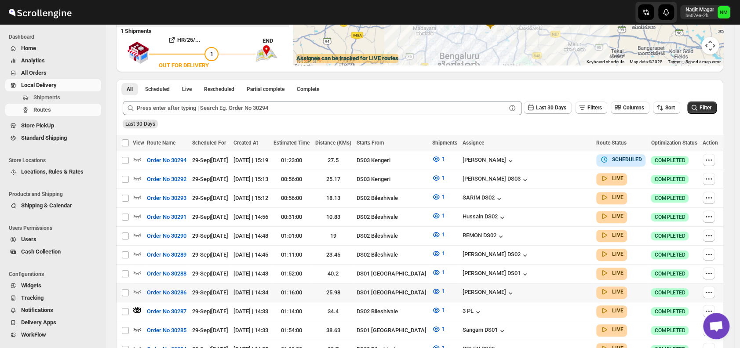
scroll to position [164, 0]
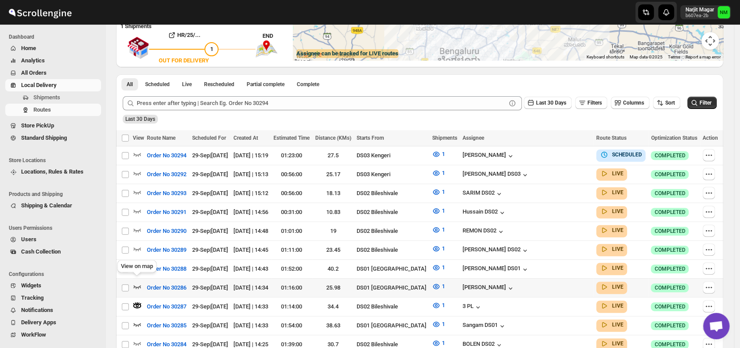
click at [138, 282] on icon "button" at bounding box center [137, 286] width 9 height 9
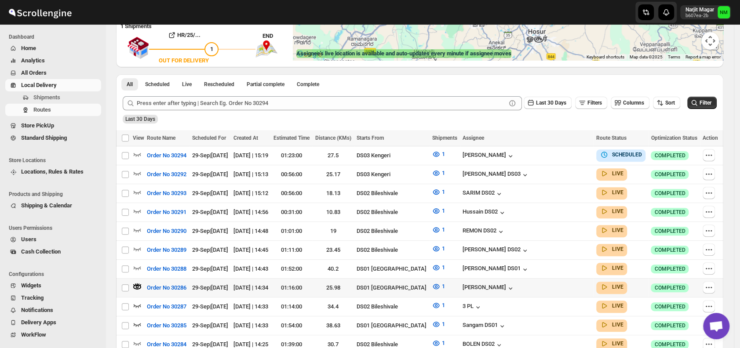
scroll to position [0, 0]
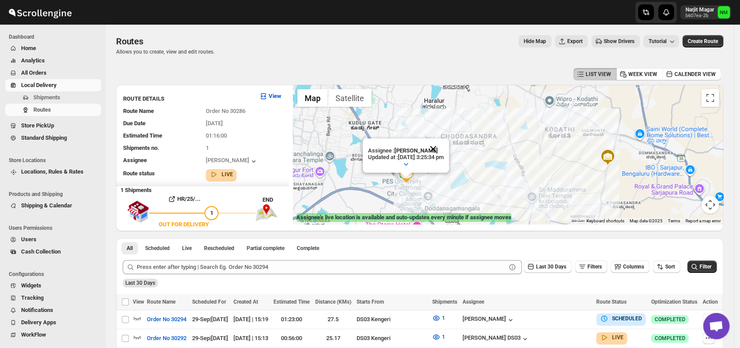
click at [444, 148] on button "Close" at bounding box center [432, 148] width 21 height 21
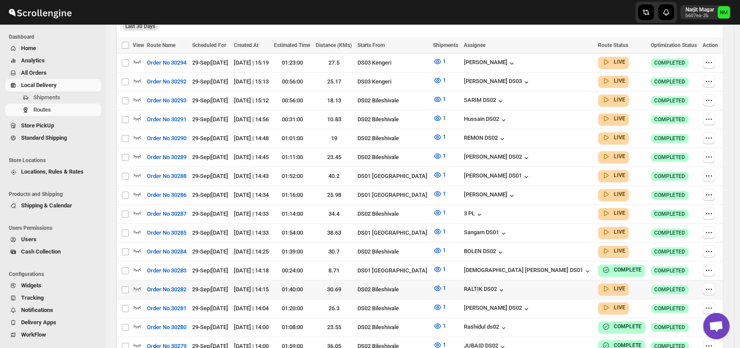
scroll to position [268, 0]
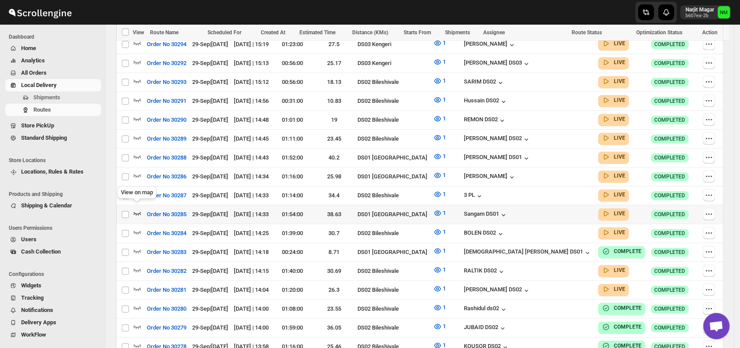
click at [139, 209] on icon "button" at bounding box center [137, 213] width 9 height 9
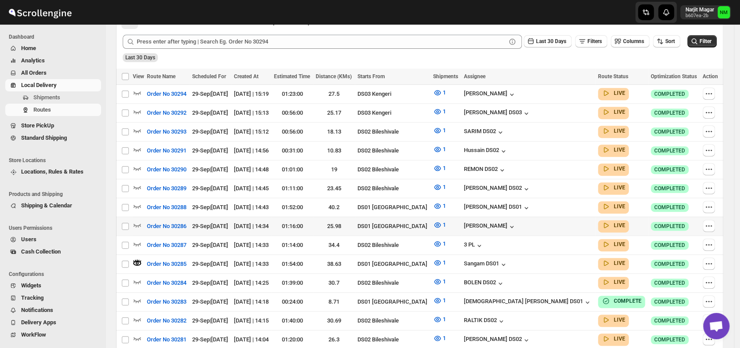
scroll to position [225, 0]
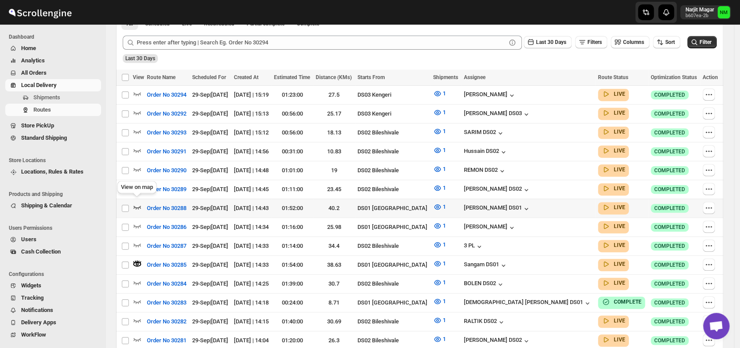
click at [138, 203] on icon "button" at bounding box center [137, 207] width 9 height 9
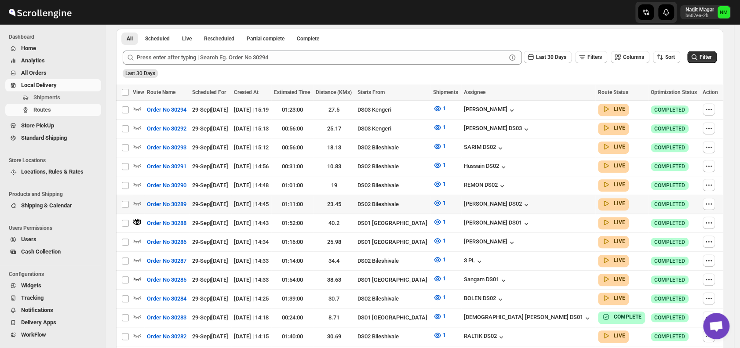
scroll to position [0, 0]
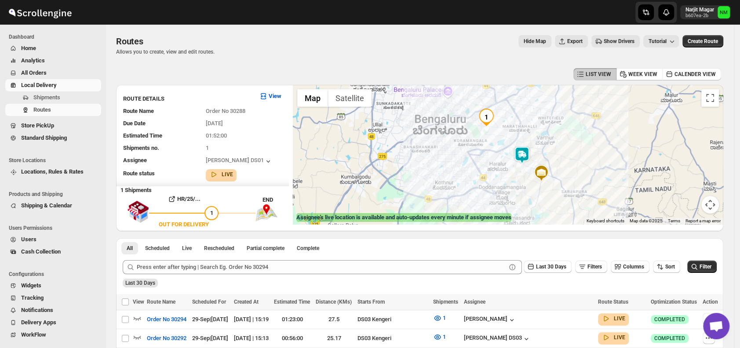
click at [519, 155] on img at bounding box center [522, 155] width 18 height 18
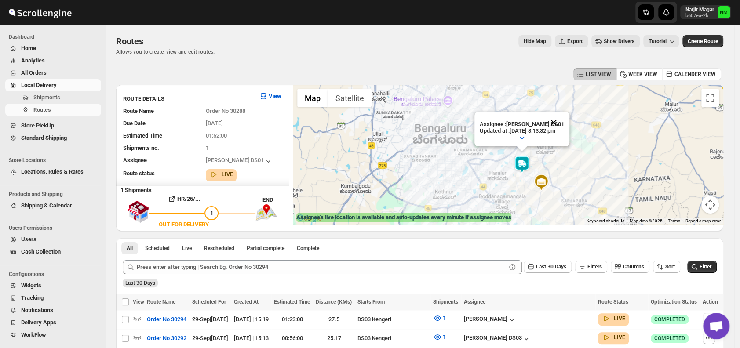
click at [564, 117] on button "Close" at bounding box center [553, 122] width 21 height 21
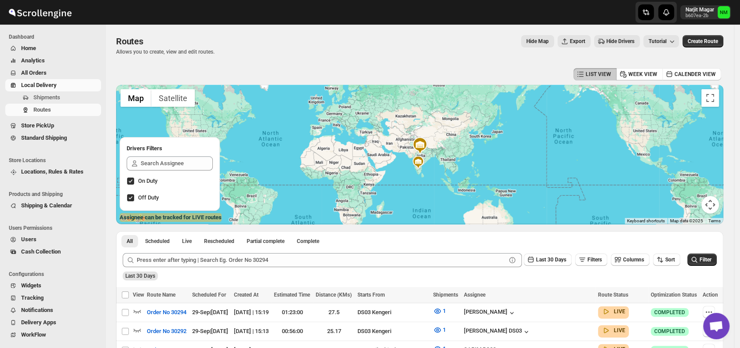
scroll to position [187, 0]
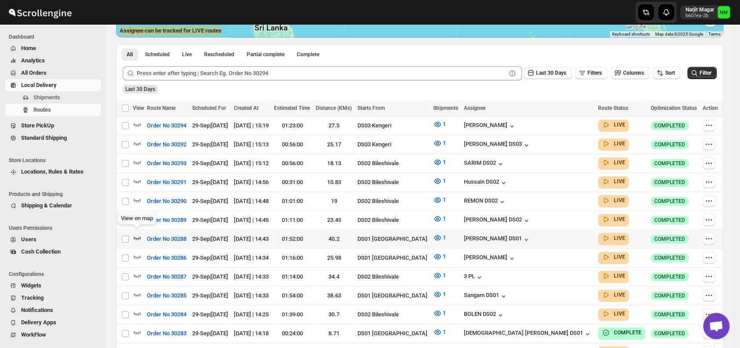
click at [141, 233] on icon "button" at bounding box center [137, 237] width 9 height 9
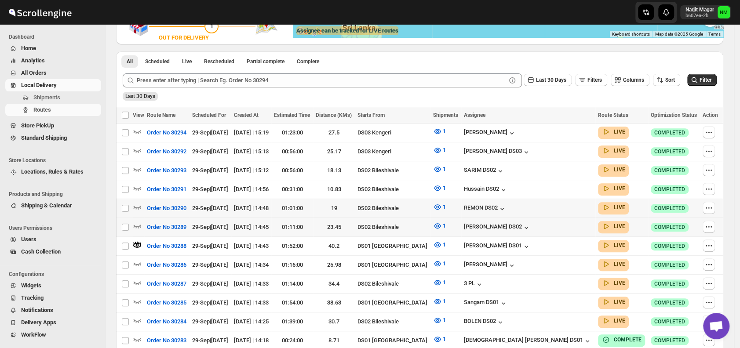
scroll to position [0, 0]
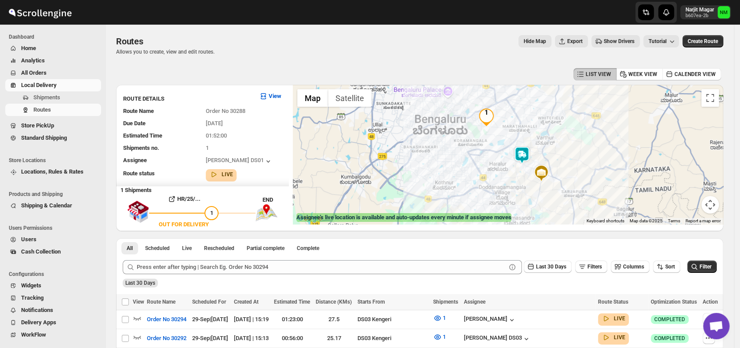
click at [521, 158] on img at bounding box center [522, 155] width 18 height 18
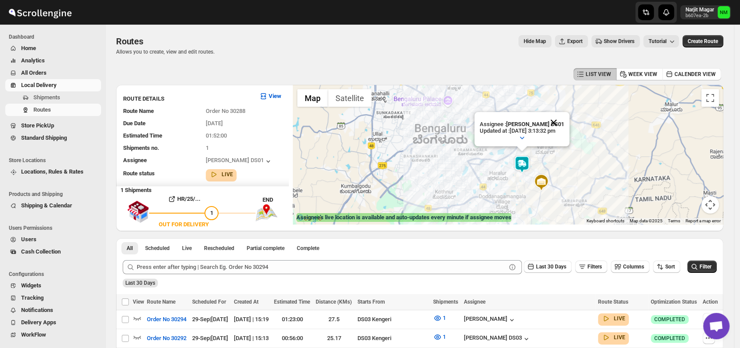
click at [563, 120] on button "Close" at bounding box center [553, 122] width 21 height 21
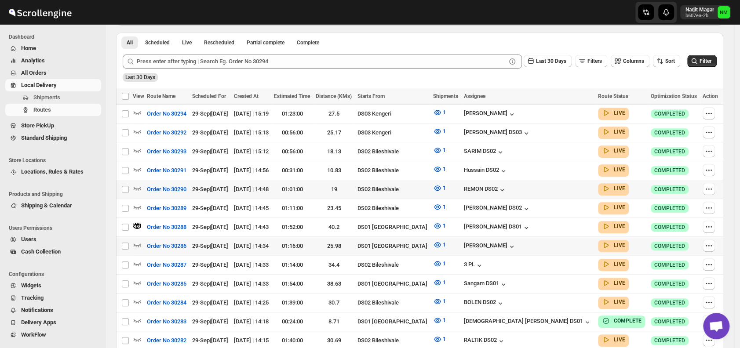
scroll to position [206, 0]
click at [138, 278] on icon "button" at bounding box center [137, 282] width 9 height 9
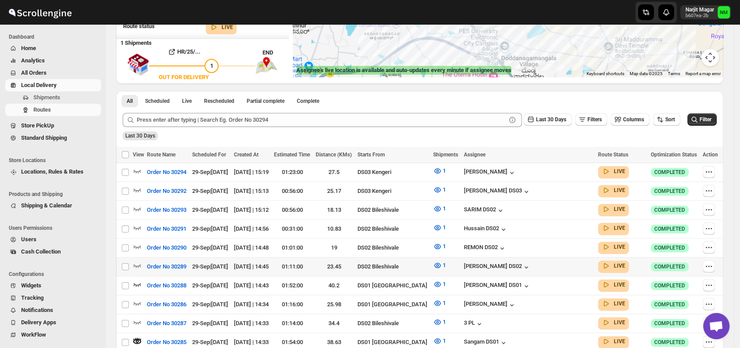
scroll to position [148, 0]
click at [137, 280] on icon "button" at bounding box center [137, 284] width 9 height 9
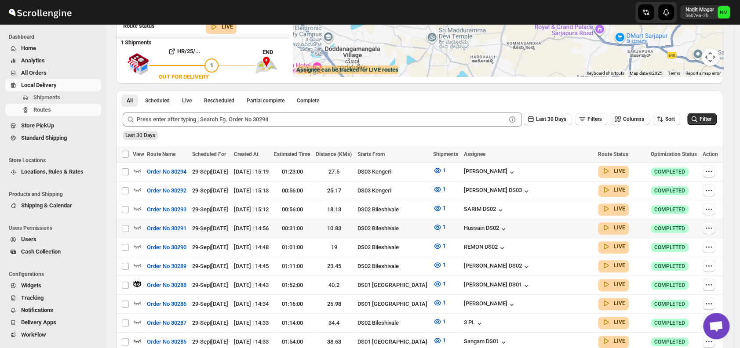
scroll to position [0, 0]
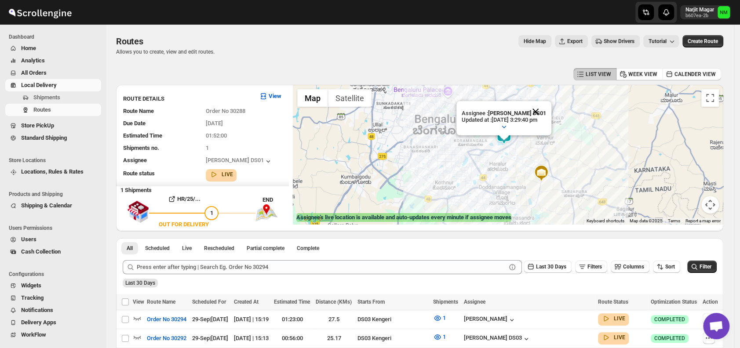
click at [542, 109] on button "Close" at bounding box center [535, 111] width 21 height 21
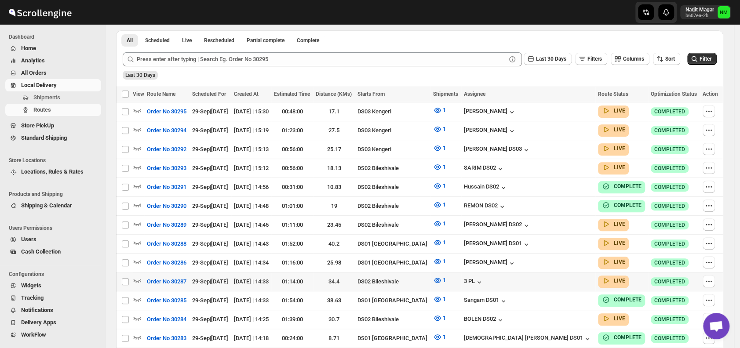
scroll to position [206, 0]
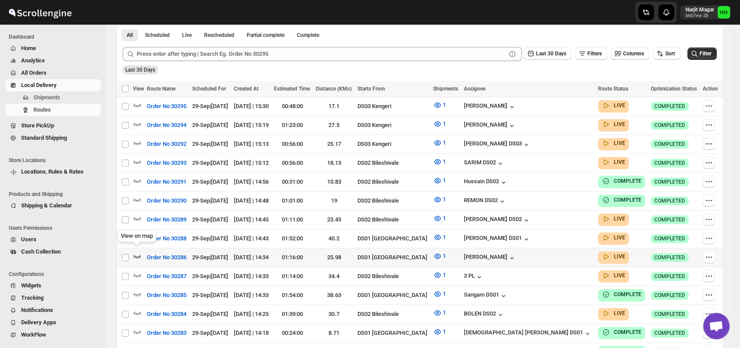
click at [139, 252] on icon "button" at bounding box center [137, 256] width 9 height 9
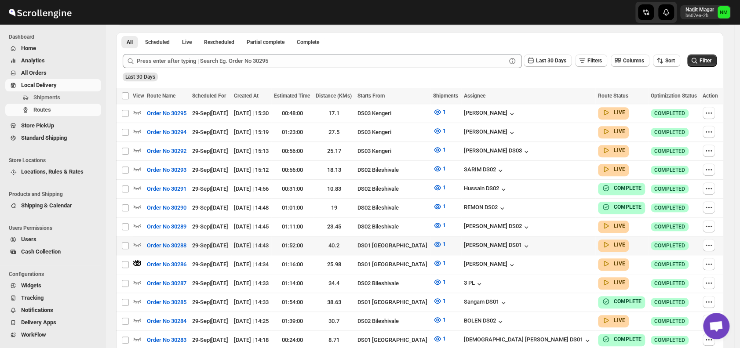
scroll to position [0, 0]
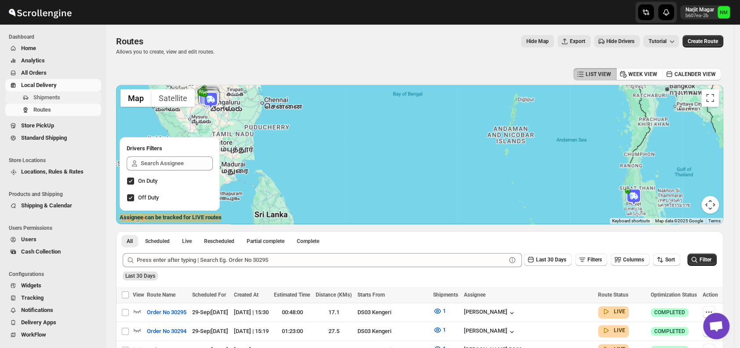
click at [65, 95] on span "Shipments" at bounding box center [66, 97] width 66 height 9
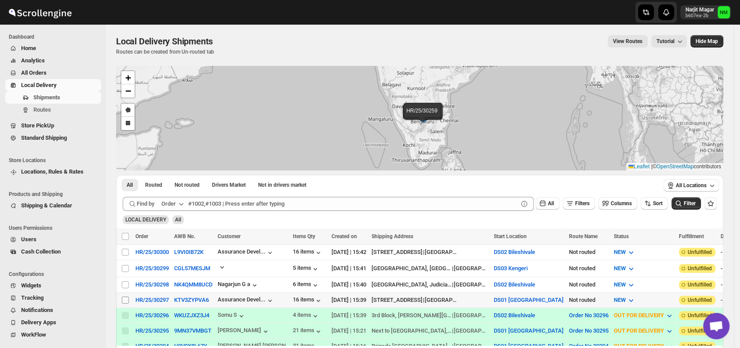
click at [124, 298] on input "Select shipment" at bounding box center [125, 300] width 7 height 7
checkbox input "true"
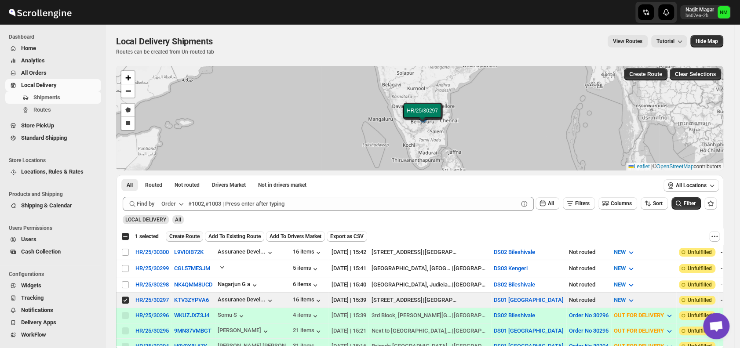
click at [189, 234] on span "Create Route" at bounding box center [184, 236] width 30 height 7
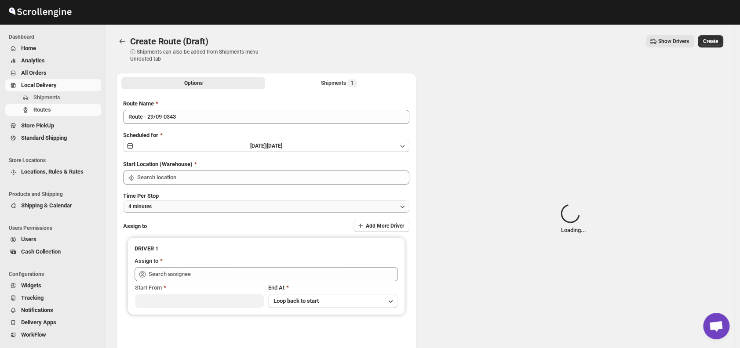
type input "DS01 [GEOGRAPHIC_DATA]"
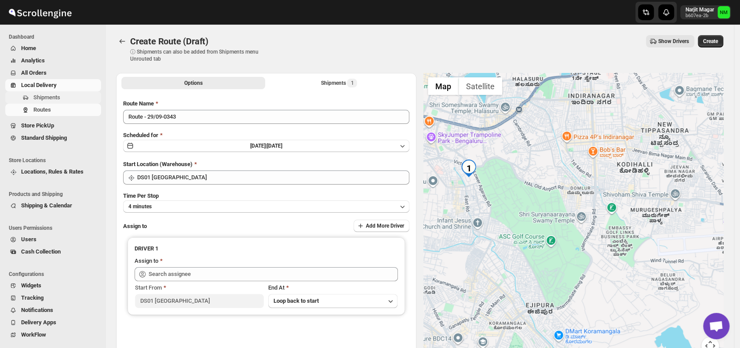
click at [62, 95] on span "Shipments" at bounding box center [66, 97] width 66 height 9
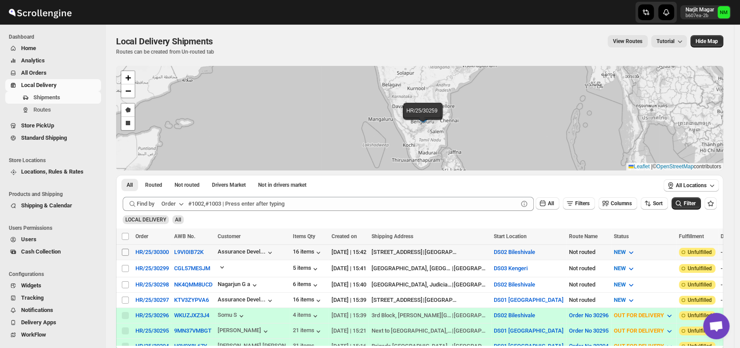
click at [128, 251] on input "Select shipment" at bounding box center [125, 252] width 7 height 7
checkbox input "true"
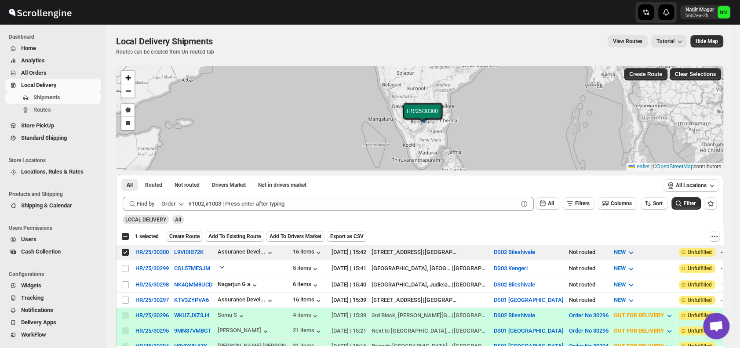
click at [185, 239] on span "Create Route" at bounding box center [184, 236] width 30 height 7
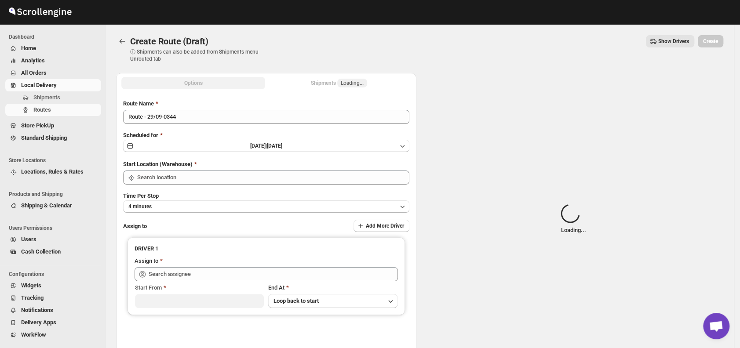
type input "DS02 Bileshivale"
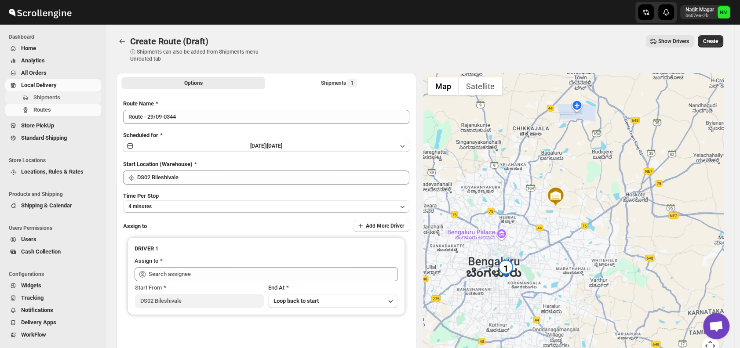
click at [69, 96] on span "Shipments" at bounding box center [66, 97] width 66 height 9
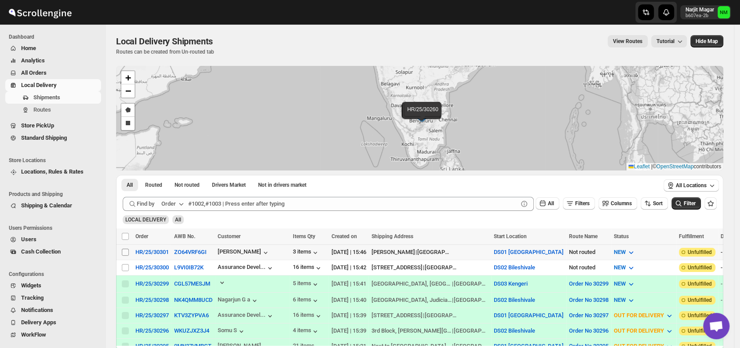
click at [126, 251] on input "Select shipment" at bounding box center [125, 252] width 7 height 7
checkbox input "true"
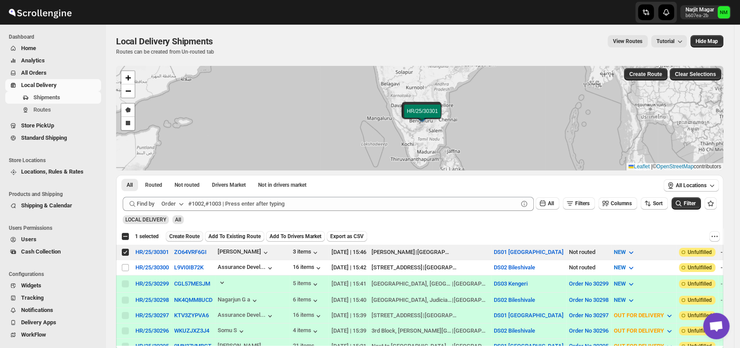
click at [179, 235] on span "Create Route" at bounding box center [184, 236] width 30 height 7
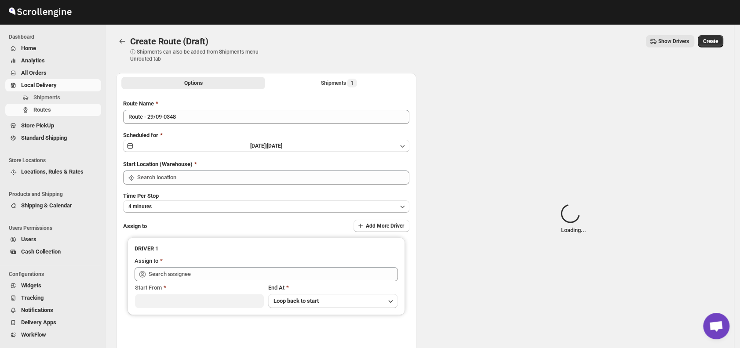
type input "DS01 [GEOGRAPHIC_DATA]"
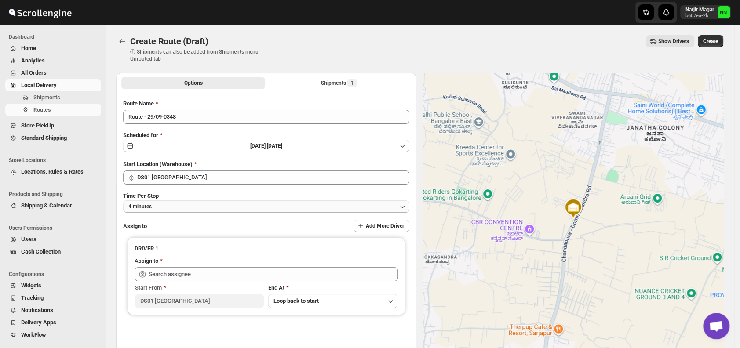
click at [203, 209] on button "4 minutes" at bounding box center [266, 206] width 286 height 12
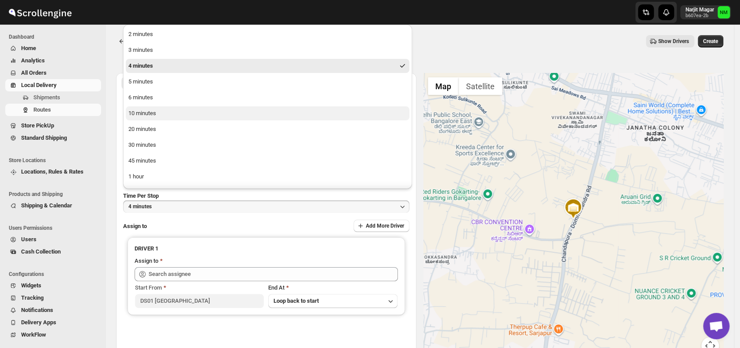
click at [165, 115] on button "10 minutes" at bounding box center [268, 113] width 284 height 14
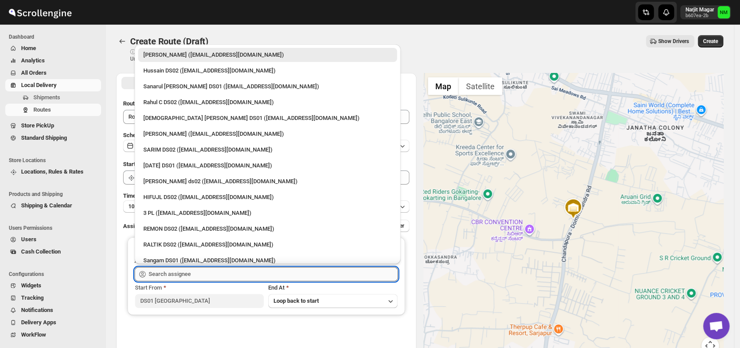
click at [206, 273] on input "text" at bounding box center [273, 274] width 249 height 14
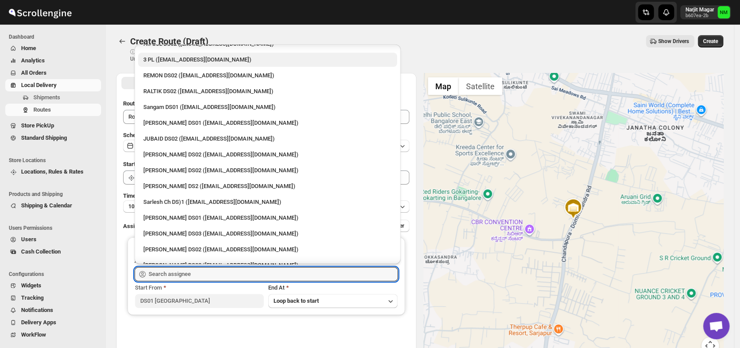
scroll to position [171, 0]
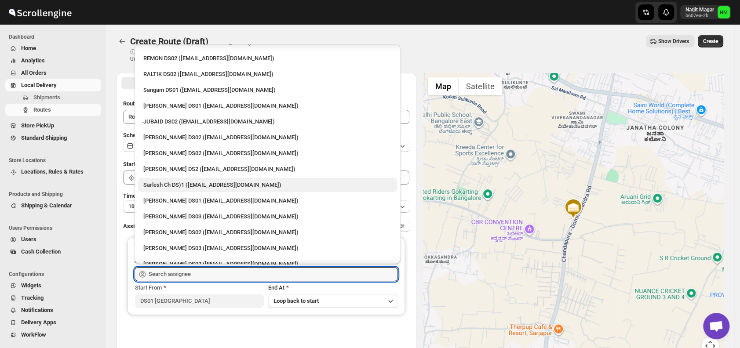
click at [164, 186] on div "Sarlesh Ch DS)1 ([EMAIL_ADDRESS][DOMAIN_NAME])" at bounding box center [267, 185] width 248 height 9
type input "Sarlesh Ch DS)1 ([EMAIL_ADDRESS][DOMAIN_NAME])"
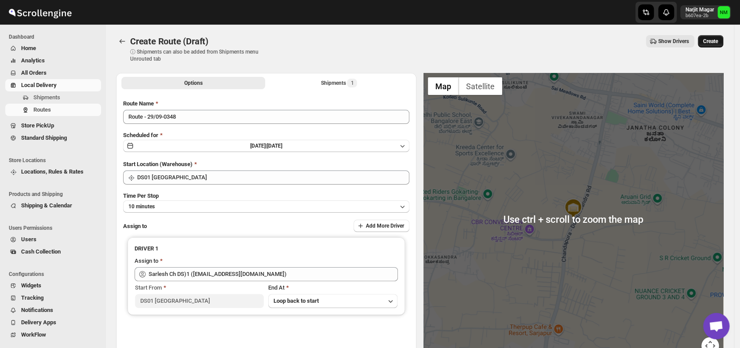
click at [717, 46] on button "Create" at bounding box center [710, 41] width 25 height 12
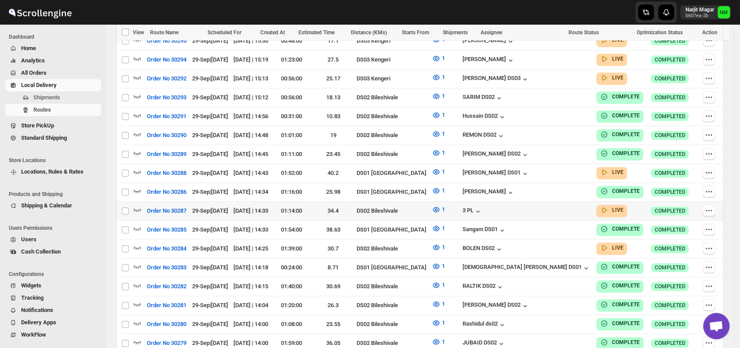
scroll to position [390, 0]
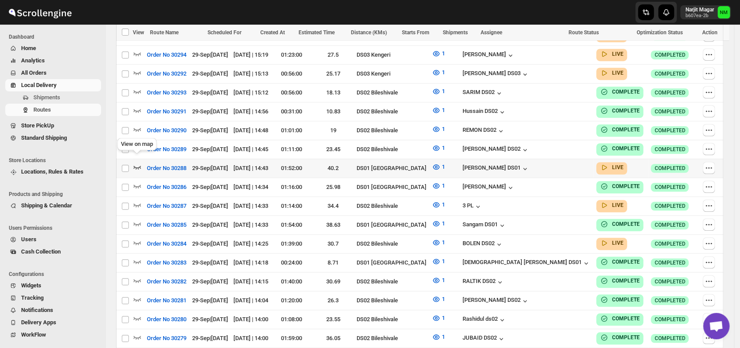
click at [136, 163] on icon "button" at bounding box center [137, 167] width 9 height 9
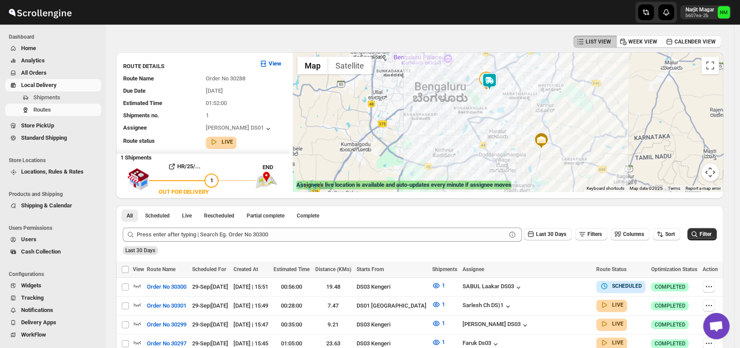
scroll to position [0, 0]
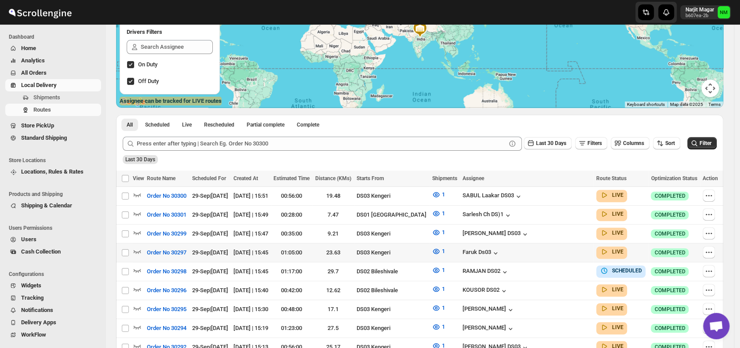
scroll to position [117, 0]
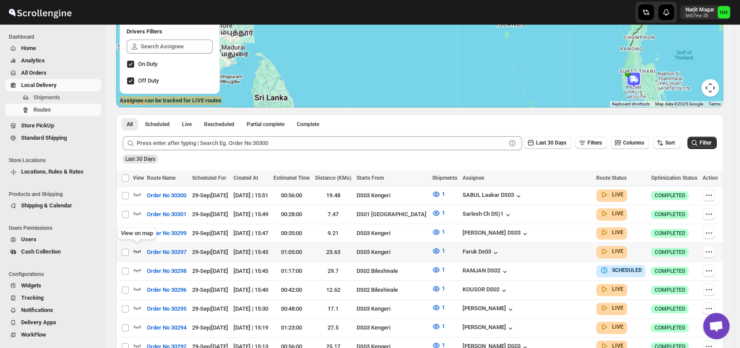
click at [137, 247] on icon "button" at bounding box center [137, 251] width 9 height 9
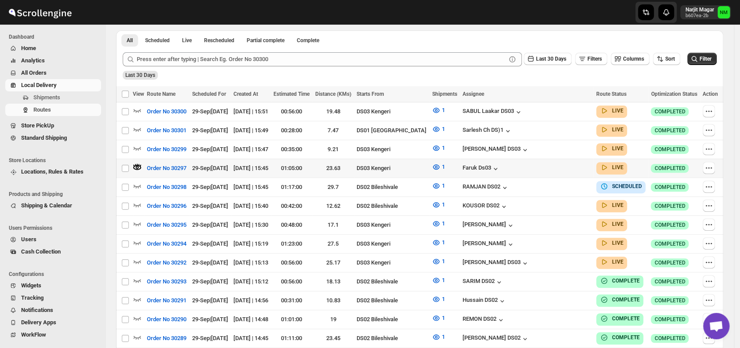
scroll to position [208, 0]
click at [704, 165] on button "button" at bounding box center [709, 167] width 12 height 12
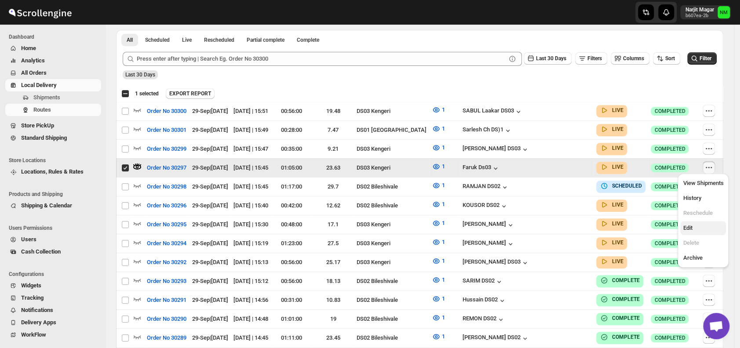
click at [691, 226] on span "Edit" at bounding box center [687, 228] width 9 height 7
checkbox input "false"
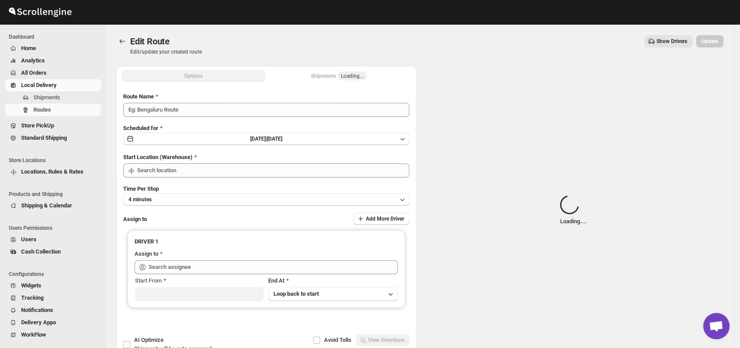
type input "Order No 30297"
type input "DS03 Kengeri"
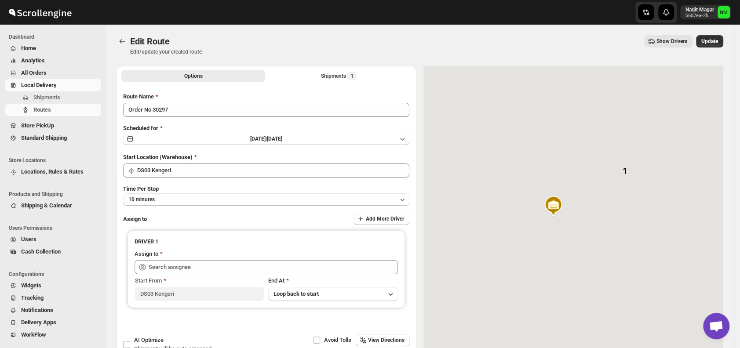
type input "Faruk Ds03 ([EMAIL_ADDRESS][DOMAIN_NAME])"
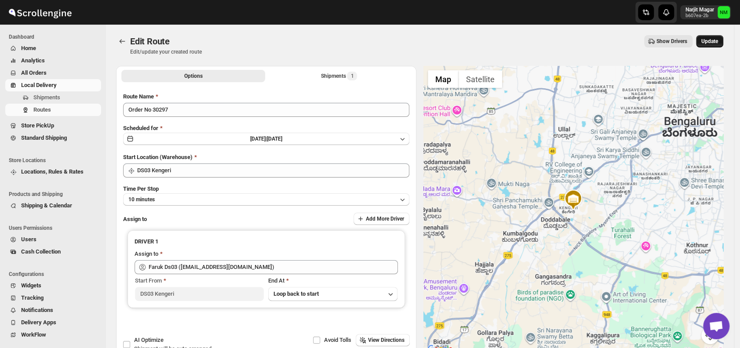
click at [714, 44] on span "Update" at bounding box center [709, 41] width 17 height 7
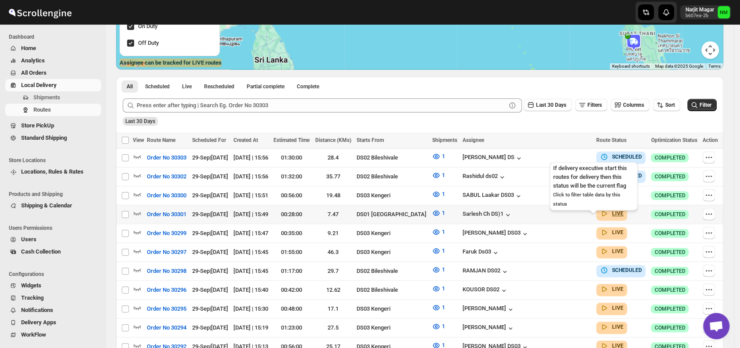
scroll to position [158, 0]
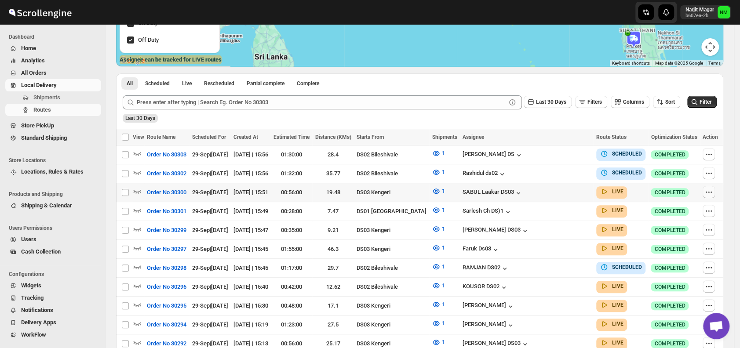
click at [709, 190] on icon "button" at bounding box center [708, 192] width 9 height 9
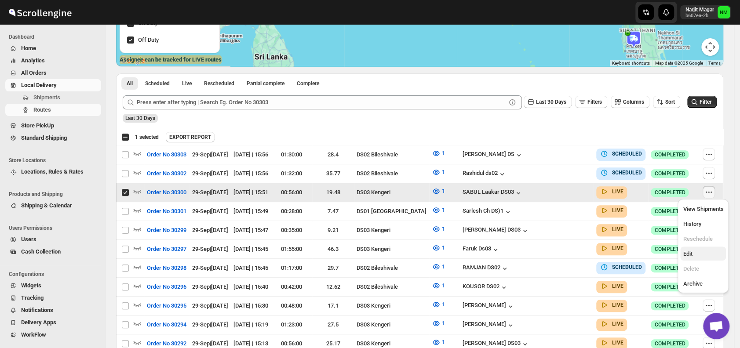
click at [691, 256] on span "Edit" at bounding box center [687, 254] width 9 height 7
checkbox input "false"
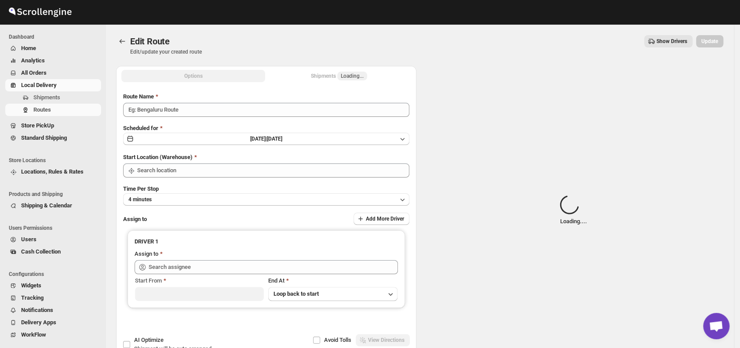
type input "Order No 30300"
type input "DS03 Kengeri"
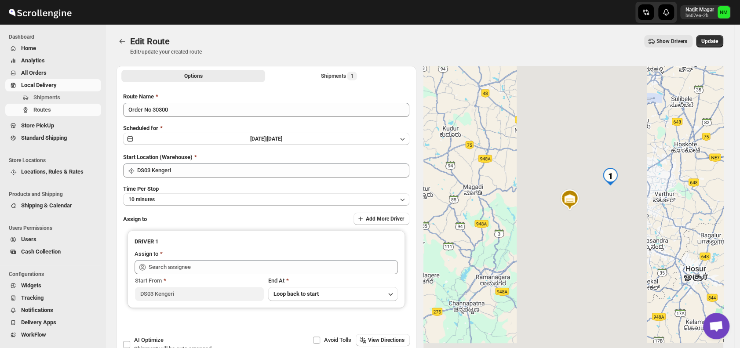
type input "SABUL Laakar DS03 ([EMAIL_ADDRESS][DOMAIN_NAME])"
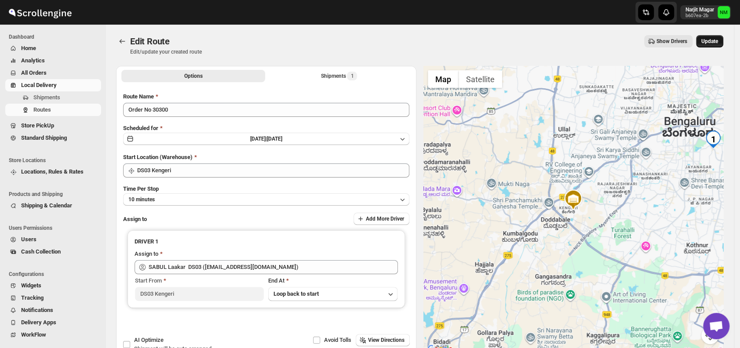
click at [717, 41] on span "Update" at bounding box center [709, 41] width 17 height 7
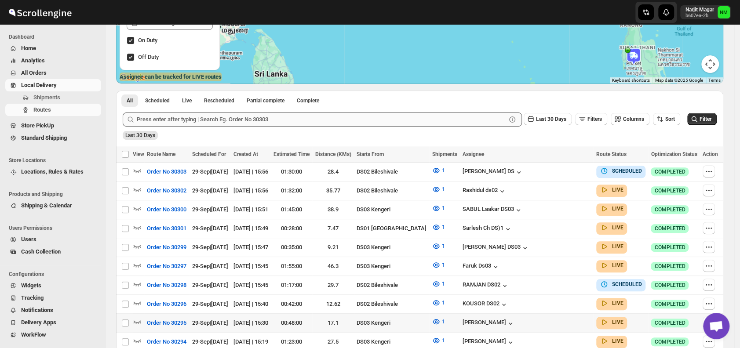
scroll to position [193, 0]
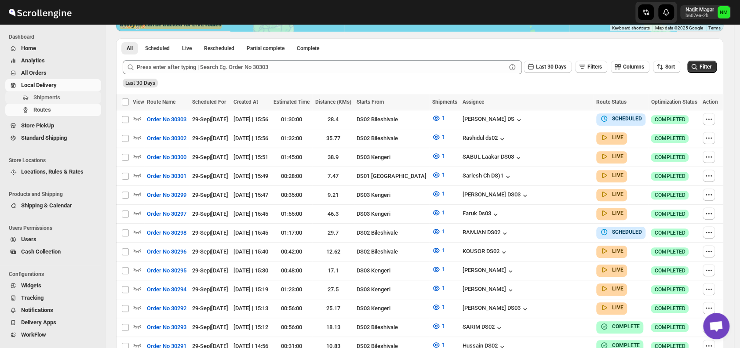
click at [49, 98] on span "Shipments" at bounding box center [46, 97] width 27 height 7
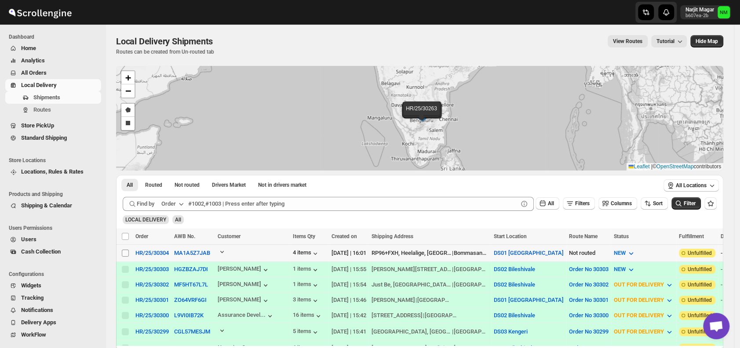
click at [124, 251] on input "Select shipment" at bounding box center [125, 253] width 7 height 7
checkbox input "true"
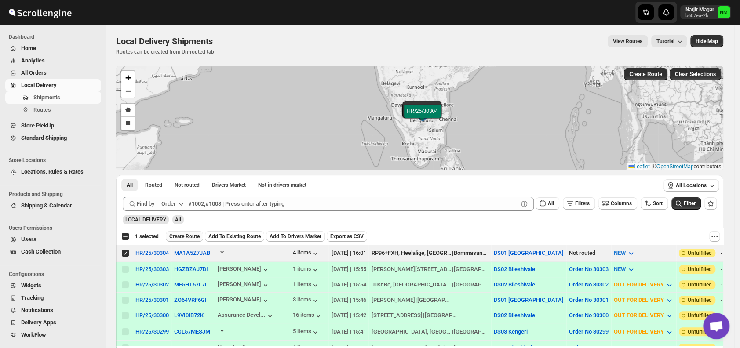
click at [181, 237] on span "Create Route" at bounding box center [184, 236] width 30 height 7
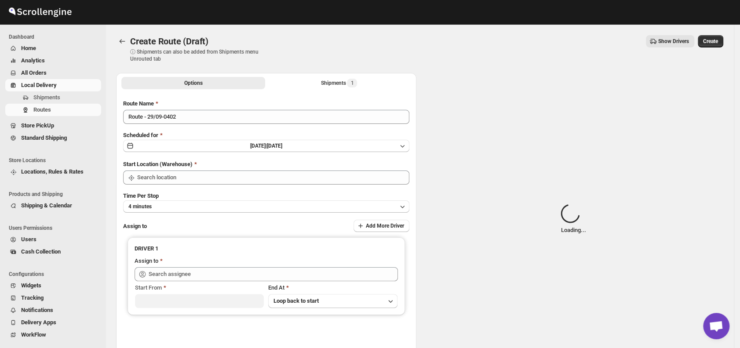
type input "DS01 [GEOGRAPHIC_DATA]"
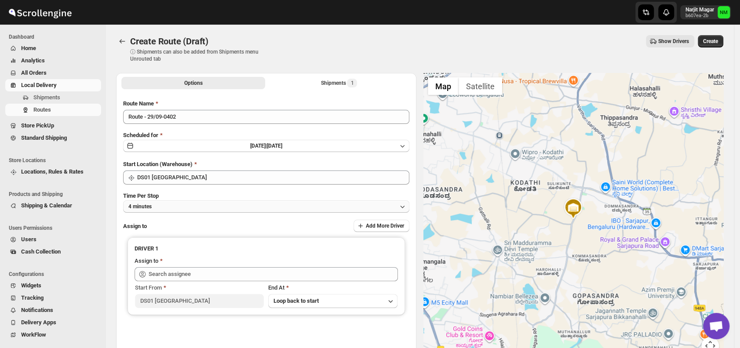
click at [218, 211] on button "4 minutes" at bounding box center [266, 206] width 286 height 12
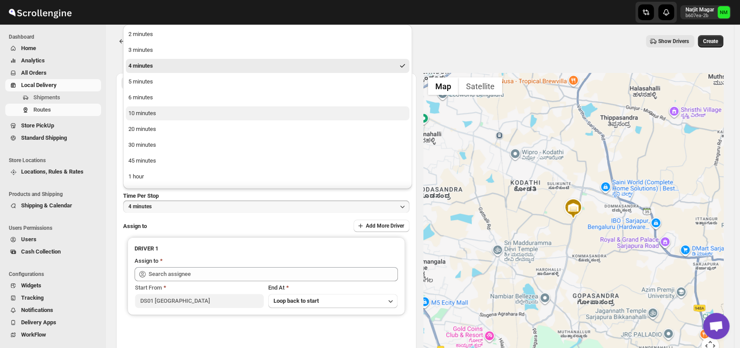
click at [176, 114] on button "10 minutes" at bounding box center [268, 113] width 284 height 14
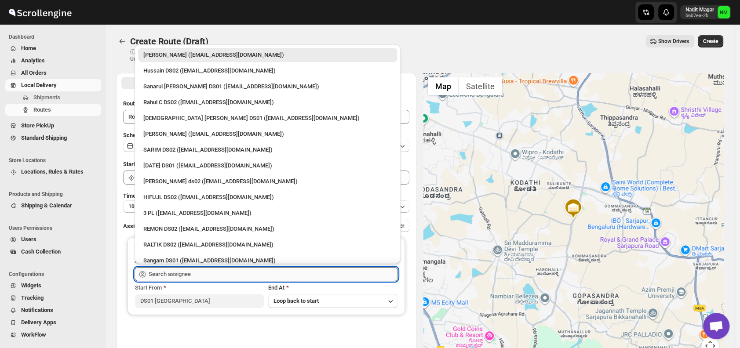
click at [221, 279] on input "text" at bounding box center [273, 274] width 249 height 14
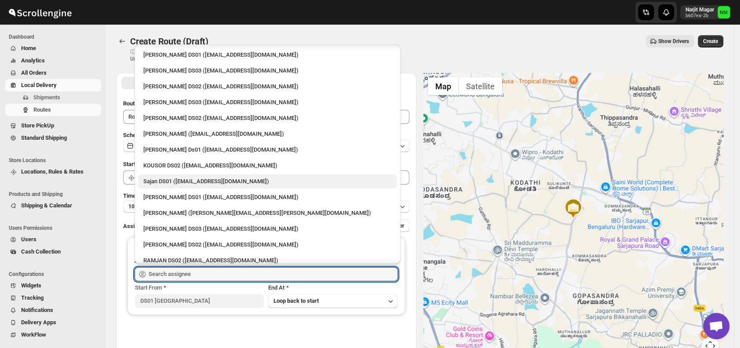
scroll to position [317, 0]
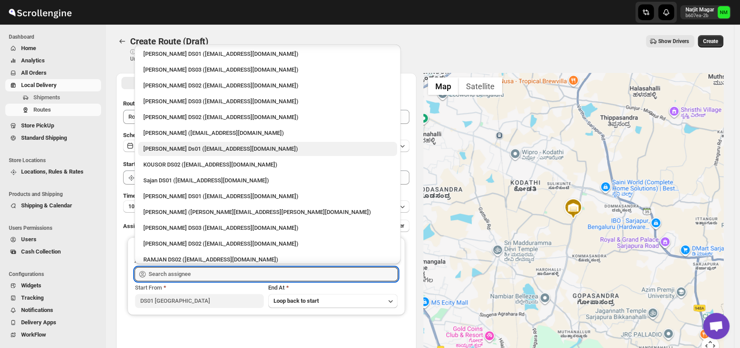
click at [191, 149] on div "Sourab Ghosh Ds01 (xadira4890@asimarif.com)" at bounding box center [267, 149] width 248 height 9
type input "Sourab Ghosh Ds01 (xadira4890@asimarif.com)"
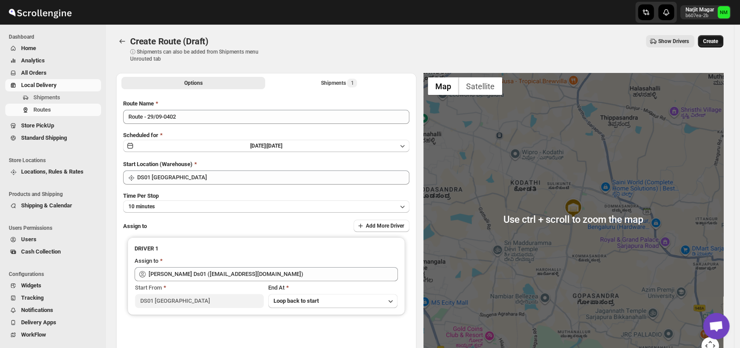
click at [712, 43] on span "Create" at bounding box center [710, 41] width 15 height 7
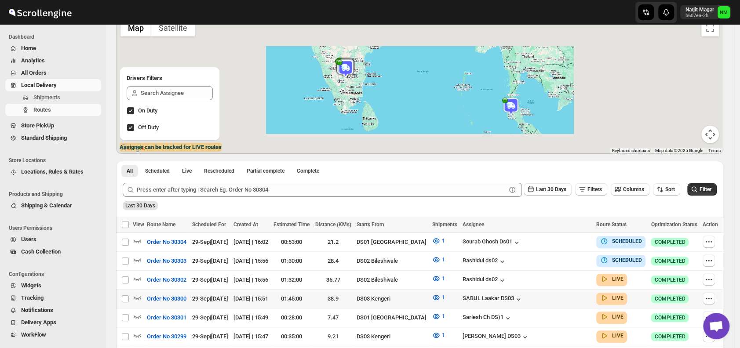
scroll to position [73, 0]
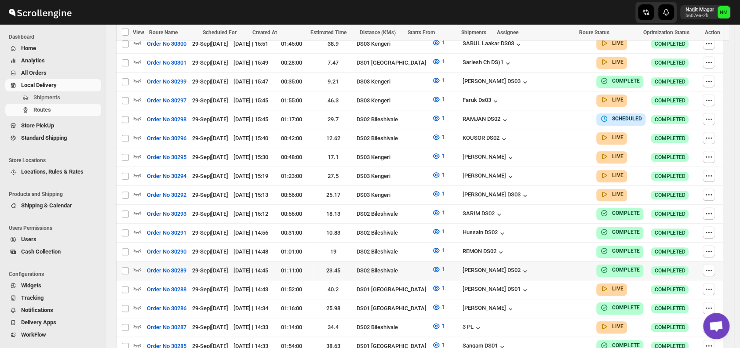
scroll to position [328, 0]
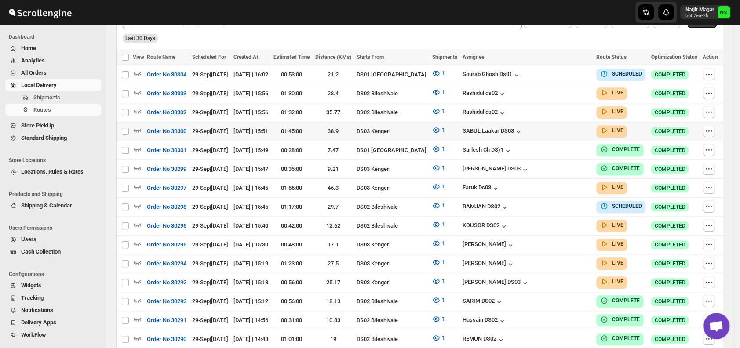
scroll to position [237, 0]
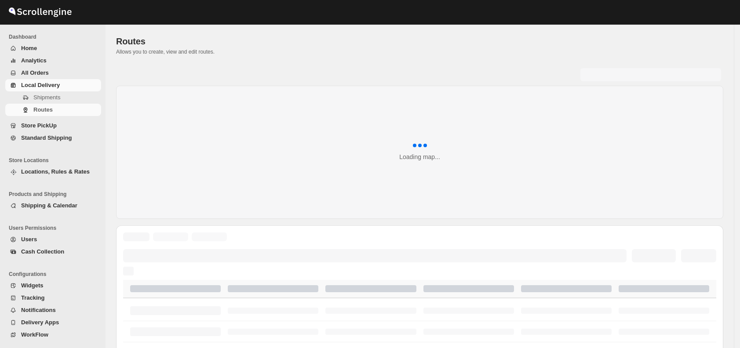
scroll to position [237, 0]
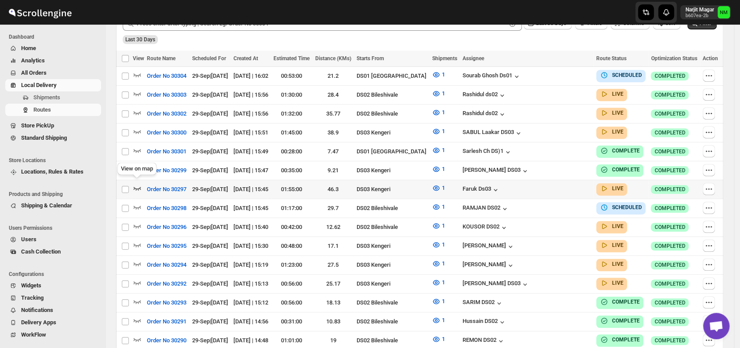
click at [137, 184] on icon "button" at bounding box center [137, 188] width 9 height 9
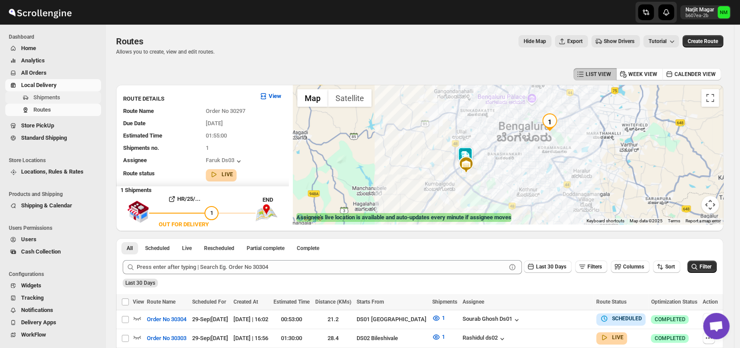
click at [59, 98] on span "Shipments" at bounding box center [46, 97] width 27 height 7
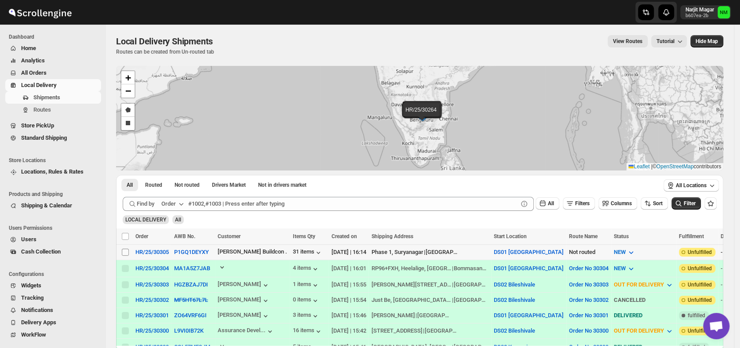
click at [124, 249] on input "Select shipment" at bounding box center [125, 252] width 7 height 7
checkbox input "true"
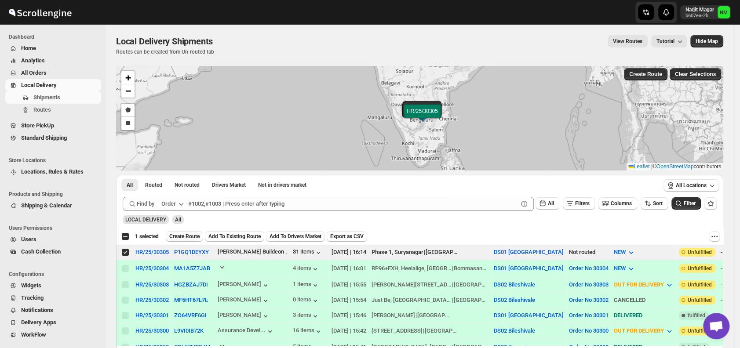
click at [179, 238] on span "Create Route" at bounding box center [184, 236] width 30 height 7
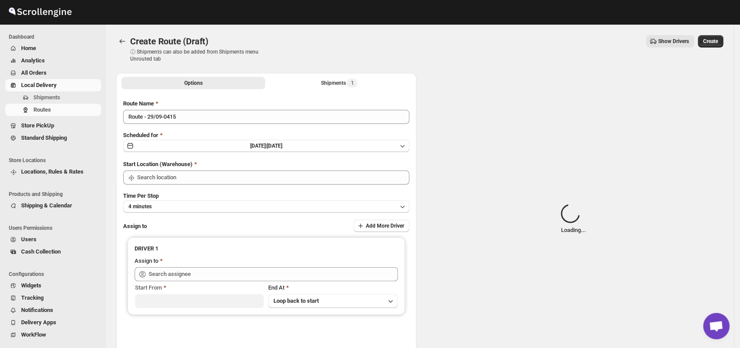
type input "DS01 [GEOGRAPHIC_DATA]"
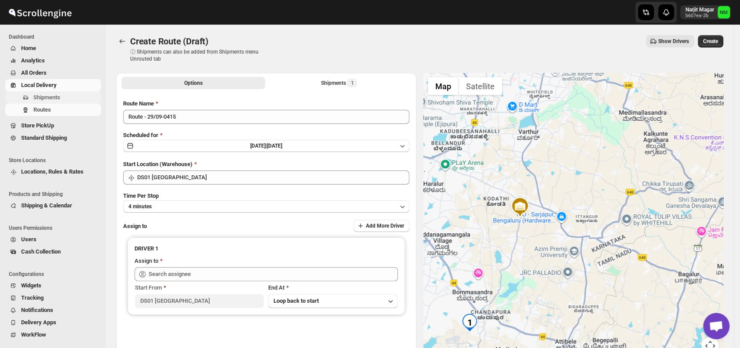
click at [70, 98] on span "Shipments" at bounding box center [66, 97] width 66 height 9
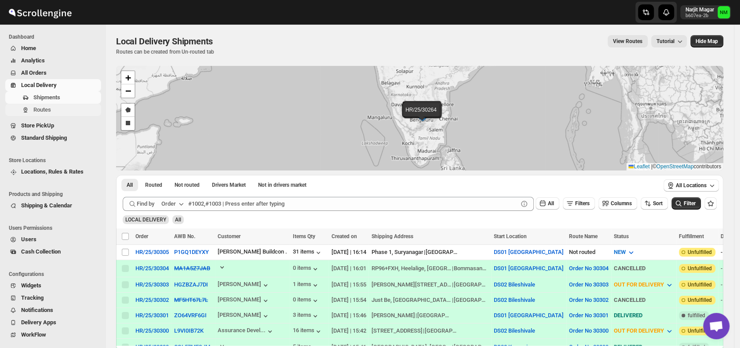
click at [56, 112] on span "Routes" at bounding box center [66, 110] width 66 height 9
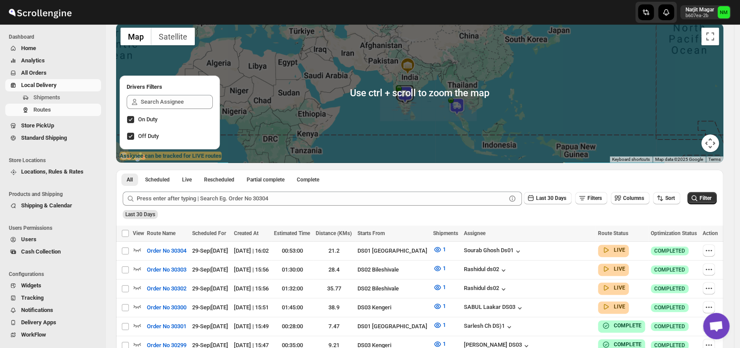
scroll to position [112, 0]
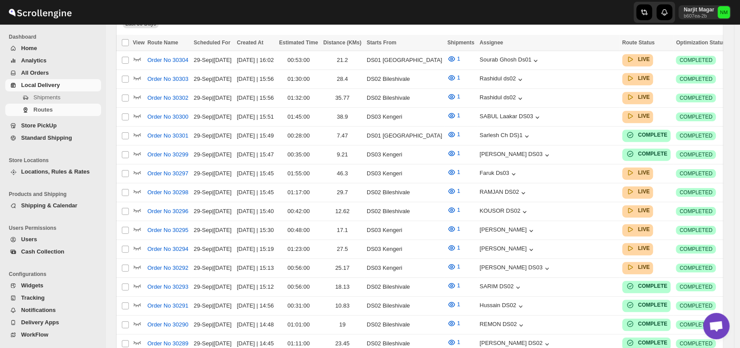
scroll to position [112, 0]
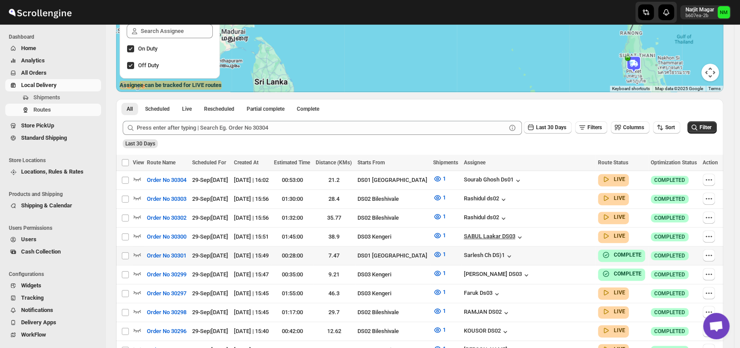
scroll to position [136, 0]
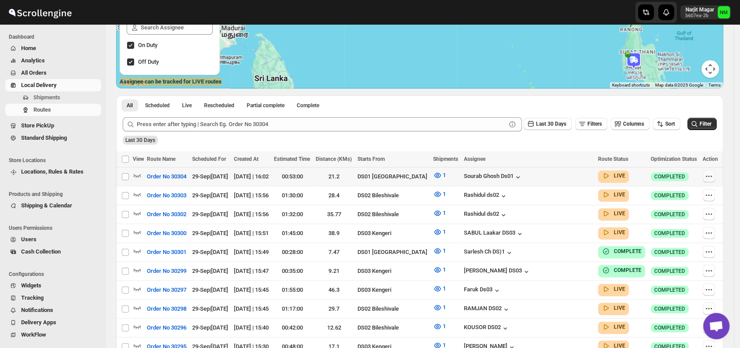
click at [709, 178] on icon "button" at bounding box center [708, 176] width 9 height 9
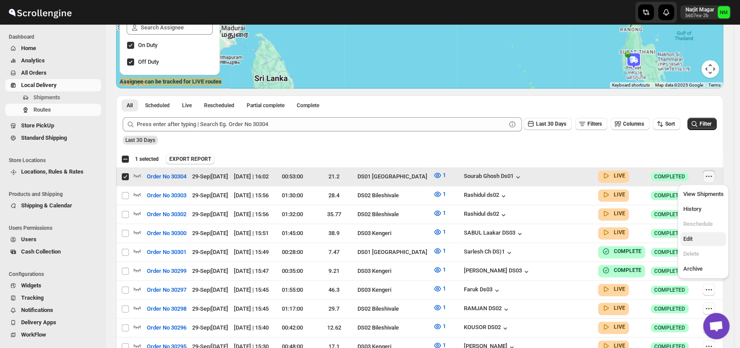
click at [691, 237] on span "Edit" at bounding box center [687, 239] width 9 height 7
checkbox input "false"
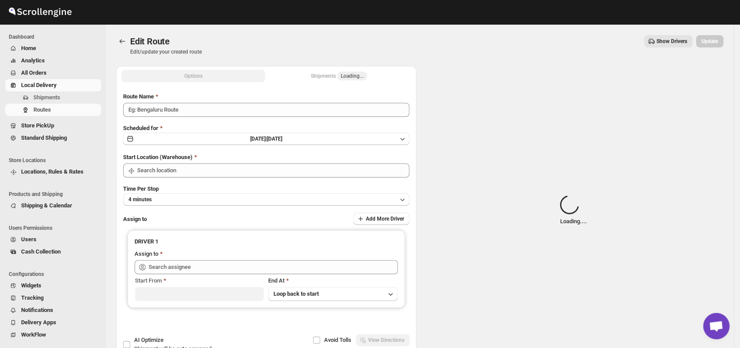
type input "Order No 30304"
type input "DS01 [GEOGRAPHIC_DATA]"
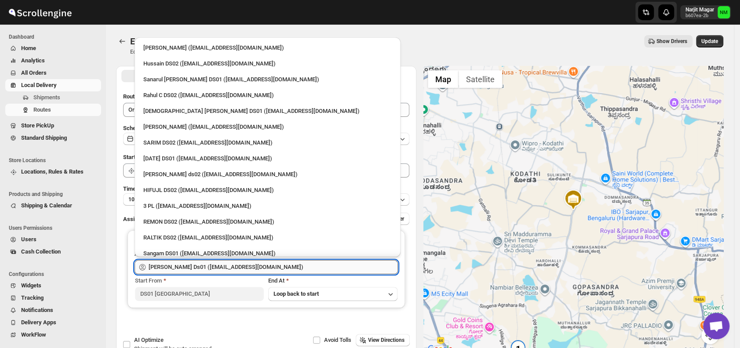
click at [280, 263] on input "[PERSON_NAME] Ds01 ([EMAIL_ADDRESS][DOMAIN_NAME])" at bounding box center [273, 267] width 249 height 14
click at [202, 203] on div "3 PL (hello@home-run.co)" at bounding box center [267, 206] width 248 height 9
type input "3 PL (hello@home-run.co)"
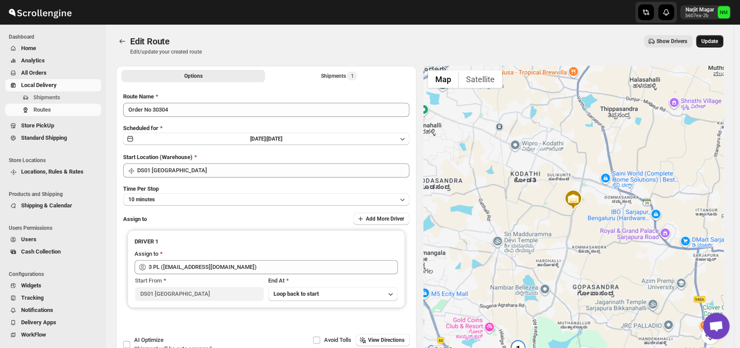
click at [710, 44] on span "Update" at bounding box center [709, 41] width 17 height 7
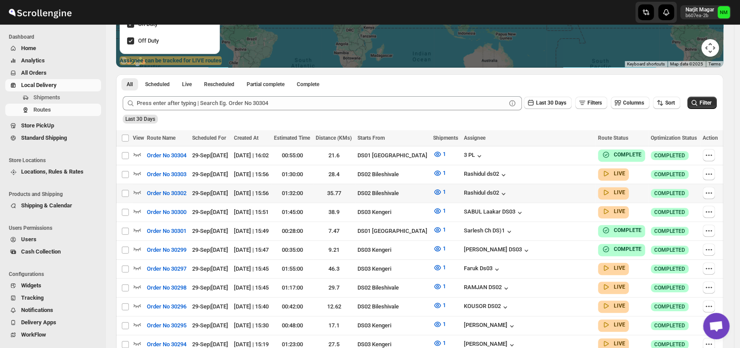
scroll to position [158, 0]
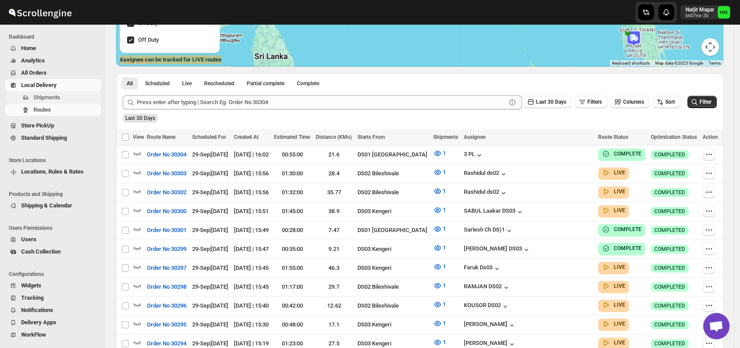
click at [54, 99] on span "Shipments" at bounding box center [46, 97] width 27 height 7
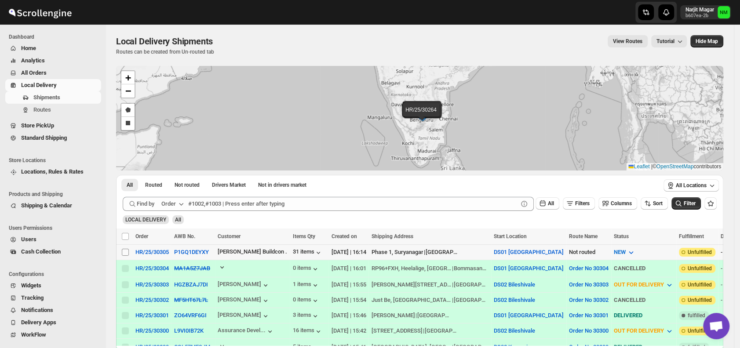
click at [125, 249] on input "Select shipment" at bounding box center [125, 252] width 7 height 7
checkbox input "true"
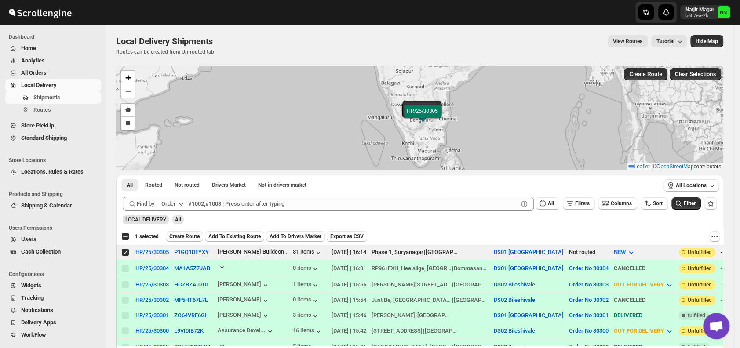
click at [184, 236] on span "Create Route" at bounding box center [184, 236] width 30 height 7
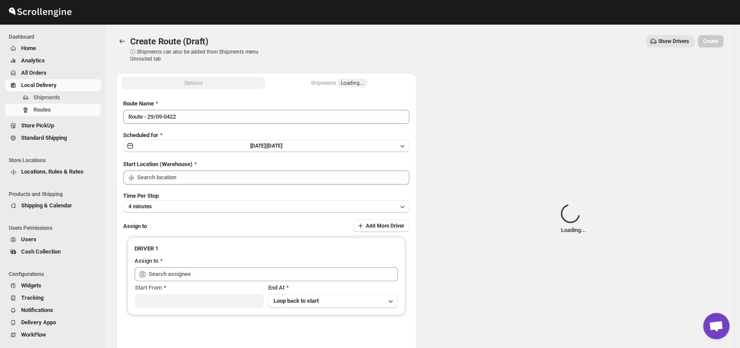
type input "DS01 [GEOGRAPHIC_DATA]"
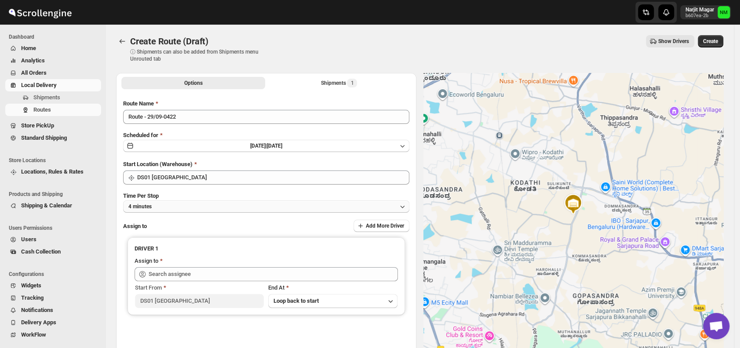
click at [215, 207] on button "4 minutes" at bounding box center [266, 206] width 286 height 12
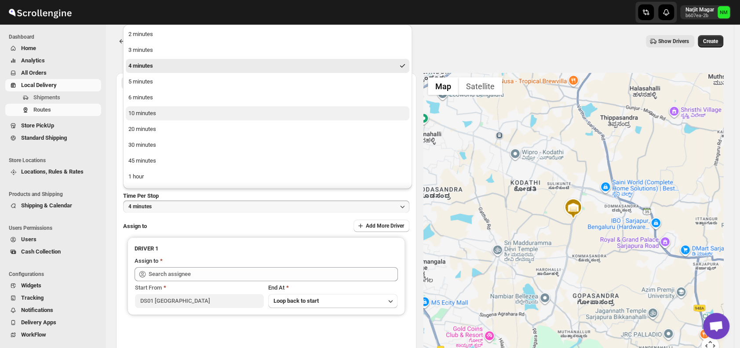
click at [168, 117] on button "10 minutes" at bounding box center [268, 113] width 284 height 14
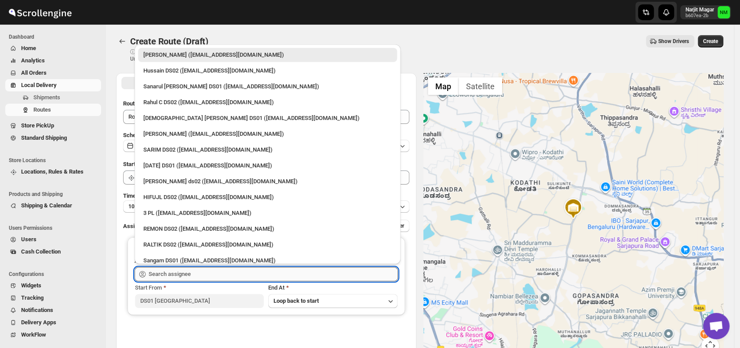
click at [224, 278] on input "text" at bounding box center [273, 274] width 249 height 14
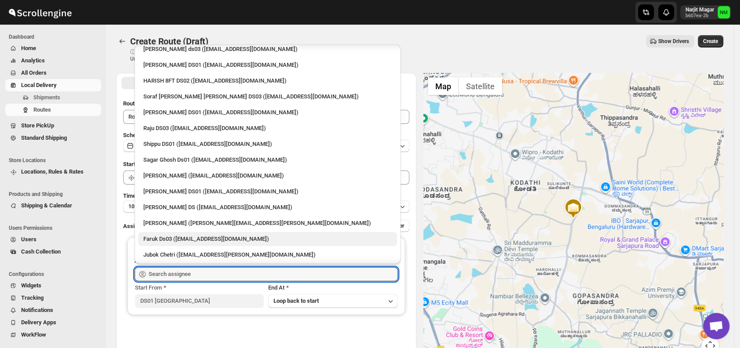
scroll to position [623, 0]
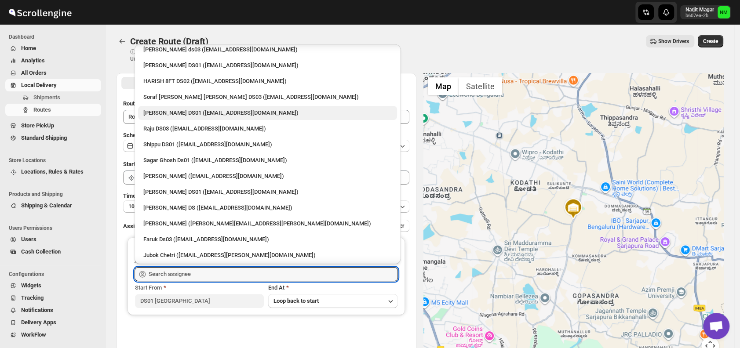
click at [173, 109] on div "[PERSON_NAME] DS01 ([EMAIL_ADDRESS][DOMAIN_NAME])" at bounding box center [267, 113] width 248 height 9
type input "[PERSON_NAME] DS01 ([EMAIL_ADDRESS][DOMAIN_NAME])"
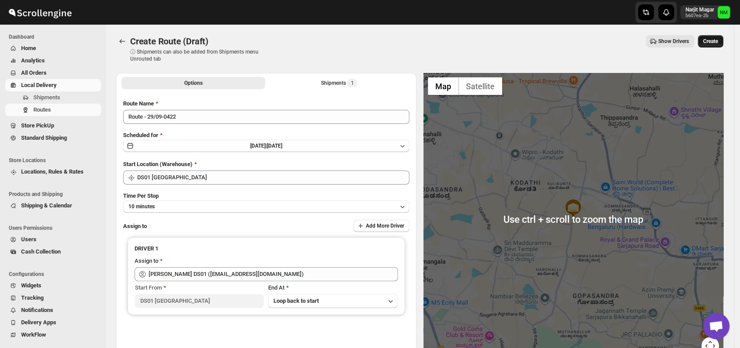
click at [717, 39] on span "Create" at bounding box center [710, 41] width 15 height 7
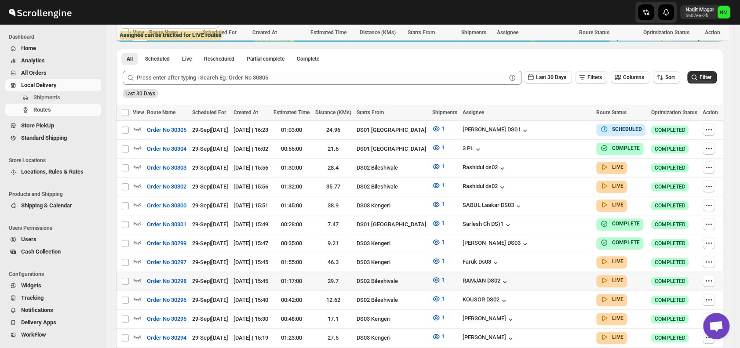
scroll to position [288, 0]
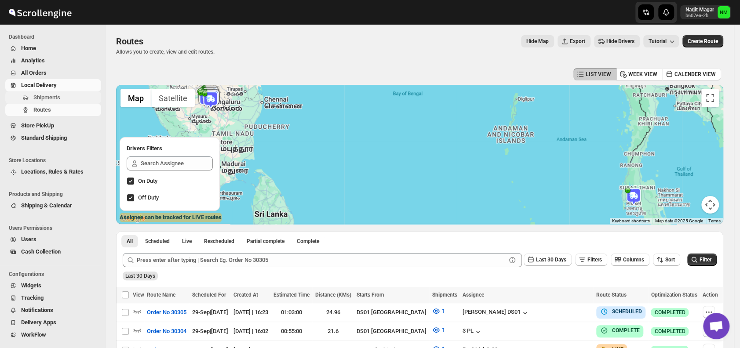
click at [67, 95] on span "Shipments" at bounding box center [66, 97] width 66 height 9
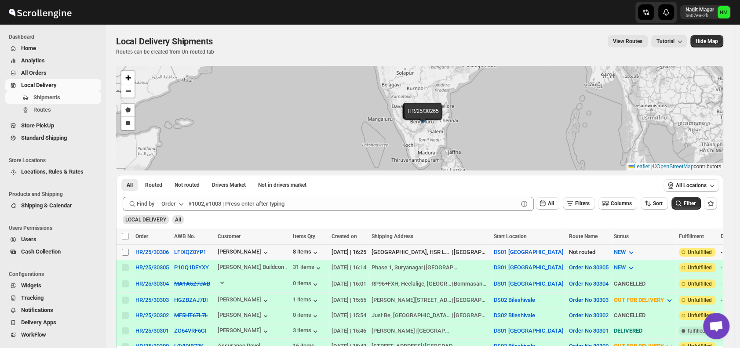
click at [124, 250] on input "Select shipment" at bounding box center [125, 252] width 7 height 7
checkbox input "true"
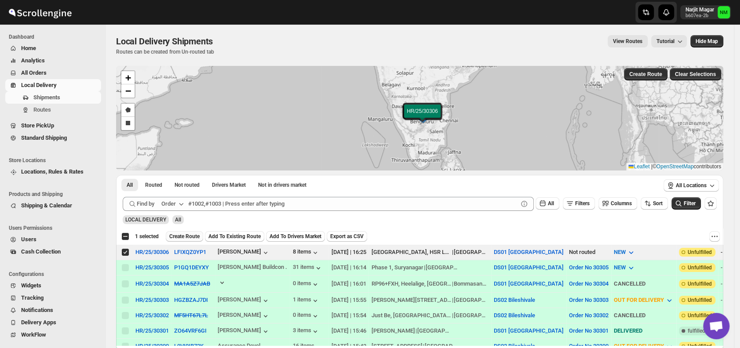
click at [180, 239] on span "Create Route" at bounding box center [184, 236] width 30 height 7
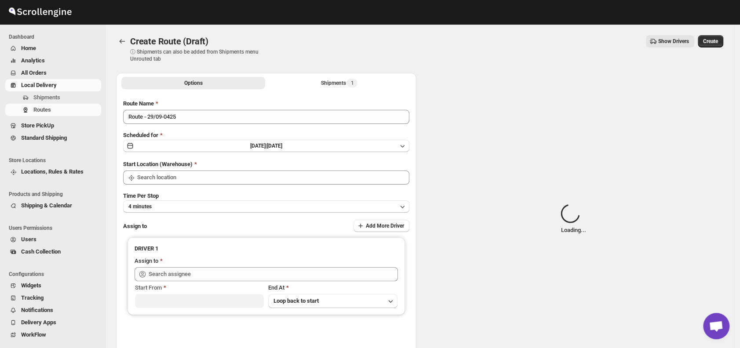
type input "DS01 [GEOGRAPHIC_DATA]"
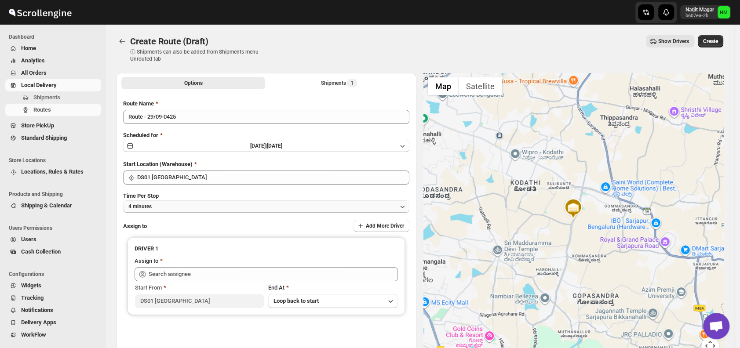
click at [186, 211] on button "4 minutes" at bounding box center [266, 206] width 286 height 12
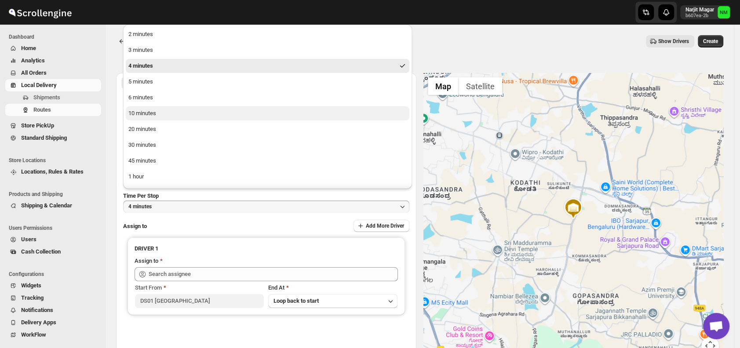
click at [166, 113] on button "10 minutes" at bounding box center [268, 113] width 284 height 14
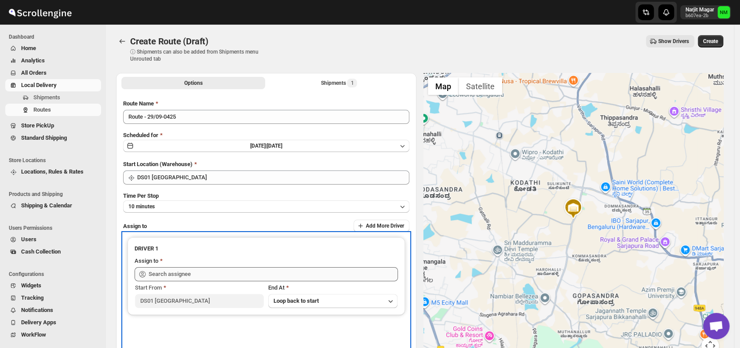
click at [215, 281] on div "Start From DS01 Sarjapur End At Loop back to start" at bounding box center [266, 294] width 263 height 27
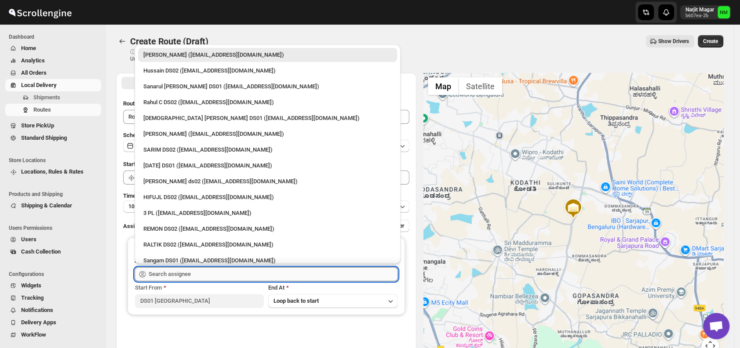
click at [206, 270] on input "text" at bounding box center [273, 274] width 249 height 14
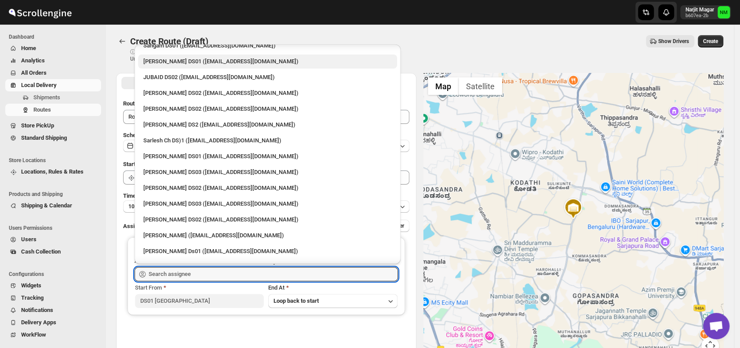
scroll to position [215, 0]
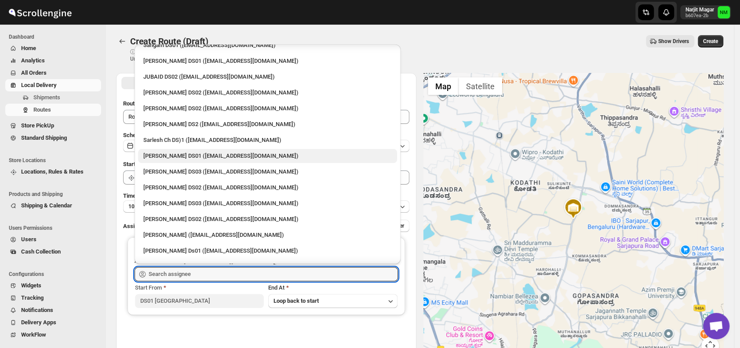
click at [175, 156] on div "Siraj Uddin DS01 (sopom53870@leabro.com)" at bounding box center [267, 156] width 248 height 9
type input "Siraj Uddin DS01 (sopom53870@leabro.com)"
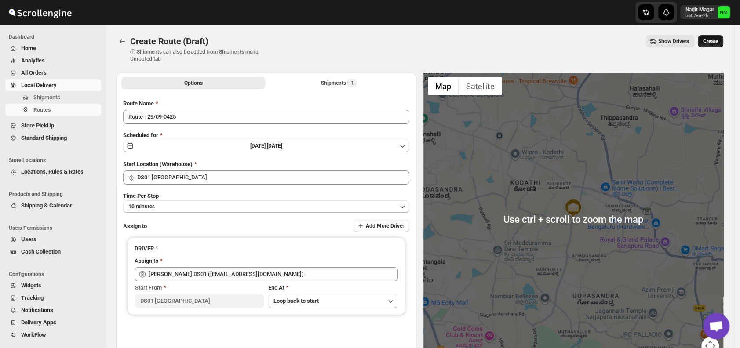
click at [714, 44] on span "Create" at bounding box center [710, 41] width 15 height 7
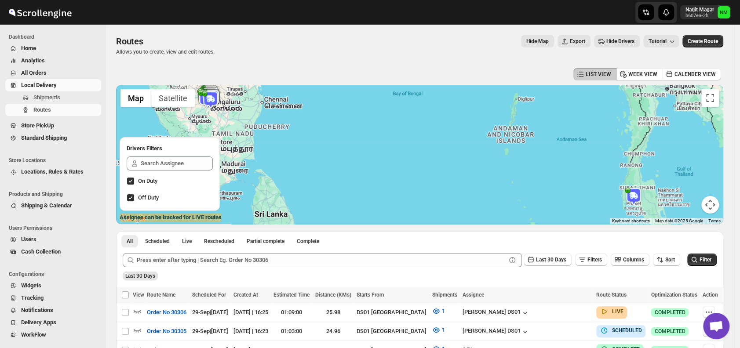
scroll to position [92, 0]
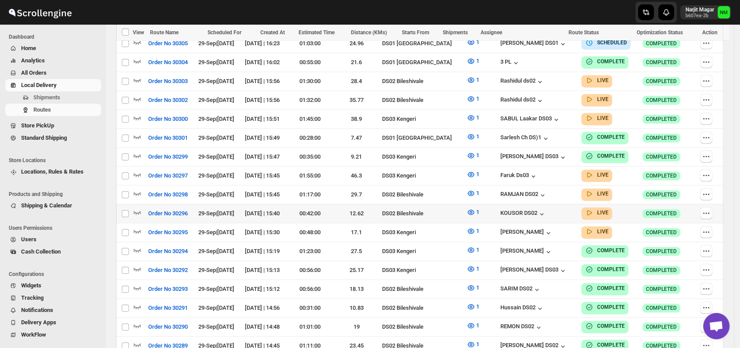
scroll to position [327, 0]
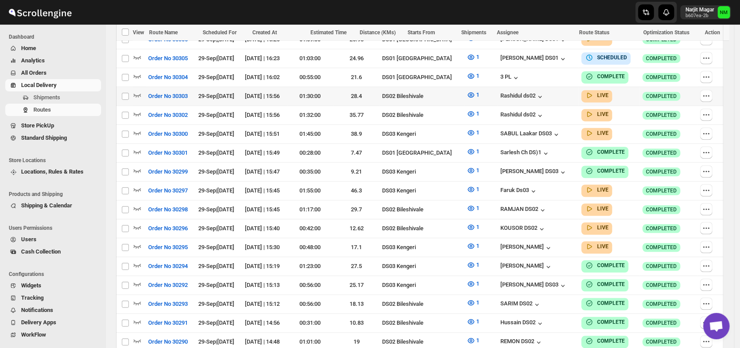
scroll to position [292, 0]
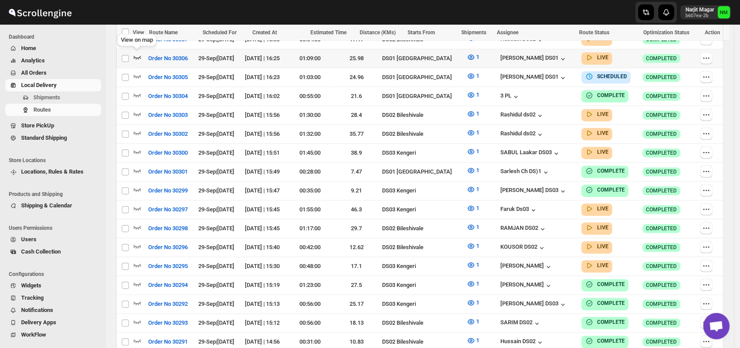
click at [138, 57] on icon "button" at bounding box center [137, 58] width 7 height 4
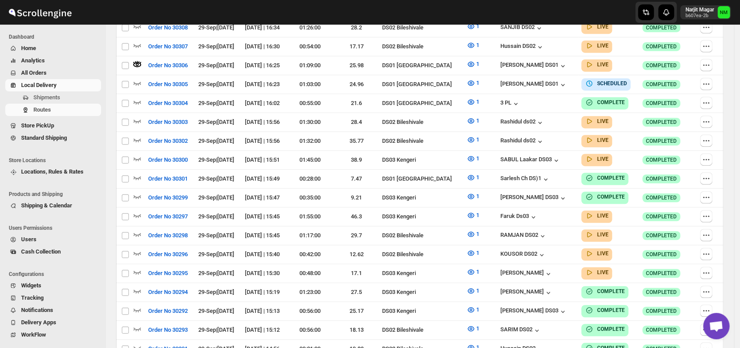
scroll to position [0, 0]
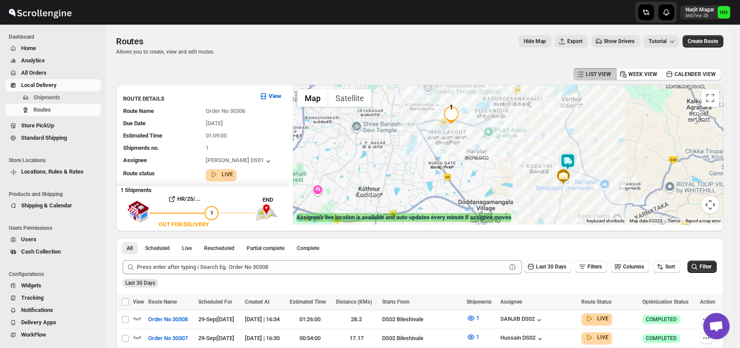
click at [570, 160] on img at bounding box center [568, 162] width 18 height 18
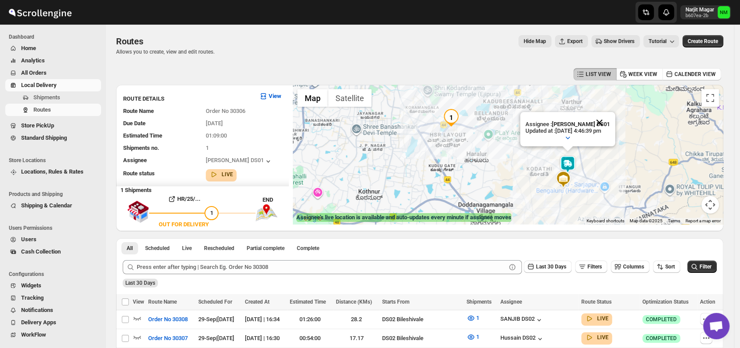
click at [610, 120] on button "Close" at bounding box center [599, 122] width 21 height 21
click at [56, 99] on span "Shipments" at bounding box center [46, 97] width 27 height 7
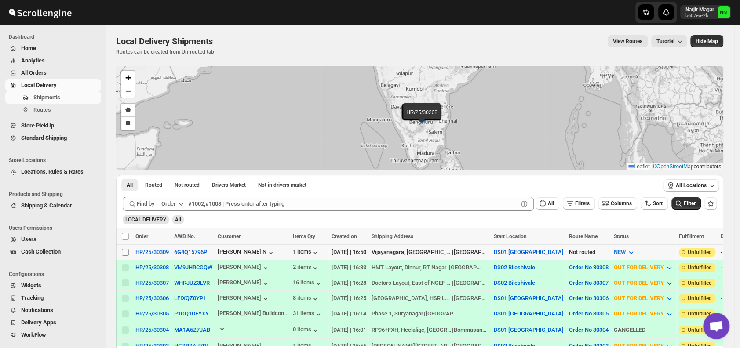
click at [127, 250] on input "Select shipment" at bounding box center [125, 252] width 7 height 7
checkbox input "true"
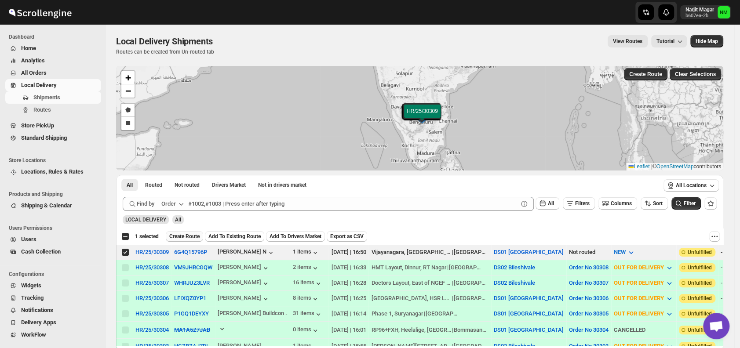
click at [183, 235] on span "Create Route" at bounding box center [184, 236] width 30 height 7
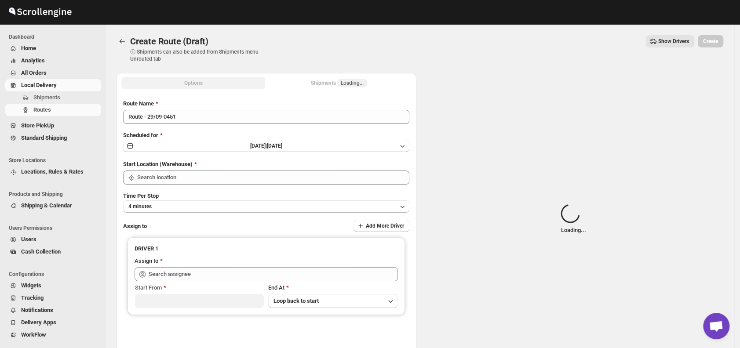
type input "DS01 [GEOGRAPHIC_DATA]"
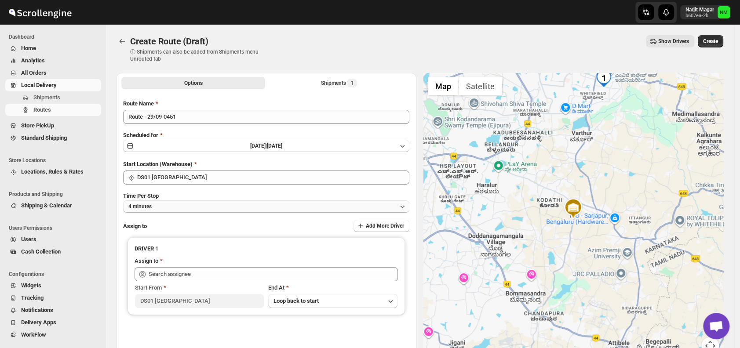
click at [186, 208] on button "4 minutes" at bounding box center [266, 206] width 286 height 12
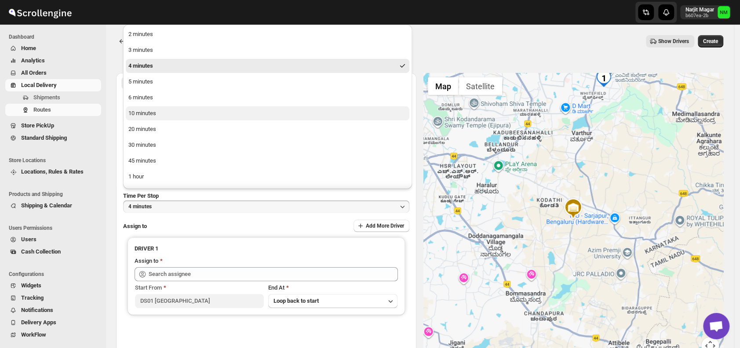
click at [153, 114] on div "10 minutes" at bounding box center [142, 113] width 28 height 9
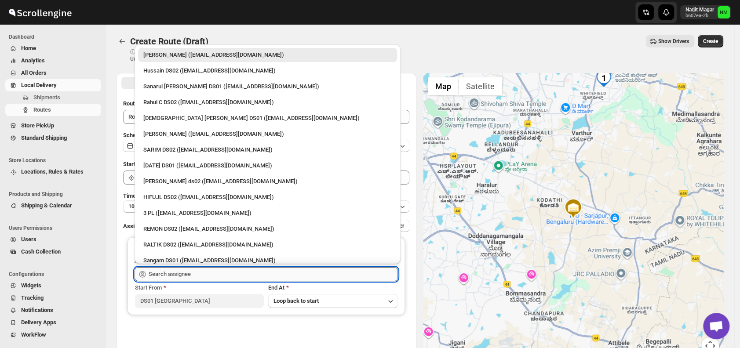
click at [190, 273] on input "text" at bounding box center [273, 274] width 249 height 14
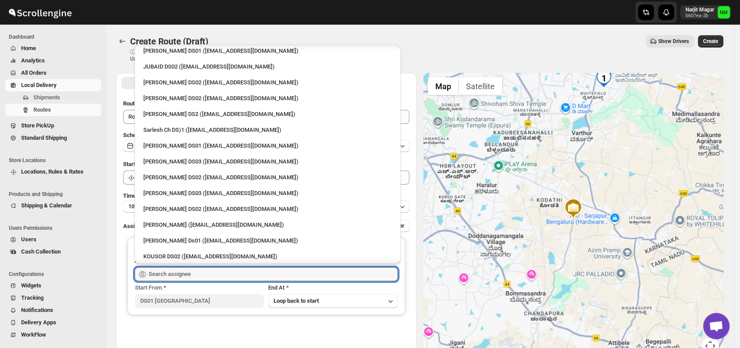
scroll to position [229, 0]
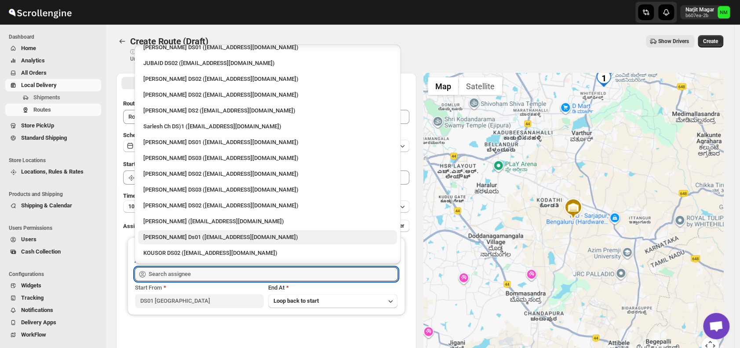
click at [171, 235] on div "[PERSON_NAME] Ds01 ([EMAIL_ADDRESS][DOMAIN_NAME])" at bounding box center [267, 237] width 248 height 9
type input "[PERSON_NAME] Ds01 ([EMAIL_ADDRESS][DOMAIN_NAME])"
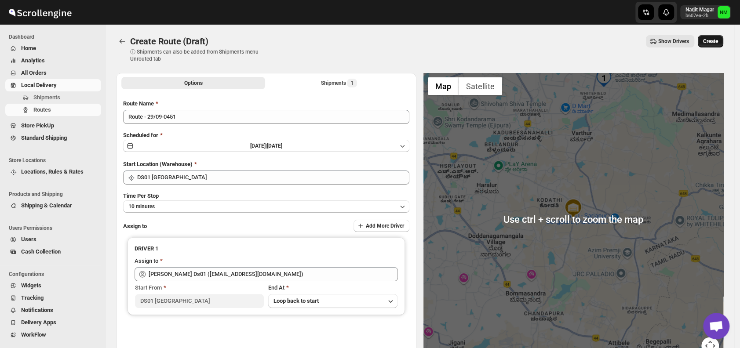
click at [711, 42] on span "Create" at bounding box center [710, 41] width 15 height 7
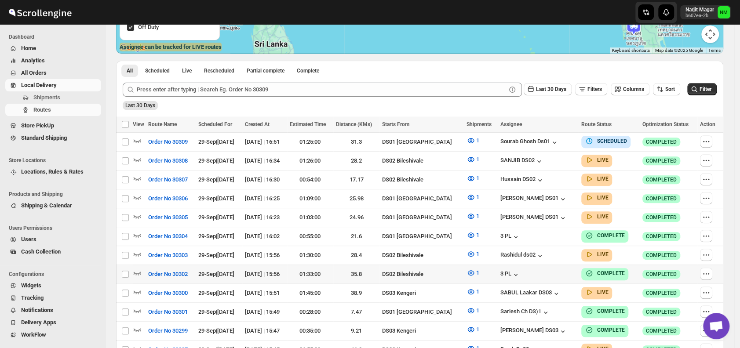
scroll to position [198, 0]
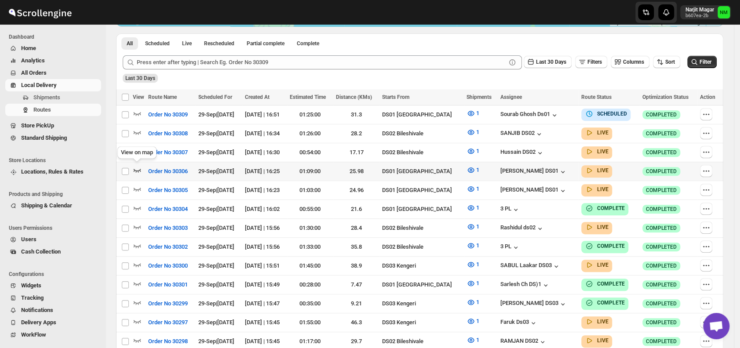
click at [137, 167] on icon "button" at bounding box center [137, 170] width 9 height 9
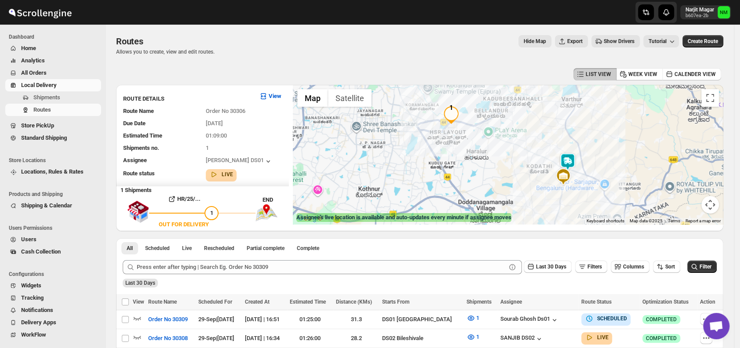
click at [572, 161] on img at bounding box center [568, 162] width 18 height 18
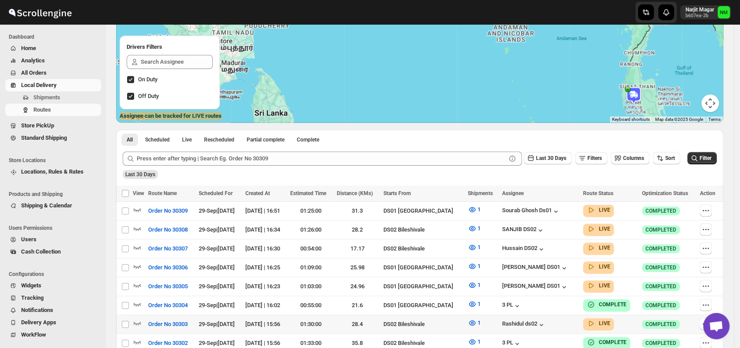
scroll to position [102, 0]
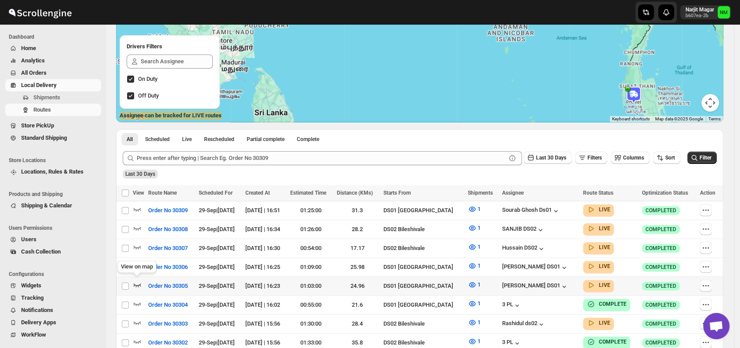
click at [138, 282] on icon "button" at bounding box center [137, 284] width 9 height 9
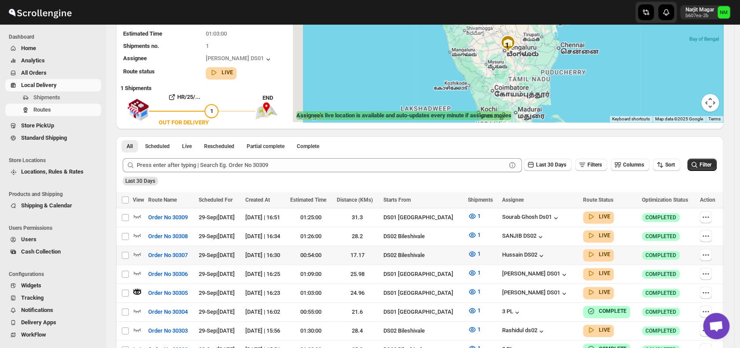
scroll to position [0, 0]
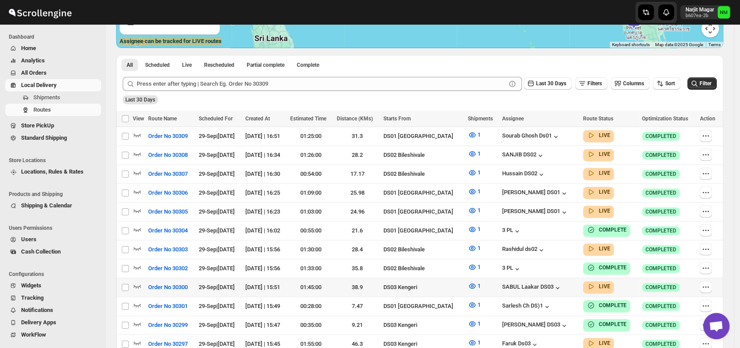
scroll to position [177, 0]
click at [134, 209] on icon "button" at bounding box center [137, 211] width 7 height 4
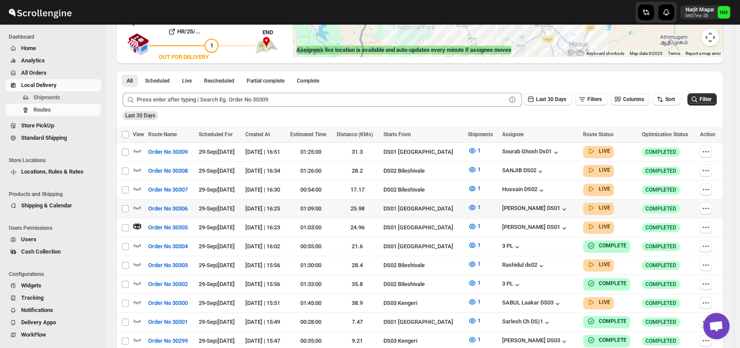
scroll to position [175, 0]
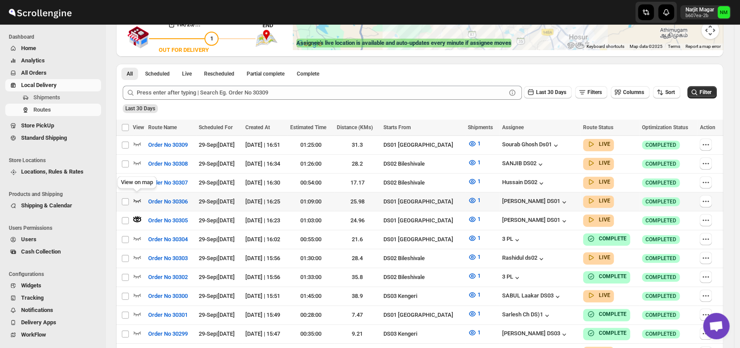
click at [135, 199] on icon "button" at bounding box center [137, 200] width 9 height 9
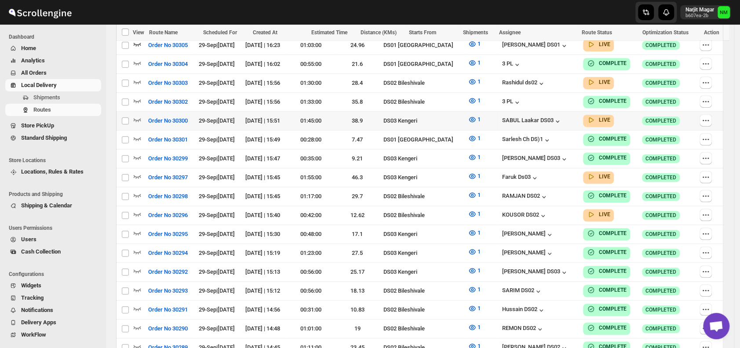
scroll to position [292, 0]
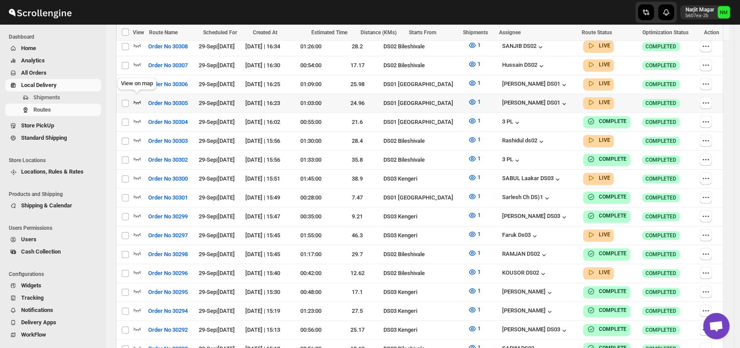
click at [140, 101] on icon "button" at bounding box center [137, 103] width 7 height 4
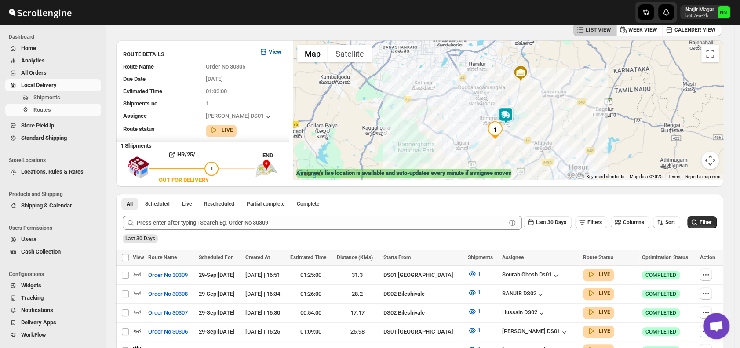
scroll to position [44, 0]
click at [499, 114] on img at bounding box center [504, 118] width 18 height 18
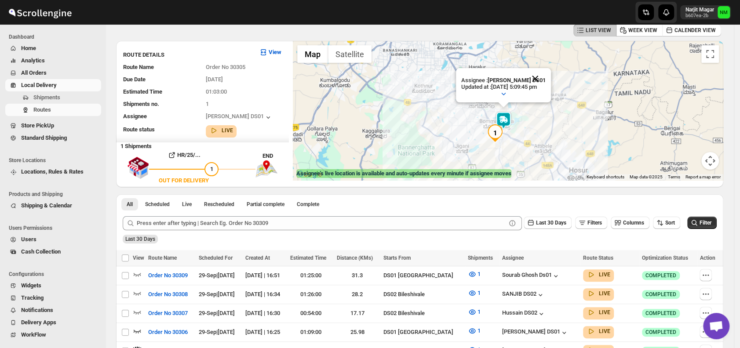
click at [545, 74] on button "Close" at bounding box center [534, 78] width 21 height 21
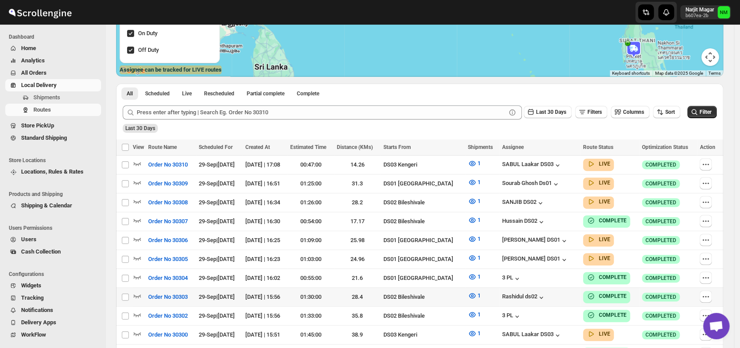
scroll to position [148, 0]
click at [138, 235] on icon "button" at bounding box center [137, 238] width 9 height 9
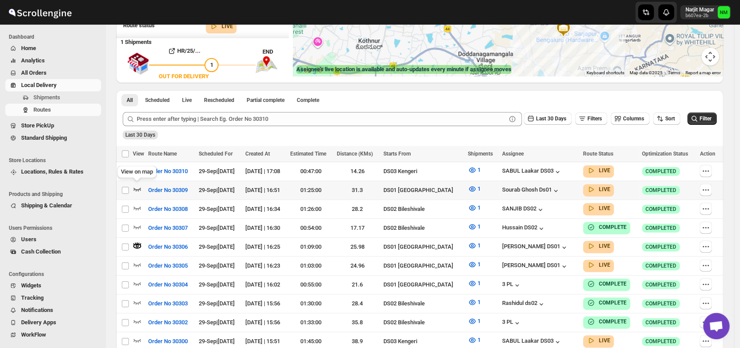
click at [137, 189] on icon "button" at bounding box center [137, 189] width 9 height 9
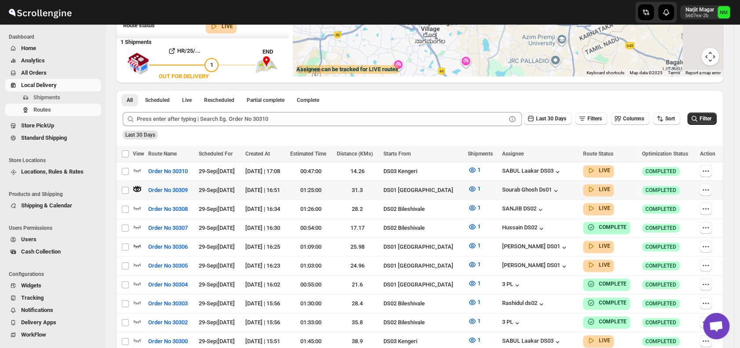
scroll to position [0, 0]
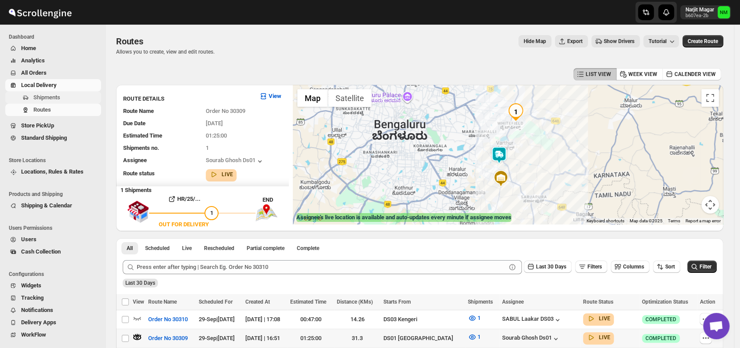
click at [46, 96] on span "Shipments" at bounding box center [46, 97] width 27 height 7
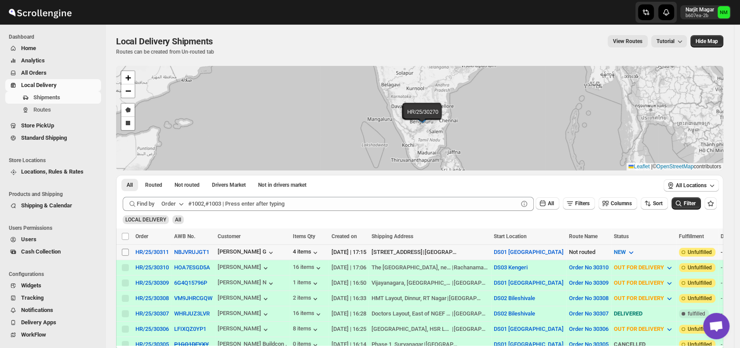
click at [124, 249] on input "Select shipment" at bounding box center [125, 252] width 7 height 7
checkbox input "true"
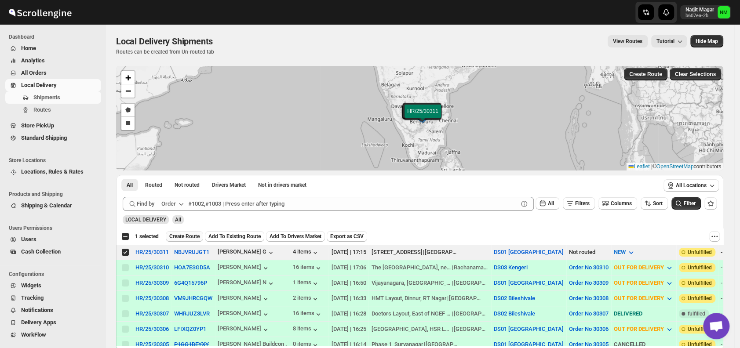
click at [181, 234] on span "Create Route" at bounding box center [184, 236] width 30 height 7
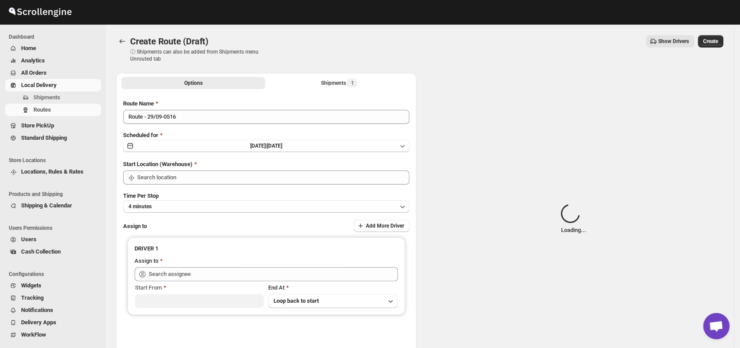
type input "DS01 [GEOGRAPHIC_DATA]"
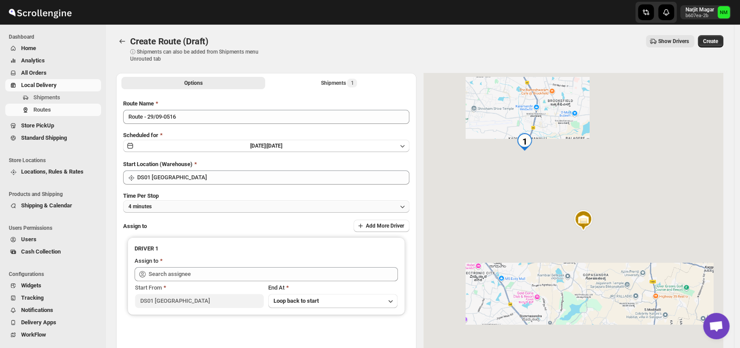
click at [192, 206] on button "4 minutes" at bounding box center [266, 206] width 286 height 12
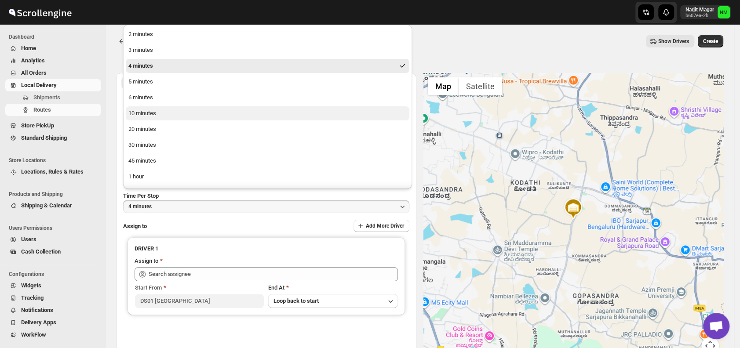
click at [159, 116] on button "10 minutes" at bounding box center [268, 113] width 284 height 14
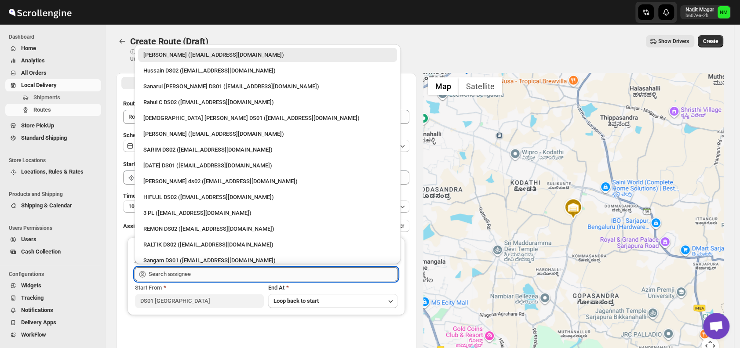
click at [210, 271] on input "text" at bounding box center [273, 274] width 249 height 14
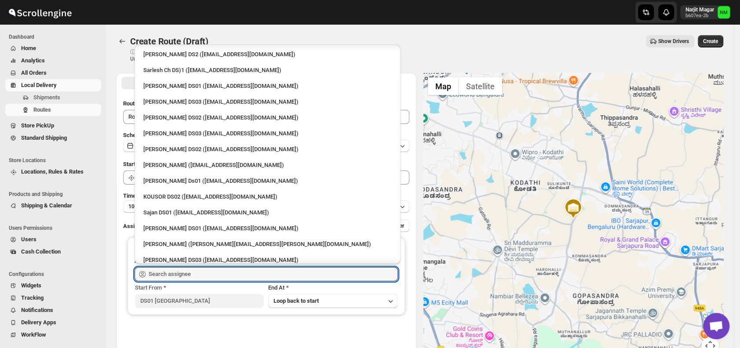
scroll to position [286, 0]
click at [183, 228] on div "[PERSON_NAME] DS01 ([EMAIL_ADDRESS][DOMAIN_NAME])" at bounding box center [267, 228] width 248 height 9
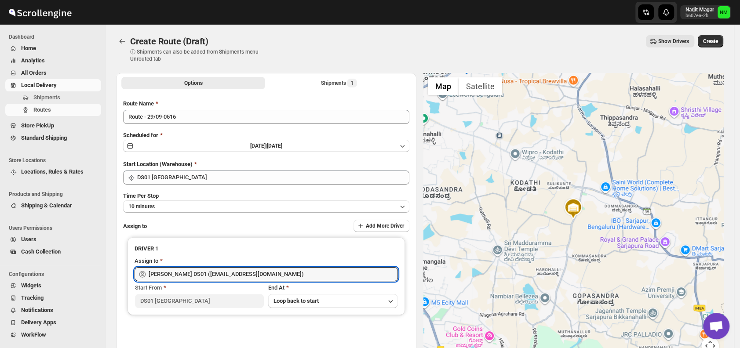
type input "[PERSON_NAME] DS01 ([EMAIL_ADDRESS][DOMAIN_NAME])"
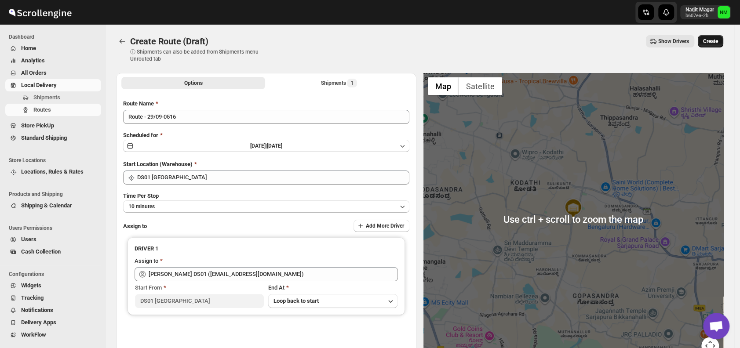
click at [715, 40] on span "Create" at bounding box center [710, 41] width 15 height 7
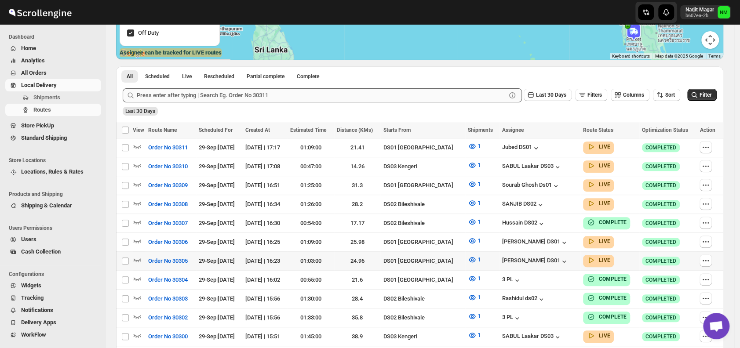
scroll to position [165, 0]
click at [136, 236] on icon "button" at bounding box center [137, 240] width 9 height 9
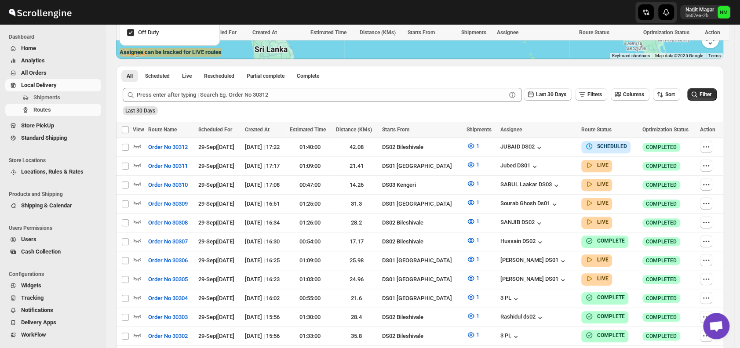
scroll to position [271, 0]
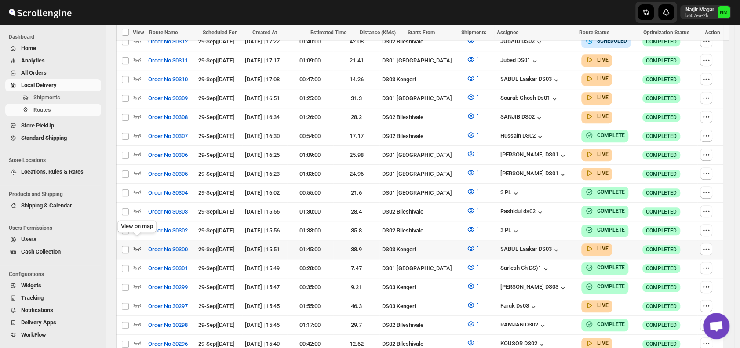
click at [141, 244] on icon "button" at bounding box center [137, 248] width 9 height 9
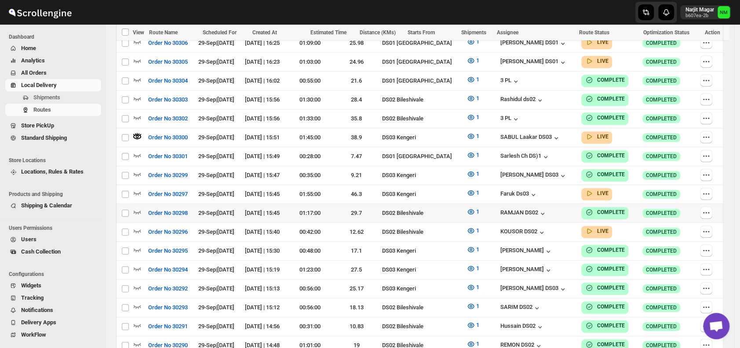
scroll to position [419, 0]
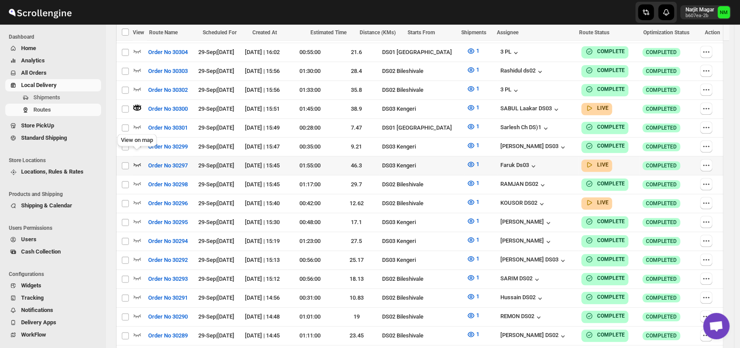
click at [138, 160] on icon "button" at bounding box center [137, 164] width 9 height 9
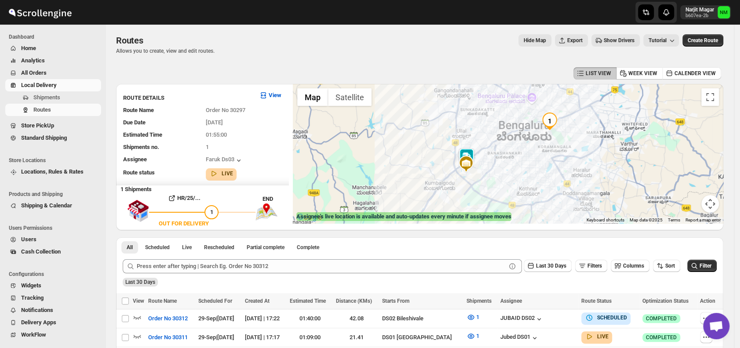
scroll to position [0, 0]
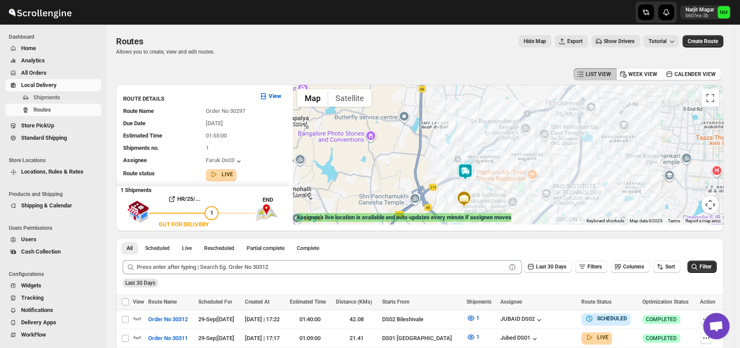
click at [470, 171] on img at bounding box center [465, 172] width 18 height 18
click at [503, 130] on button "Close" at bounding box center [492, 130] width 21 height 21
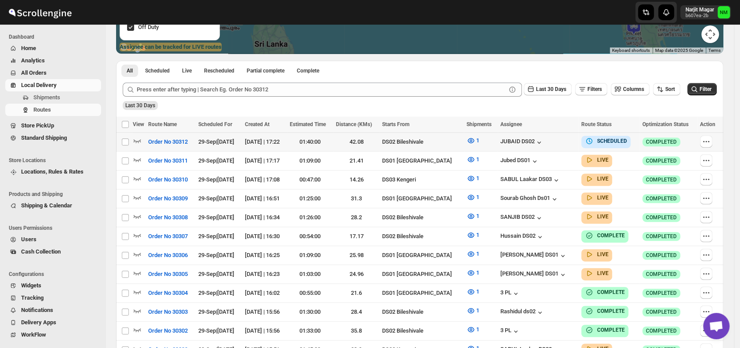
scroll to position [171, 0]
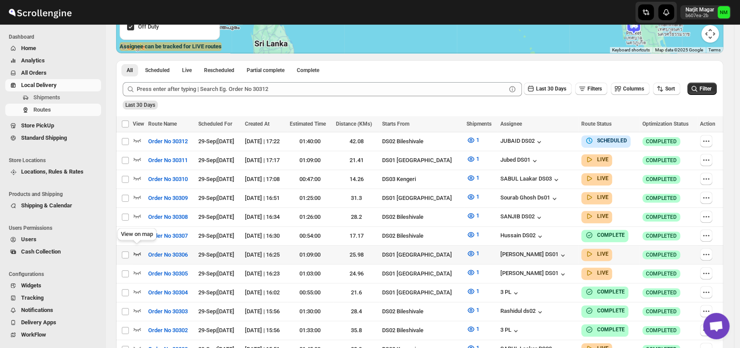
click at [137, 250] on icon "button" at bounding box center [137, 253] width 9 height 9
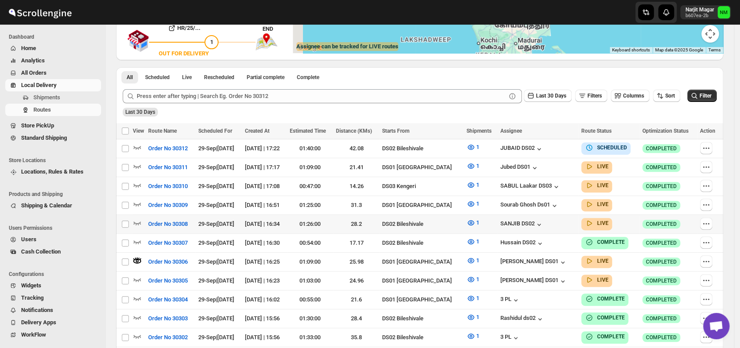
scroll to position [0, 0]
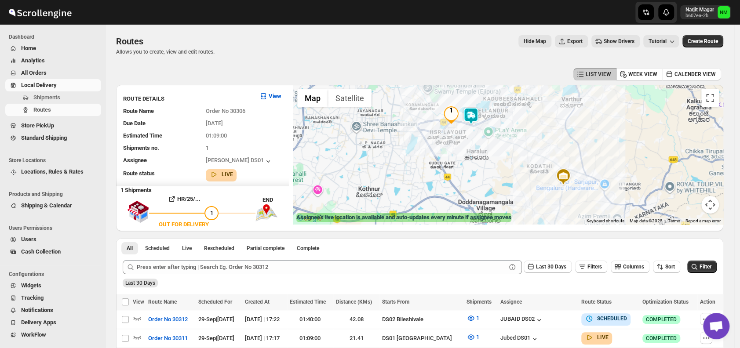
click at [476, 123] on img at bounding box center [471, 116] width 18 height 18
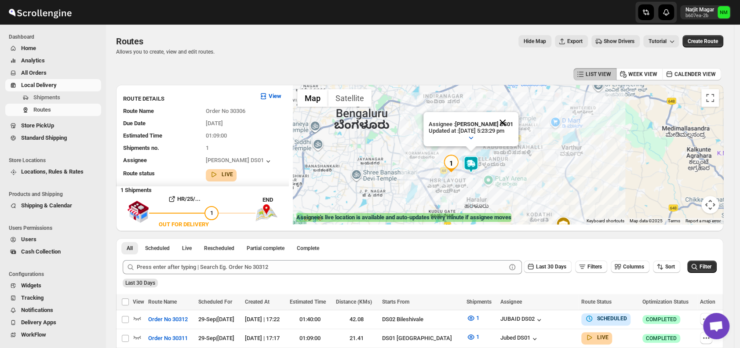
click at [513, 118] on button "Close" at bounding box center [502, 122] width 21 height 21
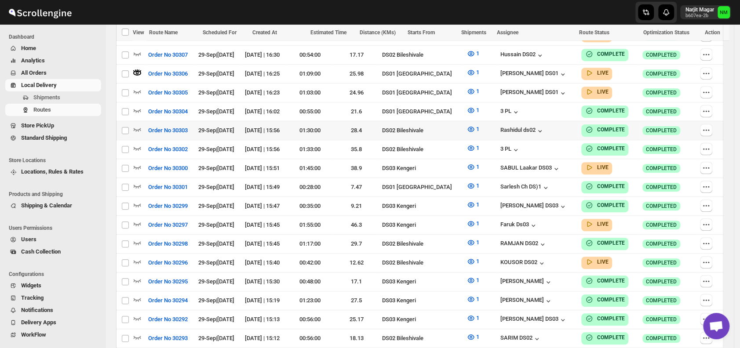
scroll to position [359, 0]
click at [709, 88] on icon "button" at bounding box center [706, 92] width 9 height 9
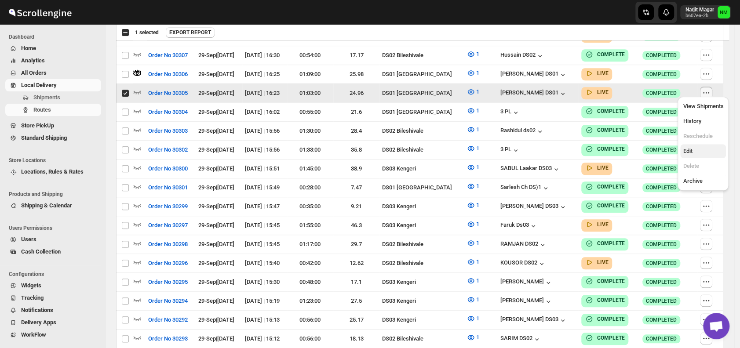
click at [705, 151] on span "Edit" at bounding box center [703, 151] width 40 height 9
checkbox input "false"
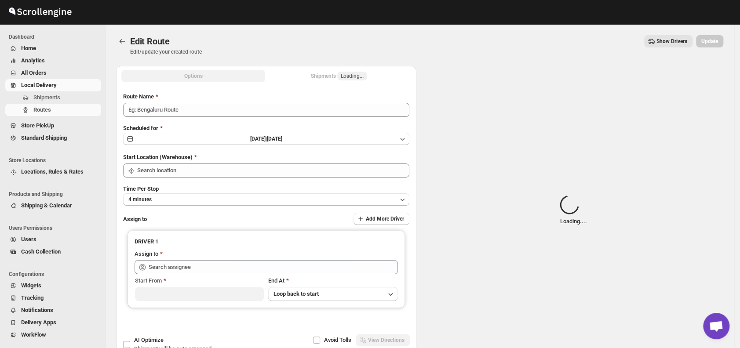
type input "Order No 30305"
type input "DS01 [GEOGRAPHIC_DATA]"
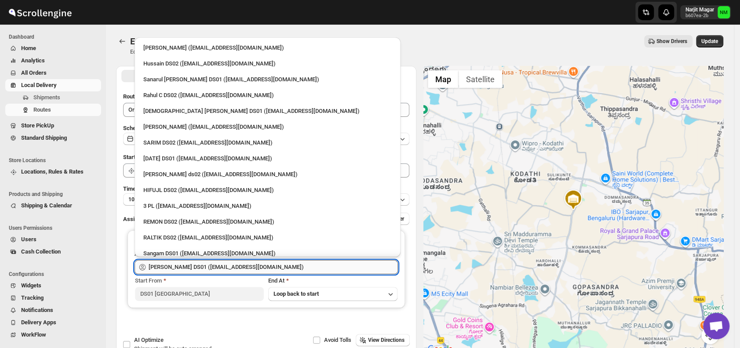
click at [270, 261] on input "[PERSON_NAME] DS01 ([EMAIL_ADDRESS][DOMAIN_NAME])" at bounding box center [273, 267] width 249 height 14
click at [185, 203] on div "3 PL ([EMAIL_ADDRESS][DOMAIN_NAME])" at bounding box center [267, 206] width 248 height 9
type input "3 PL ([EMAIL_ADDRESS][DOMAIN_NAME])"
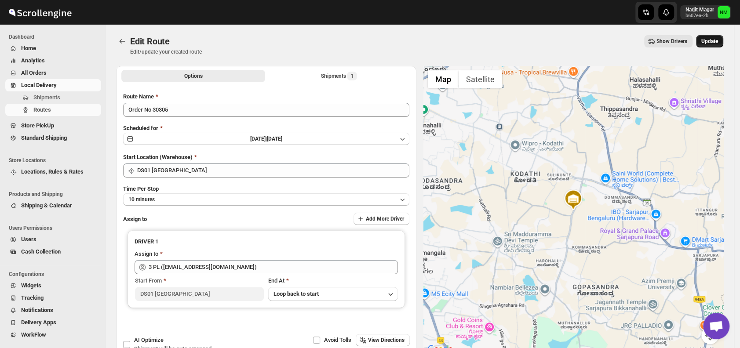
click at [710, 44] on span "Update" at bounding box center [709, 41] width 17 height 7
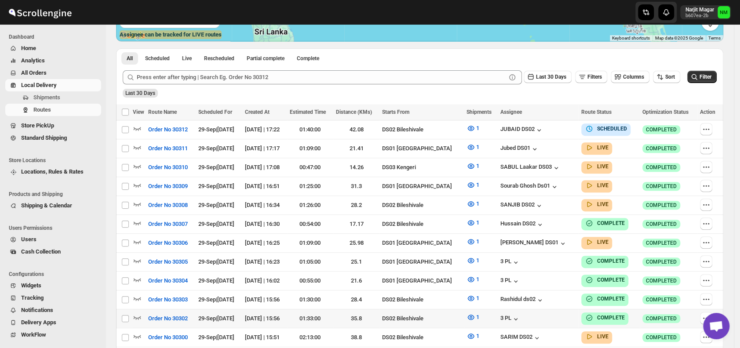
scroll to position [227, 0]
